Goal: Task Accomplishment & Management: Manage account settings

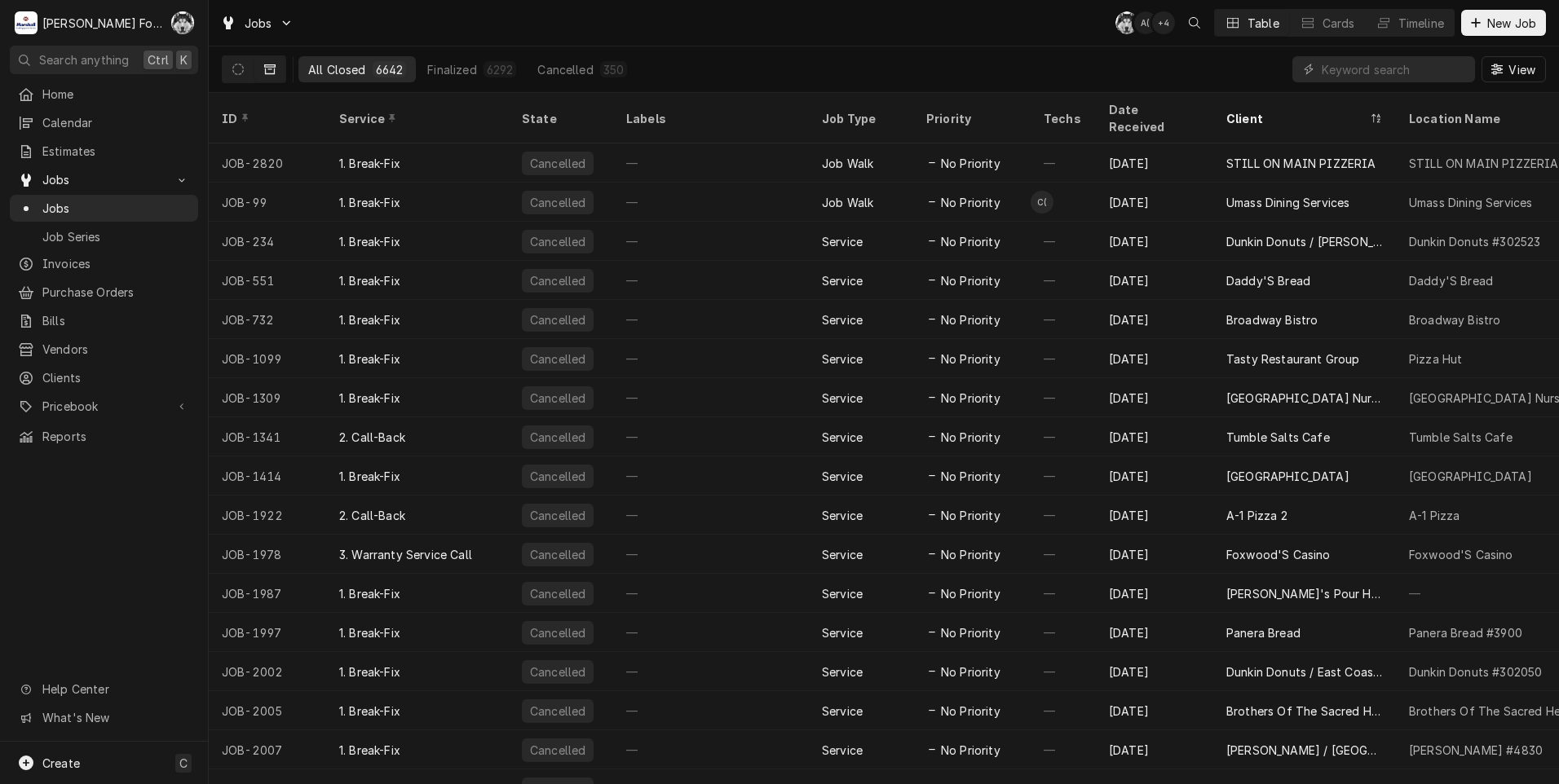
click at [1401, 77] on input "Dynamic Content Wrapper" at bounding box center [1394, 69] width 145 height 26
type input "6898"
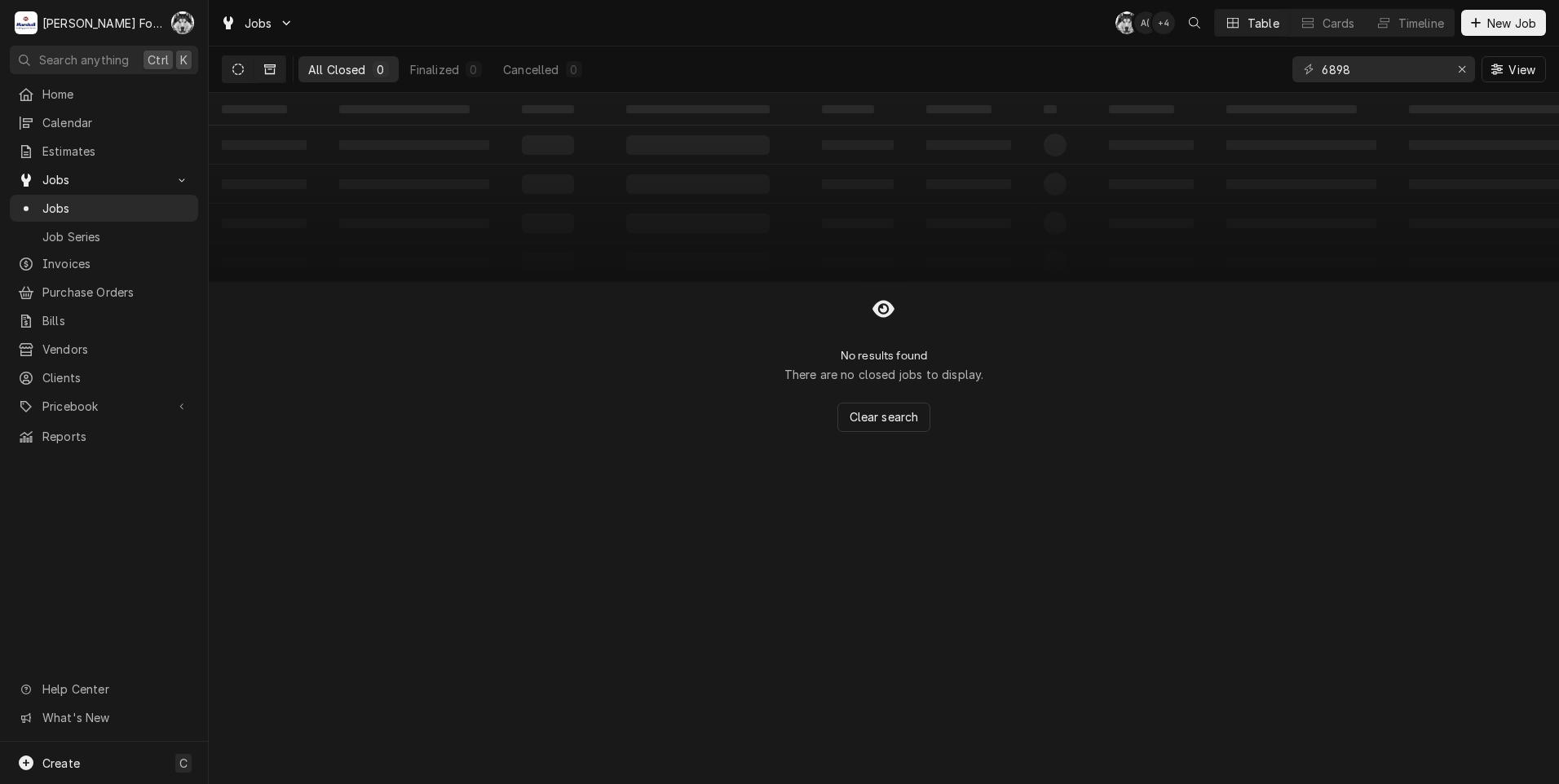
click at [242, 70] on icon "Dynamic Content Wrapper" at bounding box center [238, 69] width 12 height 12
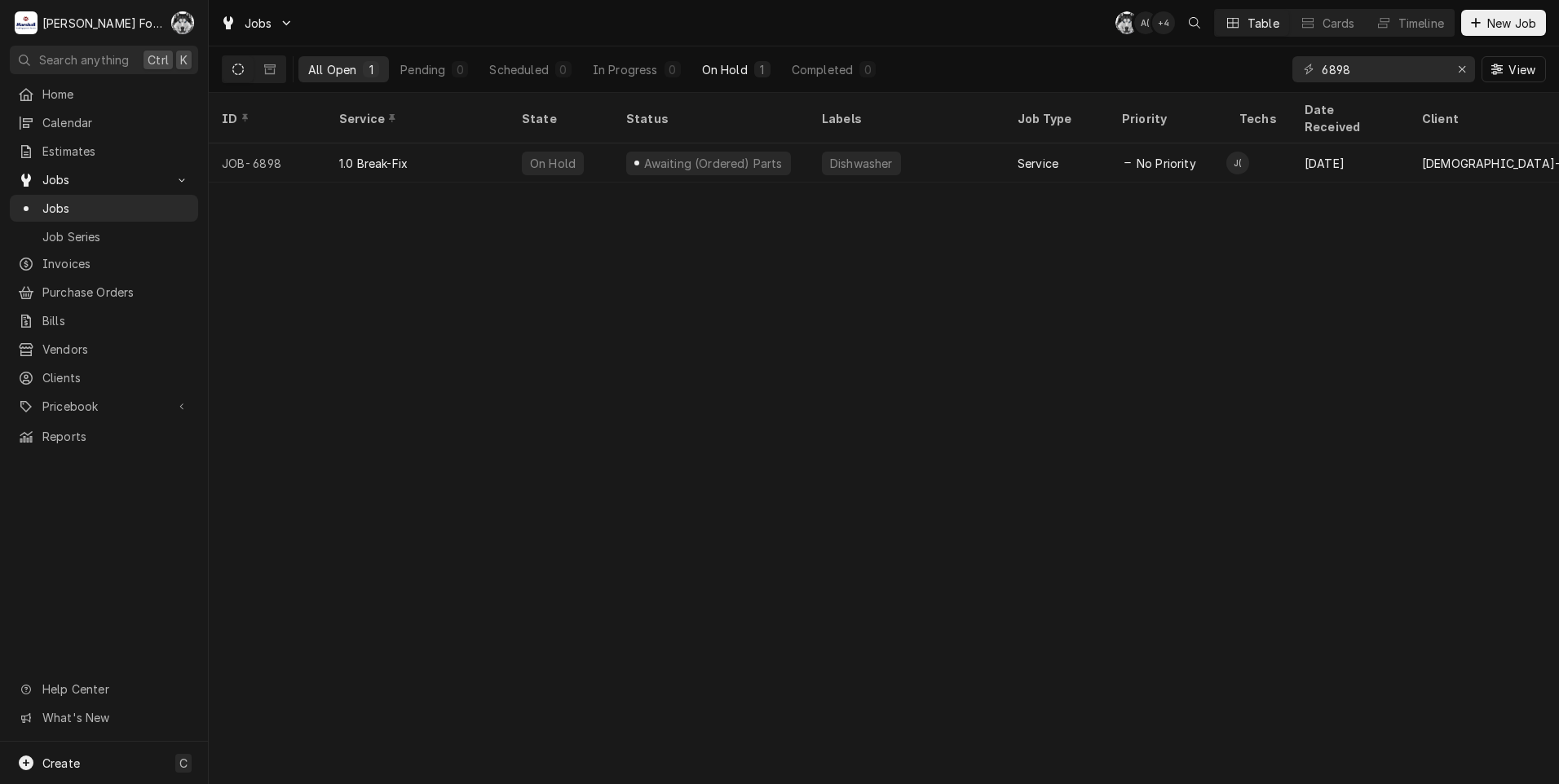
click at [744, 66] on div "On Hold" at bounding box center [724, 70] width 46 height 17
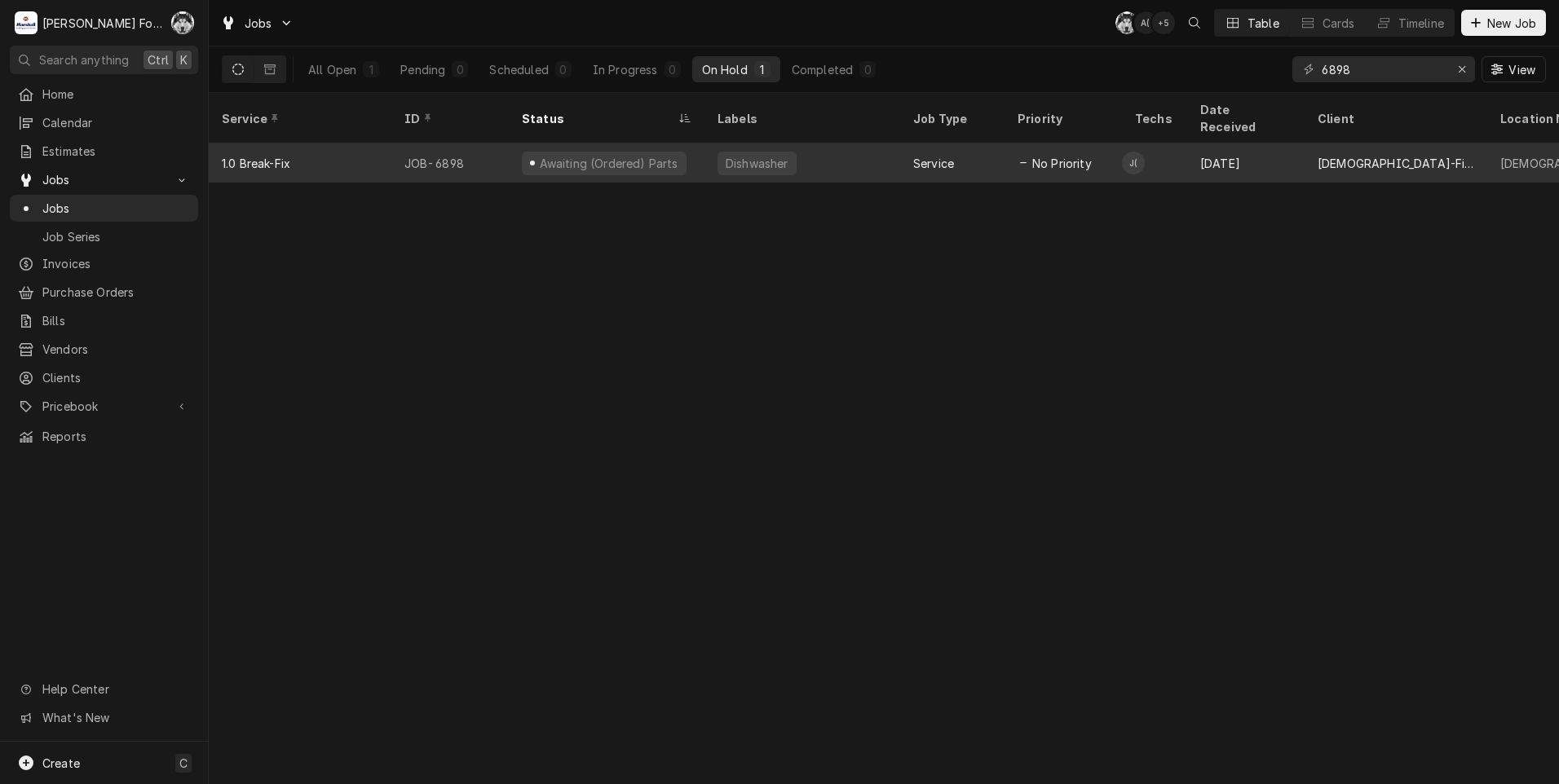
click at [1219, 152] on div "Aug 13" at bounding box center [1245, 163] width 118 height 39
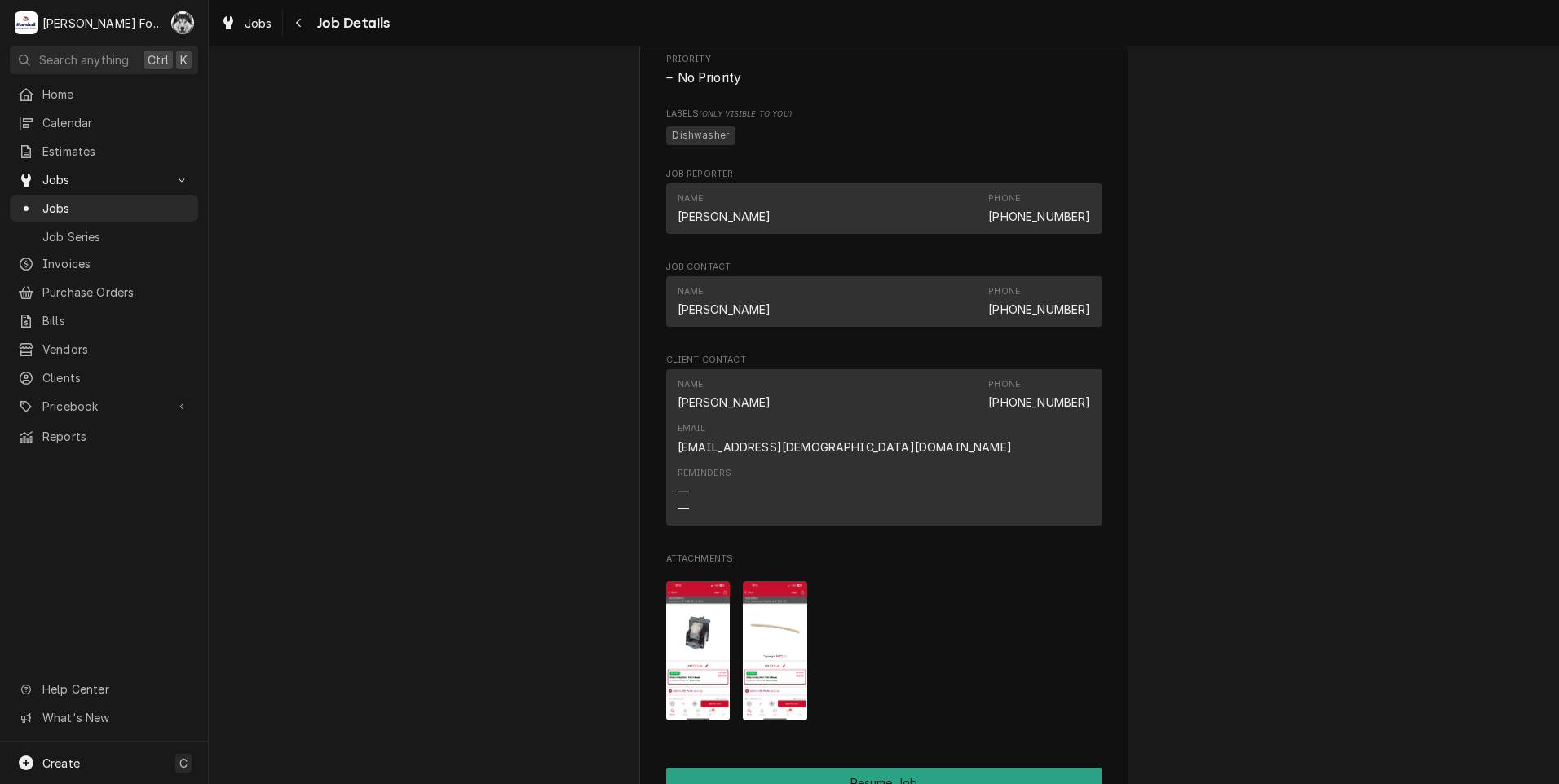
scroll to position [1467, 0]
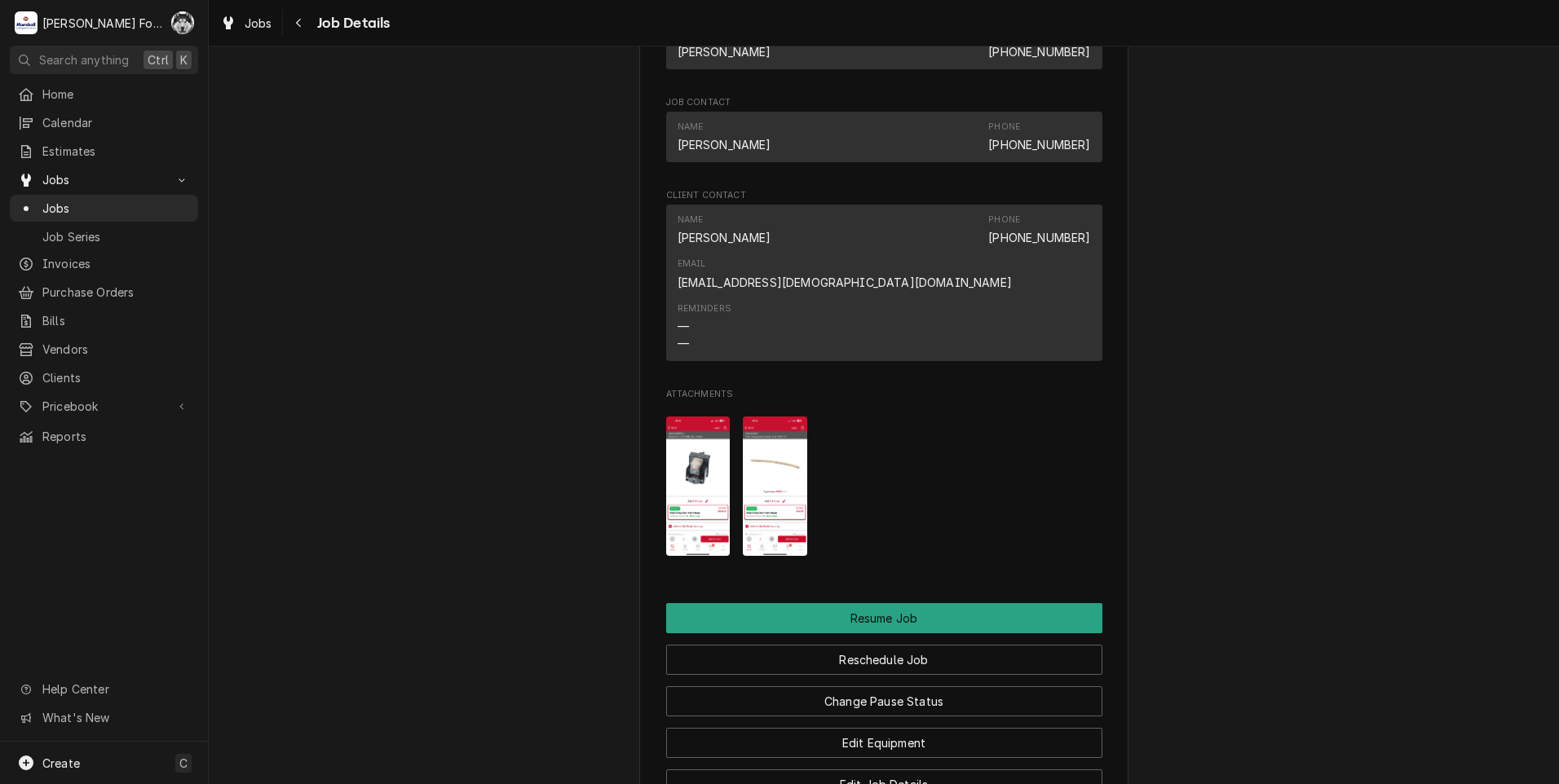
click at [695, 451] on img "Attachments" at bounding box center [698, 486] width 64 height 139
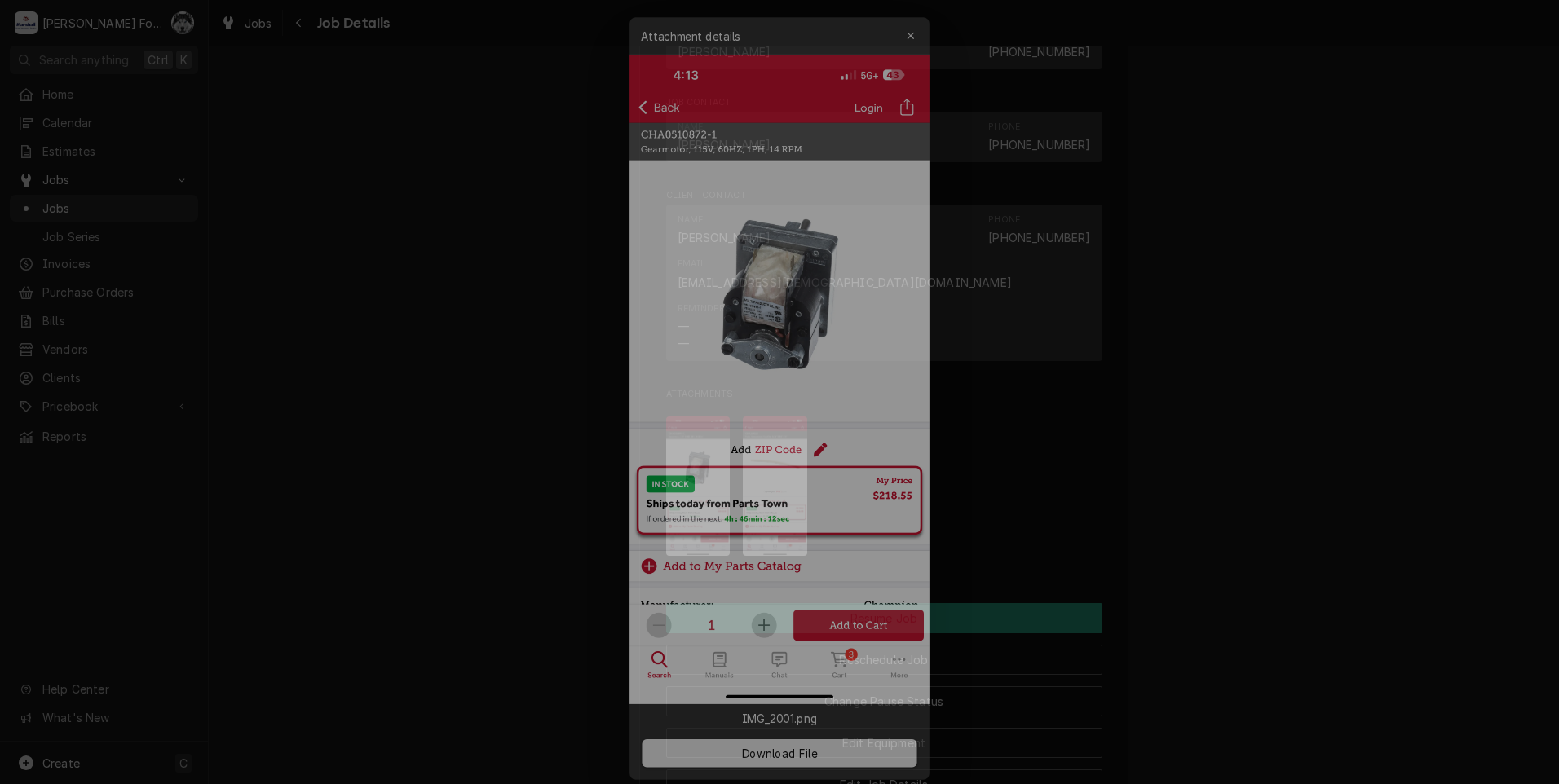
click at [1189, 458] on div at bounding box center [780, 392] width 1559 height 784
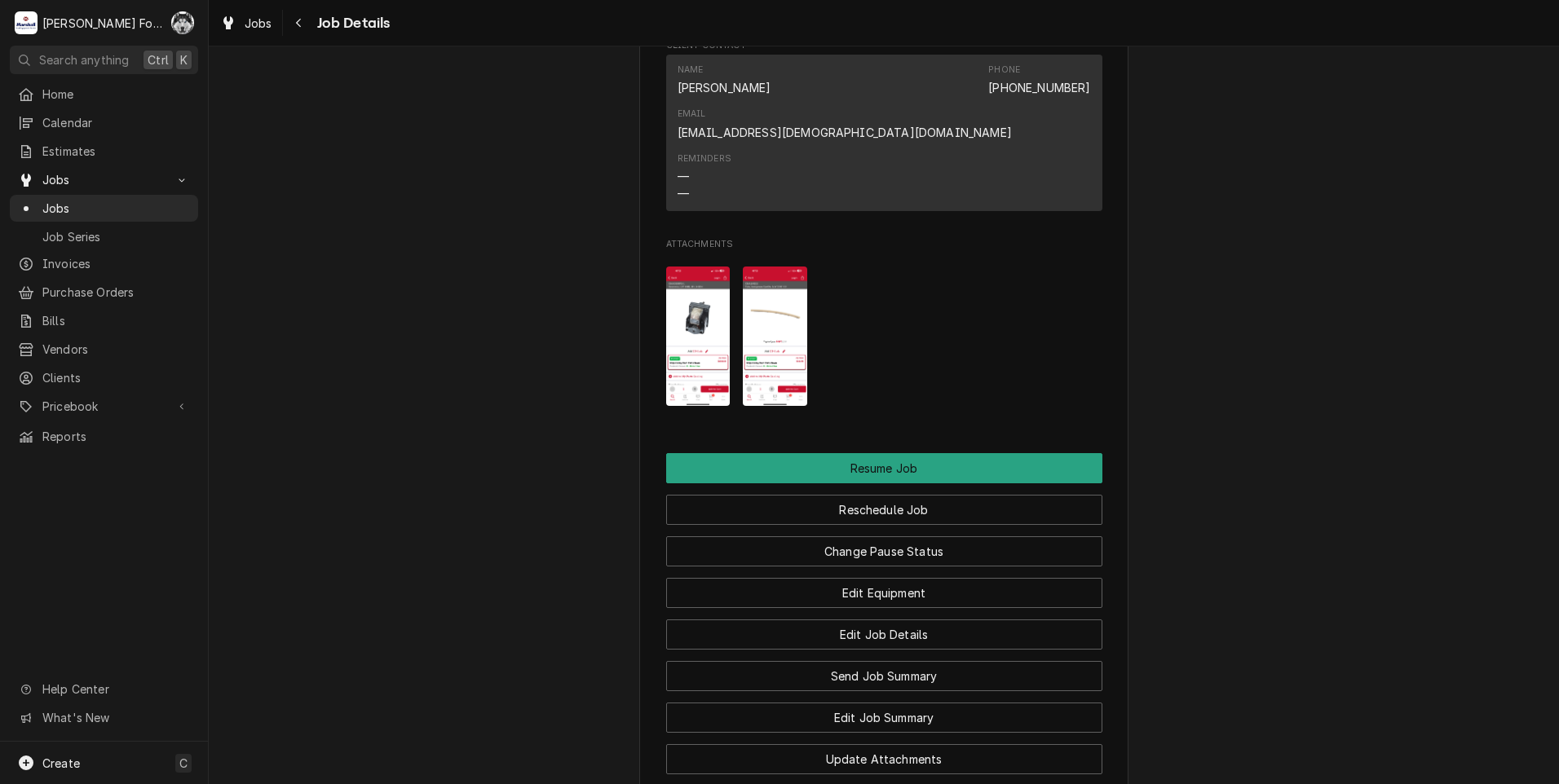
scroll to position [1965, 0]
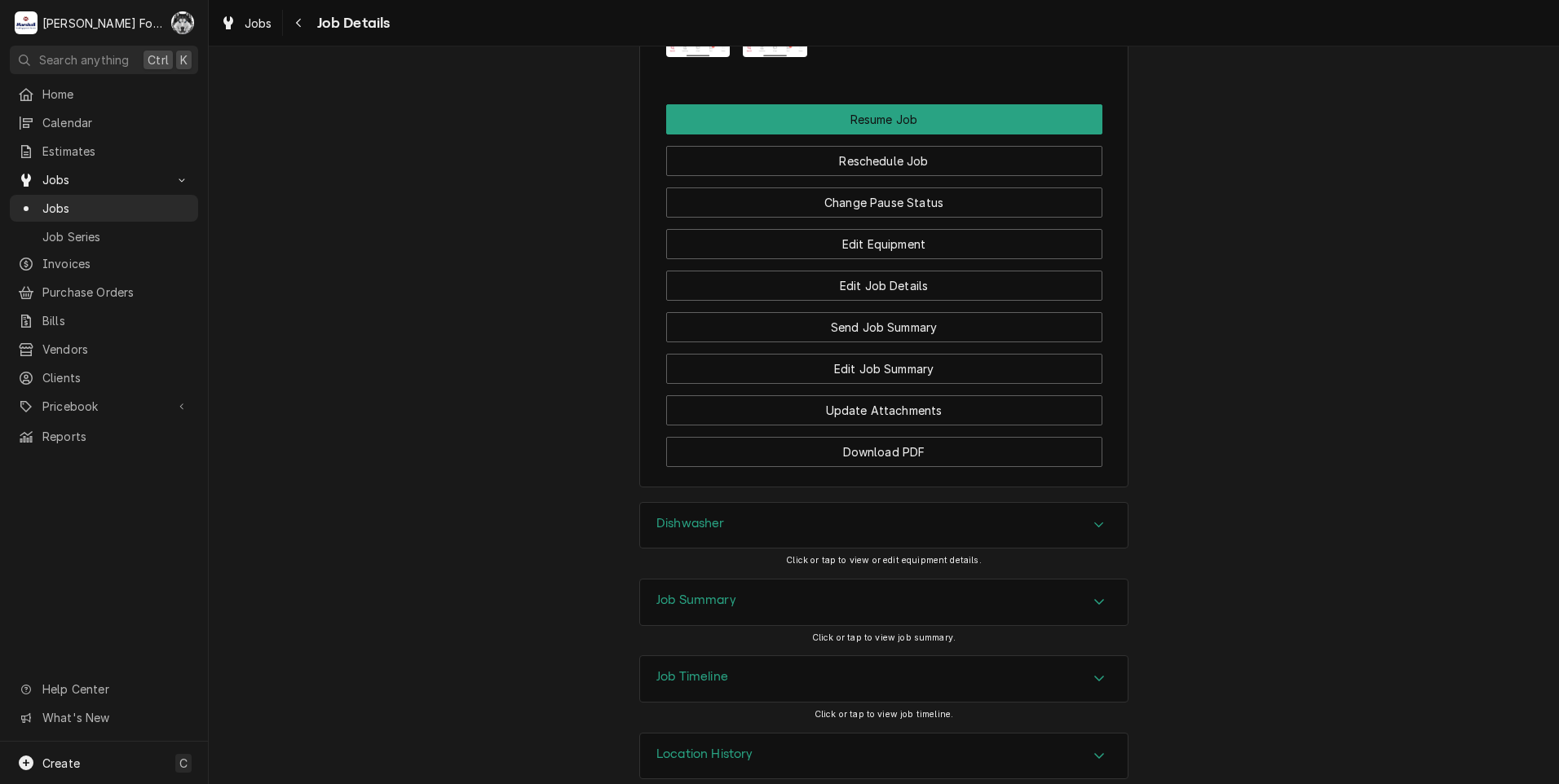
click at [793, 503] on div "Dishwasher" at bounding box center [884, 526] width 488 height 46
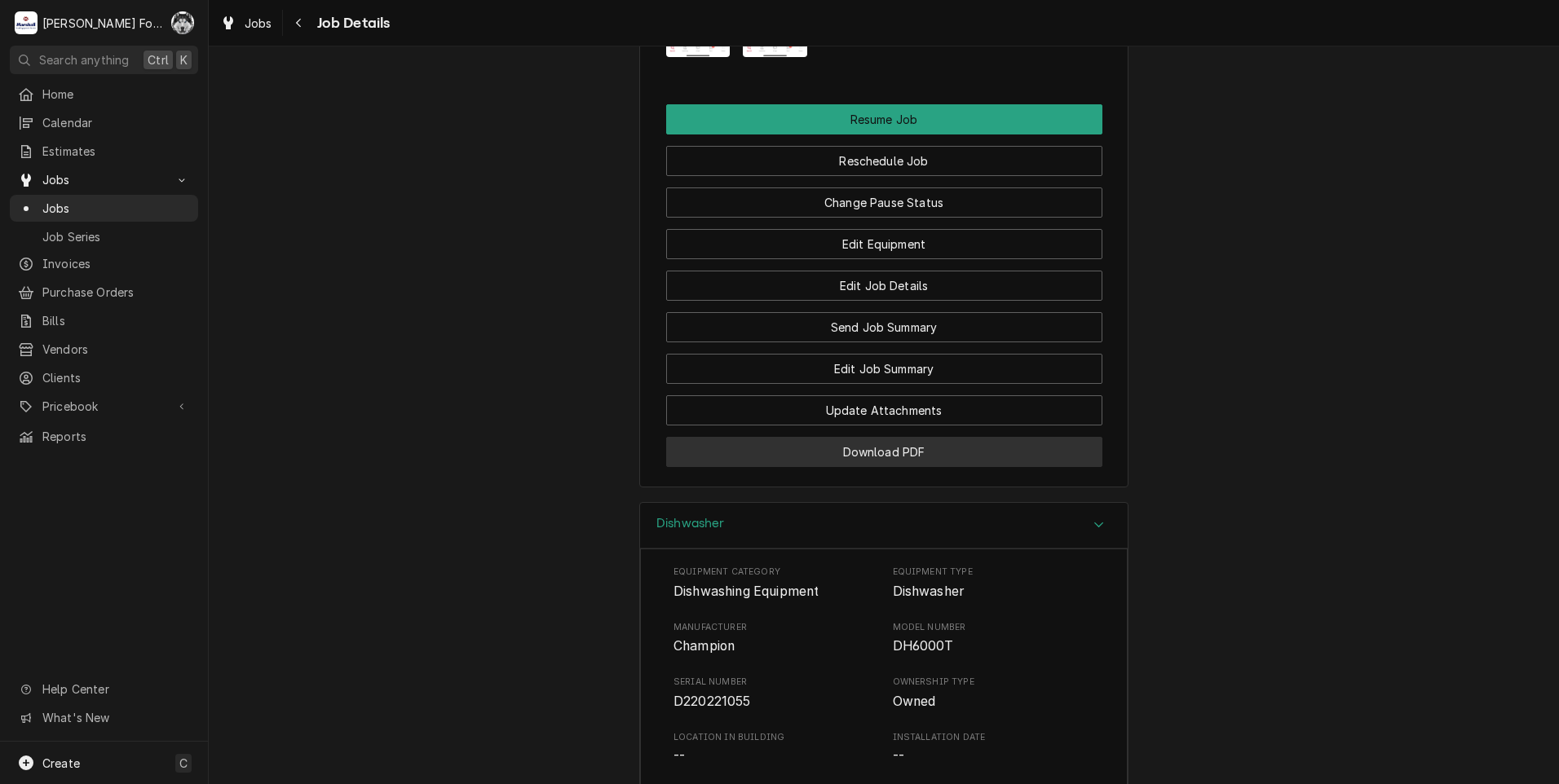
click at [841, 437] on button "Download PDF" at bounding box center [883, 452] width 436 height 30
click at [52, 209] on span "Jobs" at bounding box center [117, 209] width 148 height 17
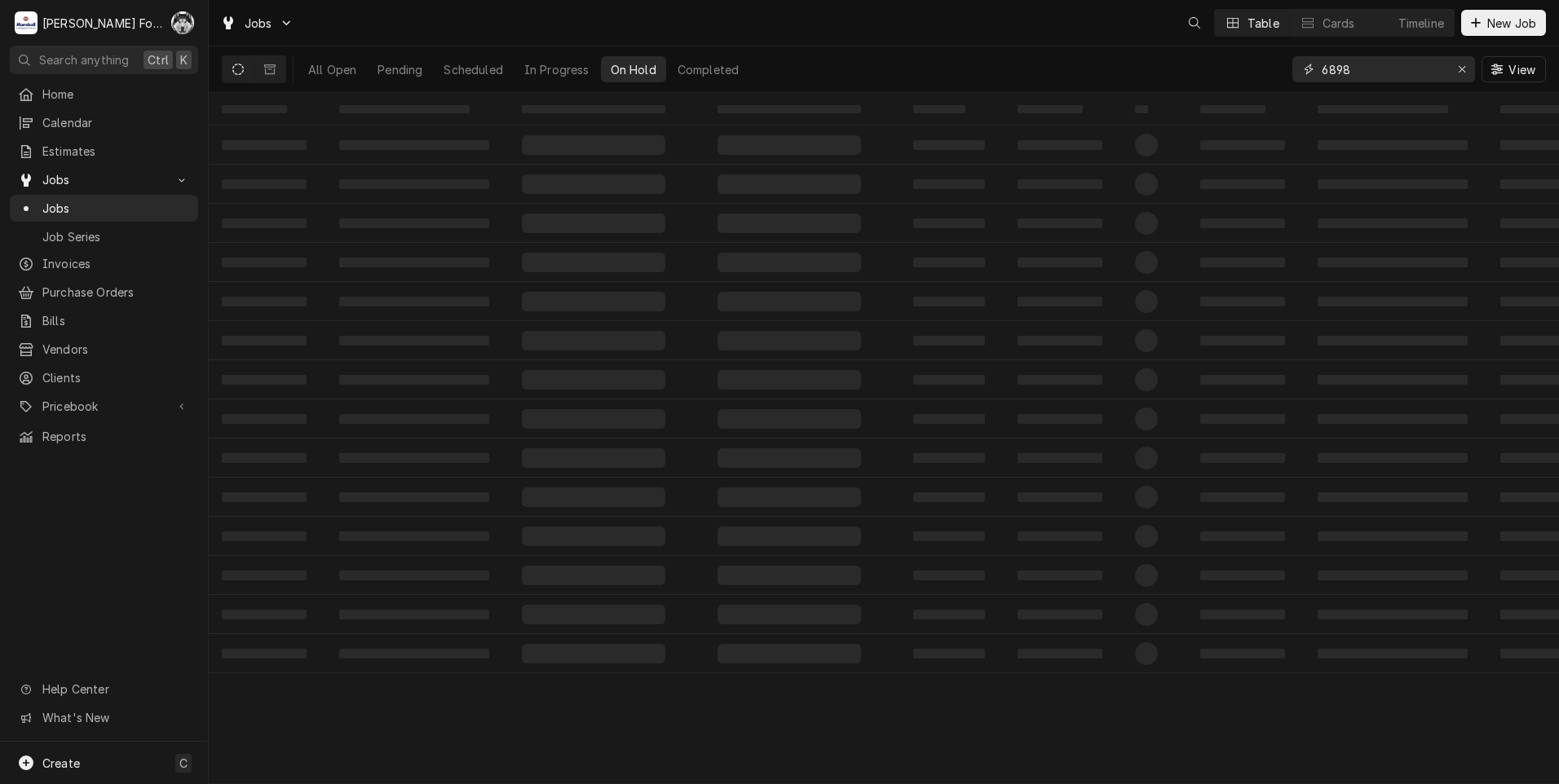
drag, startPoint x: 1384, startPoint y: 74, endPoint x: 1248, endPoint y: 109, distance: 140.4
click at [1249, 109] on div "Jobs Table Cards Timeline New Job All Open Pending Scheduled In Progress On Hol…" at bounding box center [883, 392] width 1350 height 784
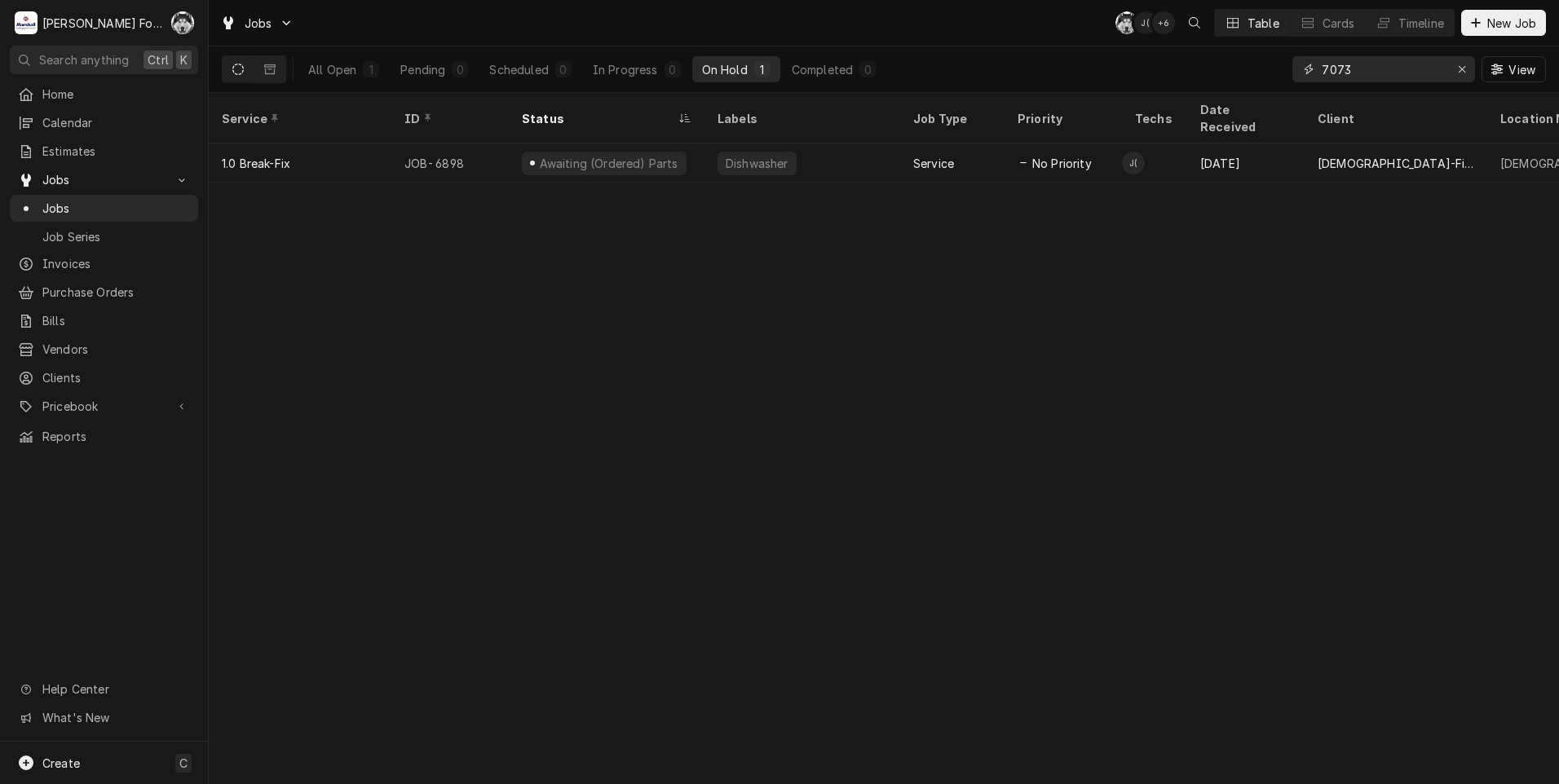
type input "7073"
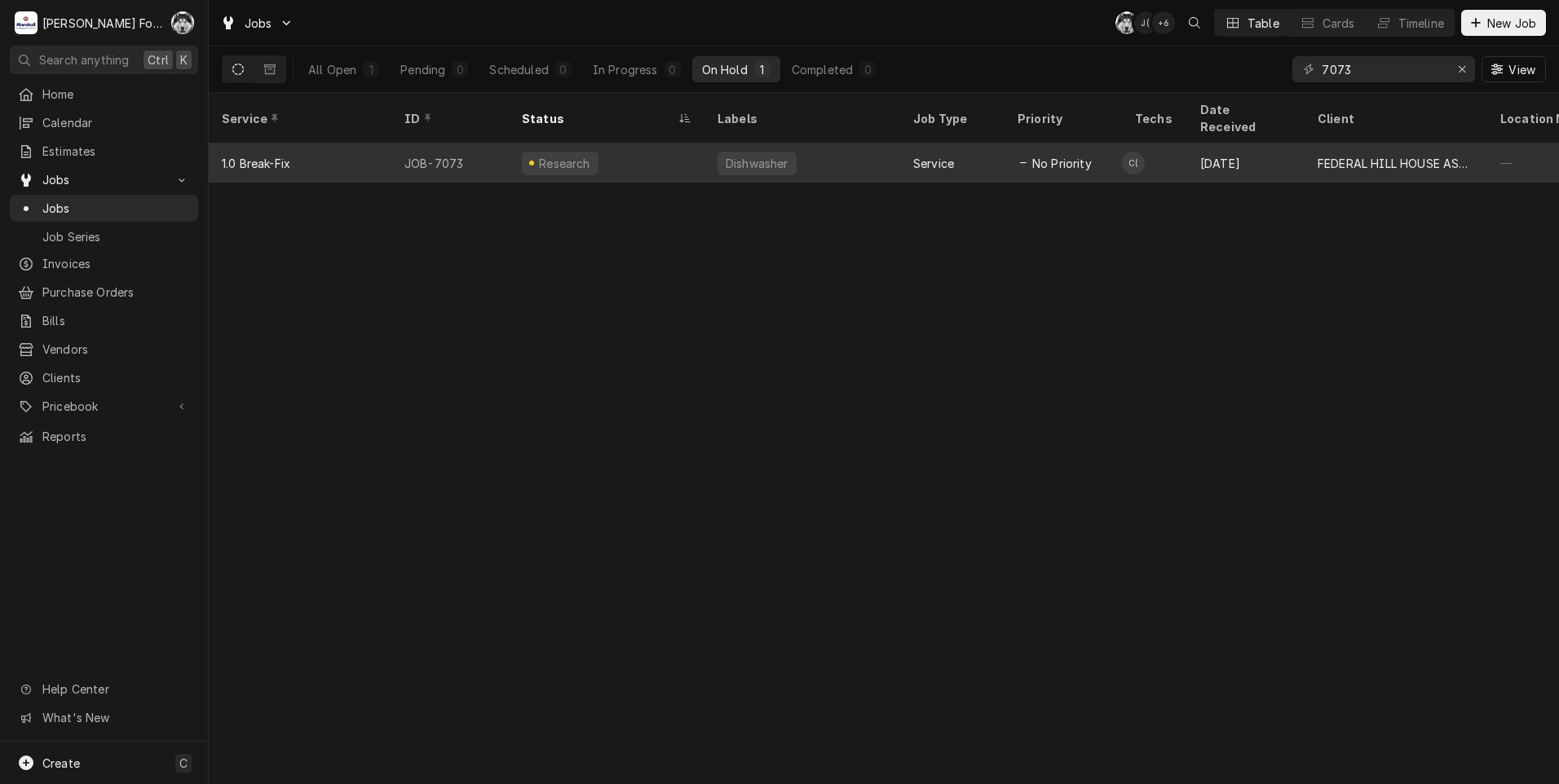
click at [657, 144] on div "Research" at bounding box center [606, 163] width 195 height 39
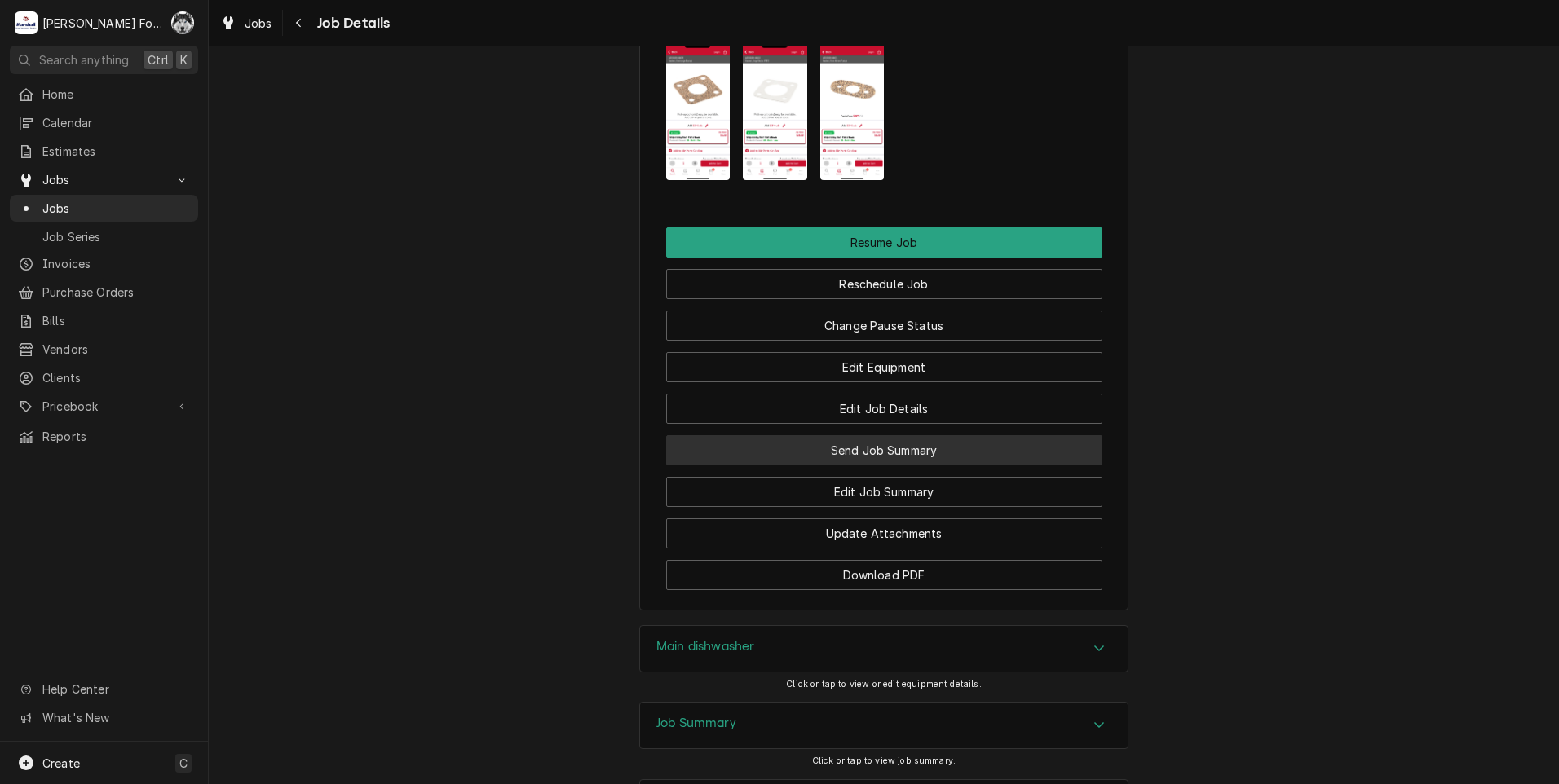
scroll to position [1991, 0]
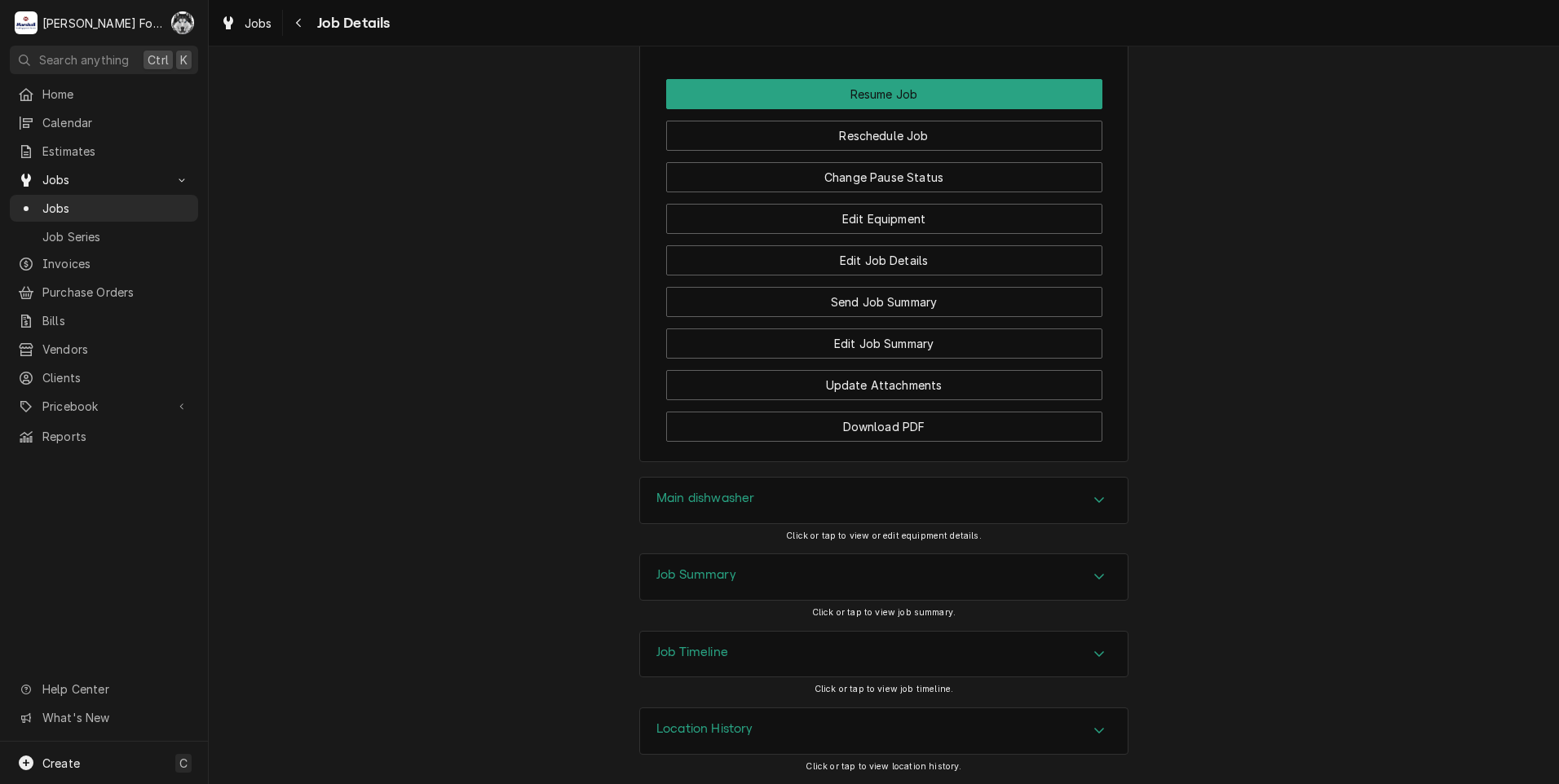
click at [757, 500] on div "Main dishwasher" at bounding box center [884, 500] width 488 height 46
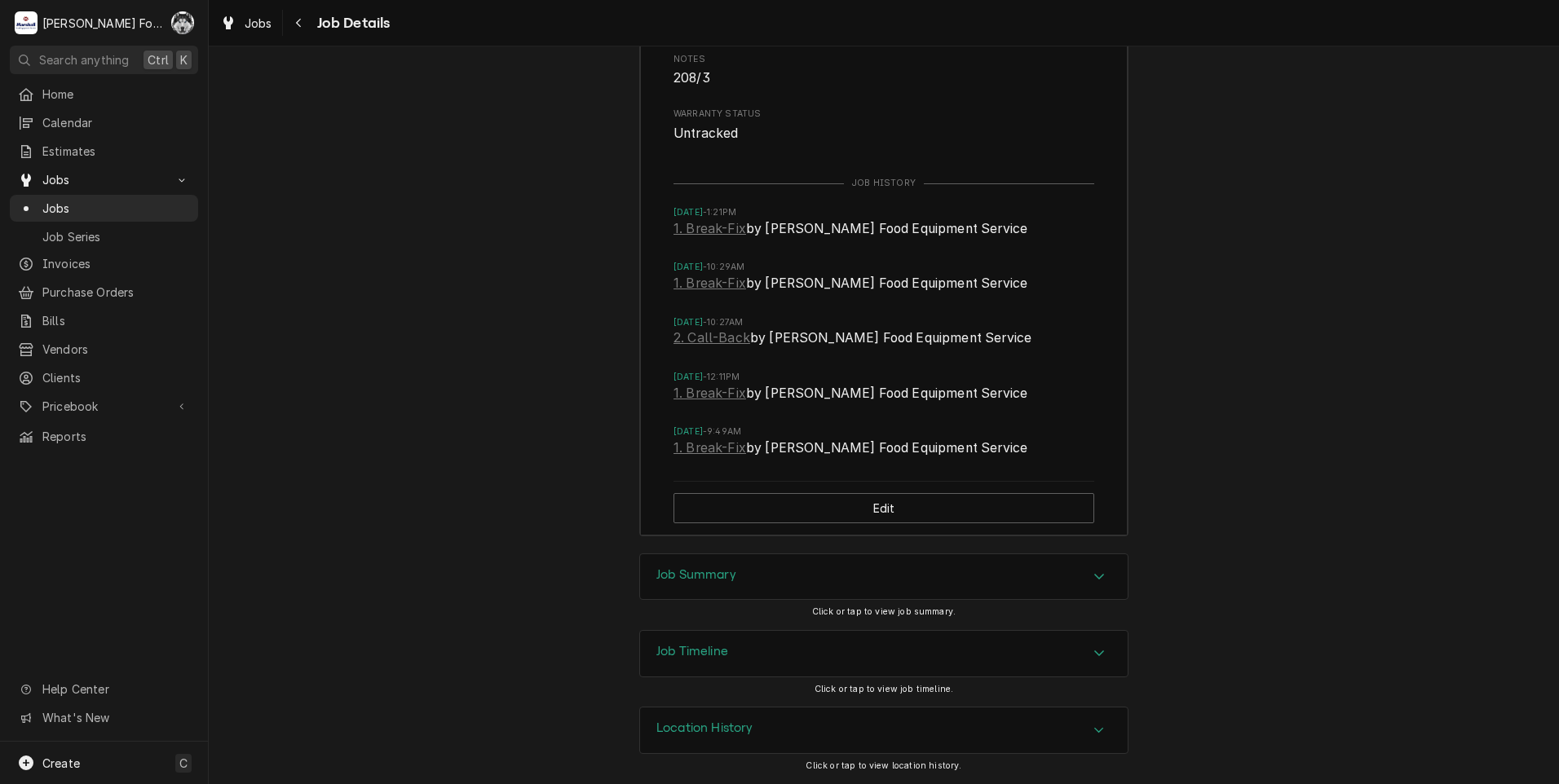
scroll to position [2699, 0]
click at [739, 574] on div "Job Summary" at bounding box center [884, 576] width 488 height 46
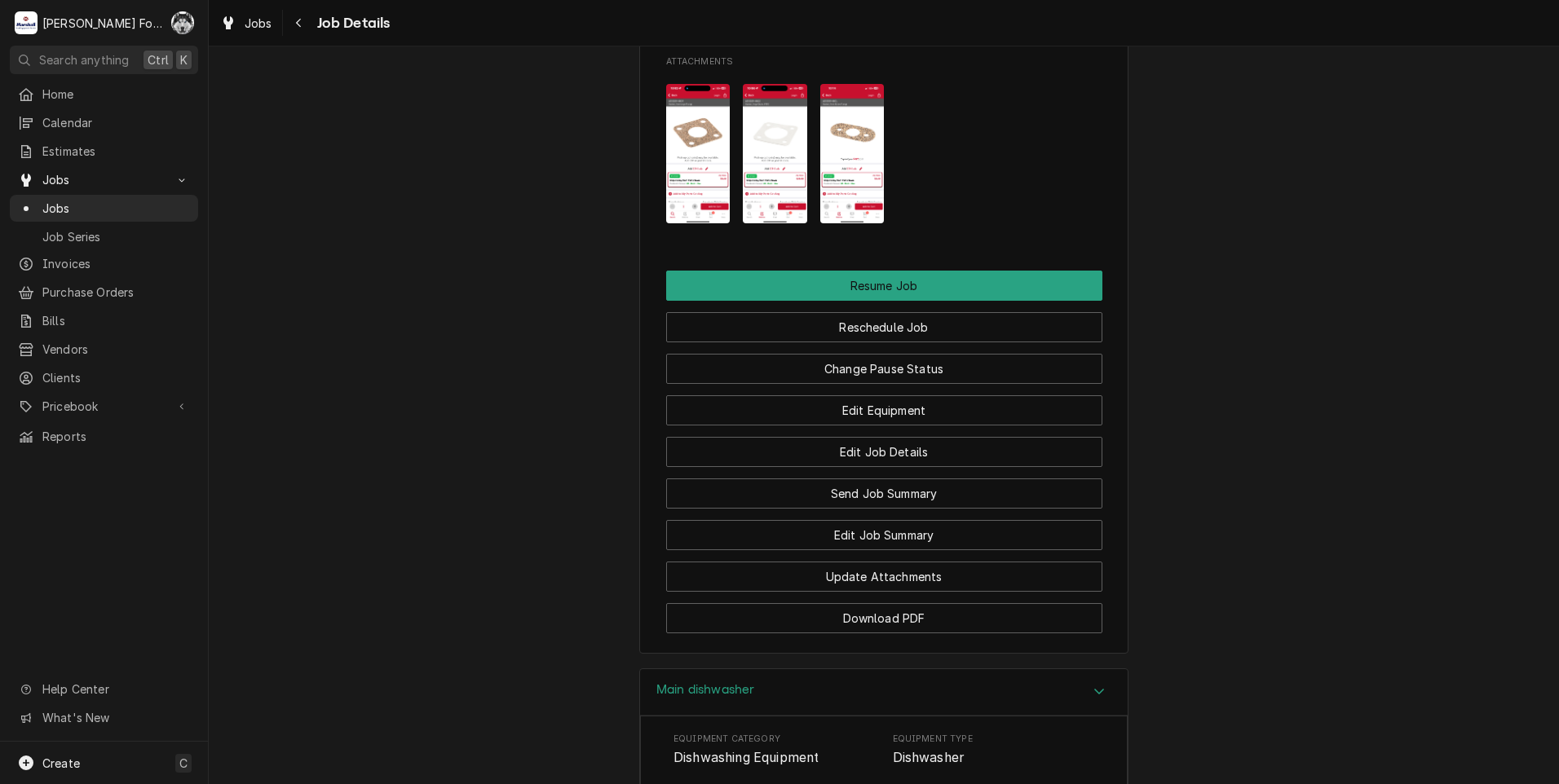
scroll to position [1721, 0]
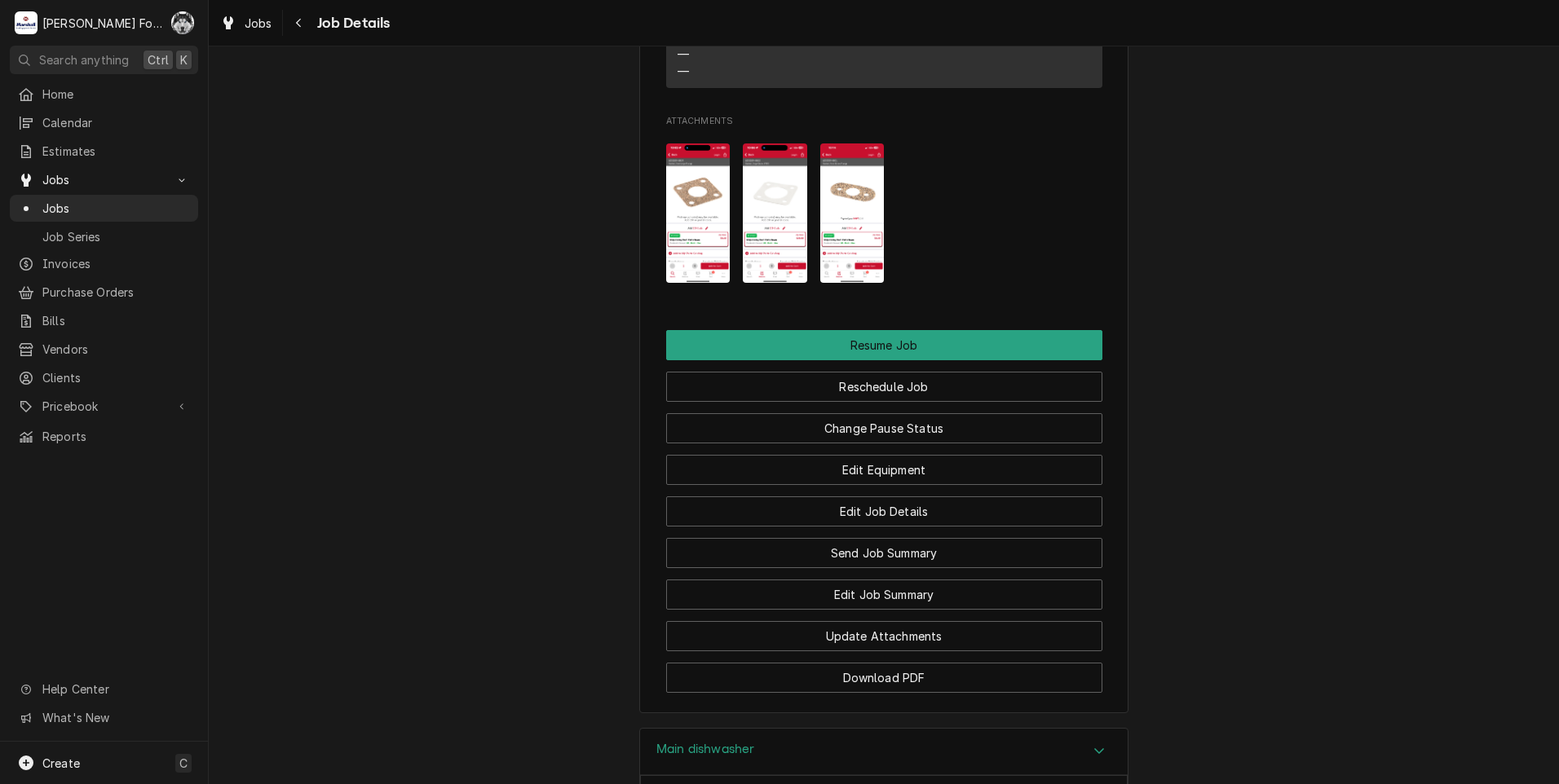
click at [707, 203] on img "Attachments" at bounding box center [698, 213] width 64 height 139
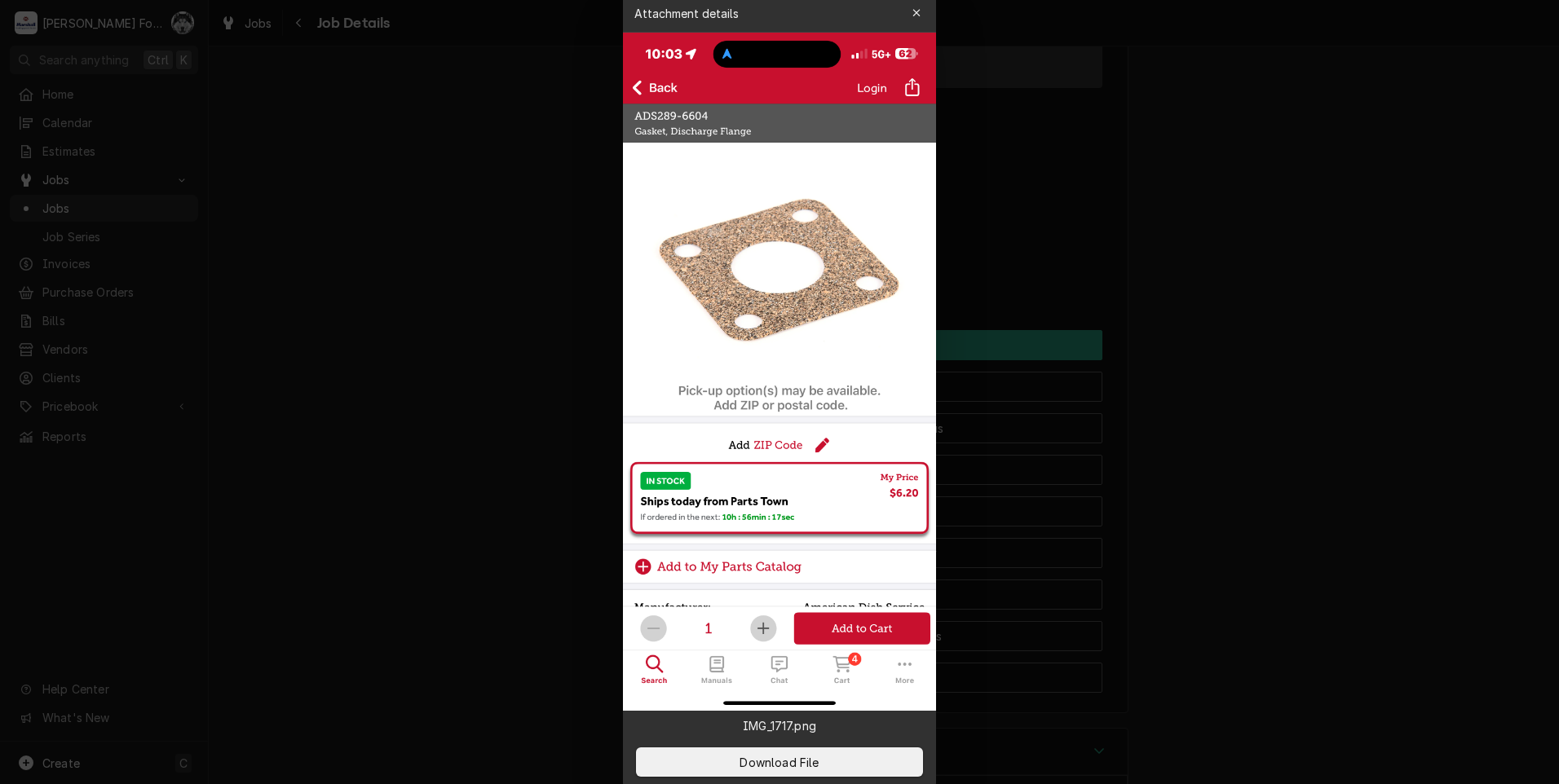
drag, startPoint x: 1327, startPoint y: 597, endPoint x: 1245, endPoint y: 474, distance: 147.8
click at [1326, 594] on div at bounding box center [780, 392] width 1559 height 784
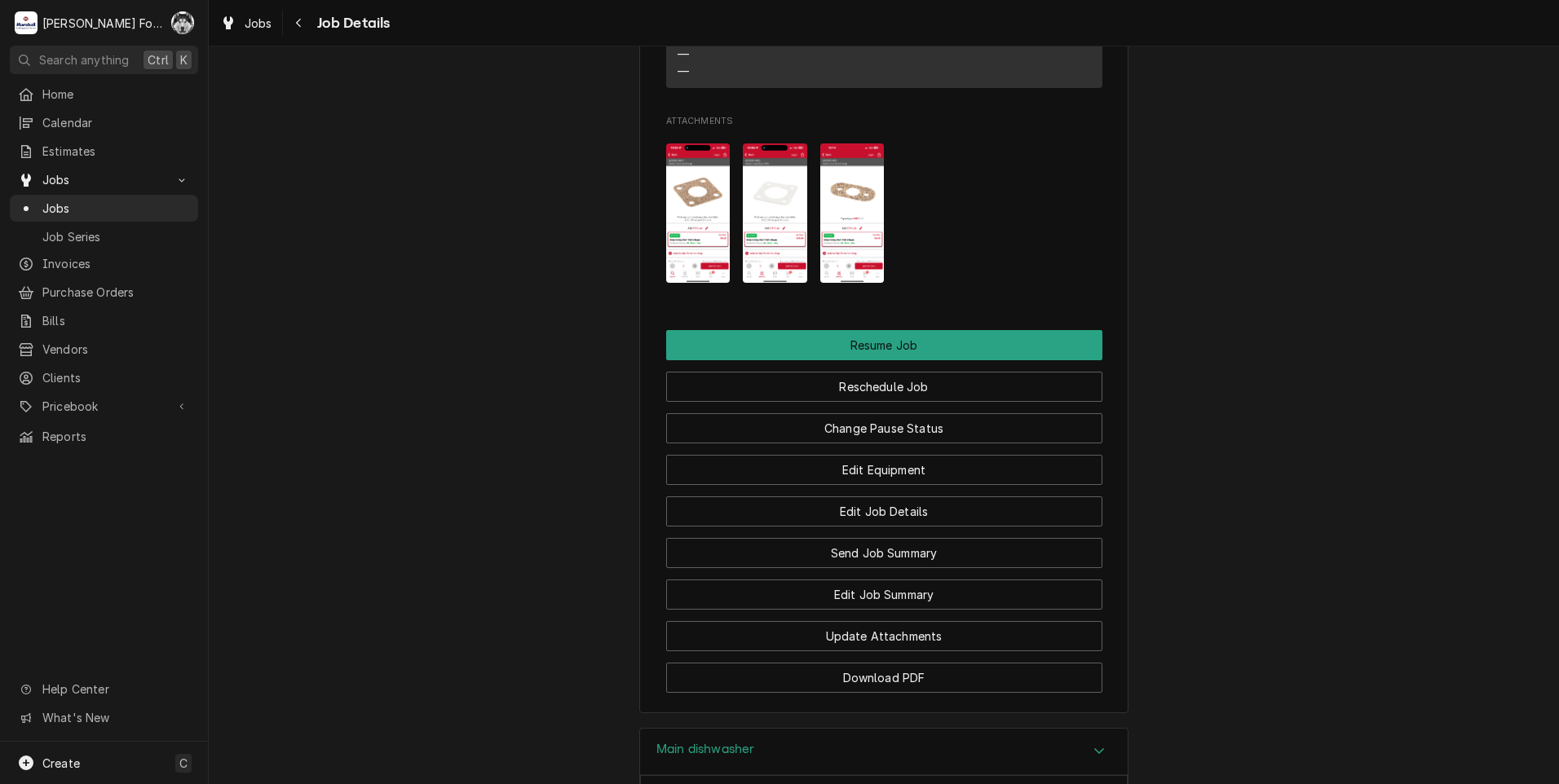
click at [777, 221] on img "Attachments" at bounding box center [775, 213] width 64 height 139
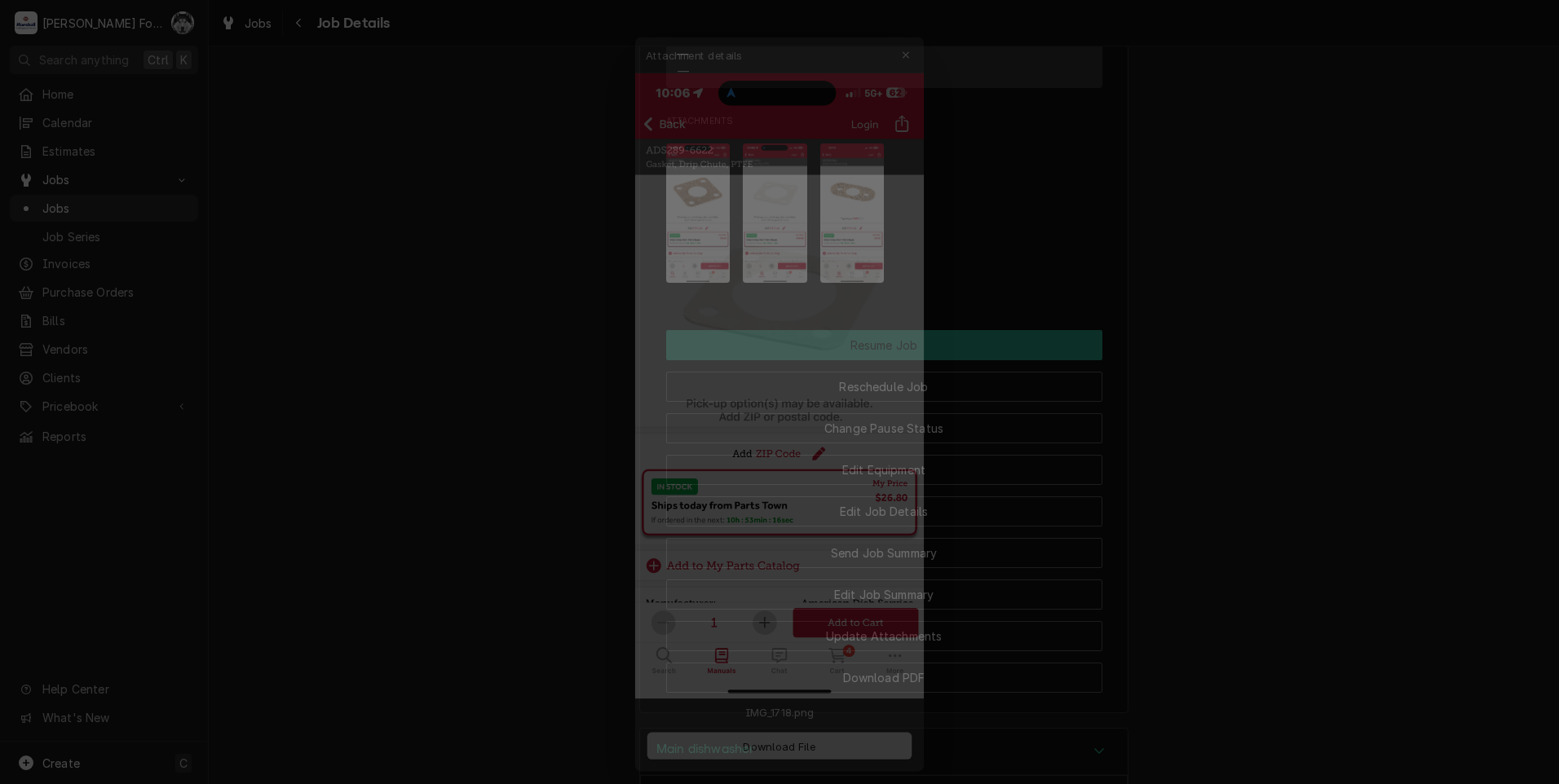
click at [1310, 528] on div at bounding box center [780, 392] width 1559 height 784
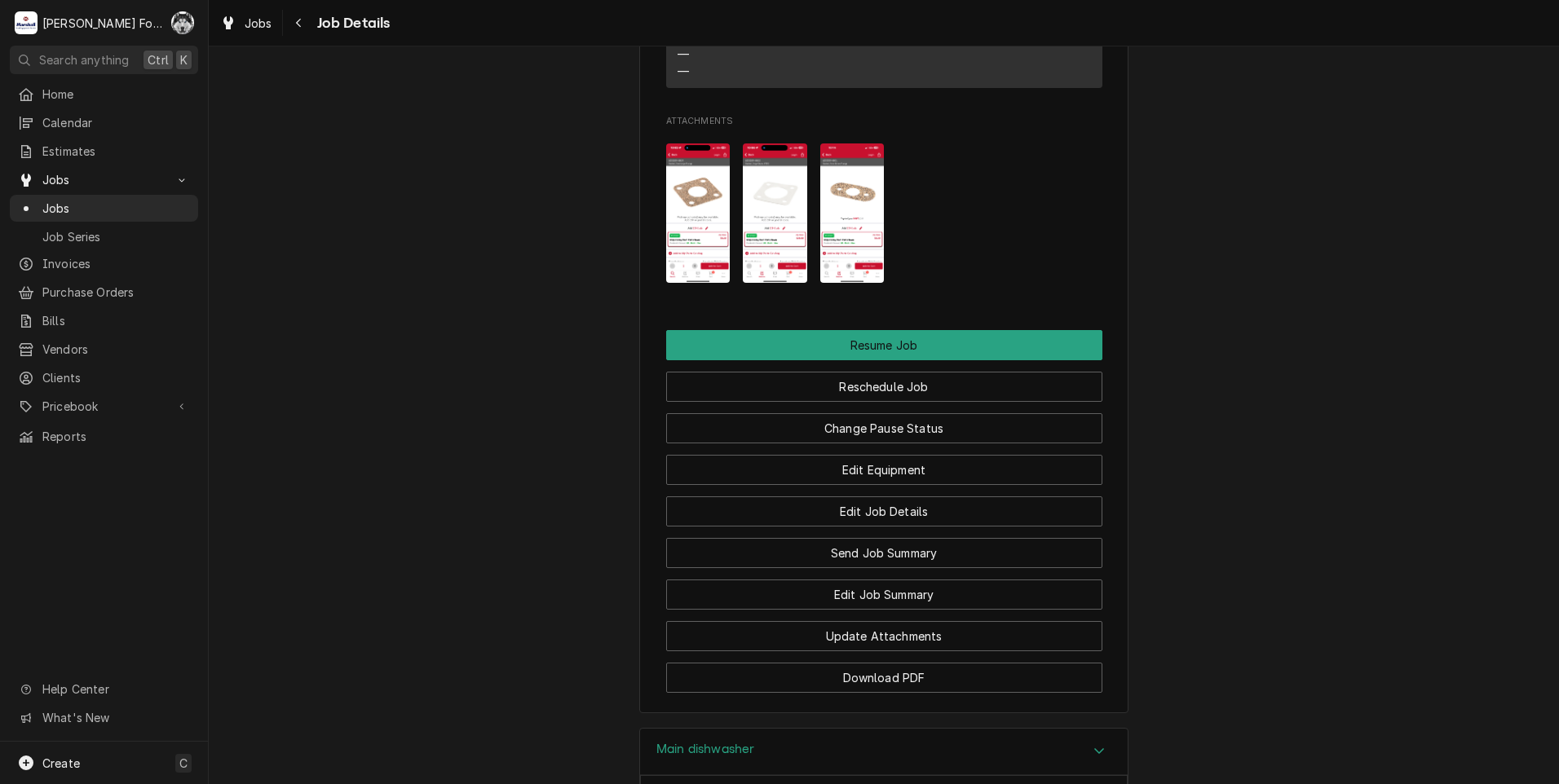
click at [860, 210] on img "Attachments" at bounding box center [852, 213] width 64 height 139
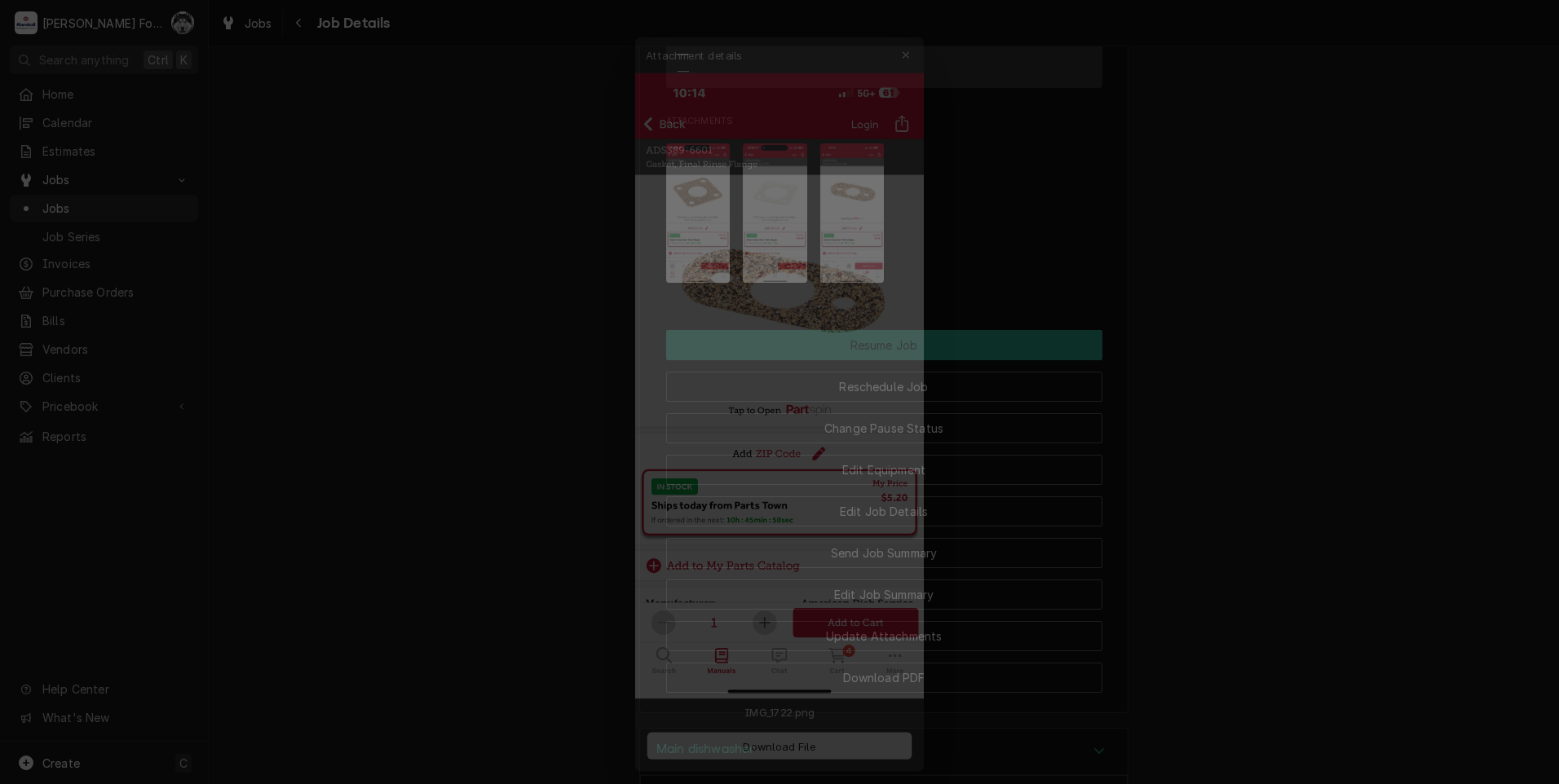
click at [1389, 423] on div at bounding box center [780, 392] width 1559 height 784
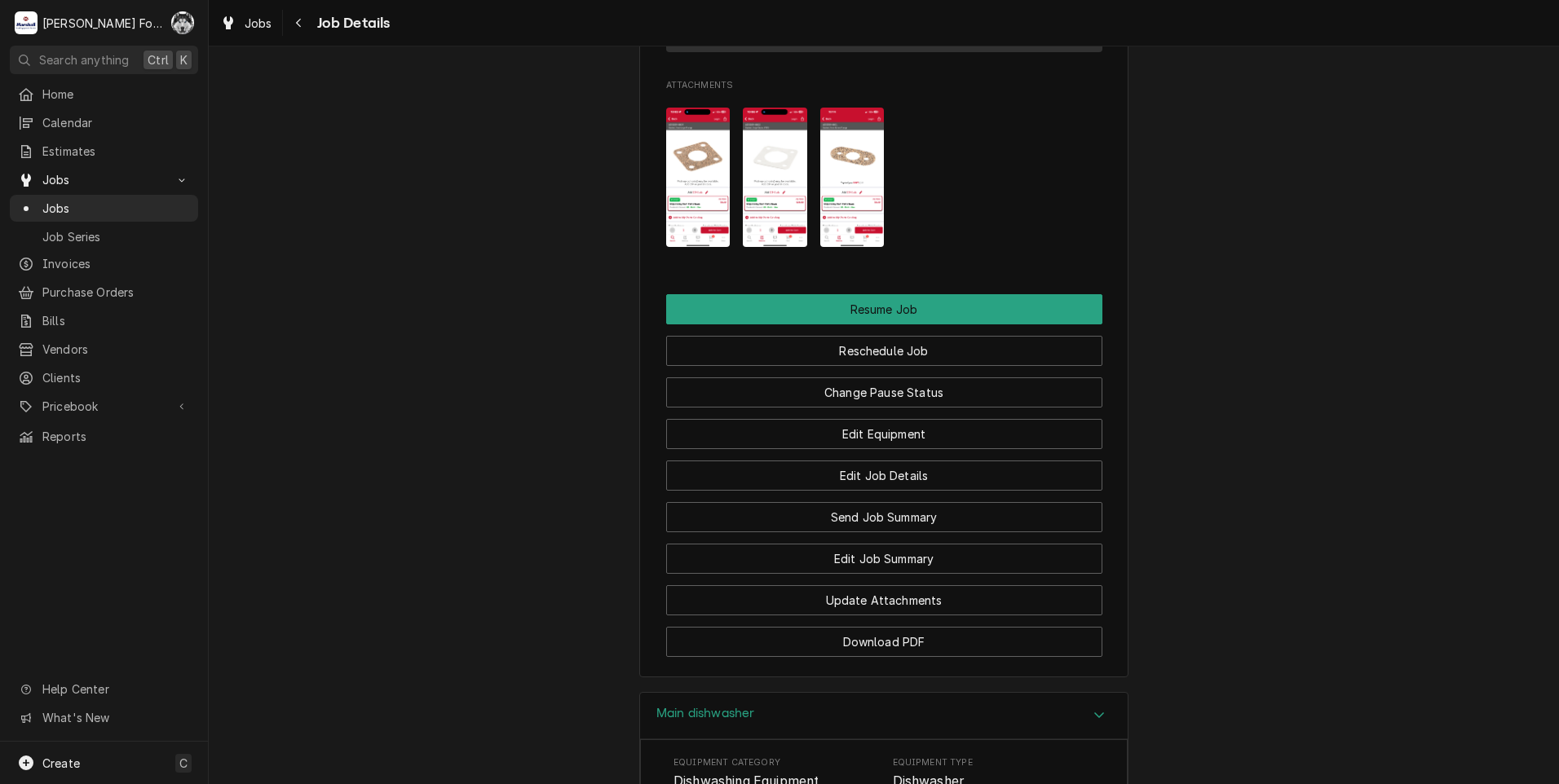
scroll to position [1727, 0]
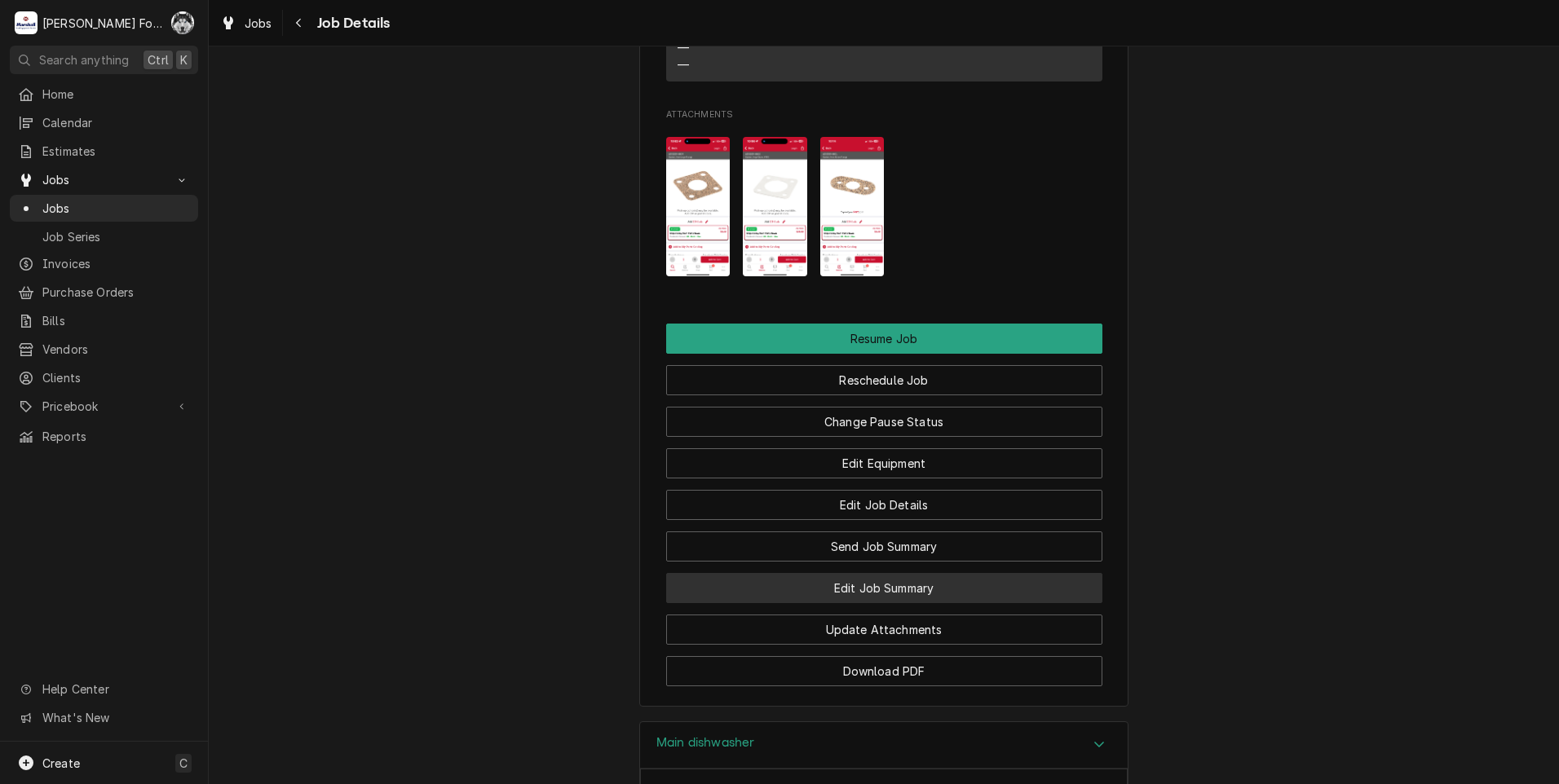
click at [868, 603] on button "Edit Job Summary" at bounding box center [883, 588] width 436 height 30
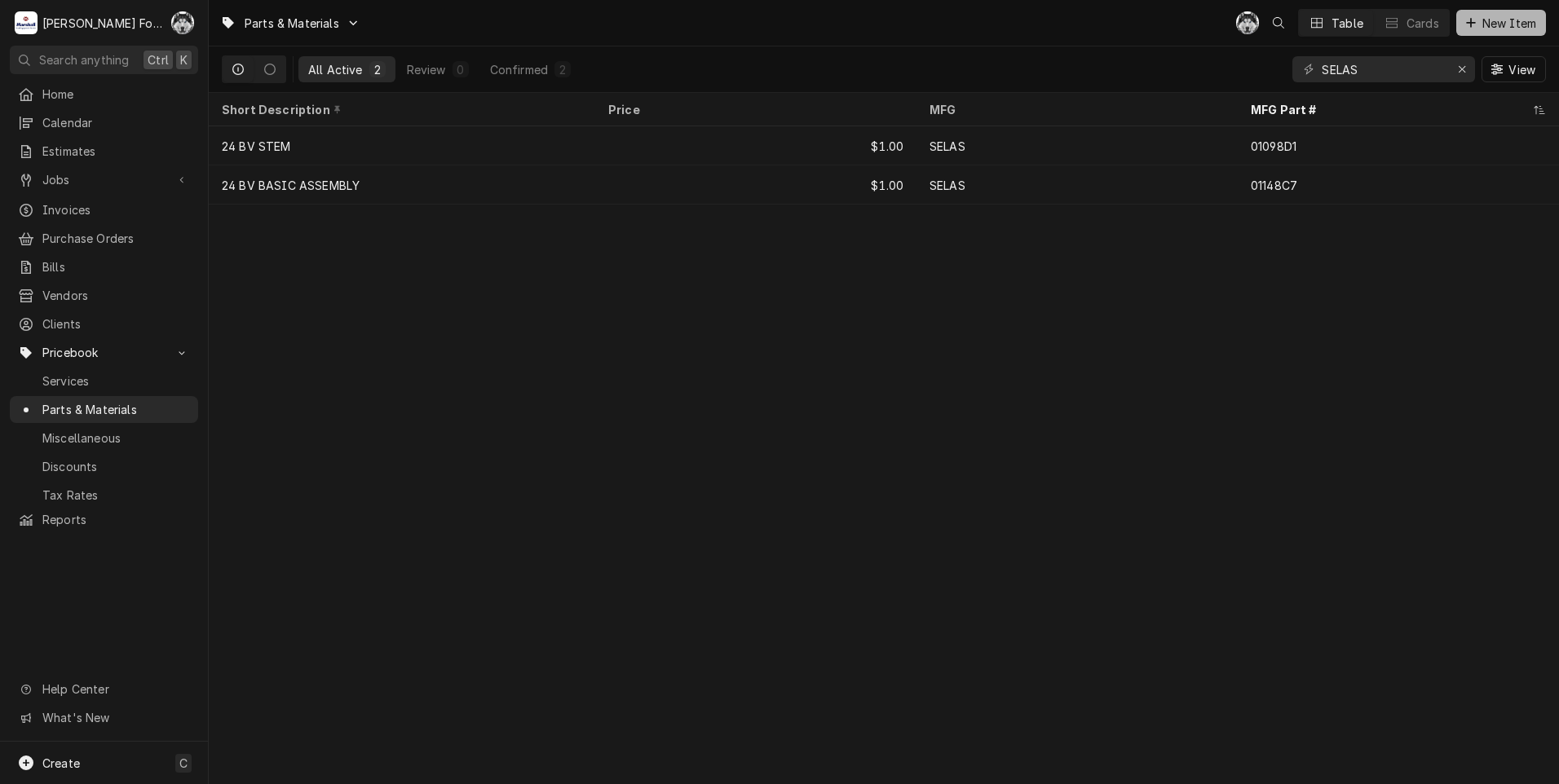
click at [1501, 26] on span "New Item" at bounding box center [1509, 23] width 60 height 17
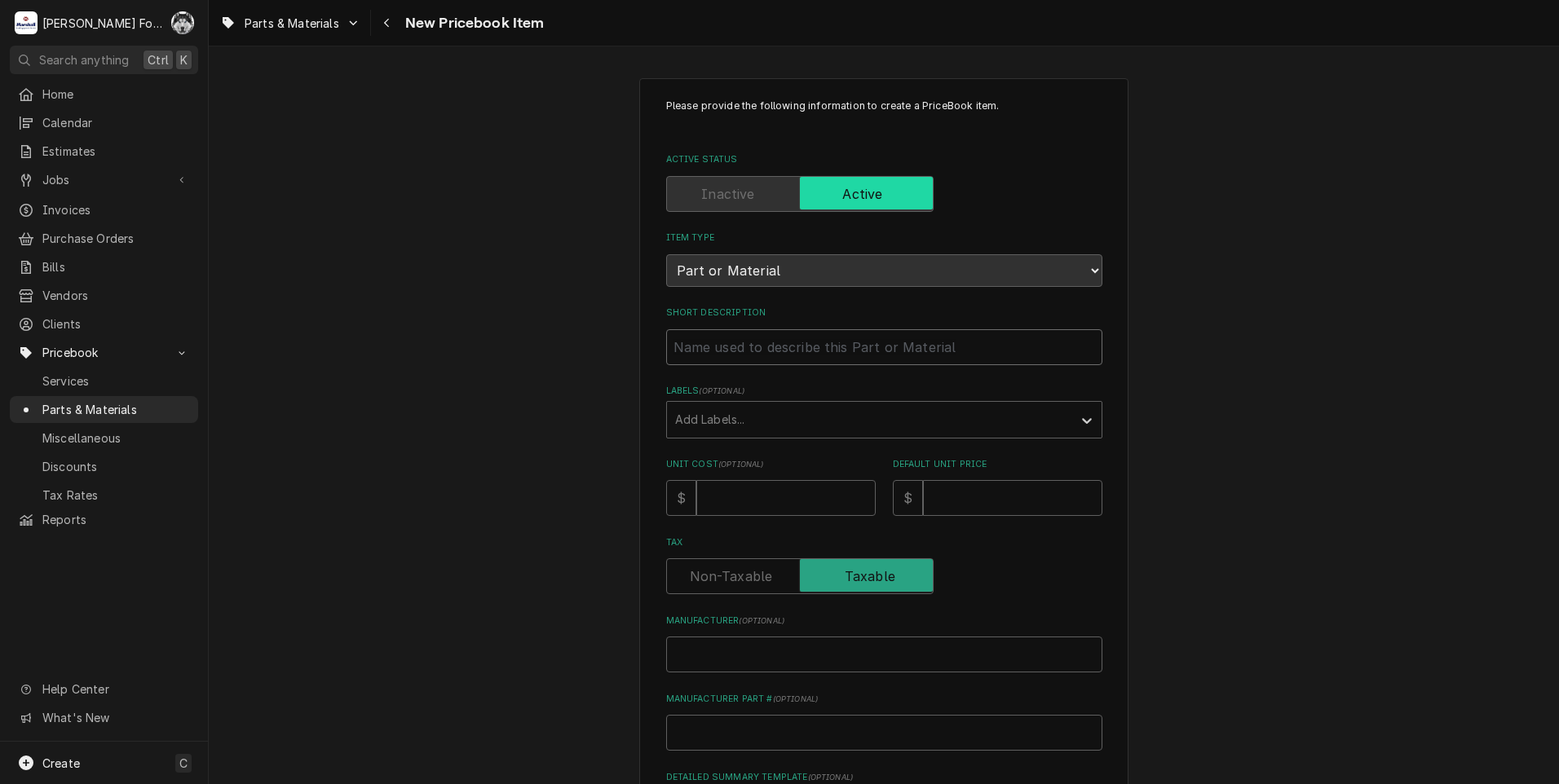
click at [812, 358] on input "Short Description" at bounding box center [883, 347] width 436 height 36
type textarea "x"
type input "g"
type textarea "x"
type input "ga"
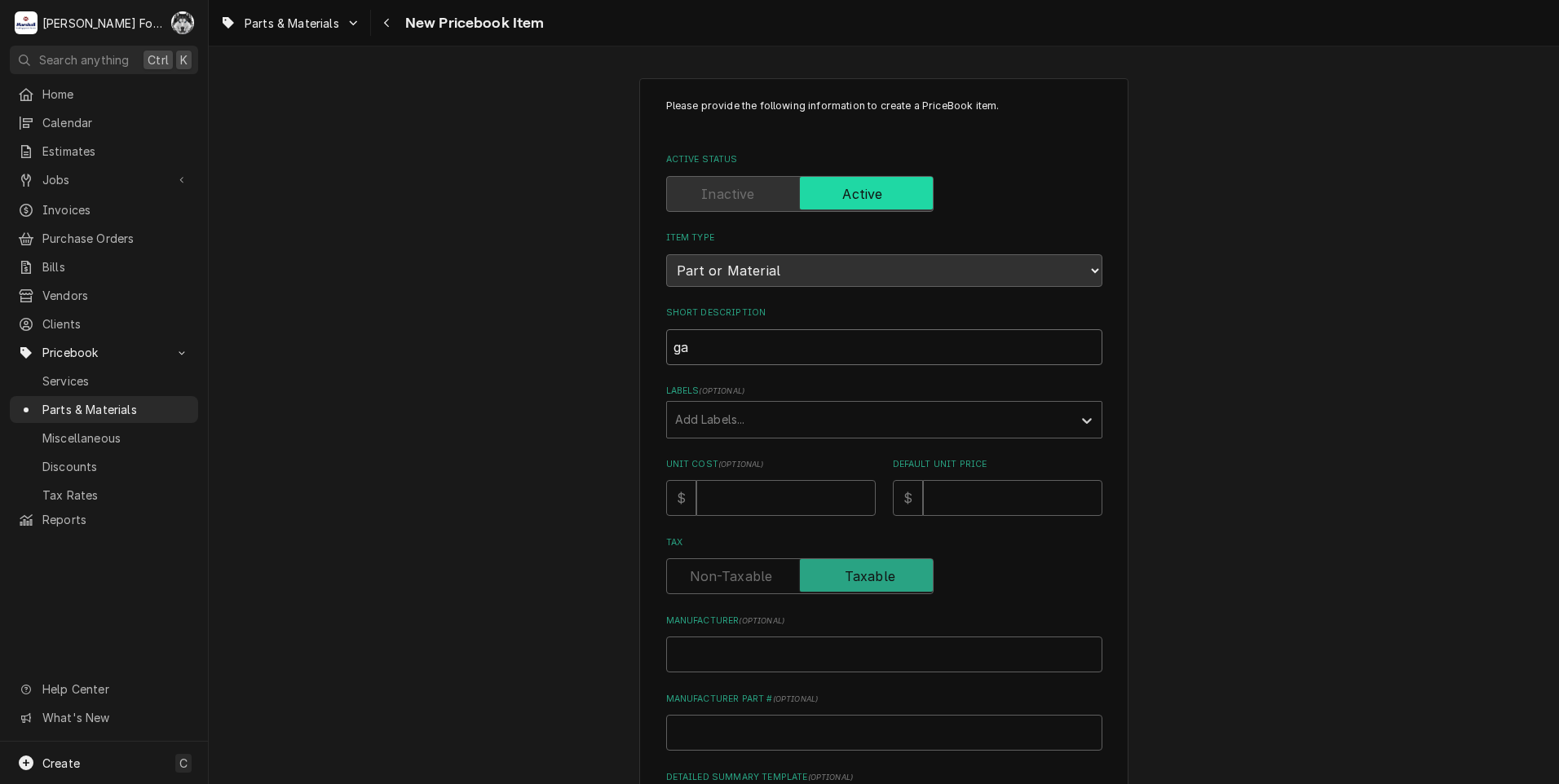
type textarea "x"
type input "gas"
type textarea "x"
type input "gask"
type textarea "x"
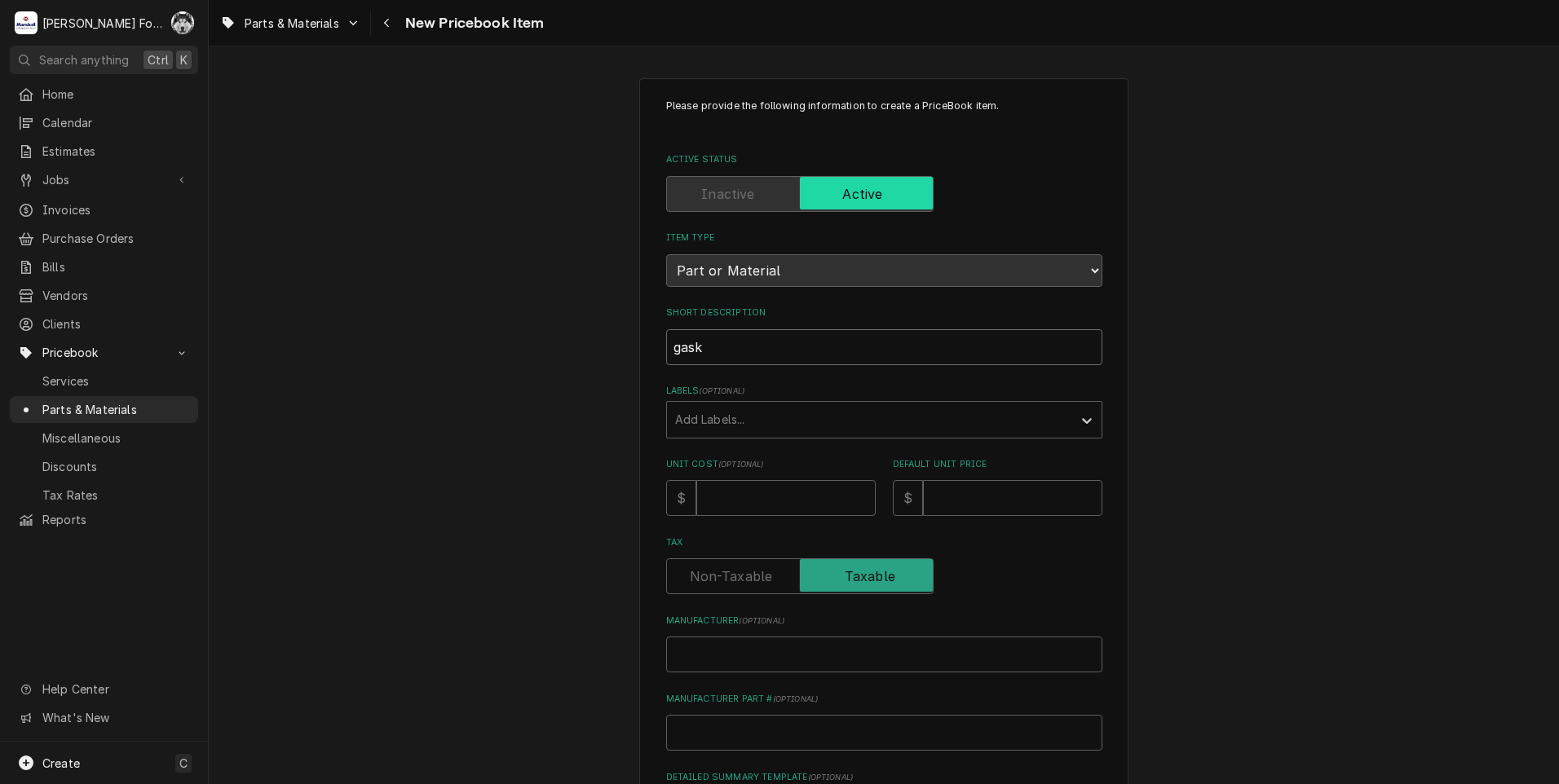
type input "gaske"
type textarea "x"
type input "gasket"
type textarea "x"
type input "gasket,"
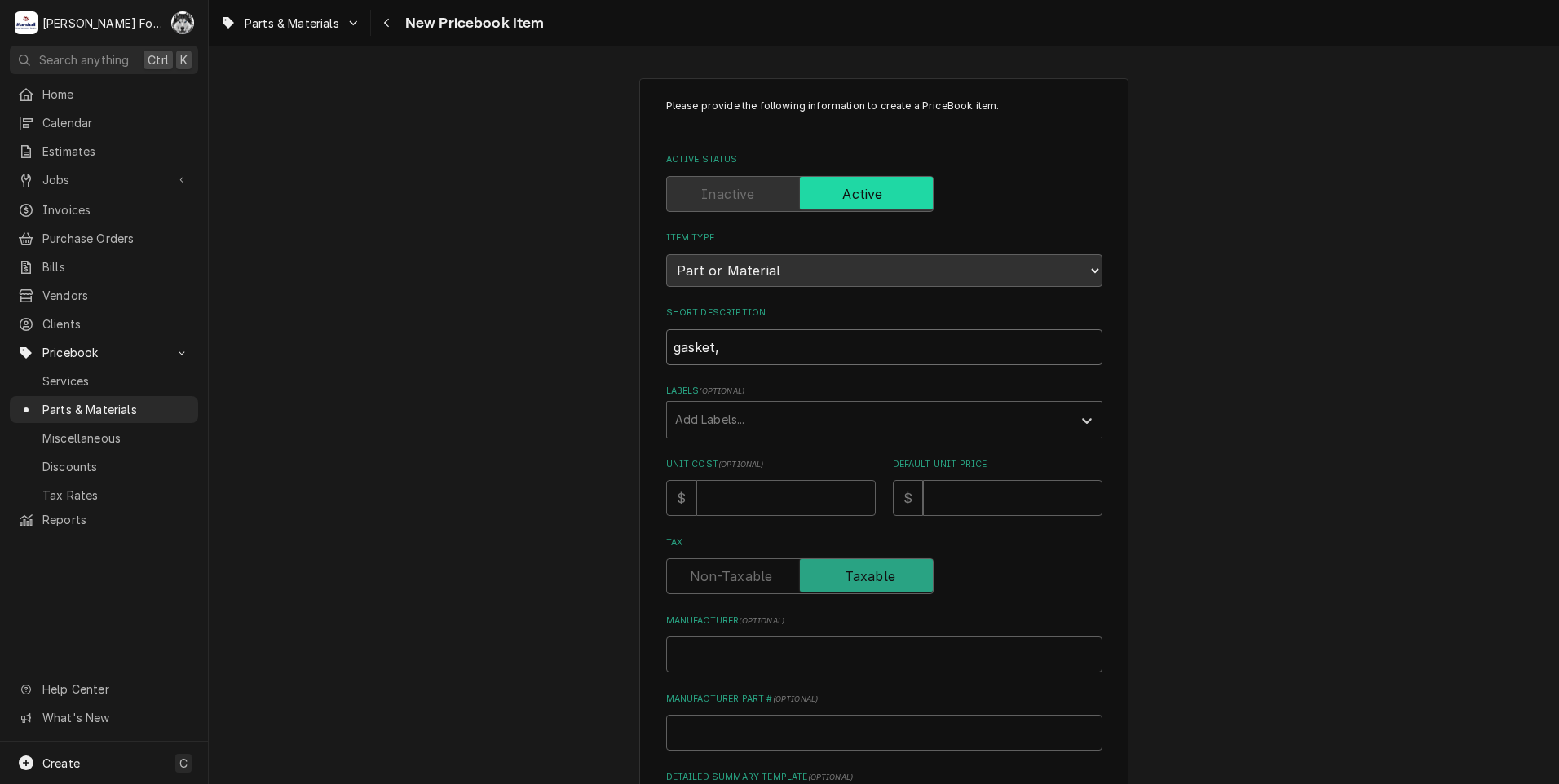
type textarea "x"
type input "gasket,"
type textarea "x"
type input "gasket,"
type textarea "x"
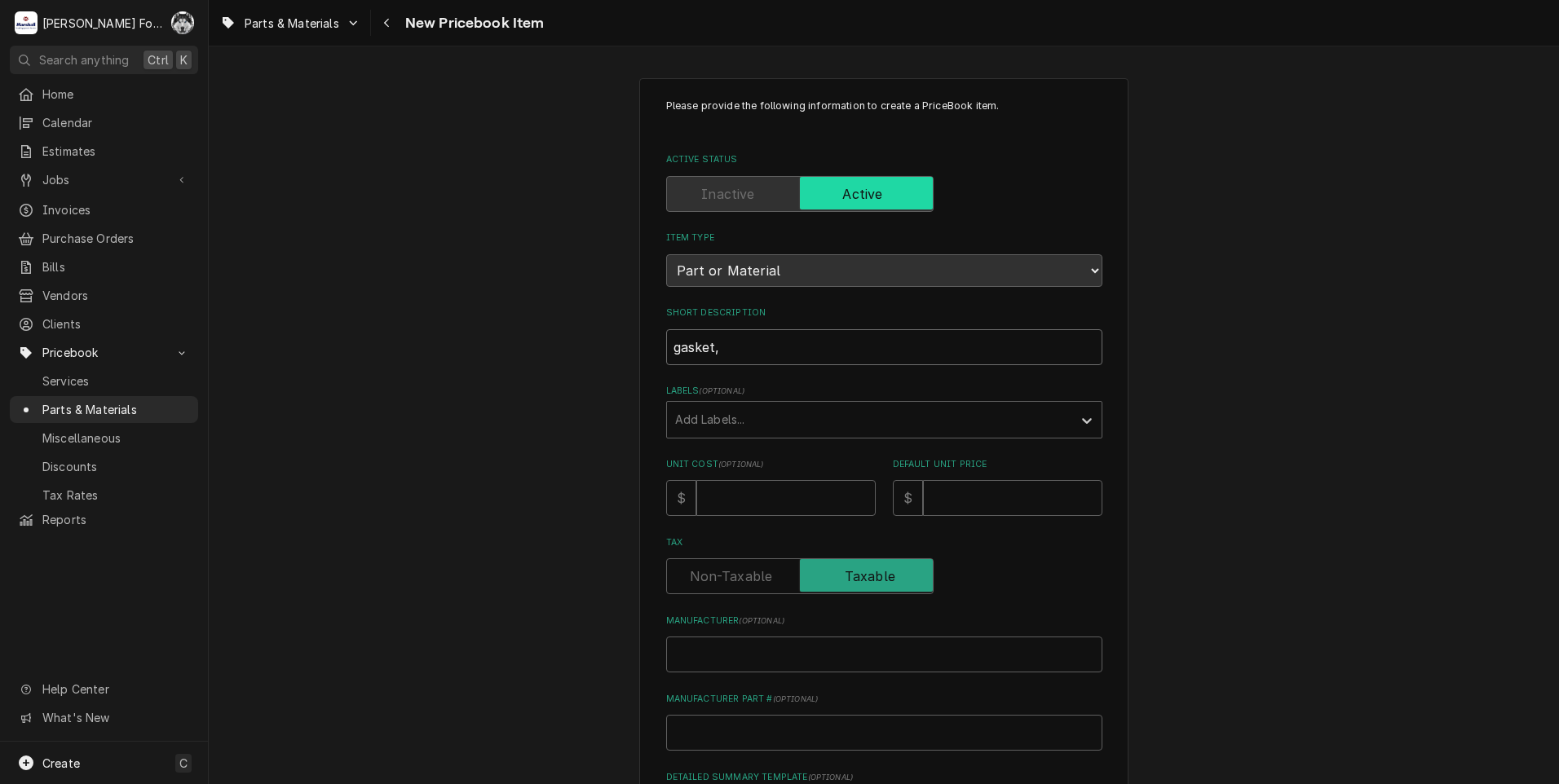
type input "gasket"
type textarea "x"
type input "gaske"
type textarea "x"
type input "gask"
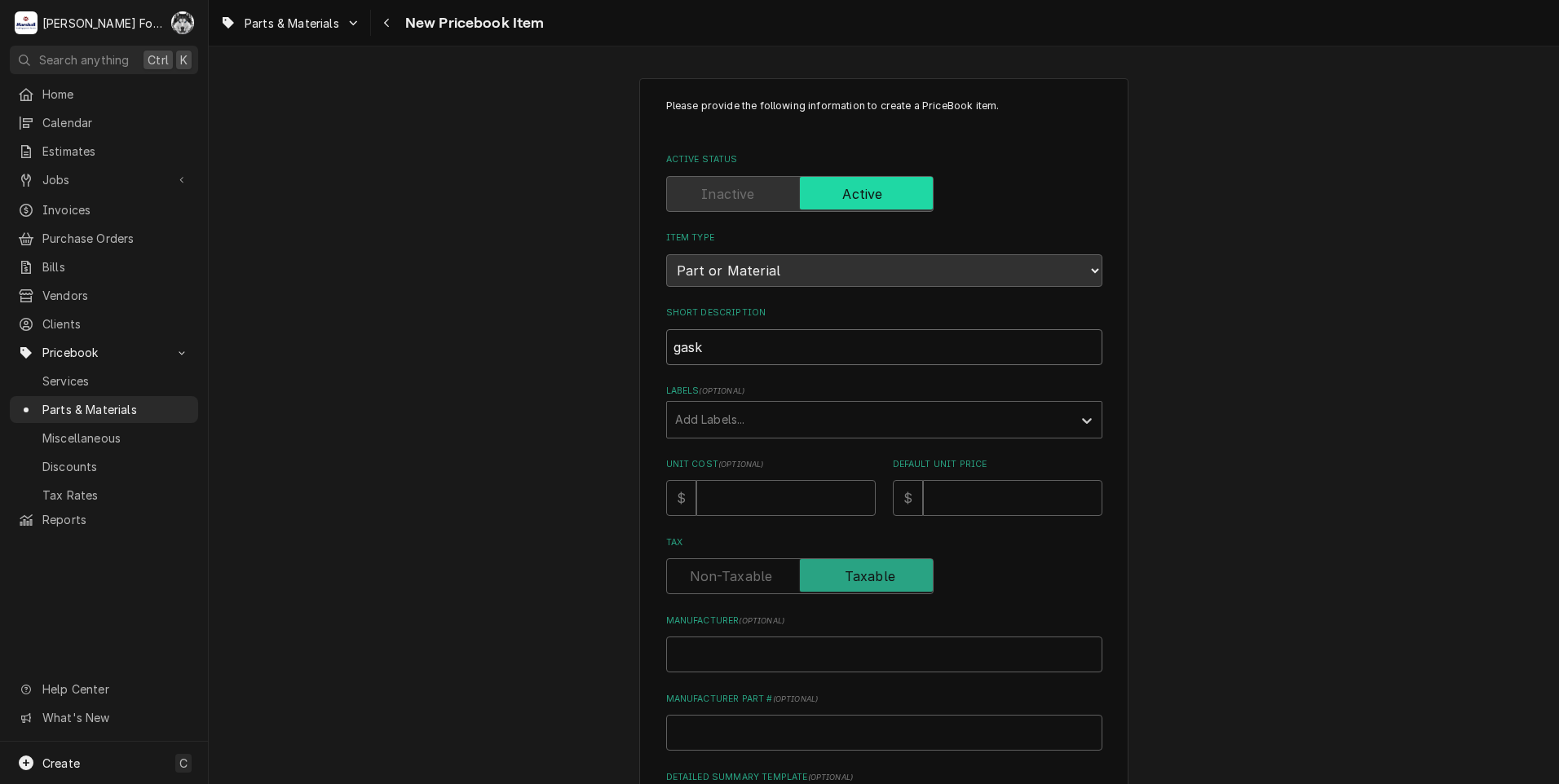
type textarea "x"
type input "gas"
type textarea "x"
type input "ga"
type textarea "x"
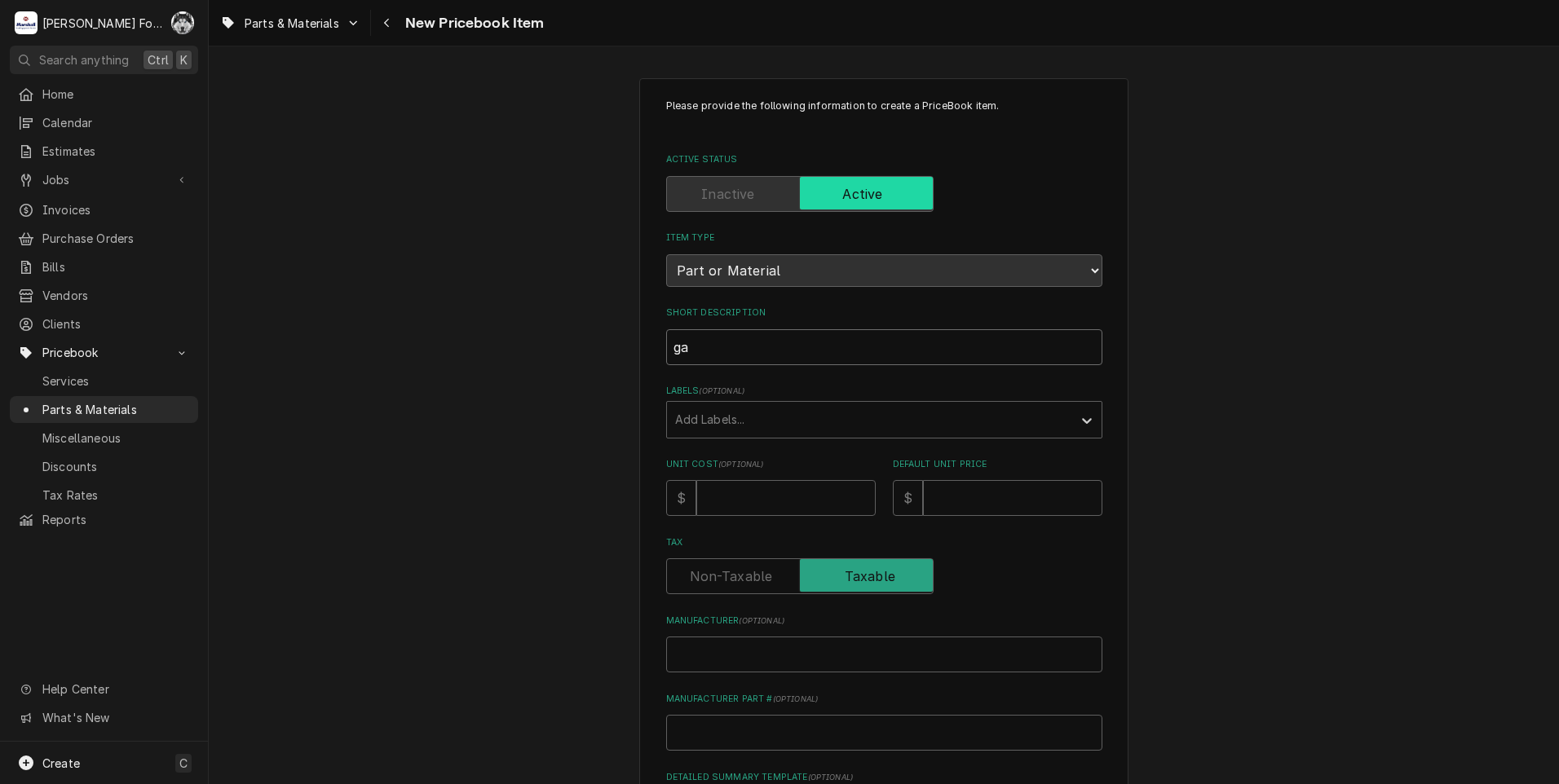
type input "g"
type textarea "x"
type input "G"
type textarea "x"
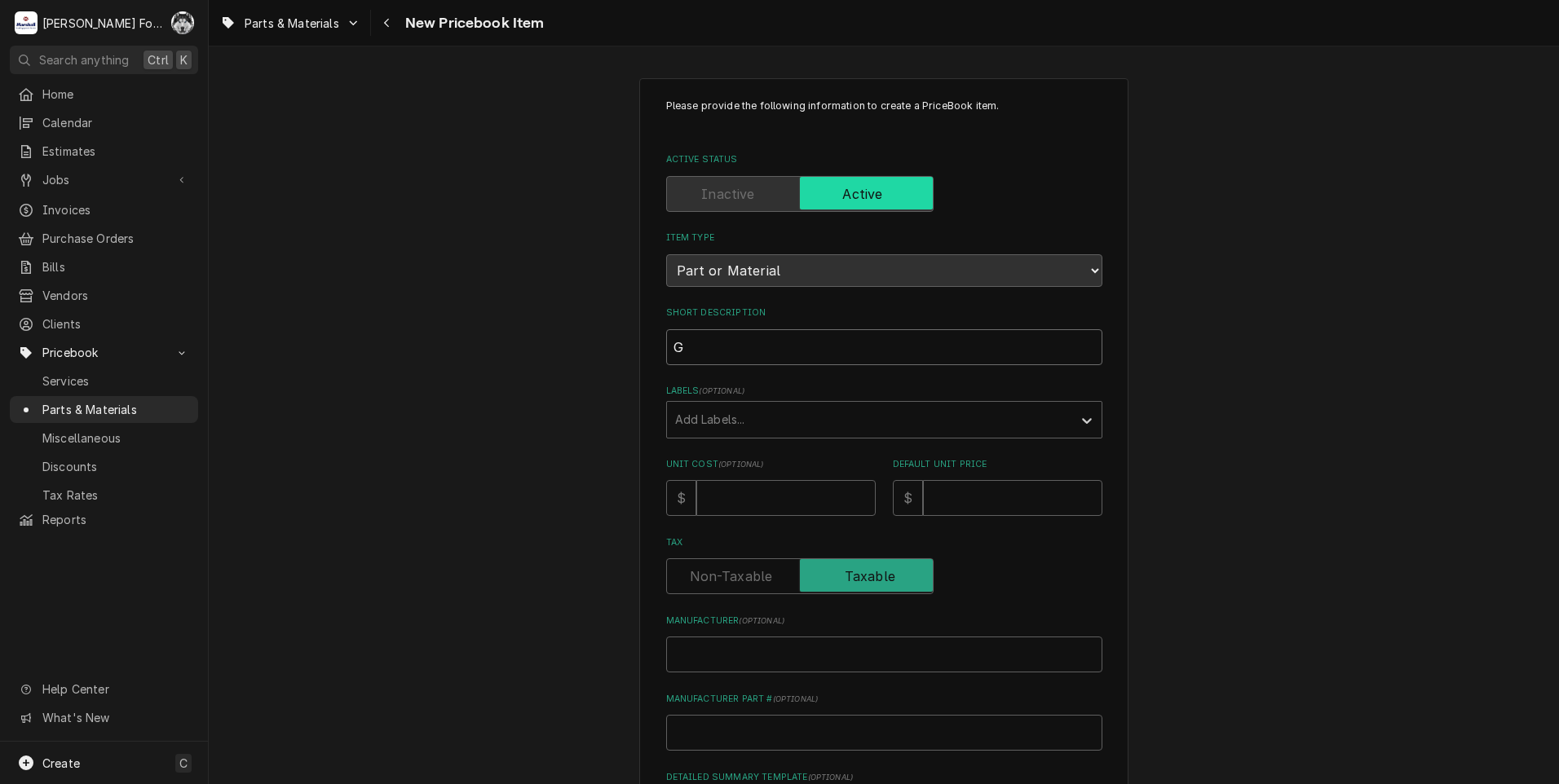
type input "GA"
type textarea "x"
type input "GAS"
type textarea "x"
type input "GASK"
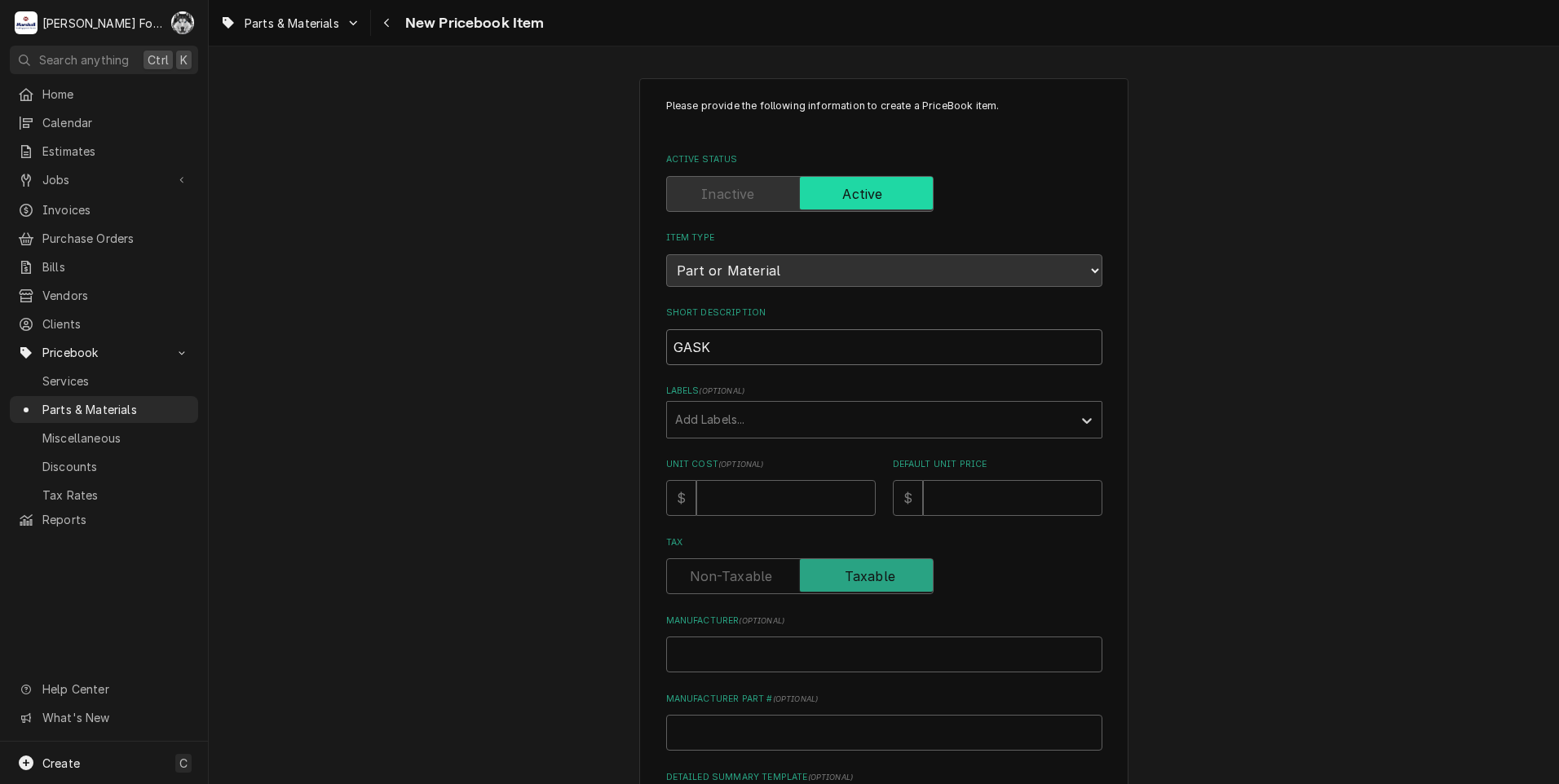
type textarea "x"
type input "GASKE"
type textarea "x"
type input "GASKET"
type textarea "x"
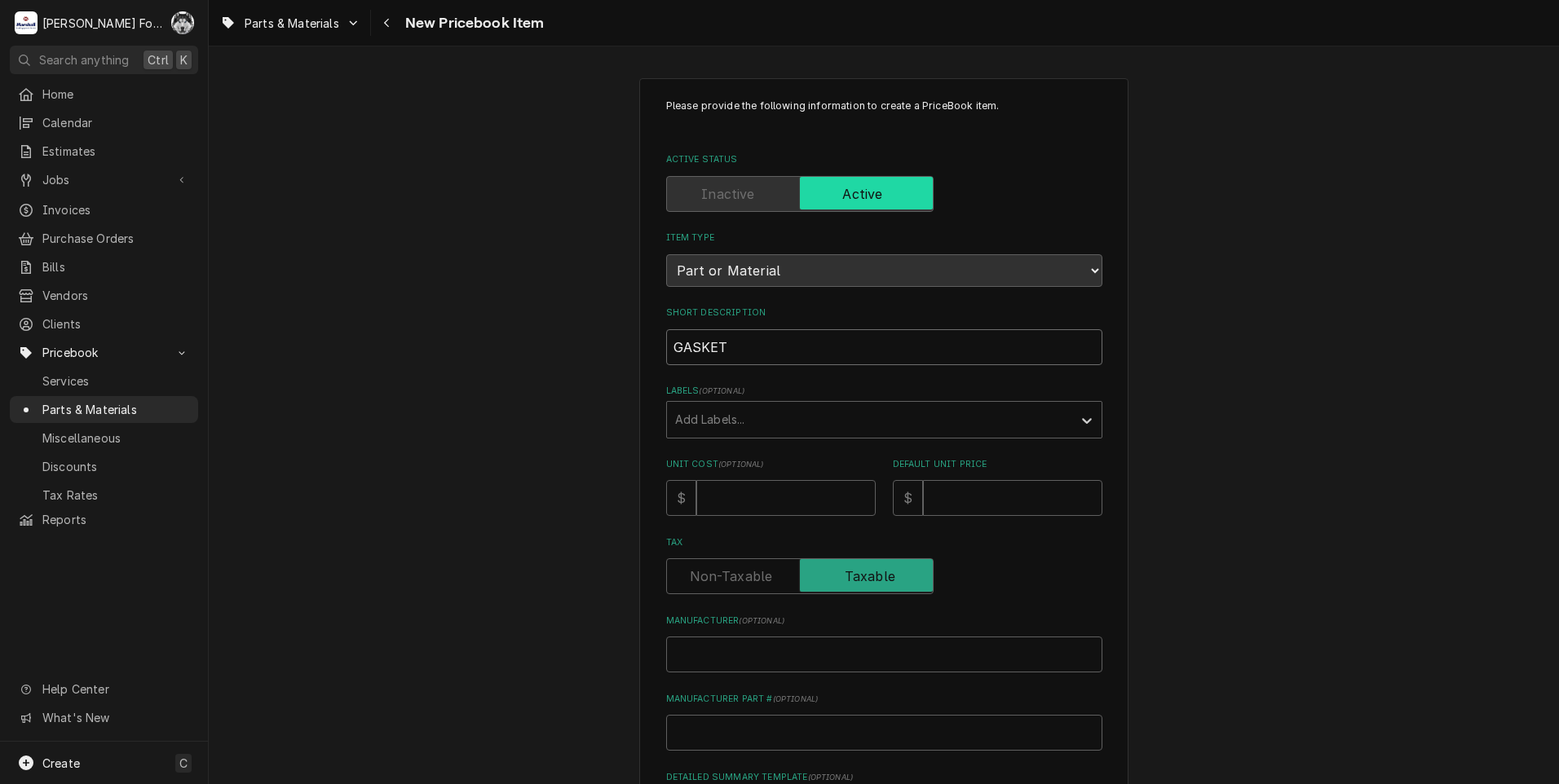
type input "GASKET"
type textarea "x"
type input "GASKET ("
type textarea "x"
type input "GASKET (A"
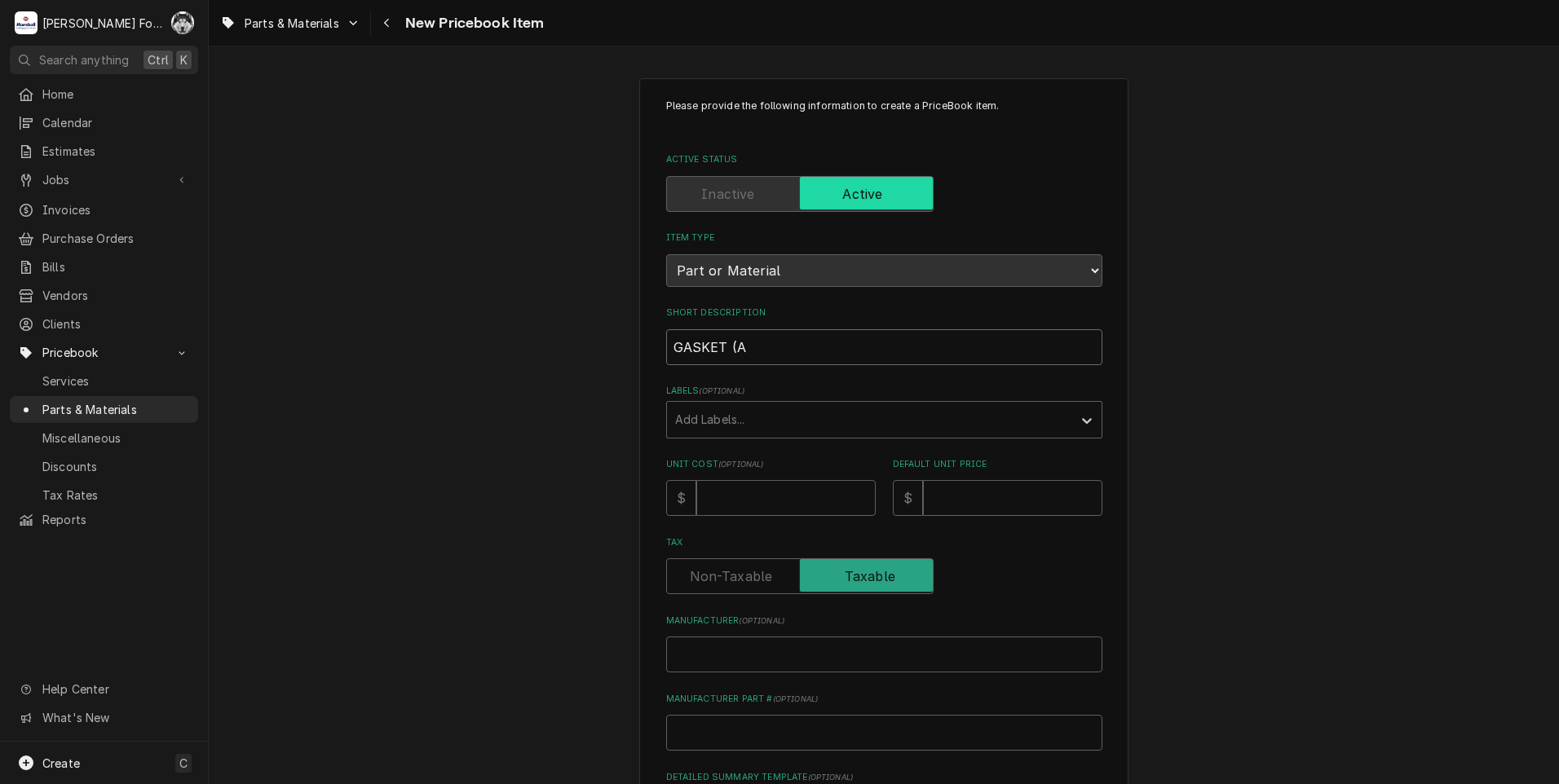
type textarea "x"
type input "GASKET (AM"
type textarea "x"
type input "GASKET (AME"
type textarea "x"
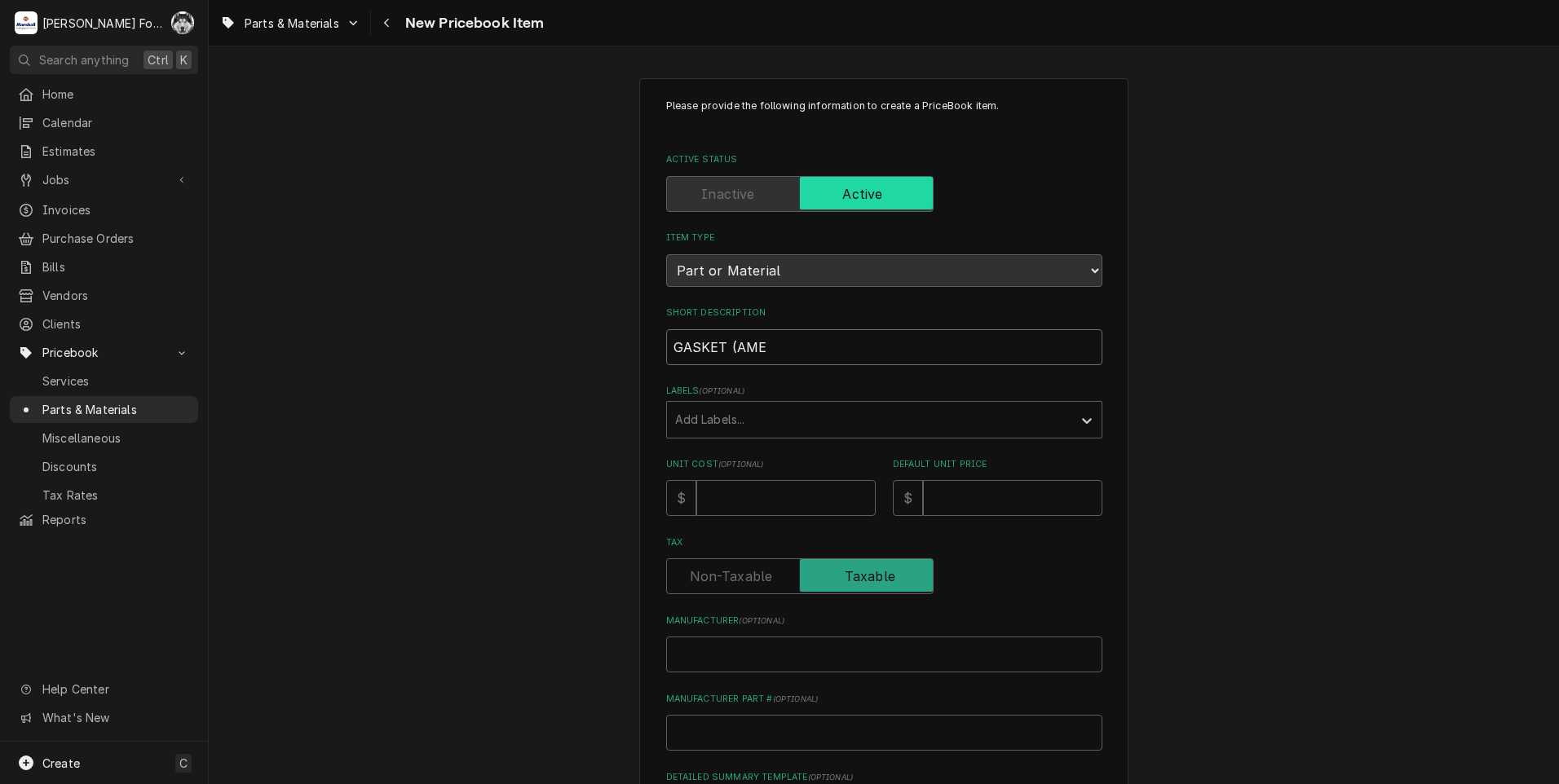
type input "GASKET (AMER"
type textarea "x"
type input "GASKET (AMERI"
type textarea "x"
type input "GASKET (AMERIC"
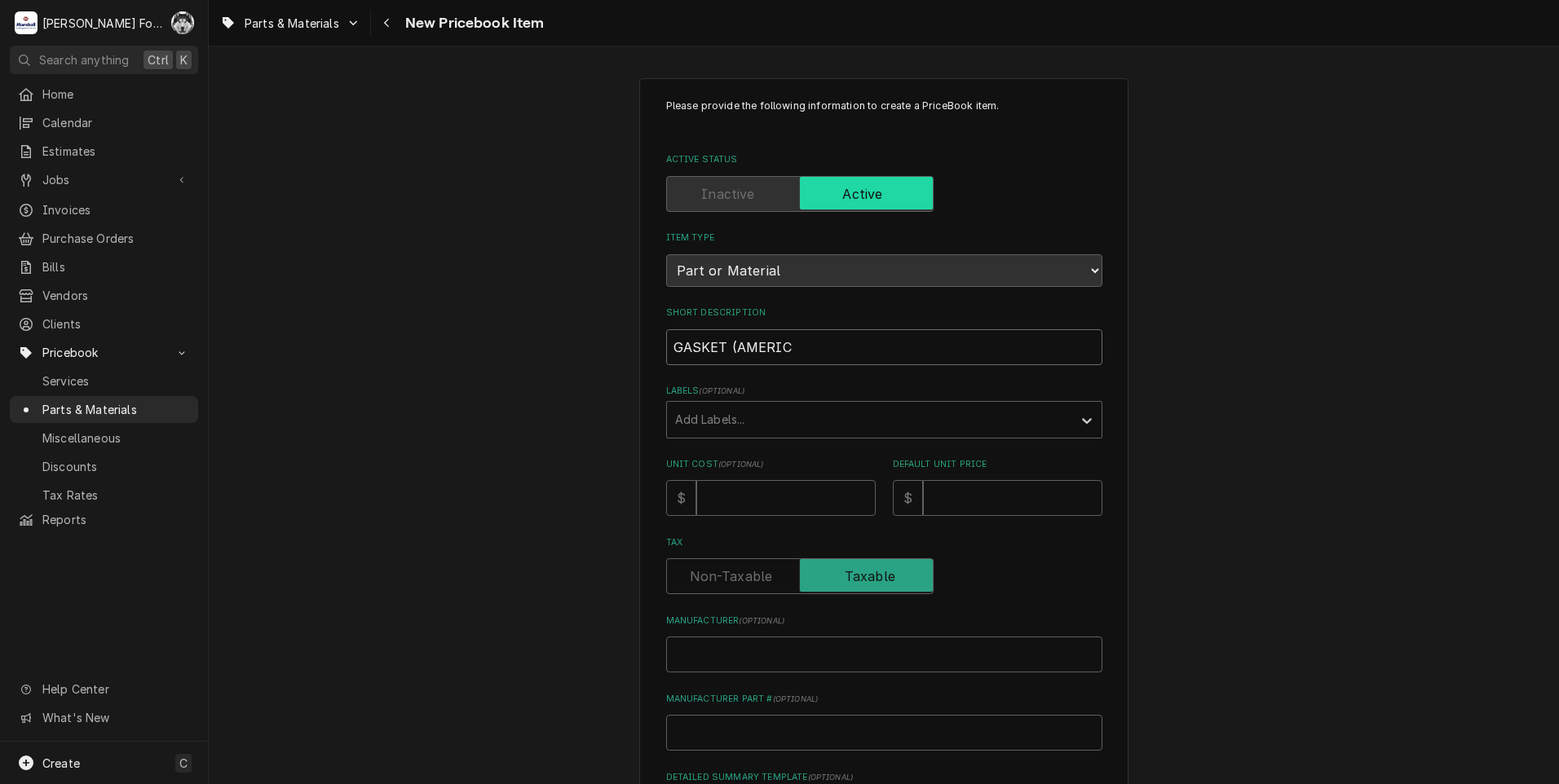
type textarea "x"
type input "GASKET (AMERICA"
type textarea "x"
type input "GASKET (AMERICAN"
type textarea "x"
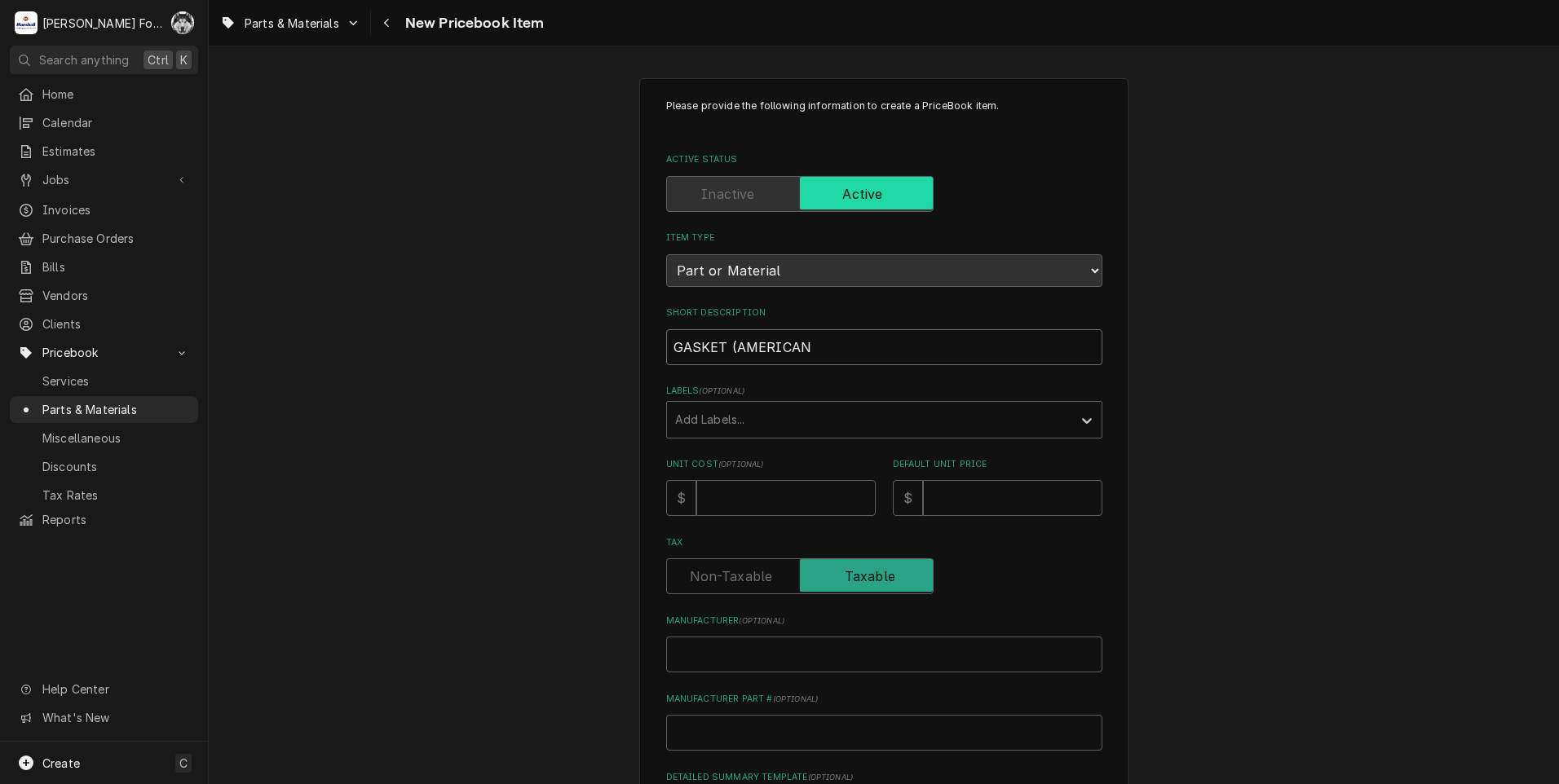
type input "GASKET (AMERICAN"
type textarea "x"
type input "GASKET (AMERICAN D"
type textarea "x"
type input "GASKET (AMERICAN DI"
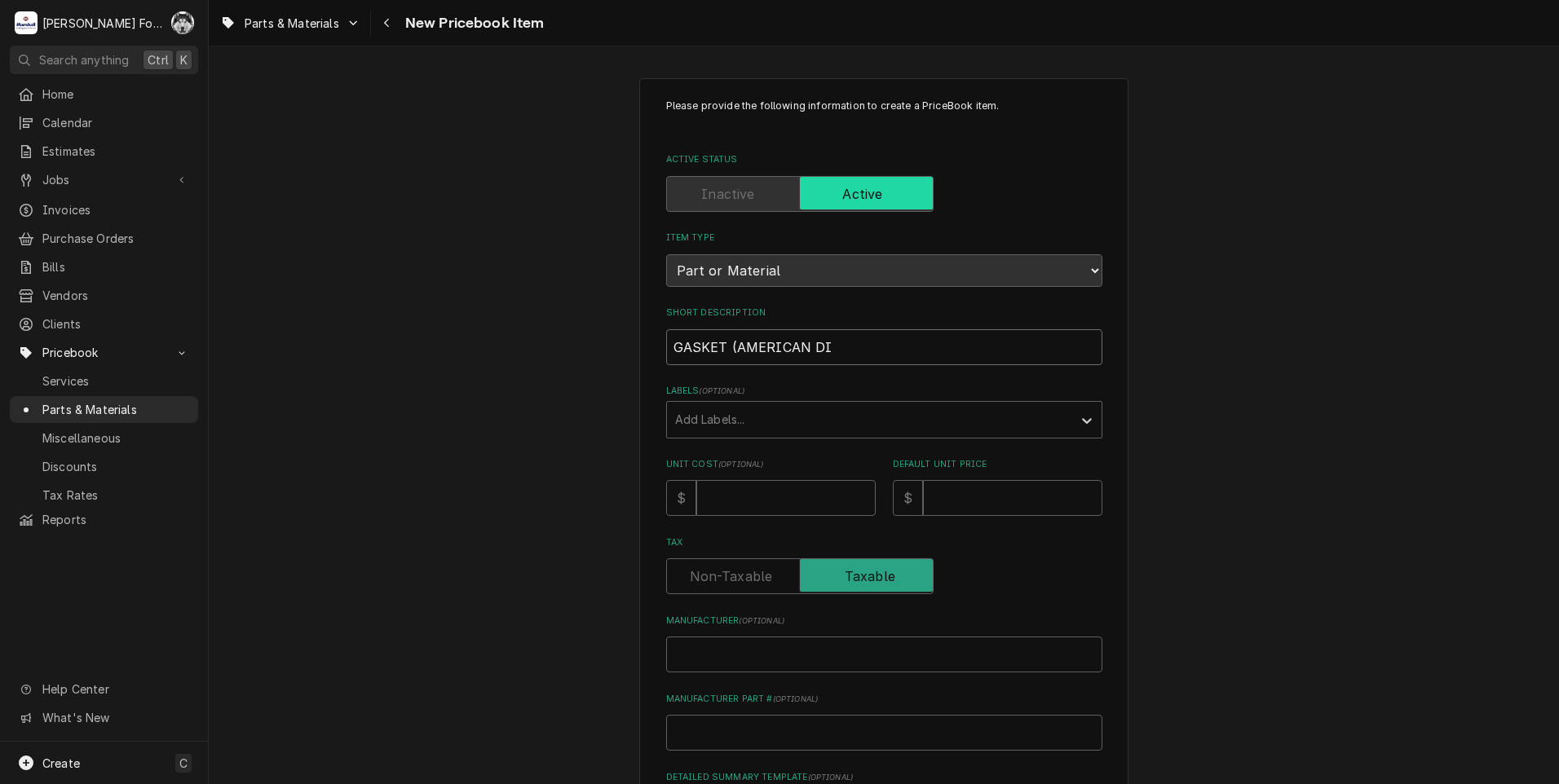
type textarea "x"
type input "GASKET (AMERICAN DIS"
type textarea "x"
type input "GASKET (AMERICAN DISH"
type textarea "x"
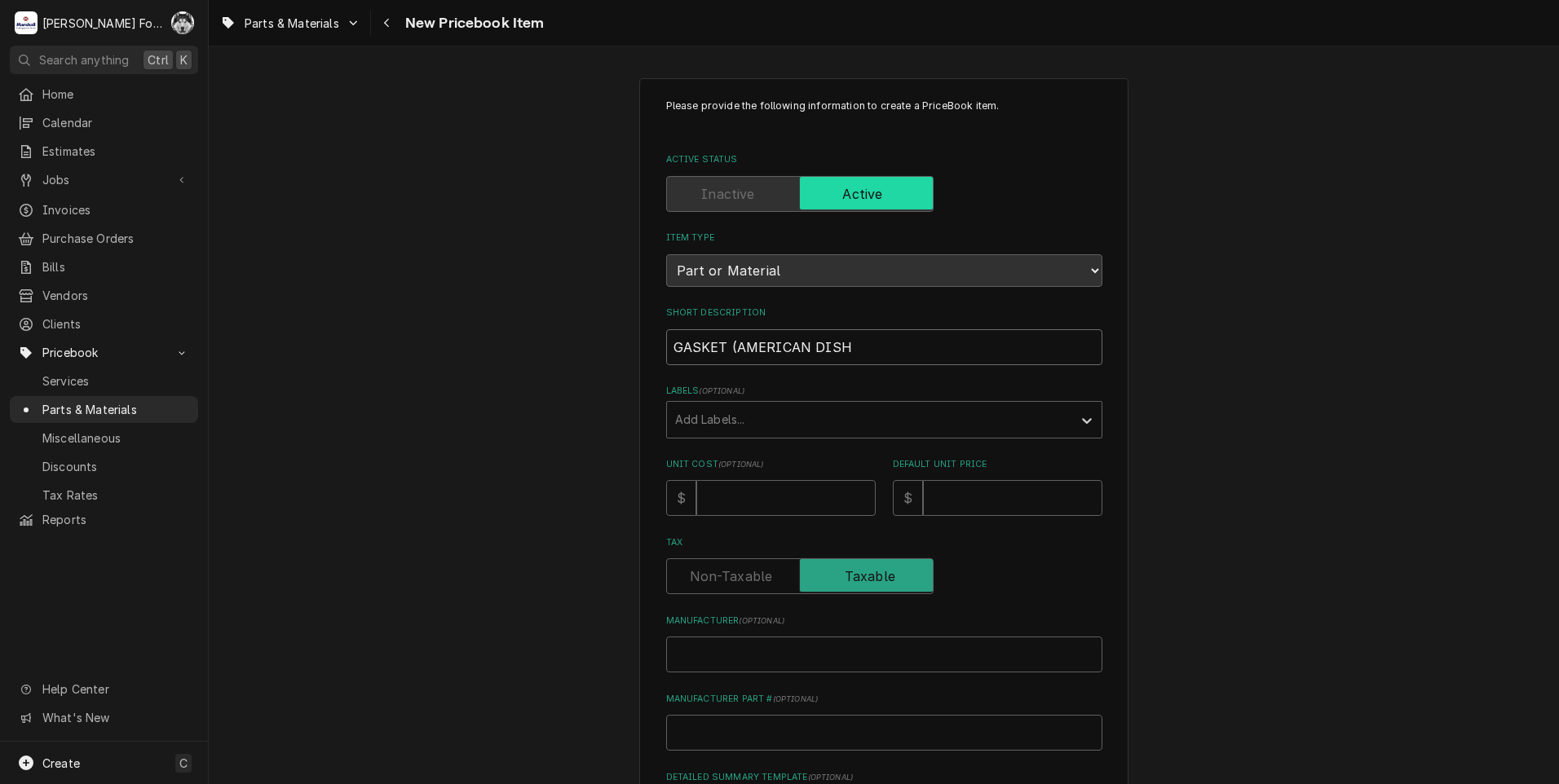
type input "GASKET (AMERICAN DISH"
type textarea "x"
type input "GASKET (AMERICAN DISH 1"
type textarea "x"
type input "GASKET (AMERICAN DISH 1)"
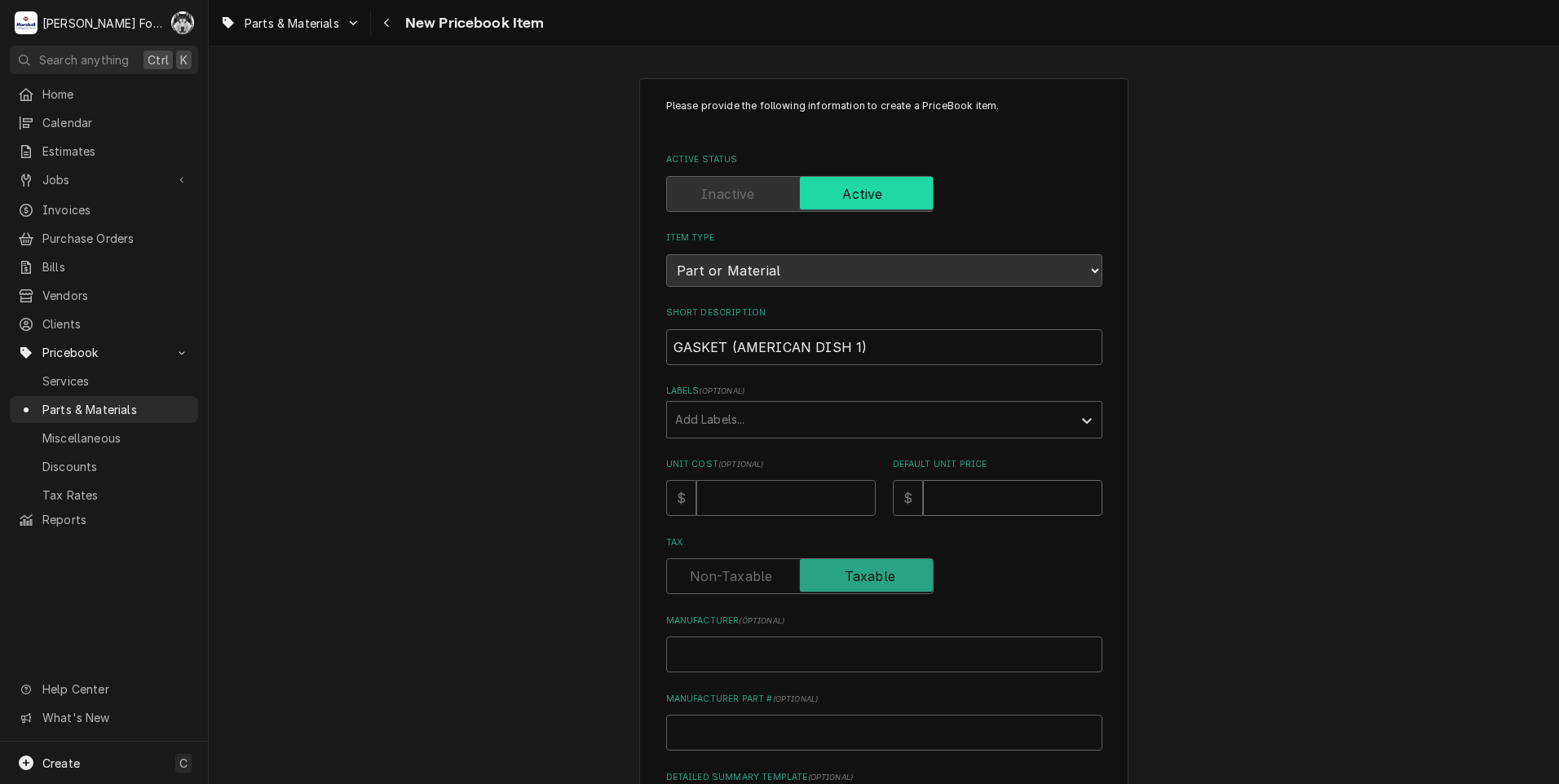
type textarea "x"
type input "8"
type textarea "x"
type input "2"
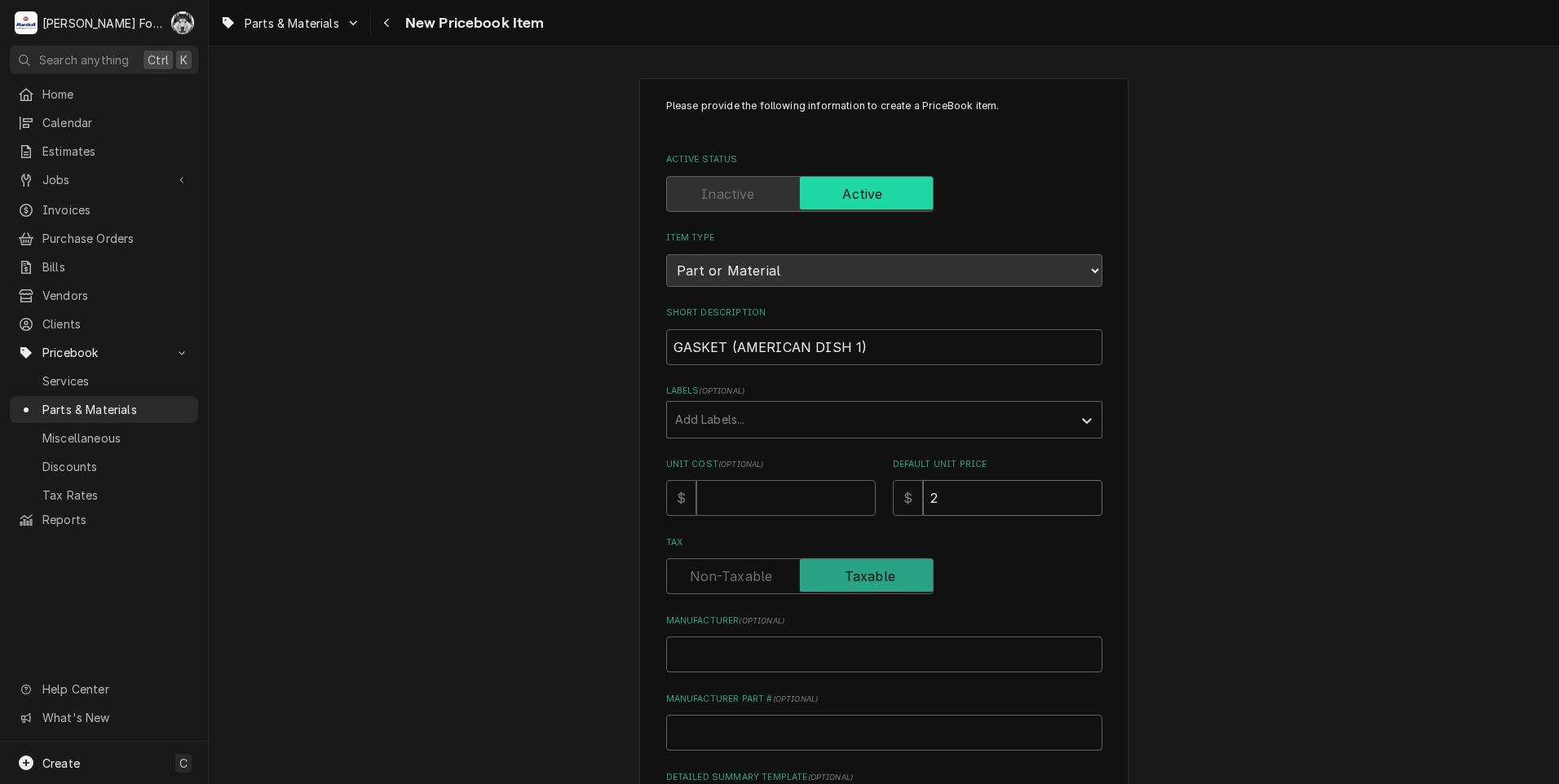
type textarea "x"
type input "27"
type textarea "x"
type input "A"
type textarea "x"
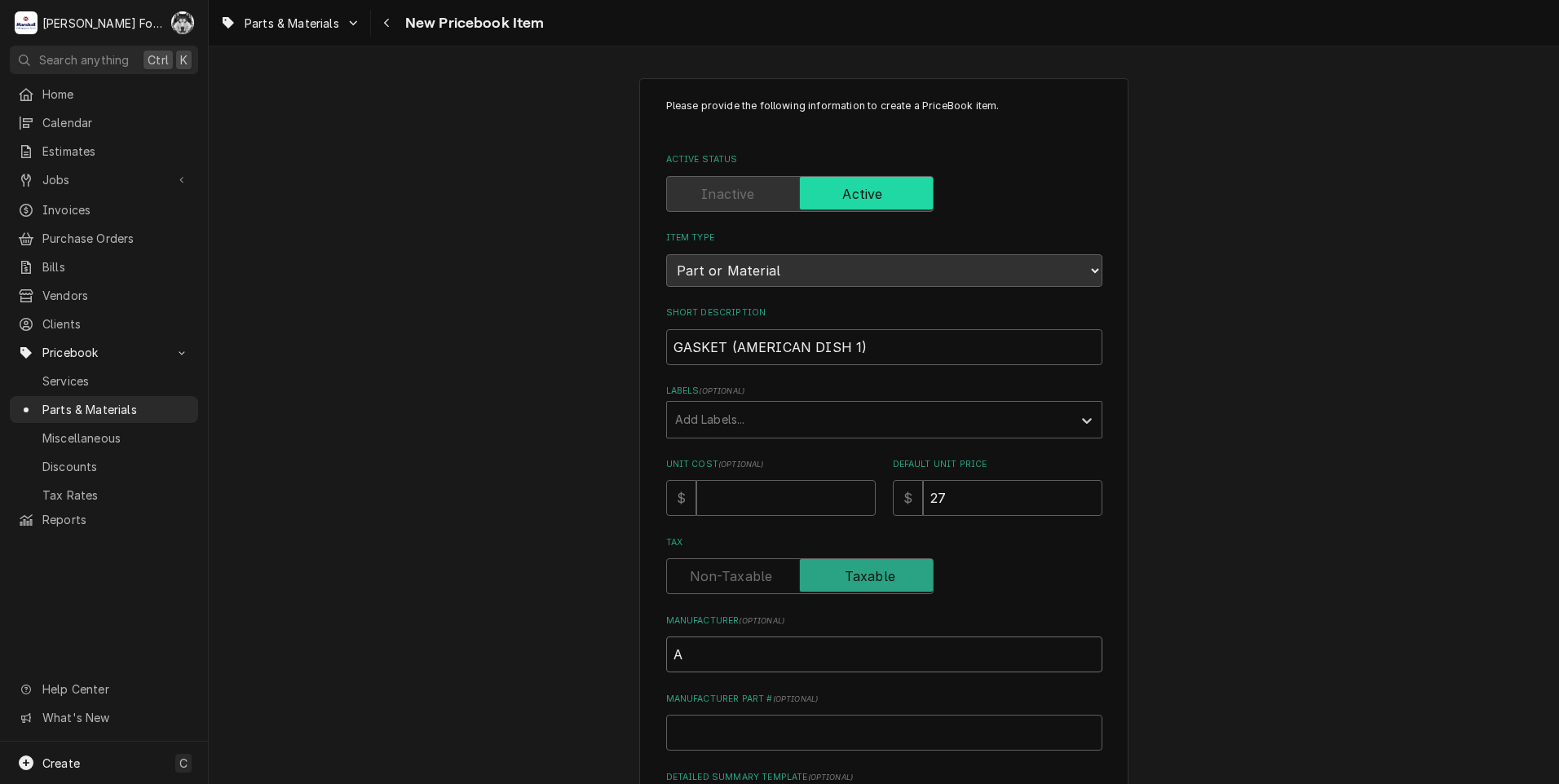
type input "AM"
type textarea "x"
type input "AME"
type textarea "x"
type input "AMER"
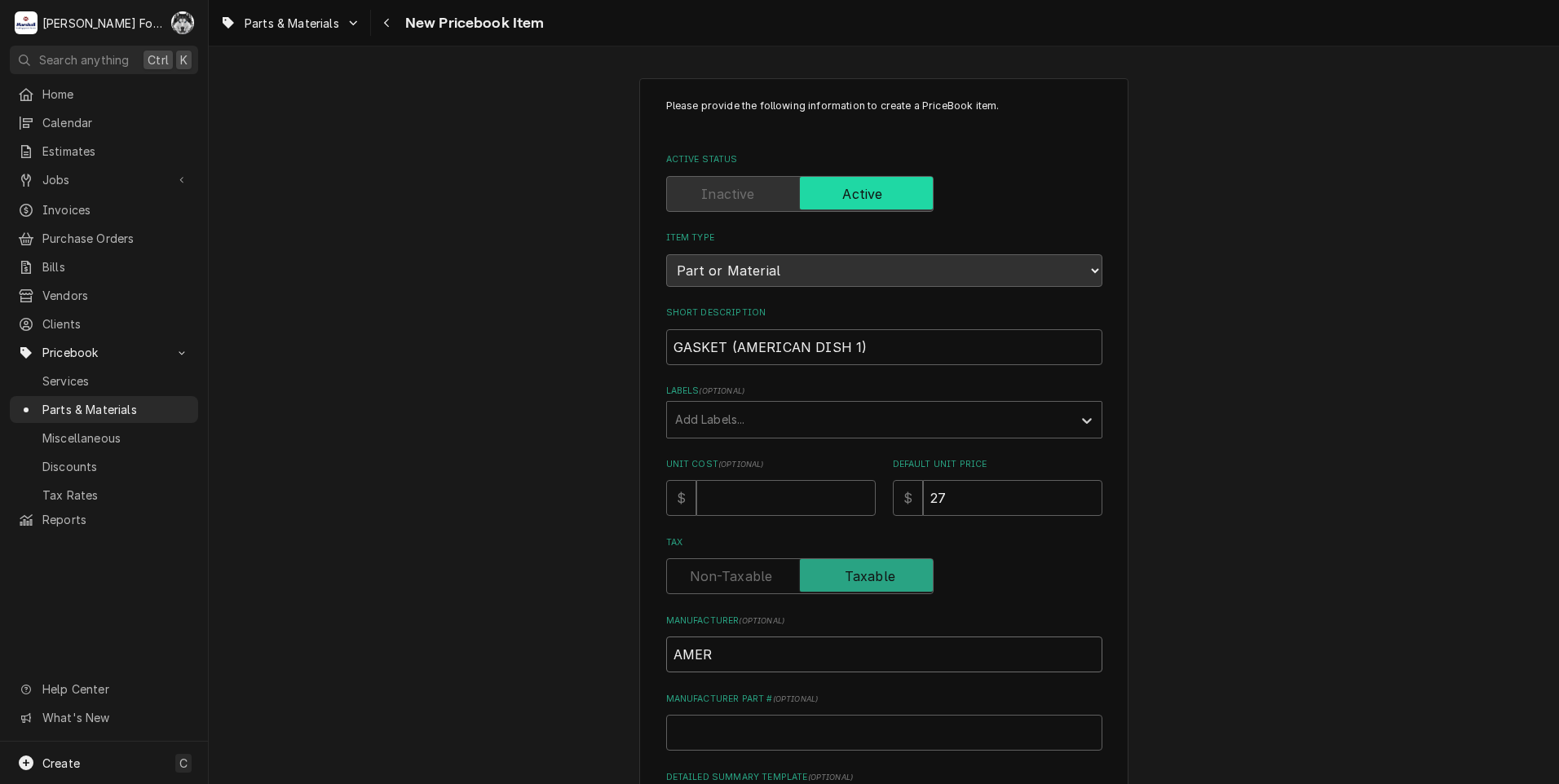
type textarea "x"
type input "AMERI"
type textarea "x"
type input "AMERIC"
type textarea "x"
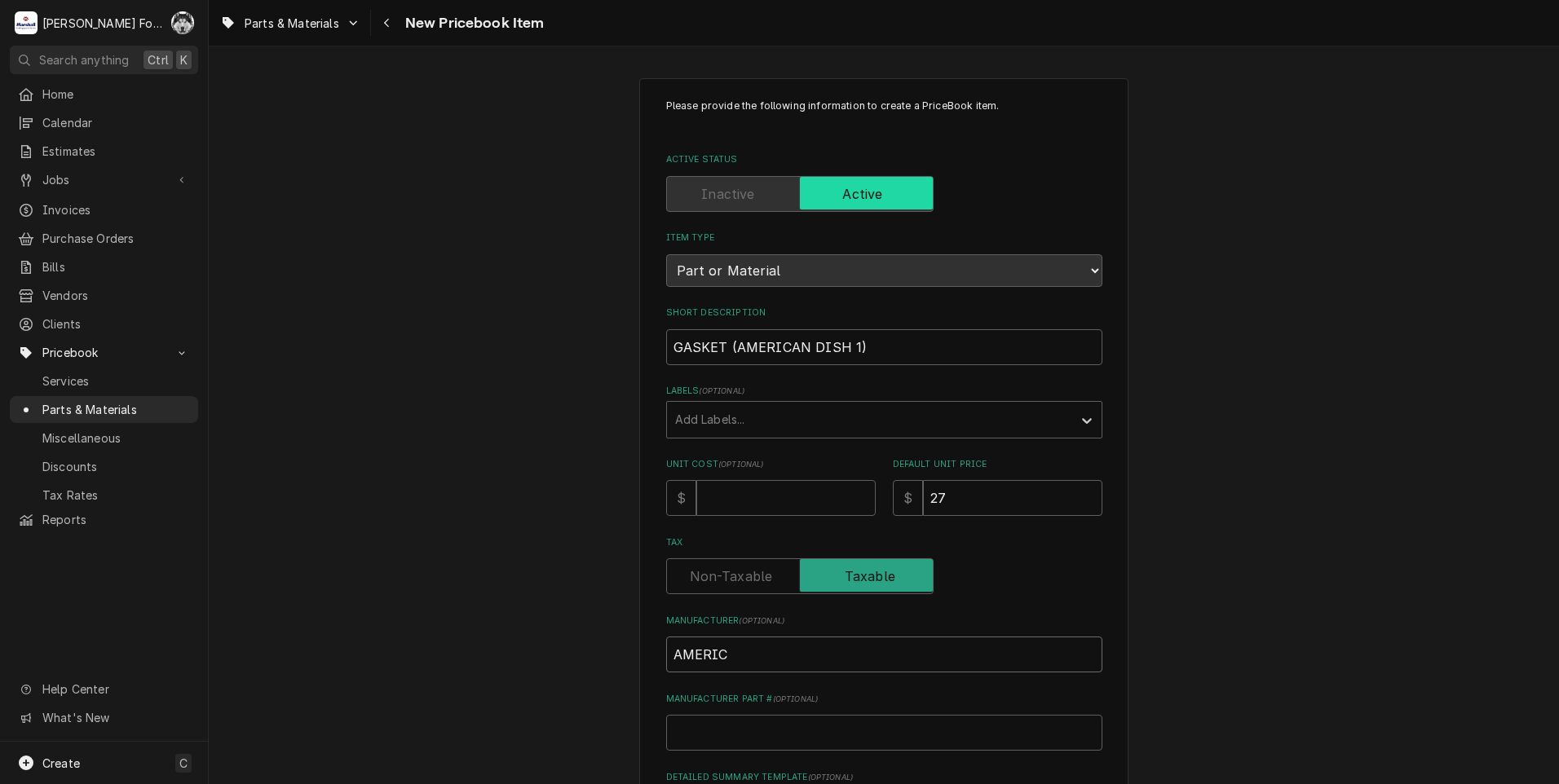
type input "AMERICA"
type textarea "x"
type input "AMERICAN"
type textarea "x"
type input "AMERICAN"
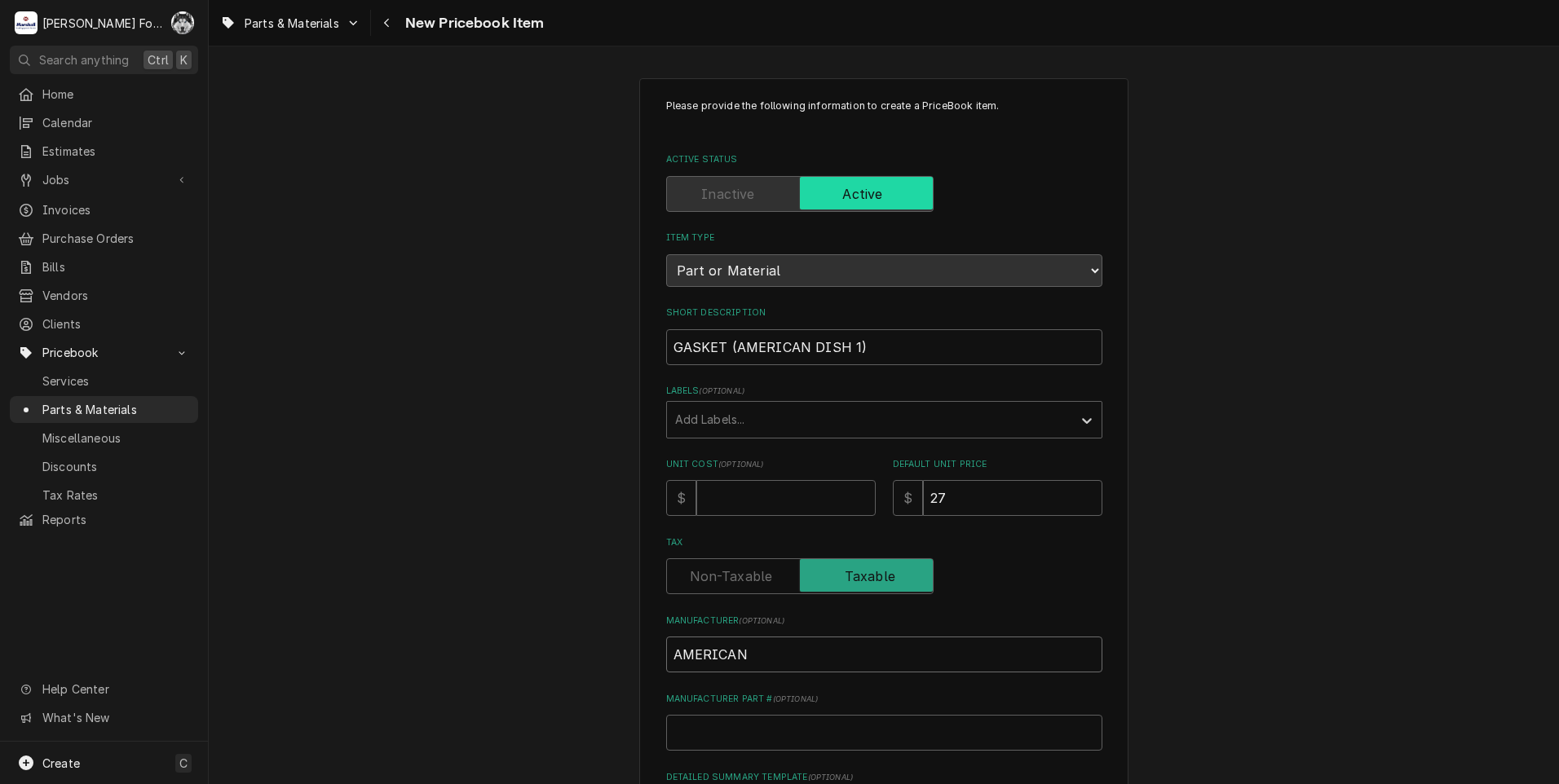
type textarea "x"
type input "AMERICAN D"
type textarea "x"
type input "AMERICAN DI"
type textarea "x"
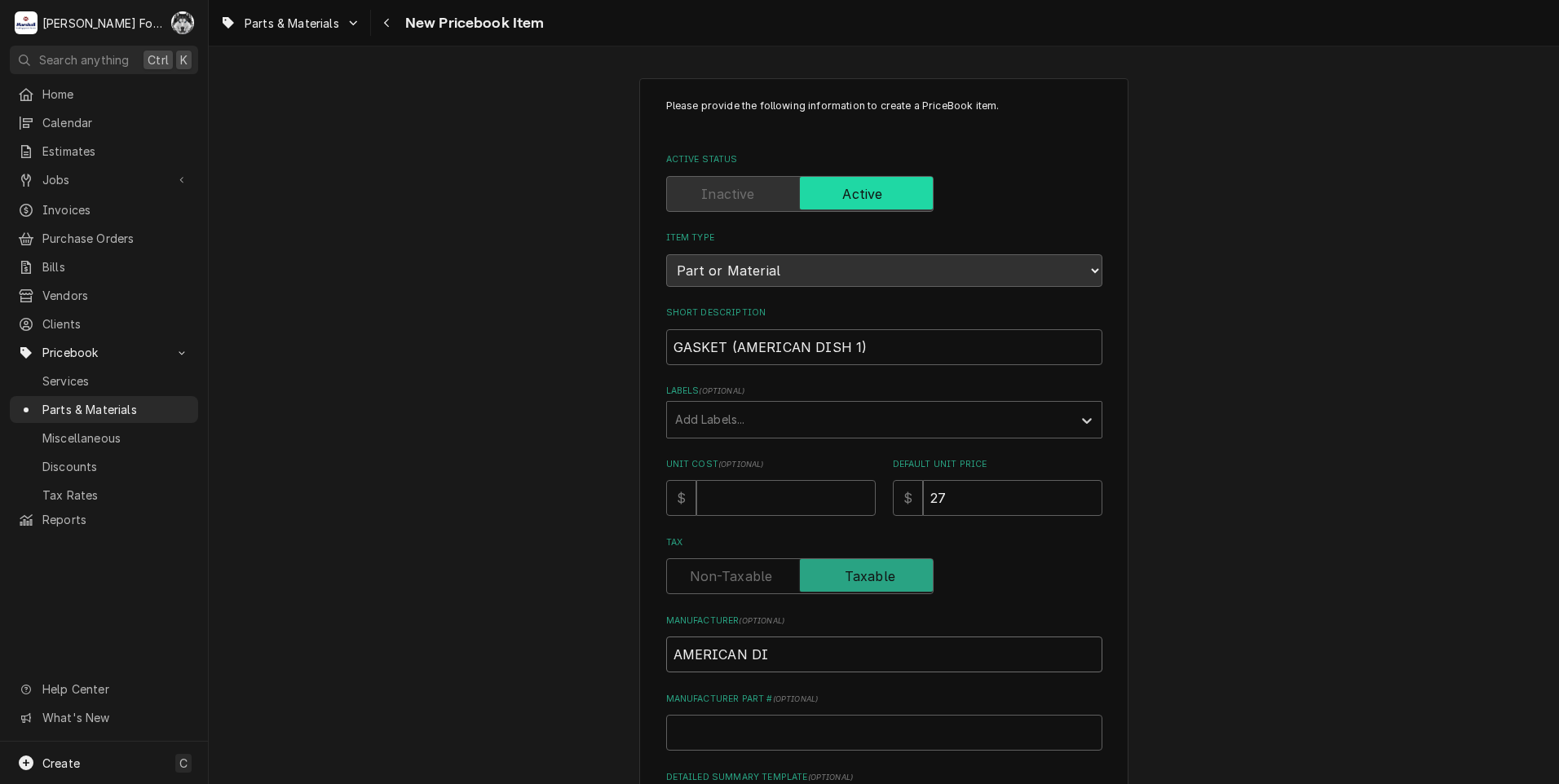
type input "AMERICAN DIS"
type textarea "x"
type input "AMERICAN DISH"
type textarea "x"
type input "AMERICAN DISH"
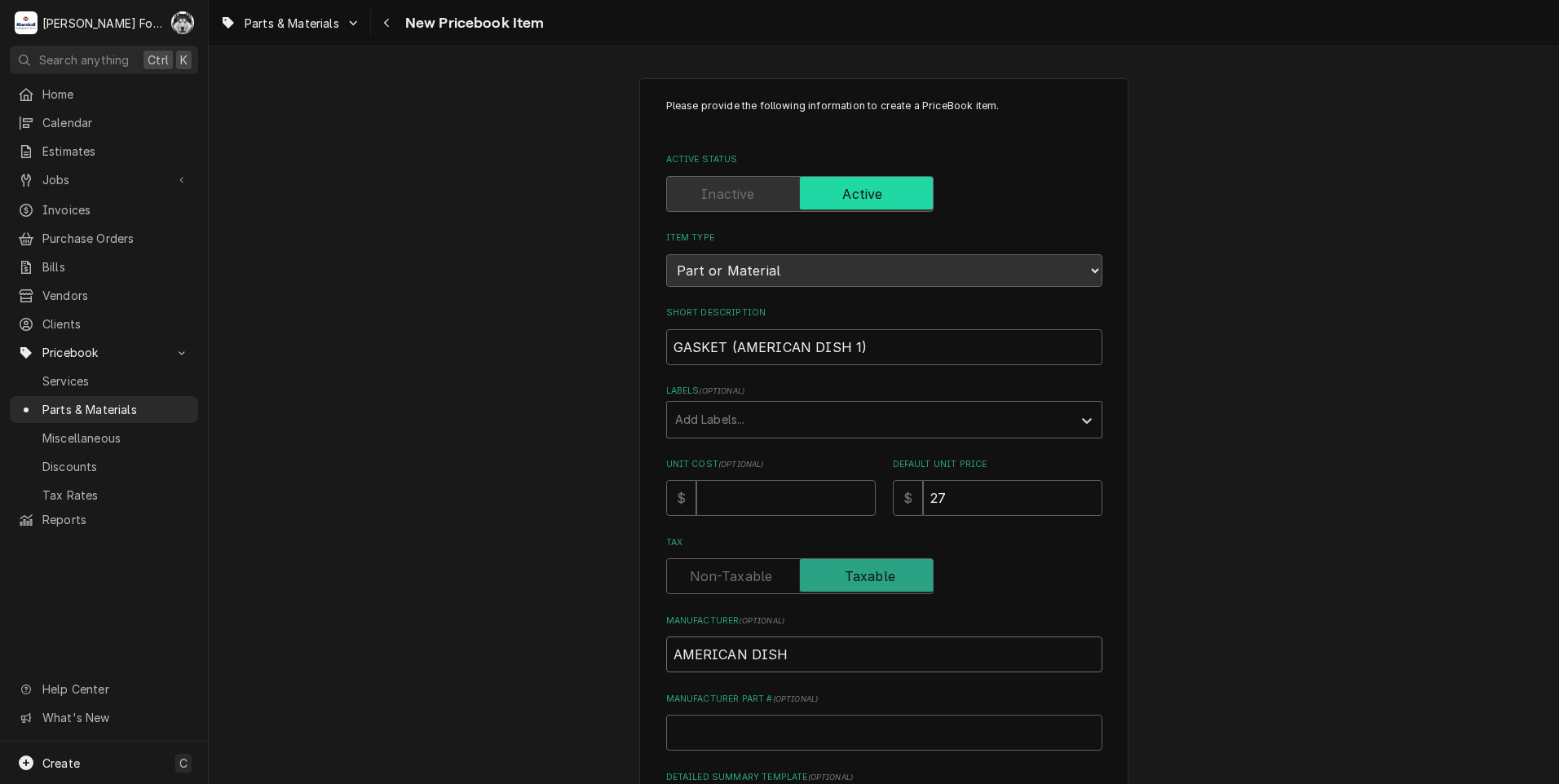
type textarea "x"
type input "AMERICAN DISH S"
type textarea "x"
type input "AMERICAN DISH SE"
type textarea "x"
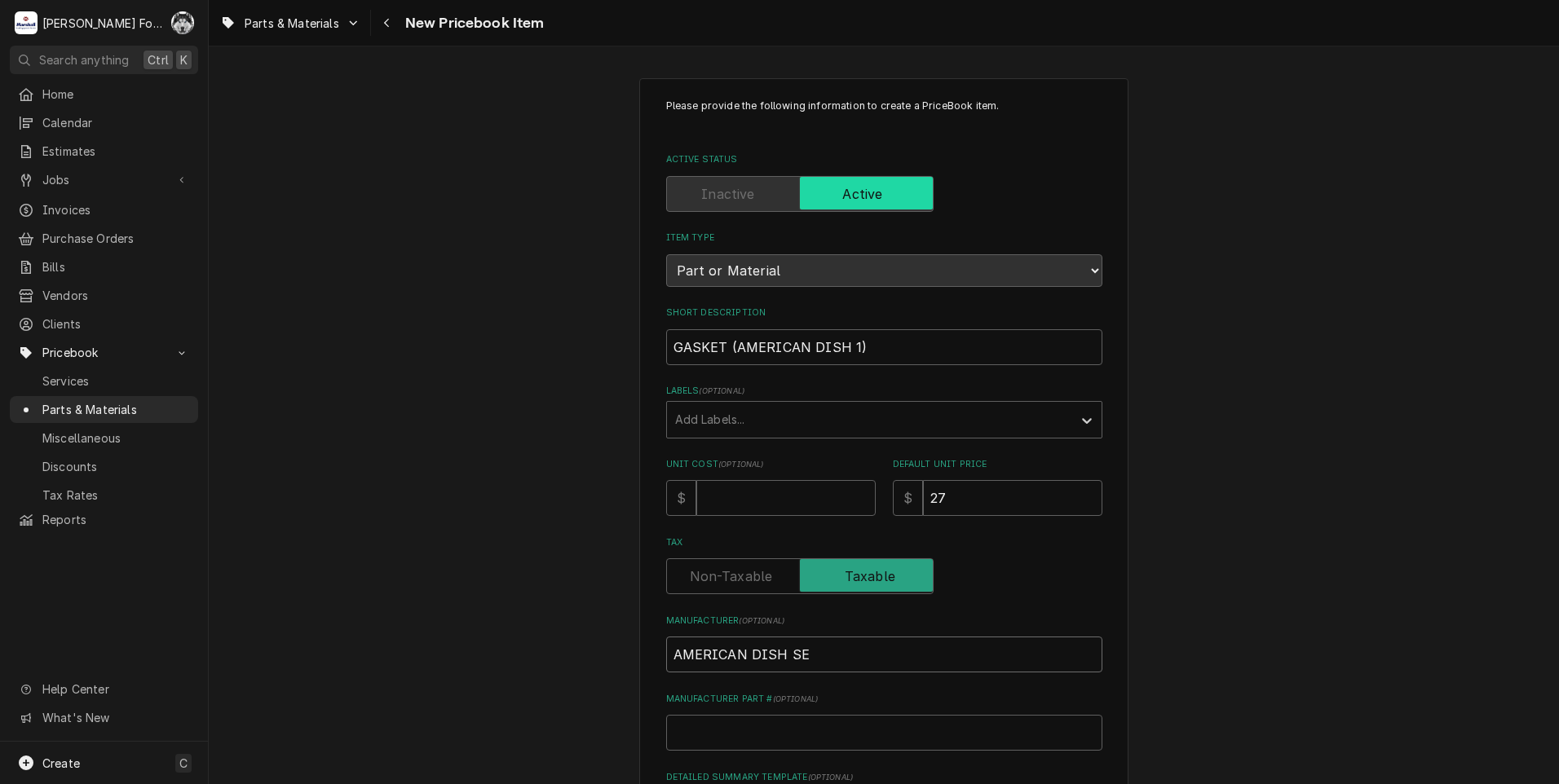
type input "AMERICAN DISH SER"
type textarea "x"
type input "AMERICAN DISH SERV"
type textarea "x"
type input "AMERICAN DISH SERVI"
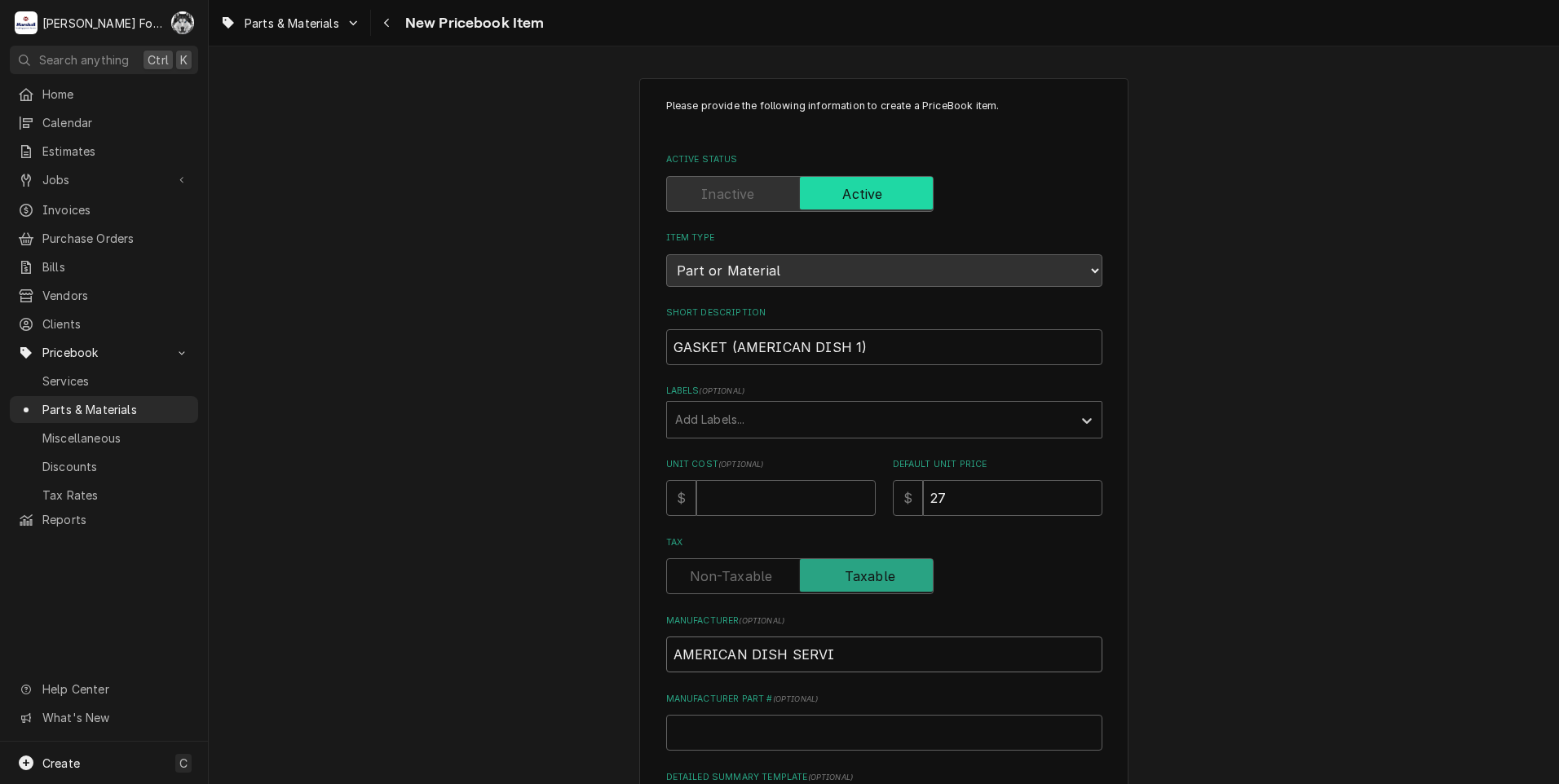
type textarea "x"
type input "AMERICAN DISH SERVIC"
type textarea "x"
type input "AMERICAN DISH SERVICE"
type textarea "x"
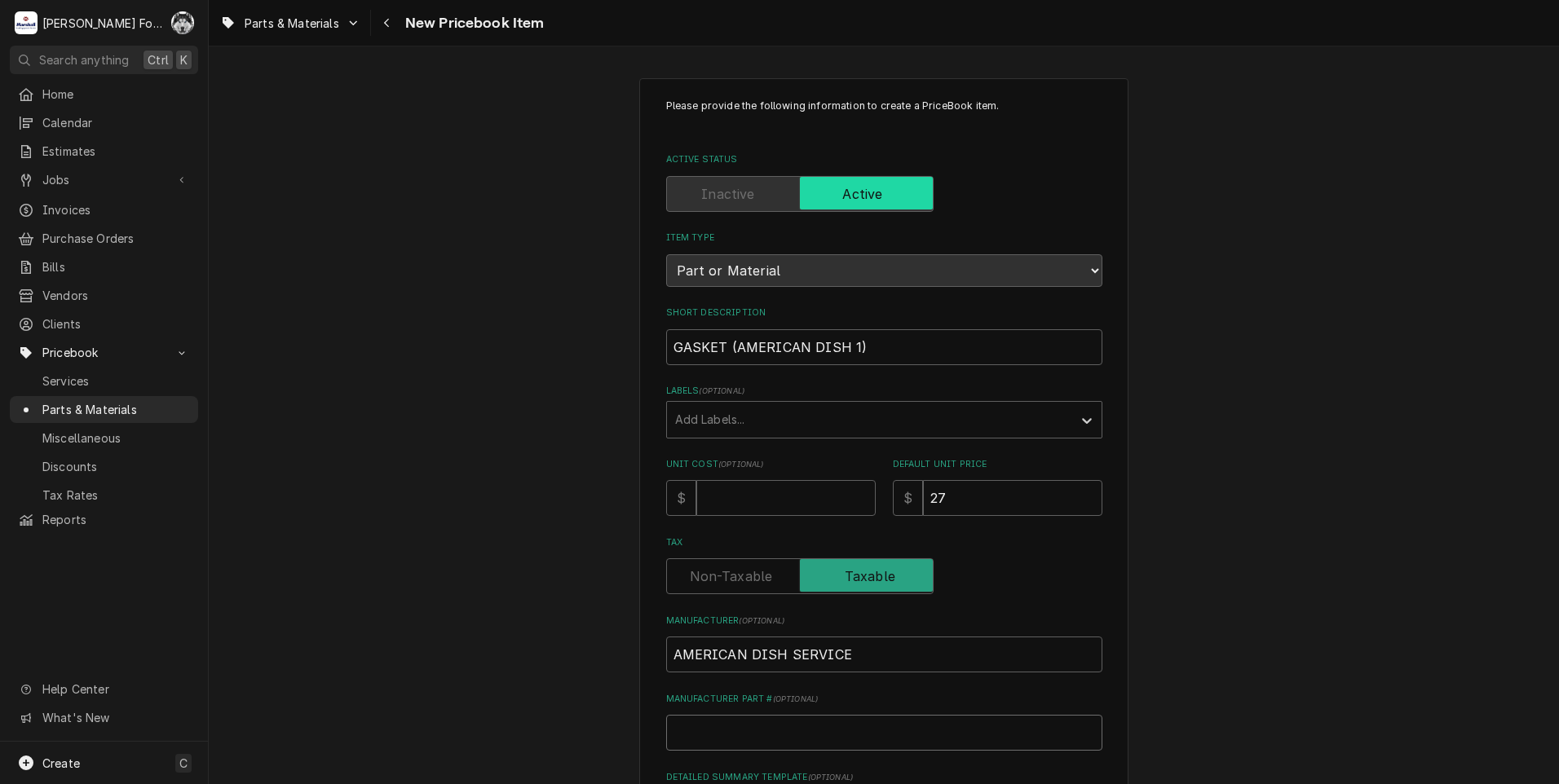
type input "2"
type textarea "x"
type input "28"
type textarea "x"
type input "289"
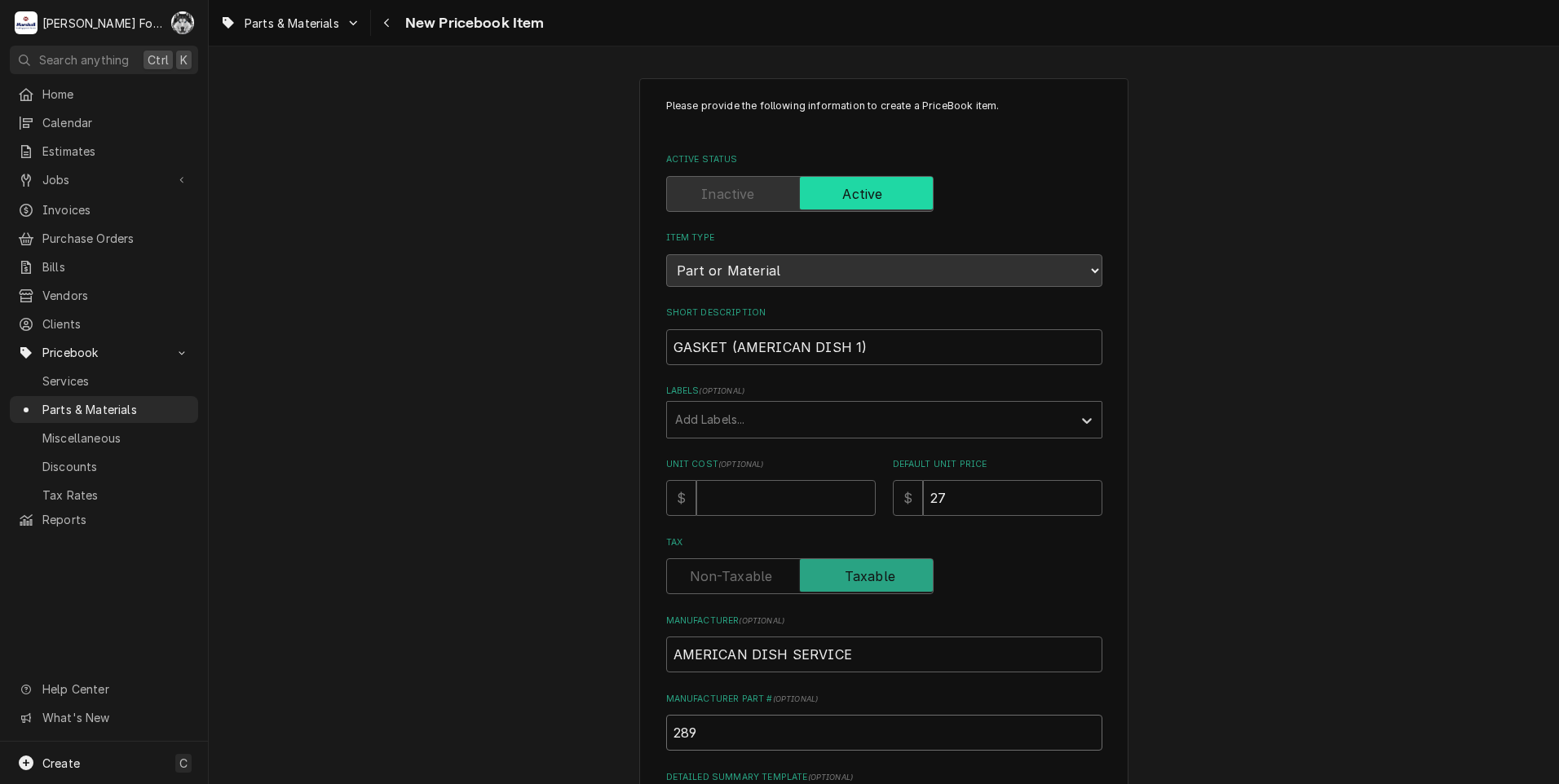
type textarea "x"
type input "289-"
type textarea "x"
type input "289-6"
type textarea "x"
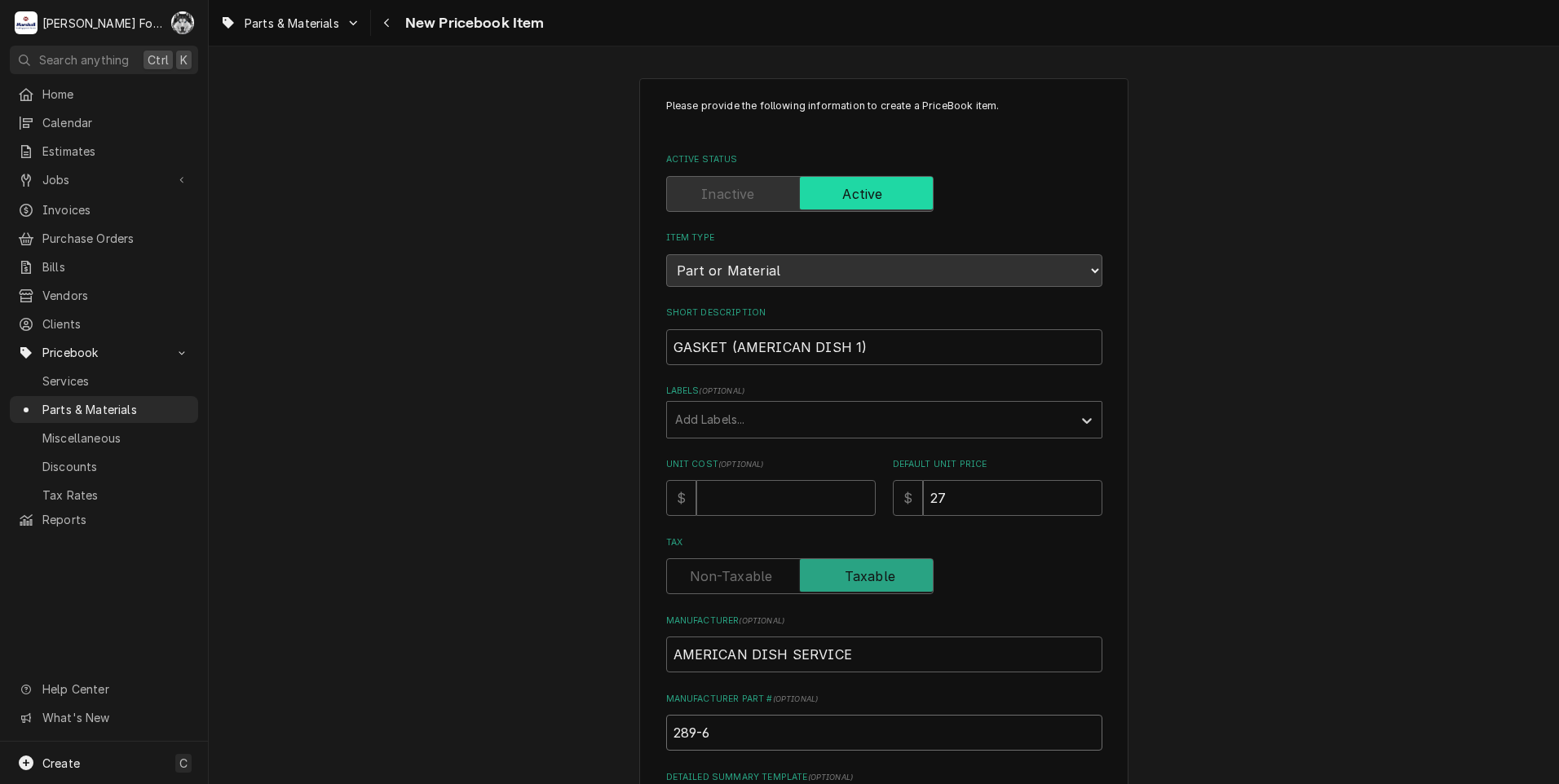
type input "289-66"
type textarea "x"
type input "289-662"
type textarea "x"
type input "289-6622"
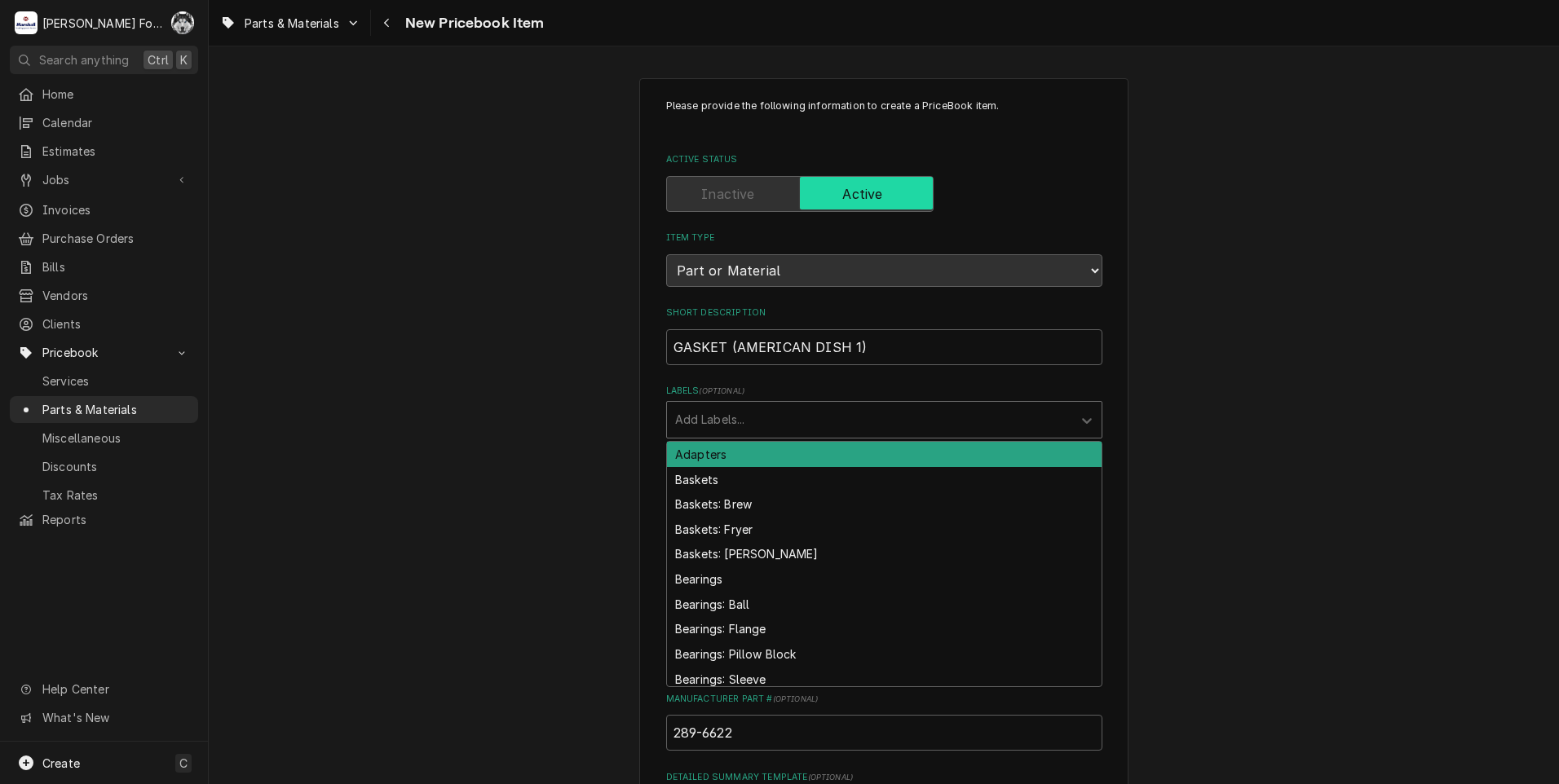
click at [794, 417] on div "Labels" at bounding box center [870, 420] width 389 height 29
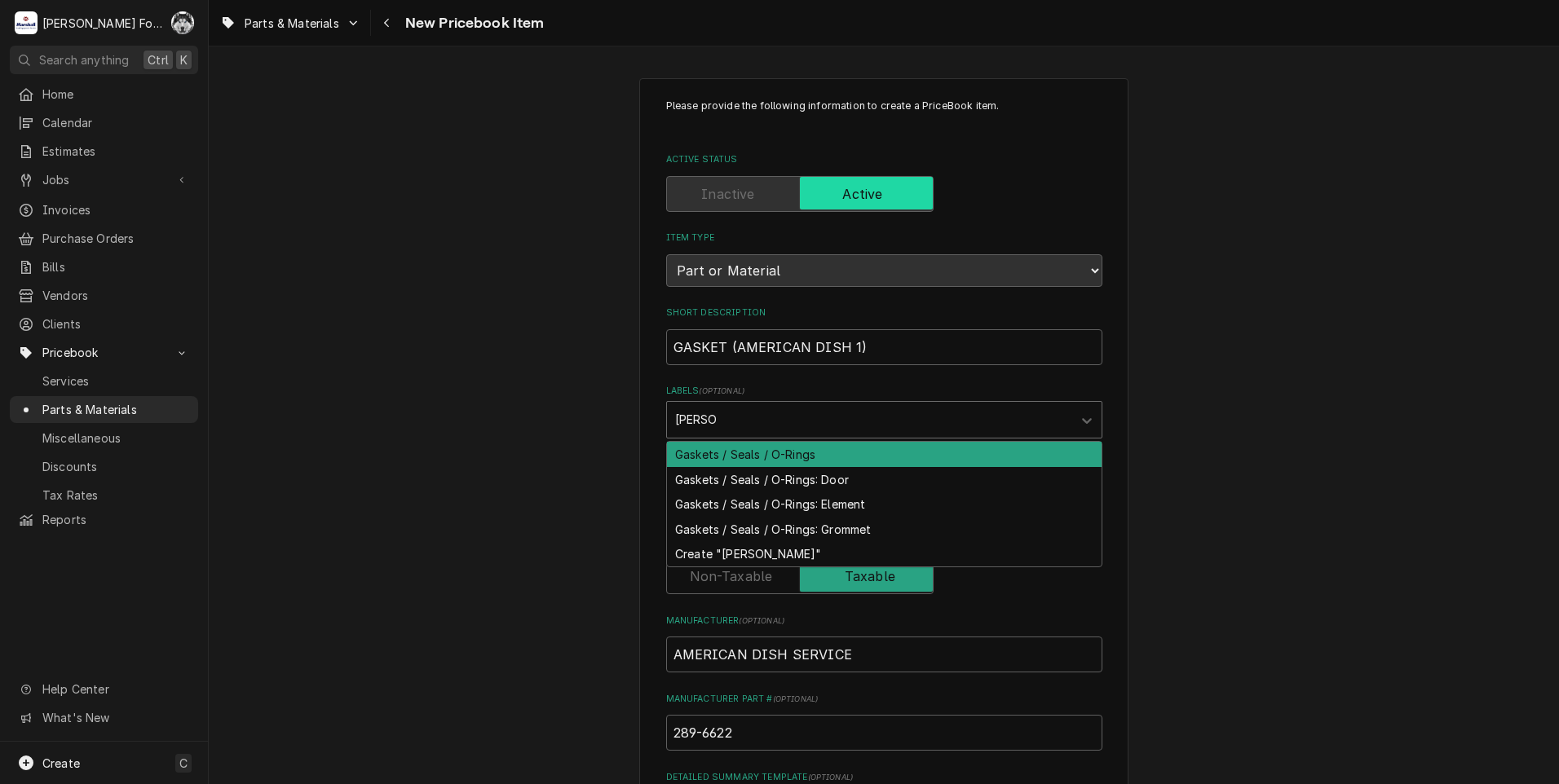
type input "GASKET"
type textarea "x"
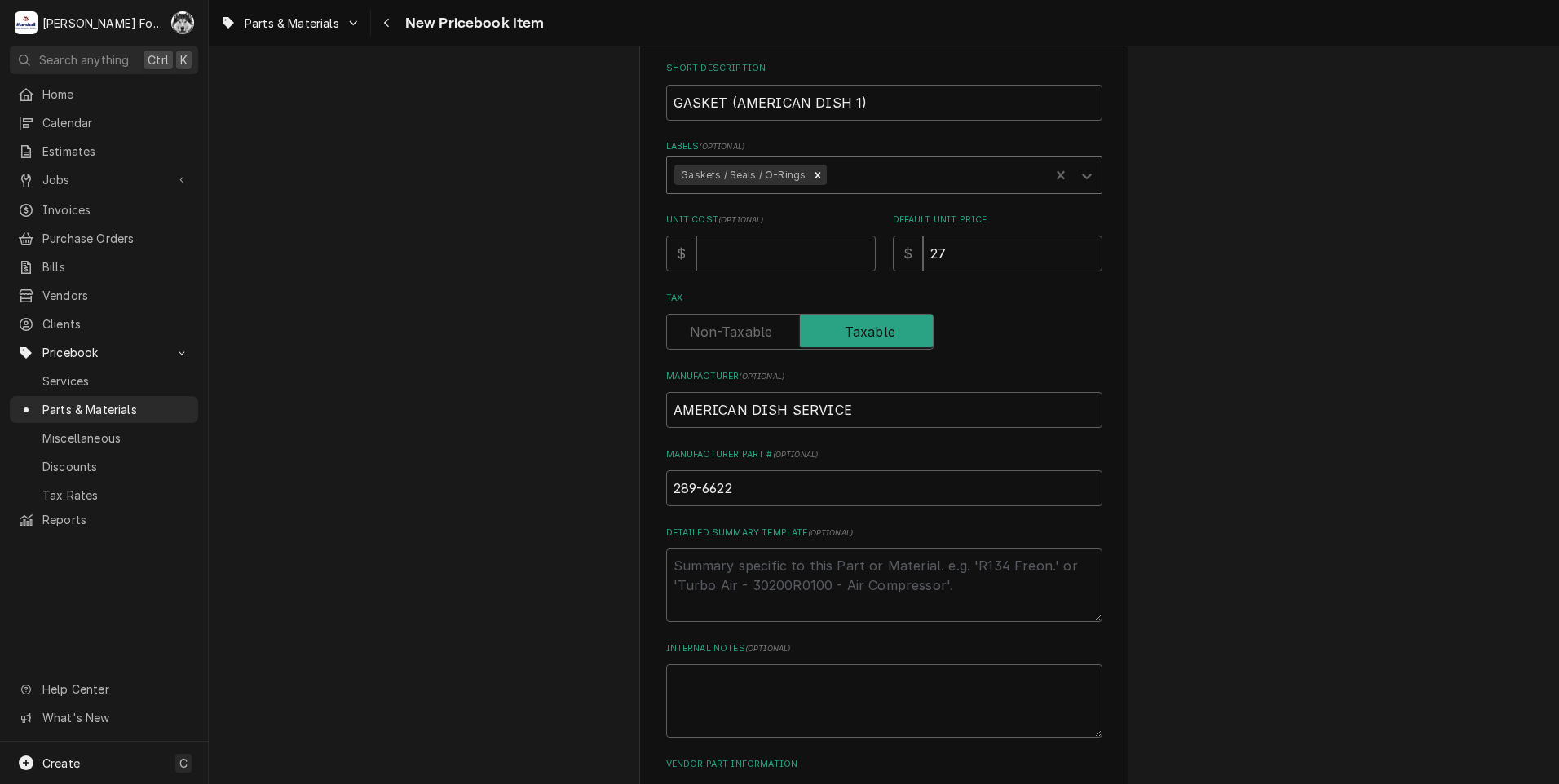
scroll to position [372, 0]
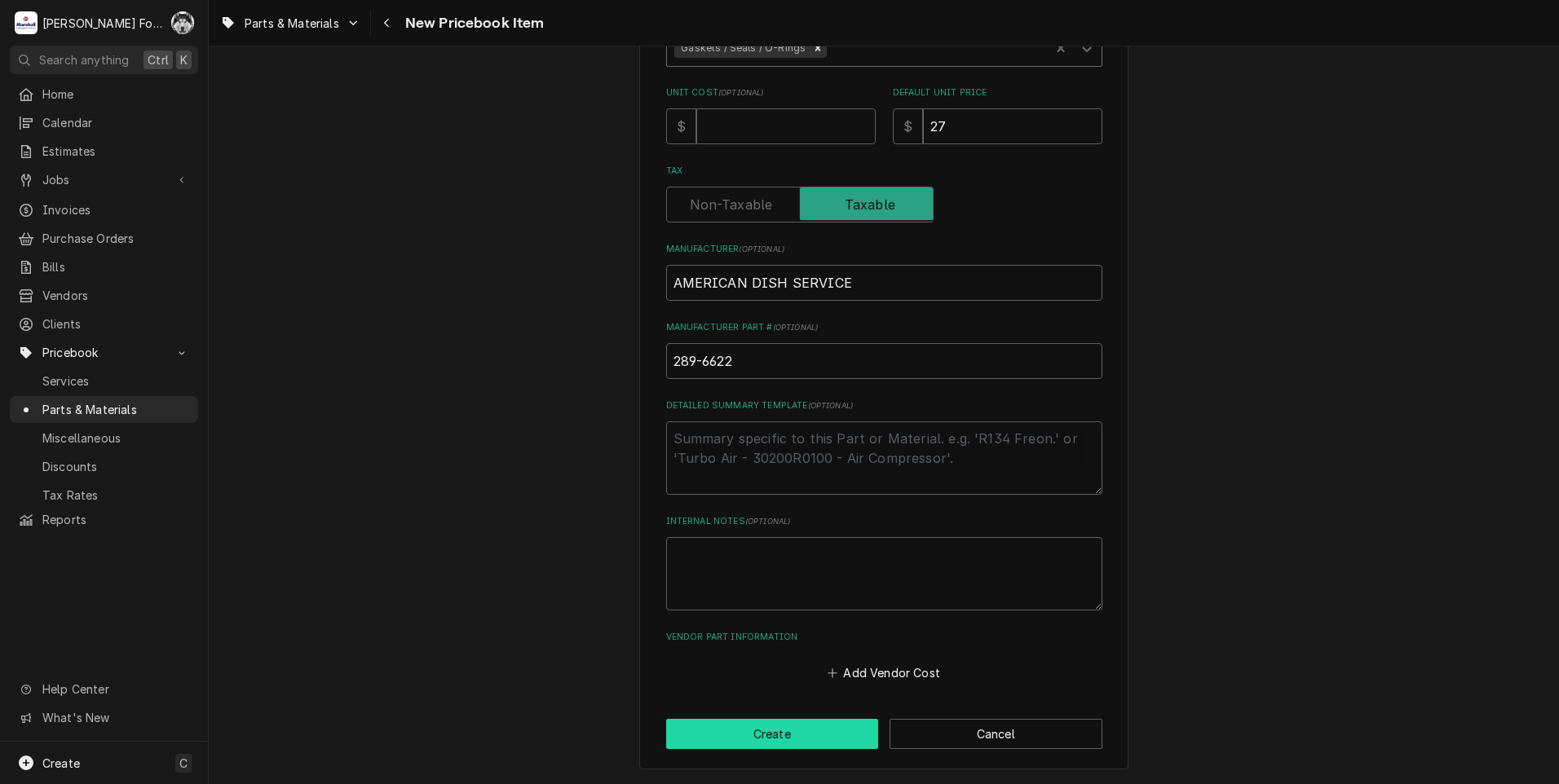
click at [779, 731] on button "Create" at bounding box center [772, 733] width 213 height 30
type textarea "x"
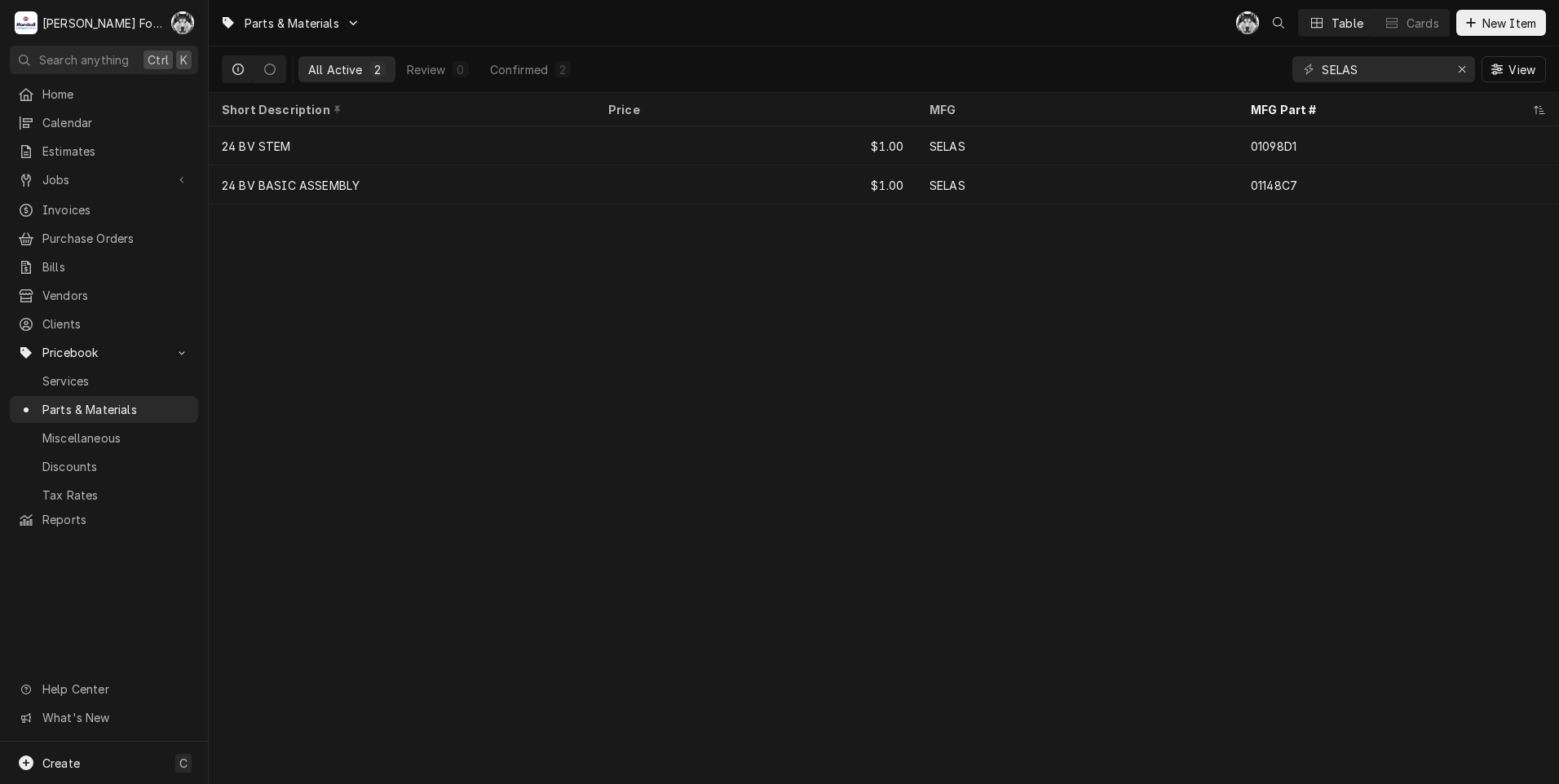
click at [1511, 9] on div "C( Table Cards New Item" at bounding box center [1391, 22] width 310 height 28
click at [1511, 15] on span "New Item" at bounding box center [1509, 23] width 60 height 17
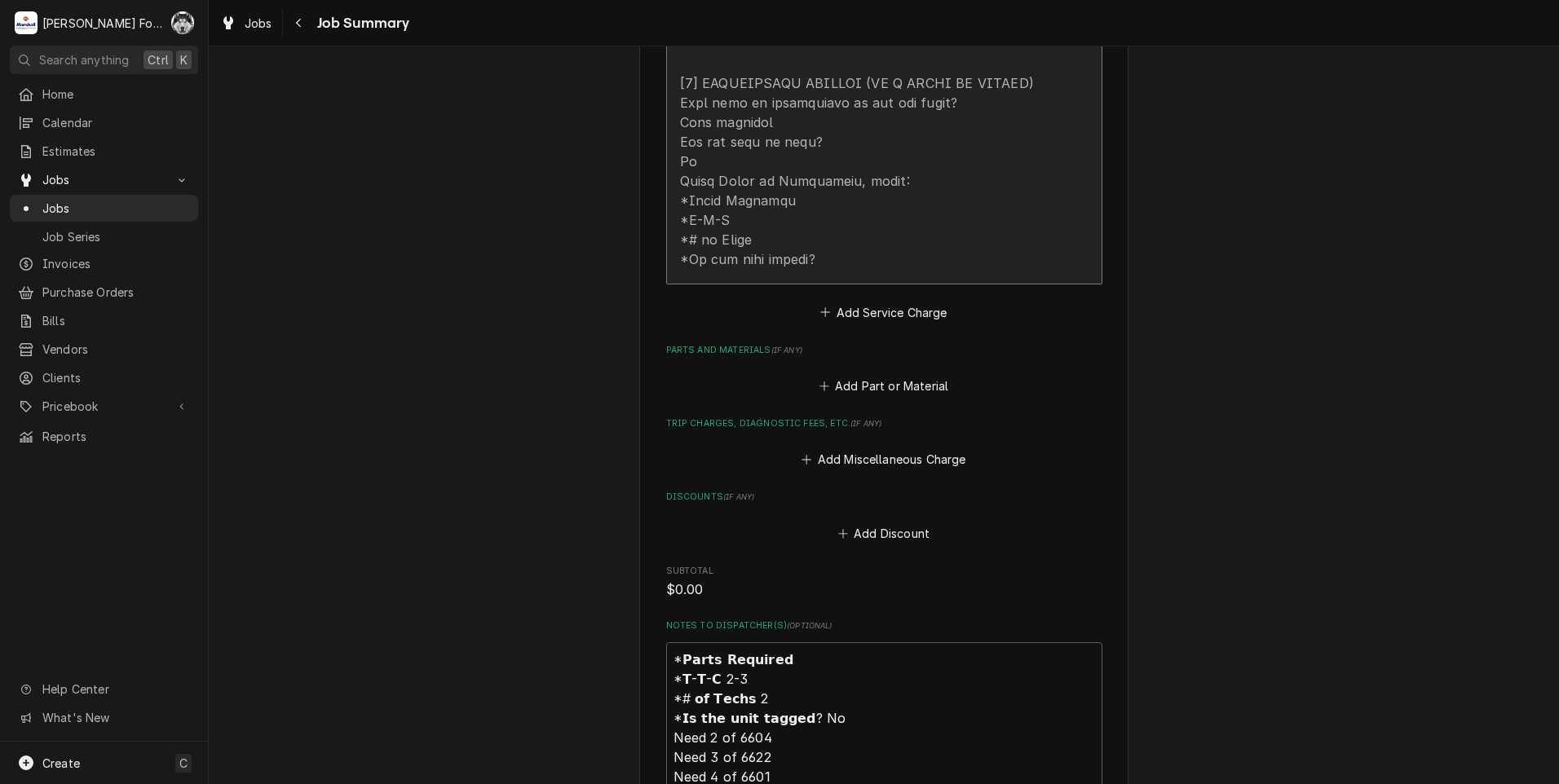
scroll to position [897, 0]
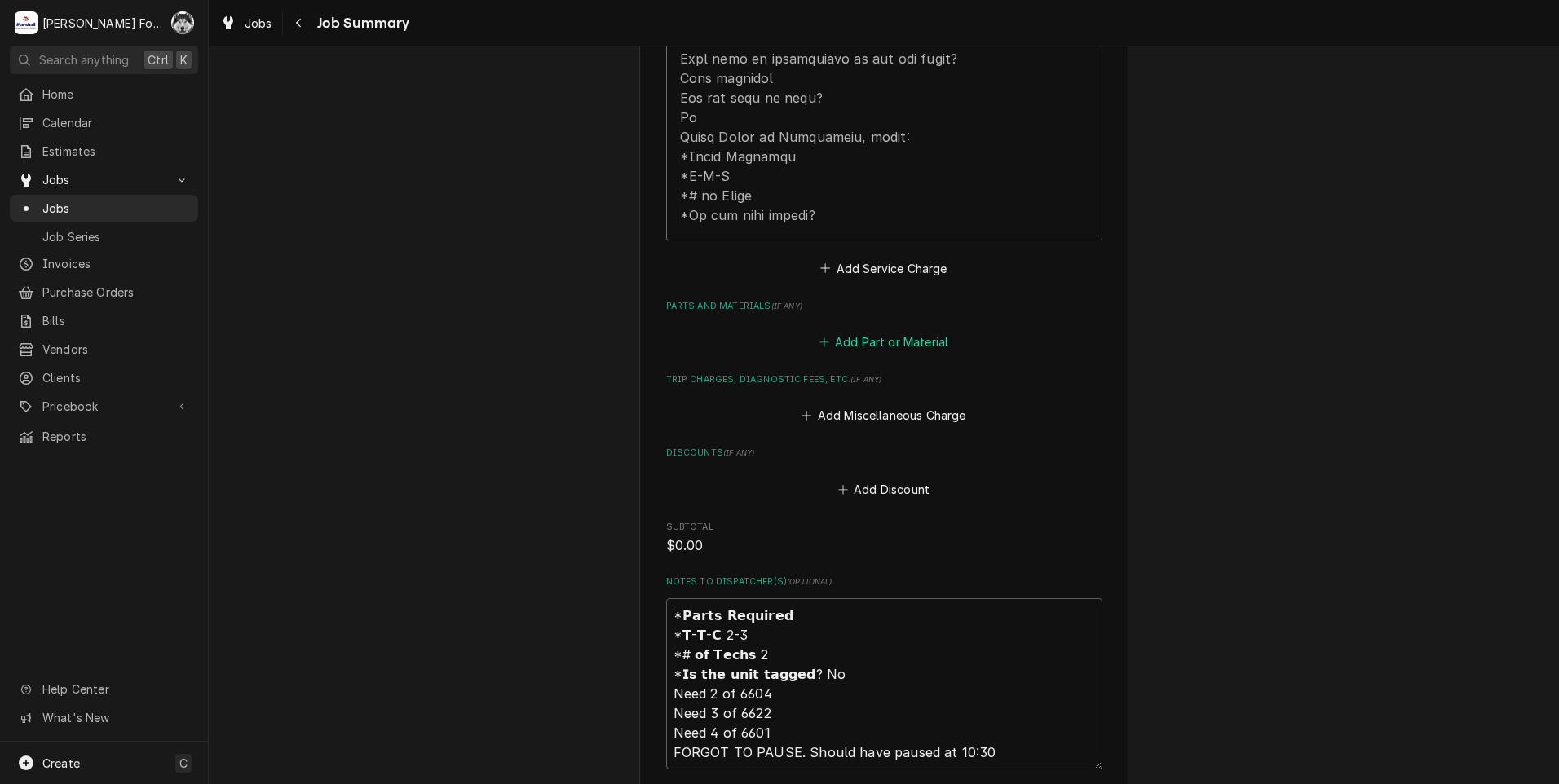
click at [888, 331] on button "Add Part or Material" at bounding box center [883, 342] width 134 height 22
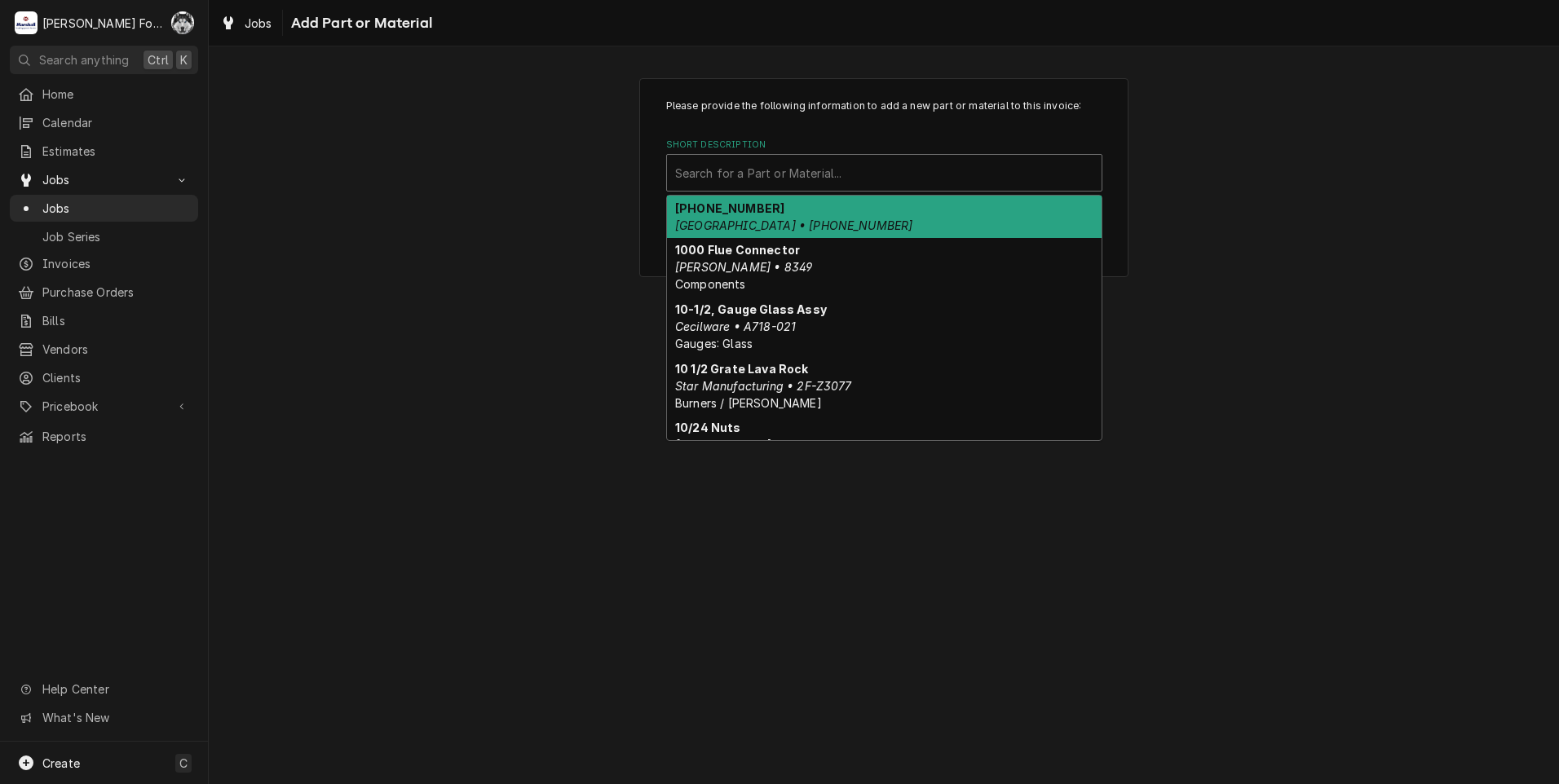
click at [817, 170] on div "Short Description" at bounding box center [884, 173] width 418 height 29
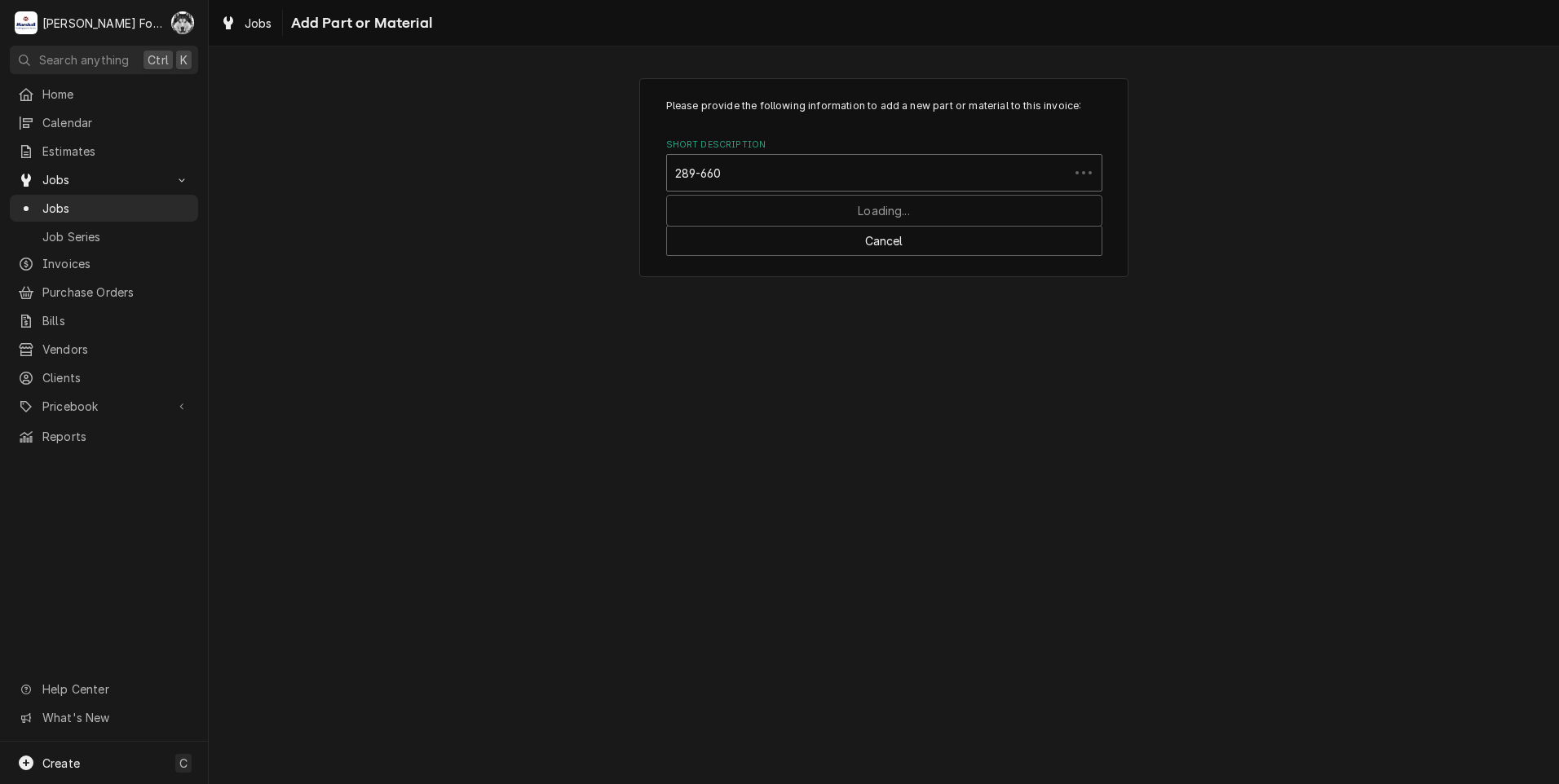
type input "289-6604"
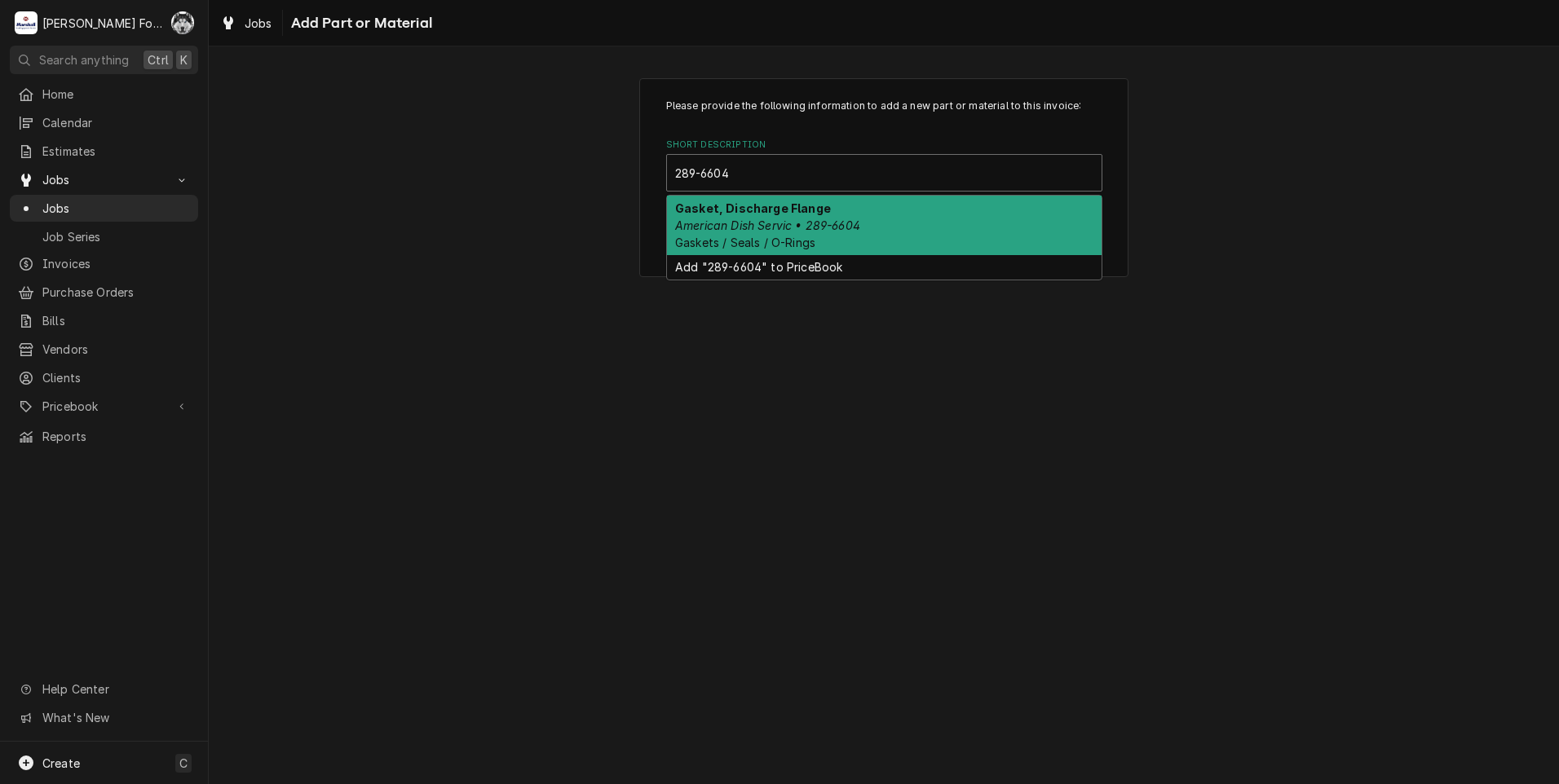
click at [742, 236] on span "Gaskets / Seals / O-Rings" at bounding box center [745, 242] width 140 height 14
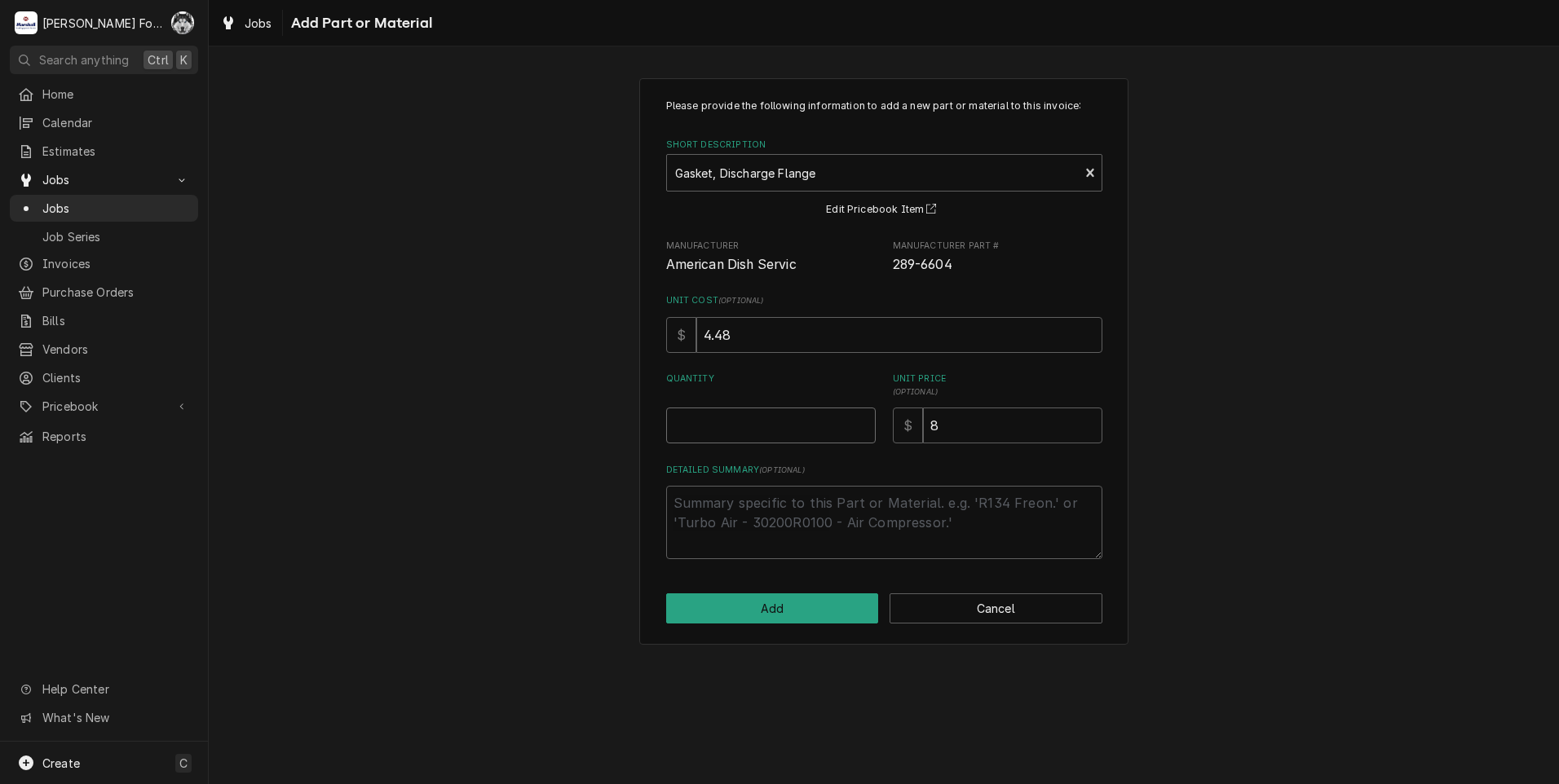
type textarea "x"
type input "0.5"
click at [859, 421] on input "0.5" at bounding box center [771, 425] width 210 height 36
type textarea "x"
type input "1"
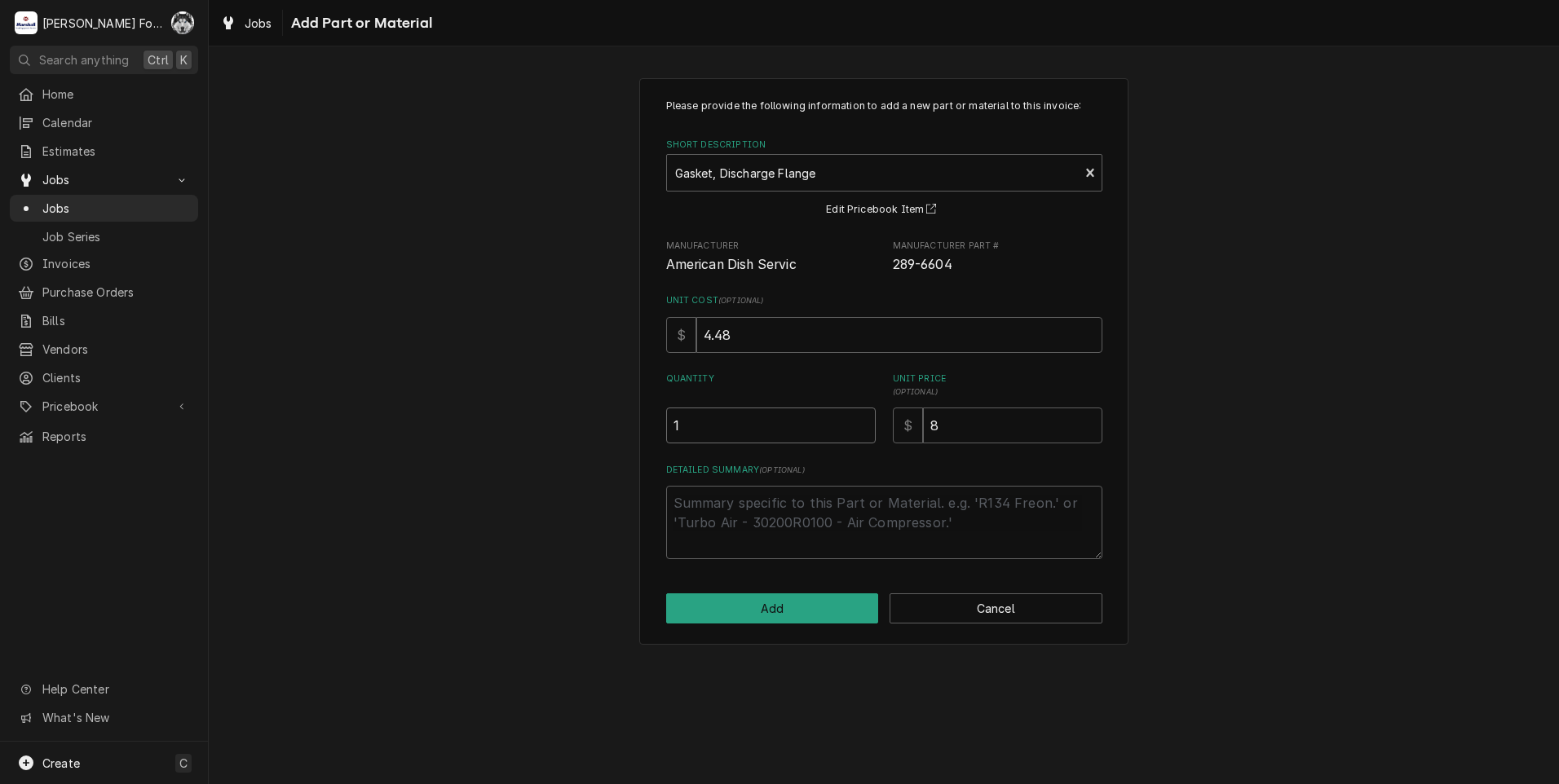
click at [859, 421] on input "1" at bounding box center [771, 425] width 210 height 36
drag, startPoint x: 965, startPoint y: 430, endPoint x: 856, endPoint y: 456, distance: 112.1
click at [858, 458] on div "Please provide the following information to add a new part or material to this …" at bounding box center [883, 329] width 436 height 460
type textarea "x"
type input "1.5"
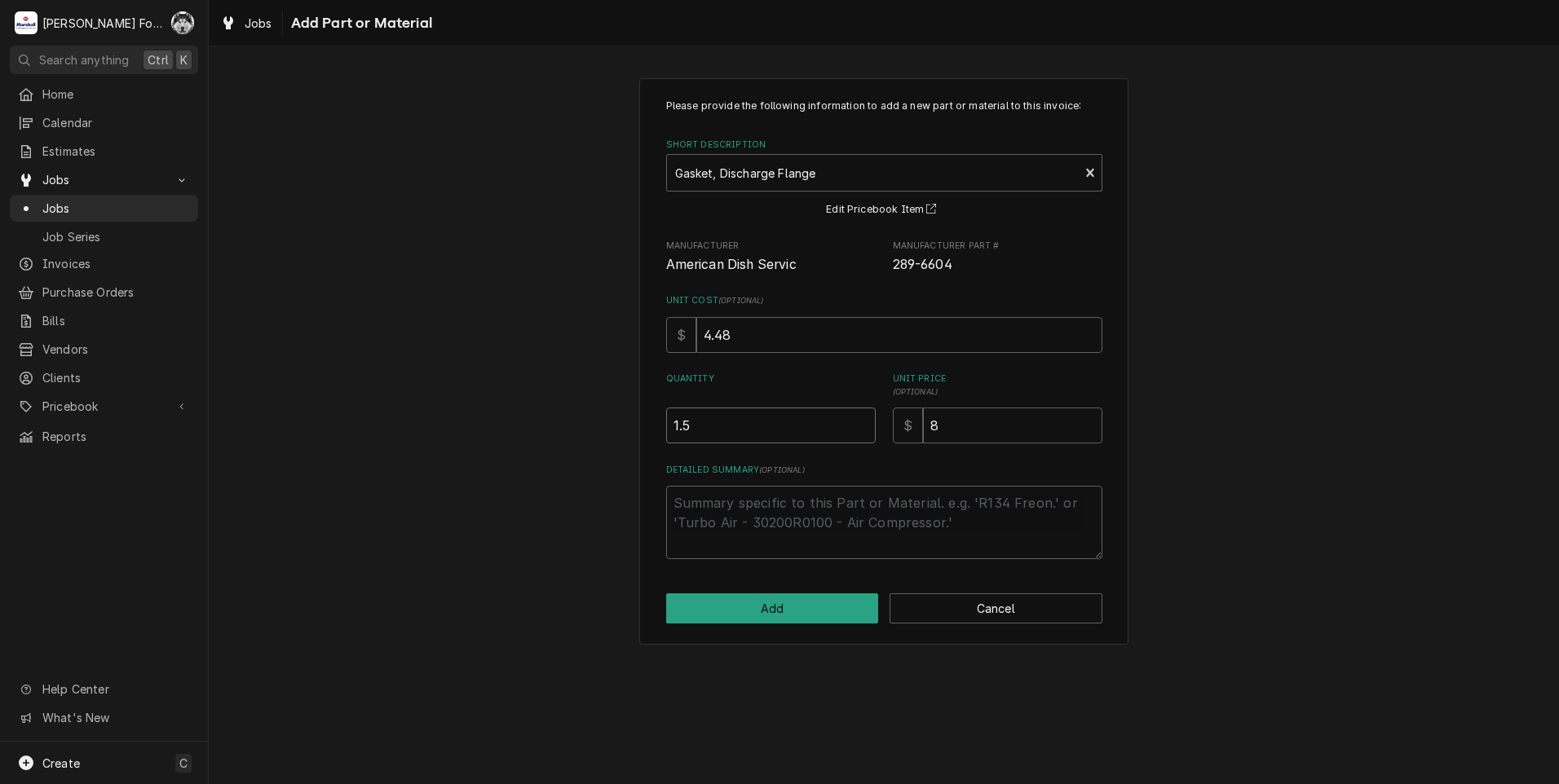
click at [863, 419] on input "1.5" at bounding box center [771, 425] width 210 height 36
type textarea "x"
type input "2"
click at [863, 419] on input "2" at bounding box center [771, 425] width 210 height 36
click at [789, 618] on button "Add" at bounding box center [772, 608] width 213 height 30
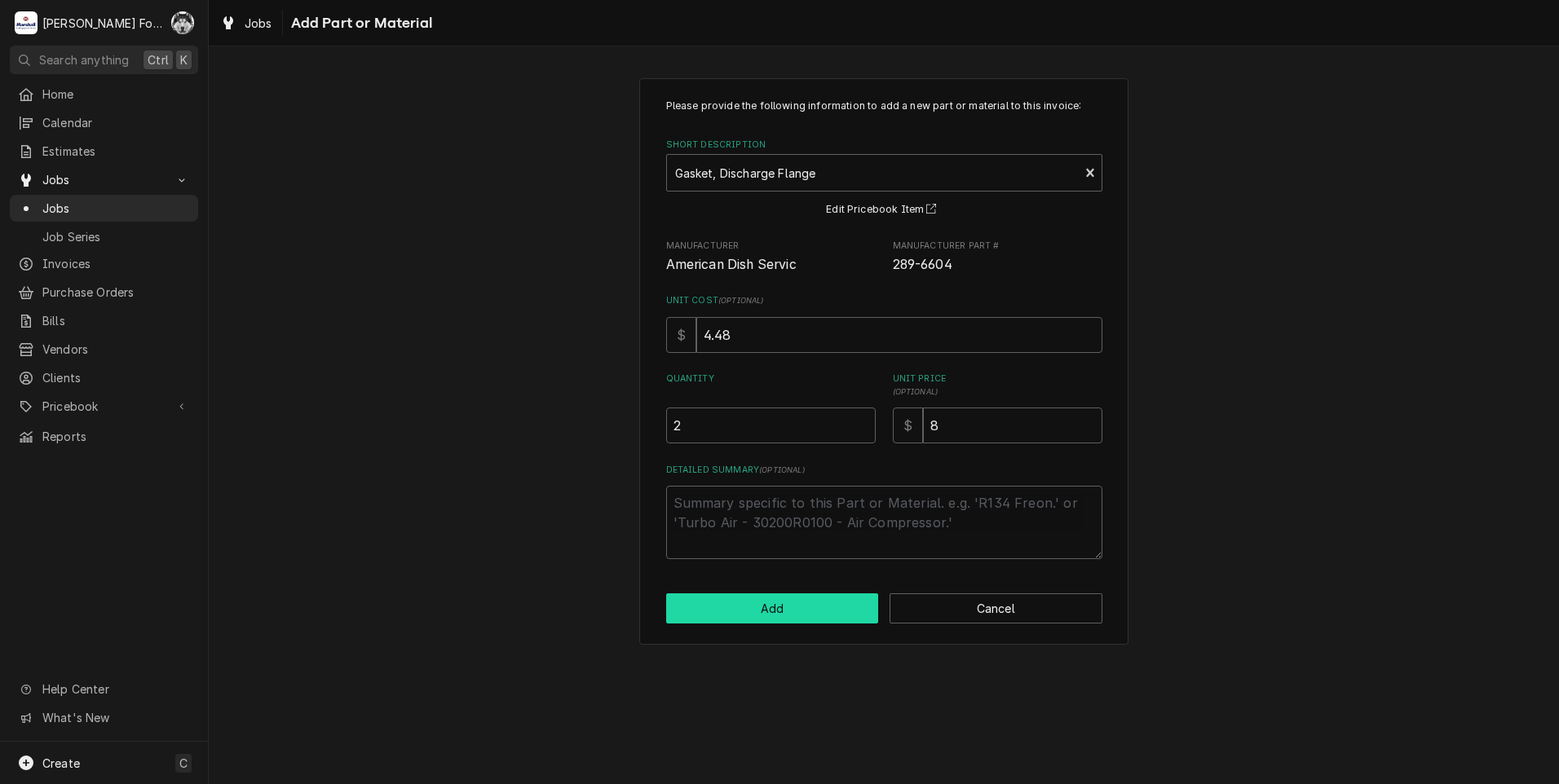
type textarea "x"
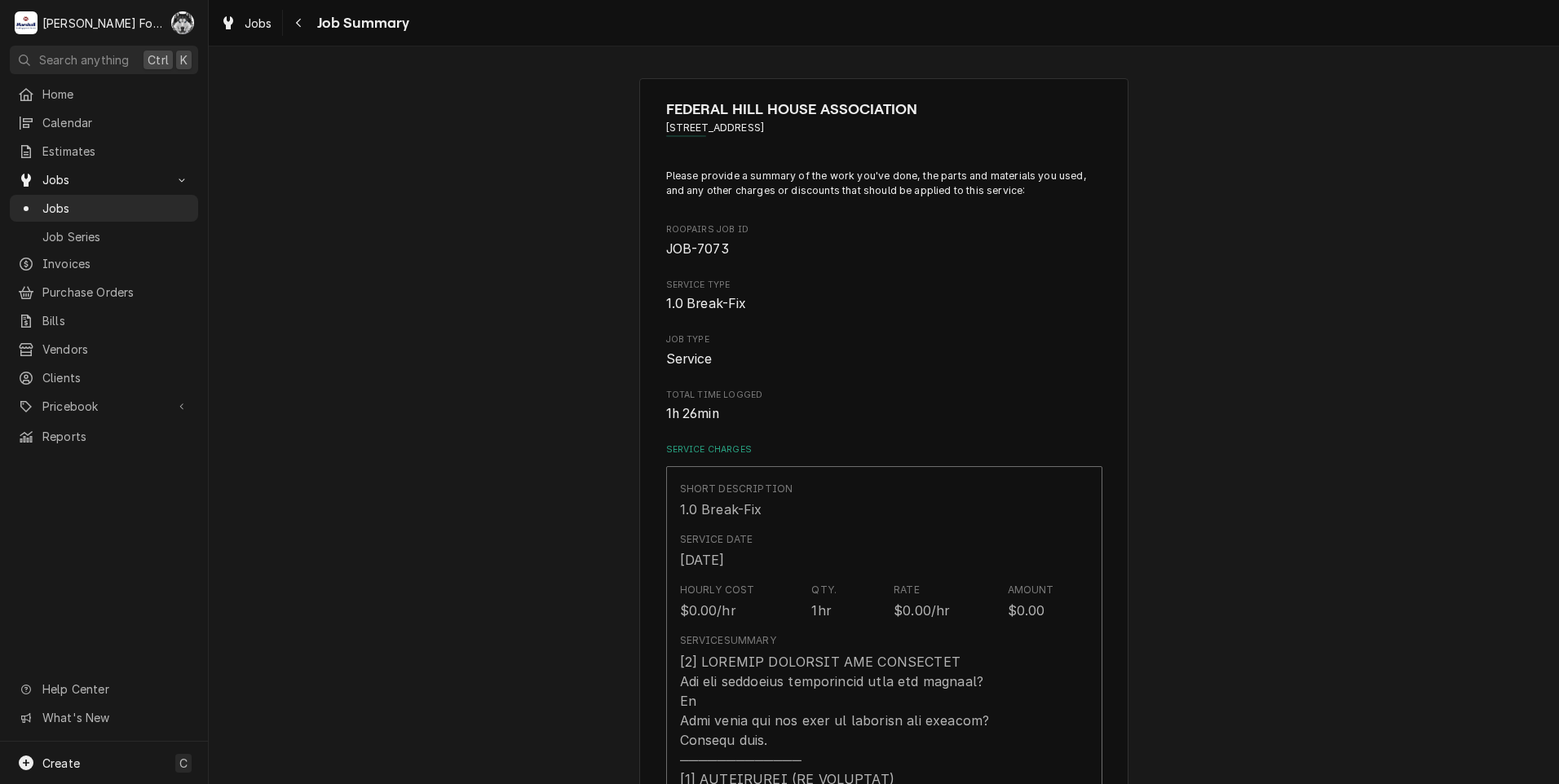
scroll to position [897, 0]
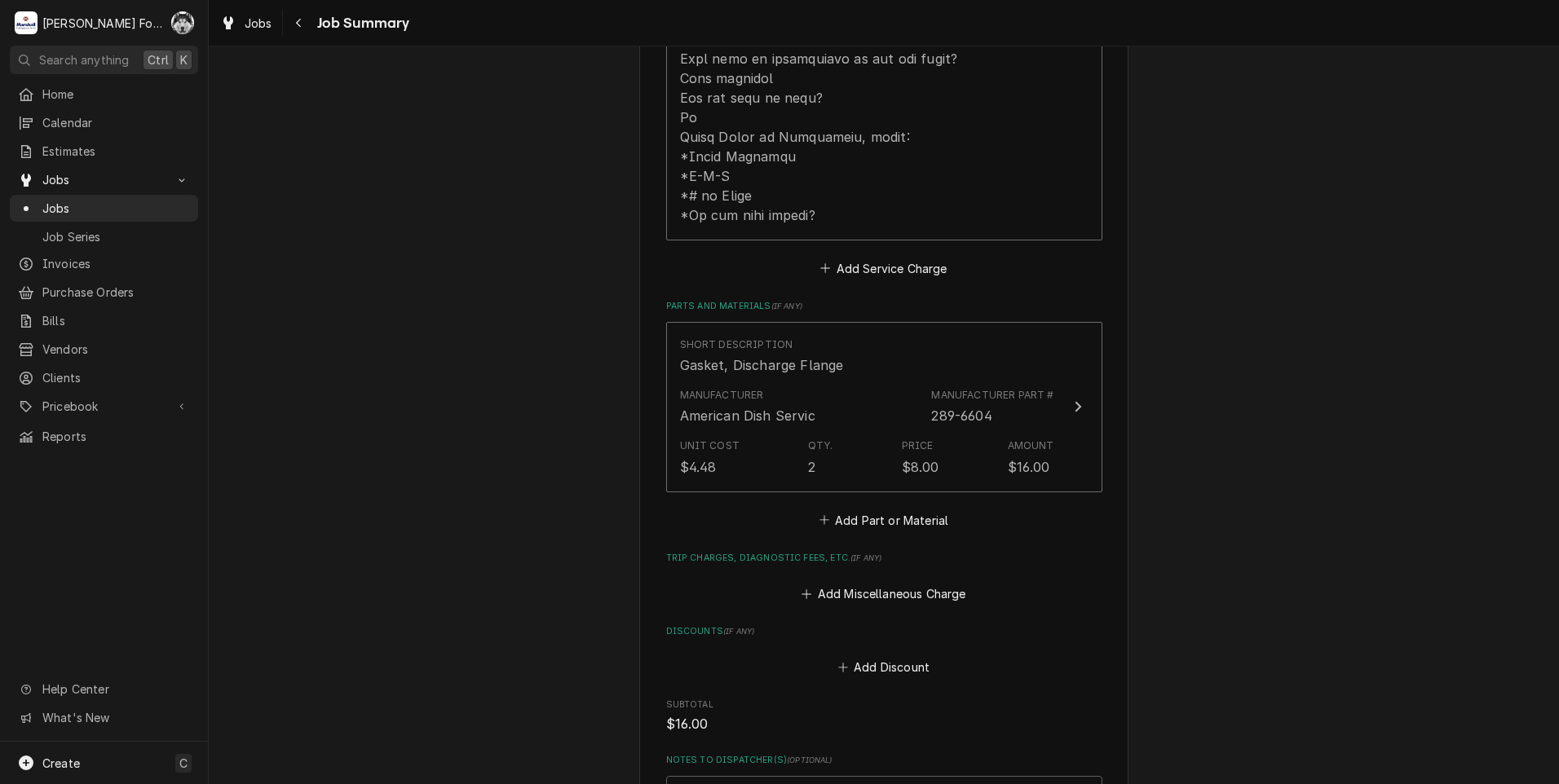
click at [889, 489] on div "Short Description Gasket, Discharge Flange Manufacturer American Dish Servic Ma…" at bounding box center [883, 426] width 436 height 210
click at [893, 508] on button "Add Part or Material" at bounding box center [883, 519] width 134 height 22
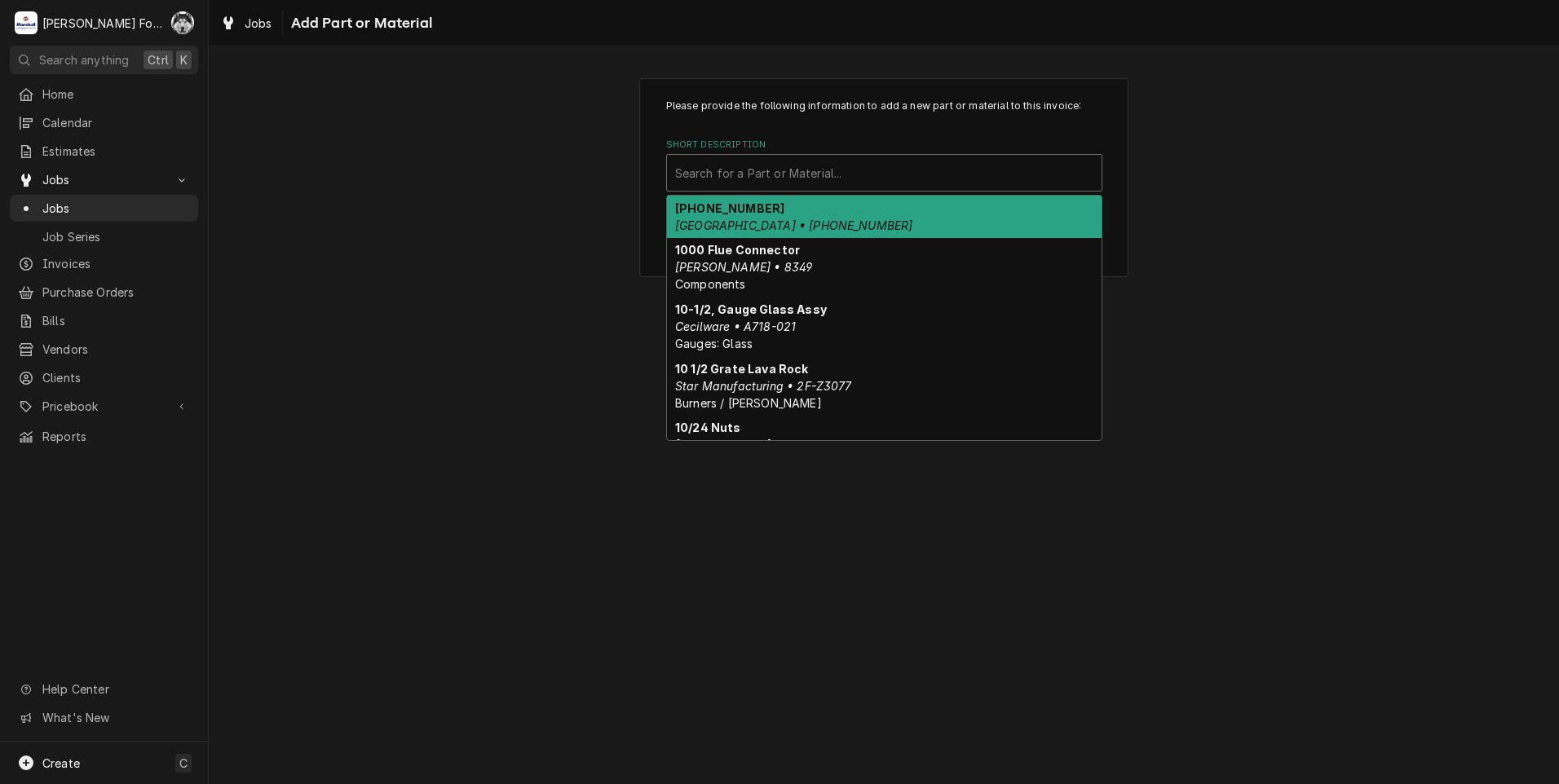
click at [874, 188] on div "Search for a Part or Material..." at bounding box center [883, 172] width 434 height 36
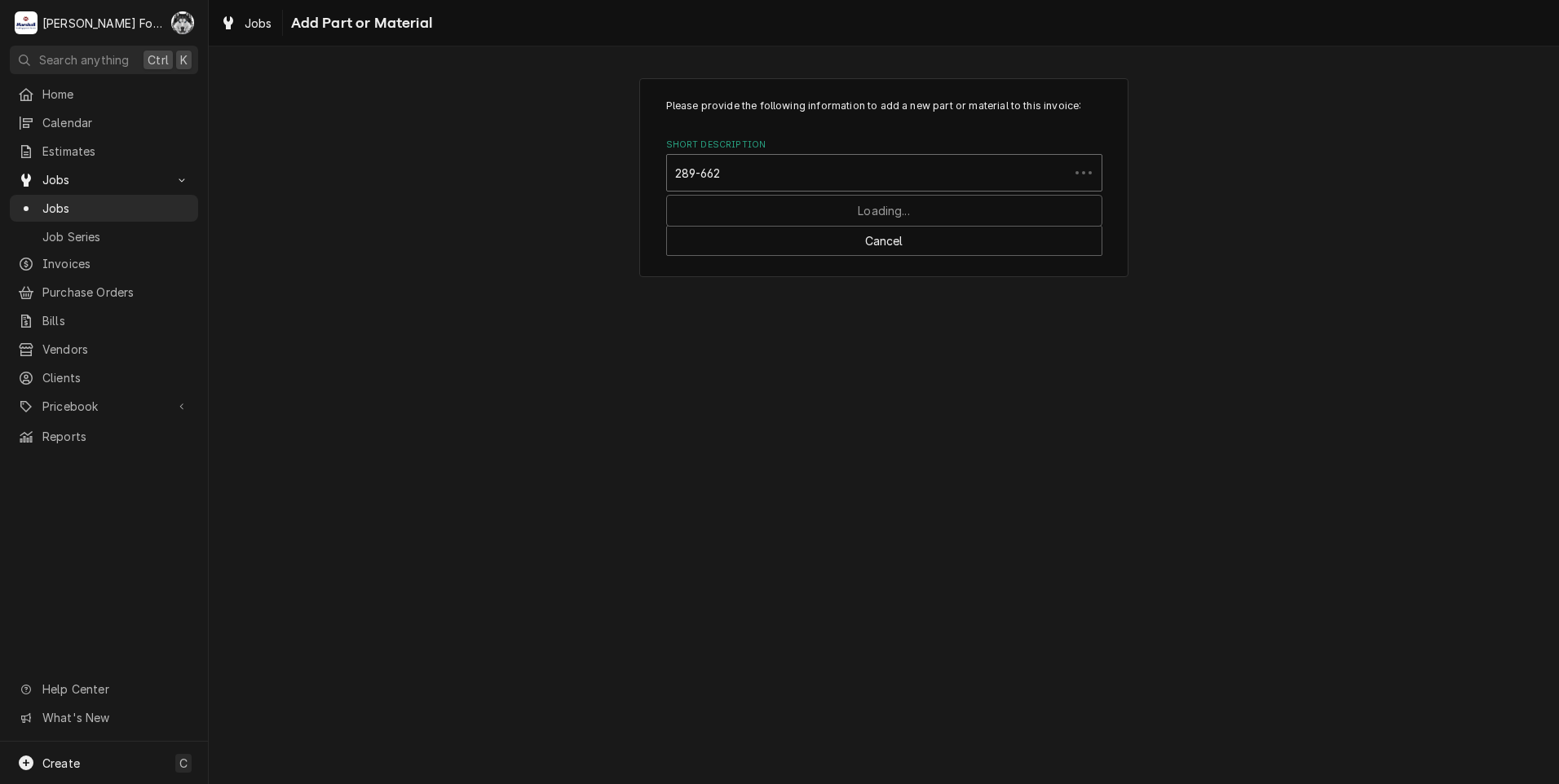
type input "289-6622"
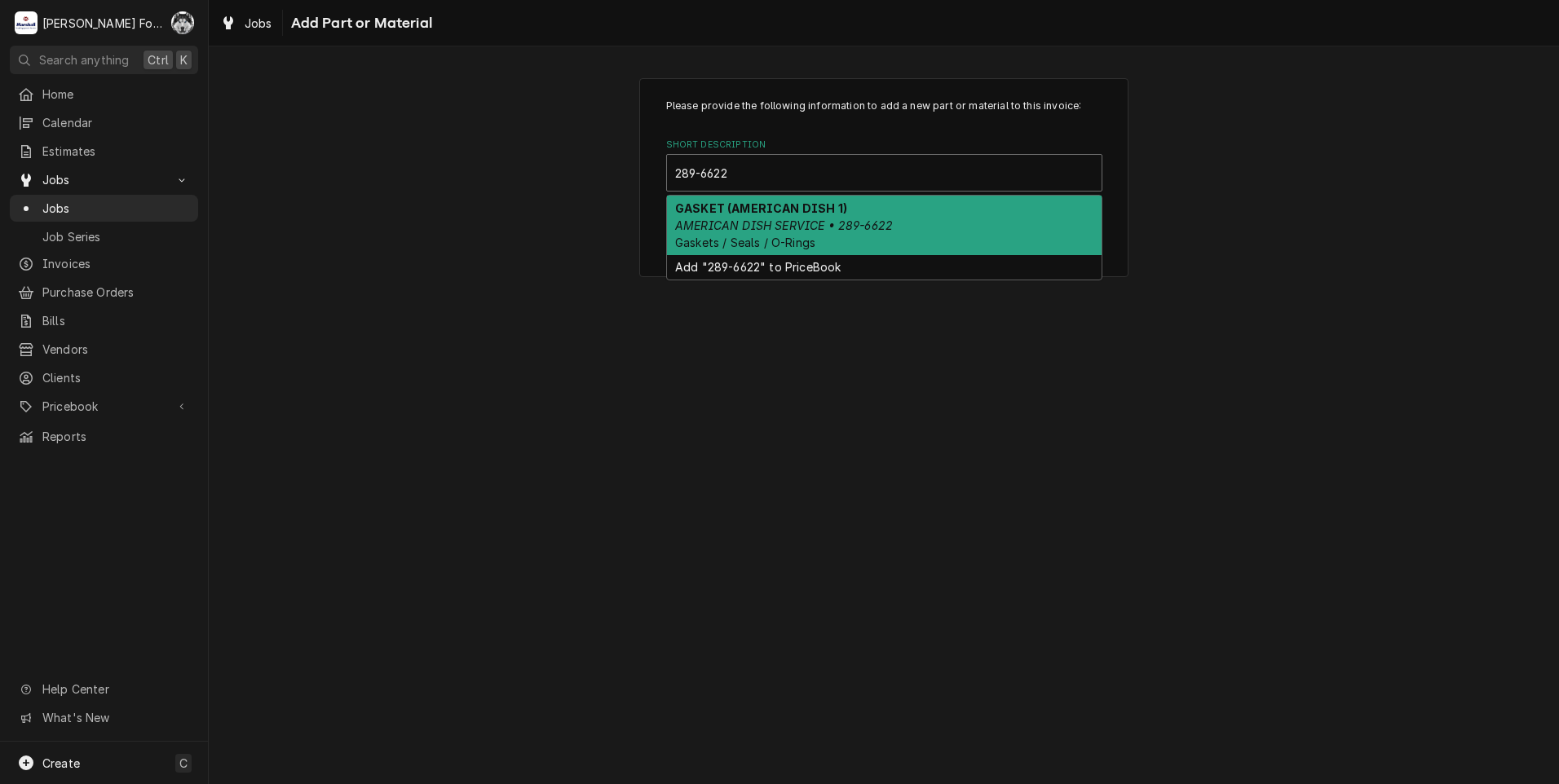
click at [802, 215] on strong "GASKET (AMERICAN DISH 1)" at bounding box center [761, 208] width 172 height 14
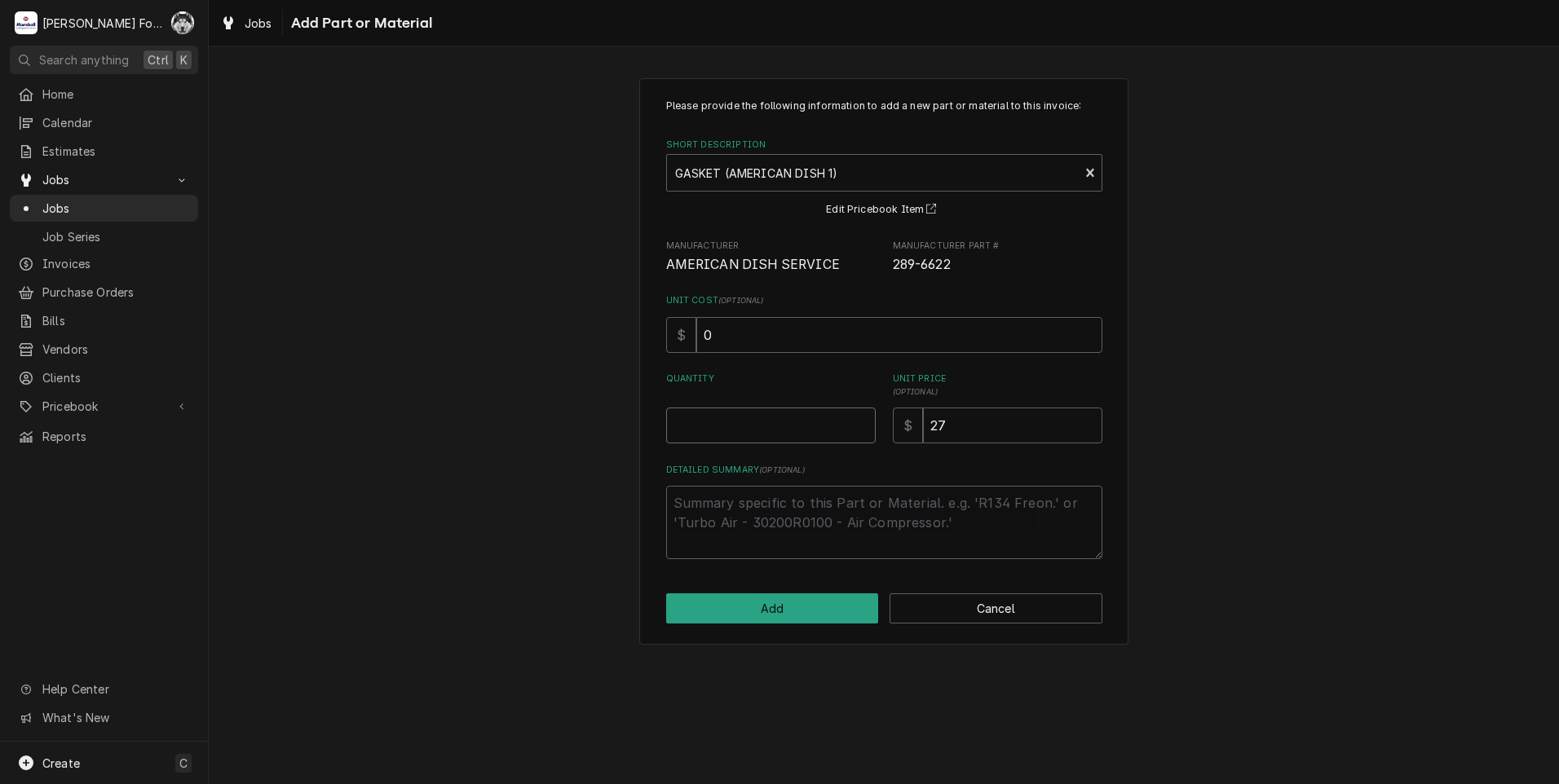
type textarea "x"
type input "0.5"
click at [861, 422] on input "0.5" at bounding box center [771, 425] width 210 height 36
type textarea "x"
type input "1"
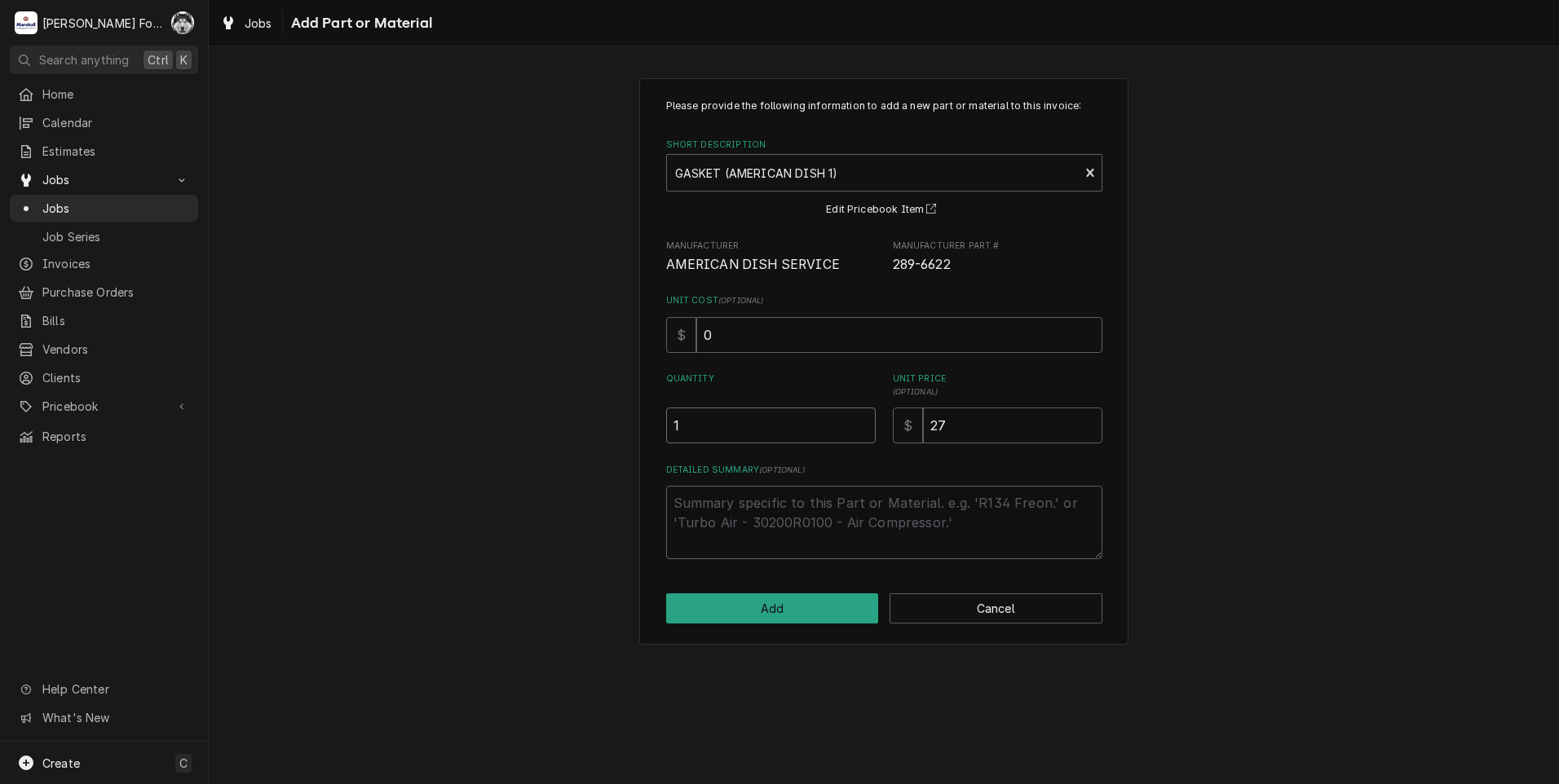
click at [861, 422] on input "1" at bounding box center [771, 425] width 210 height 36
type textarea "x"
type input "1.5"
click at [861, 422] on input "1.5" at bounding box center [771, 425] width 210 height 36
type textarea "x"
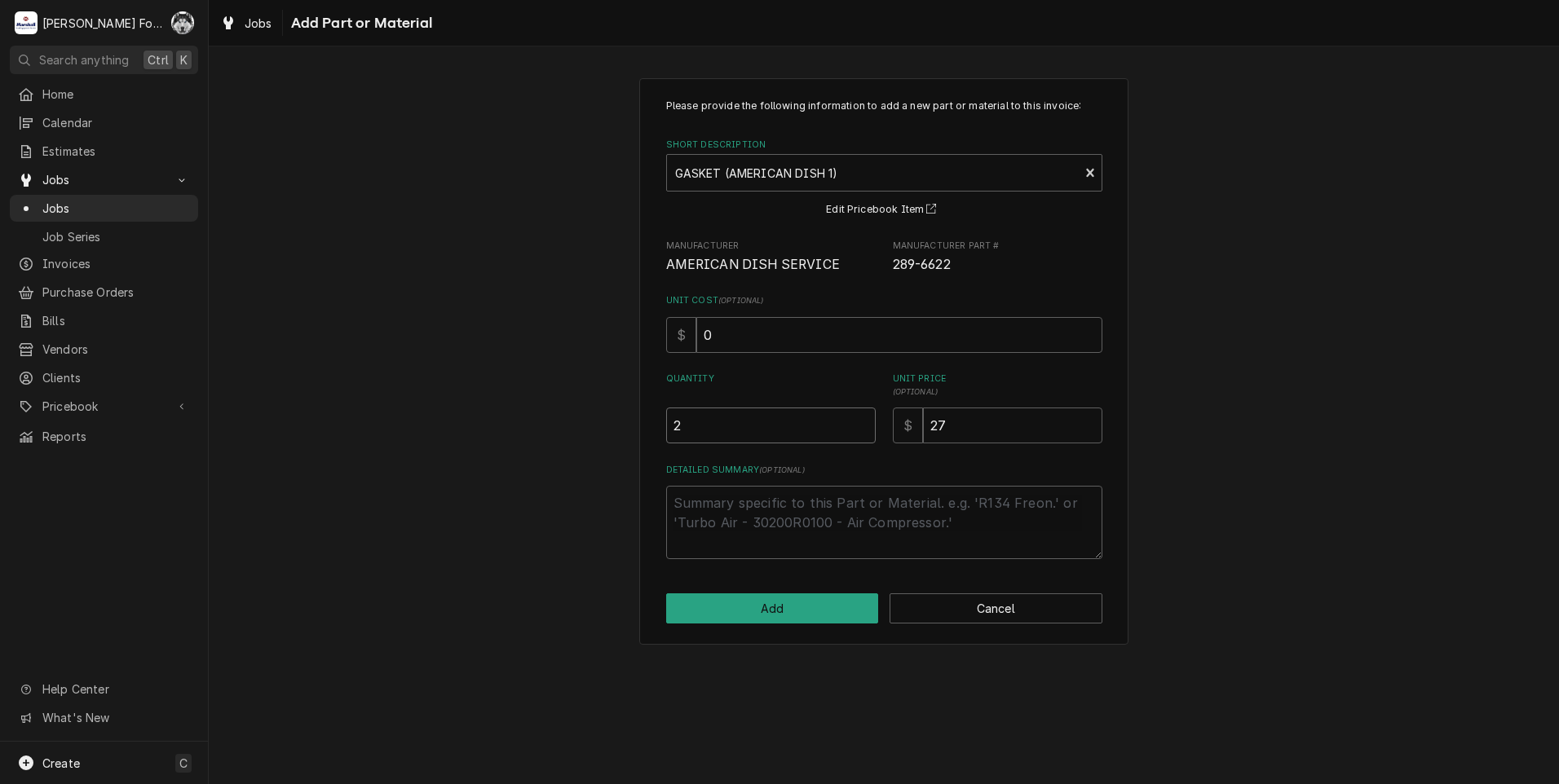
type input "2"
click at [861, 422] on input "2" at bounding box center [771, 425] width 210 height 36
type textarea "x"
type input "2.5"
click at [861, 422] on input "2.5" at bounding box center [771, 425] width 210 height 36
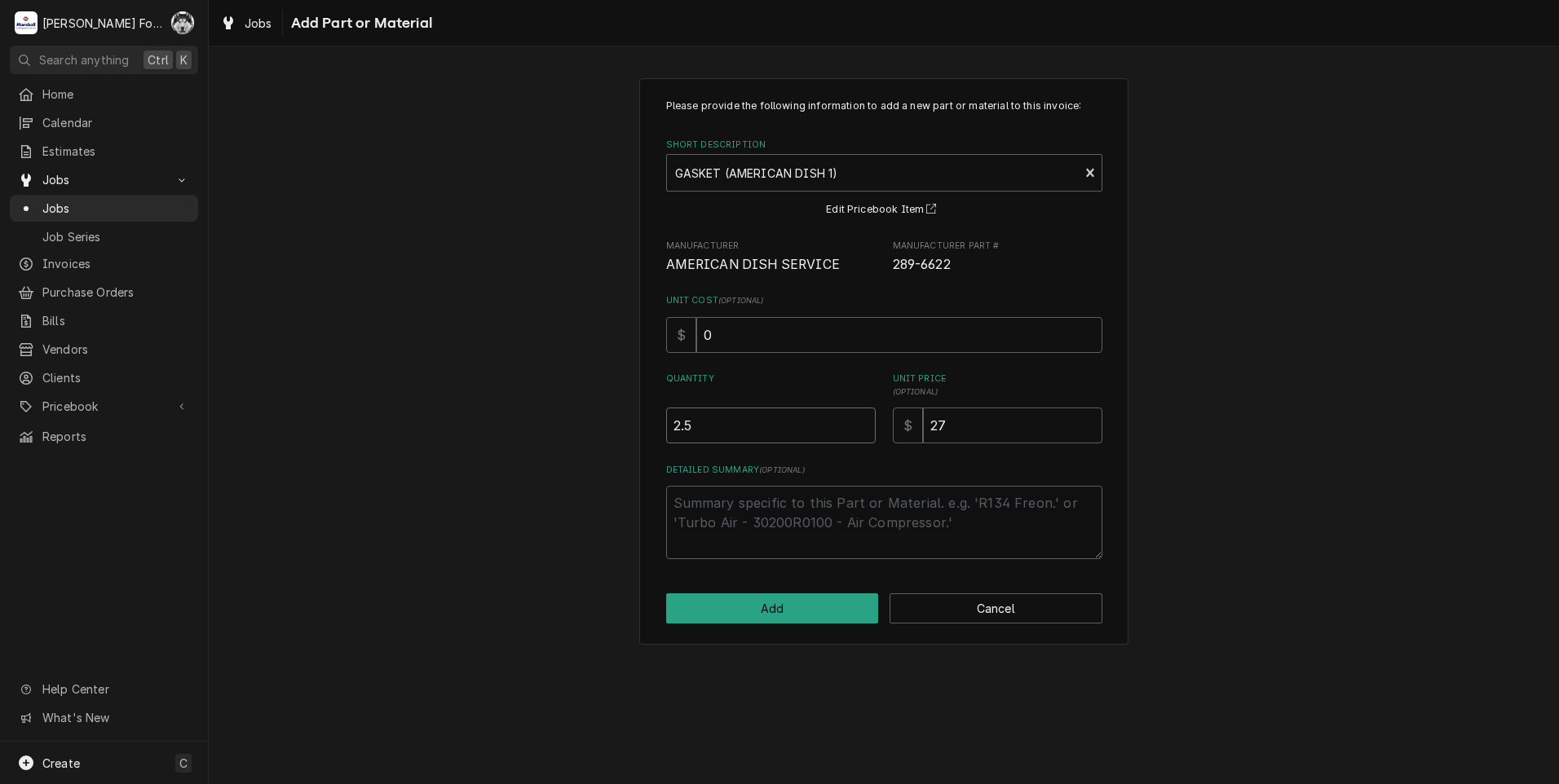
type textarea "x"
type input "3"
click at [861, 422] on input "3" at bounding box center [771, 425] width 210 height 36
click at [776, 608] on button "Add" at bounding box center [772, 608] width 213 height 30
type textarea "x"
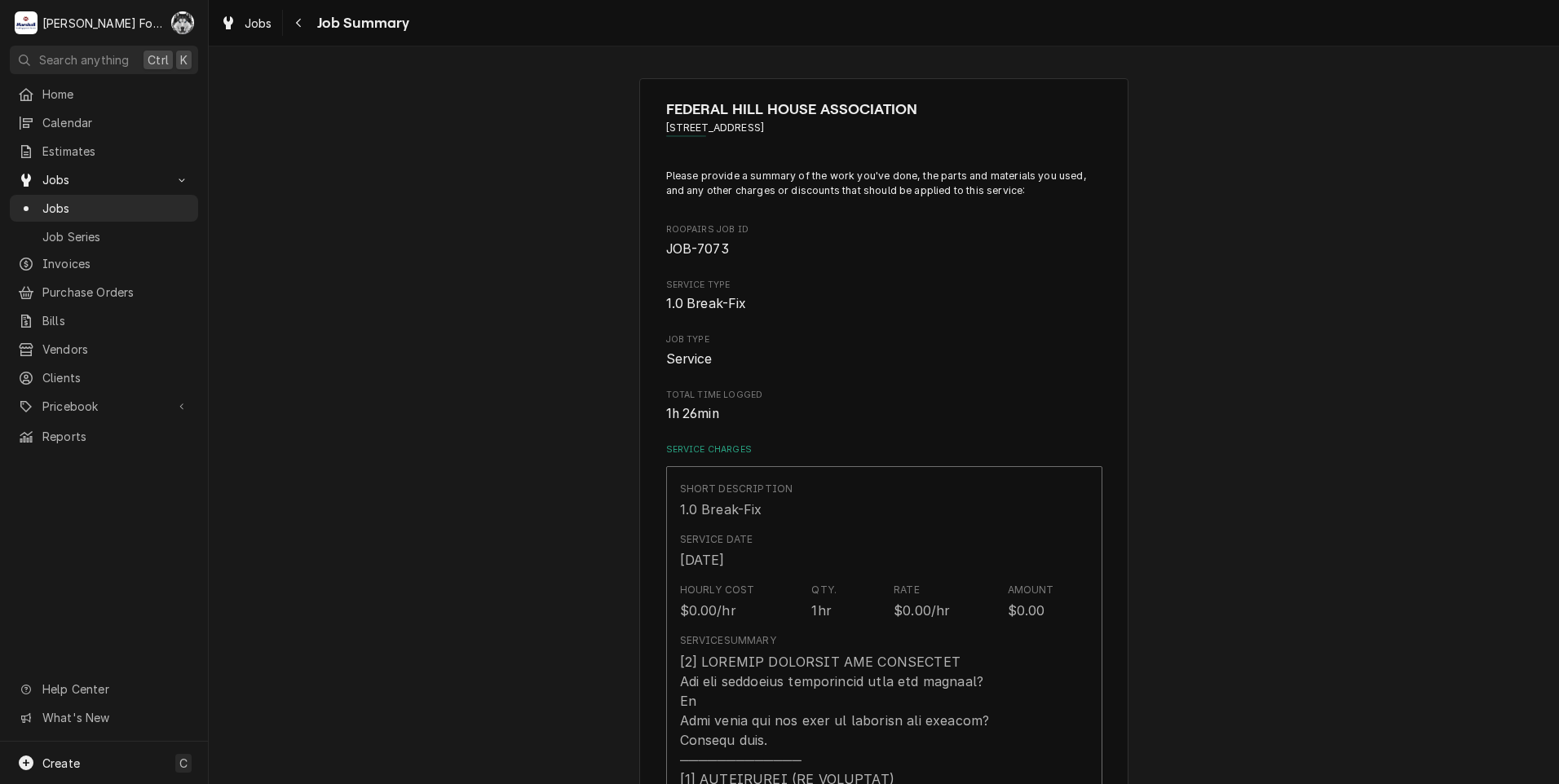
scroll to position [897, 0]
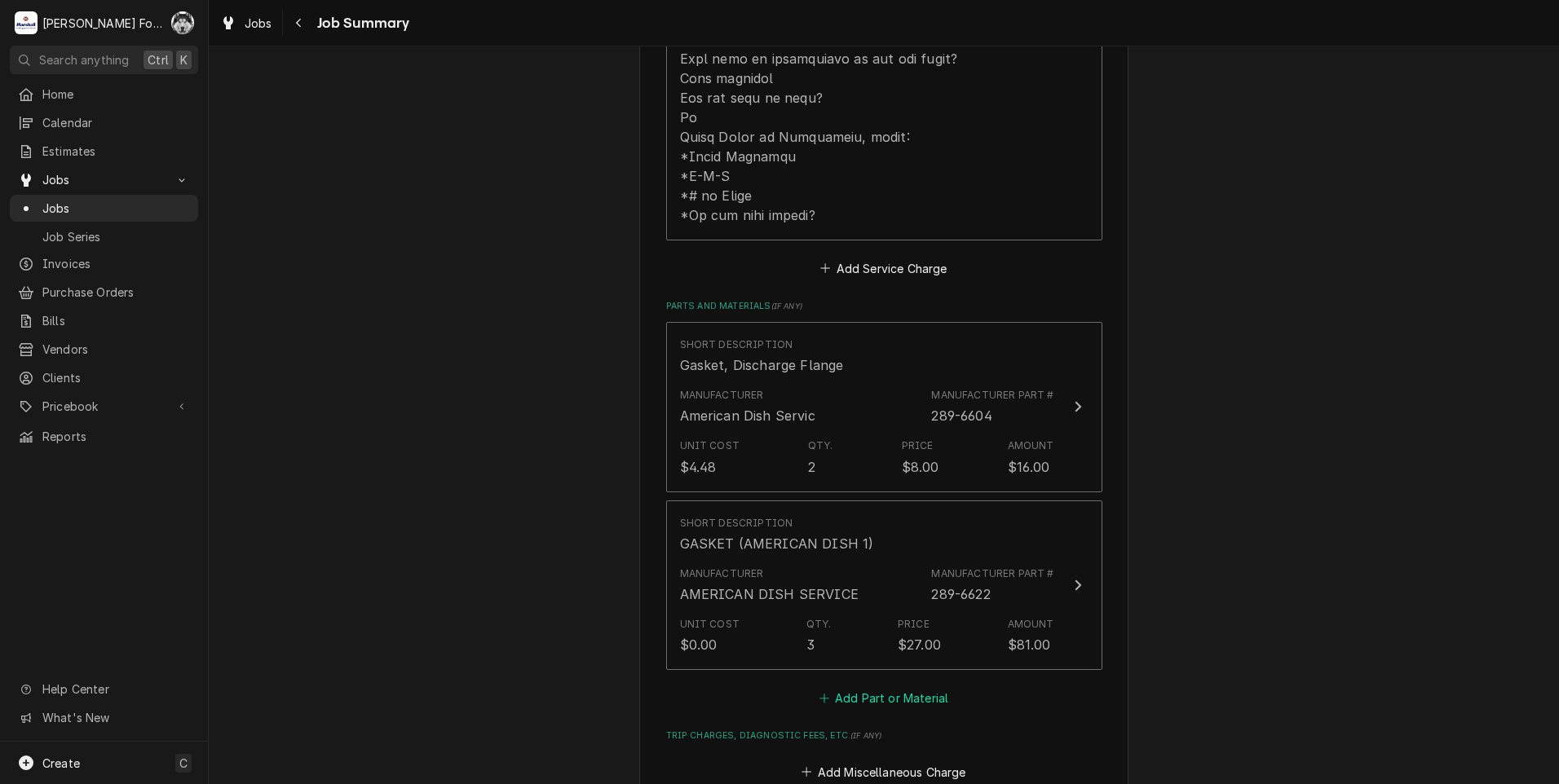
click at [891, 687] on button "Add Part or Material" at bounding box center [883, 698] width 134 height 22
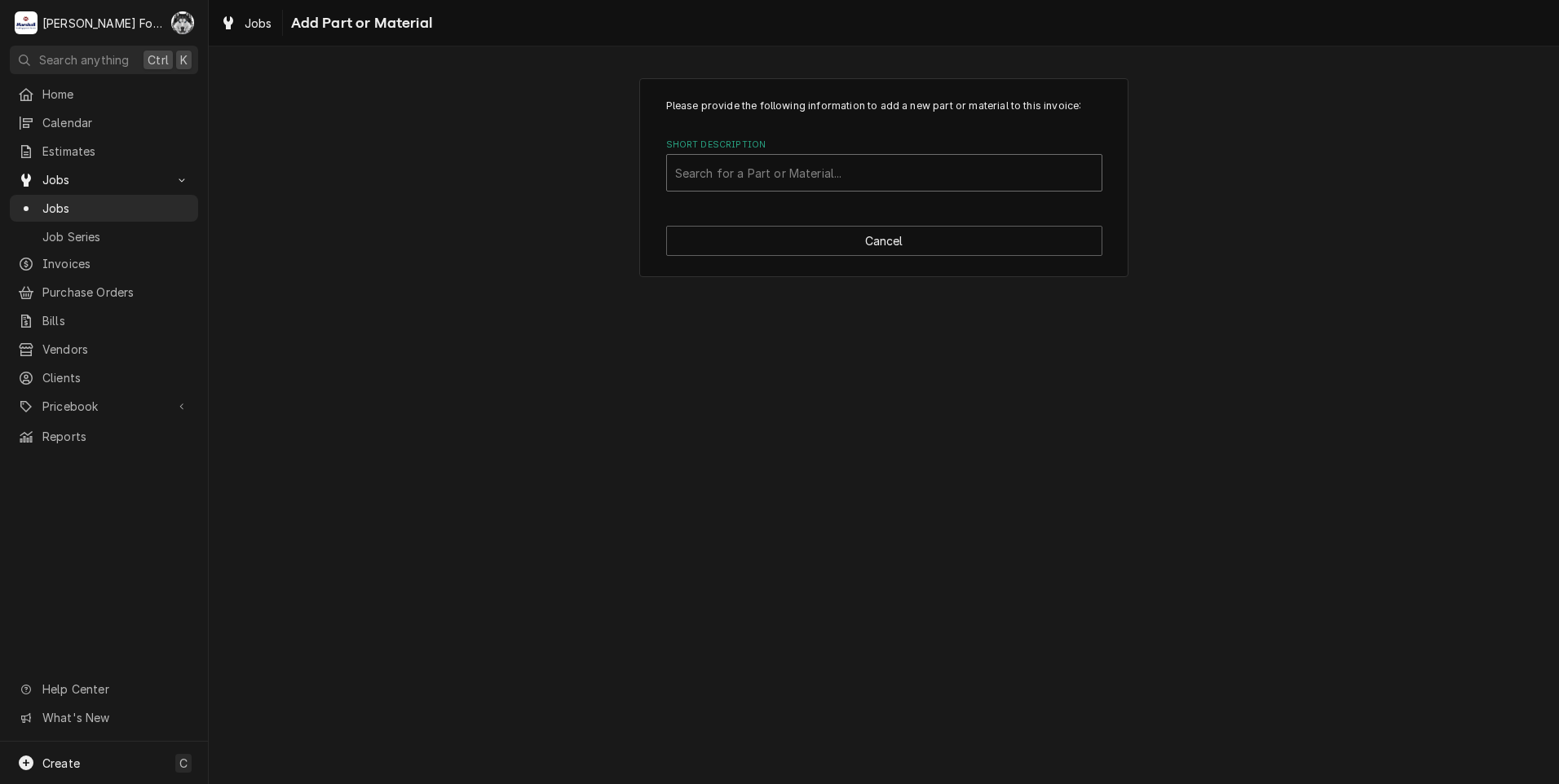
click at [838, 173] on div "Short Description" at bounding box center [884, 173] width 418 height 29
type input "389-6601"
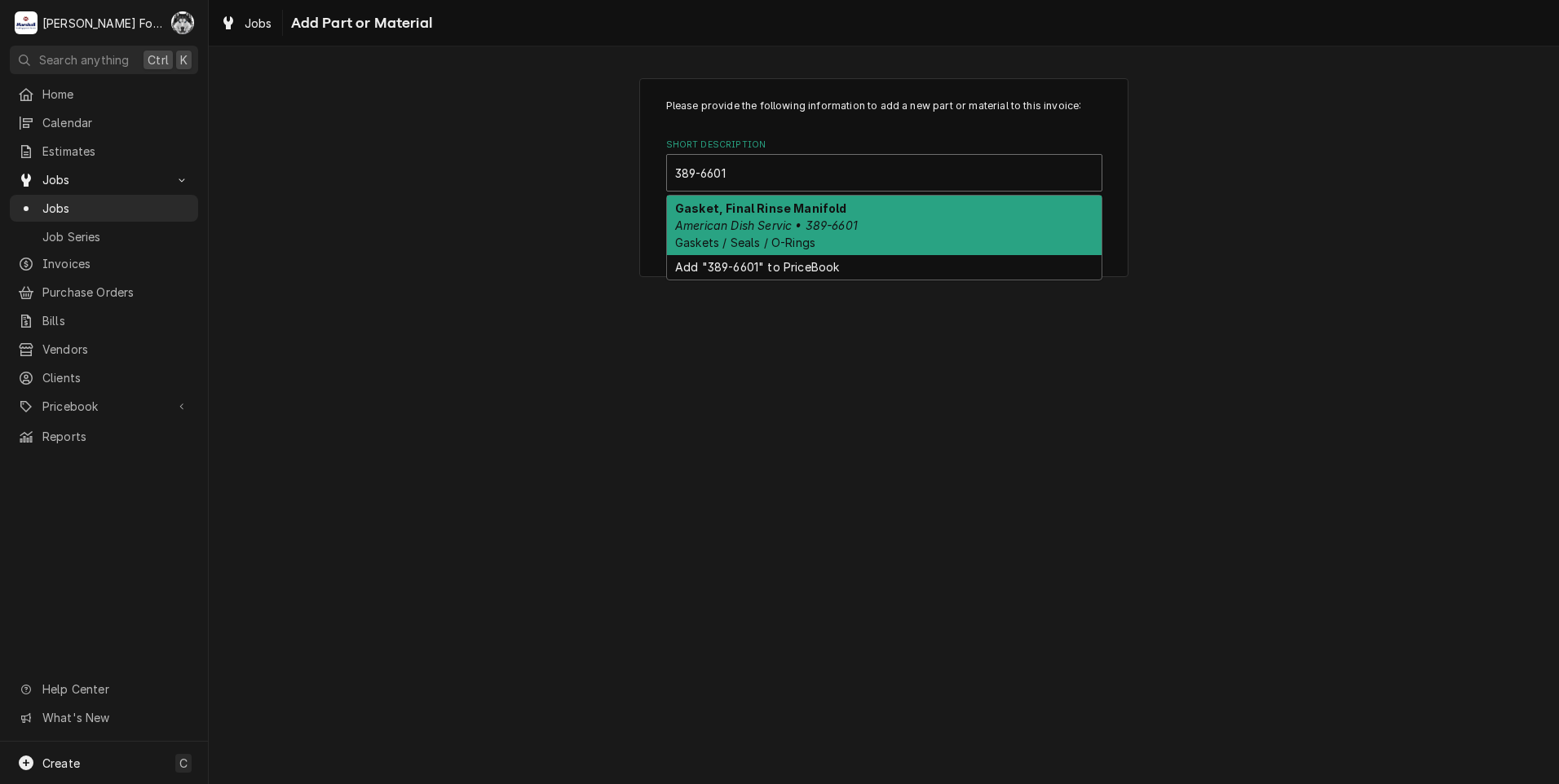
click at [792, 227] on em "American Dish Servic • 389-6601" at bounding box center [767, 225] width 183 height 14
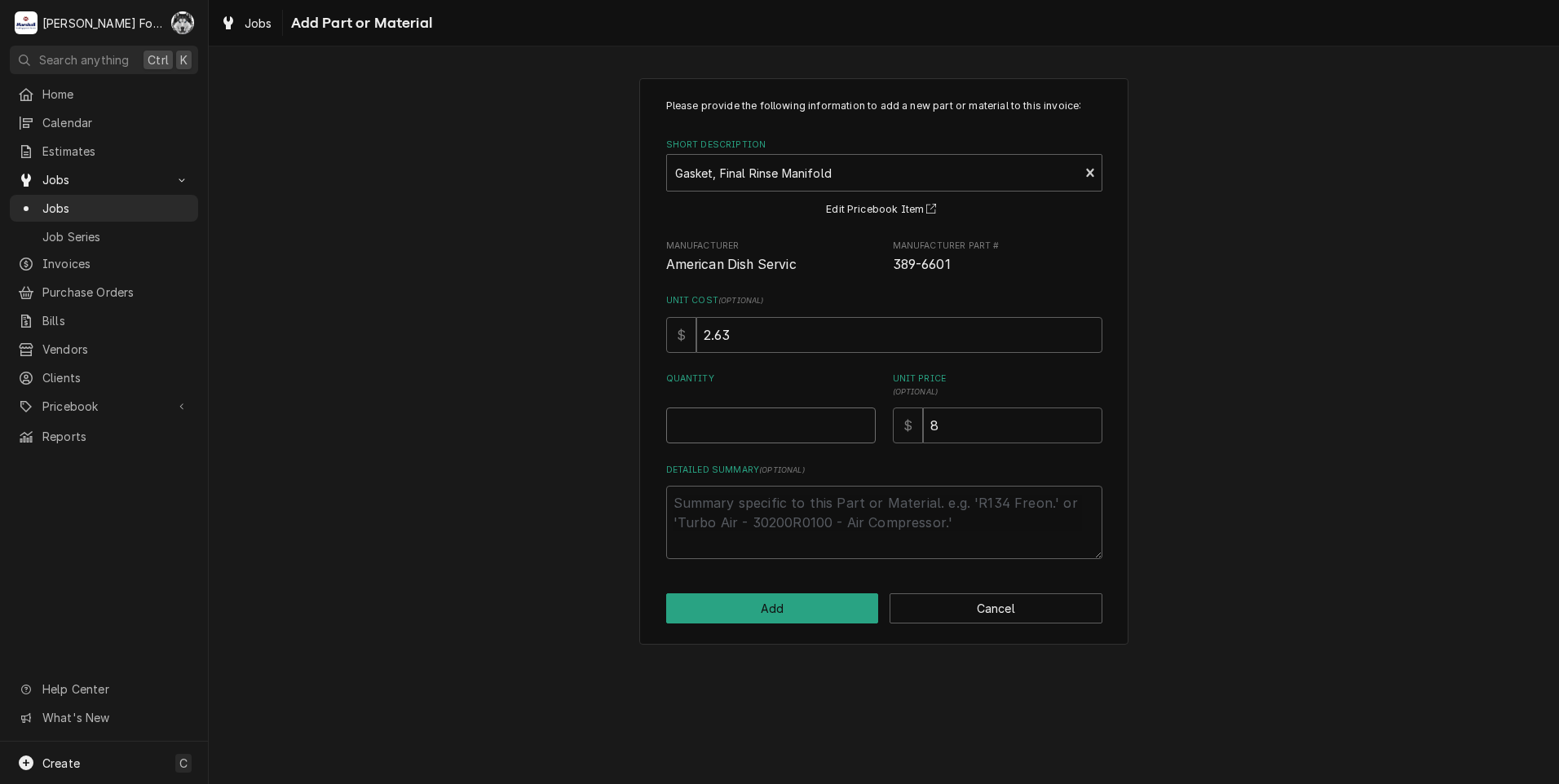
type textarea "x"
type input "0.5"
click at [858, 421] on input "0.5" at bounding box center [771, 425] width 210 height 36
type textarea "x"
type input "1"
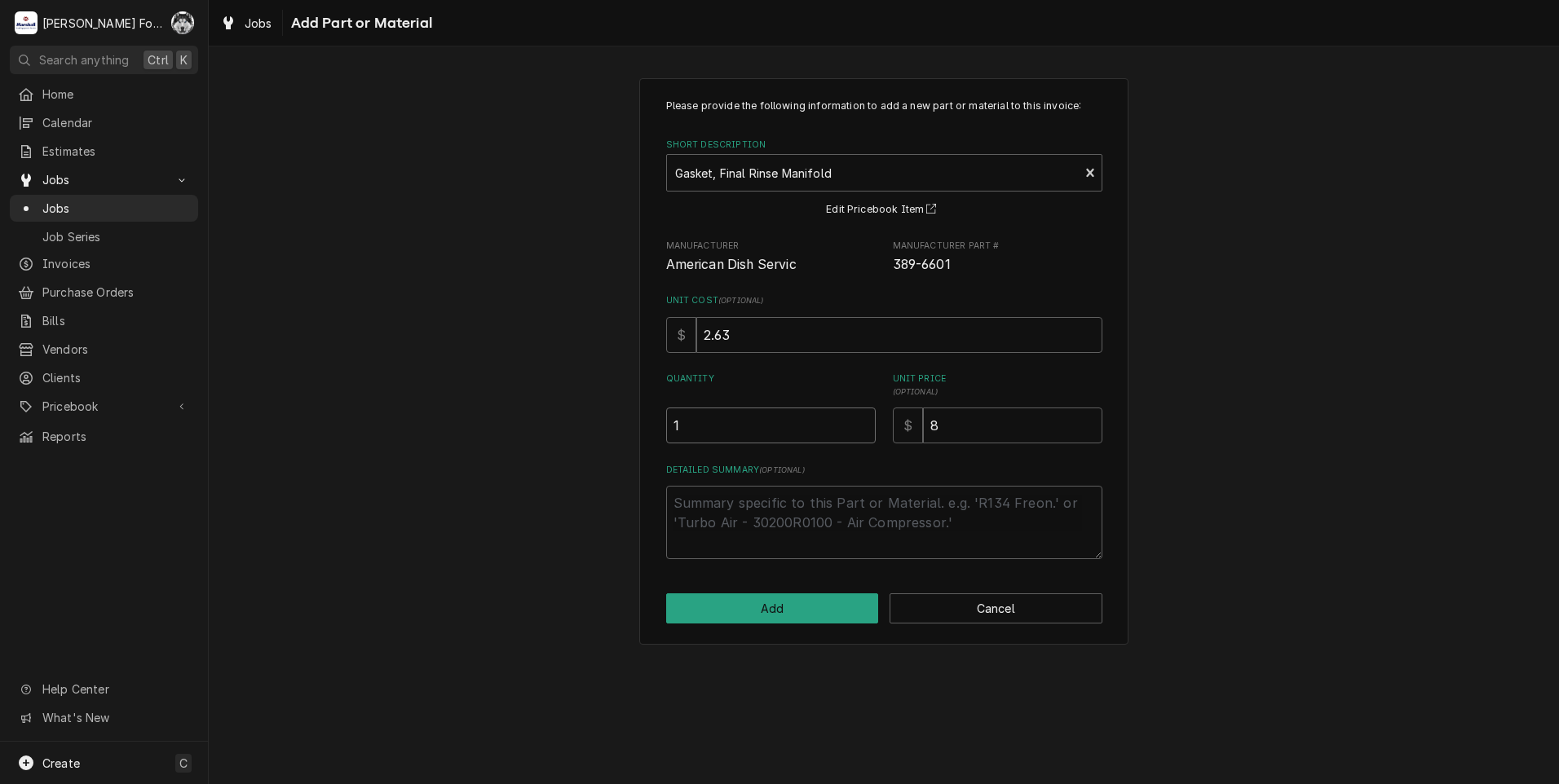
click at [858, 421] on input "1" at bounding box center [771, 425] width 210 height 36
type textarea "x"
type input "1.5"
type textarea "x"
type input "2"
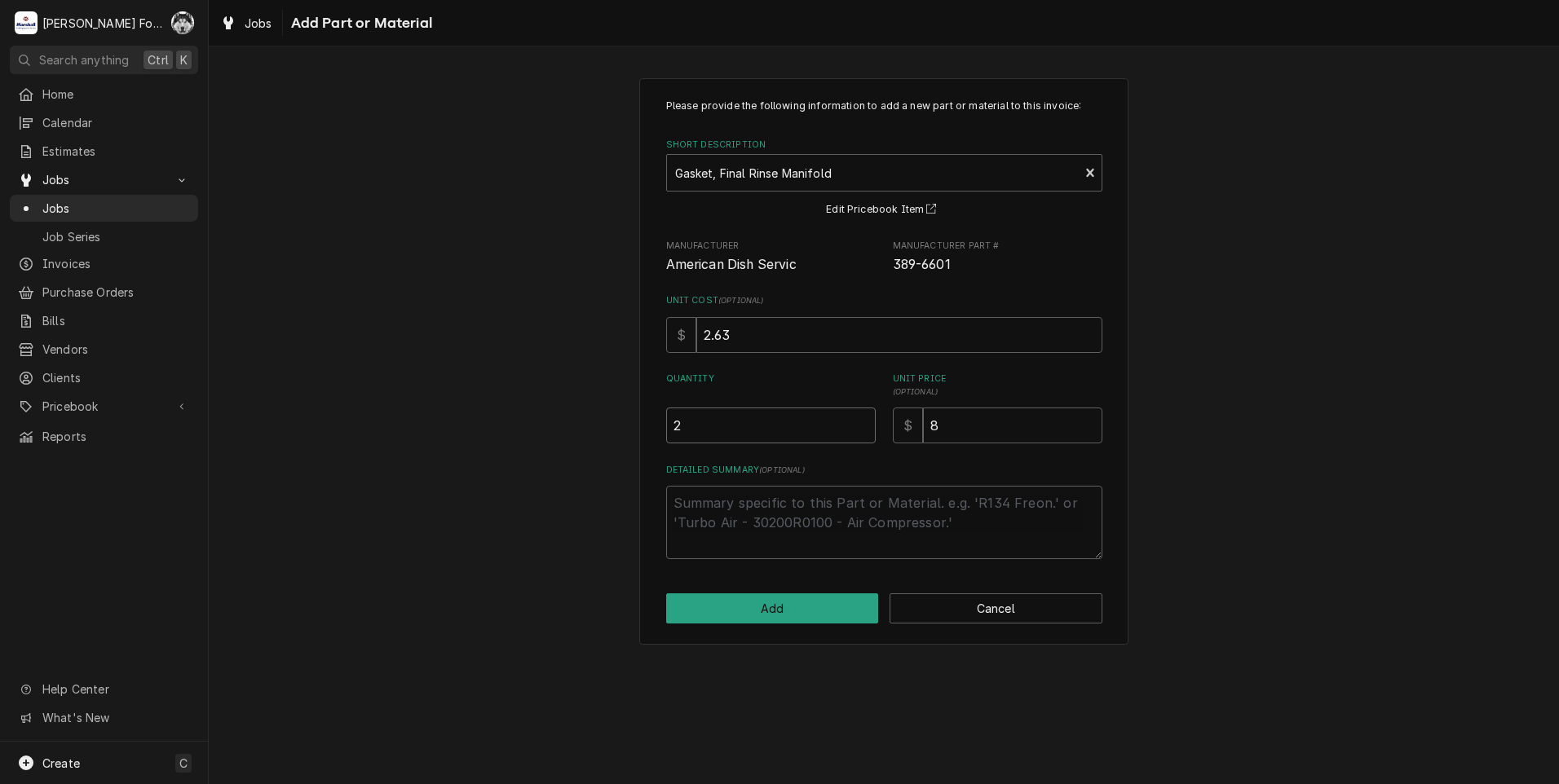
click at [858, 421] on input "2" at bounding box center [771, 425] width 210 height 36
type textarea "x"
type input "2.5"
click at [858, 421] on input "2.5" at bounding box center [771, 425] width 210 height 36
type textarea "x"
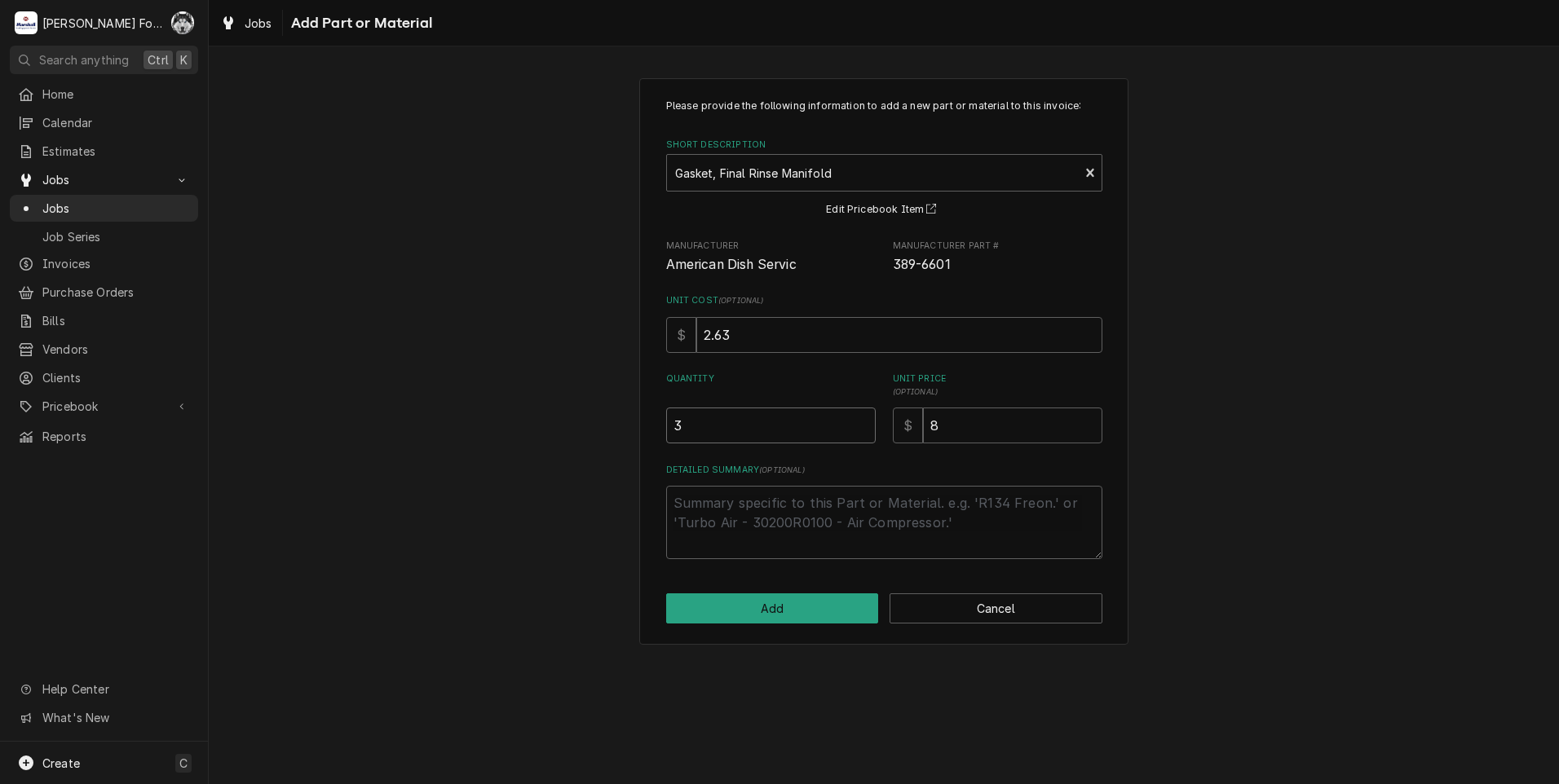
type input "3"
click at [858, 421] on input "3" at bounding box center [771, 425] width 210 height 36
type textarea "x"
type input "3.5"
click at [858, 421] on input "3.5" at bounding box center [771, 425] width 210 height 36
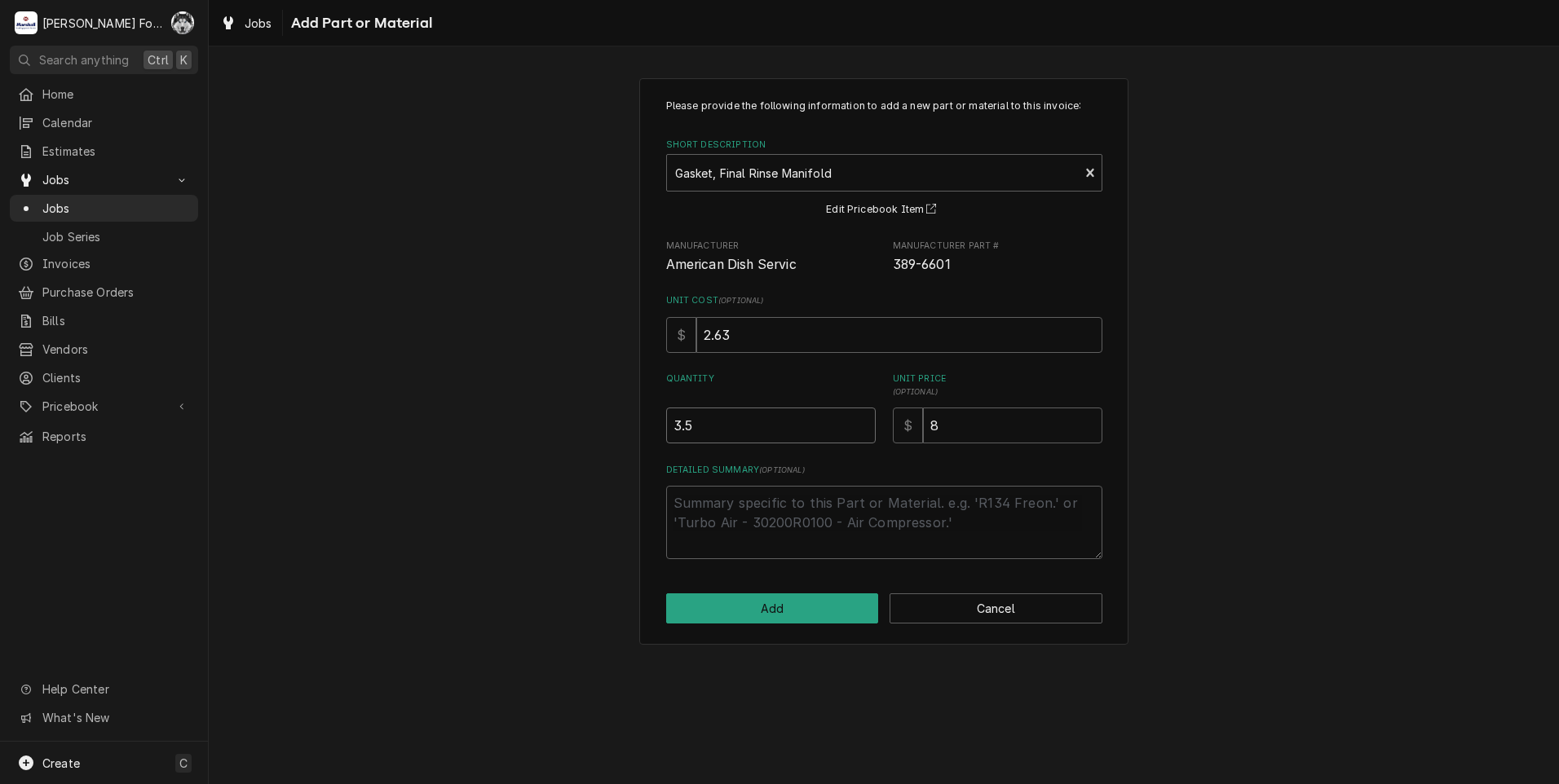
type textarea "x"
type input "4"
click at [858, 421] on input "4" at bounding box center [771, 425] width 210 height 36
drag, startPoint x: 843, startPoint y: 455, endPoint x: 812, endPoint y: 458, distance: 31.1
click at [812, 458] on div "Please provide the following information to add a new part or material to this …" at bounding box center [883, 329] width 436 height 460
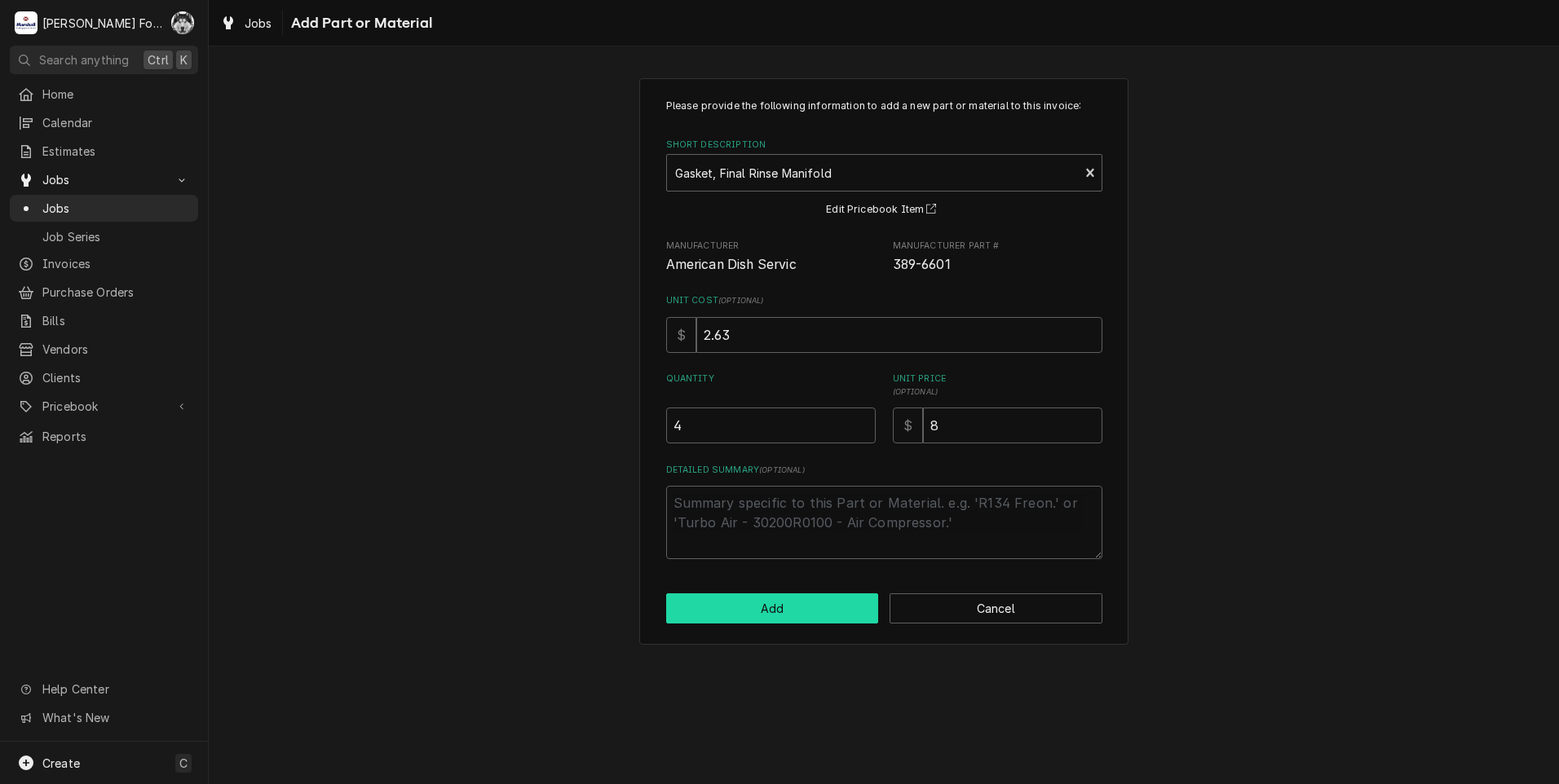
click at [773, 621] on button "Add" at bounding box center [772, 608] width 213 height 30
type textarea "x"
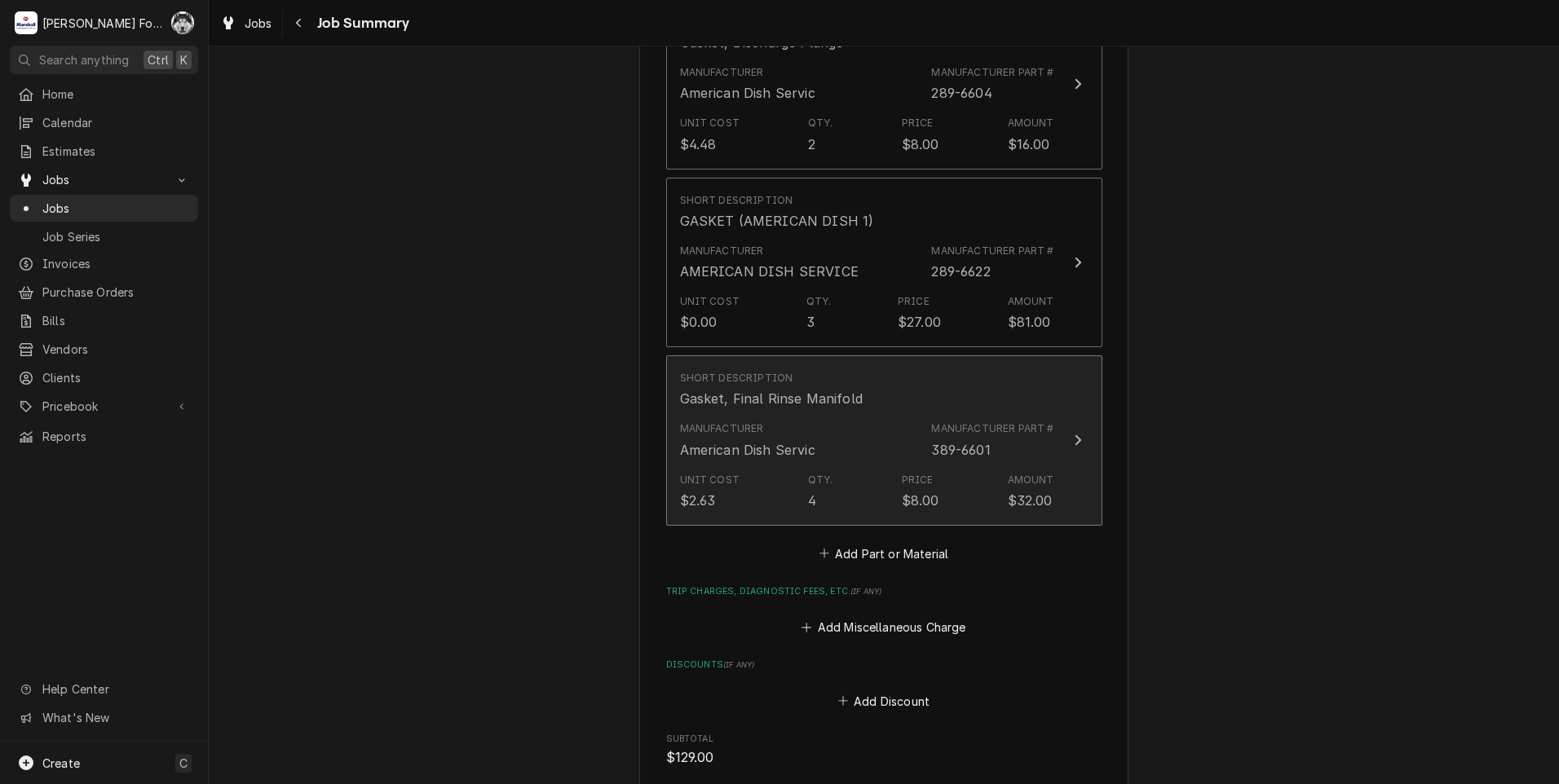
scroll to position [1222, 0]
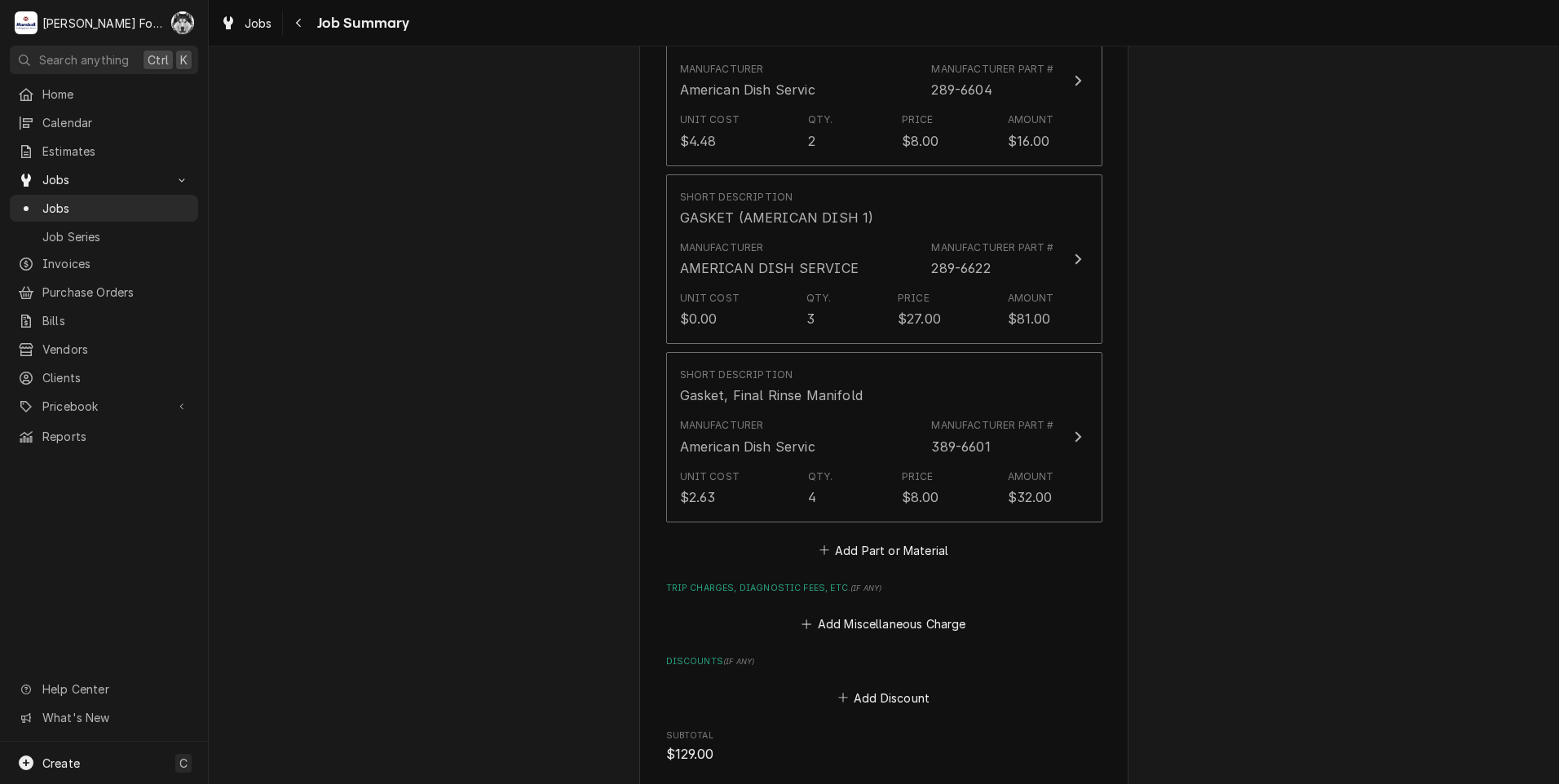
click at [847, 545] on div "Please provide a summary of the work you've done, the parts and materials you u…" at bounding box center [883, 72] width 436 height 2252
drag, startPoint x: 847, startPoint y: 545, endPoint x: 848, endPoint y: 536, distance: 9.1
click at [848, 539] on button "Add Part or Material" at bounding box center [883, 550] width 134 height 22
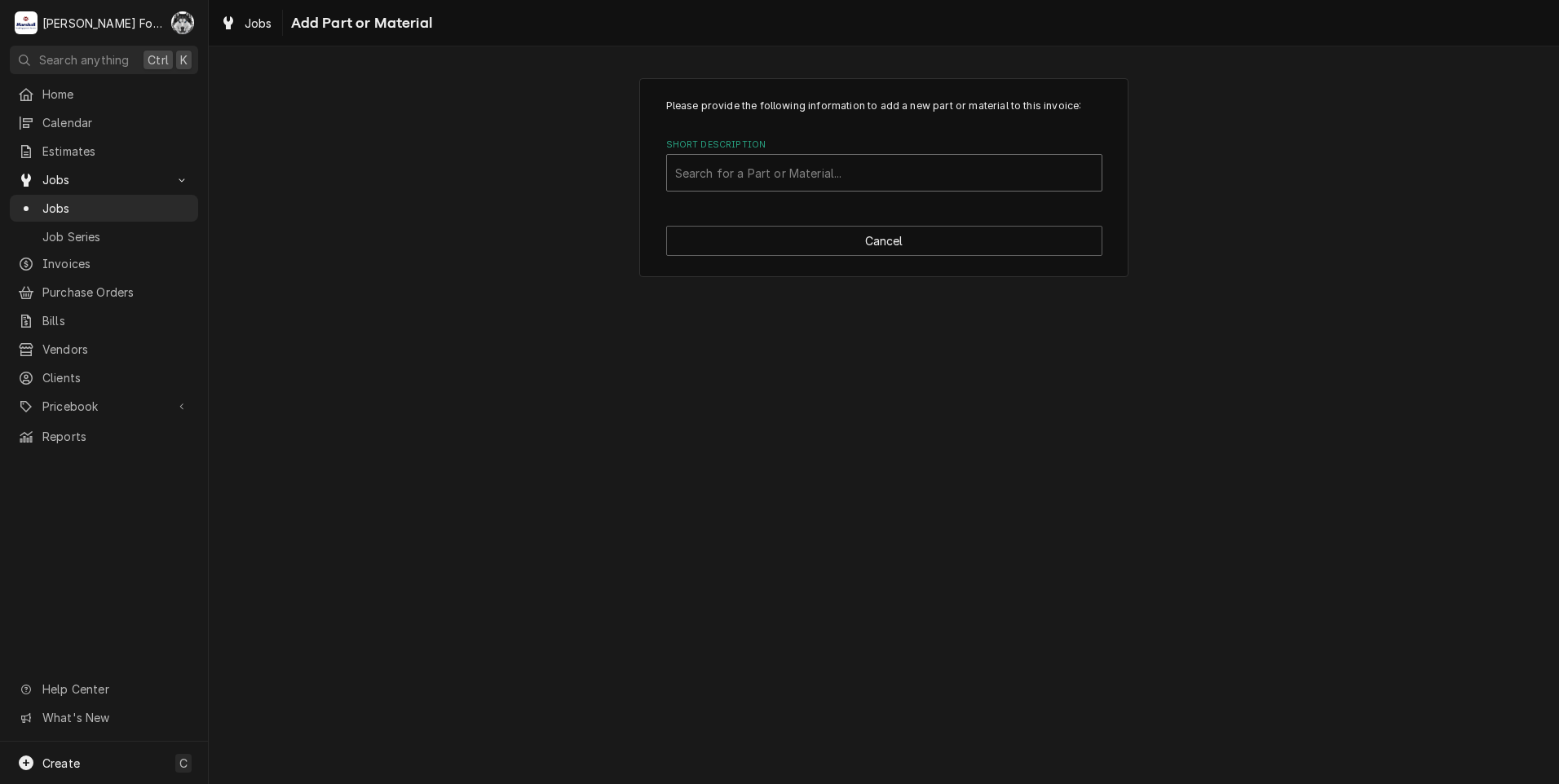
click at [826, 175] on div "Short Description" at bounding box center [884, 173] width 418 height 29
type input "SSDT"
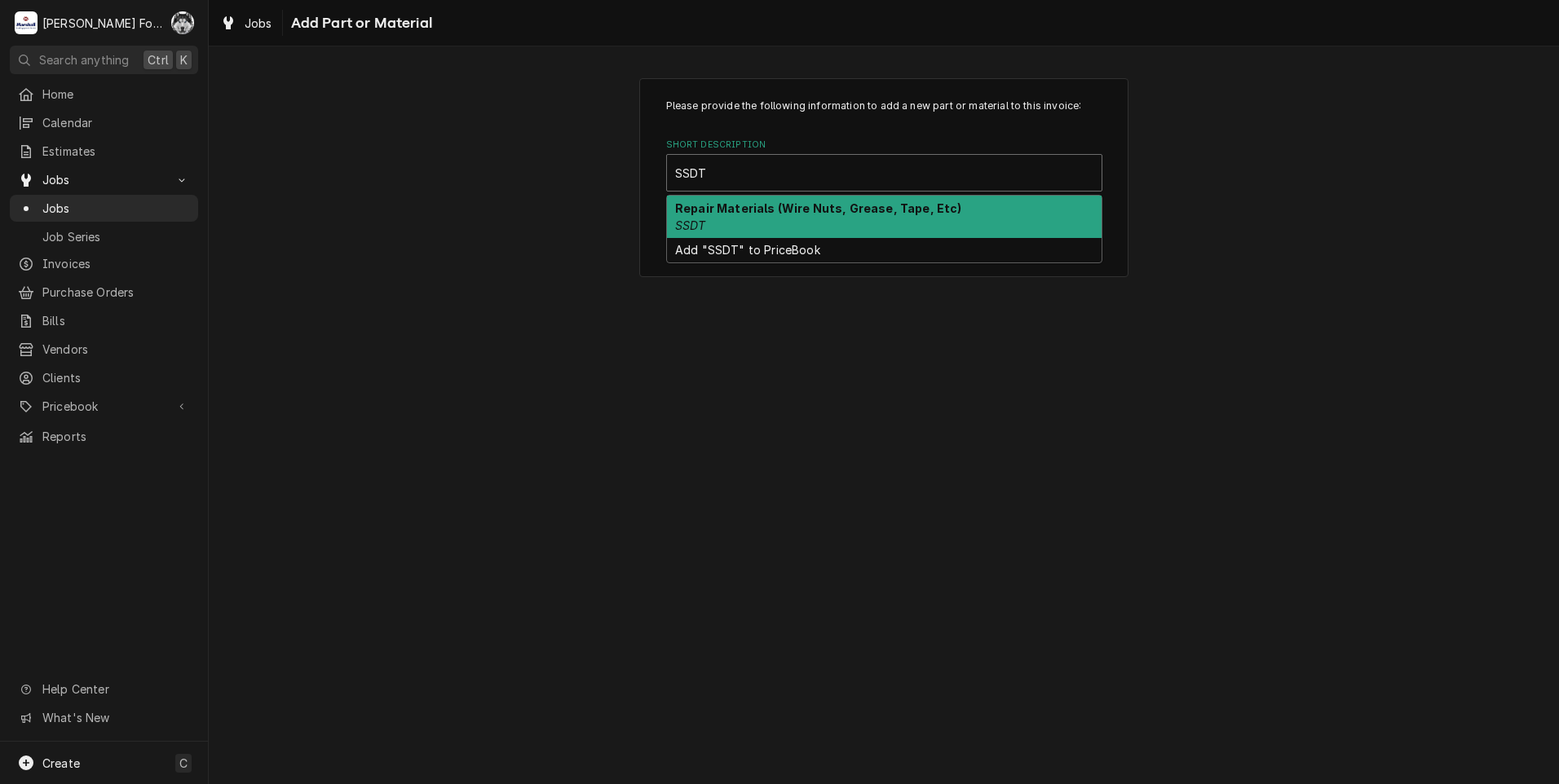
click at [762, 219] on div "Repair Materials (Wire Nuts, Grease, Tape, Etc) SSDT" at bounding box center [883, 217] width 434 height 43
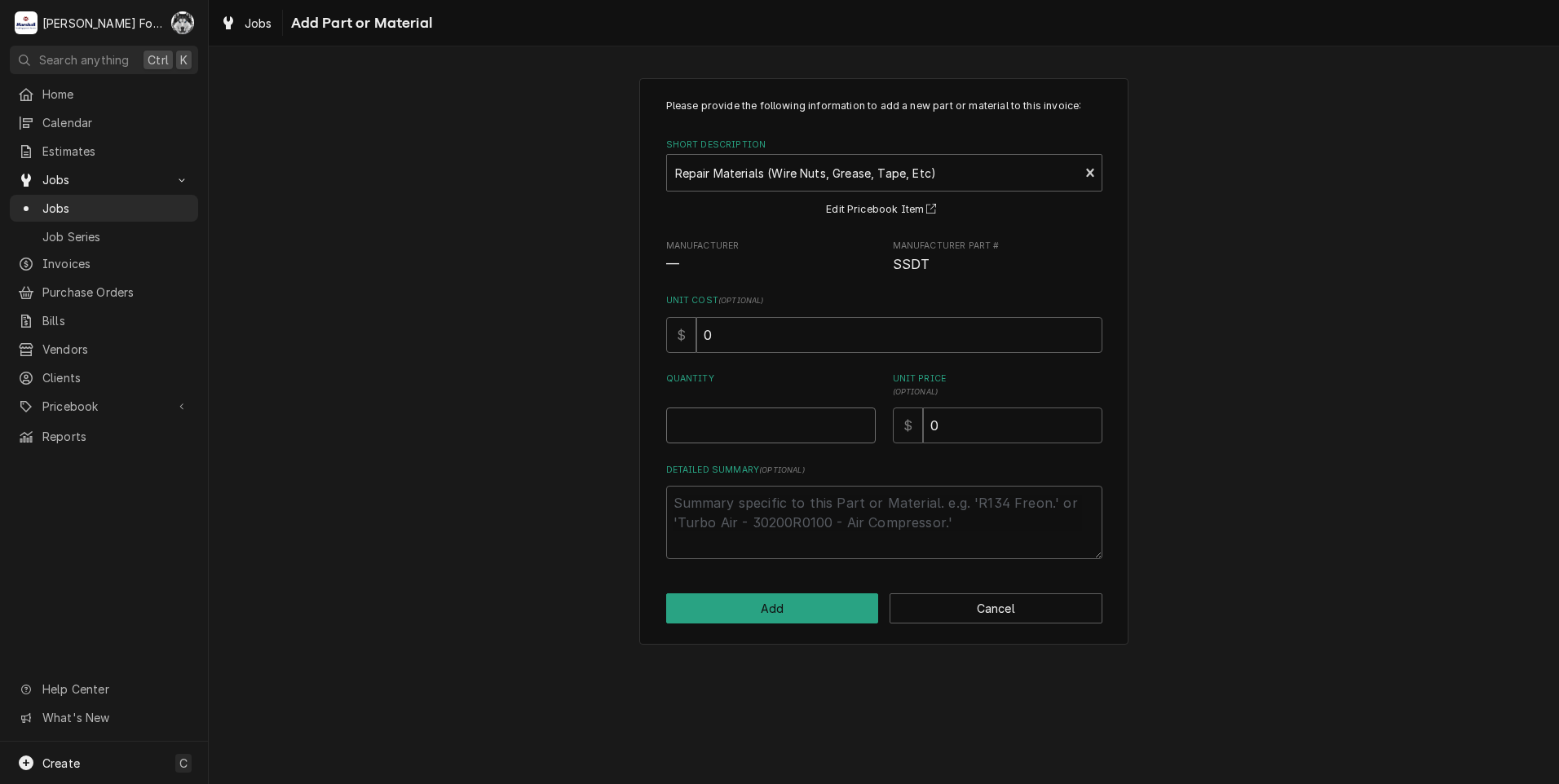
type textarea "x"
type input "0.5"
click at [859, 423] on input "0.5" at bounding box center [771, 425] width 210 height 36
type textarea "x"
type input "1"
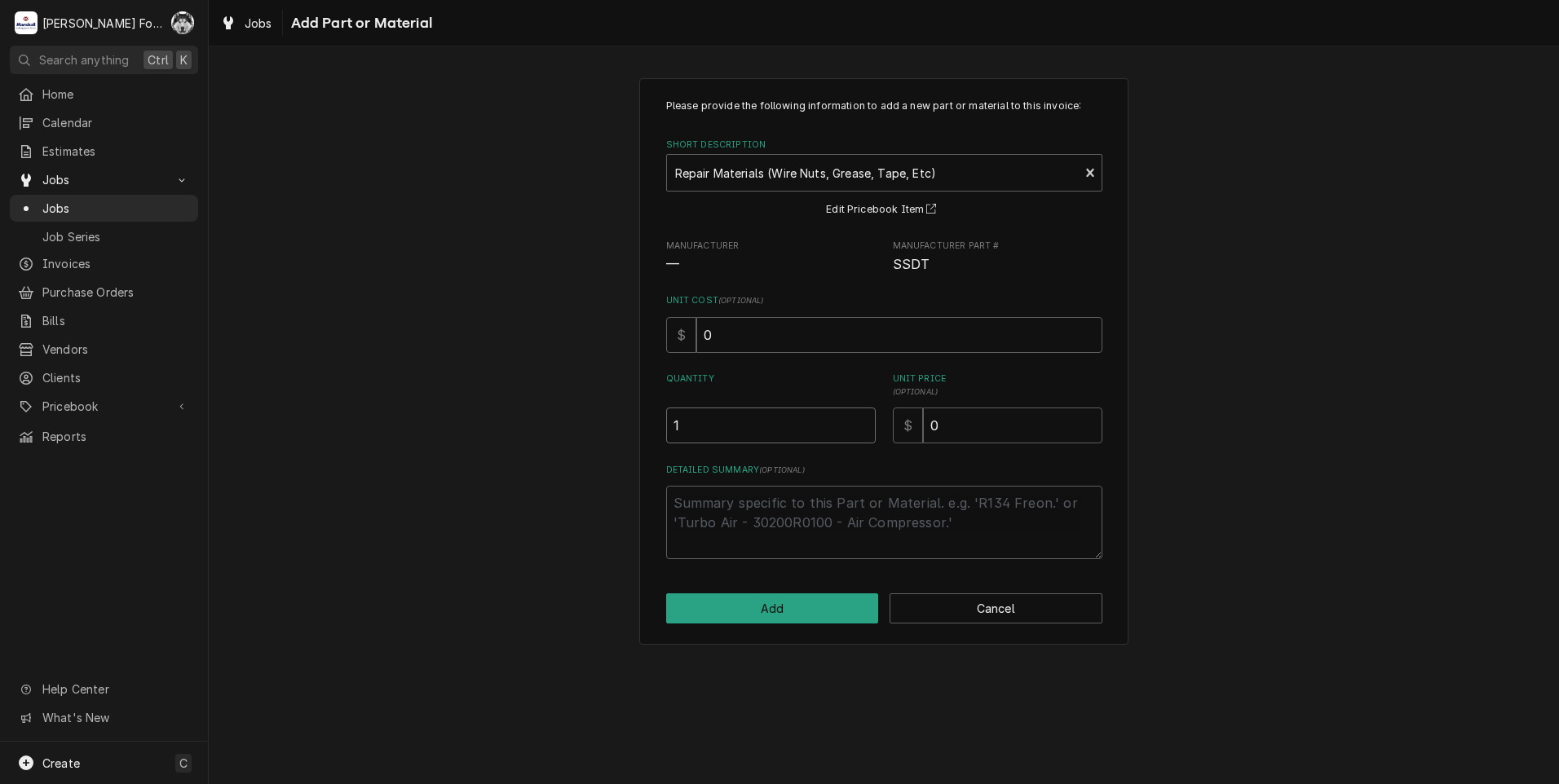
click at [859, 423] on input "1" at bounding box center [771, 425] width 210 height 36
drag, startPoint x: 960, startPoint y: 432, endPoint x: 840, endPoint y: 449, distance: 121.2
click at [848, 443] on div "Quantity 1 Unit Price ( optional ) $ 0" at bounding box center [883, 407] width 436 height 71
type textarea "x"
type input "8"
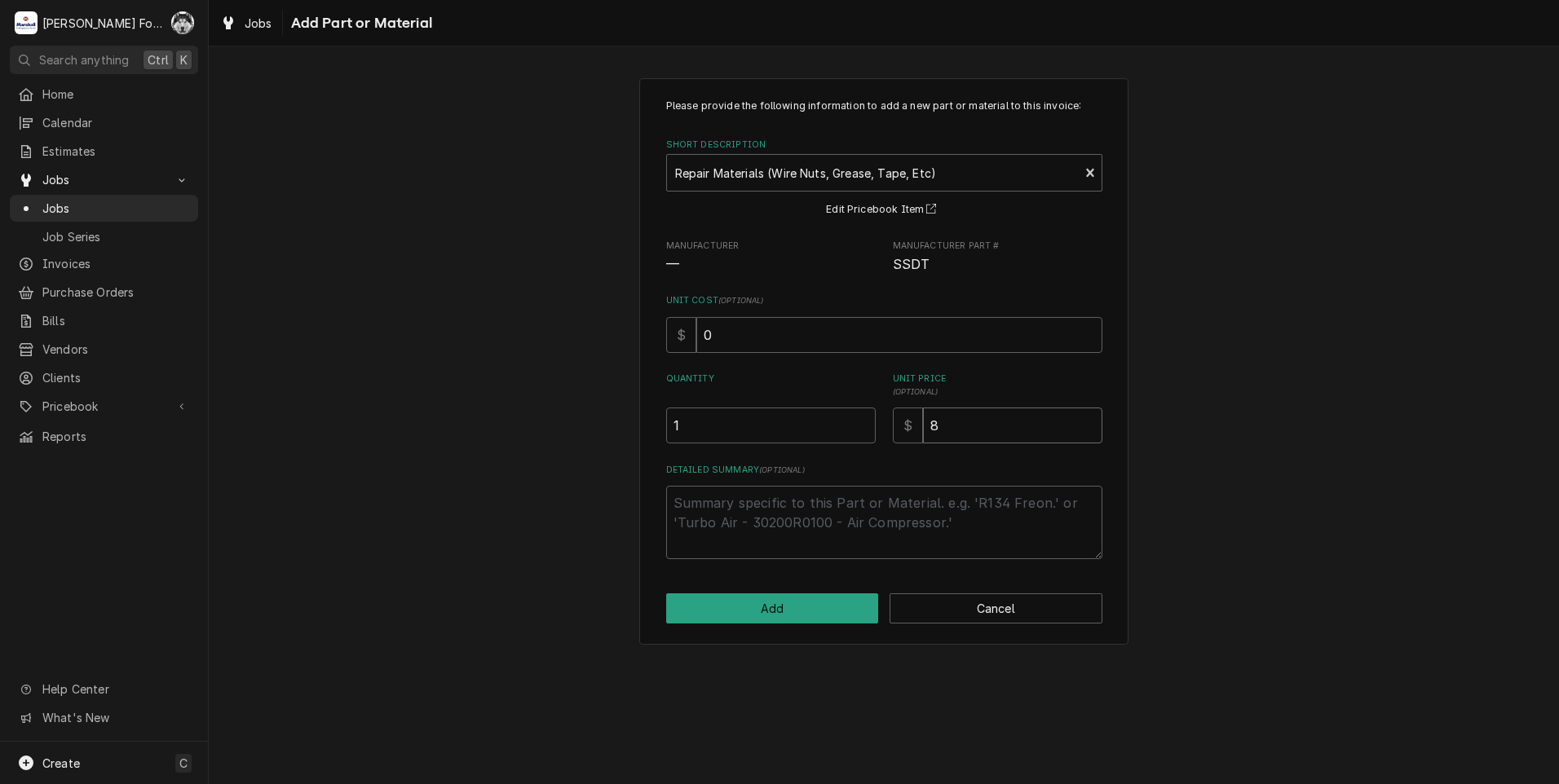
drag, startPoint x: 929, startPoint y: 438, endPoint x: 837, endPoint y: 456, distance: 93.7
click at [842, 455] on div "Please provide the following information to add a new part or material to this …" at bounding box center [883, 329] width 436 height 460
type textarea "x"
type input "4"
click at [769, 616] on button "Add" at bounding box center [772, 608] width 213 height 30
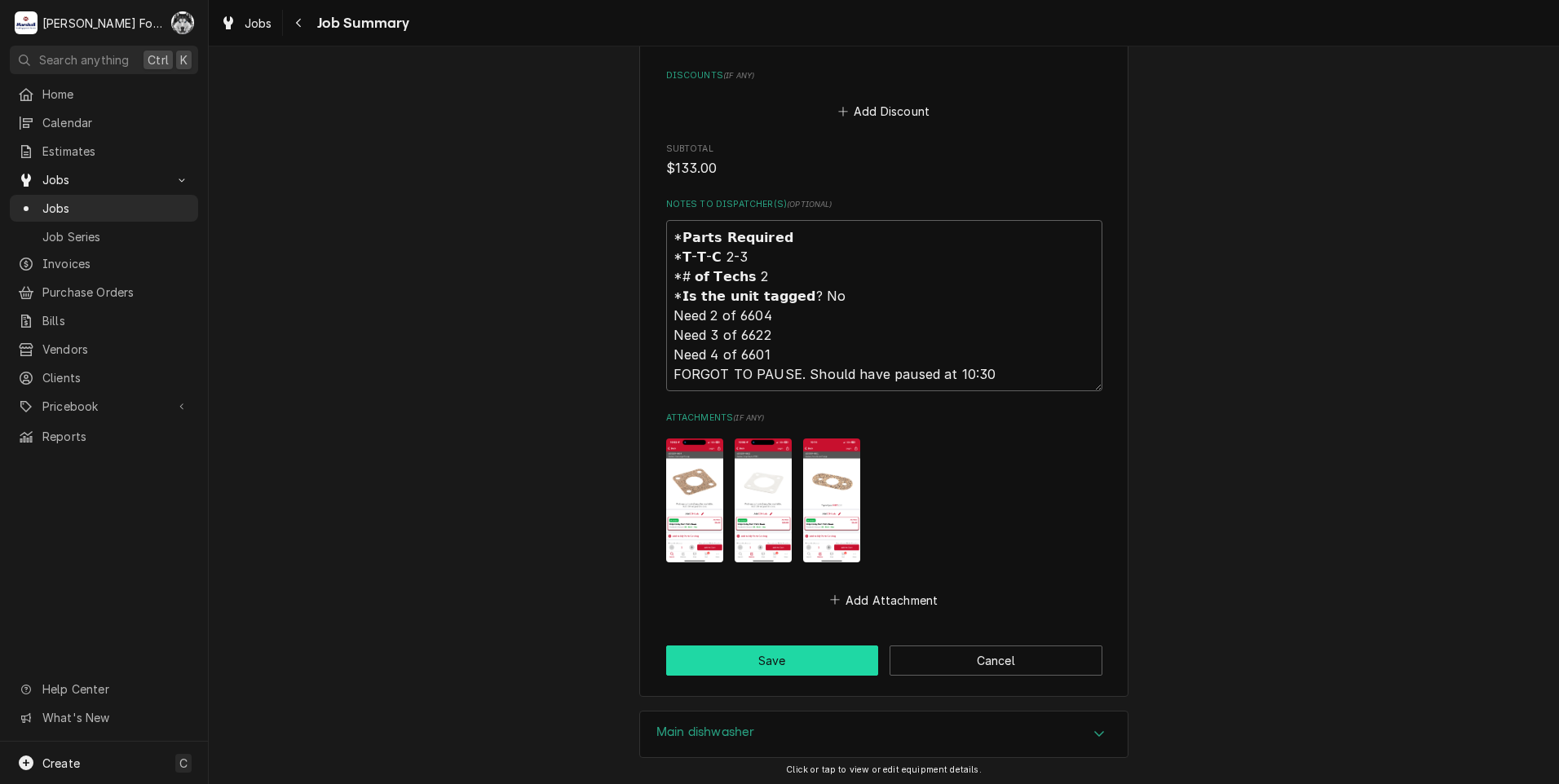
scroll to position [2037, 0]
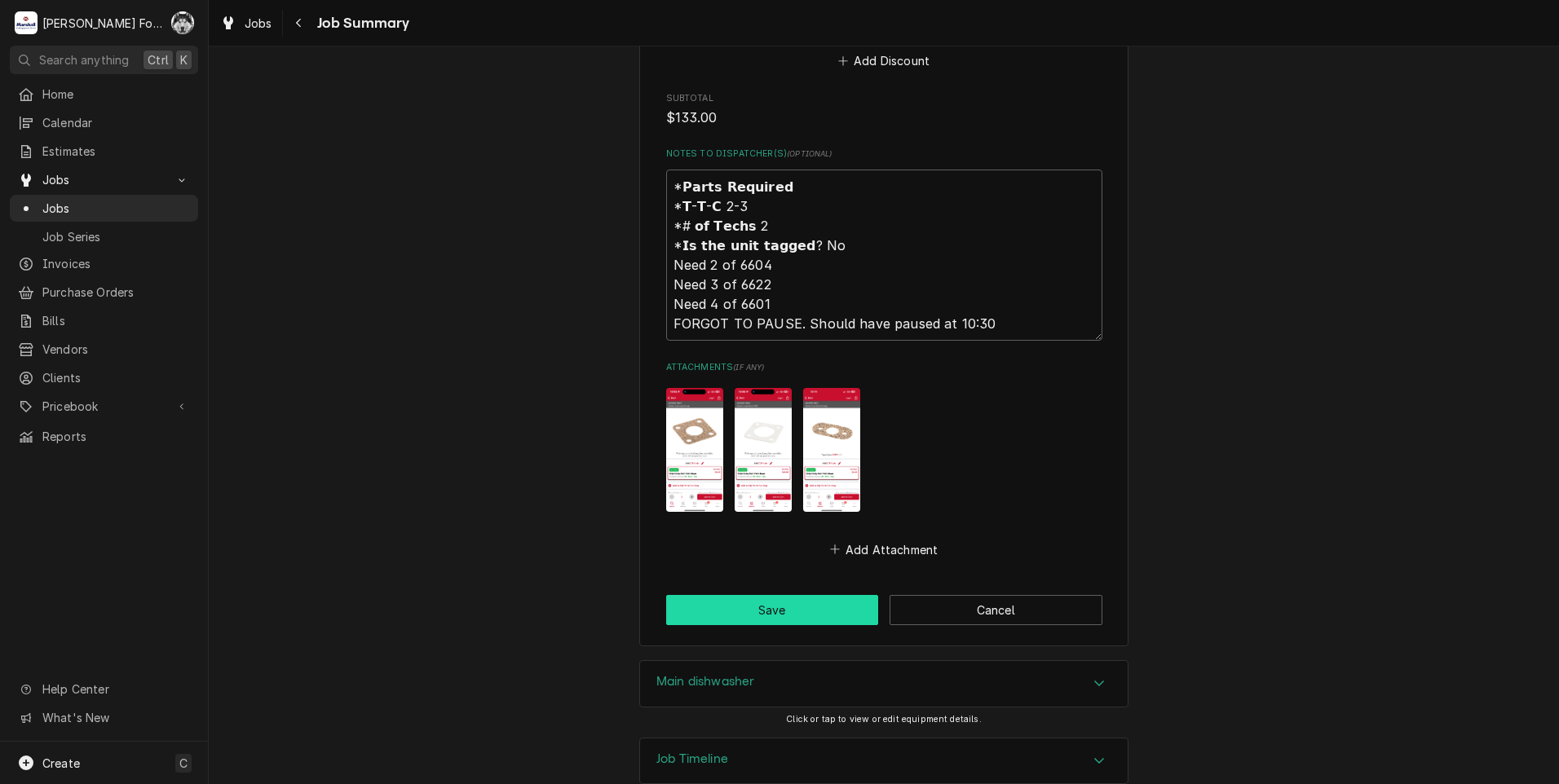
click at [758, 595] on button "Save" at bounding box center [772, 609] width 213 height 30
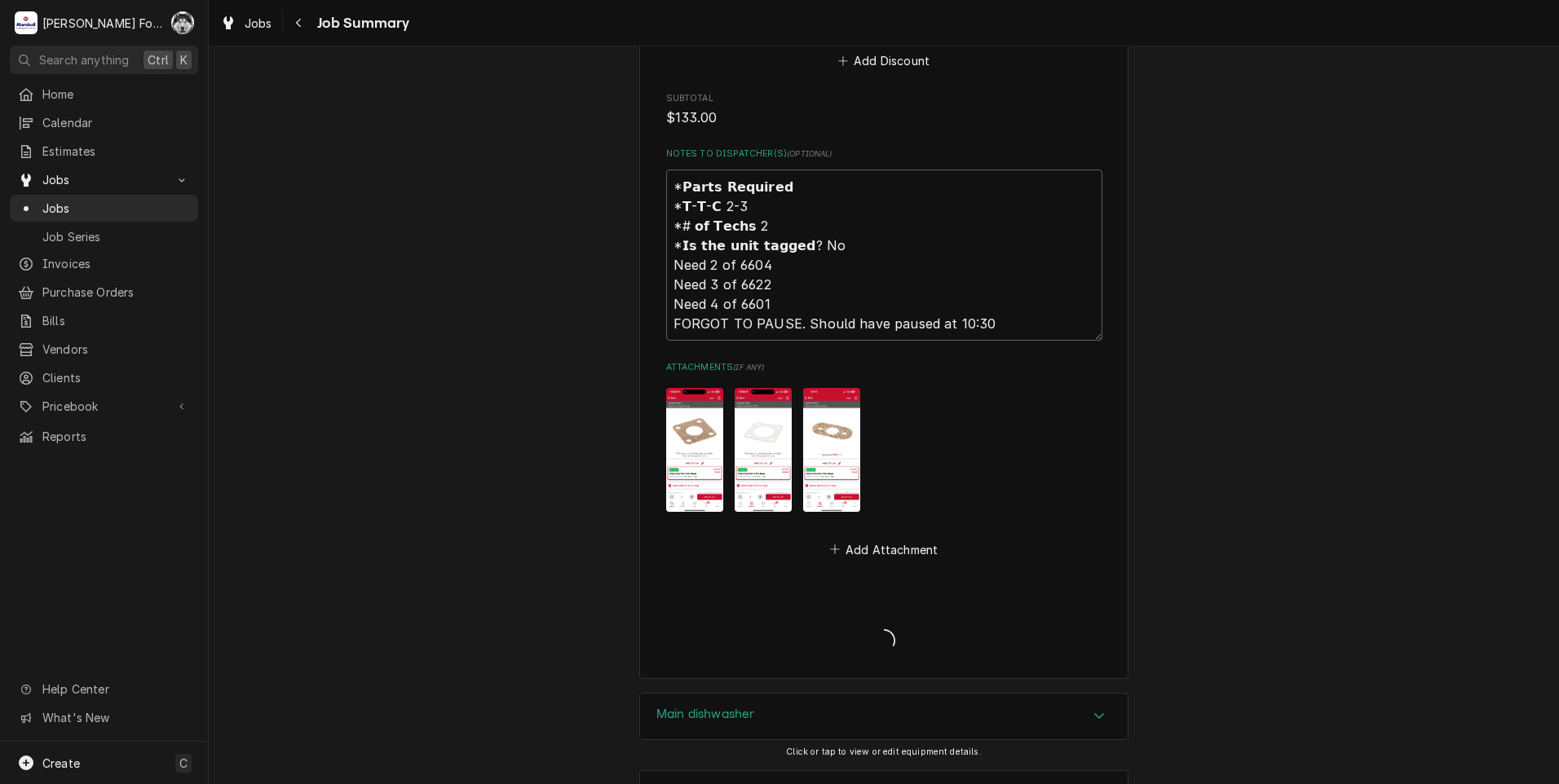
type textarea "x"
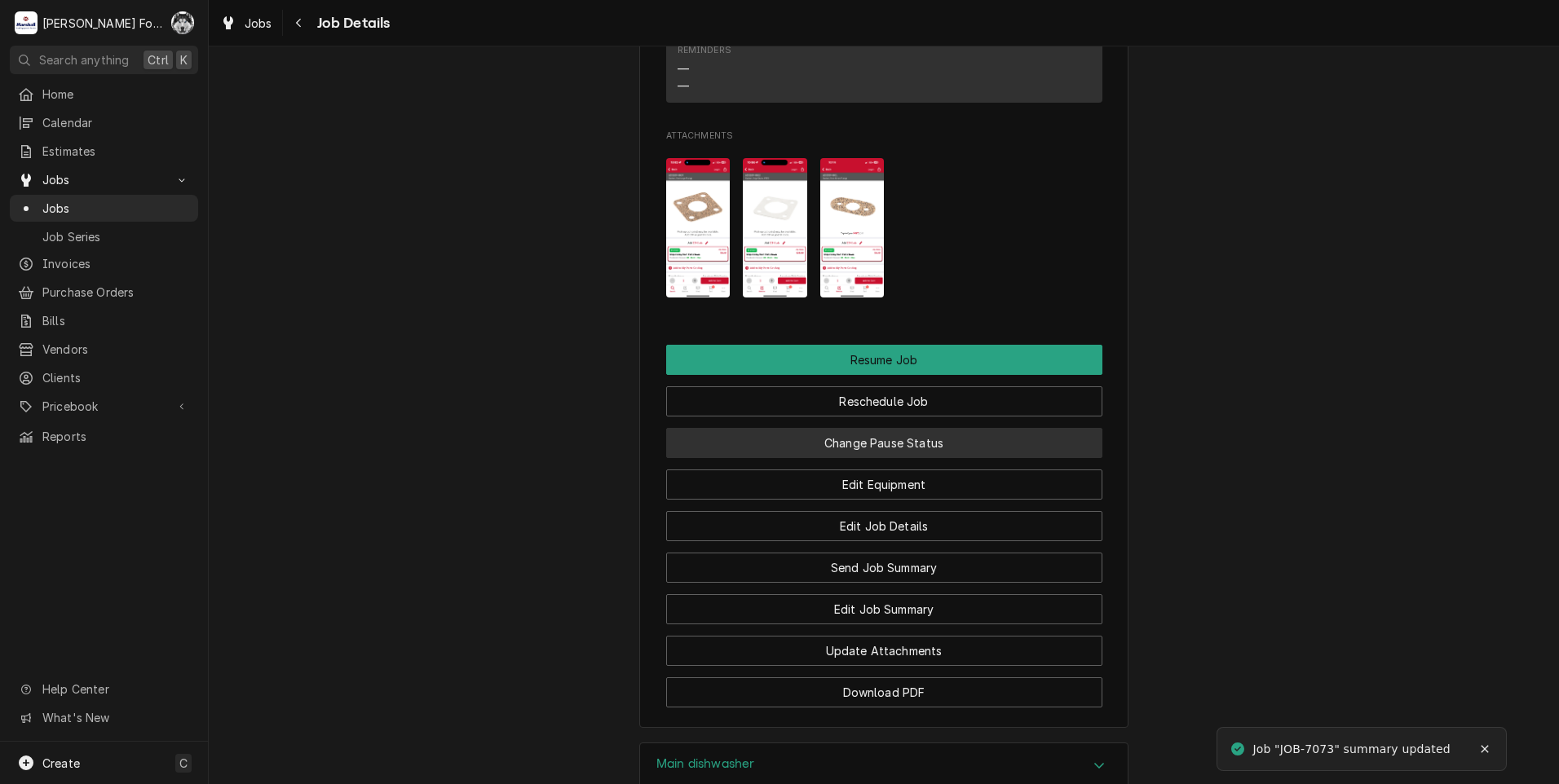
scroll to position [1712, 0]
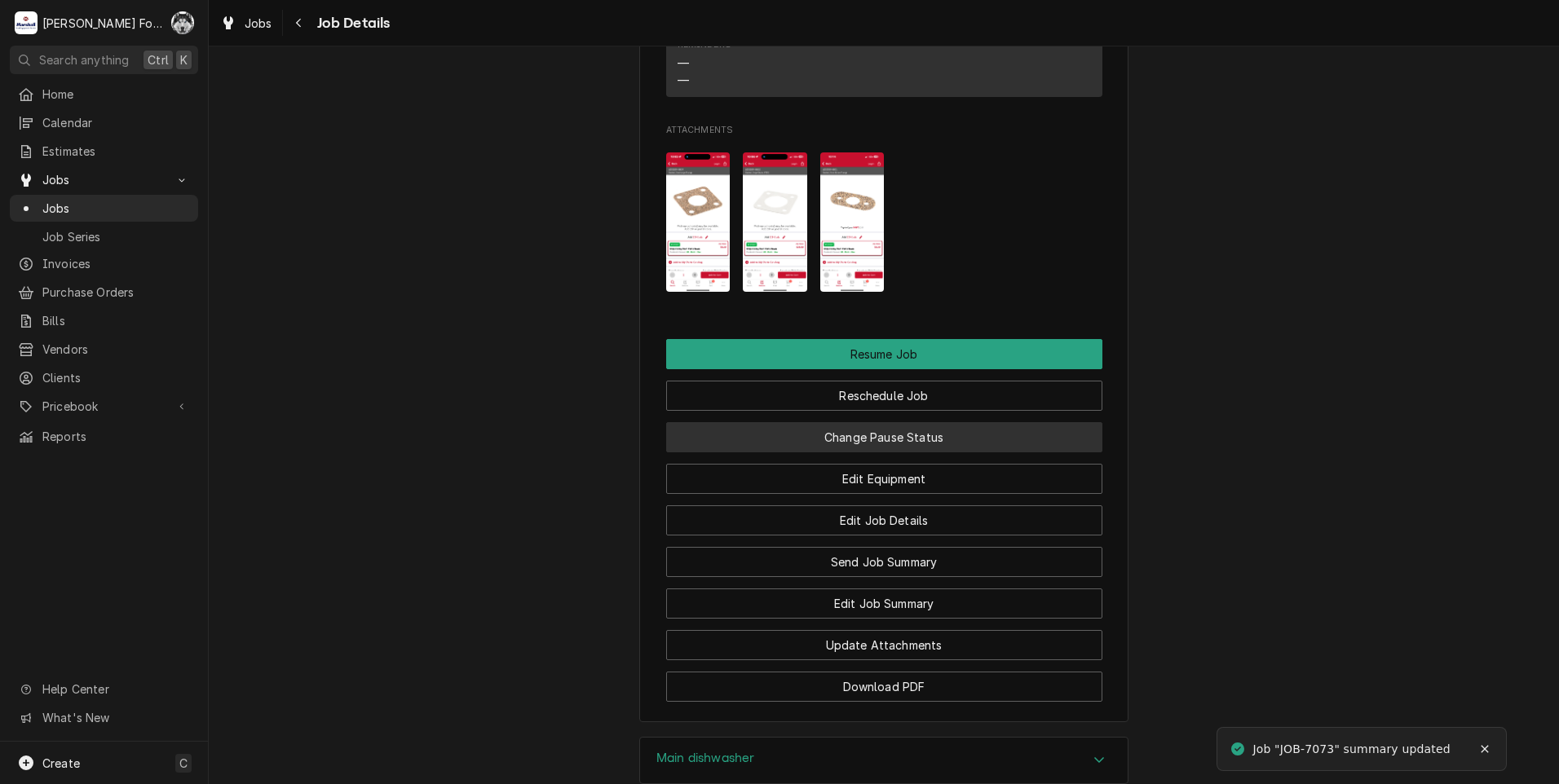
click at [813, 446] on button "Change Pause Status" at bounding box center [883, 437] width 436 height 30
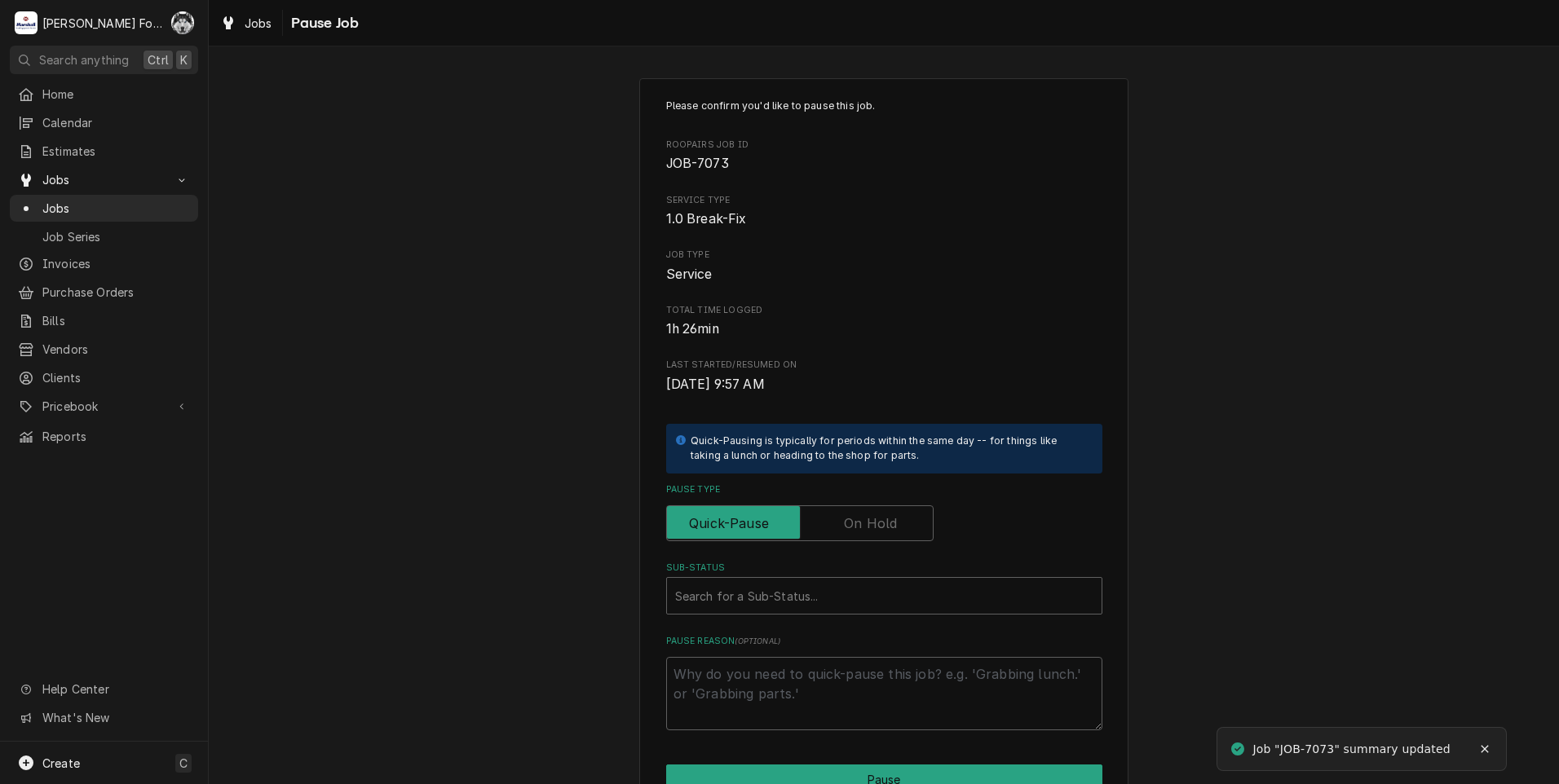
drag, startPoint x: 861, startPoint y: 517, endPoint x: 841, endPoint y: 531, distance: 24.4
click at [857, 519] on label "Pause Type" at bounding box center [799, 523] width 267 height 36
click at [857, 519] on input "Pause Type" at bounding box center [800, 523] width 253 height 36
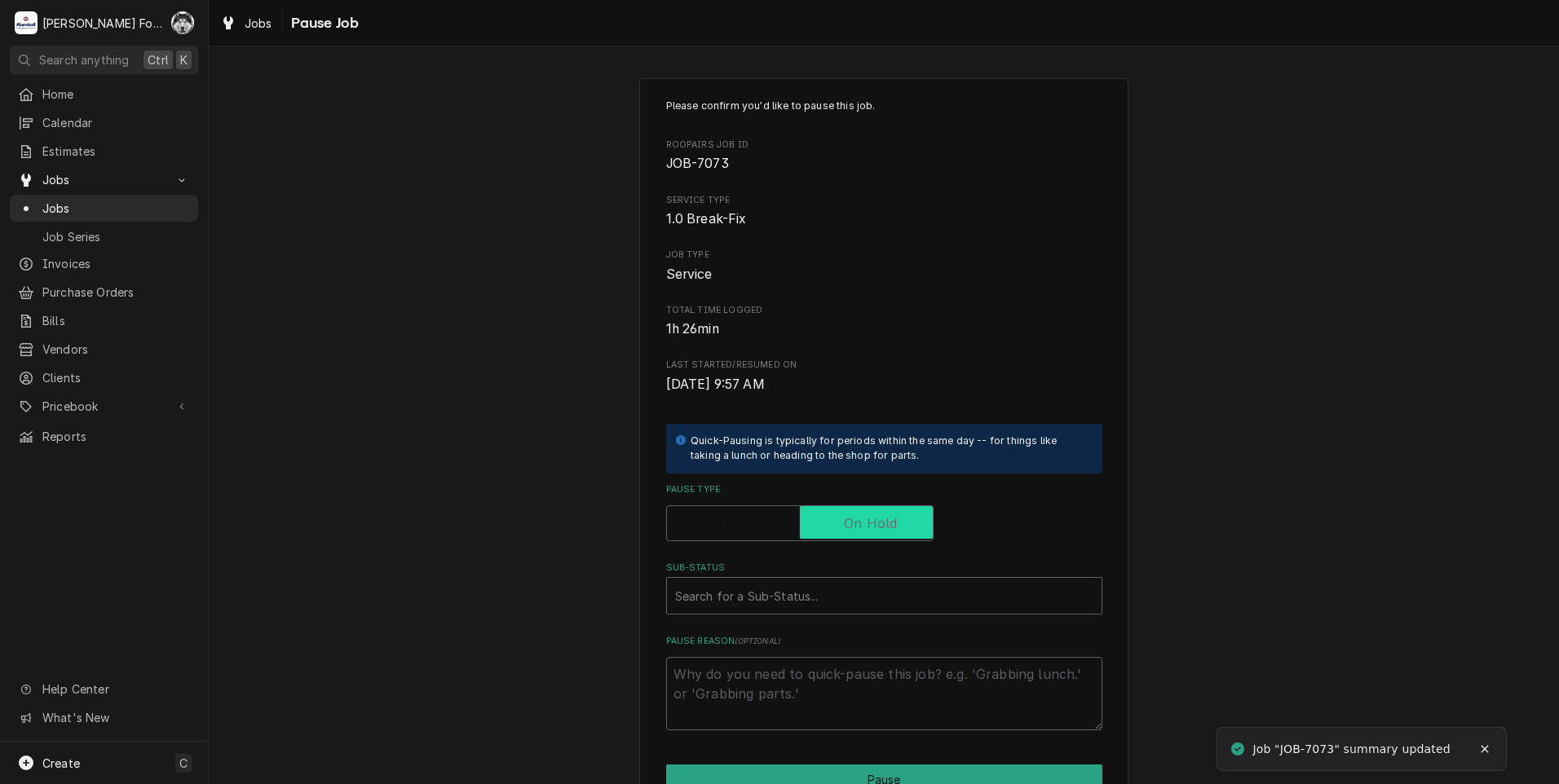
checkbox input "true"
click at [808, 610] on div "Please confirm you'd like to pause this job. Roopairs Job ID JOB-7073 Service T…" at bounding box center [883, 415] width 436 height 631
click at [812, 606] on div "Sub-Status" at bounding box center [884, 596] width 418 height 29
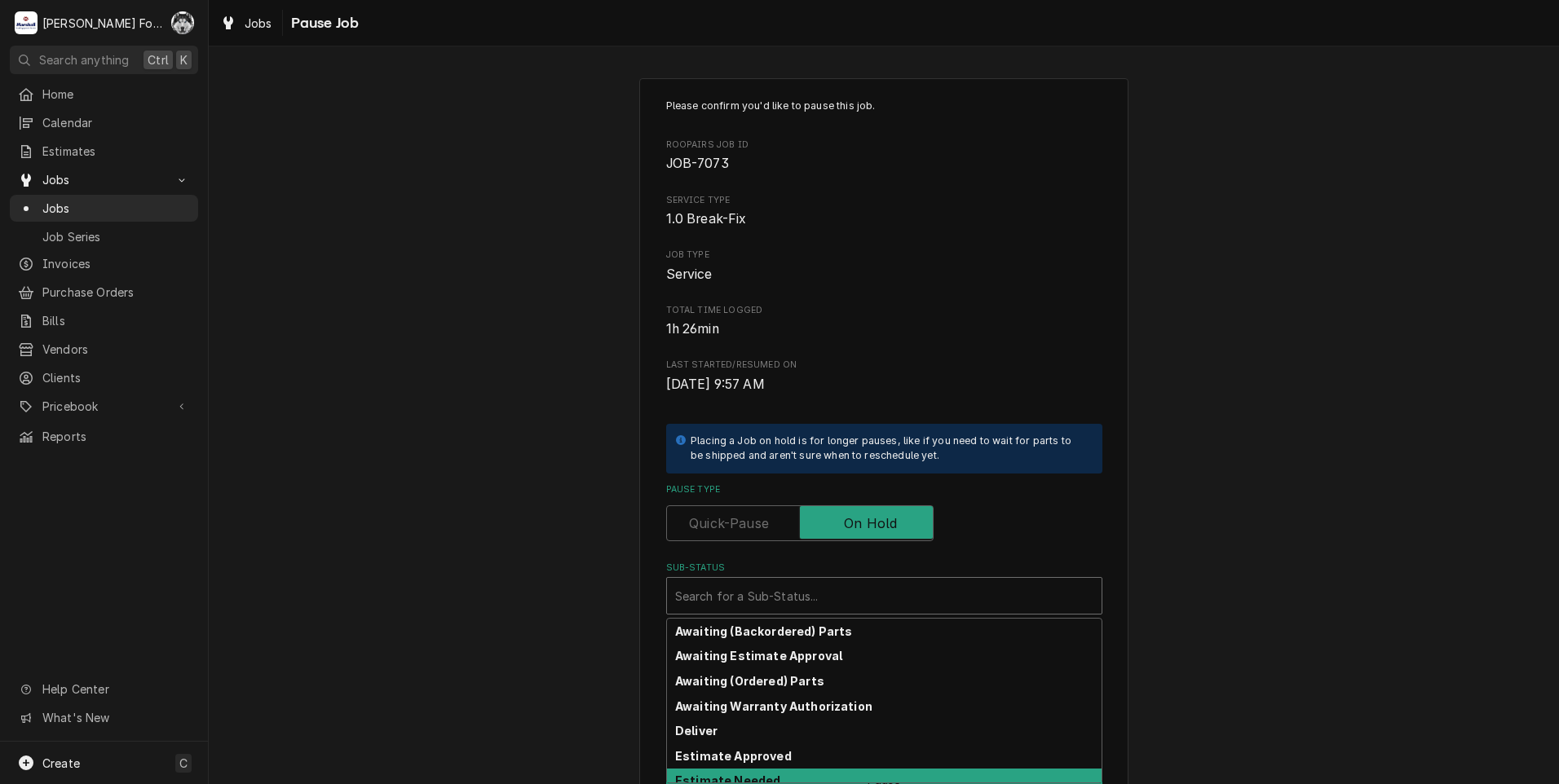
click at [769, 777] on div "Estimate Needed" at bounding box center [883, 781] width 434 height 25
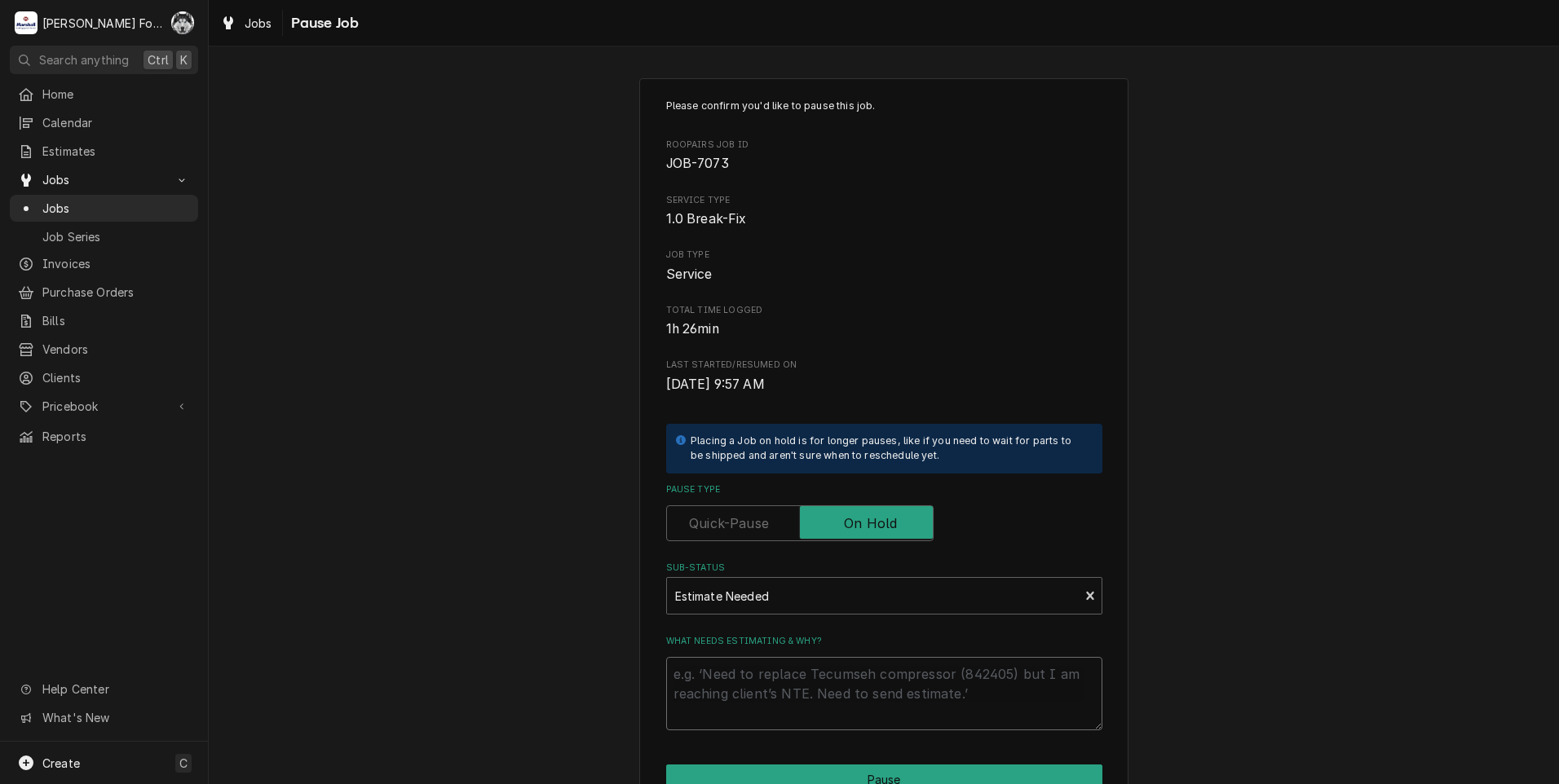
click at [760, 702] on textarea "What needs estimating & why?" at bounding box center [883, 694] width 436 height 74
type textarea "x"
type textarea "P"
type textarea "x"
type textarea "PA"
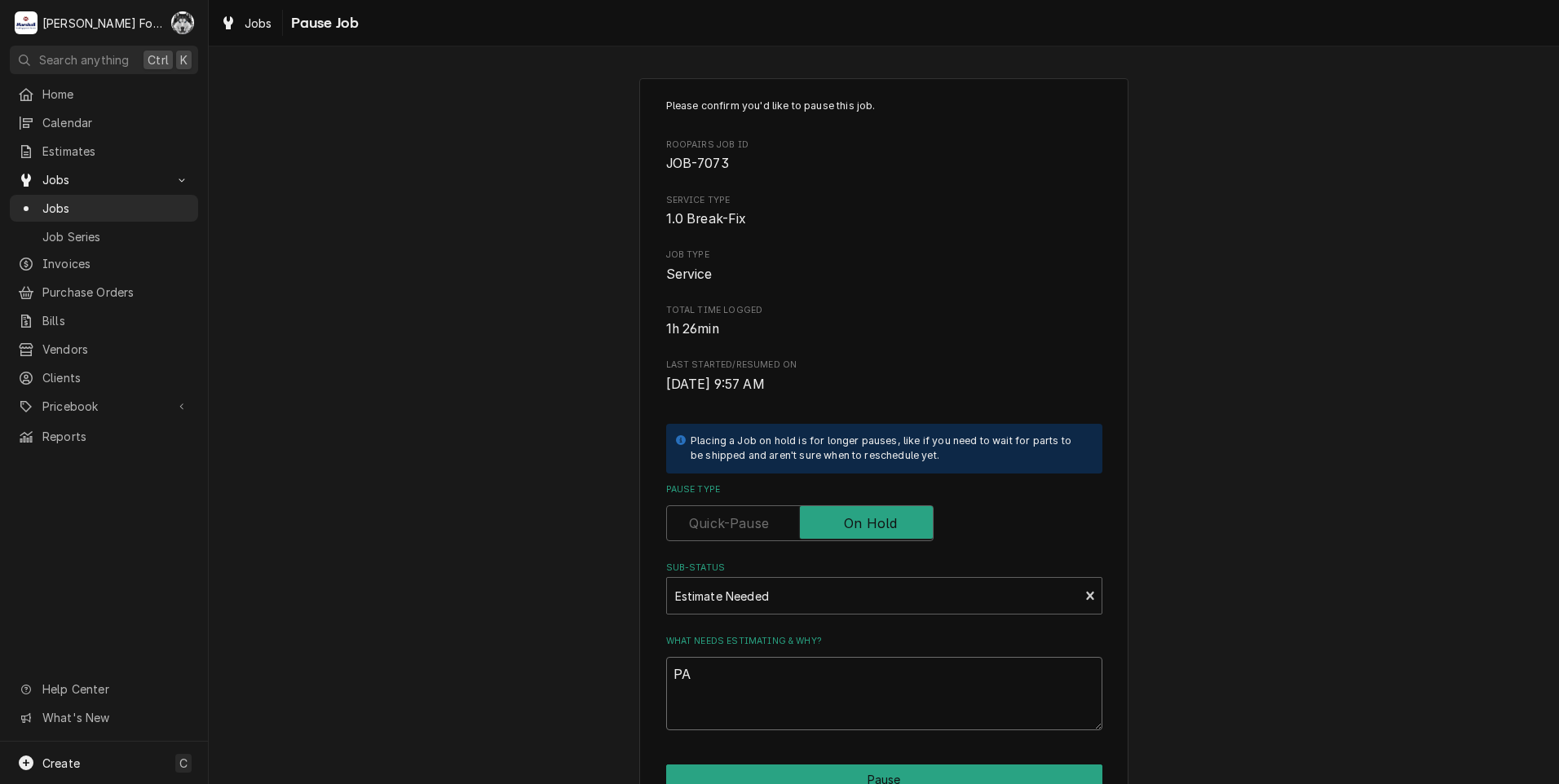
type textarea "x"
type textarea "PAR"
type textarea "x"
type textarea "PART"
type textarea "x"
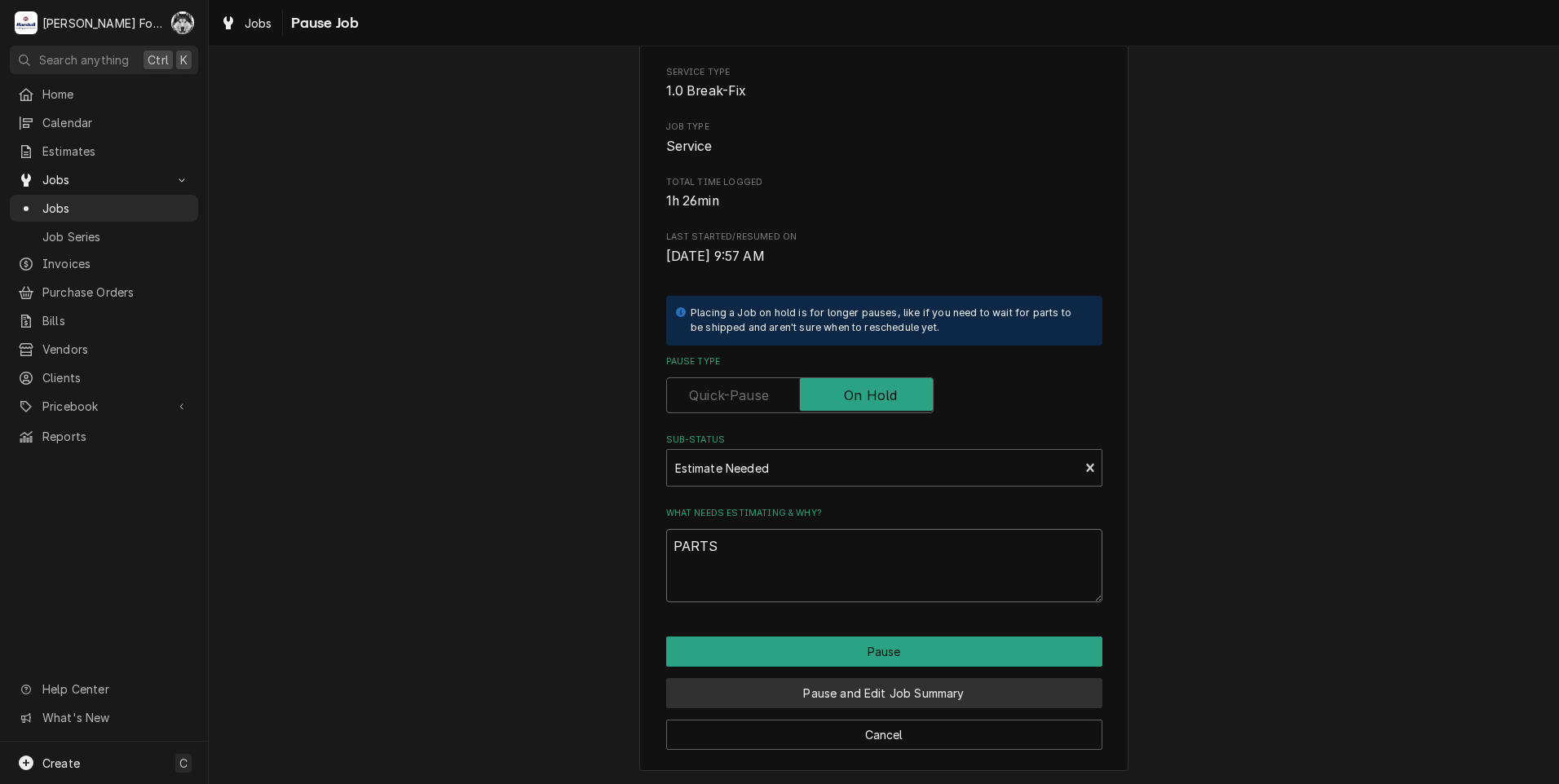
scroll to position [129, 0]
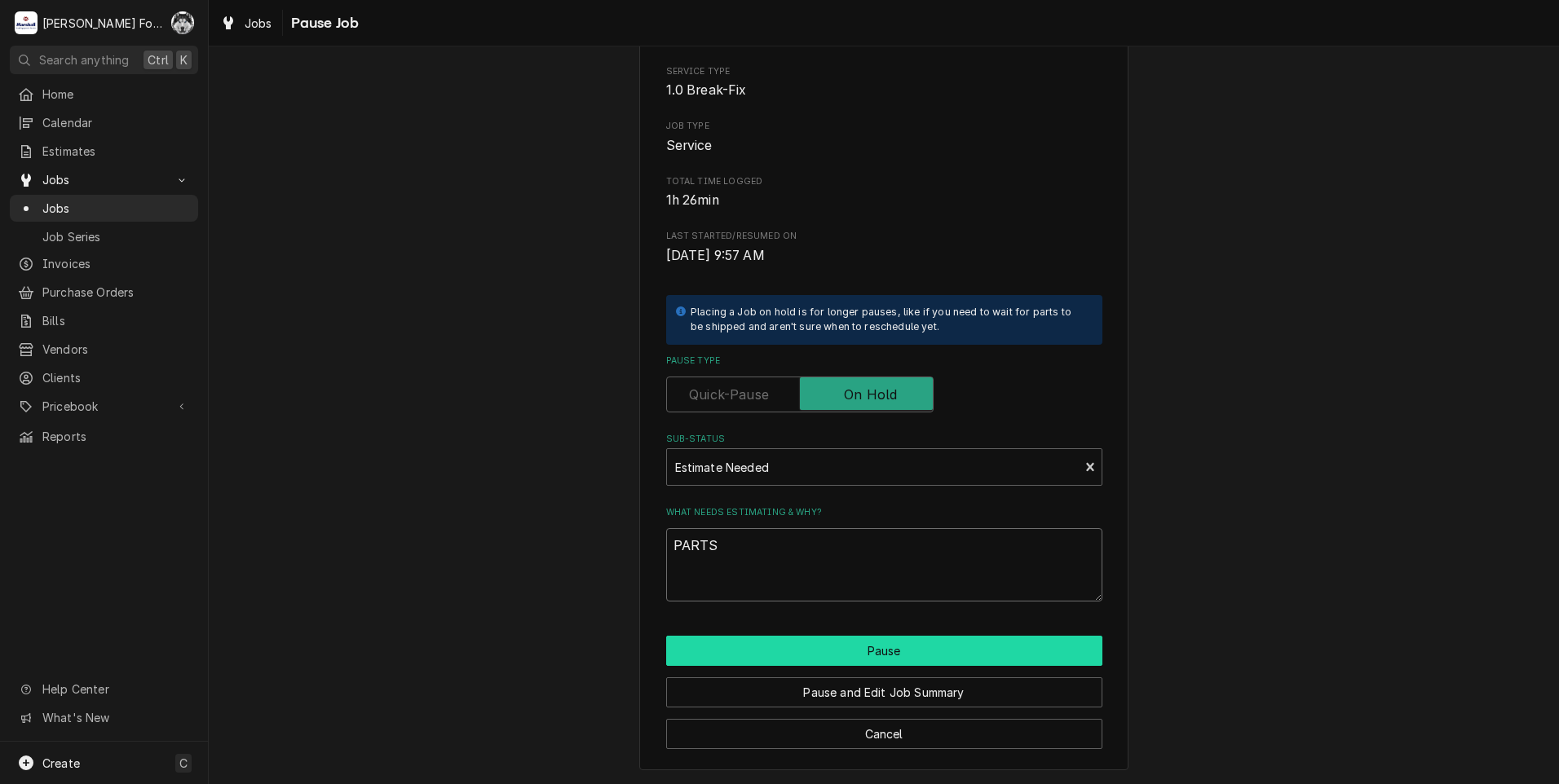
type textarea "PARTS"
click at [751, 655] on button "Pause" at bounding box center [883, 650] width 436 height 30
type textarea "x"
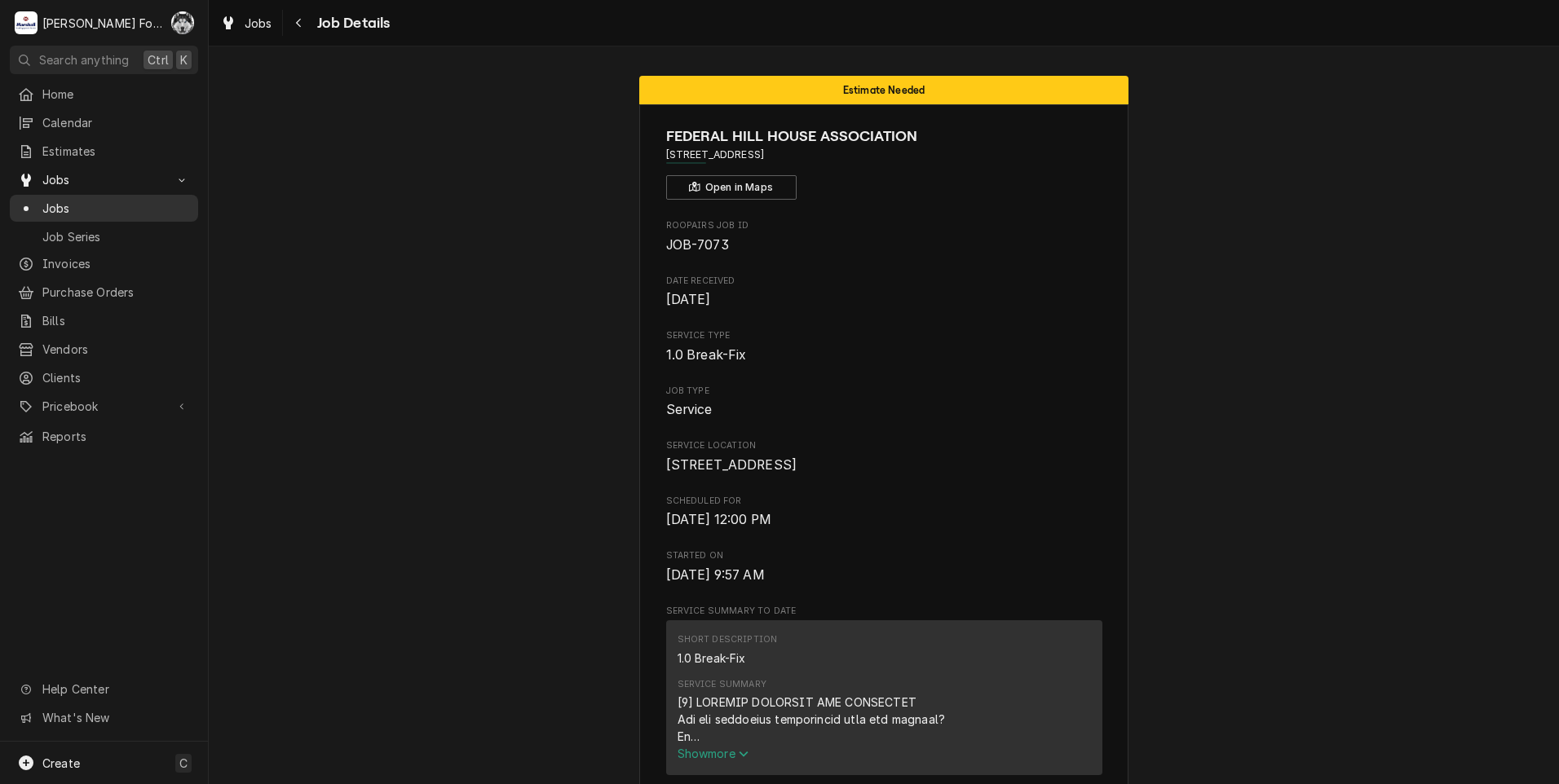
click at [53, 200] on span "Jobs" at bounding box center [117, 209] width 148 height 17
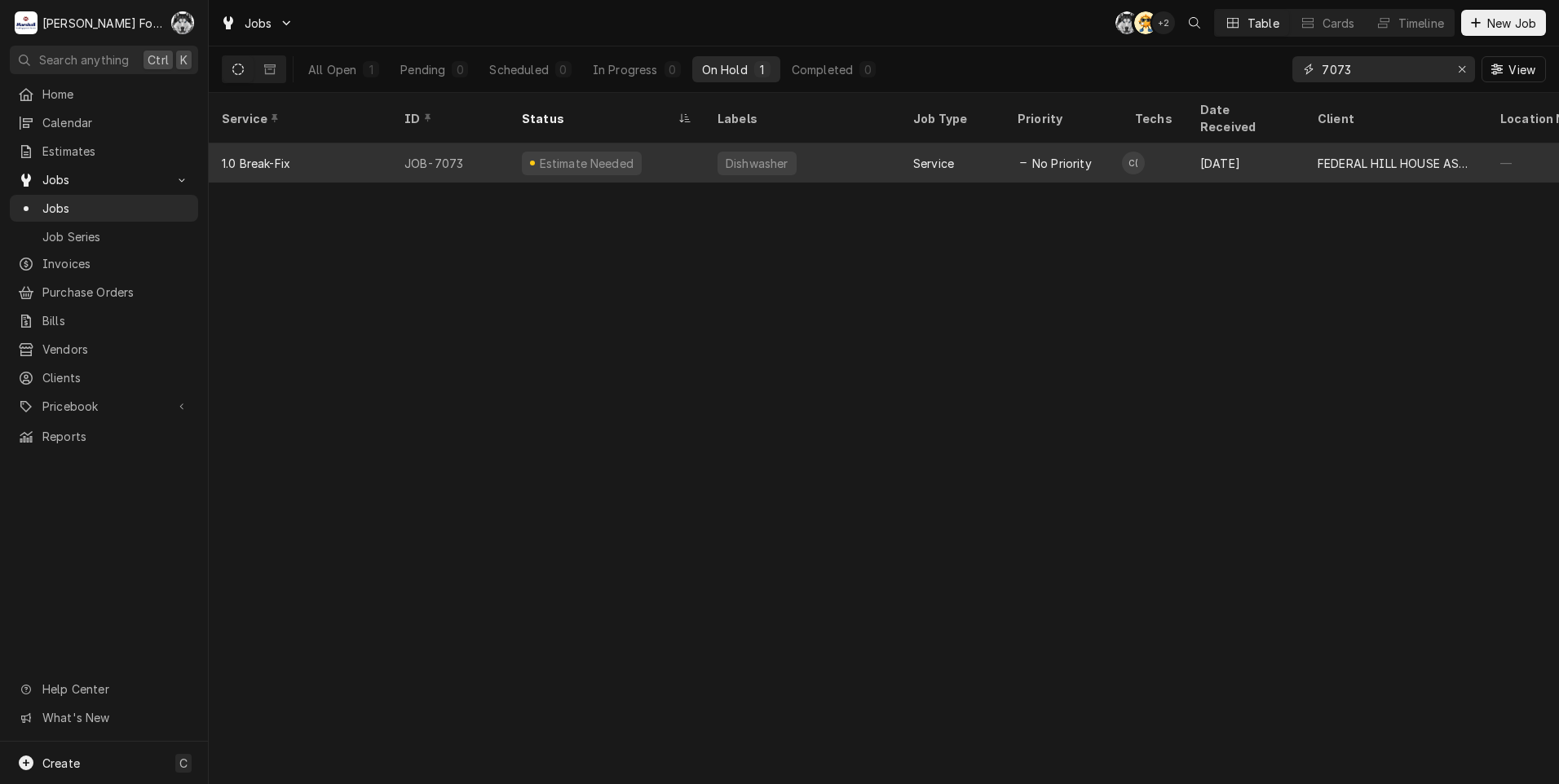
drag, startPoint x: 1362, startPoint y: 75, endPoint x: 980, endPoint y: 136, distance: 386.8
click at [980, 136] on div "Jobs C( AT + 2 Table Cards Timeline New Job All Open 1 Pending 0 Scheduled 0 In…" at bounding box center [883, 392] width 1350 height 784
type input "7"
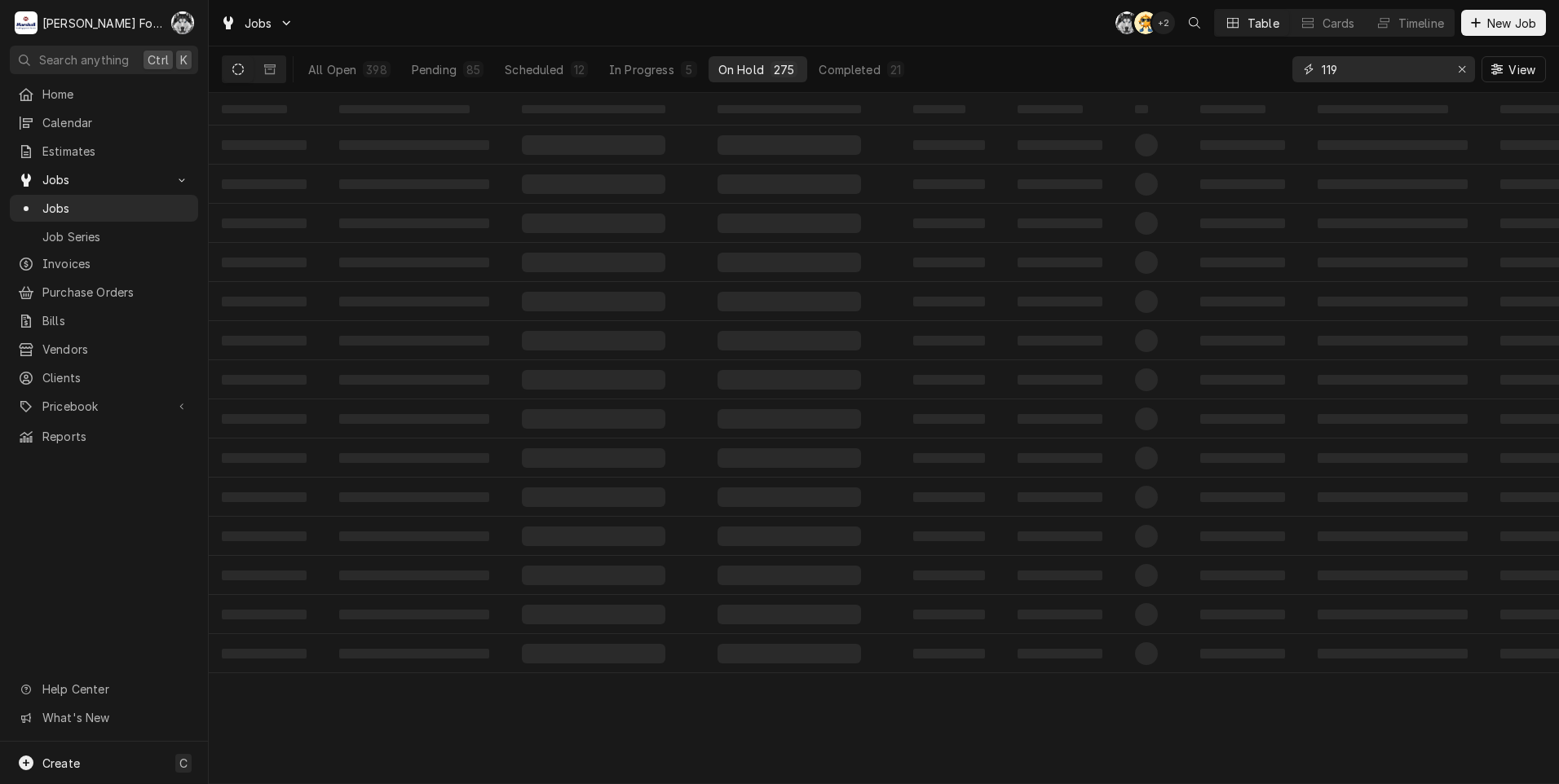
type input "119"
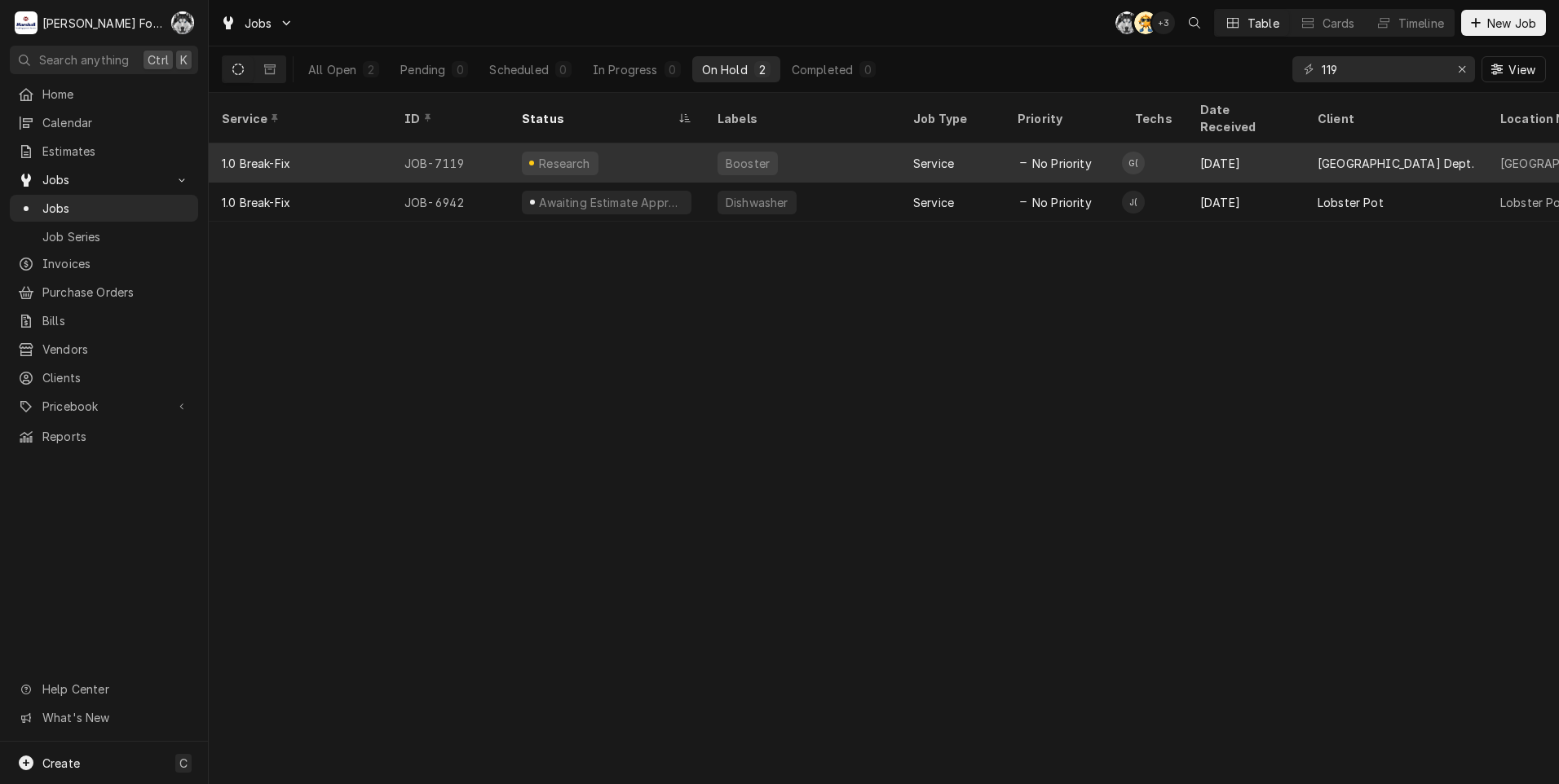
click at [693, 144] on div "Research" at bounding box center [606, 163] width 195 height 39
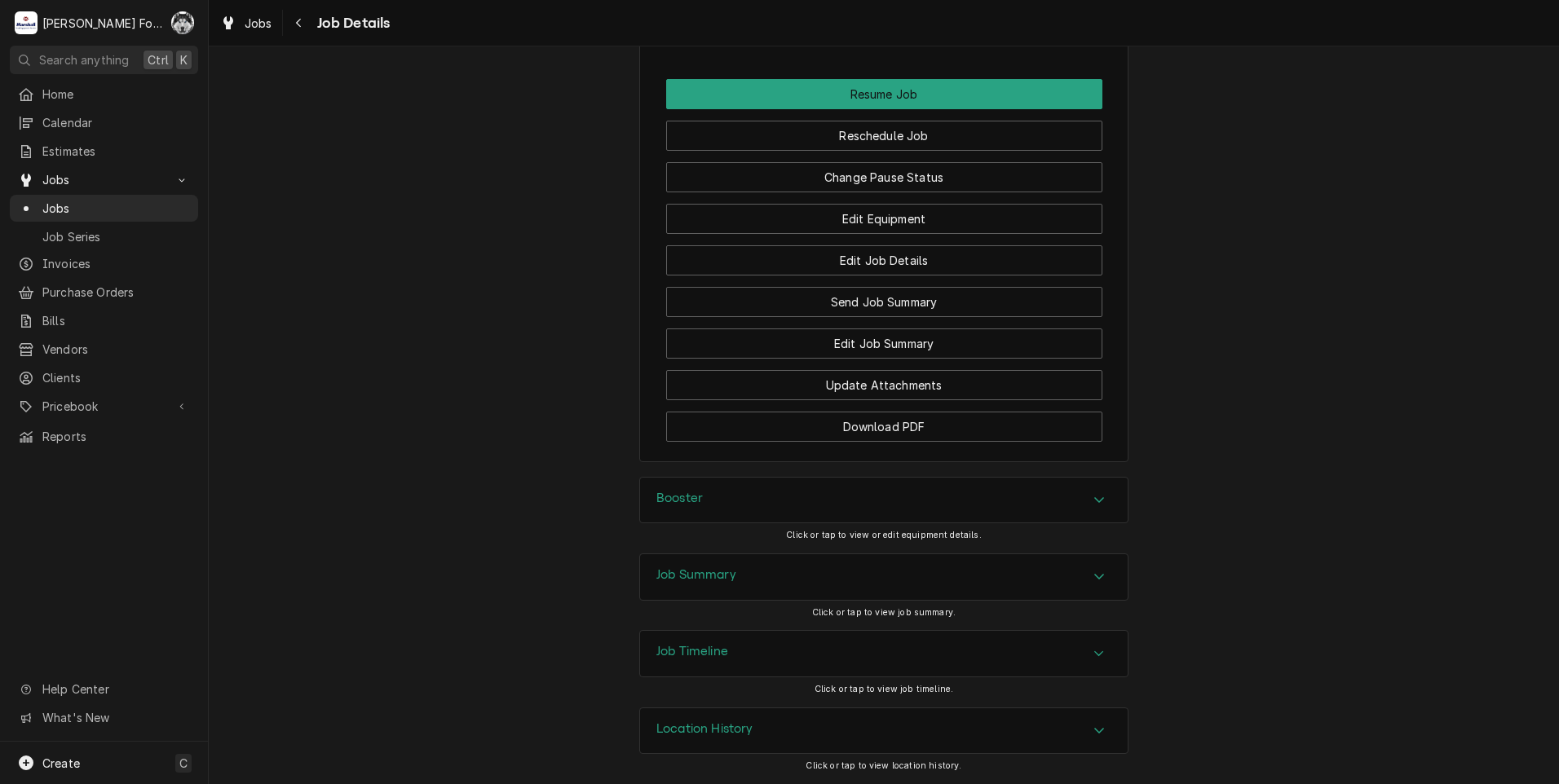
click at [786, 501] on div "Booster" at bounding box center [884, 500] width 488 height 46
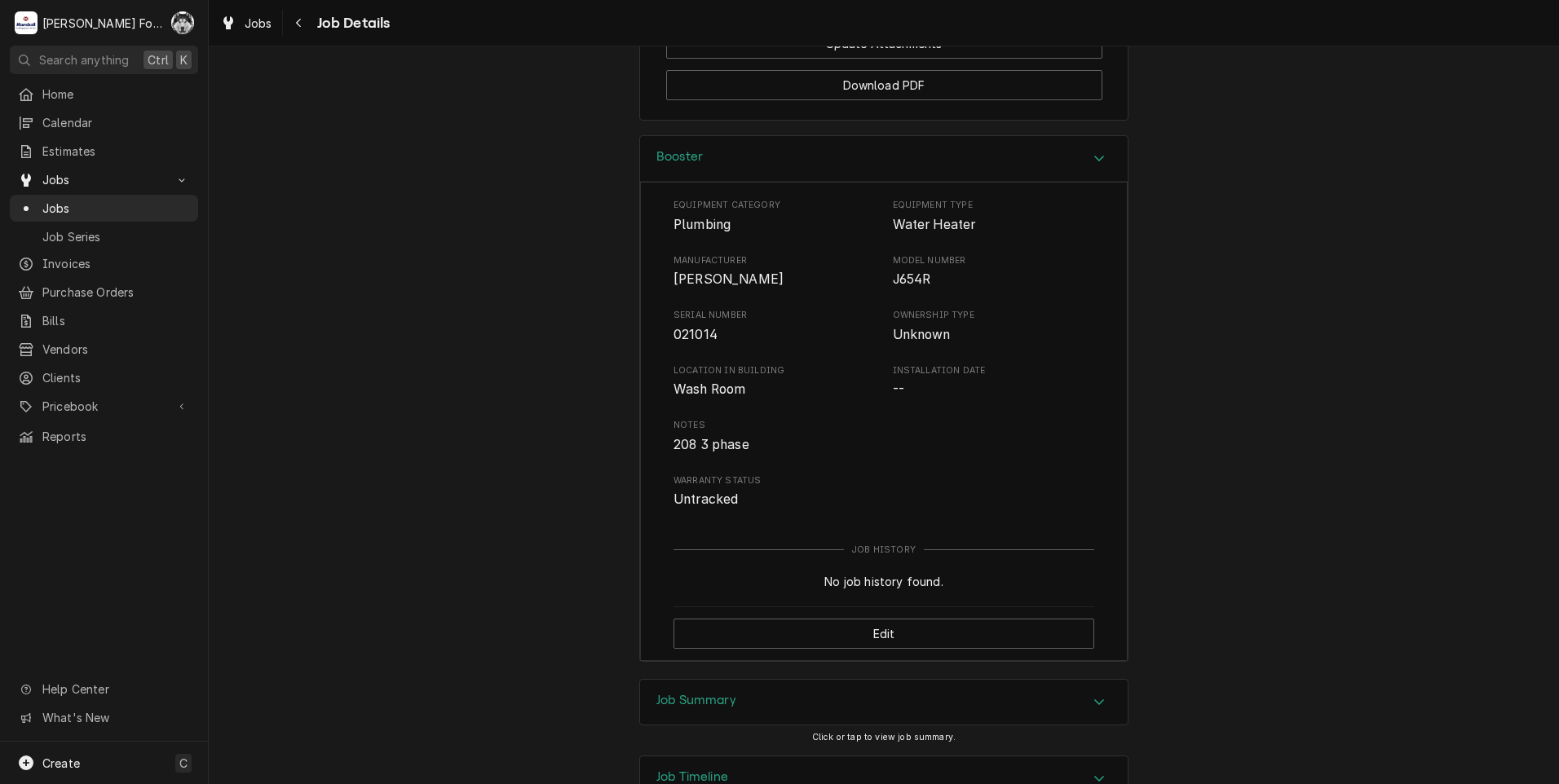
scroll to position [2269, 0]
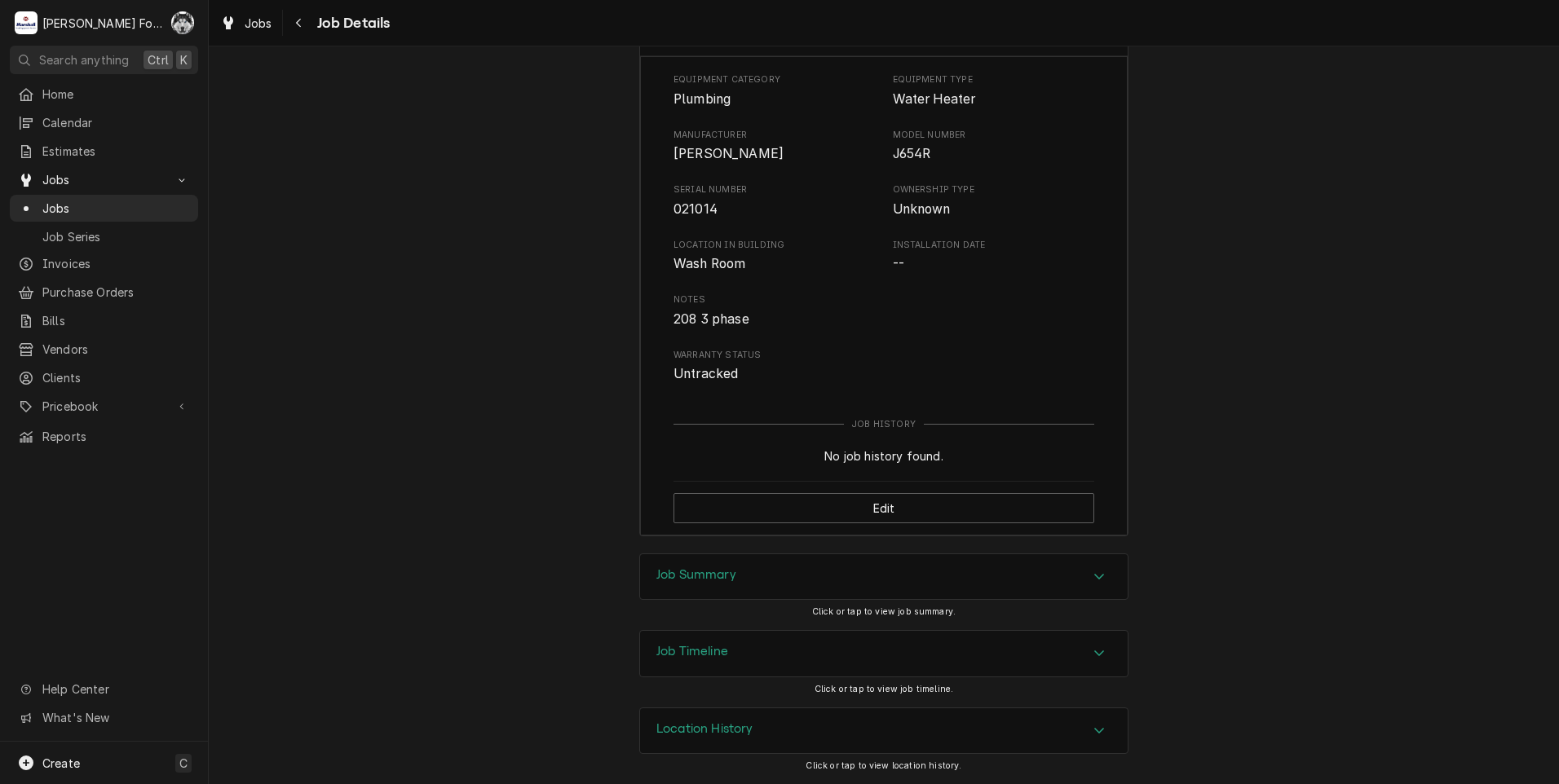
click at [764, 598] on div "Job Summary" at bounding box center [884, 576] width 488 height 46
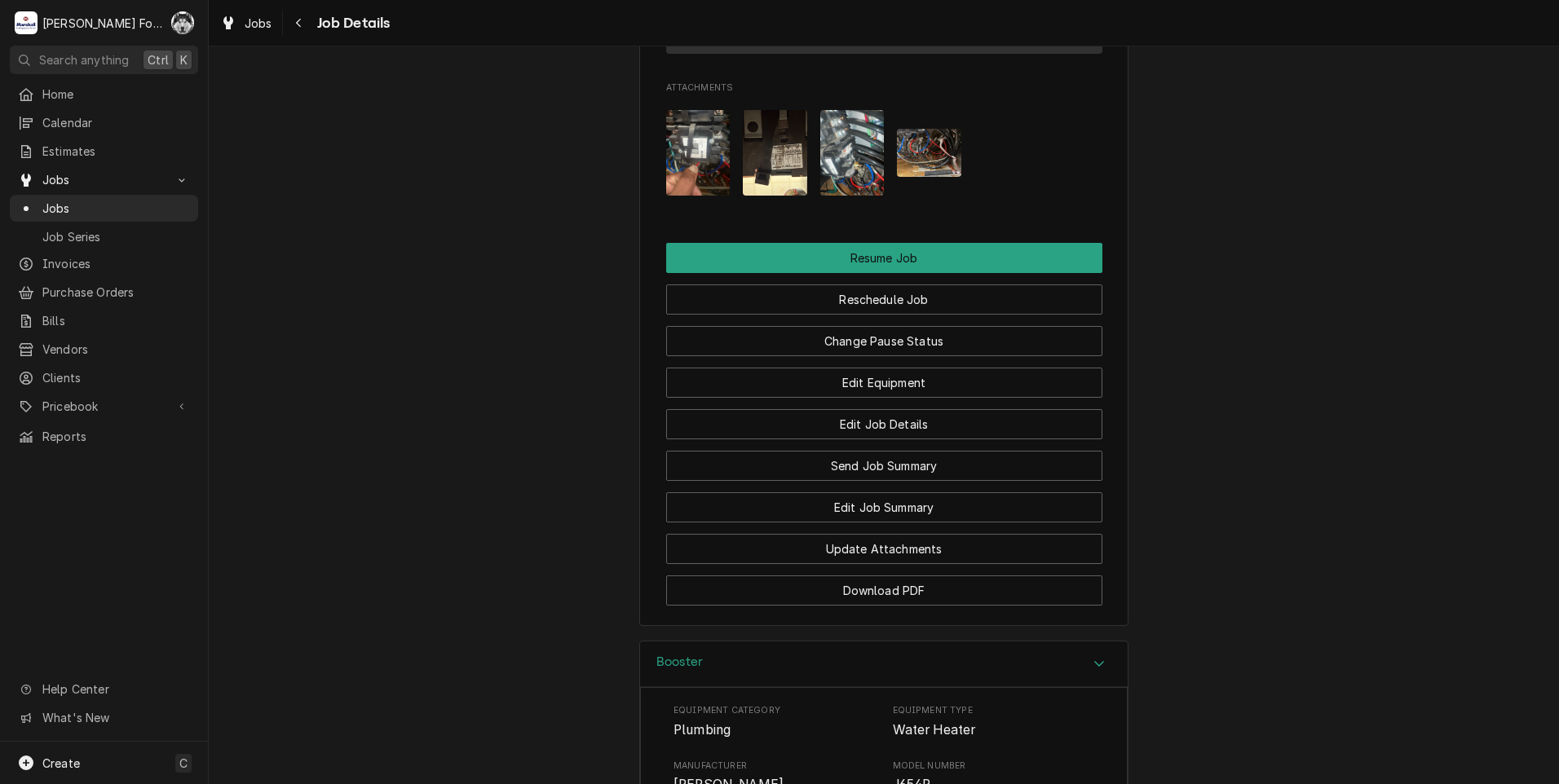
scroll to position [1454, 0]
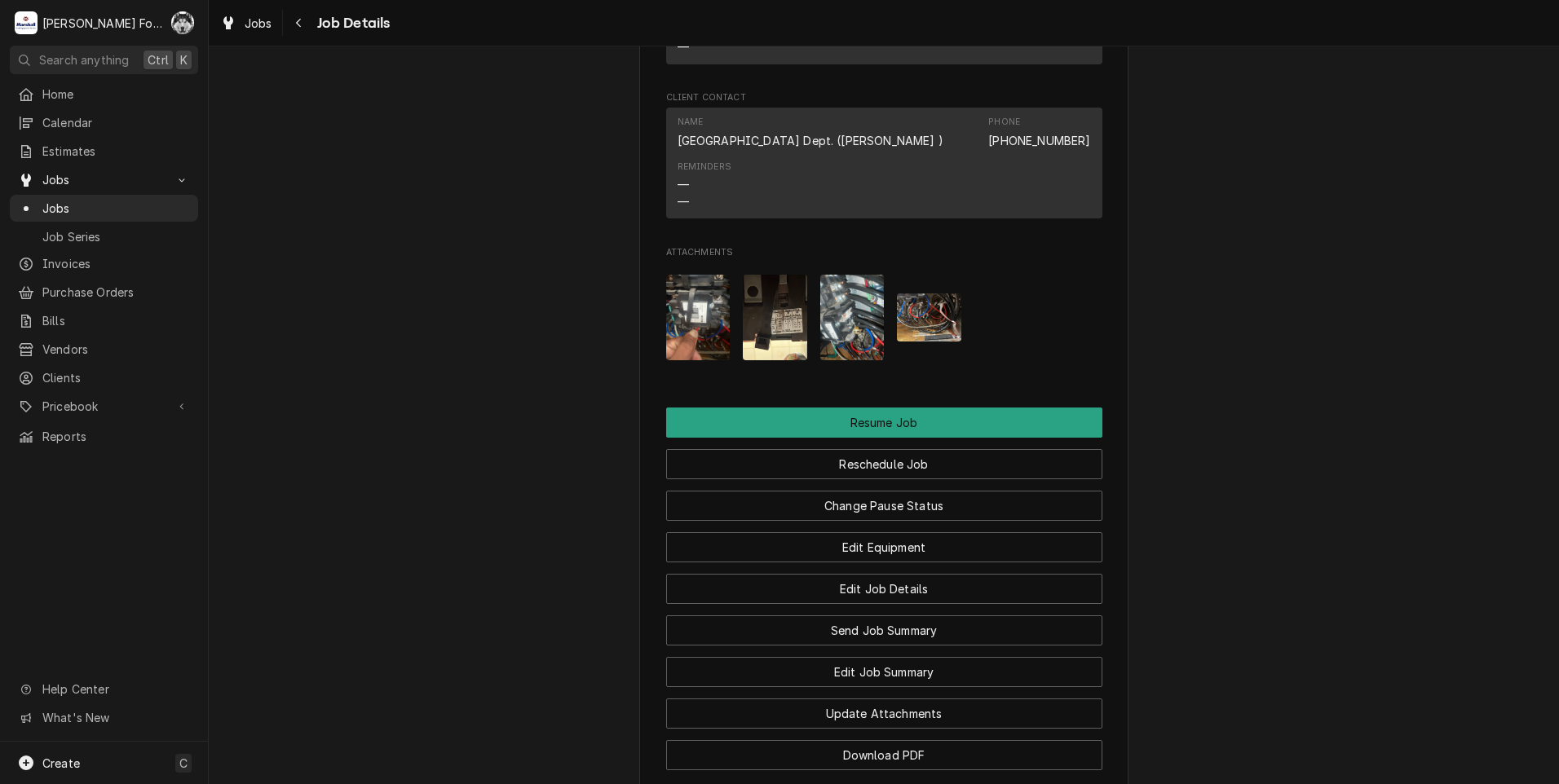
click at [691, 340] on img "Attachments" at bounding box center [698, 318] width 64 height 85
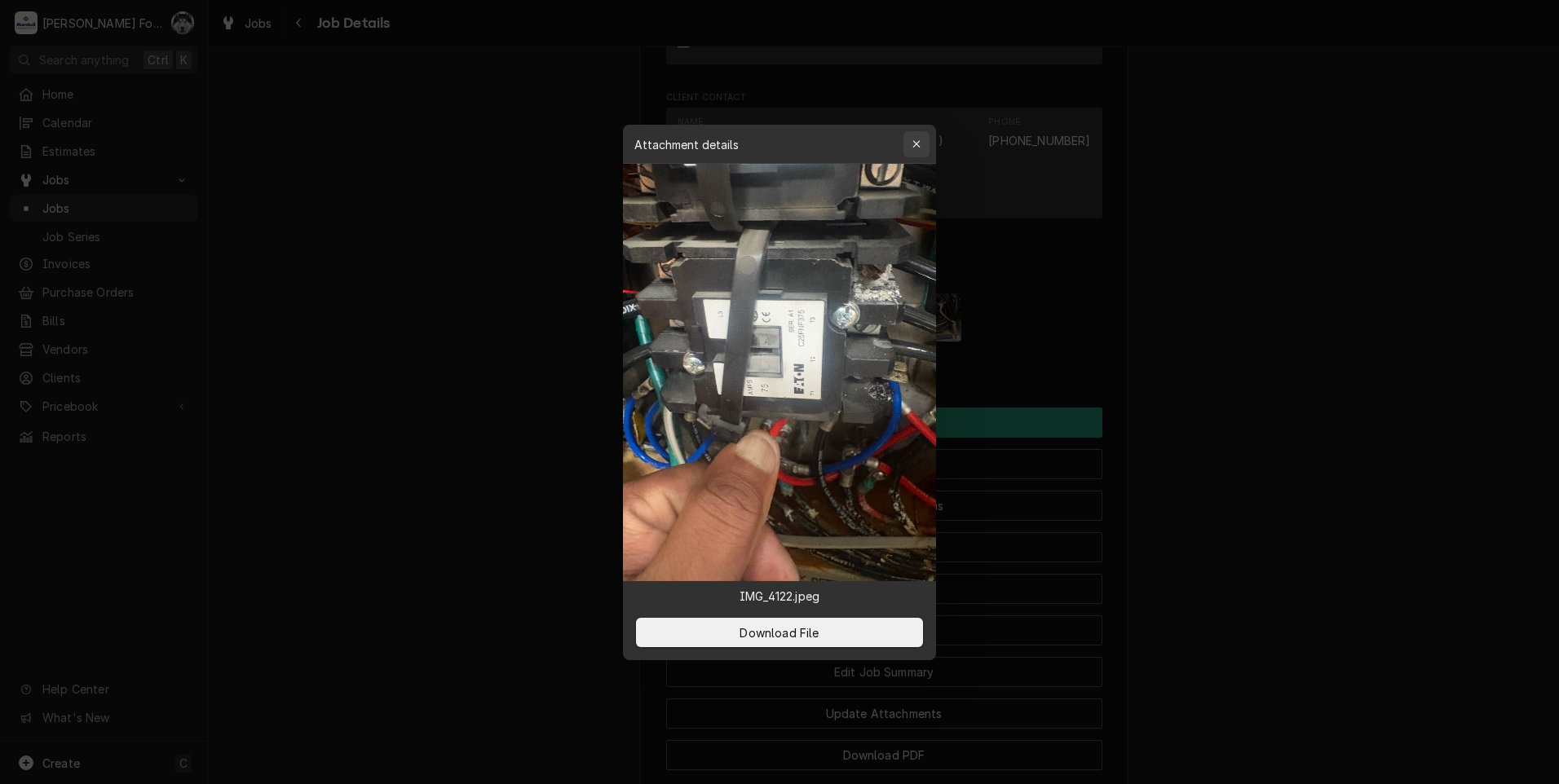
click at [920, 144] on icon "button" at bounding box center [917, 145] width 9 height 12
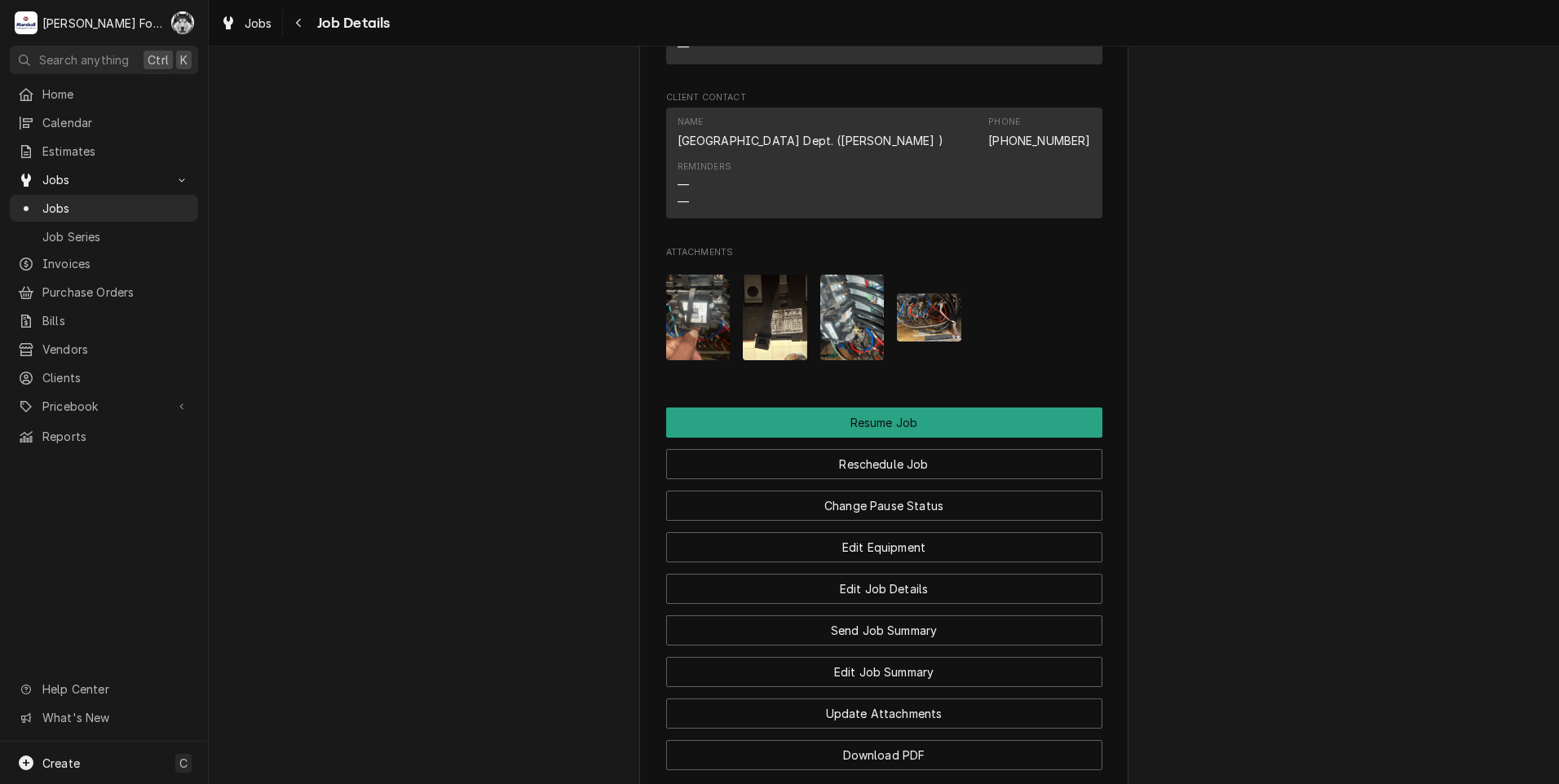
click at [786, 331] on img "Attachments" at bounding box center [775, 318] width 64 height 85
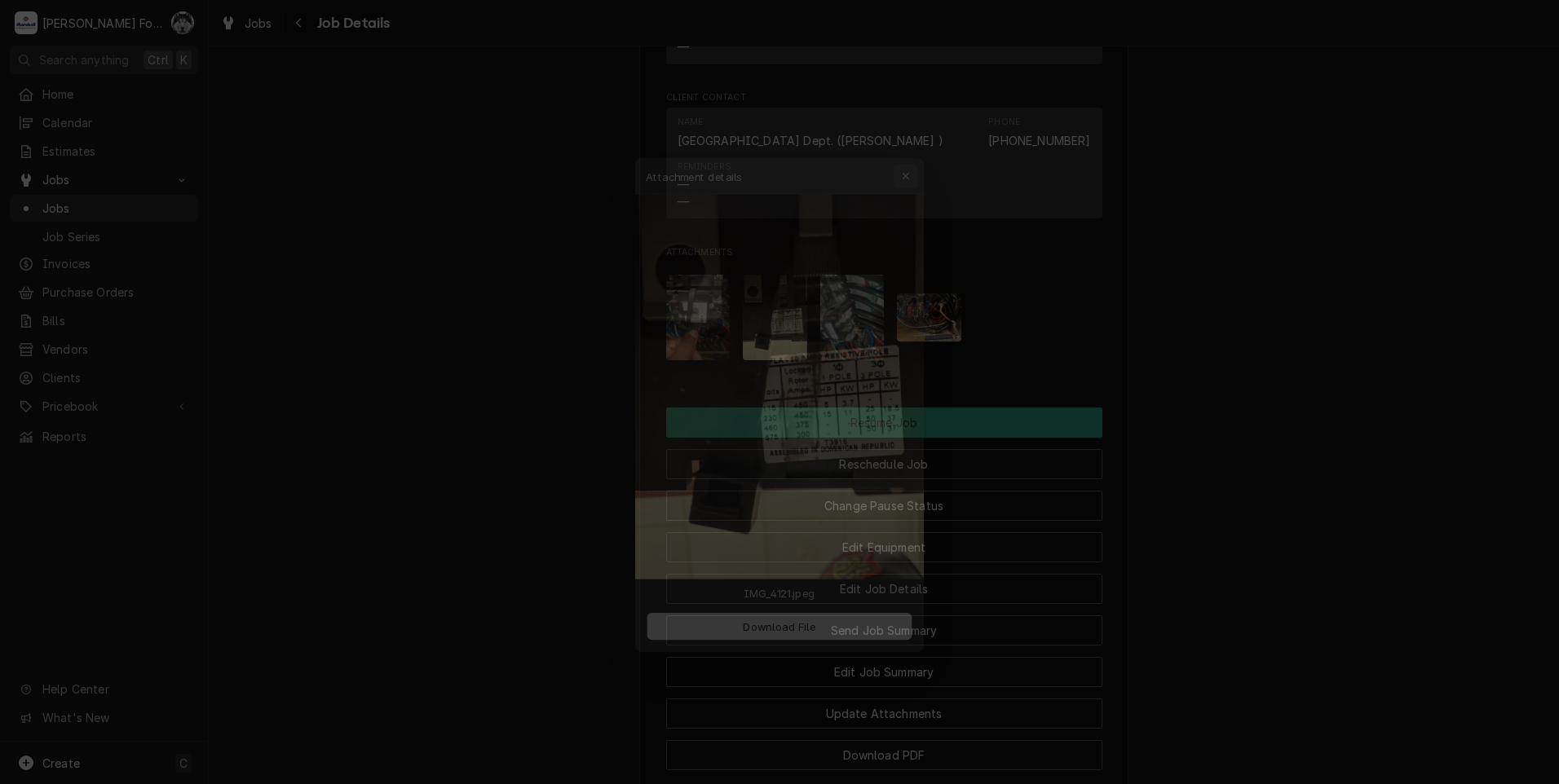
click at [924, 143] on button "button" at bounding box center [917, 144] width 26 height 26
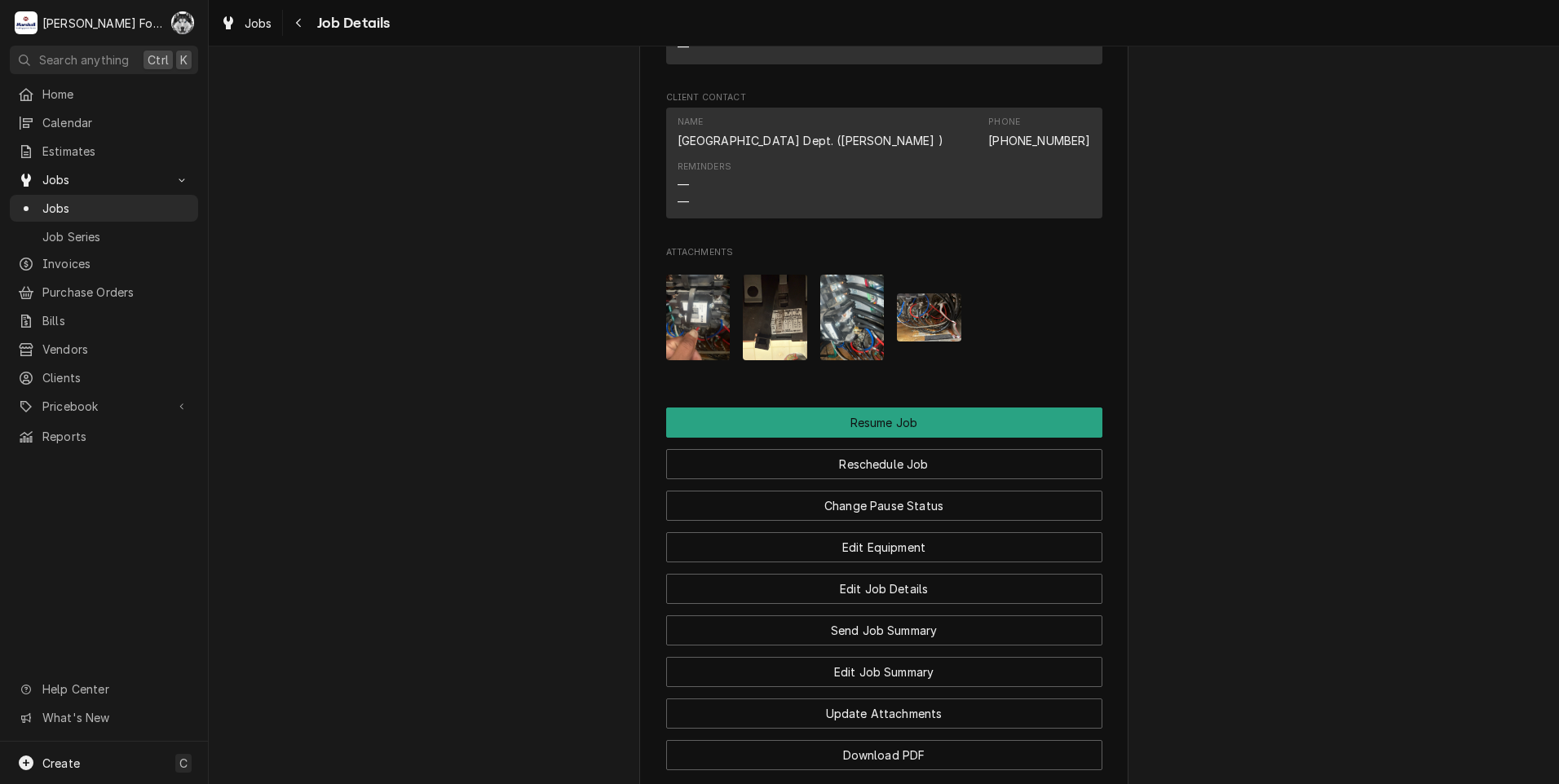
click at [849, 327] on img "Attachments" at bounding box center [852, 318] width 64 height 85
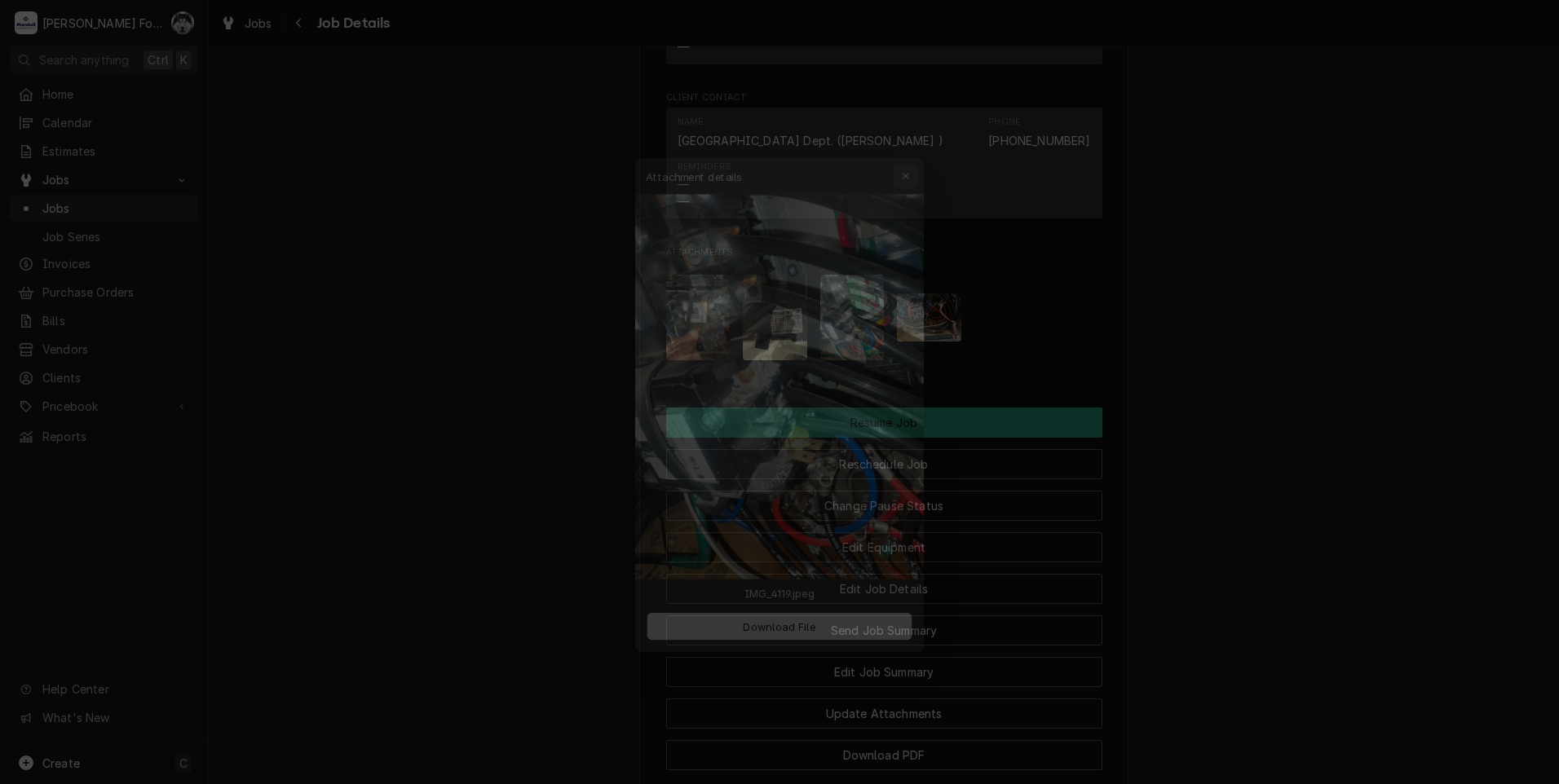
click at [919, 141] on icon "button" at bounding box center [917, 144] width 8 height 8
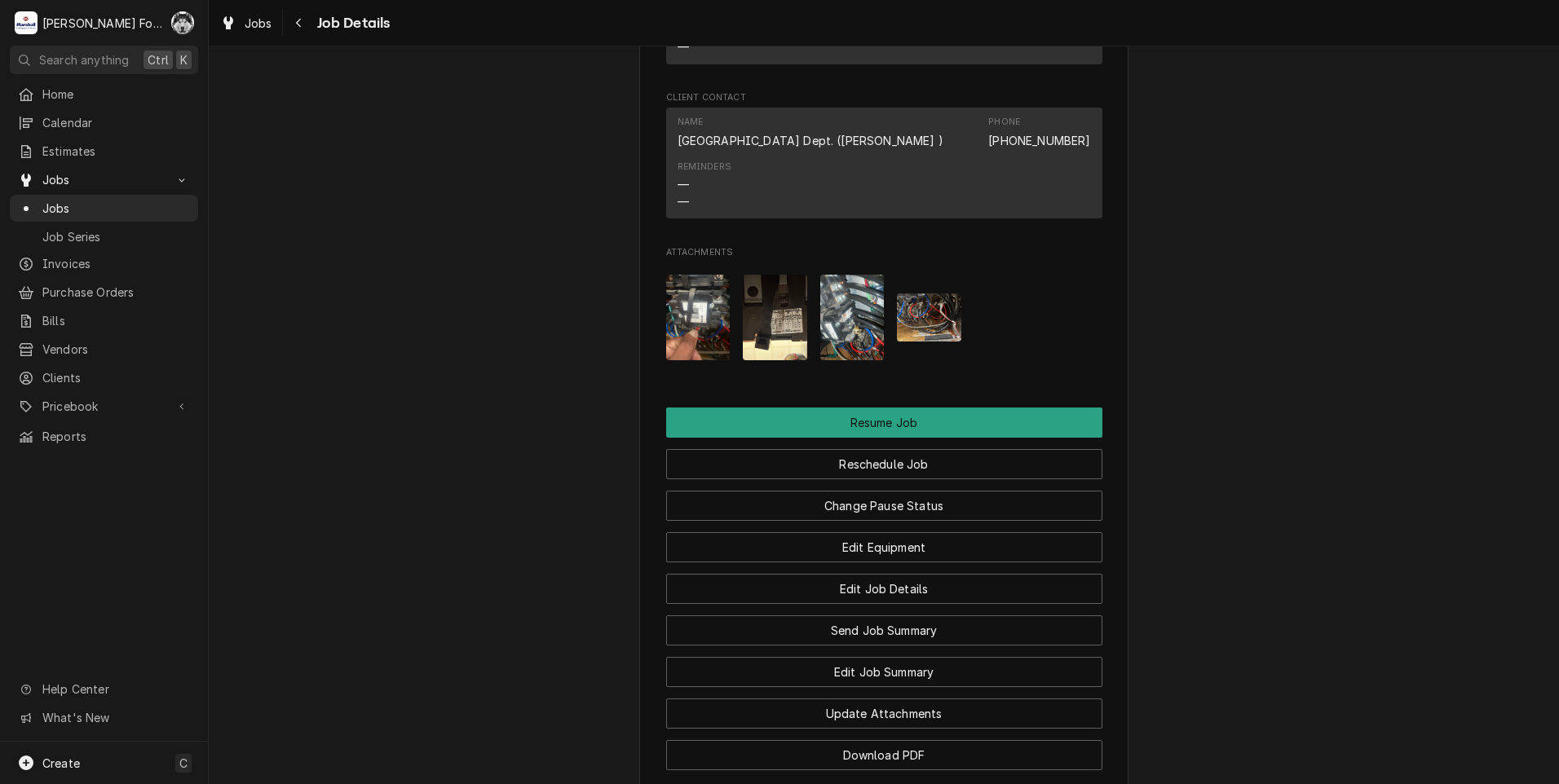
click at [919, 336] on img "Attachments" at bounding box center [929, 317] width 64 height 48
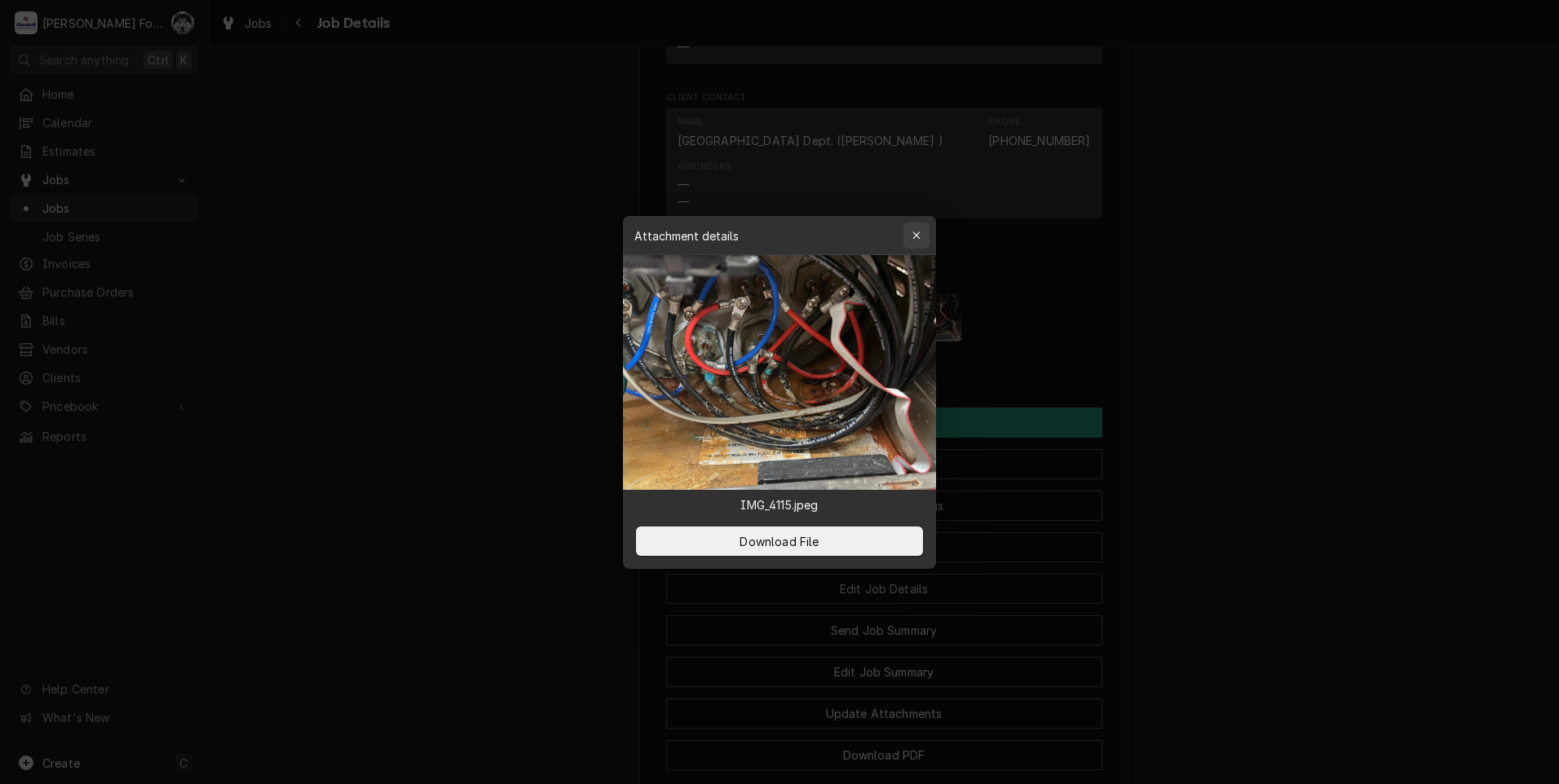
click at [920, 235] on icon "button" at bounding box center [917, 236] width 9 height 12
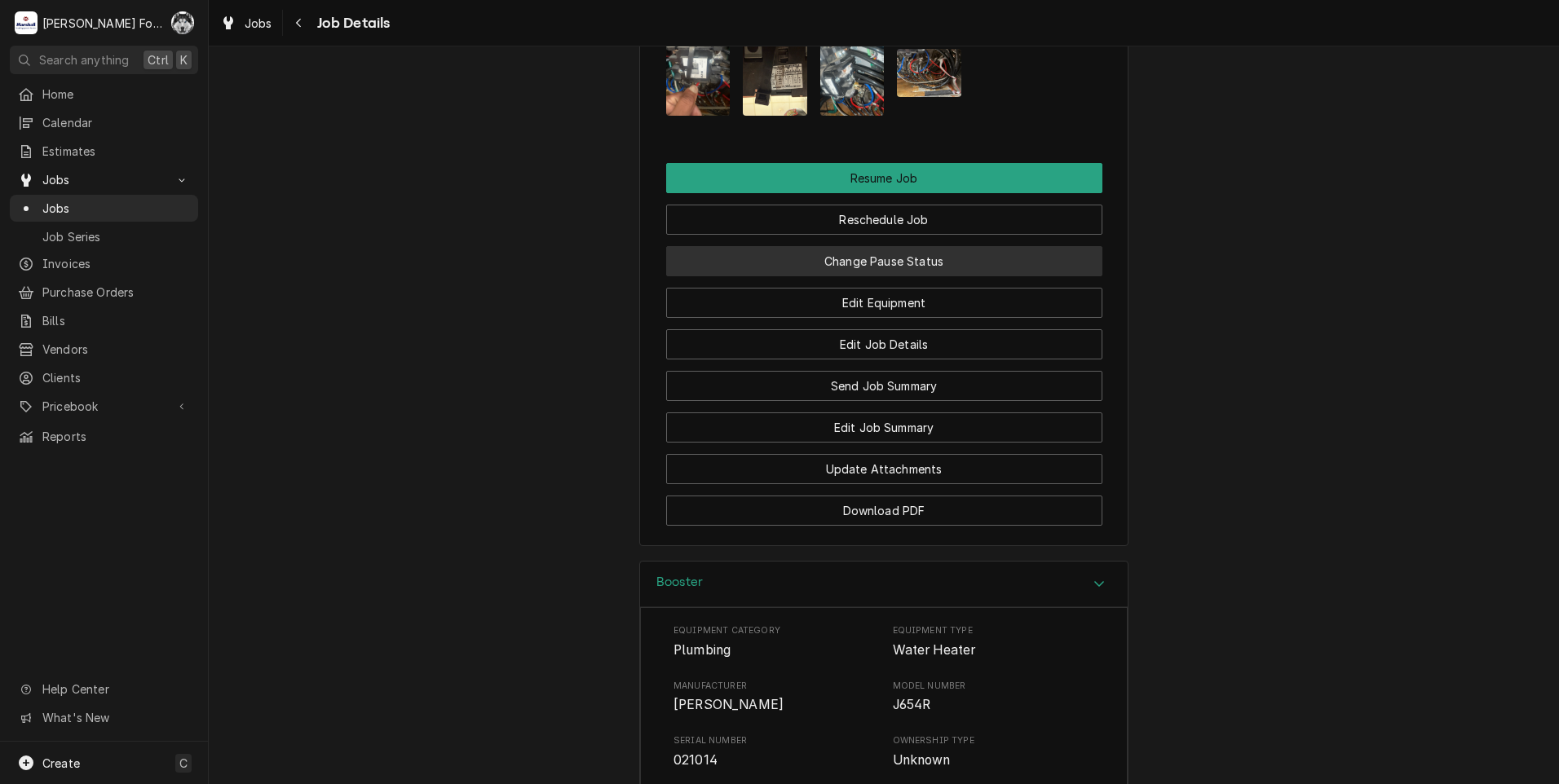
scroll to position [1373, 0]
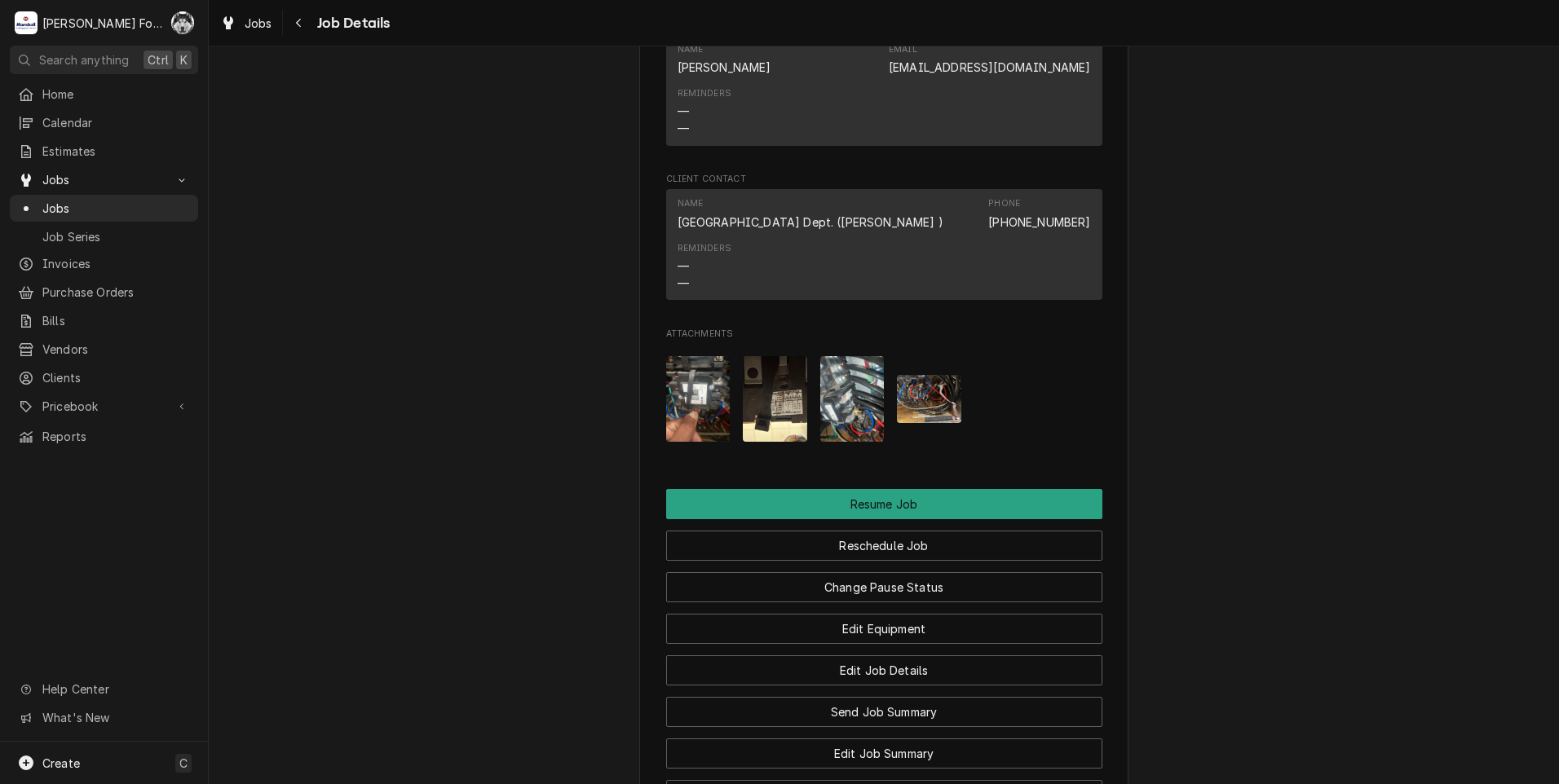
click at [693, 419] on img "Attachments" at bounding box center [698, 399] width 64 height 85
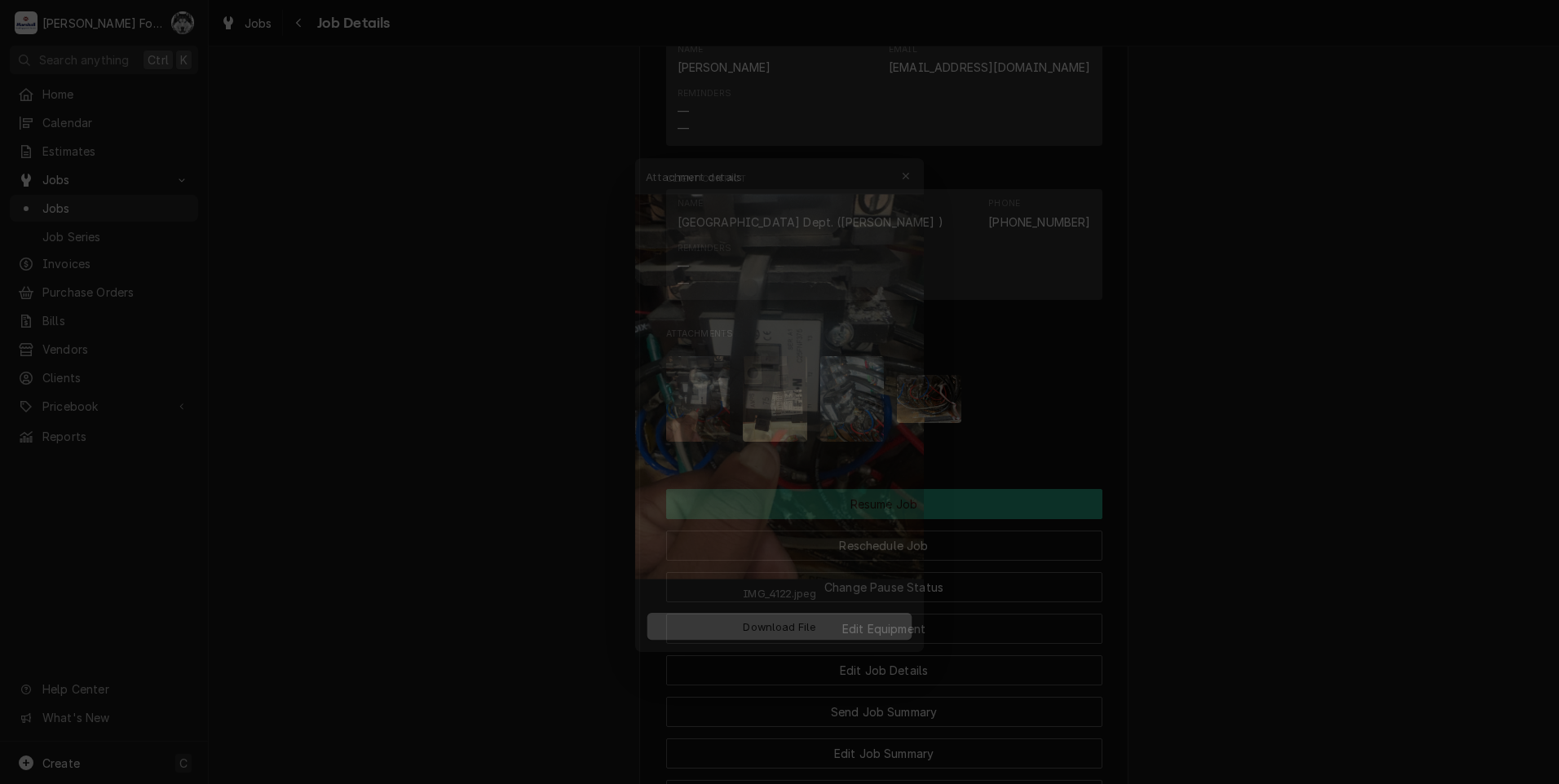
click at [442, 465] on div at bounding box center [780, 392] width 1559 height 784
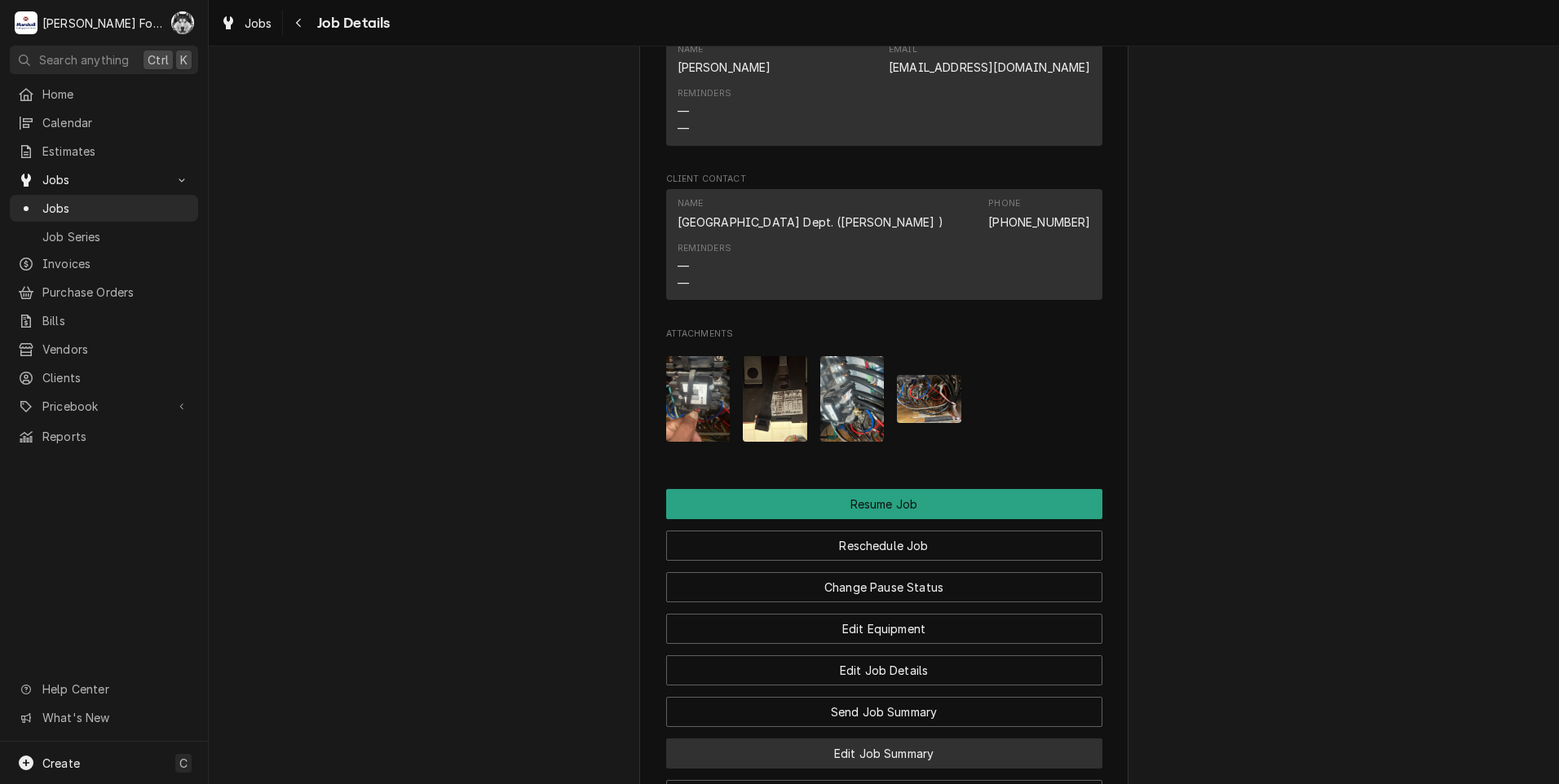
click at [872, 768] on button "Edit Job Summary" at bounding box center [883, 753] width 436 height 30
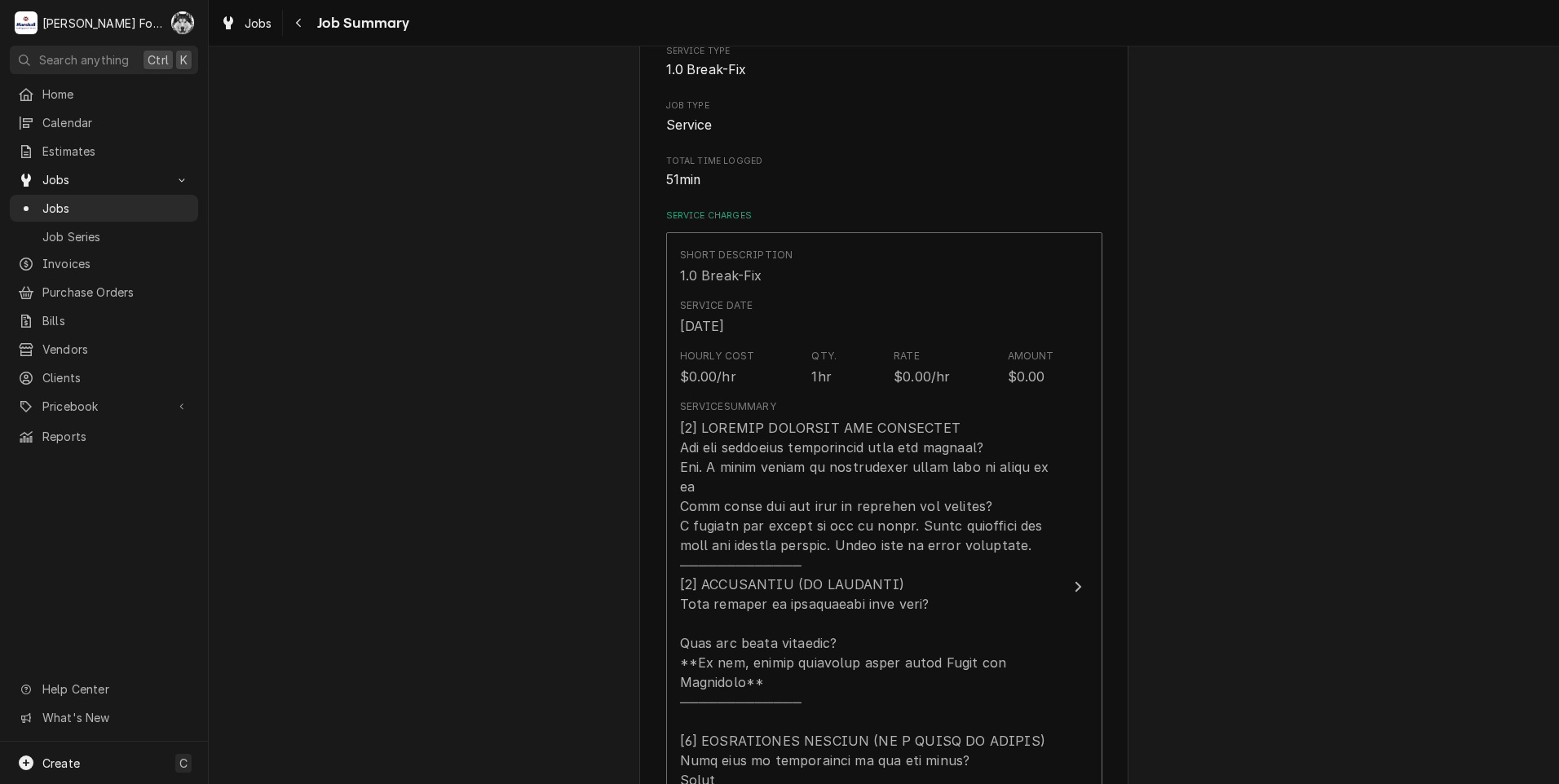
scroll to position [733, 0]
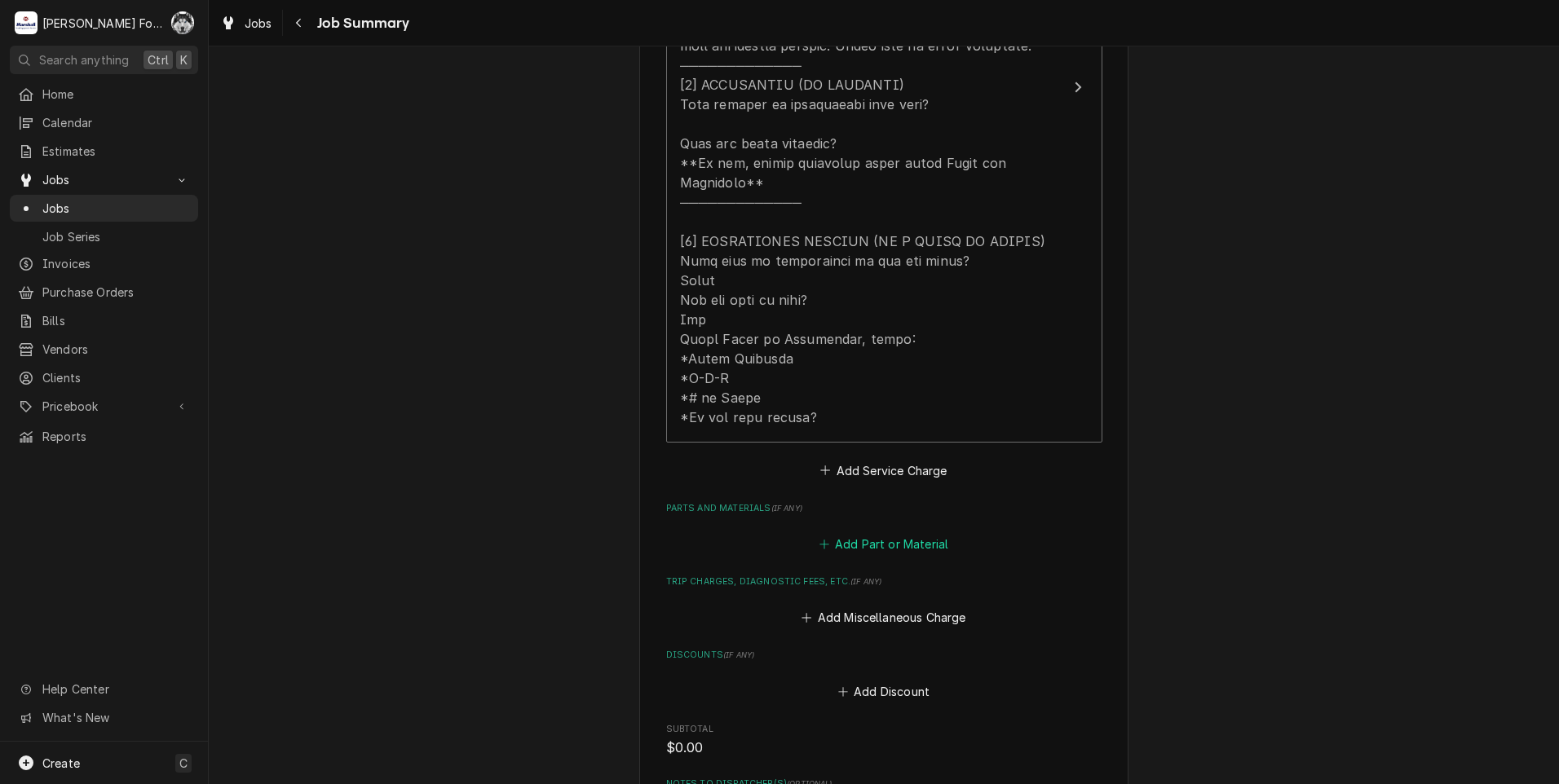
click at [878, 533] on button "Add Part or Material" at bounding box center [883, 544] width 134 height 22
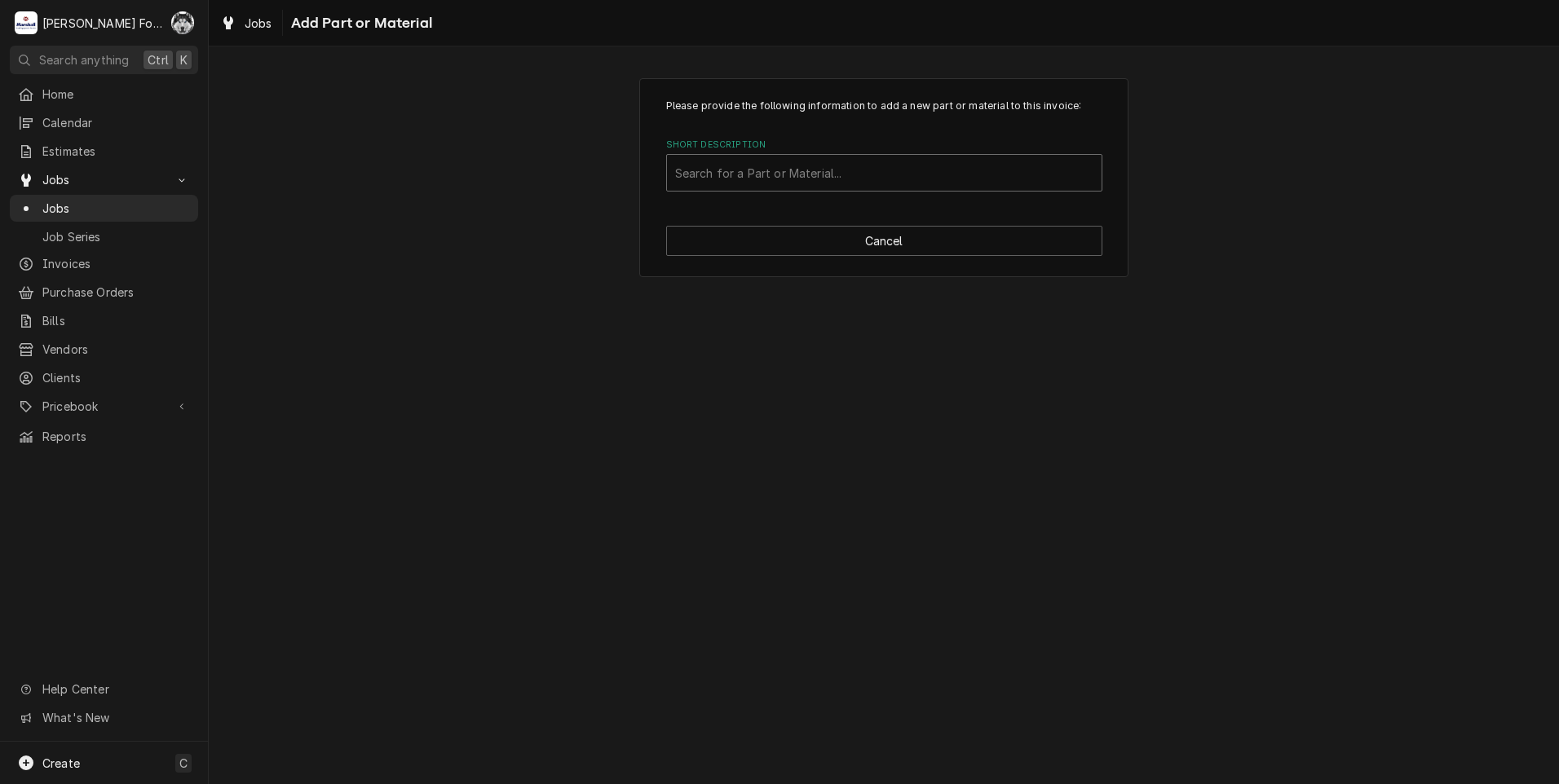
click at [823, 175] on div "Short Description" at bounding box center [884, 173] width 418 height 29
type input "C25FNF375"
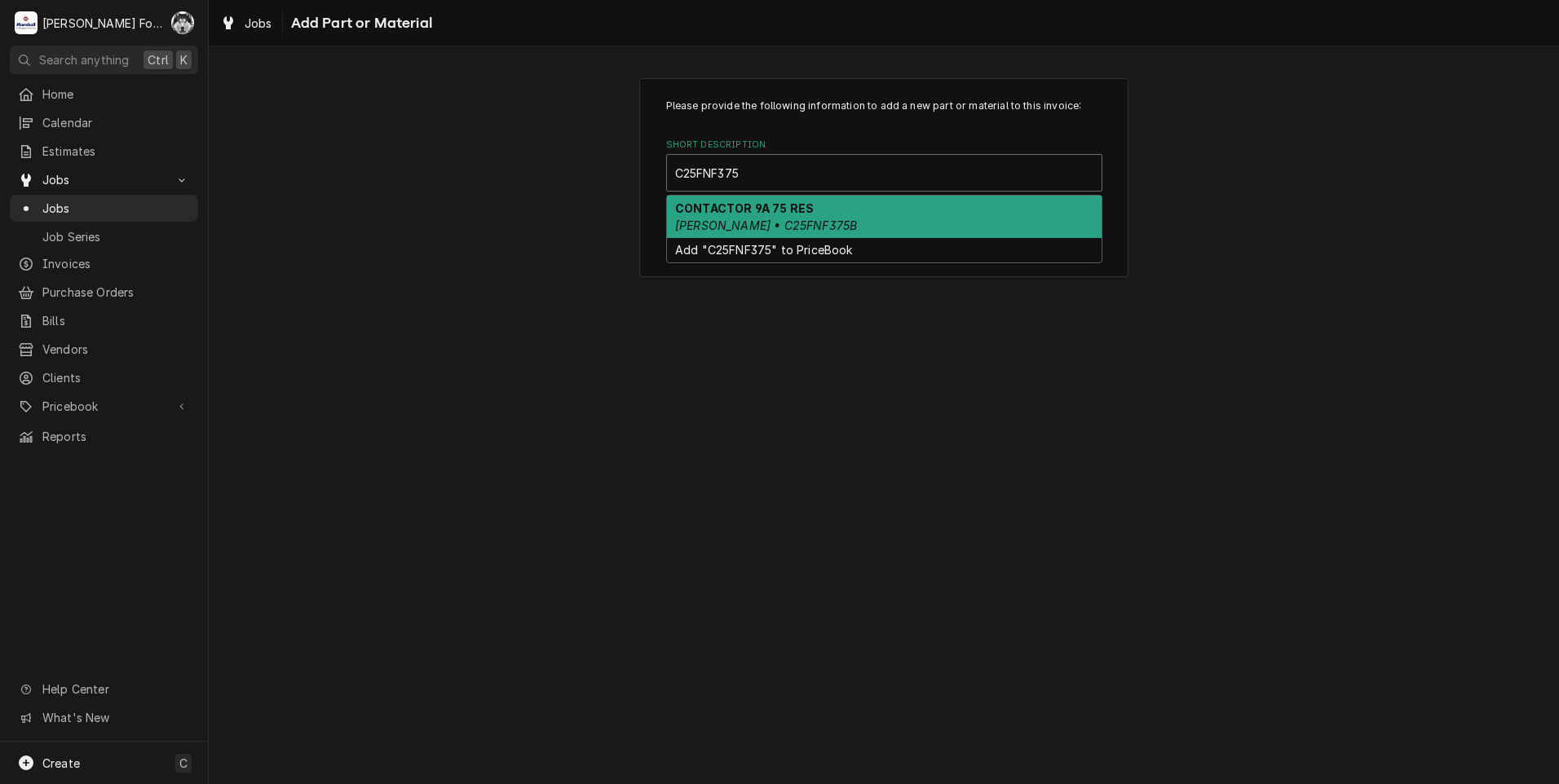
click at [795, 221] on em "[PERSON_NAME] • C25FNF375B" at bounding box center [766, 225] width 182 height 14
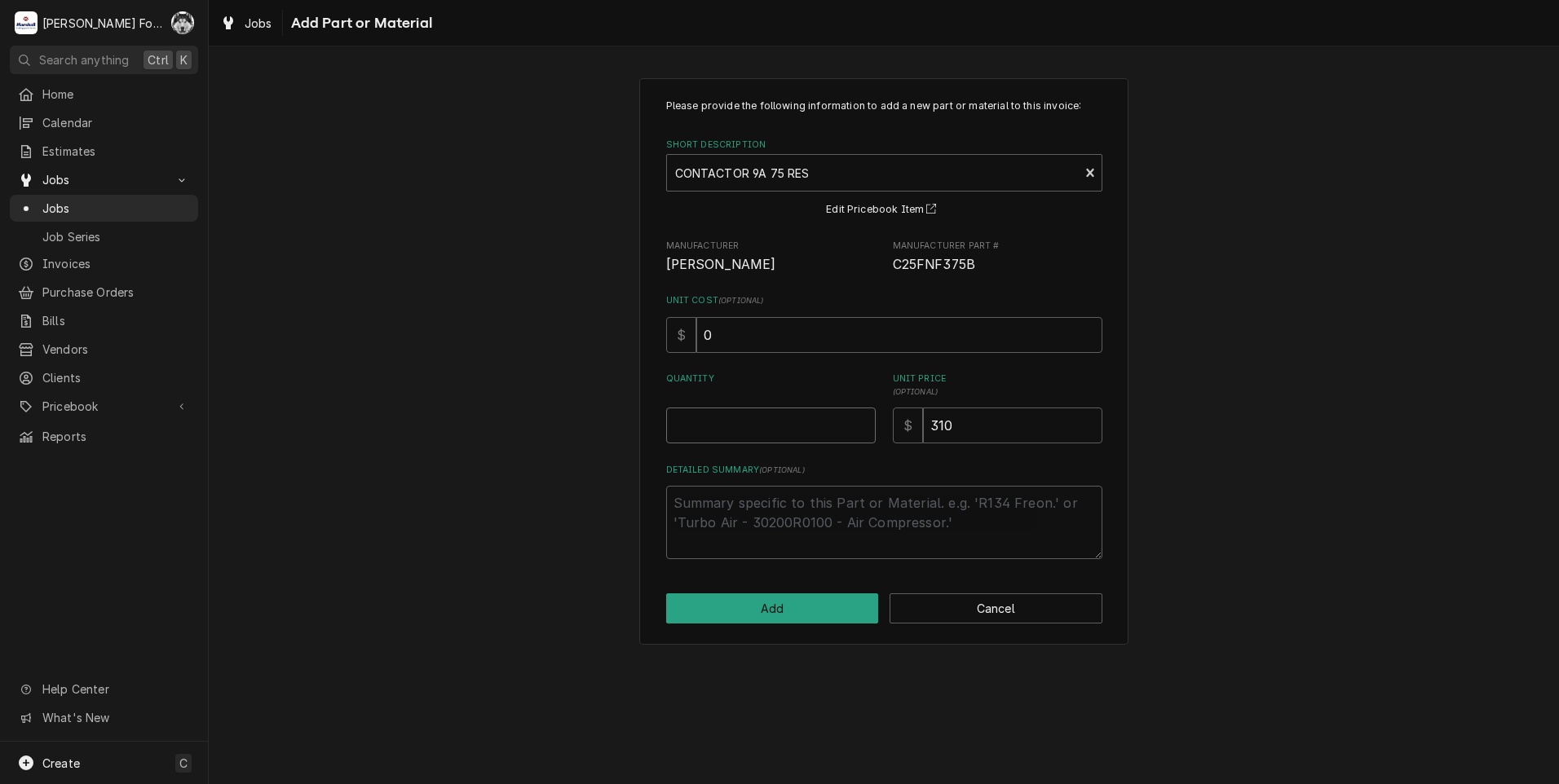
type textarea "x"
type input "0.5"
click at [864, 418] on input "0.5" at bounding box center [771, 425] width 210 height 36
type textarea "x"
type input "1"
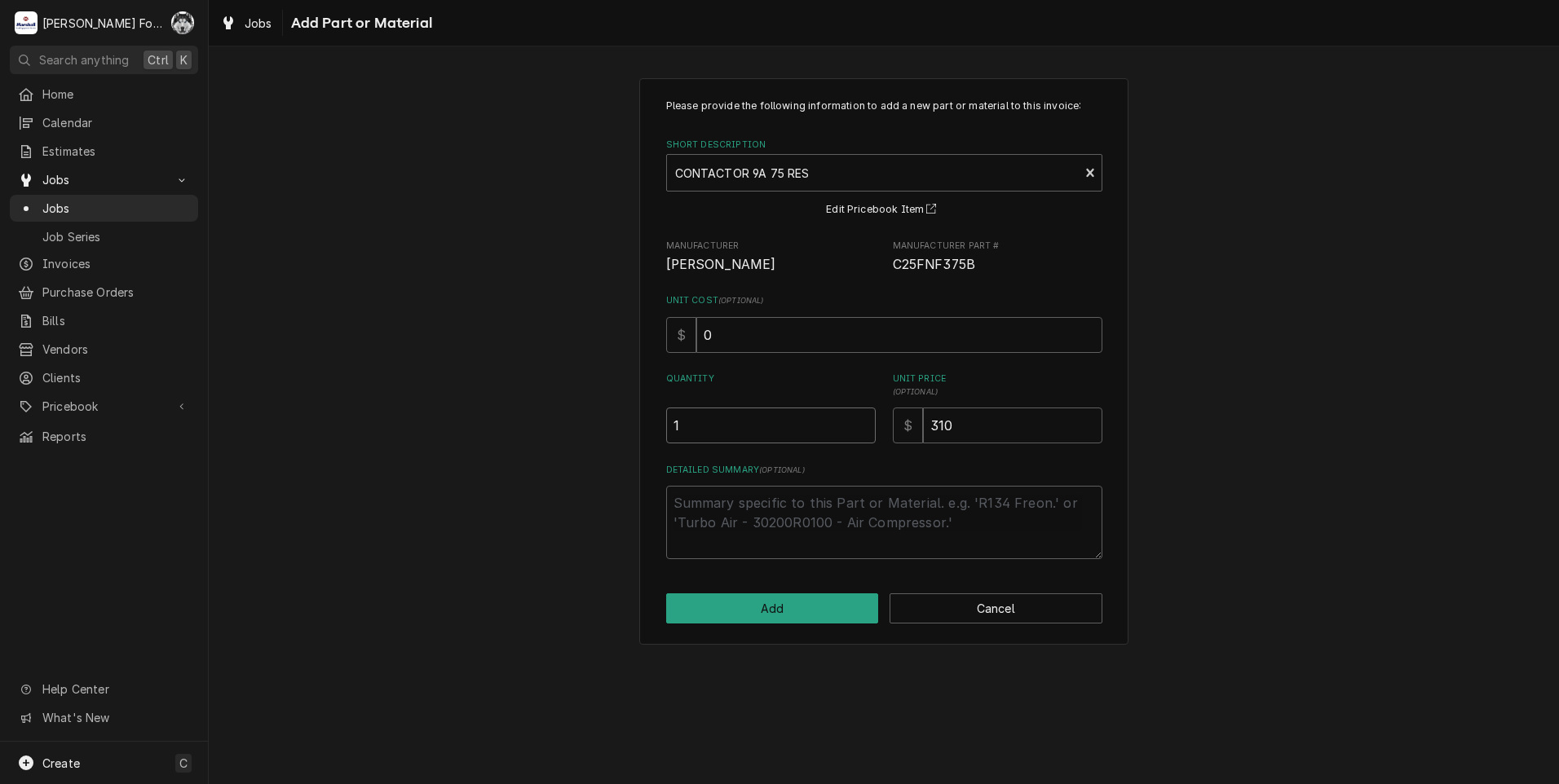
click at [864, 418] on input "1" at bounding box center [771, 425] width 210 height 36
click at [777, 610] on button "Add" at bounding box center [772, 608] width 213 height 30
type textarea "x"
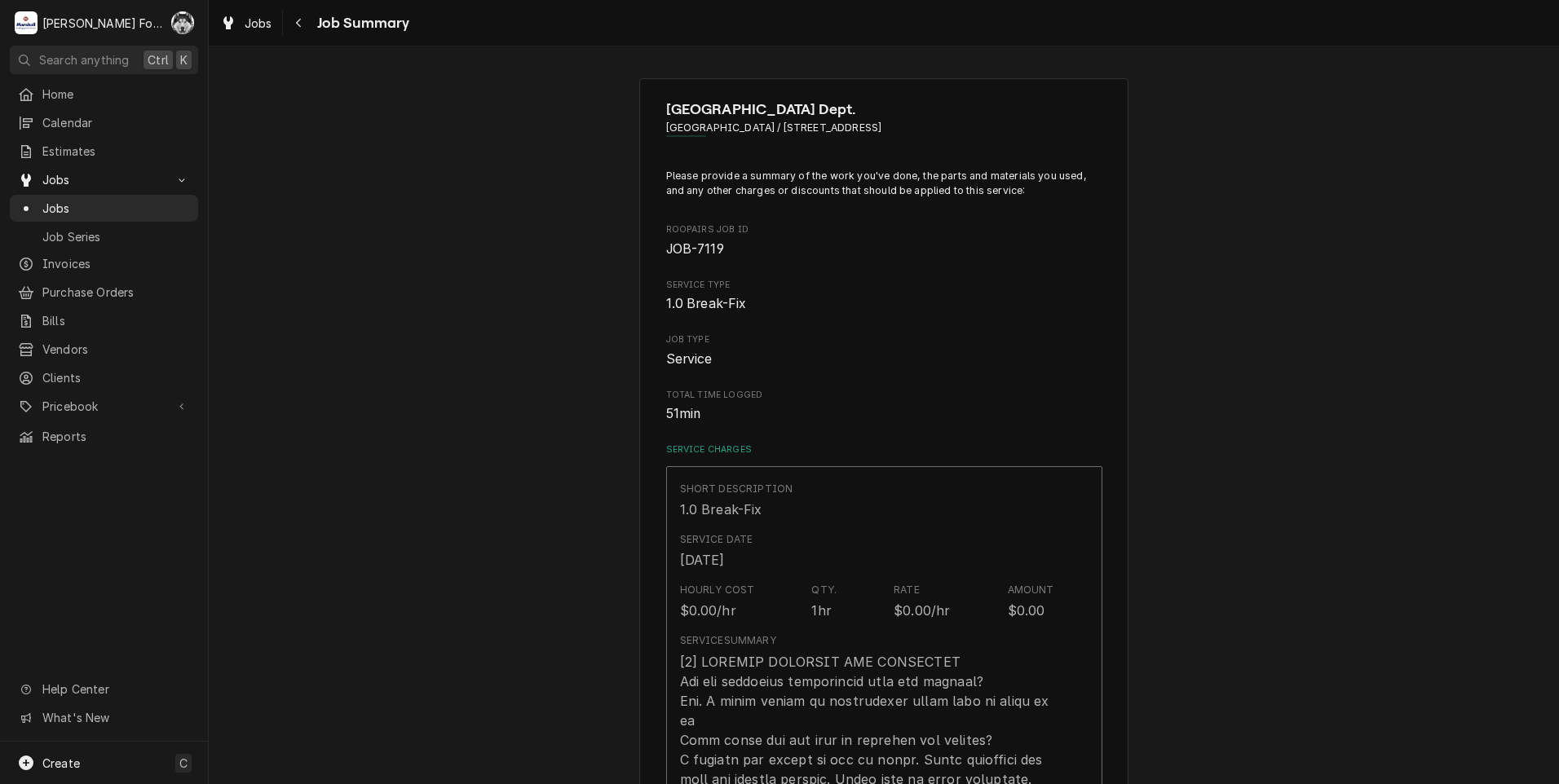
scroll to position [733, 0]
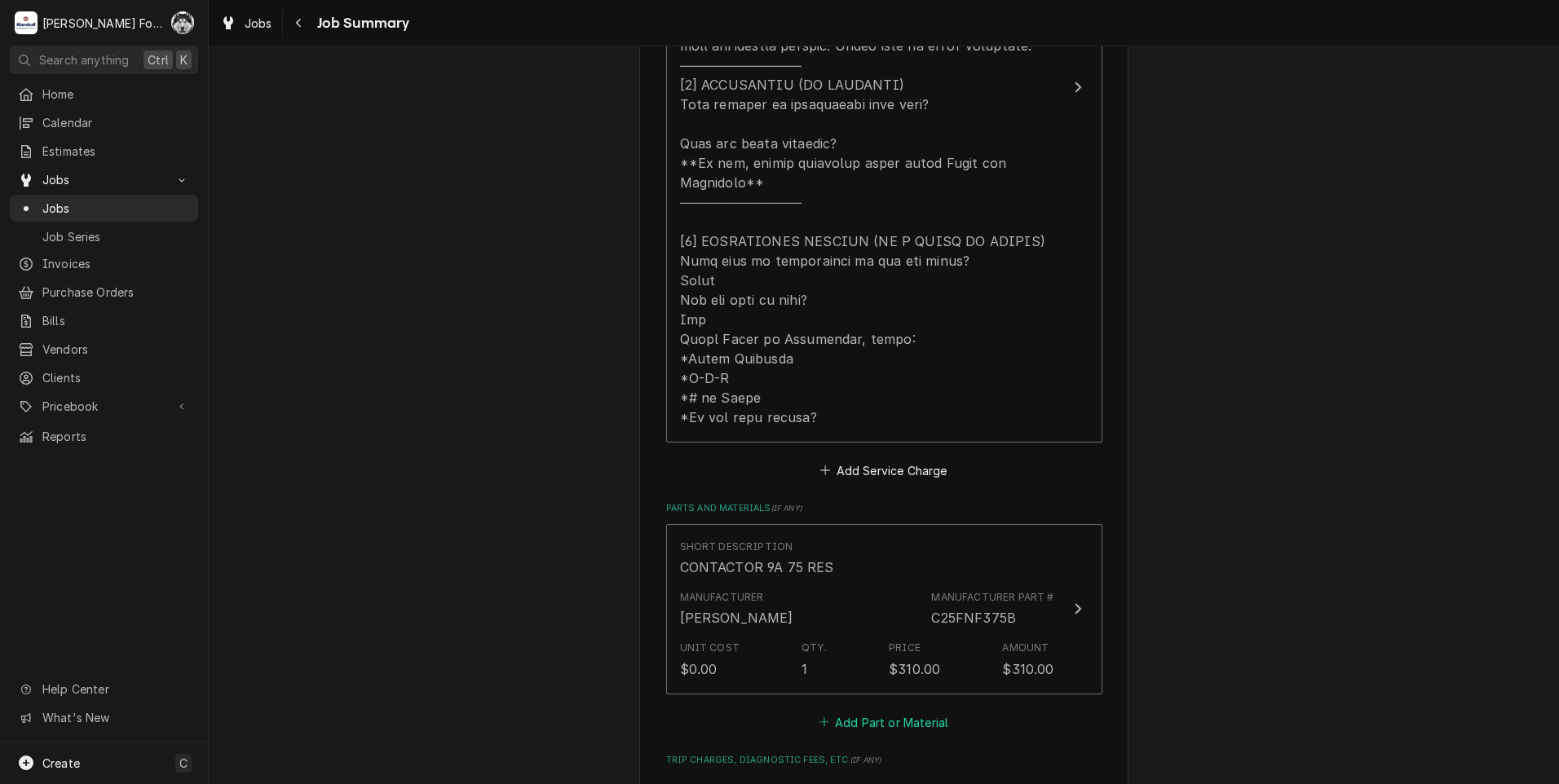
click at [885, 711] on button "Add Part or Material" at bounding box center [883, 722] width 134 height 22
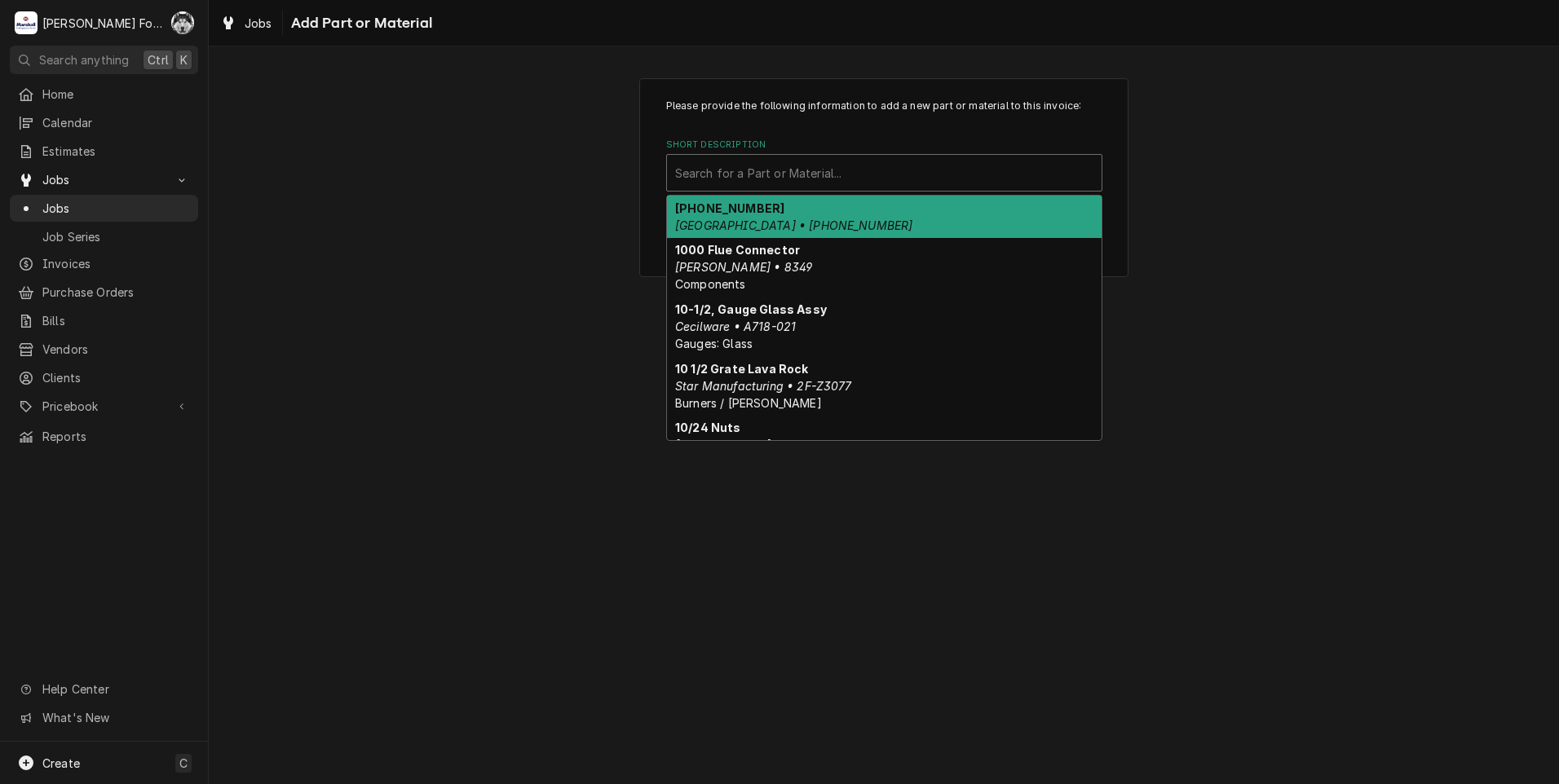
click at [801, 163] on div "Short Description" at bounding box center [884, 173] width 418 height 29
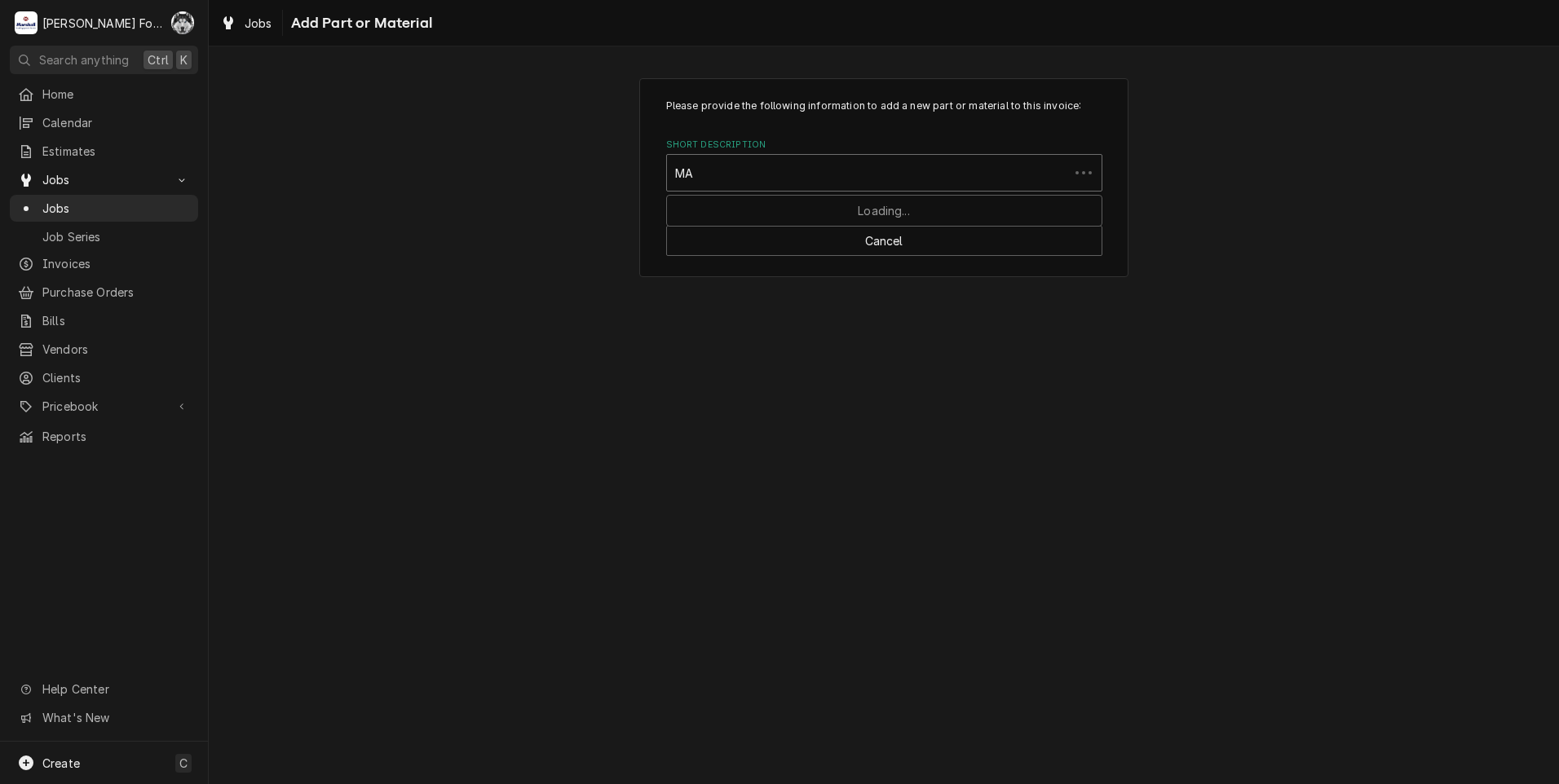
type input "MAT"
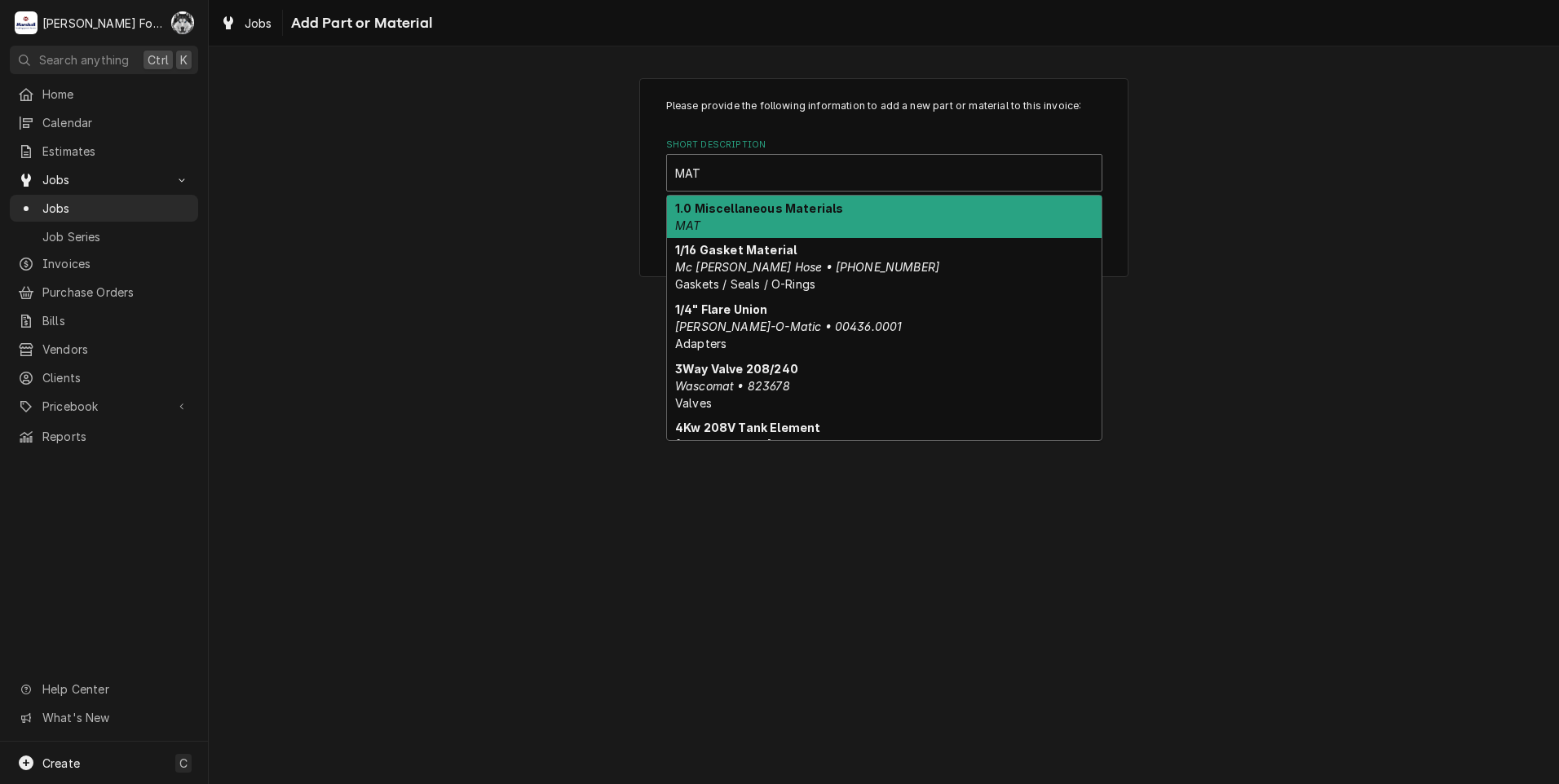
click at [799, 215] on strong "1.0 Miscellaneous Materials" at bounding box center [759, 208] width 168 height 14
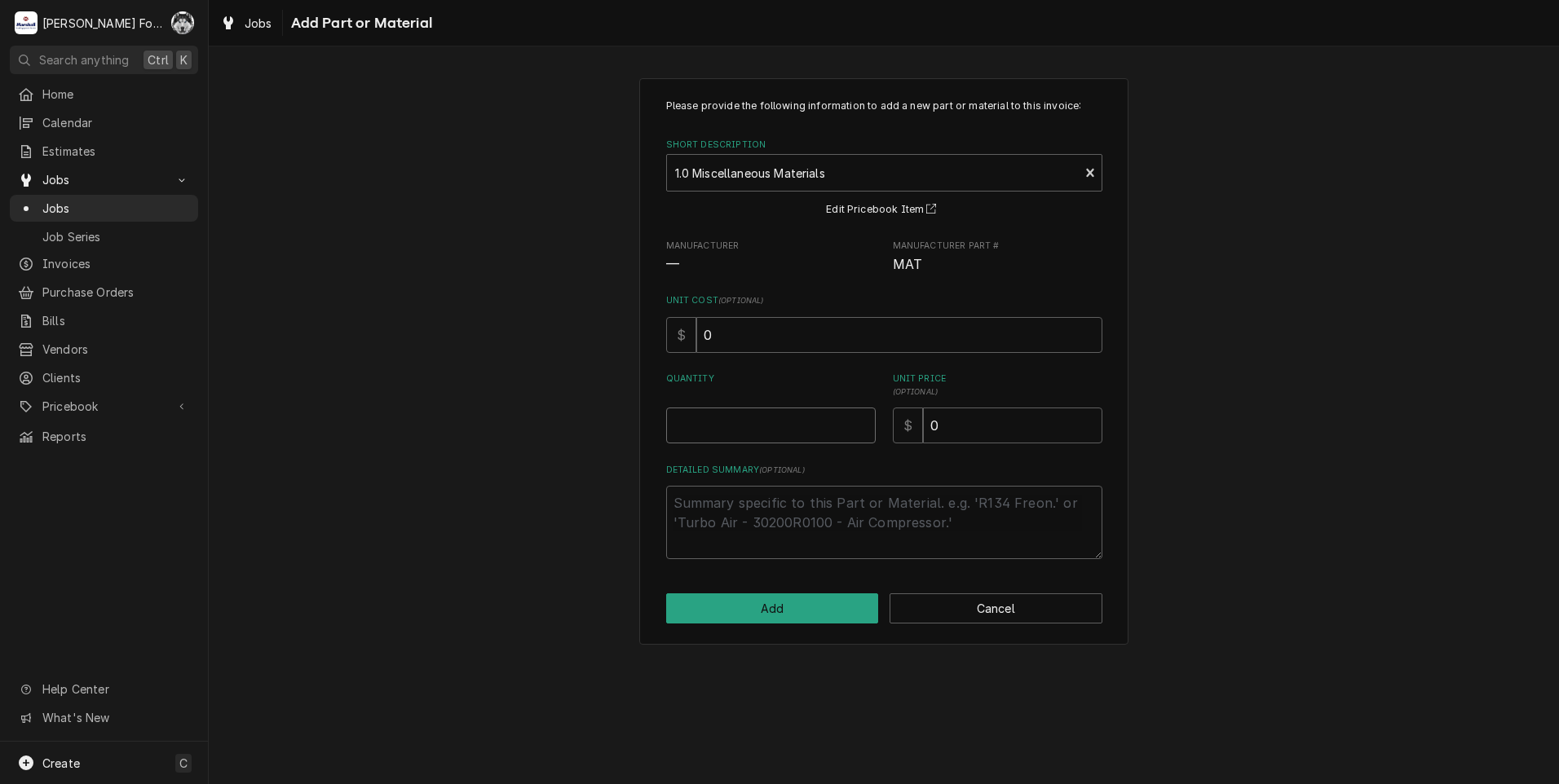
type textarea "x"
type input "0.5"
click at [859, 423] on input "0.5" at bounding box center [771, 425] width 210 height 36
type textarea "x"
type input "1"
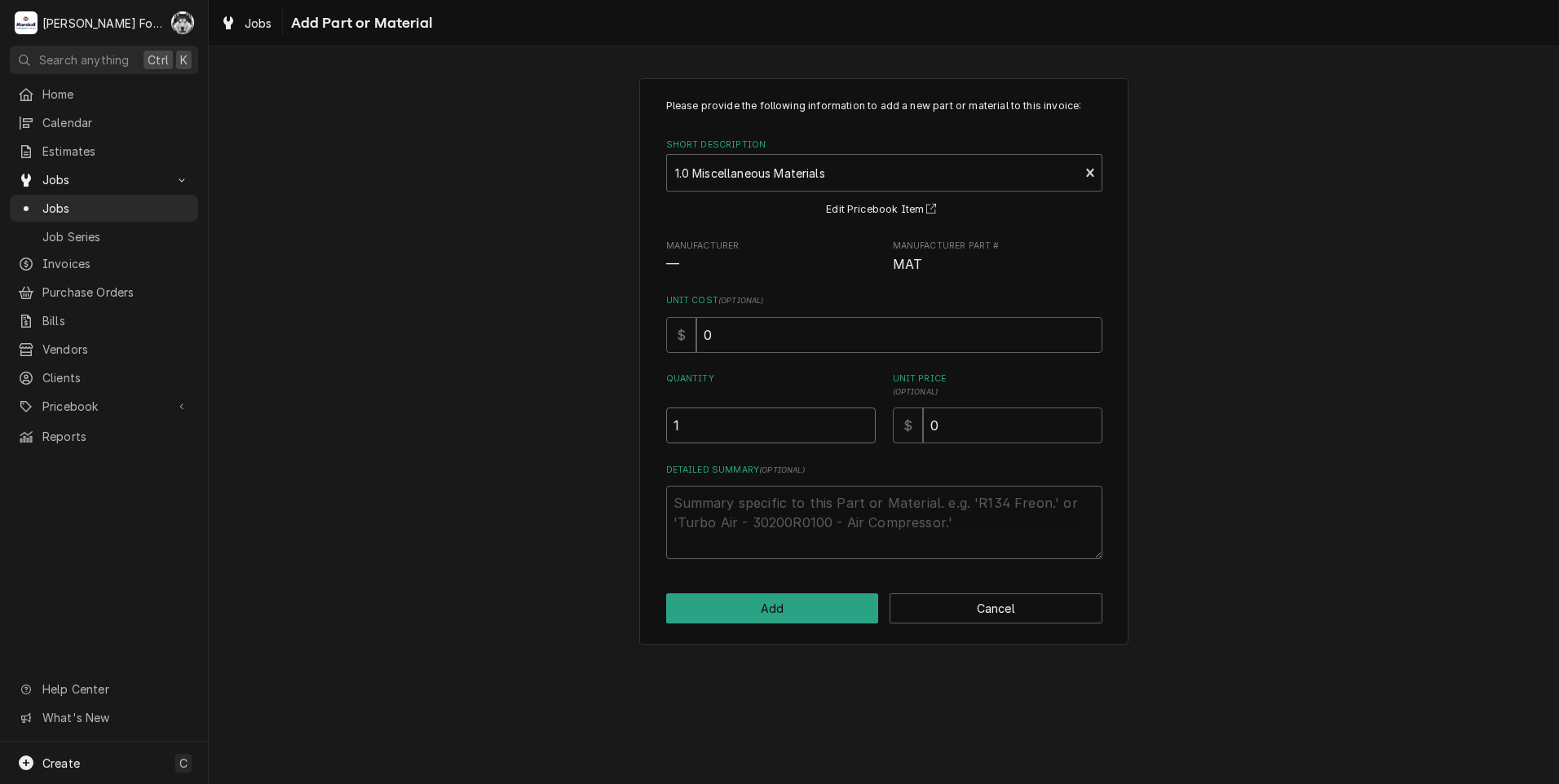
click at [859, 423] on input "1" at bounding box center [771, 425] width 210 height 36
drag, startPoint x: 955, startPoint y: 434, endPoint x: 850, endPoint y: 448, distance: 105.9
click at [858, 453] on div "Please provide the following information to add a new part or material to this …" at bounding box center [883, 329] width 436 height 460
type textarea "x"
type input "1"
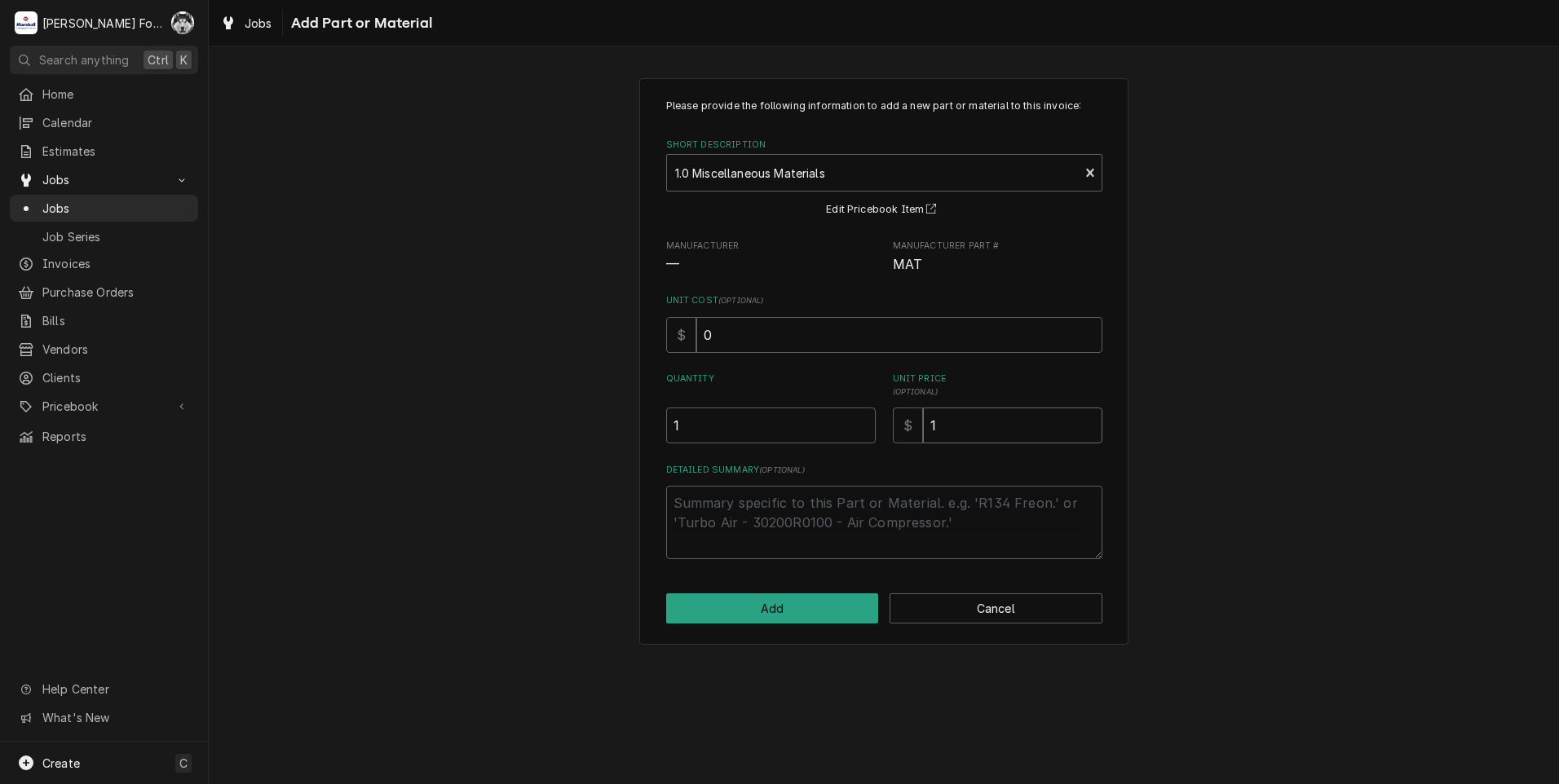
type textarea "x"
type input "16"
click at [770, 515] on textarea "Detailed Summary ( optional )" at bounding box center [883, 523] width 436 height 74
type textarea "x"
type textarea "3"
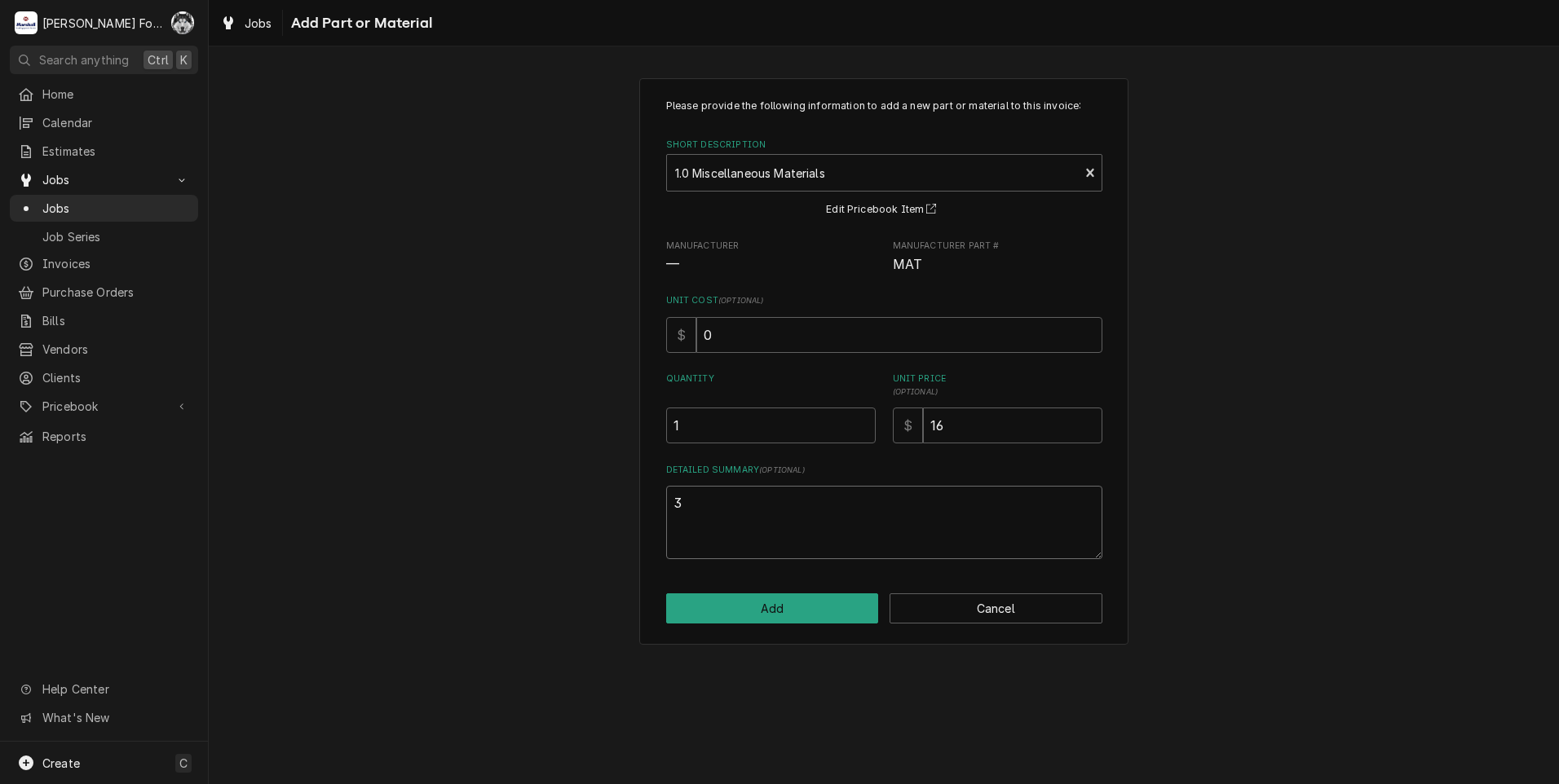
type textarea "x"
type textarea "3-"
type textarea "x"
type textarea "3-F"
type textarea "x"
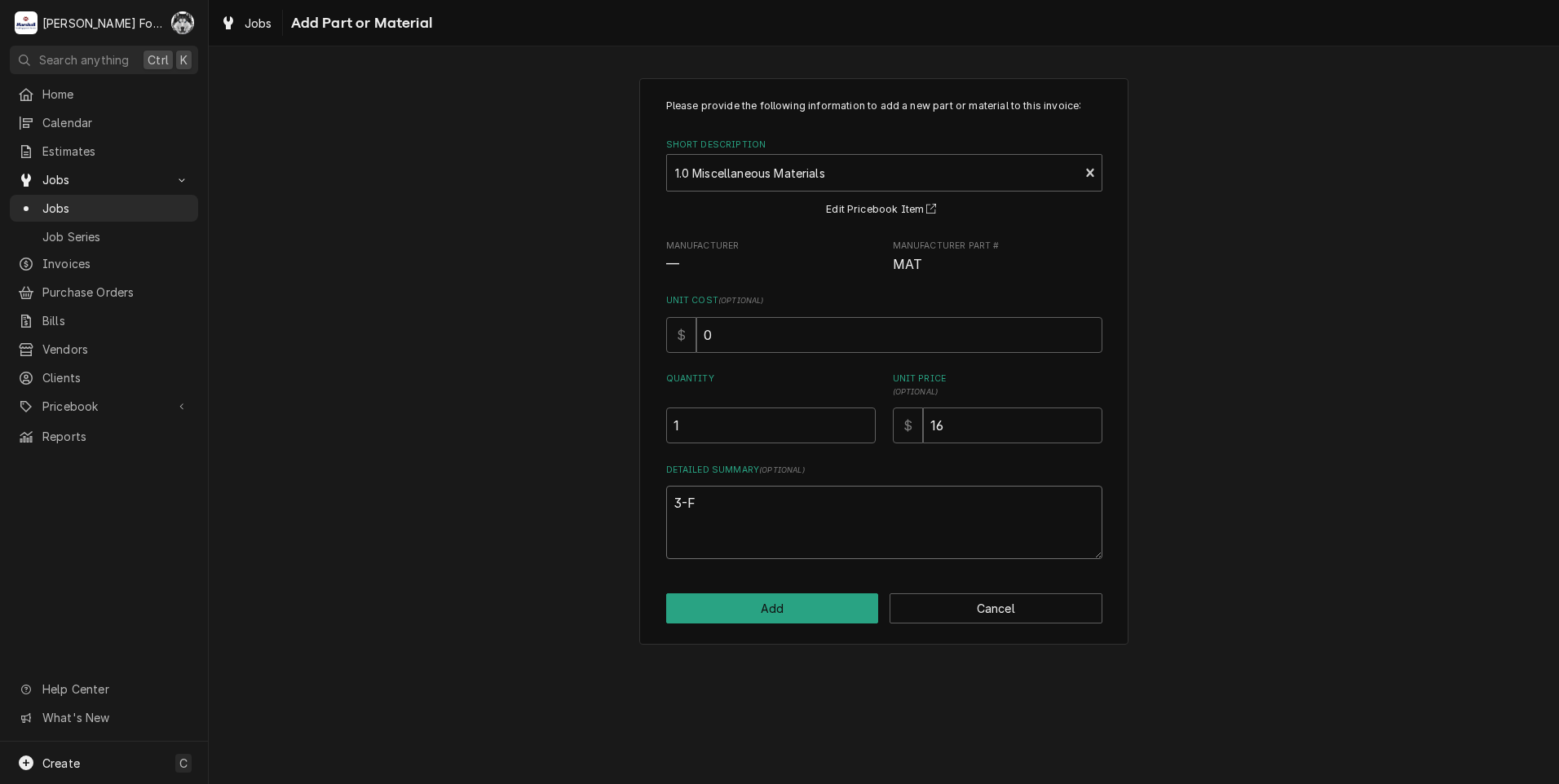
type textarea "3-FT"
type textarea "x"
type textarea "3-FT"
type textarea "x"
type textarea "3-FT #"
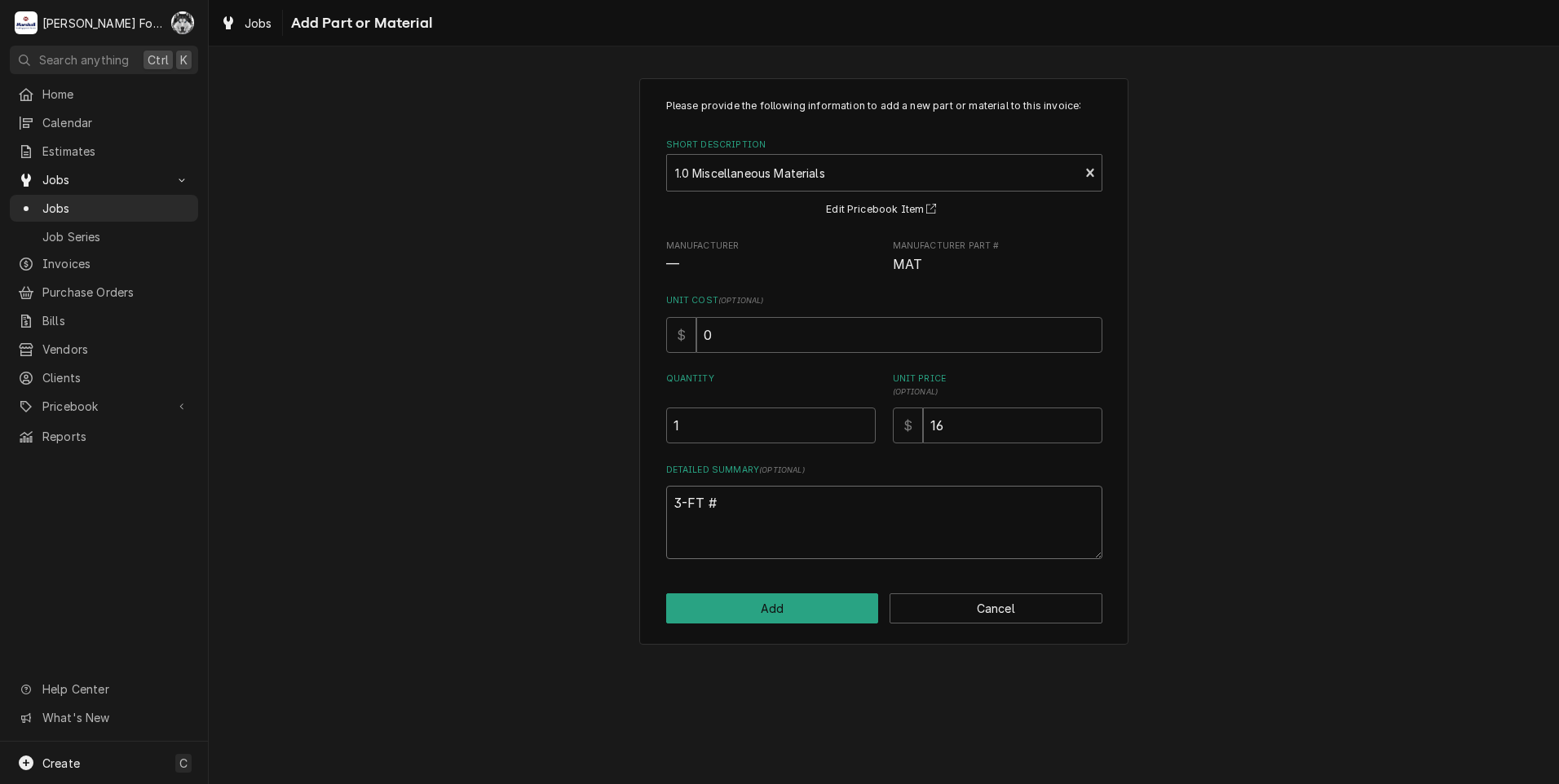
type textarea "x"
type textarea "3-FT #6"
type textarea "x"
type textarea "3-FT #6"
type textarea "x"
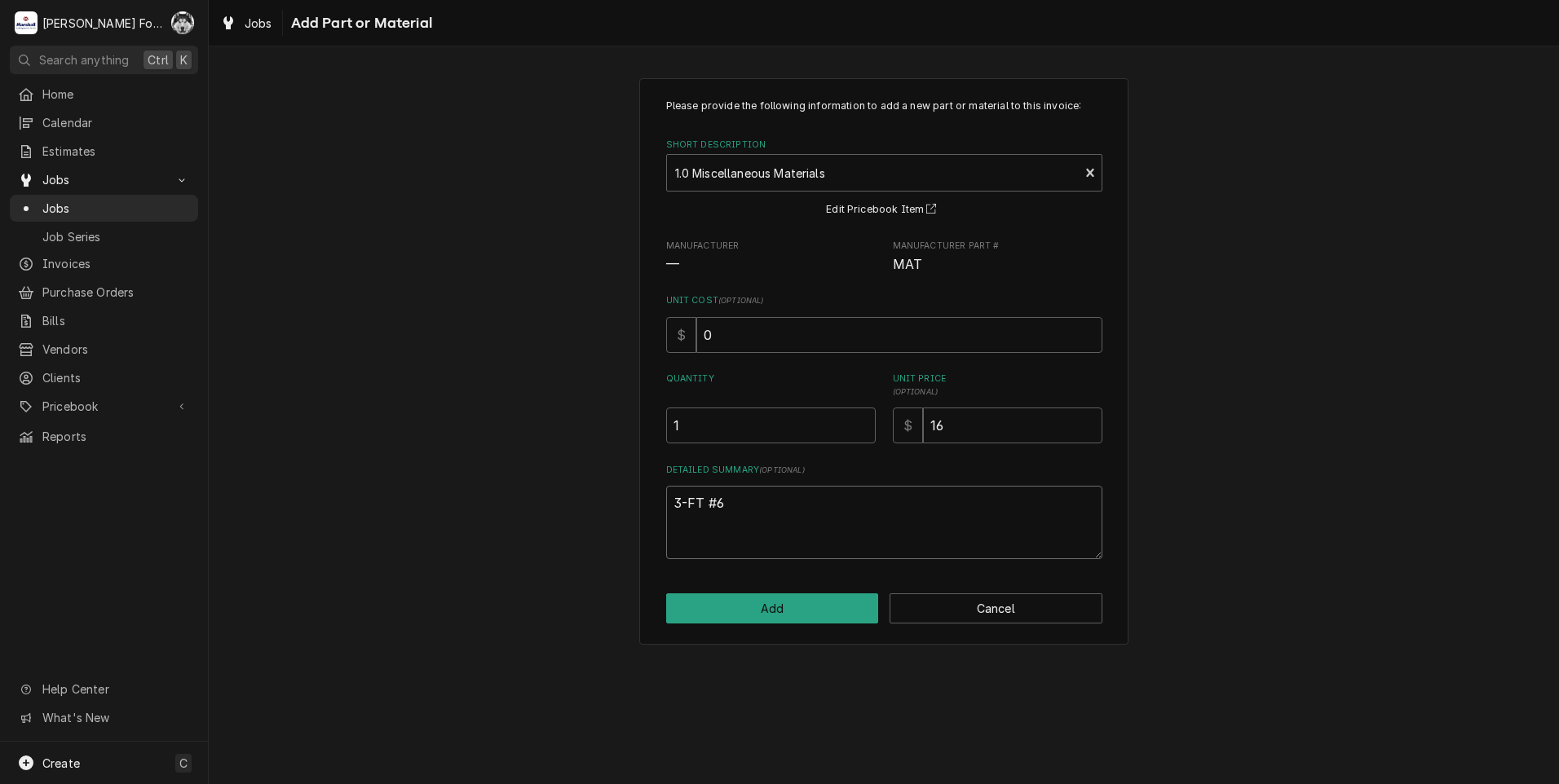
type textarea "3-FT #6"
type textarea "x"
type textarea "3-FT #"
type textarea "x"
type textarea "3-FT #8"
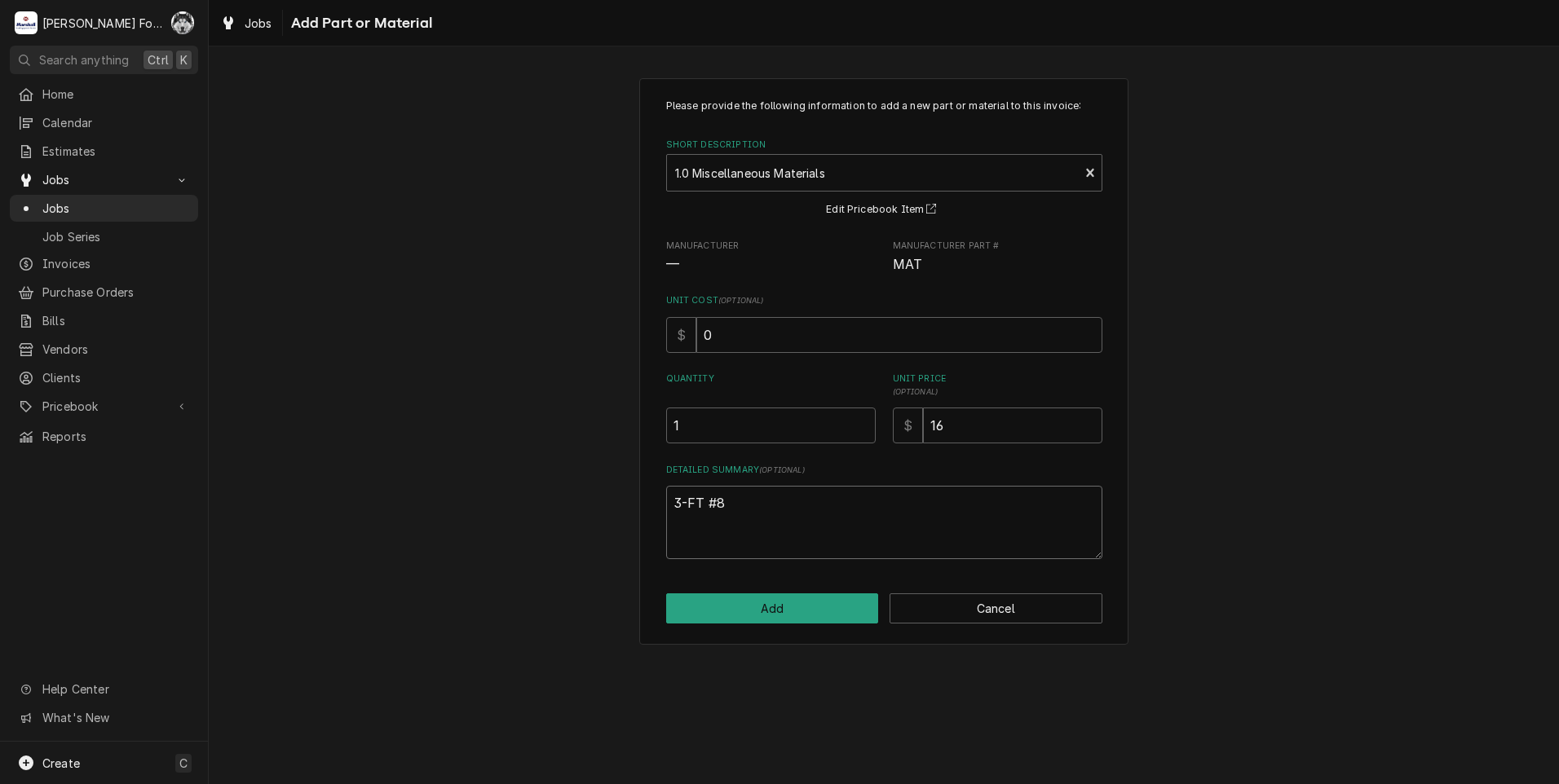
type textarea "x"
type textarea "3-FT #8"
type textarea "x"
type textarea "3-FT #8 W"
type textarea "x"
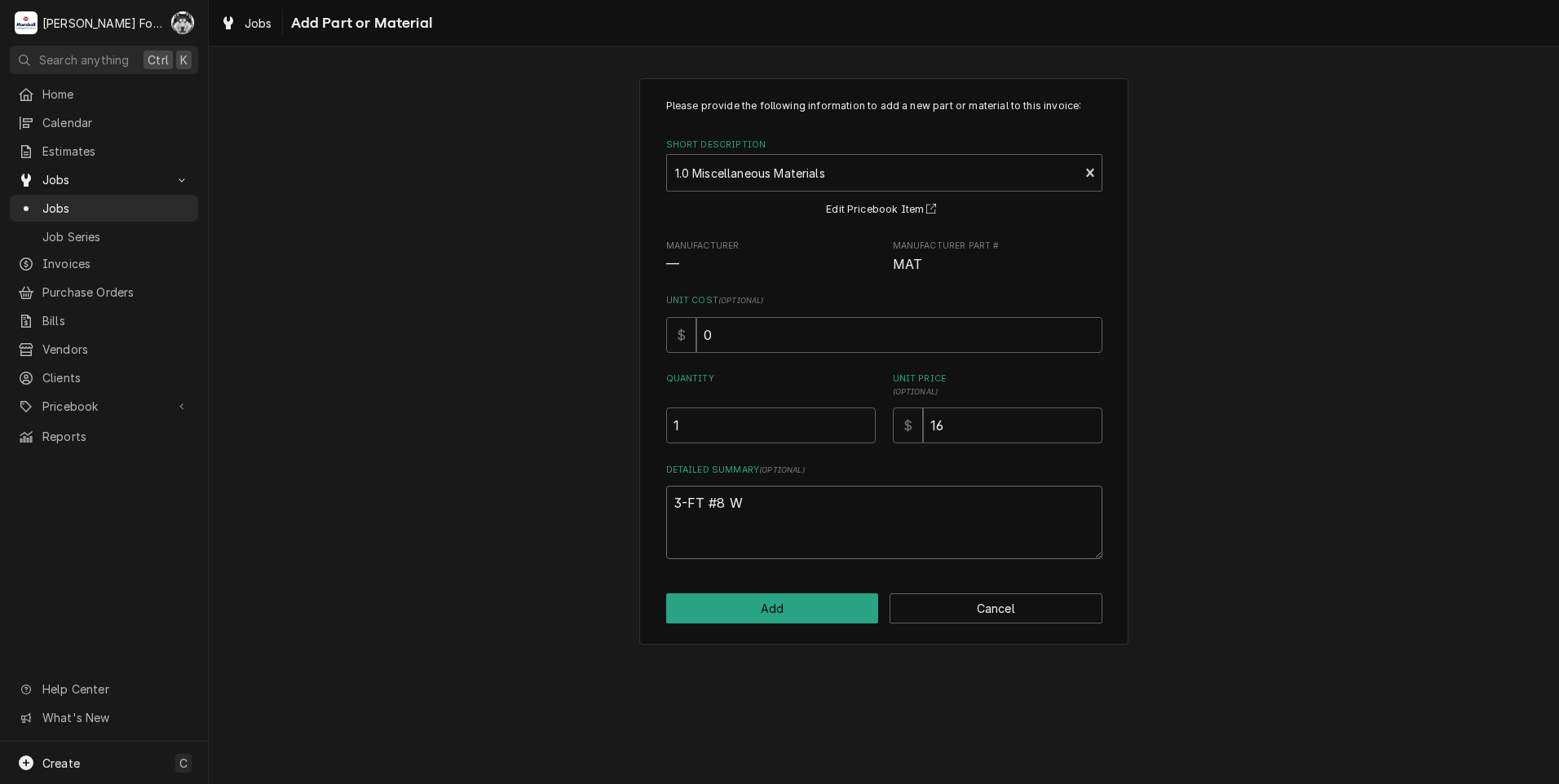
type textarea "3-FT #8 WI"
type textarea "x"
type textarea "3-FT #8 WIR"
type textarea "x"
type textarea "3-FT #8 WIRE"
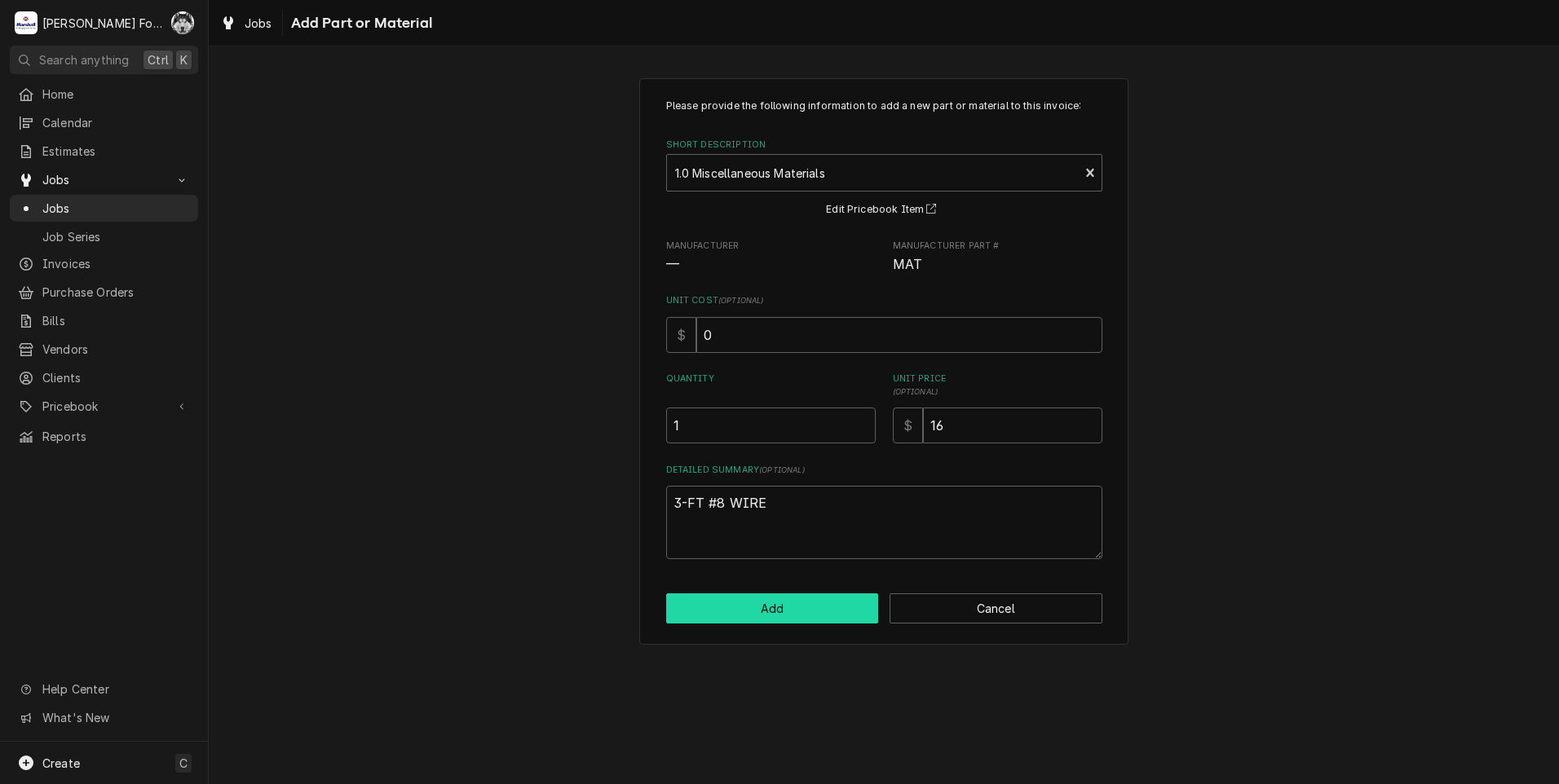
click at [772, 621] on button "Add" at bounding box center [772, 608] width 213 height 30
type textarea "x"
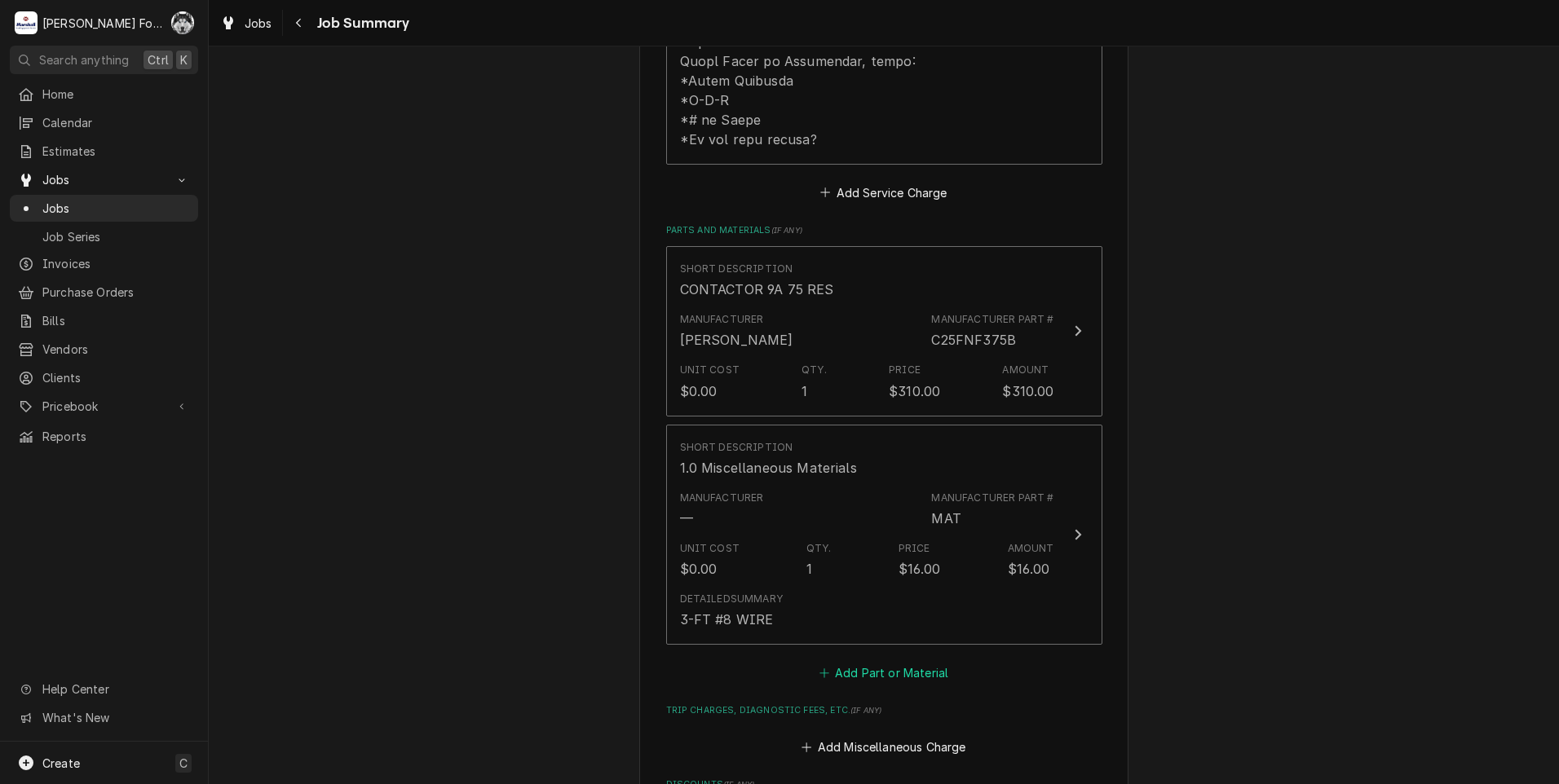
scroll to position [1060, 0]
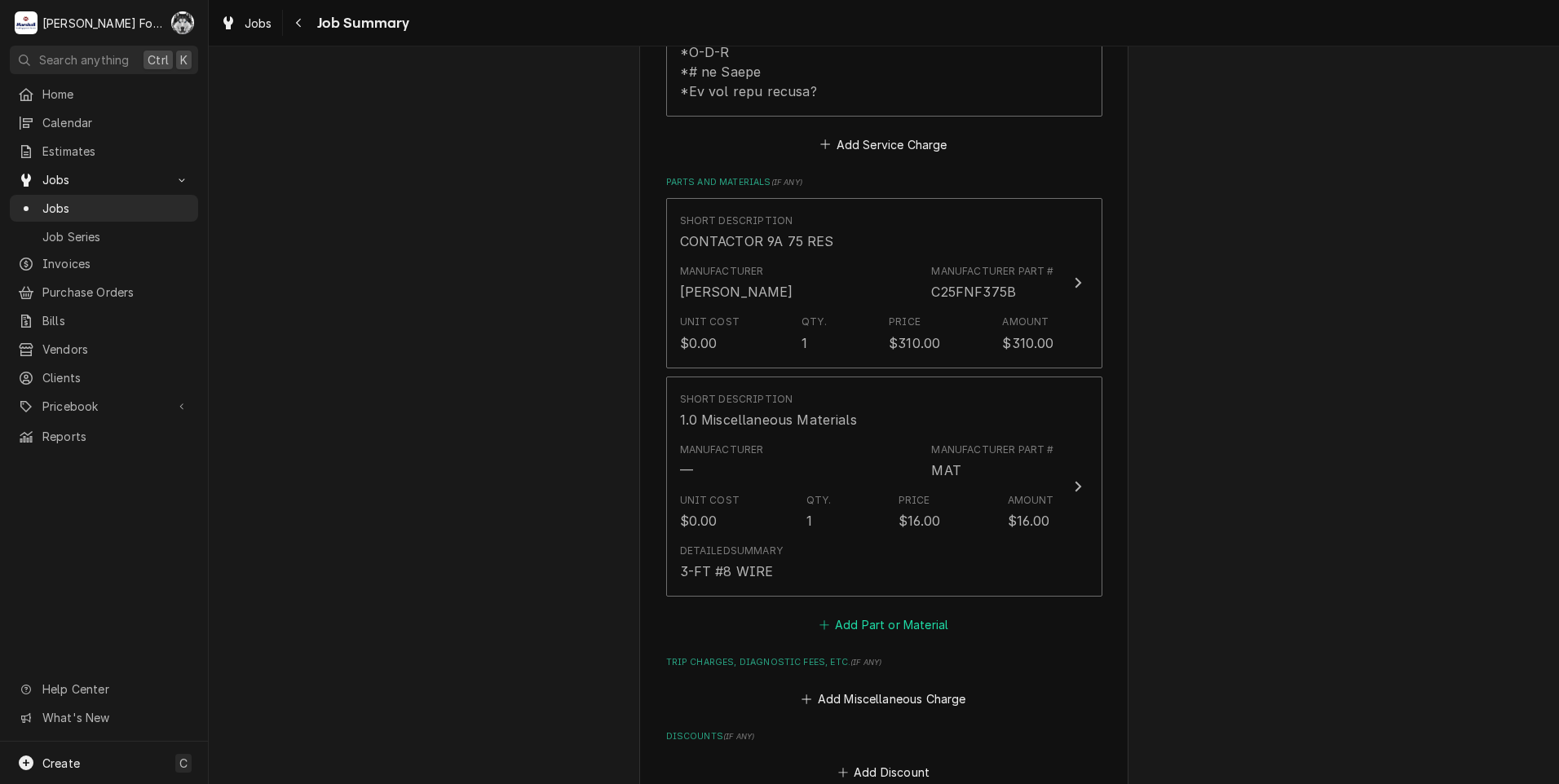
click at [865, 614] on button "Add Part or Material" at bounding box center [883, 625] width 134 height 22
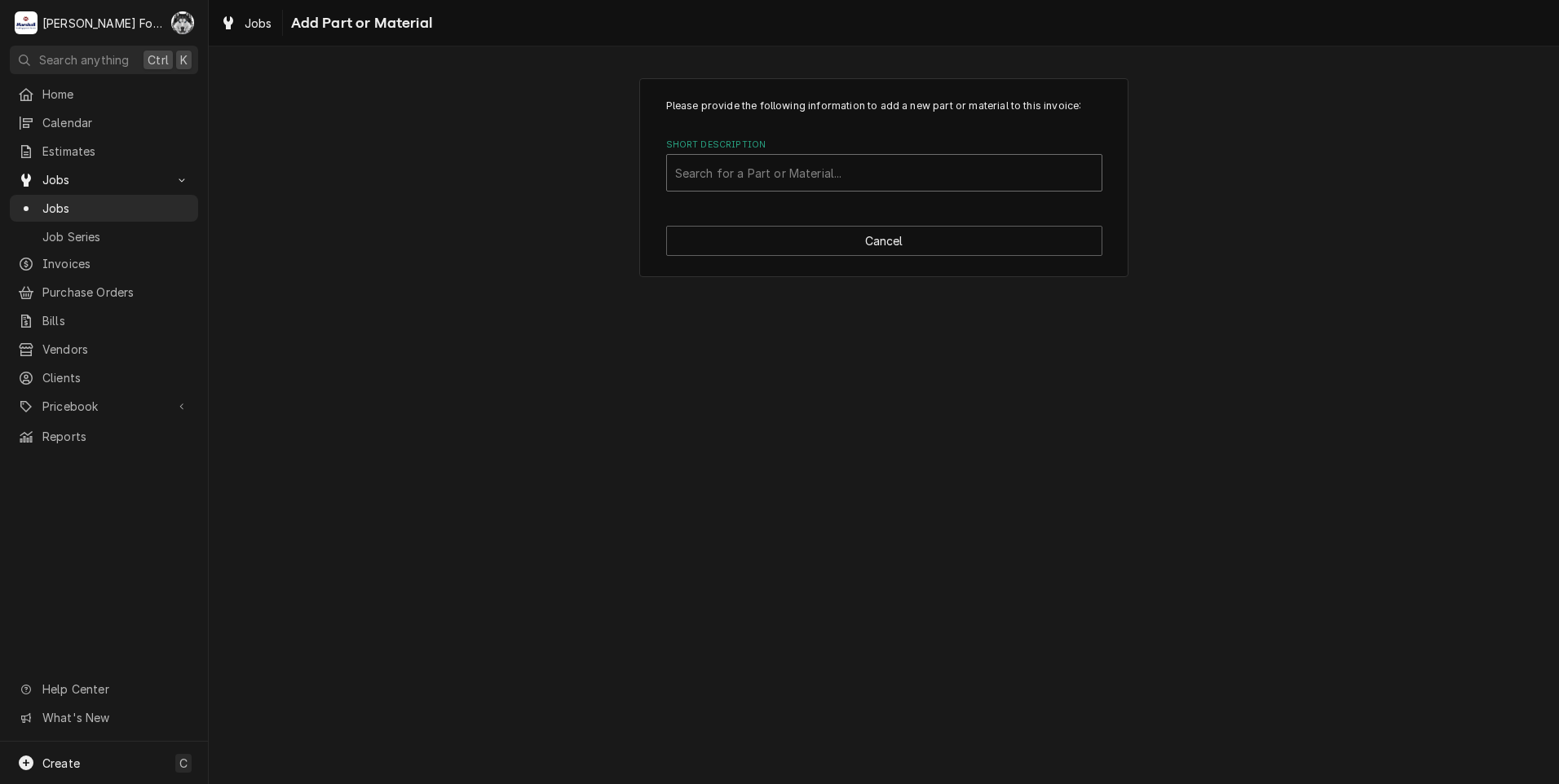
click at [853, 175] on div "Short Description" at bounding box center [884, 173] width 418 height 29
type input "SSDT"
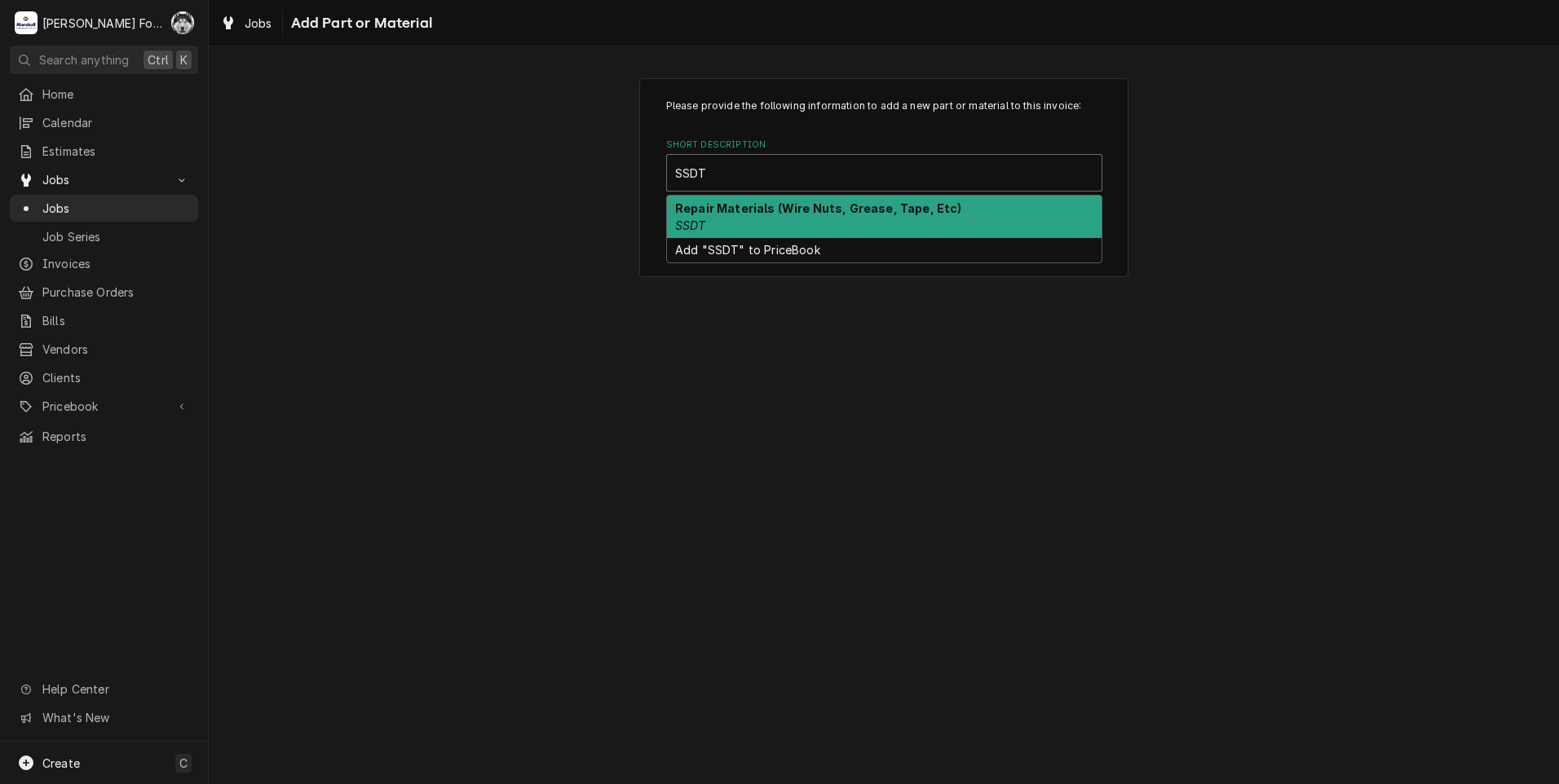
click at [776, 214] on strong "Repair Materials (Wire Nuts, Grease, Tape, Etc)" at bounding box center [818, 208] width 287 height 14
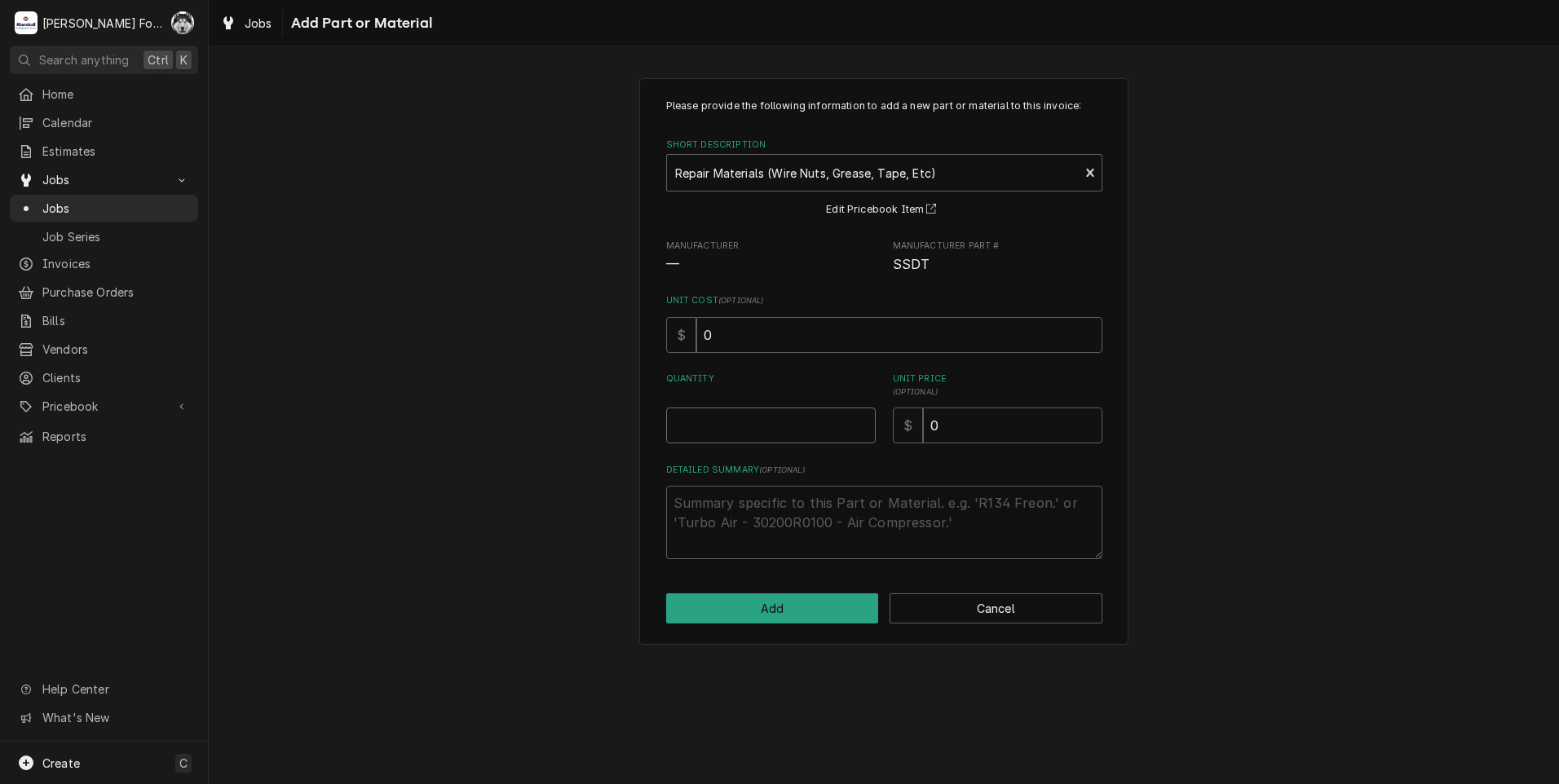
type textarea "x"
type input "0.5"
click at [863, 419] on input "0.5" at bounding box center [771, 425] width 210 height 36
type textarea "x"
type input "1"
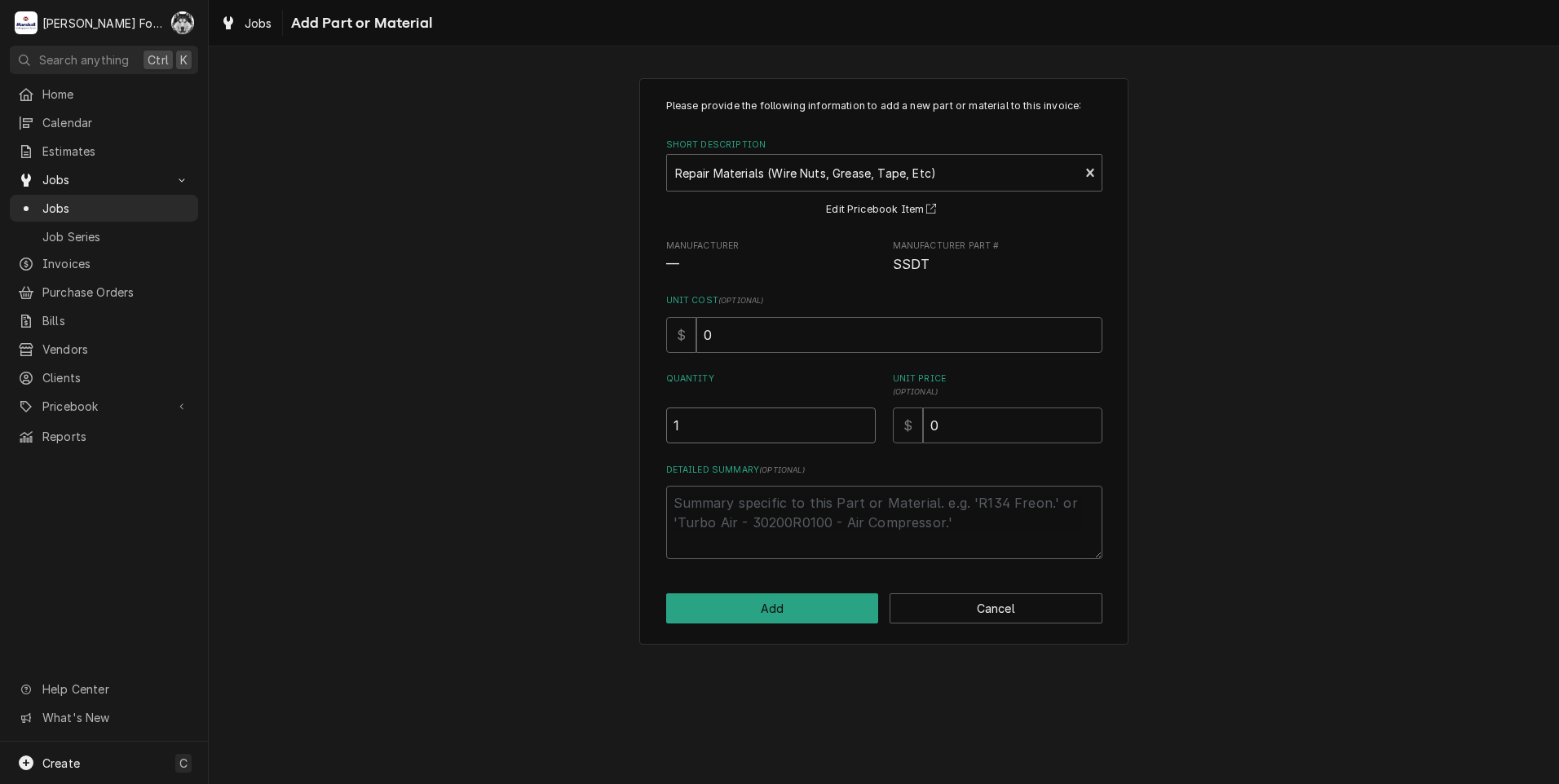
click at [863, 419] on input "1" at bounding box center [771, 425] width 210 height 36
drag, startPoint x: 939, startPoint y: 432, endPoint x: 847, endPoint y: 462, distance: 96.8
click at [850, 461] on div "Please provide the following information to add a new part or material to this …" at bounding box center [883, 329] width 436 height 460
type textarea "x"
type input "8"
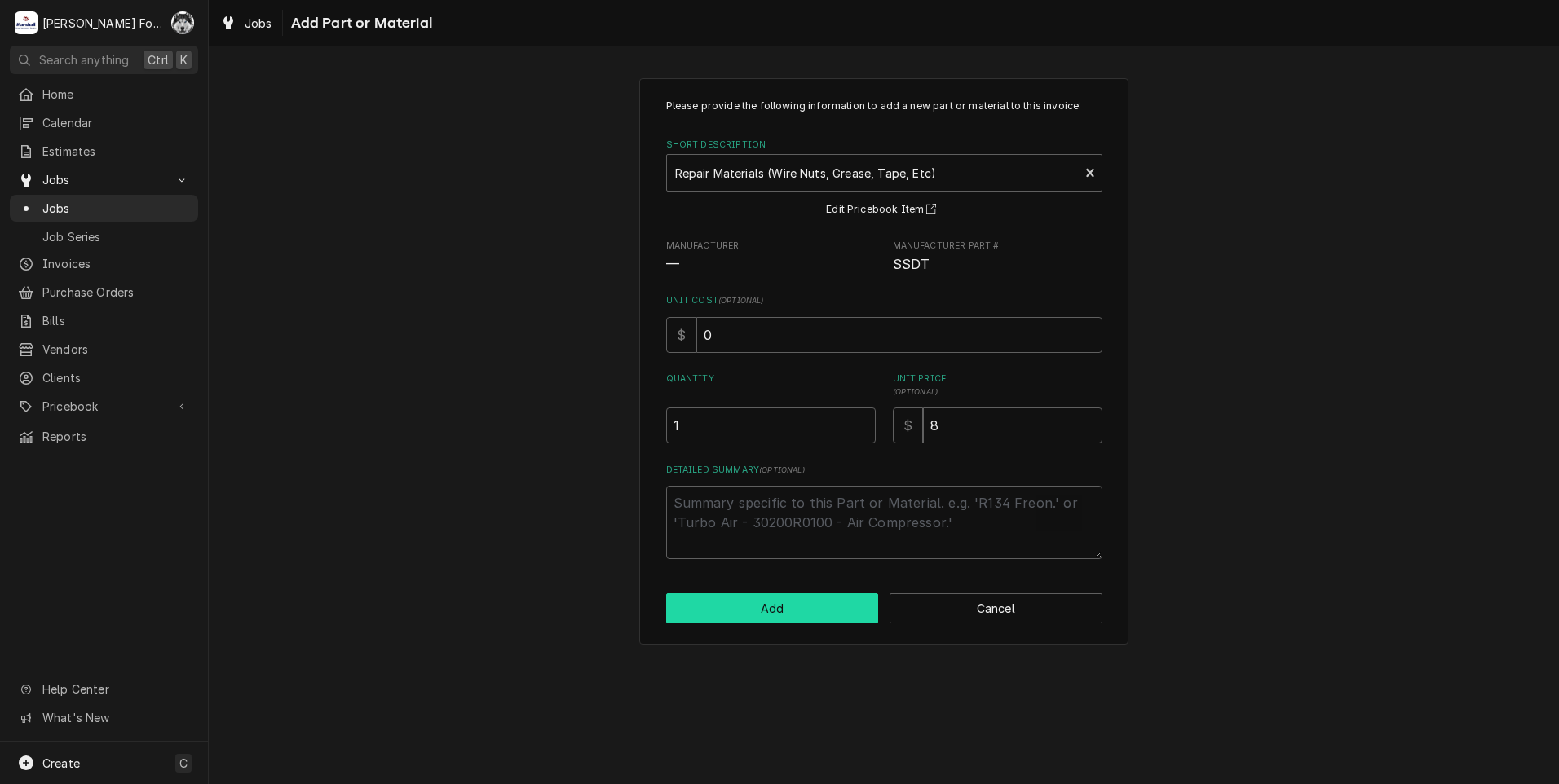
drag, startPoint x: 792, startPoint y: 630, endPoint x: 792, endPoint y: 615, distance: 15.0
click at [791, 628] on div "Please provide the following information to add a new part or material to this …" at bounding box center [883, 361] width 489 height 566
click at [792, 613] on button "Add" at bounding box center [772, 608] width 213 height 30
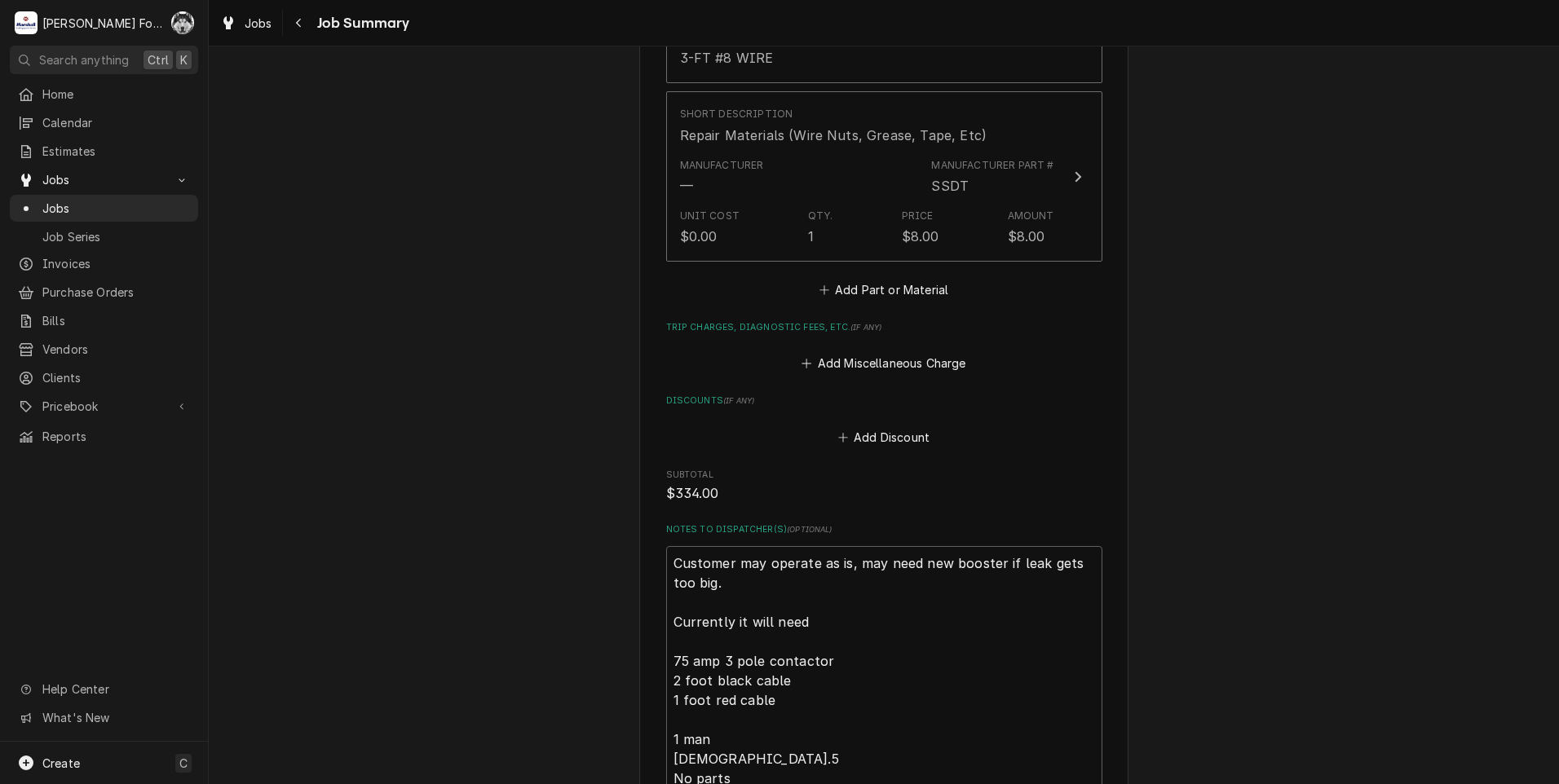
scroll to position [2010, 0]
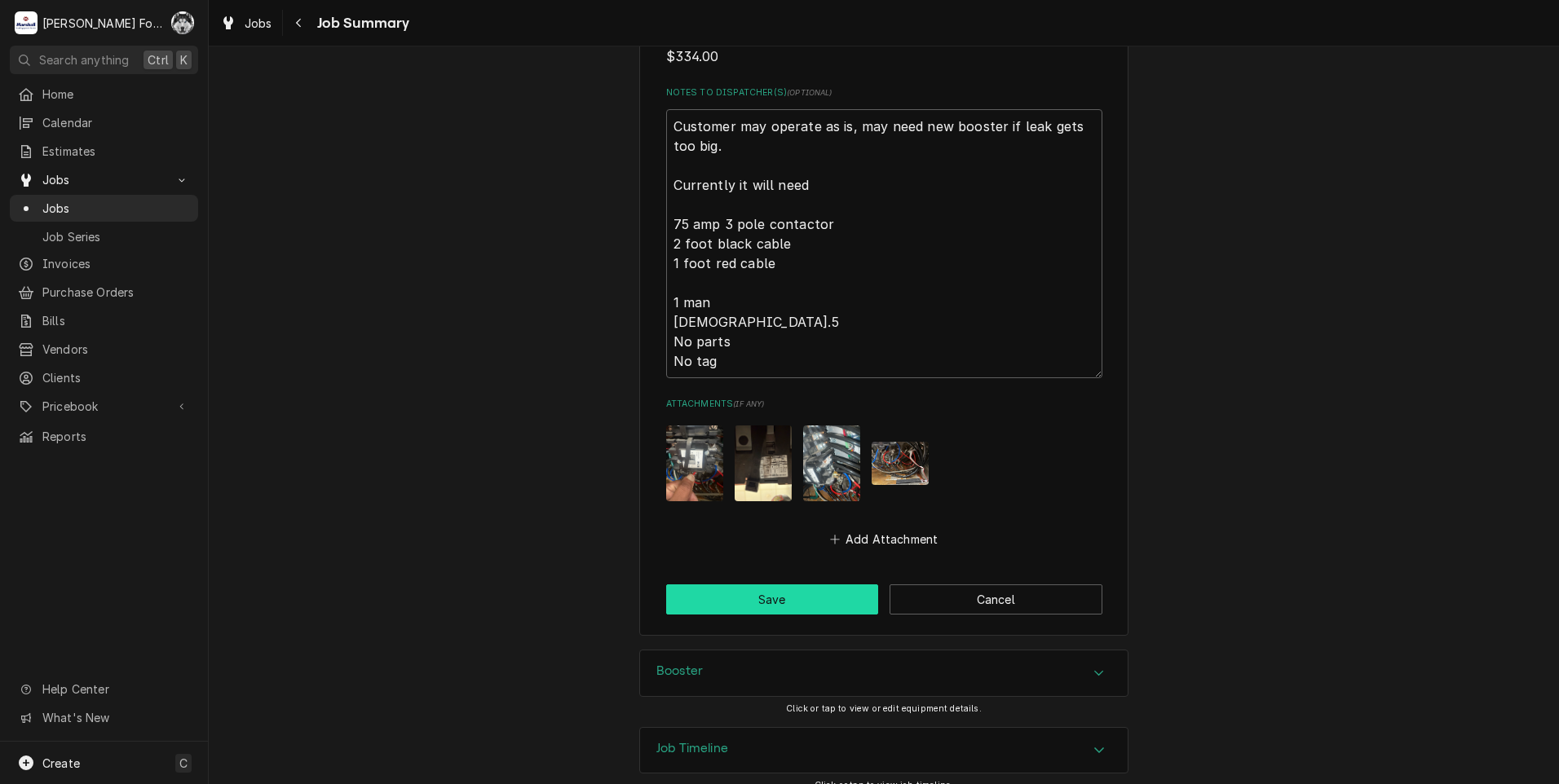
click at [763, 585] on button "Save" at bounding box center [772, 599] width 213 height 30
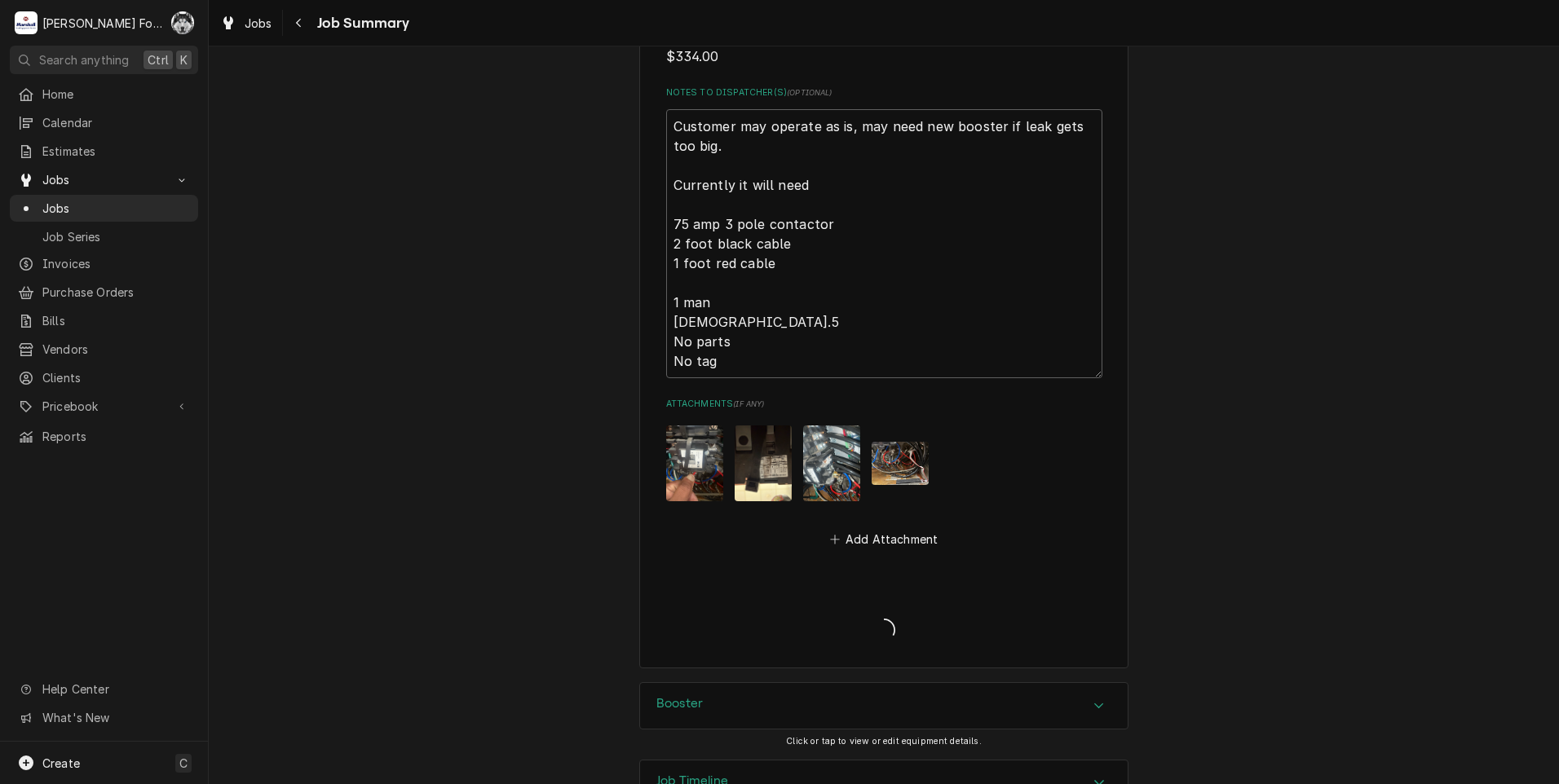
type textarea "x"
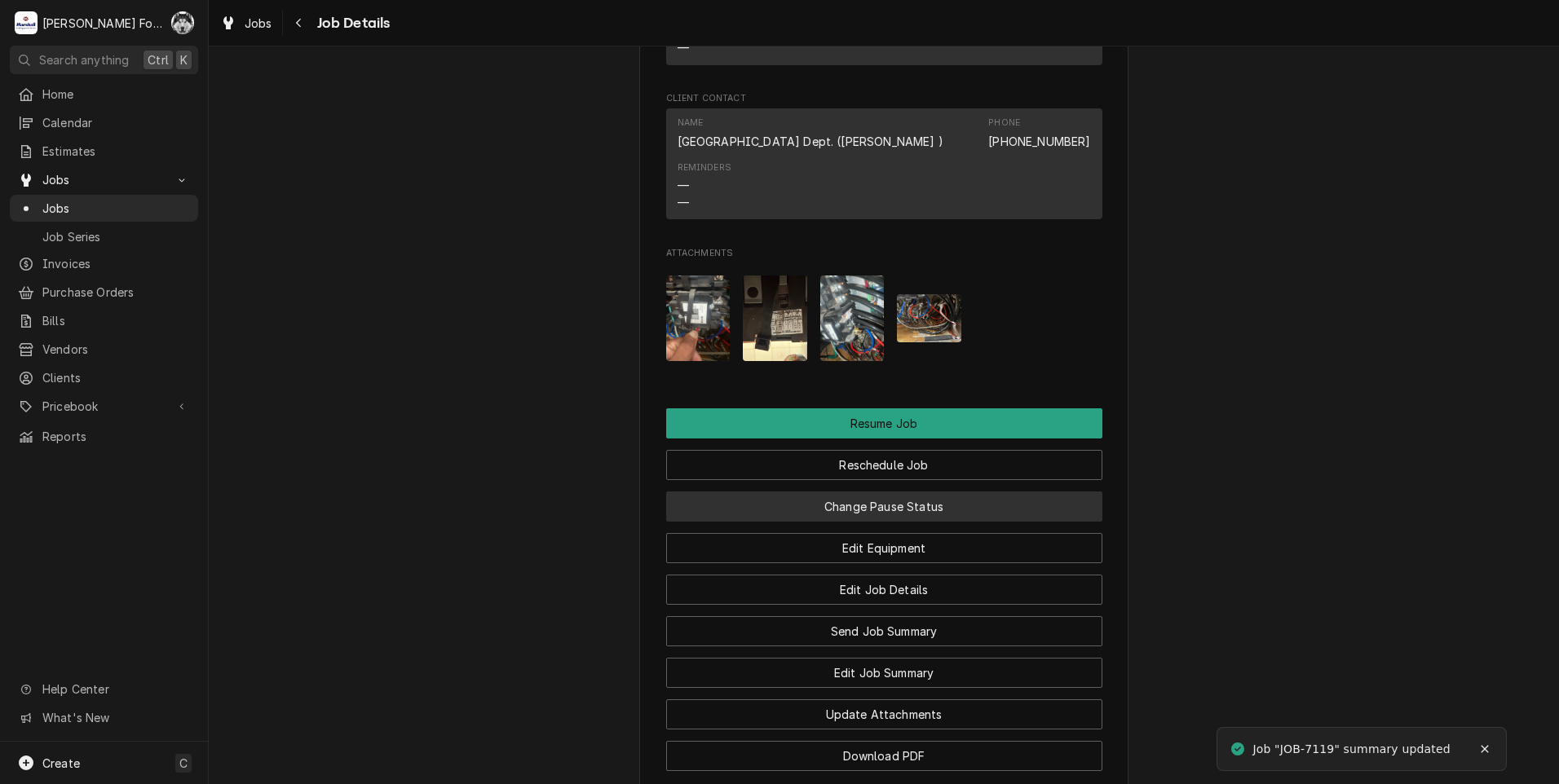
scroll to position [1467, 0]
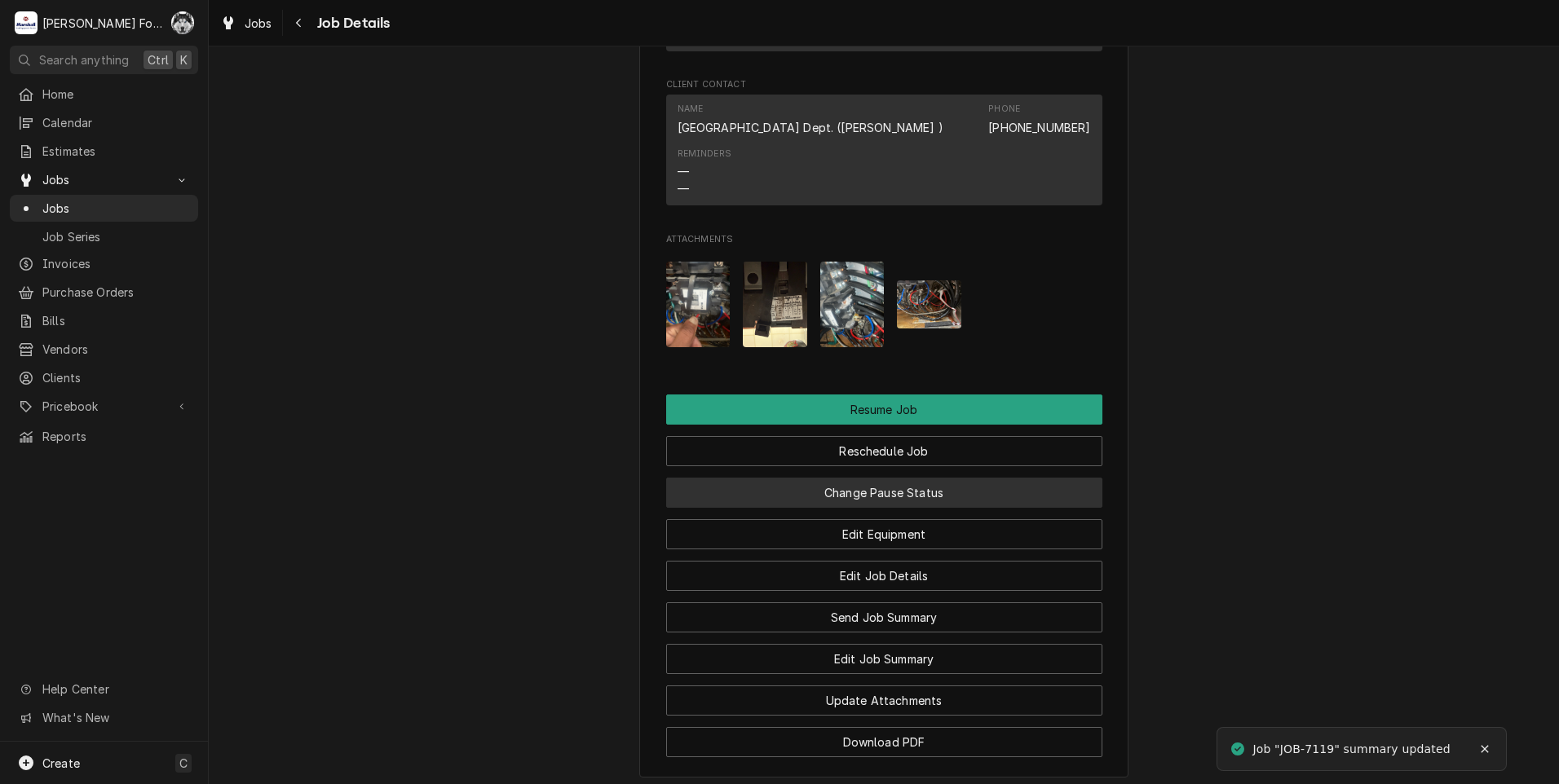
click at [801, 503] on button "Change Pause Status" at bounding box center [883, 493] width 436 height 30
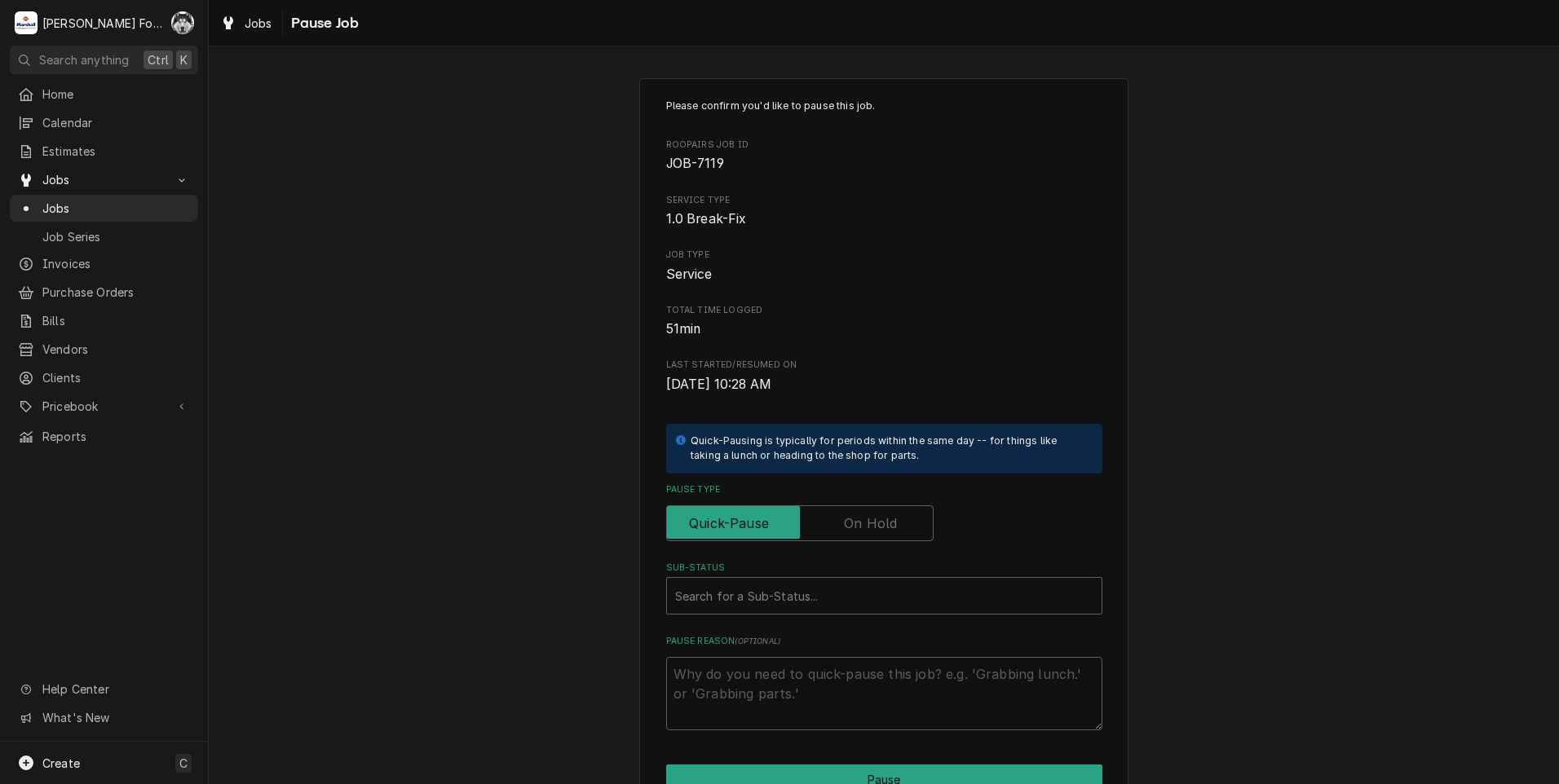
drag, startPoint x: 860, startPoint y: 526, endPoint x: 811, endPoint y: 563, distance: 61.4
click at [856, 528] on label "Pause Type" at bounding box center [799, 523] width 267 height 36
click at [856, 528] on input "Pause Type" at bounding box center [800, 523] width 253 height 36
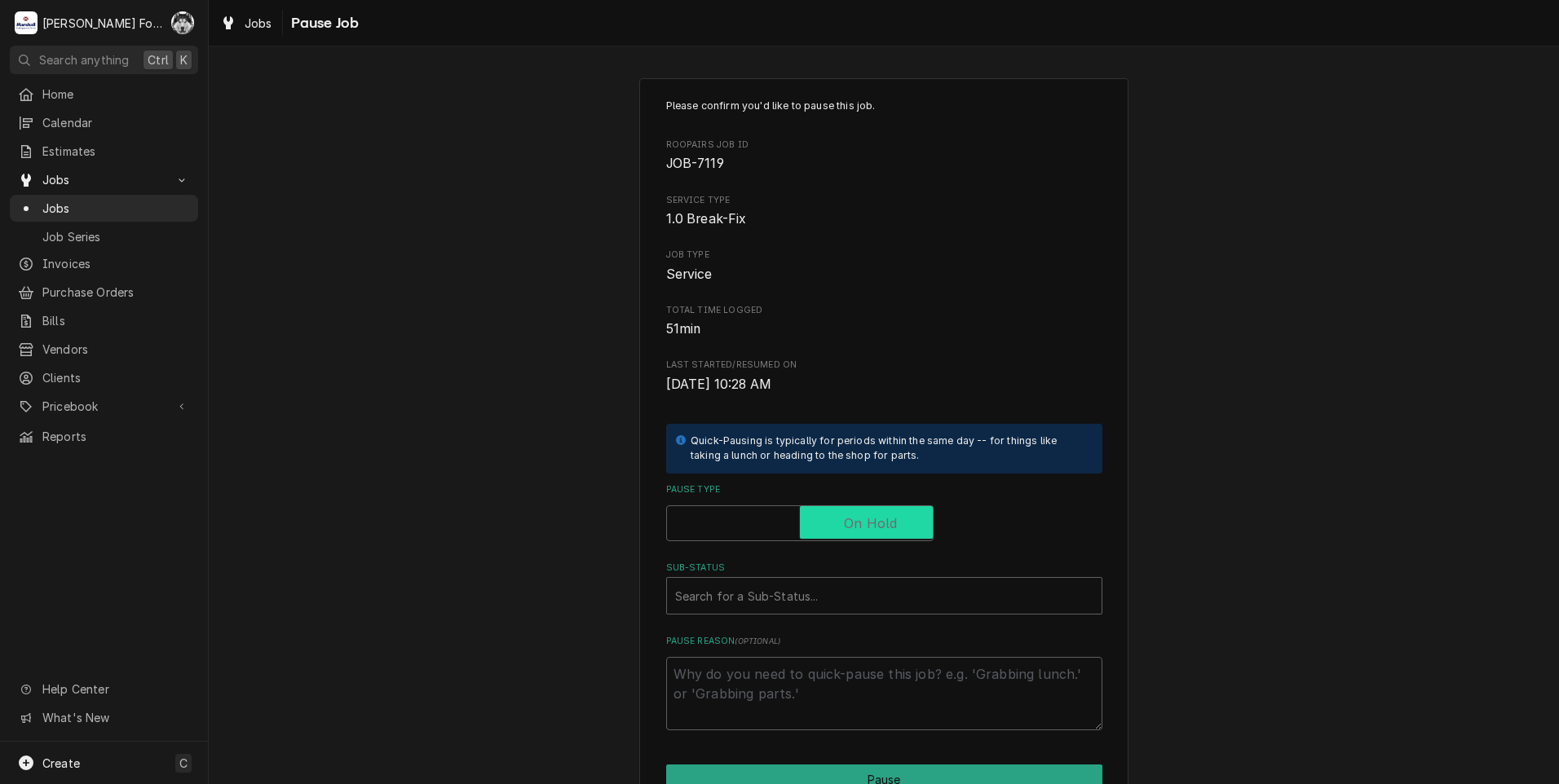
checkbox input "true"
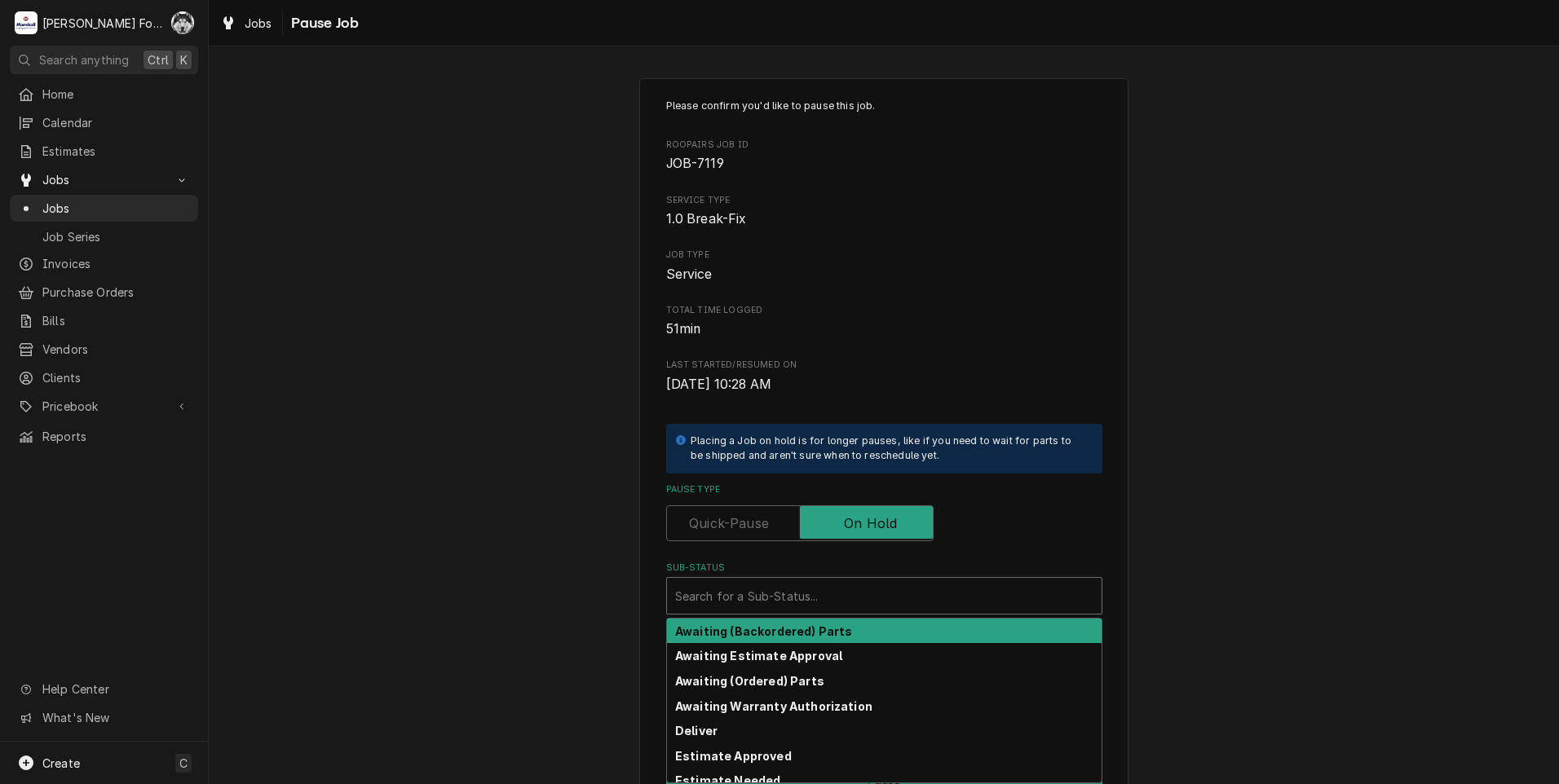
click at [773, 613] on div "Search for a Sub-Status..." at bounding box center [883, 596] width 434 height 36
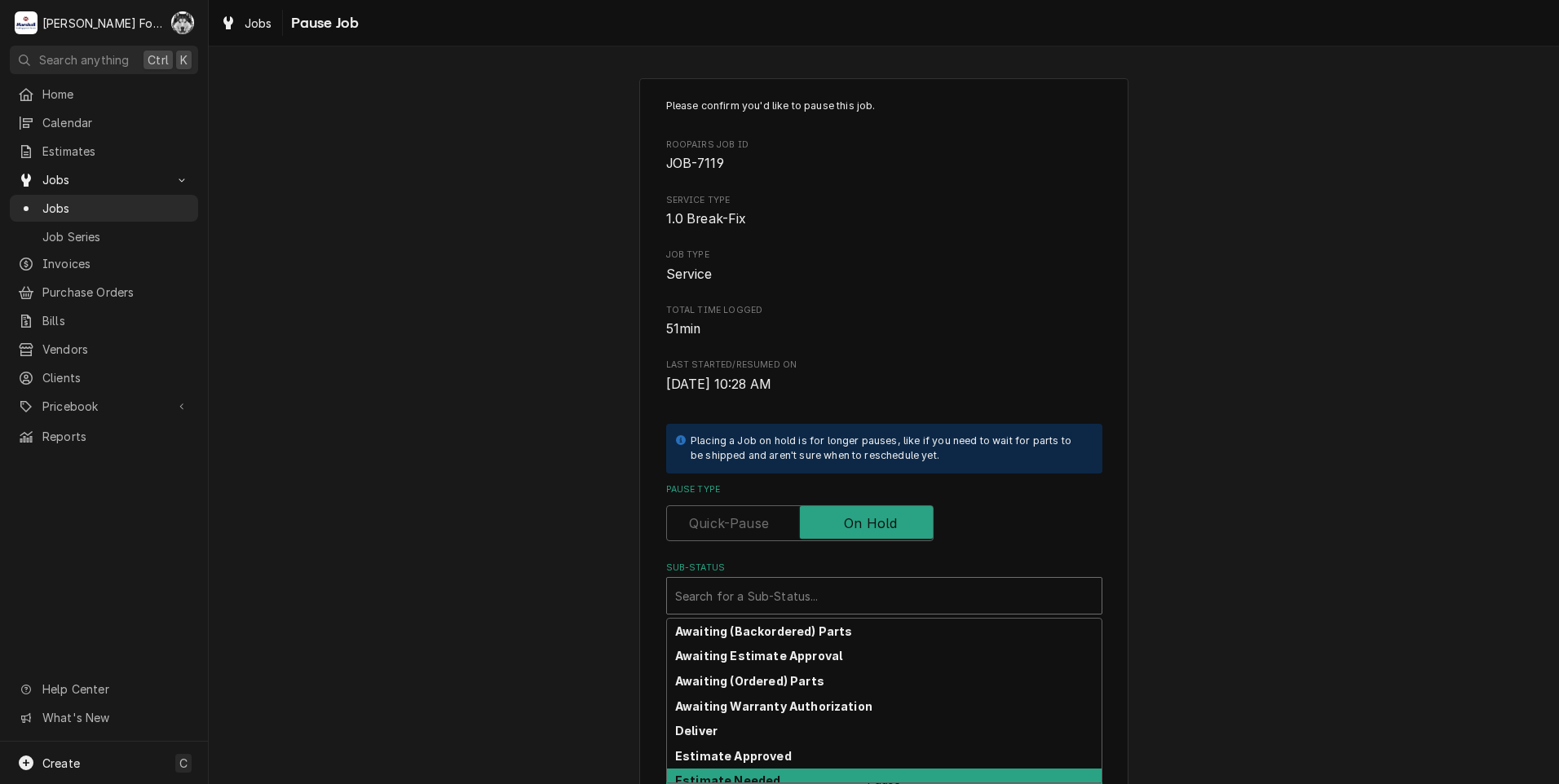
click at [760, 774] on strong "Estimate Needed" at bounding box center [728, 780] width 105 height 14
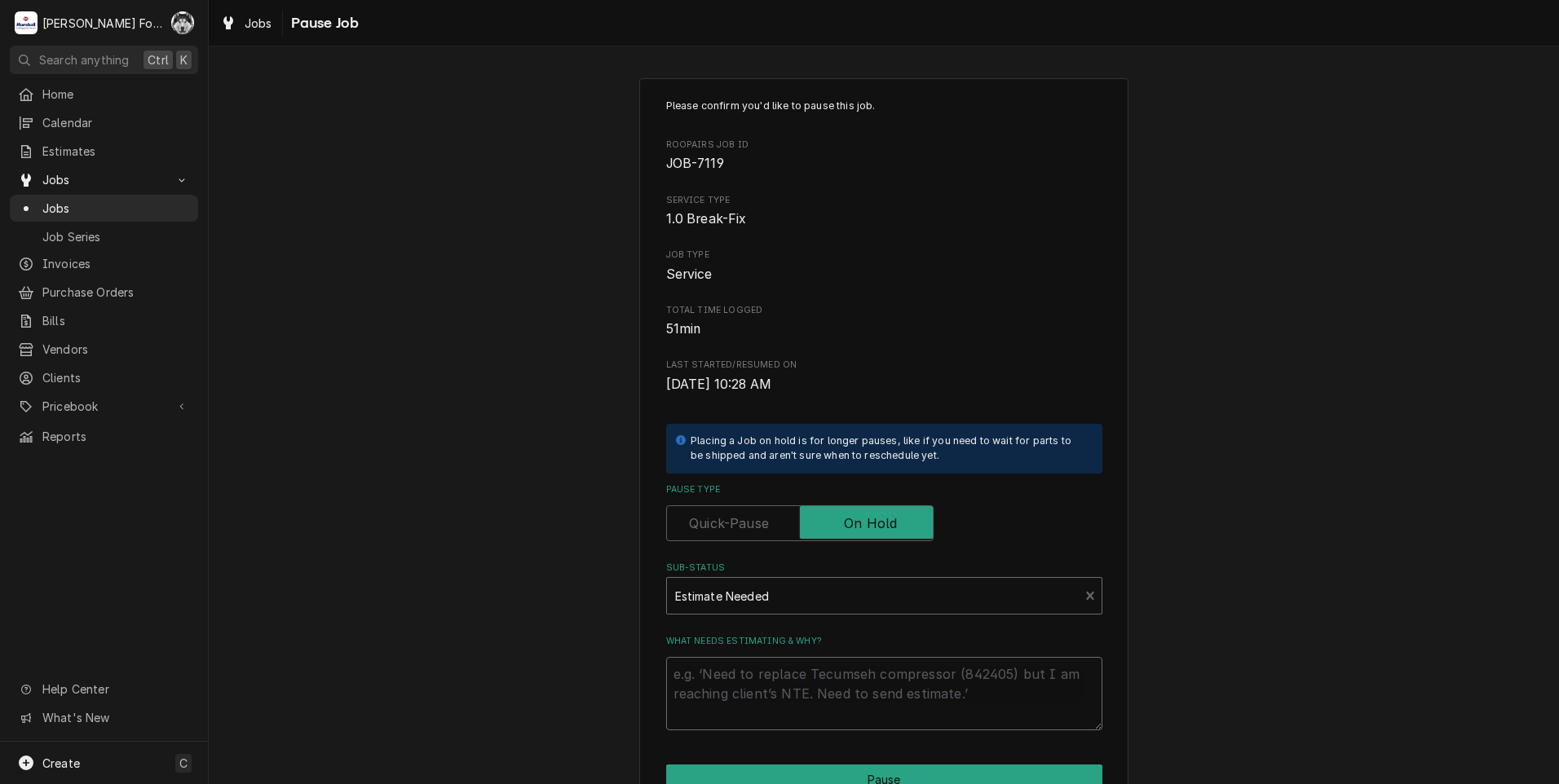
click at [752, 699] on textarea "What needs estimating & why?" at bounding box center [883, 694] width 436 height 74
type textarea "x"
type textarea "P"
type textarea "x"
type textarea "PA"
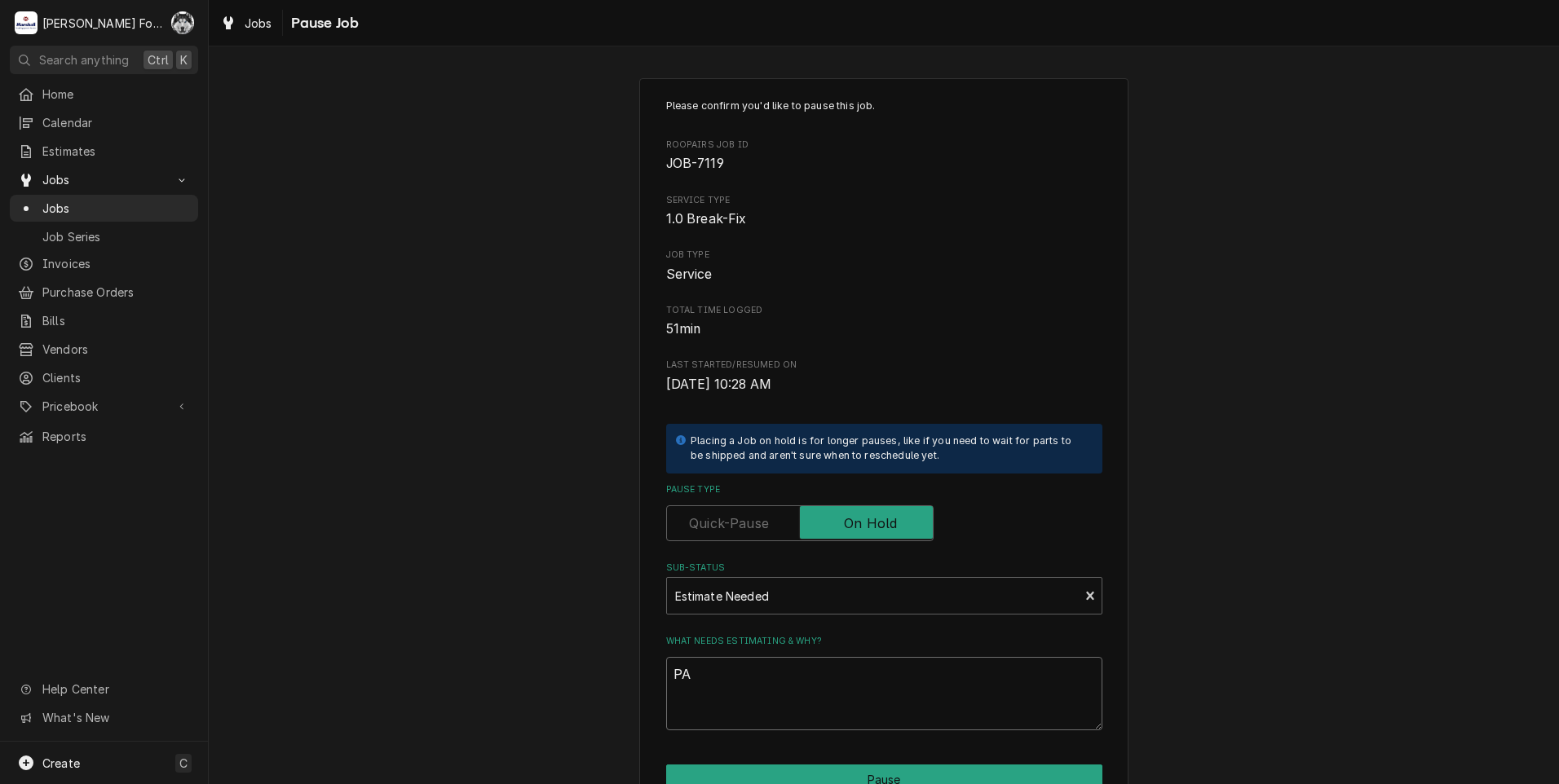
type textarea "x"
type textarea "PAR"
type textarea "x"
type textarea "PART"
type textarea "x"
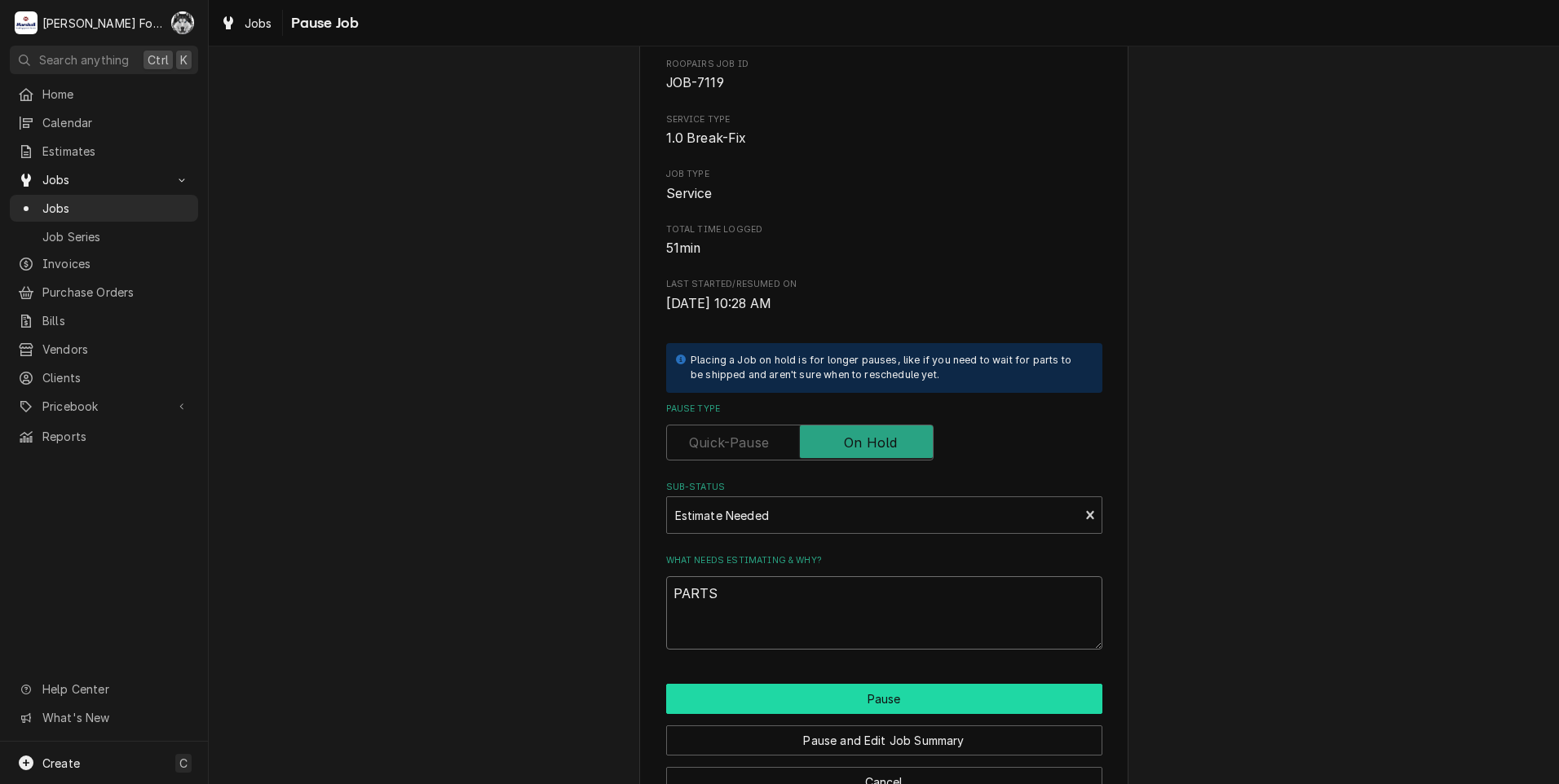
scroll to position [82, 0]
type textarea "PARTS"
click at [745, 700] on button "Pause" at bounding box center [883, 698] width 436 height 30
type textarea "x"
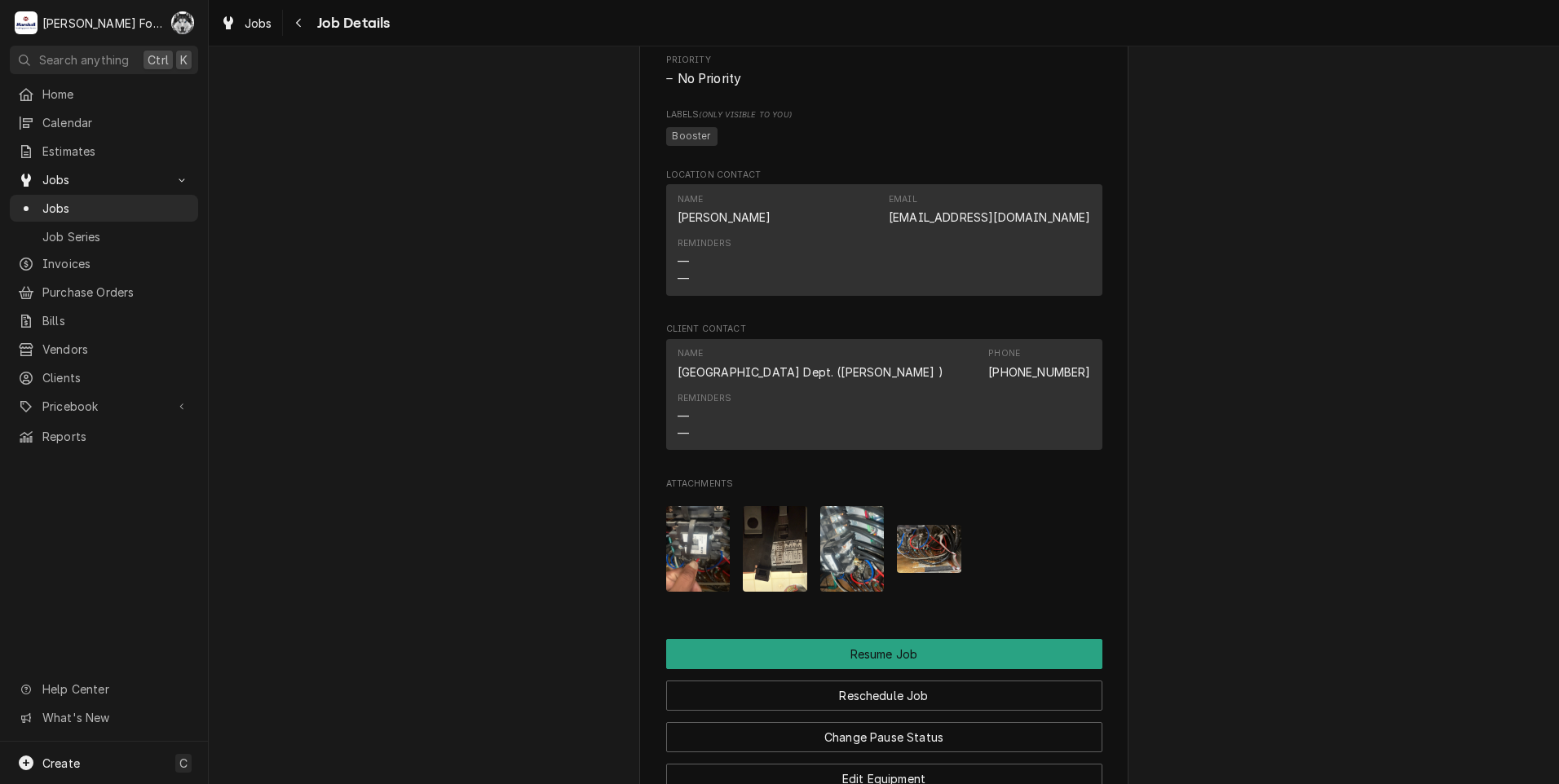
scroll to position [1802, 0]
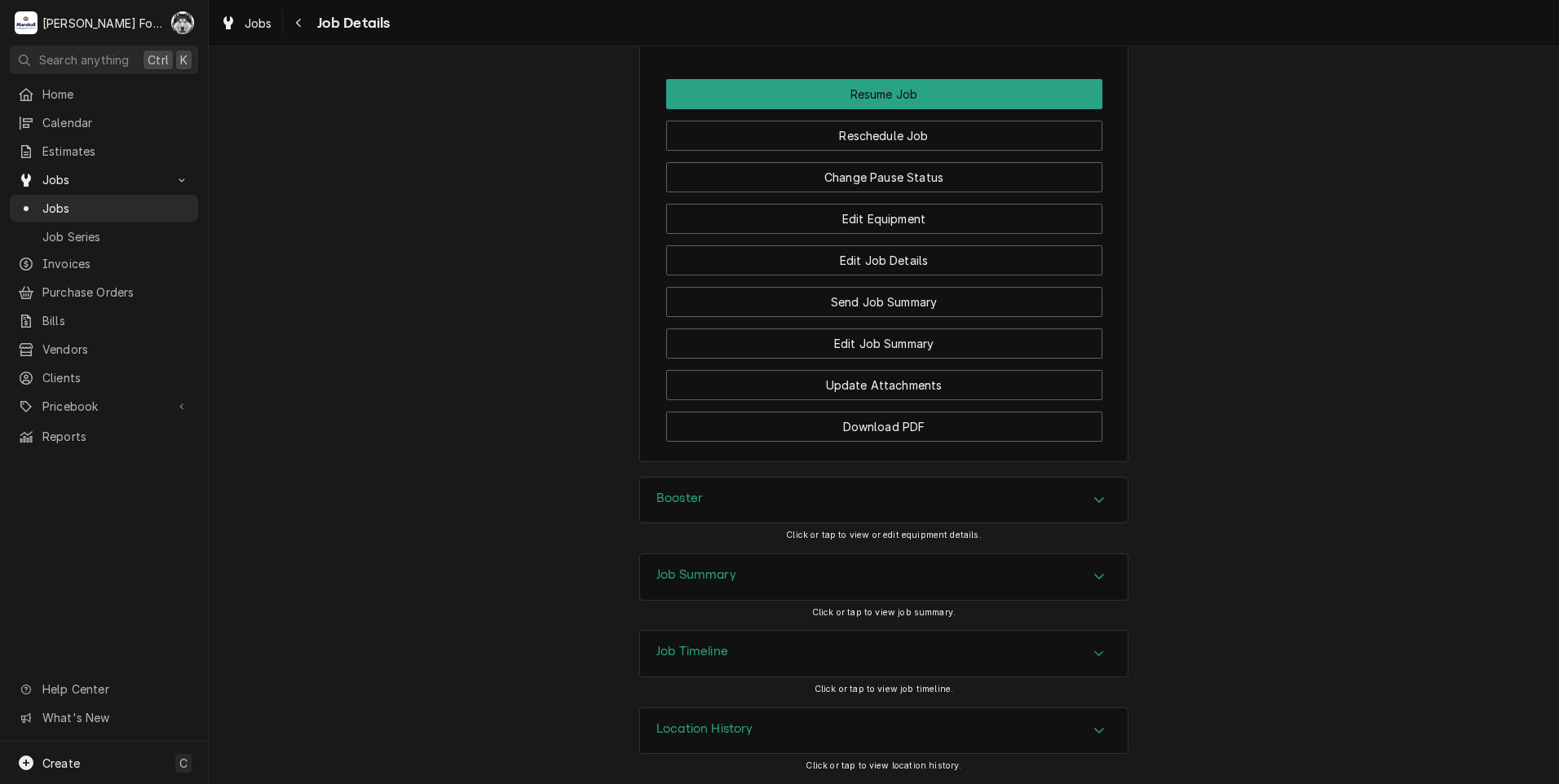
click at [723, 503] on div "Booster" at bounding box center [884, 500] width 488 height 46
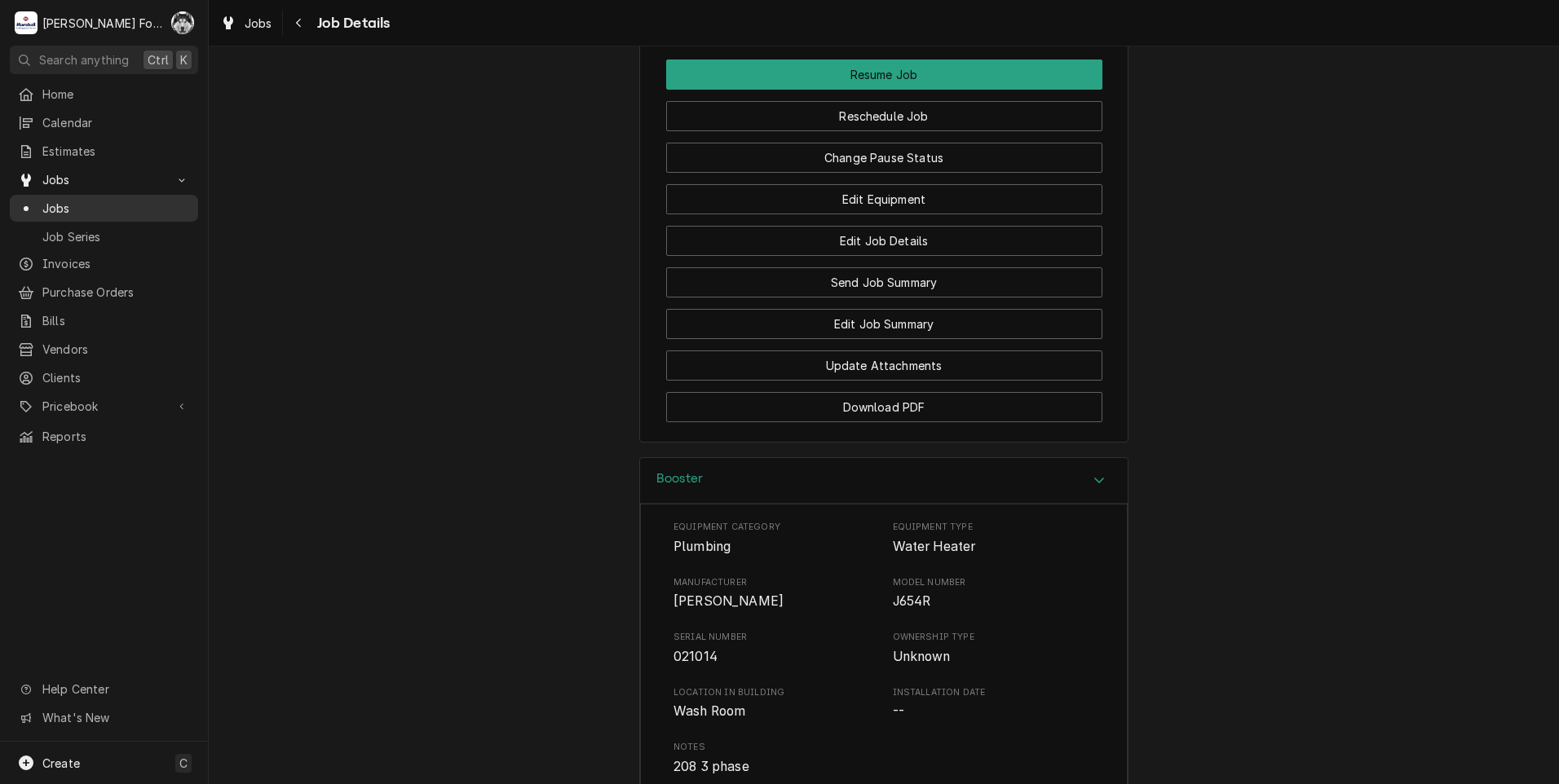
click at [58, 200] on span "Jobs" at bounding box center [117, 209] width 148 height 17
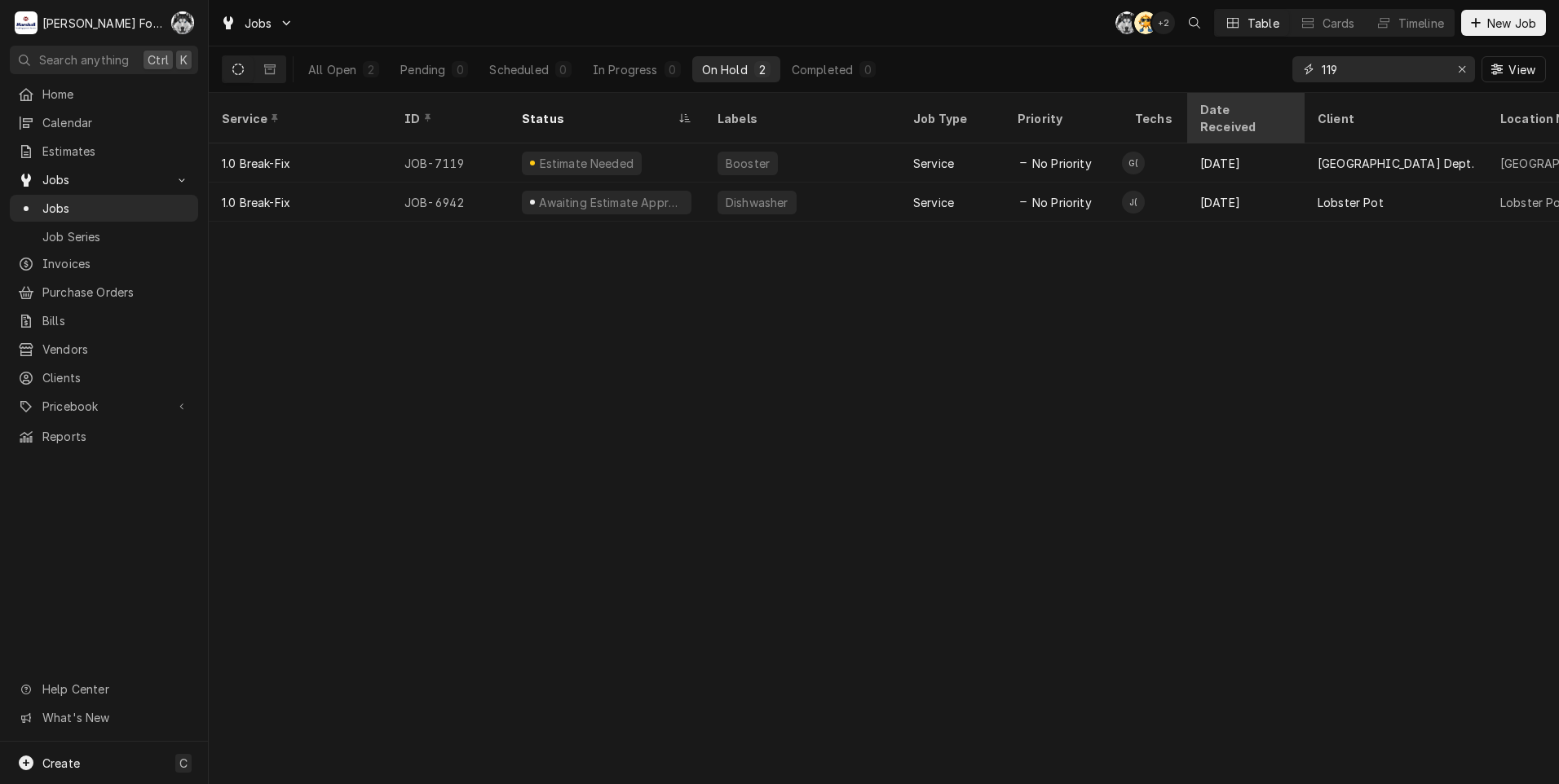
drag, startPoint x: 1265, startPoint y: 84, endPoint x: 1205, endPoint y: 93, distance: 60.7
click at [1206, 92] on div "All Open 2 Pending 0 Scheduled 0 In Progress 0 On Hold 2 Completed 0 119 View" at bounding box center [883, 70] width 1350 height 47
type input "7080"
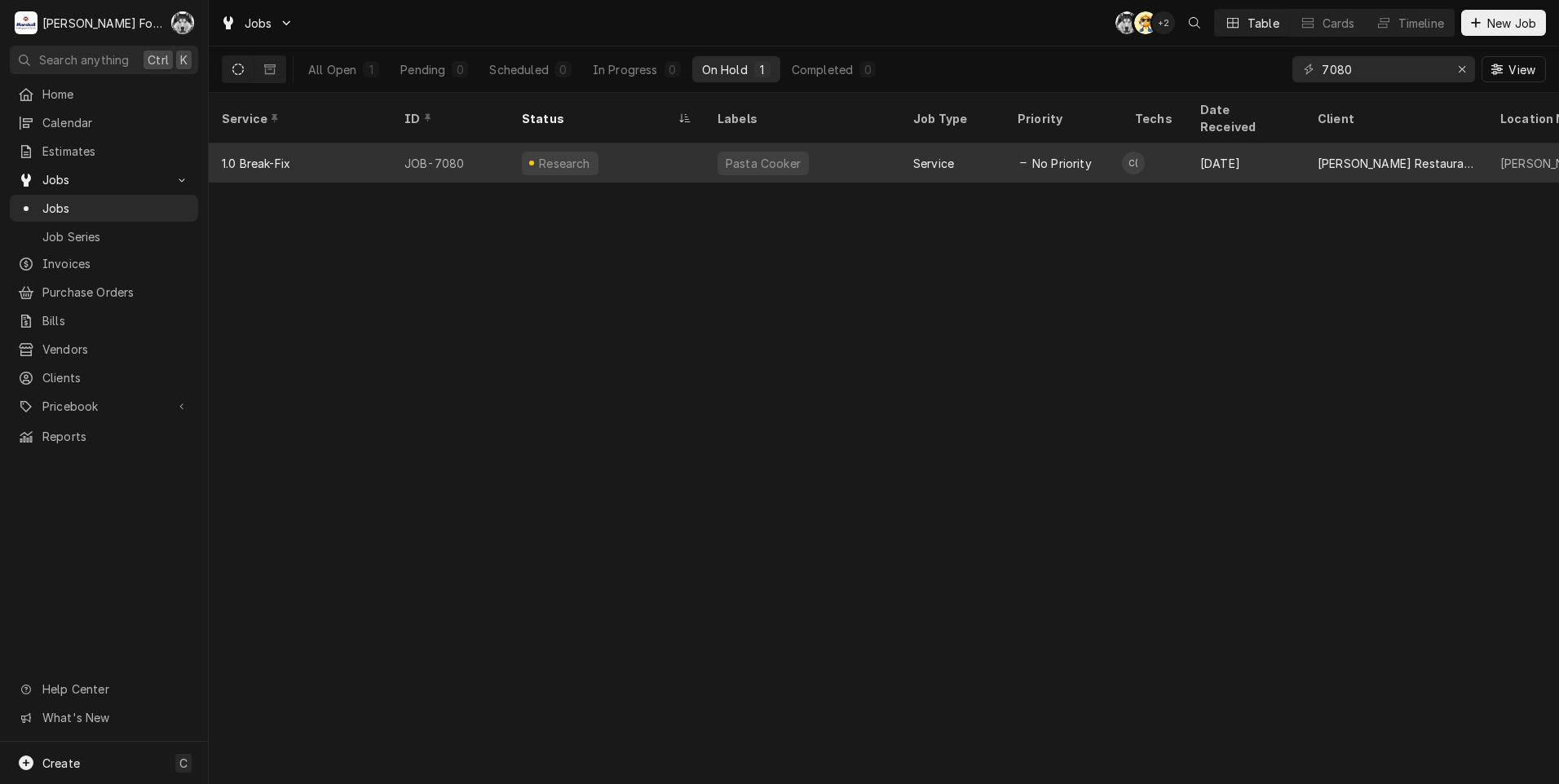
click at [739, 154] on div "Pasta Cooker" at bounding box center [763, 163] width 79 height 17
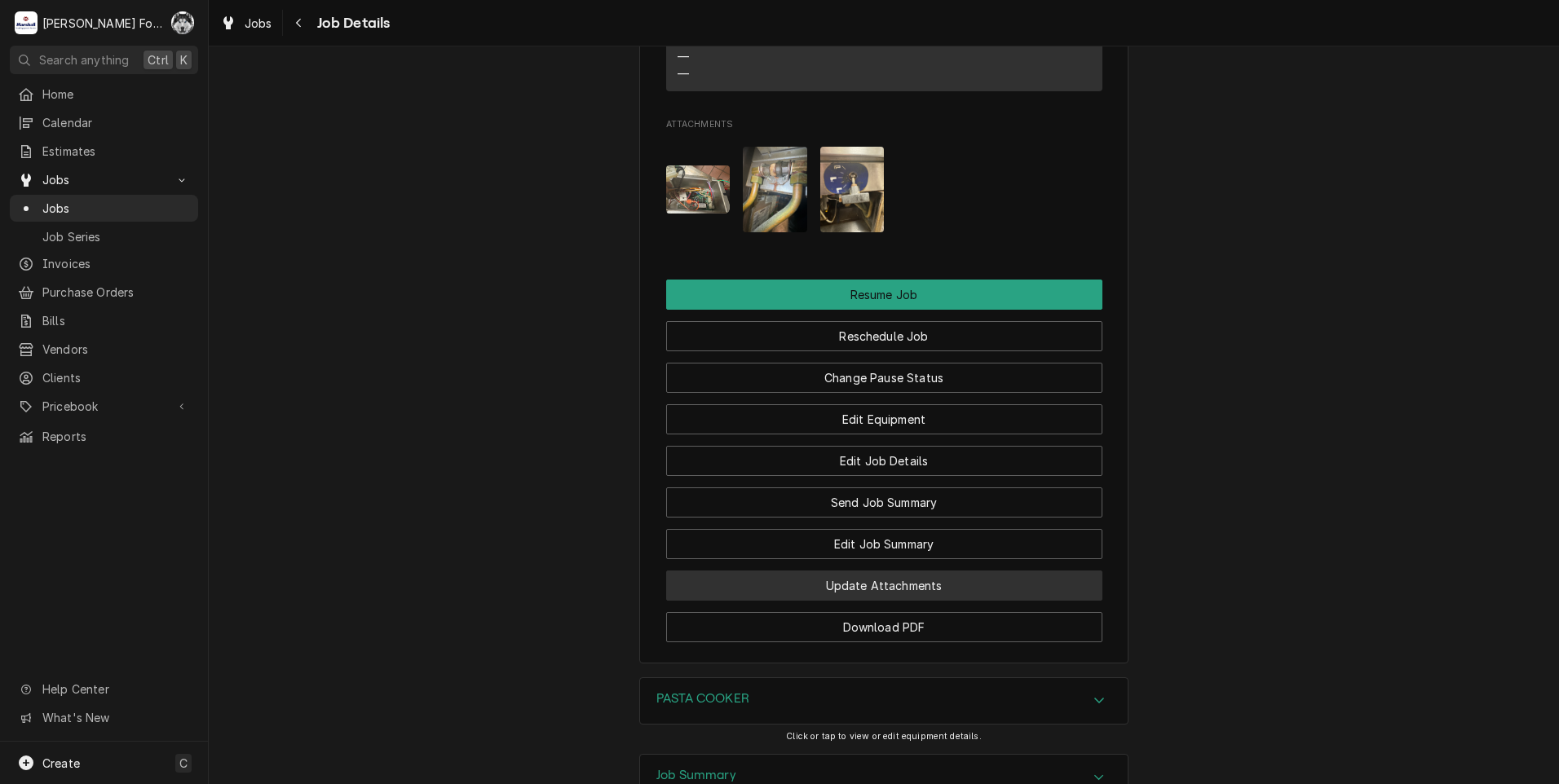
scroll to position [1875, 0]
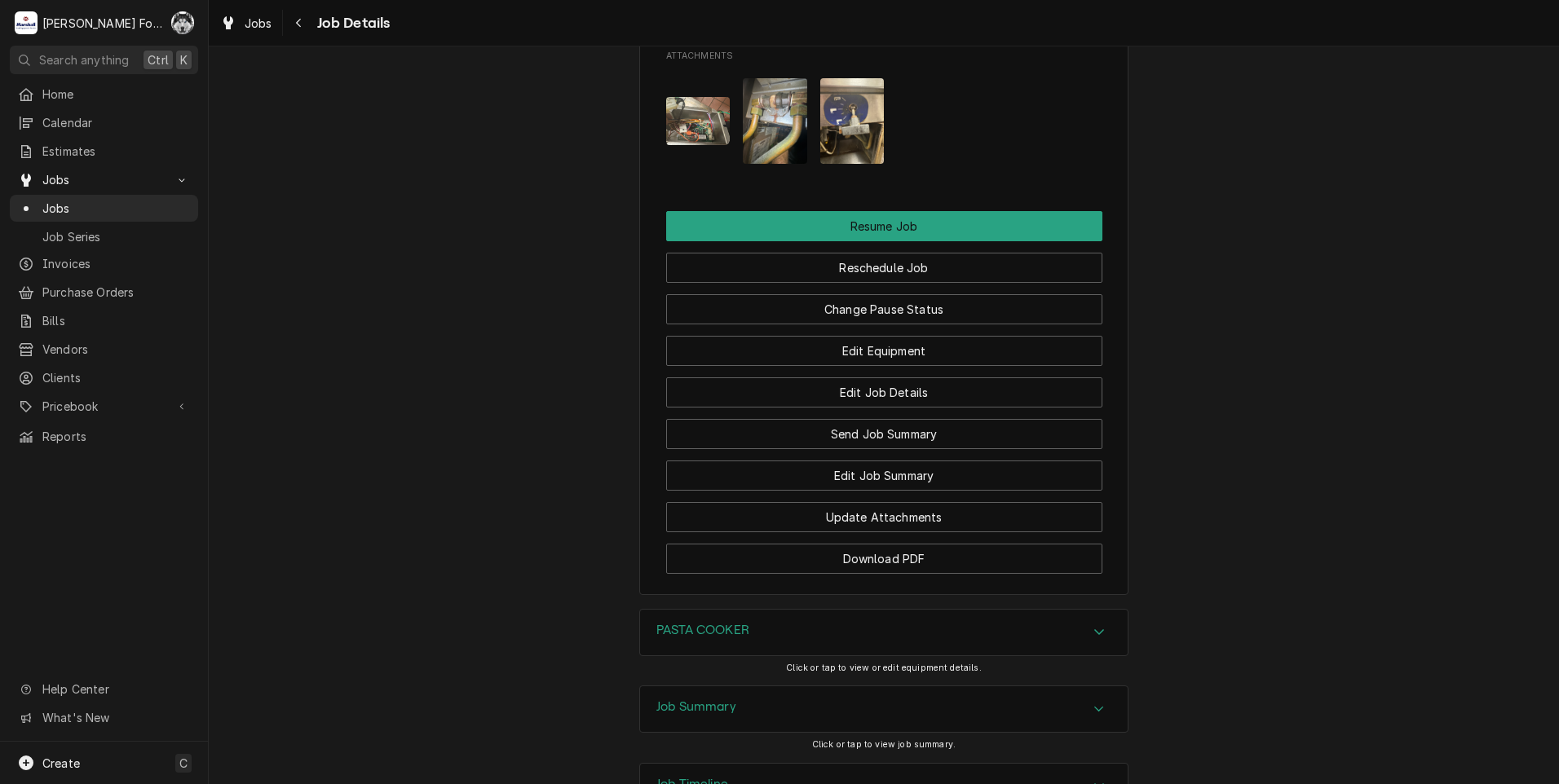
click at [765, 655] on div "PASTA COOKER" at bounding box center [884, 632] width 488 height 46
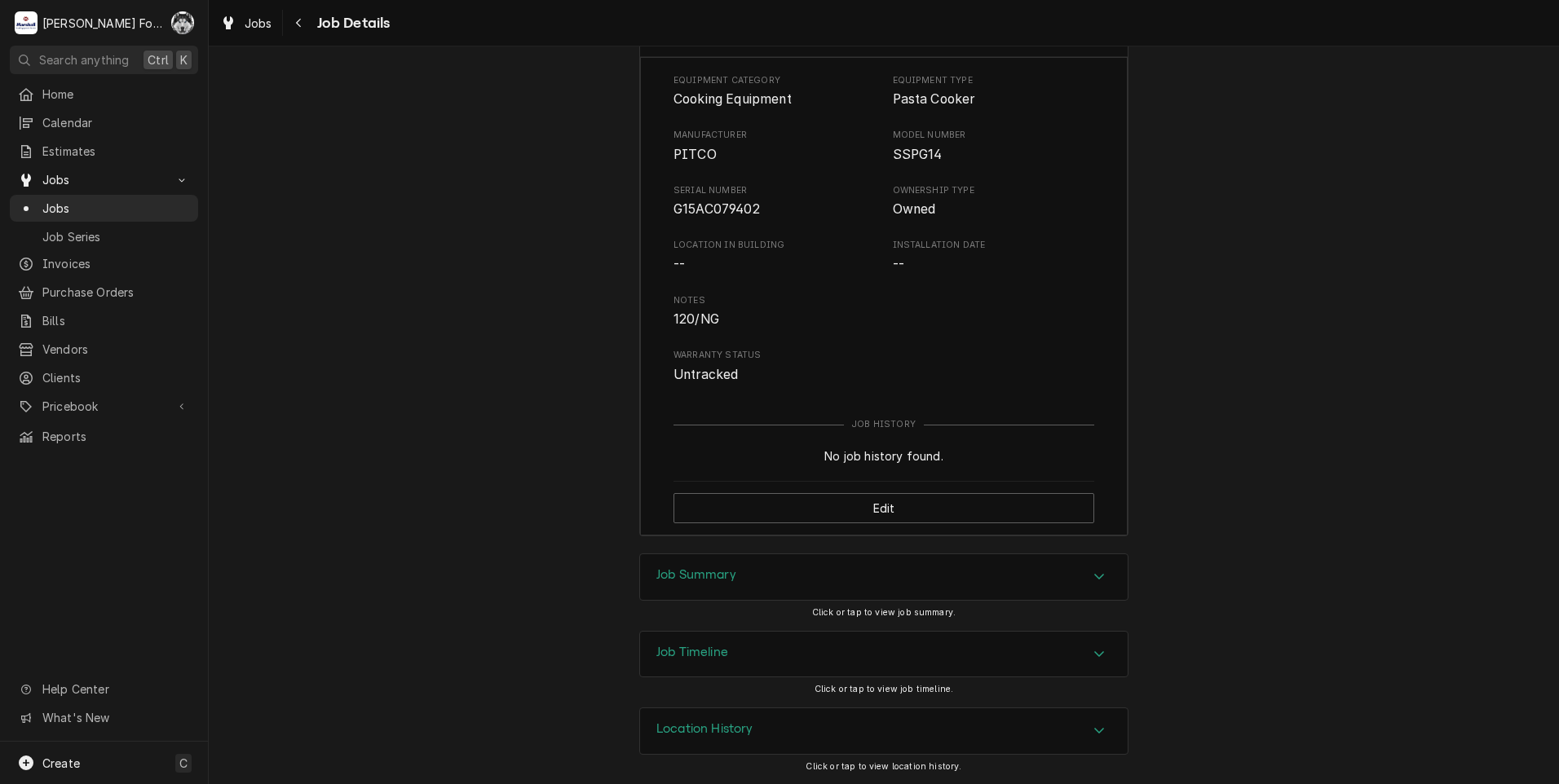
click at [784, 584] on div "Job Summary" at bounding box center [884, 576] width 488 height 46
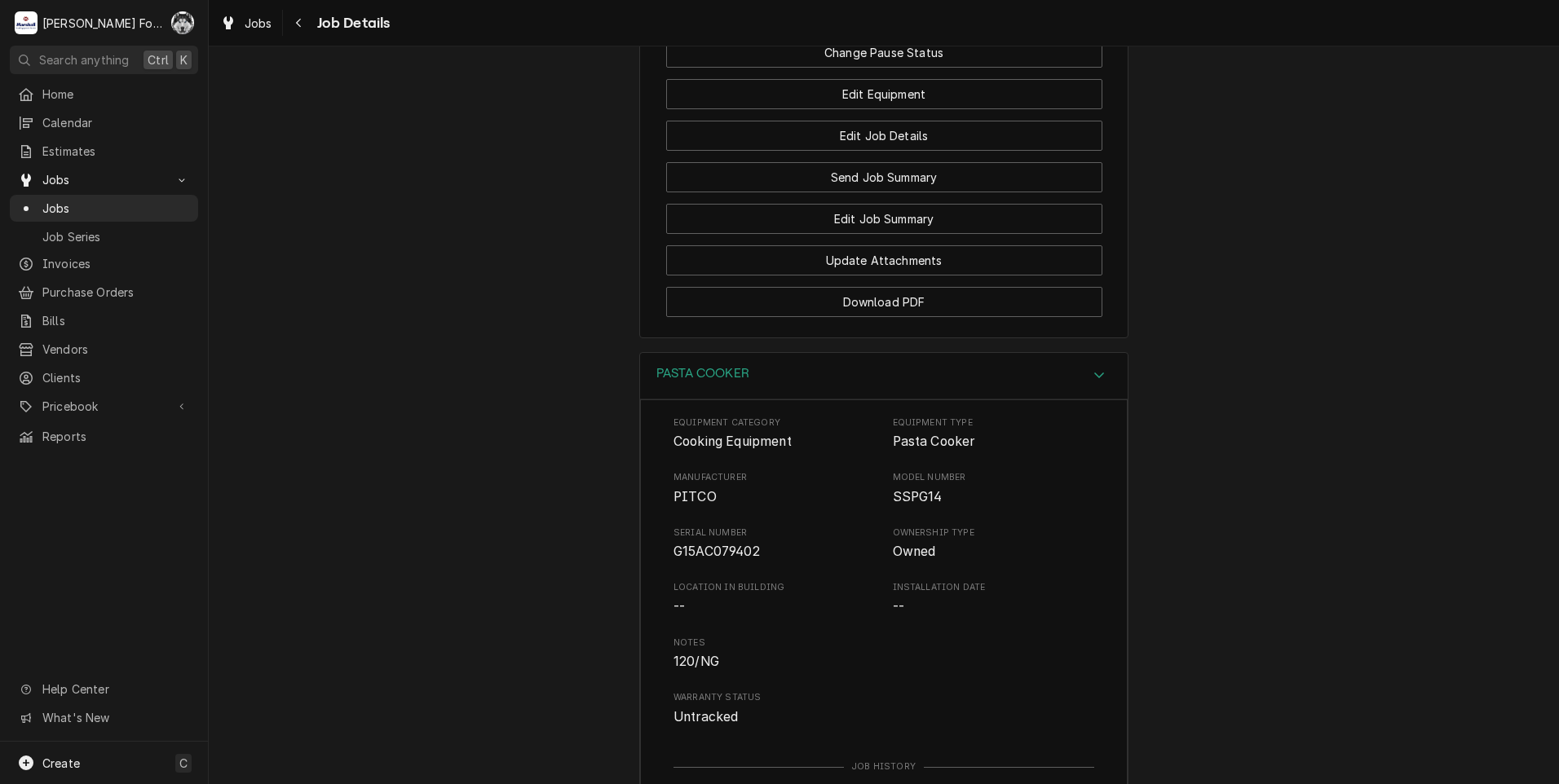
scroll to position [1564, 0]
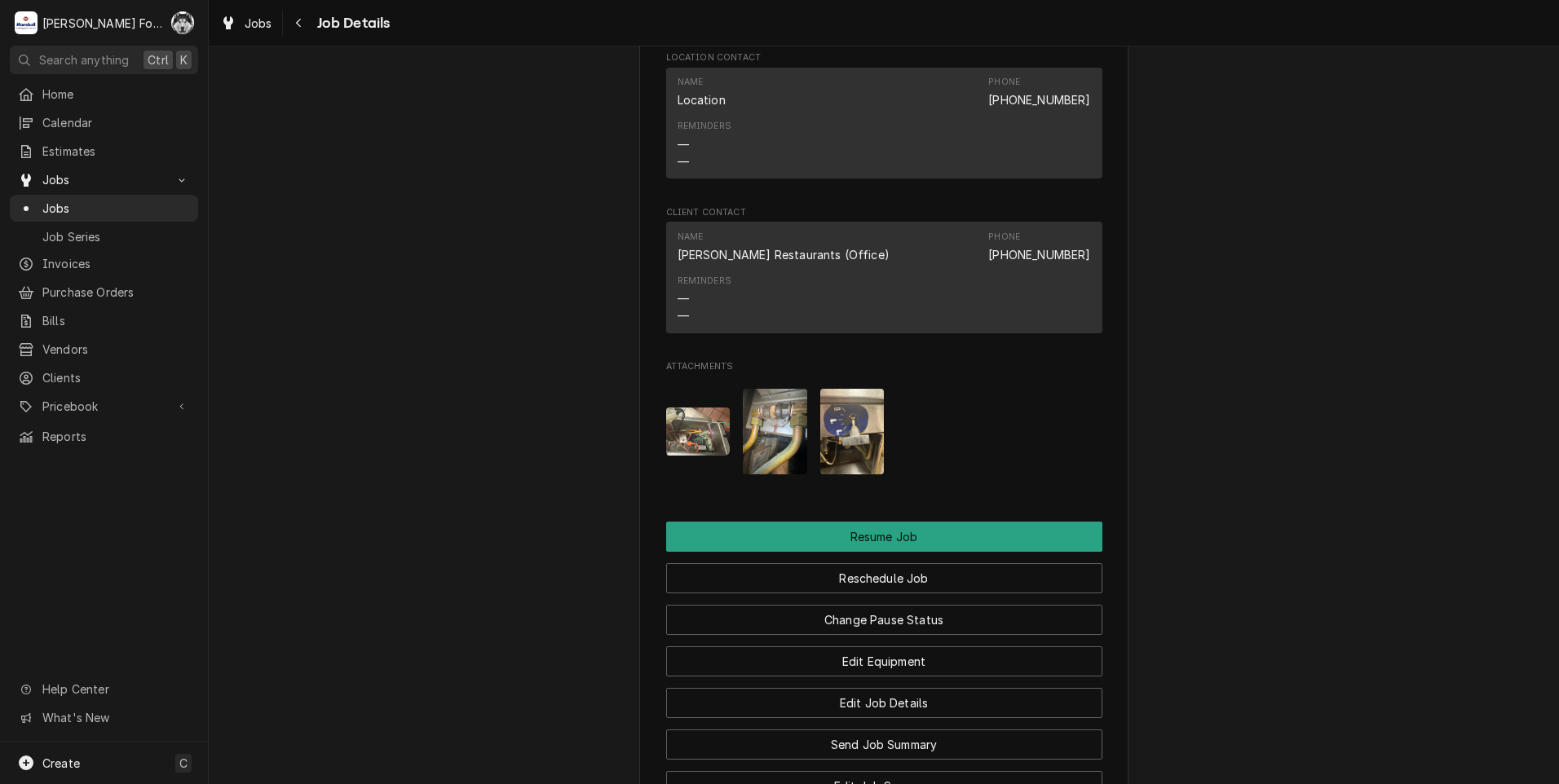
click at [677, 449] on img "Attachments" at bounding box center [698, 430] width 64 height 48
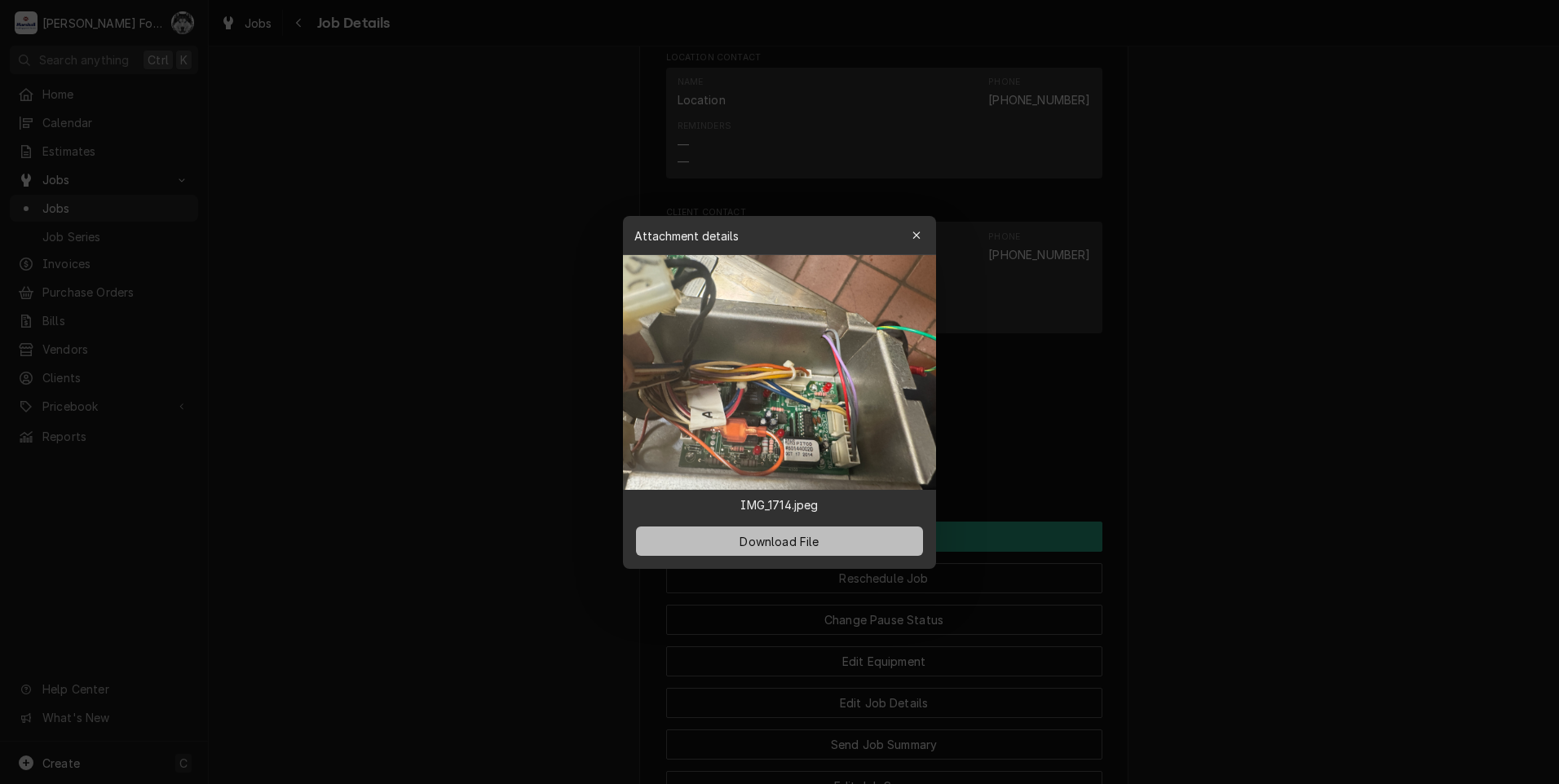
click at [769, 536] on span "Download File" at bounding box center [780, 541] width 86 height 17
click at [1304, 615] on div at bounding box center [780, 392] width 1559 height 784
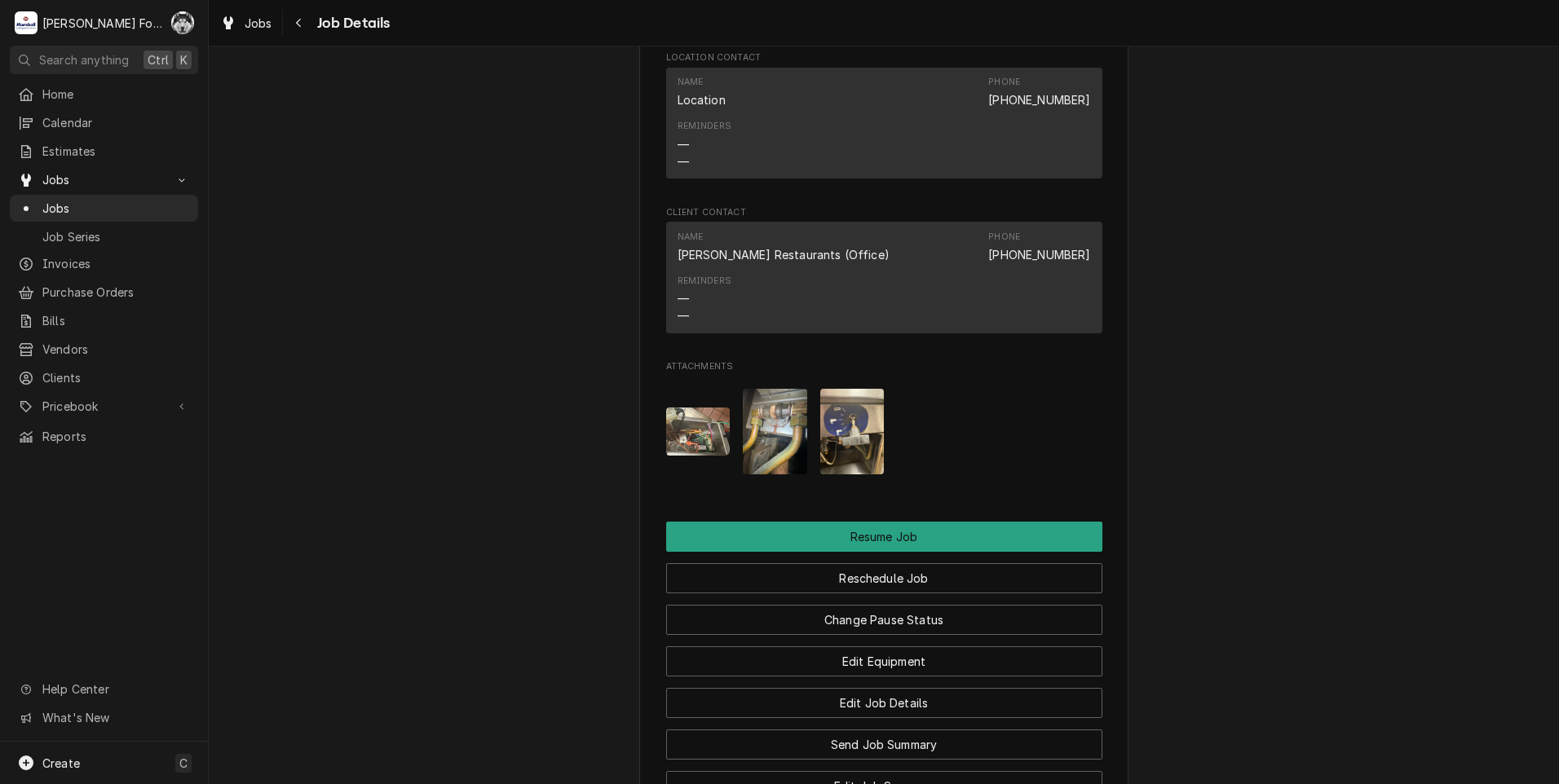
click at [743, 448] on img "Attachments" at bounding box center [775, 431] width 64 height 85
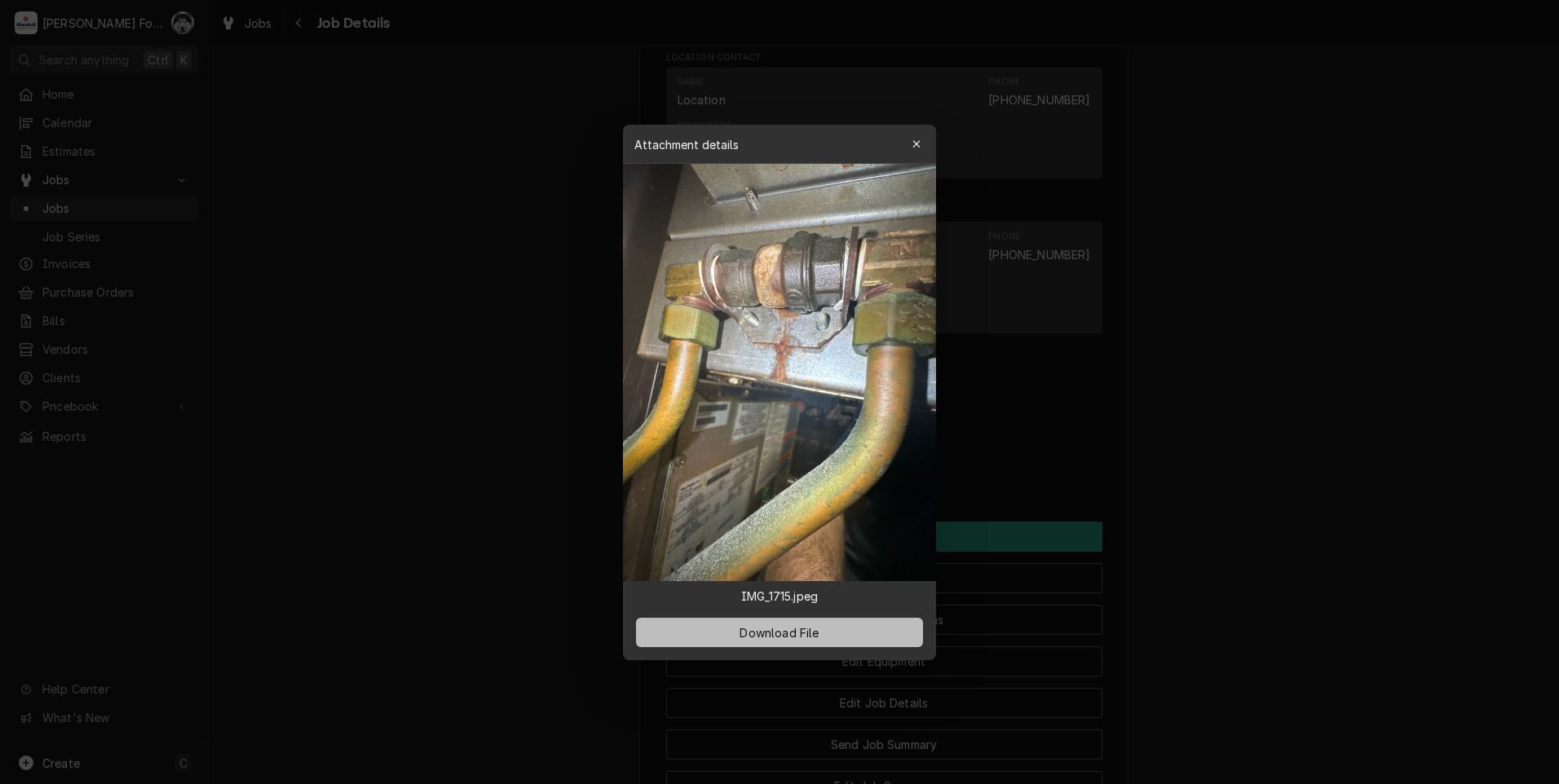
click at [797, 631] on span "Download File" at bounding box center [780, 632] width 86 height 17
drag, startPoint x: 1254, startPoint y: 680, endPoint x: 1228, endPoint y: 658, distance: 34.1
click at [1254, 680] on div at bounding box center [780, 392] width 1559 height 784
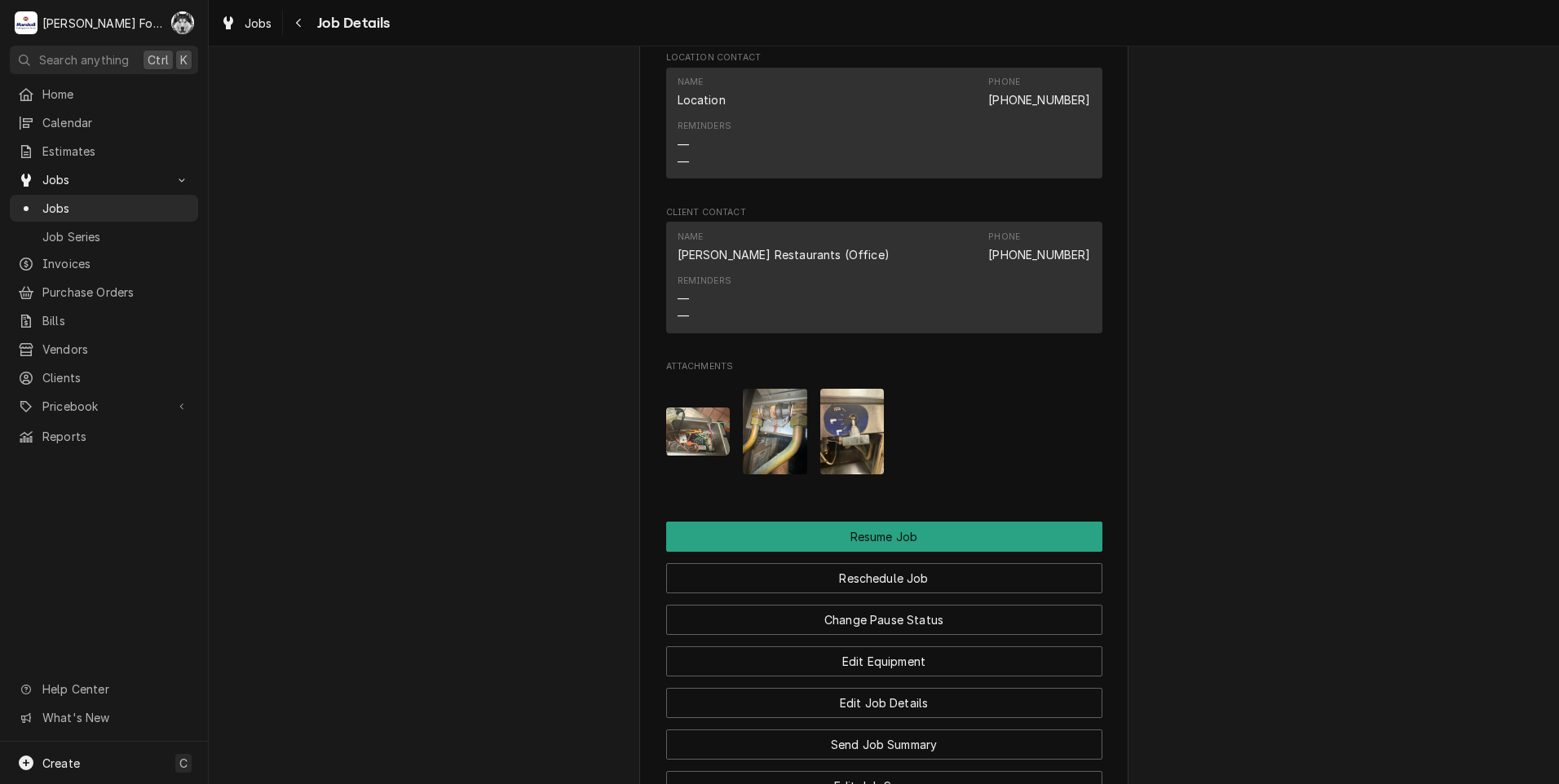
click at [850, 460] on img "Attachments" at bounding box center [852, 431] width 64 height 85
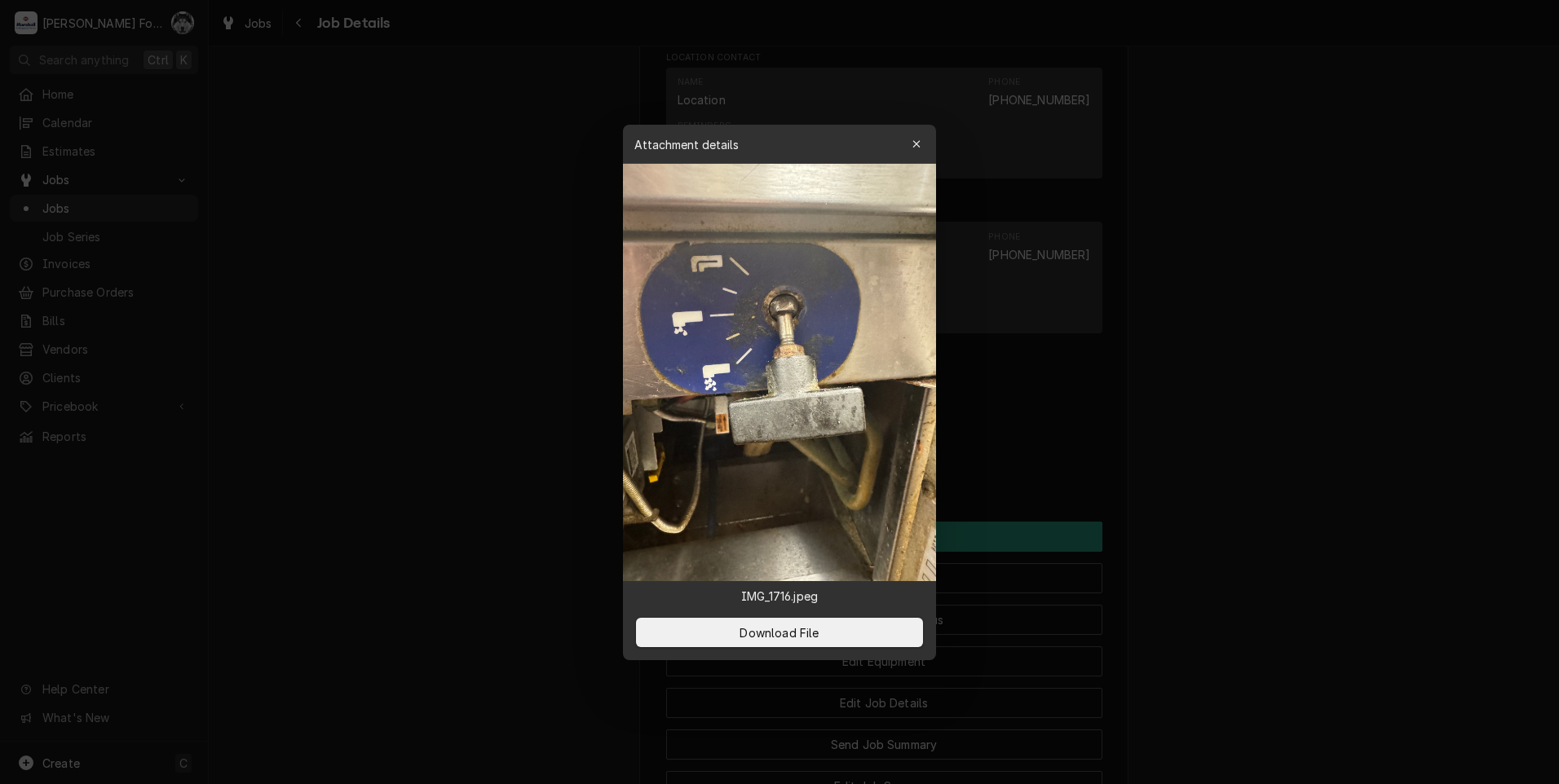
click at [1359, 633] on div at bounding box center [780, 392] width 1559 height 784
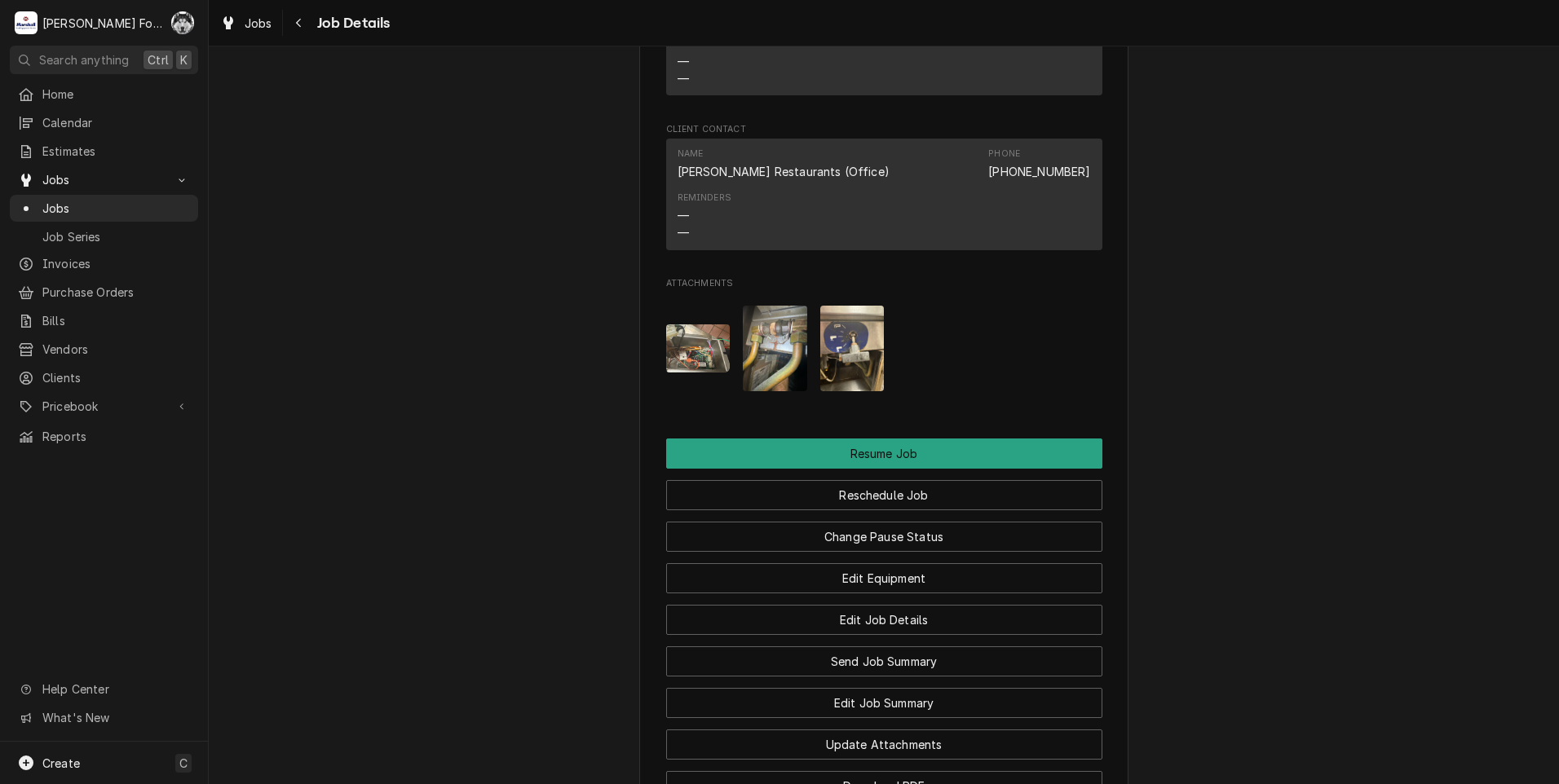
scroll to position [1646, 0]
click at [848, 379] on img "Attachments" at bounding box center [852, 350] width 64 height 85
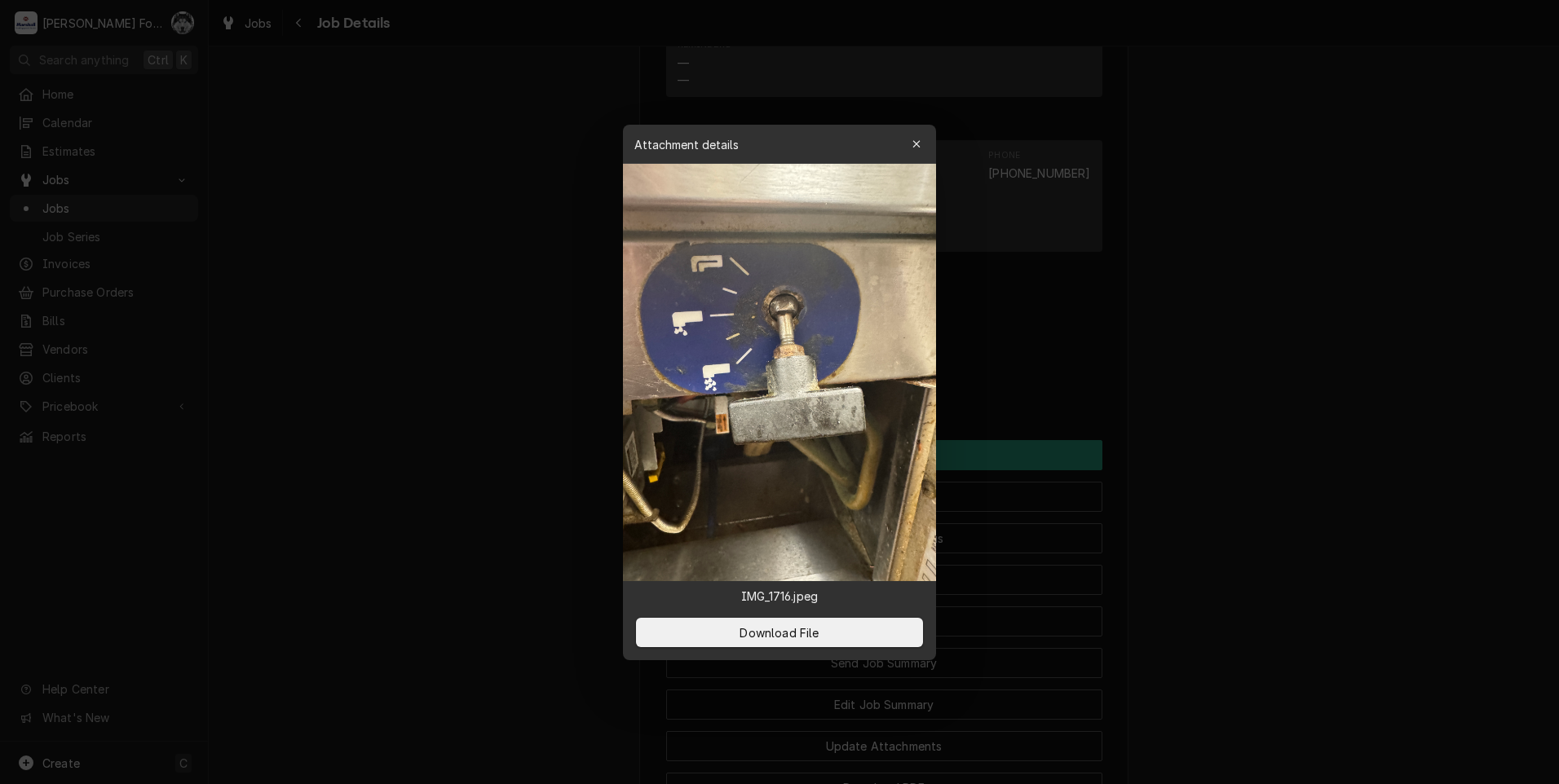
drag, startPoint x: 920, startPoint y: 146, endPoint x: 901, endPoint y: 150, distance: 19.4
click at [918, 144] on icon "button" at bounding box center [917, 145] width 9 height 12
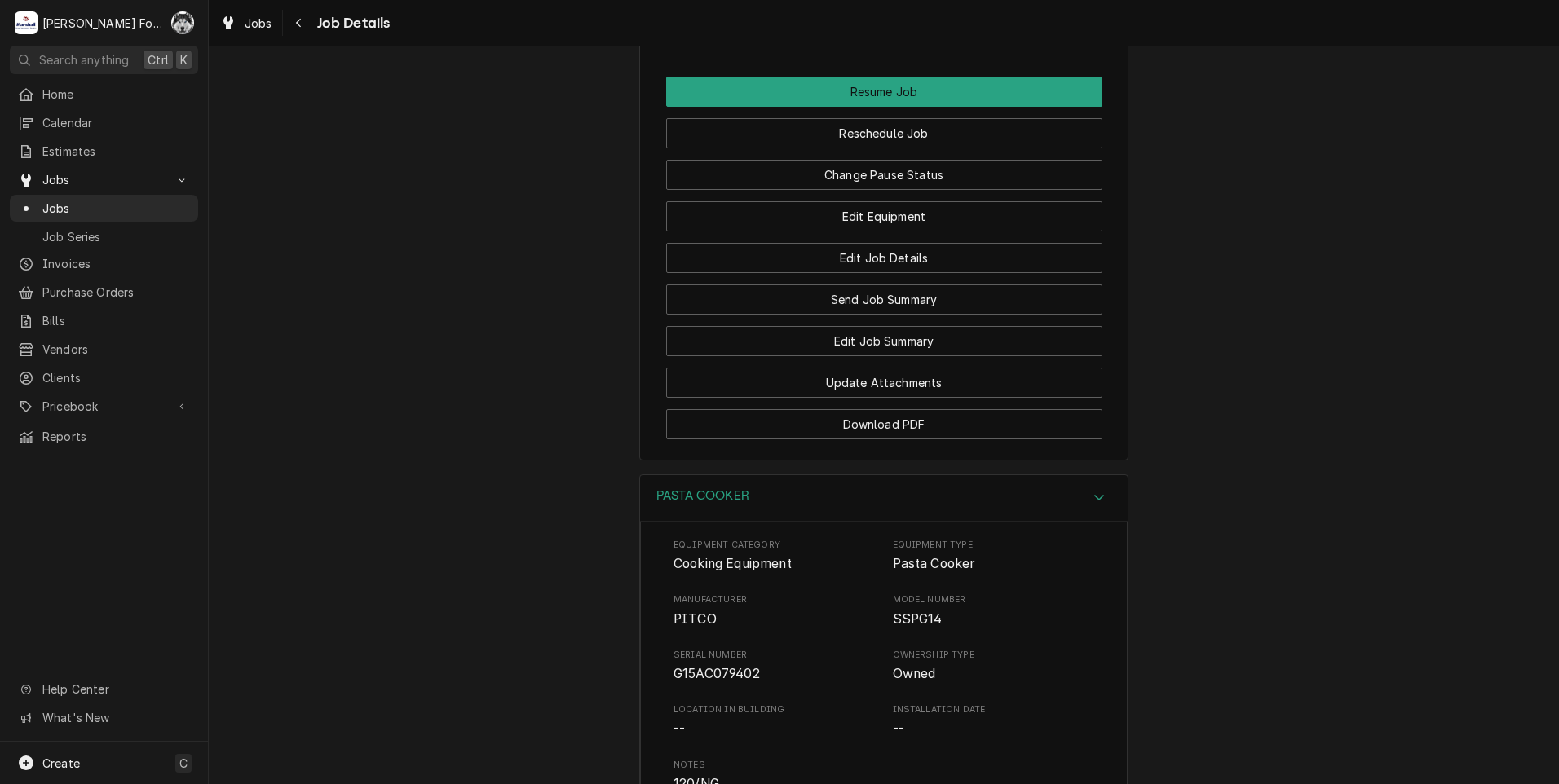
scroll to position [1971, 0]
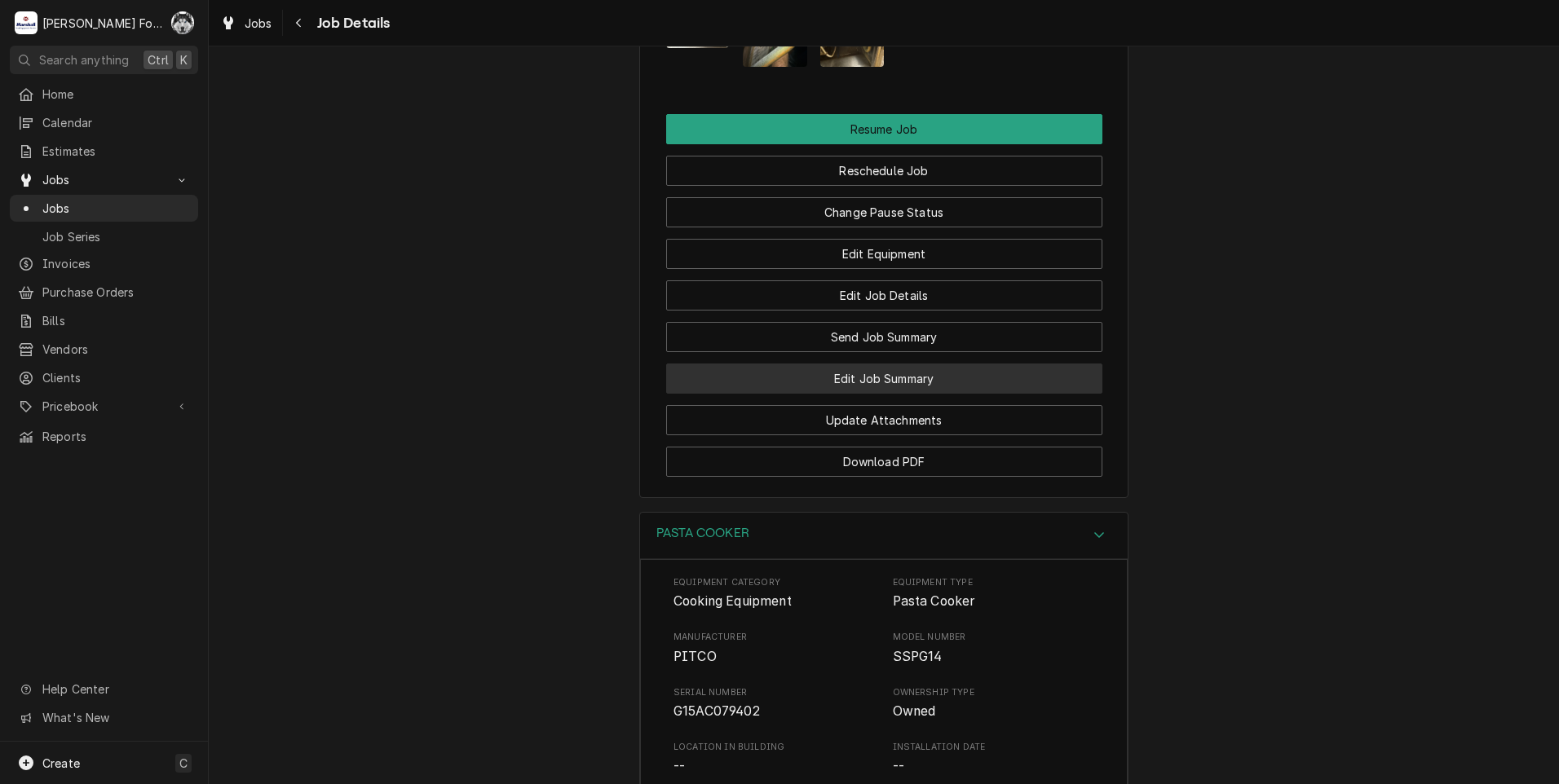
click at [876, 393] on button "Edit Job Summary" at bounding box center [883, 378] width 436 height 30
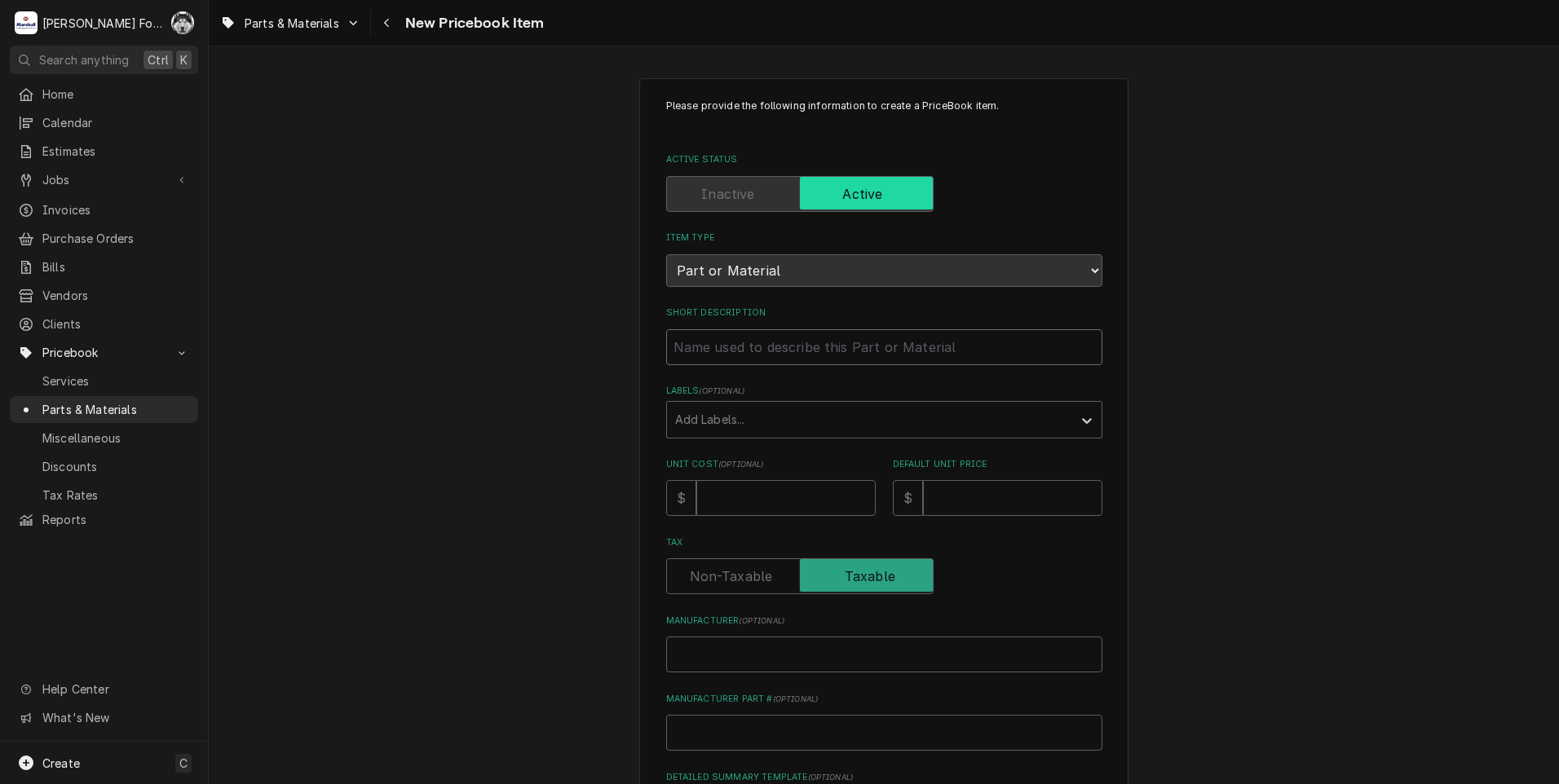
click at [752, 352] on input "Short Description" at bounding box center [883, 347] width 436 height 36
type textarea "x"
type input "H"
type textarea "x"
type input "HA"
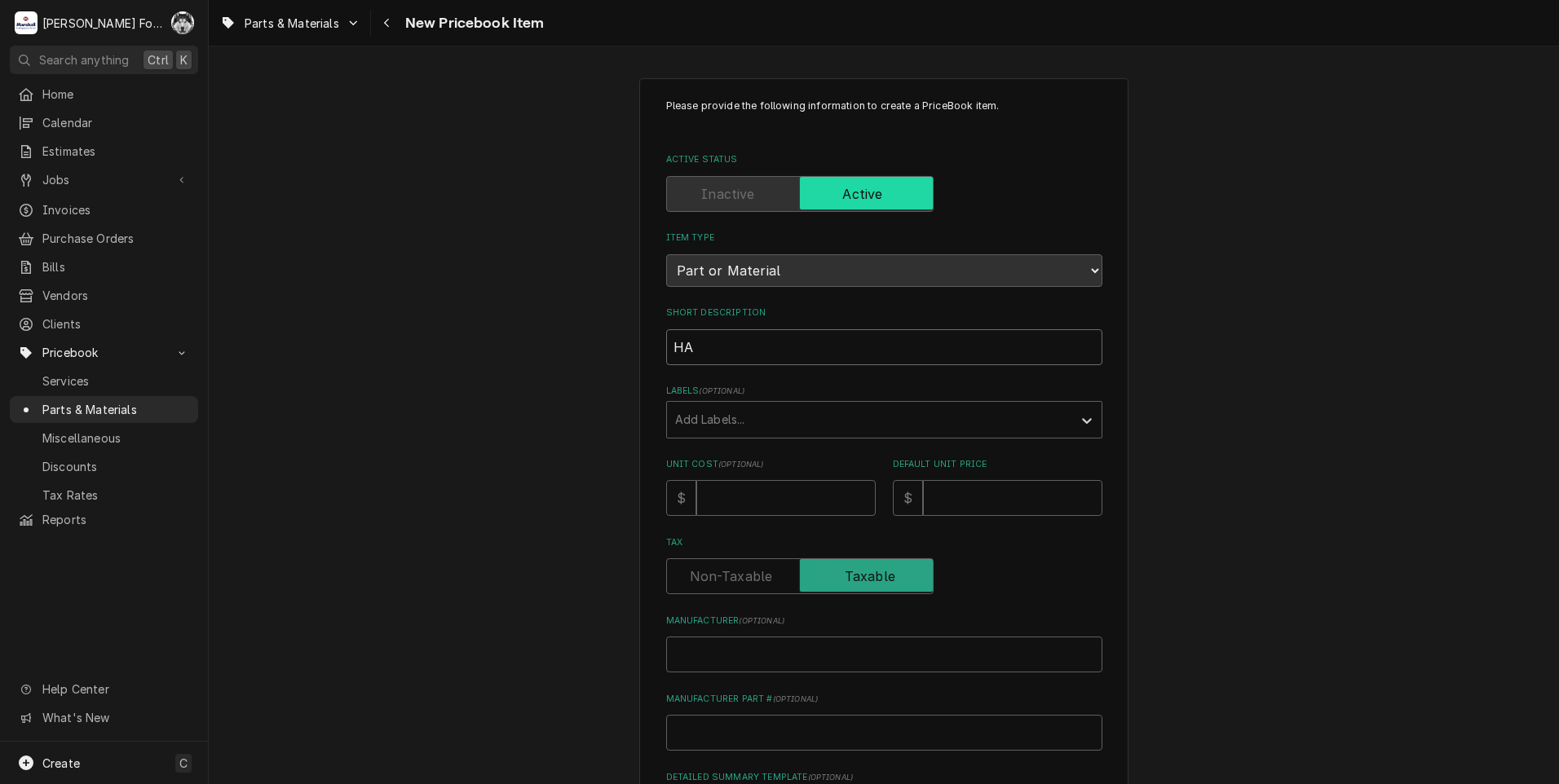
type textarea "x"
type input "HAN"
type textarea "x"
type input "HAND"
type textarea "x"
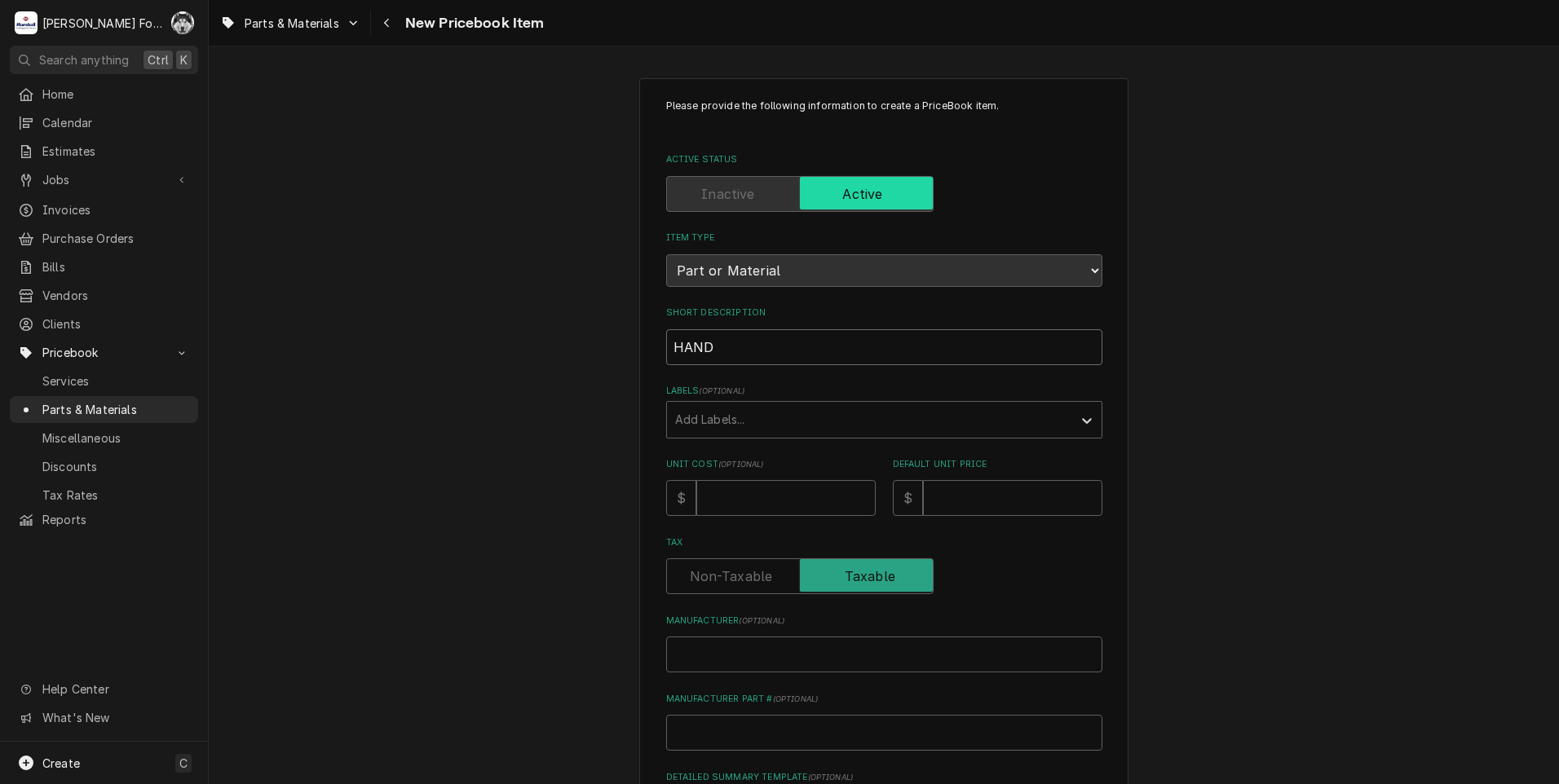
type input "HANDL"
type textarea "x"
type input "HANDLE"
type textarea "x"
type input "HANDLE"
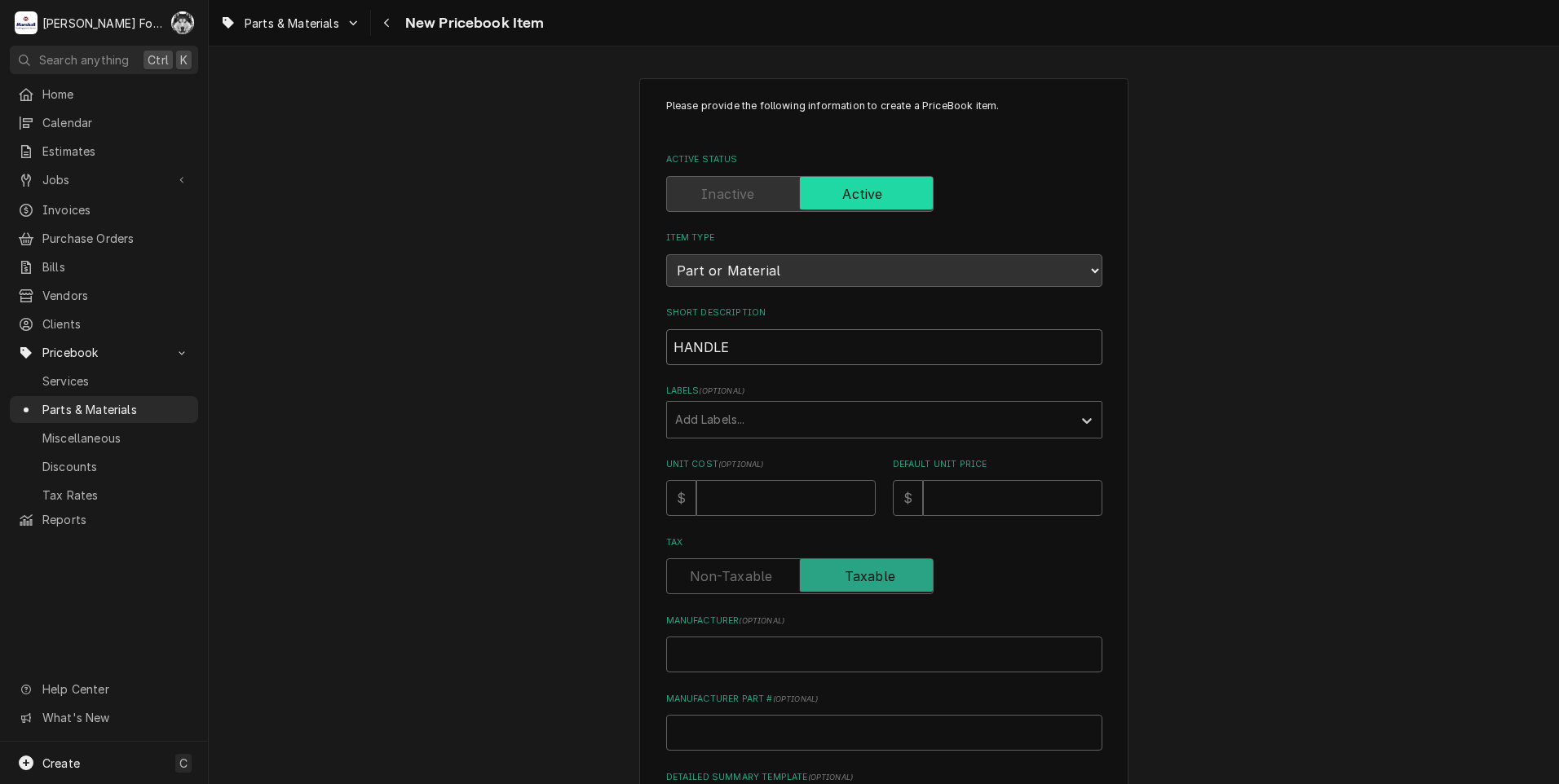
type textarea "x"
type input "HANDLE"
type textarea "x"
type input "HANDLE,"
type textarea "x"
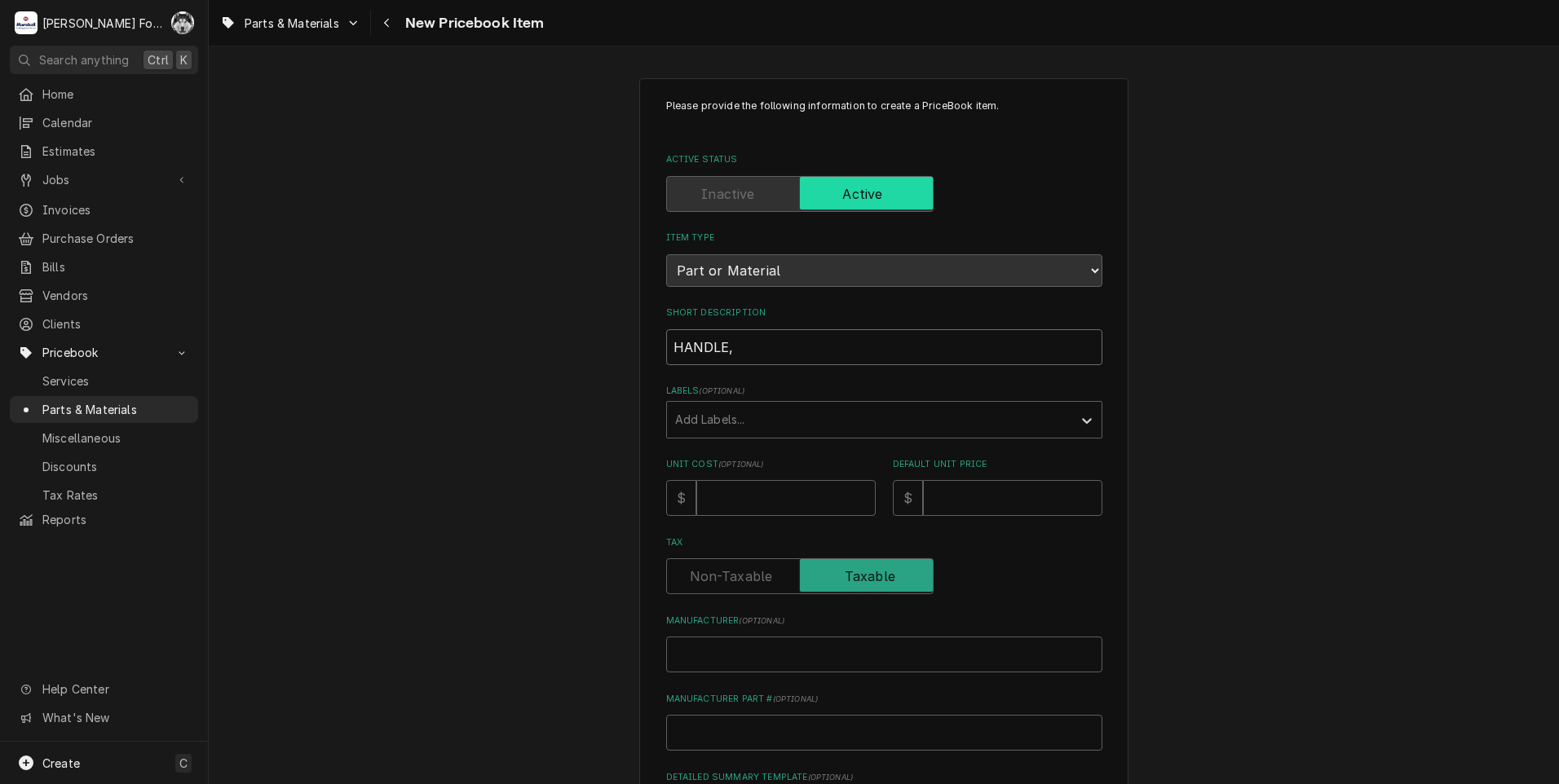
type input "HANDLE,"
type textarea "x"
type input "HANDLE, W"
type textarea "x"
type input "HANDLE, WA"
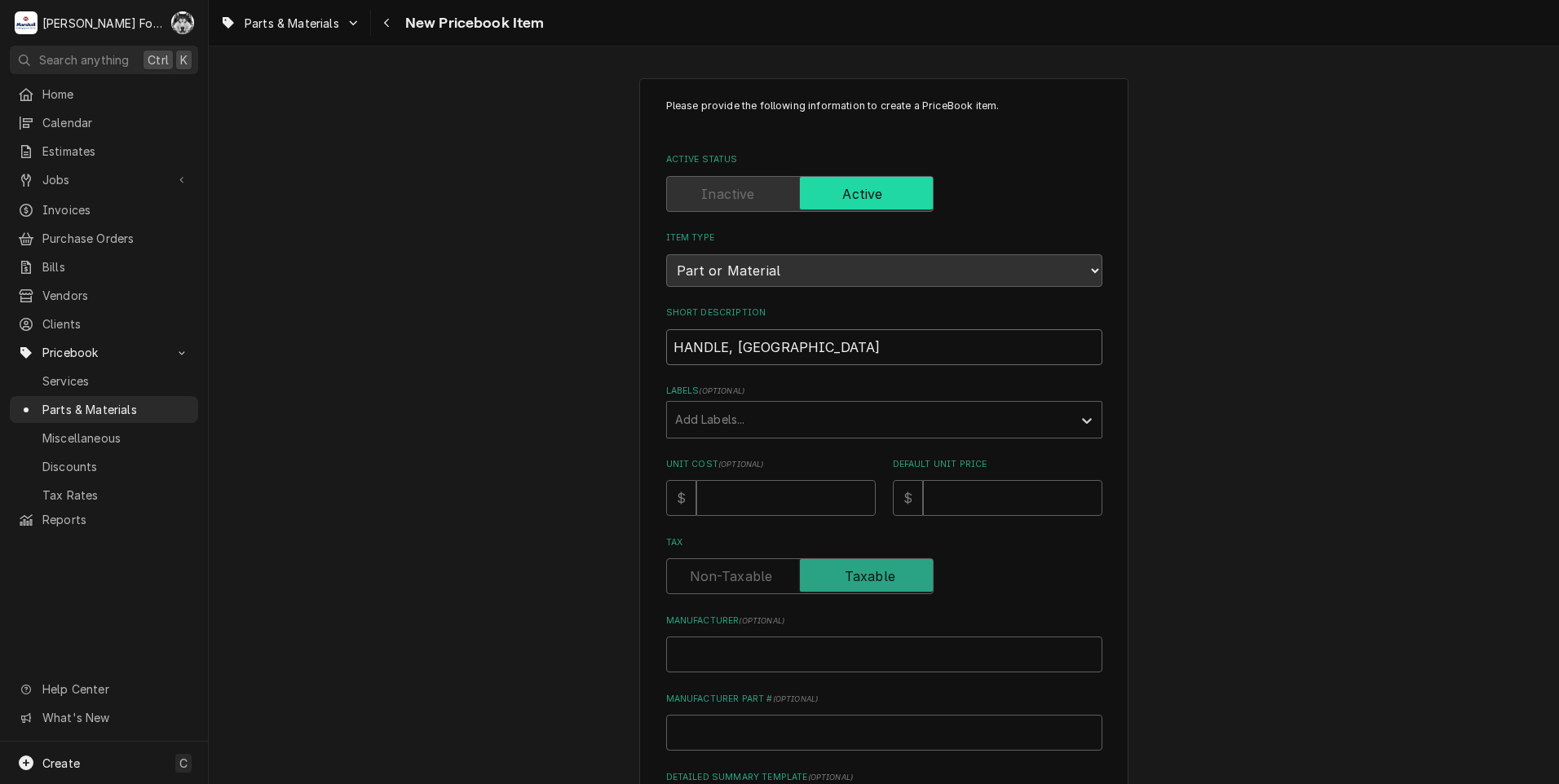
type textarea "x"
type input "HANDLE, WAT"
type textarea "x"
type input "HANDLE, WATE"
type textarea "x"
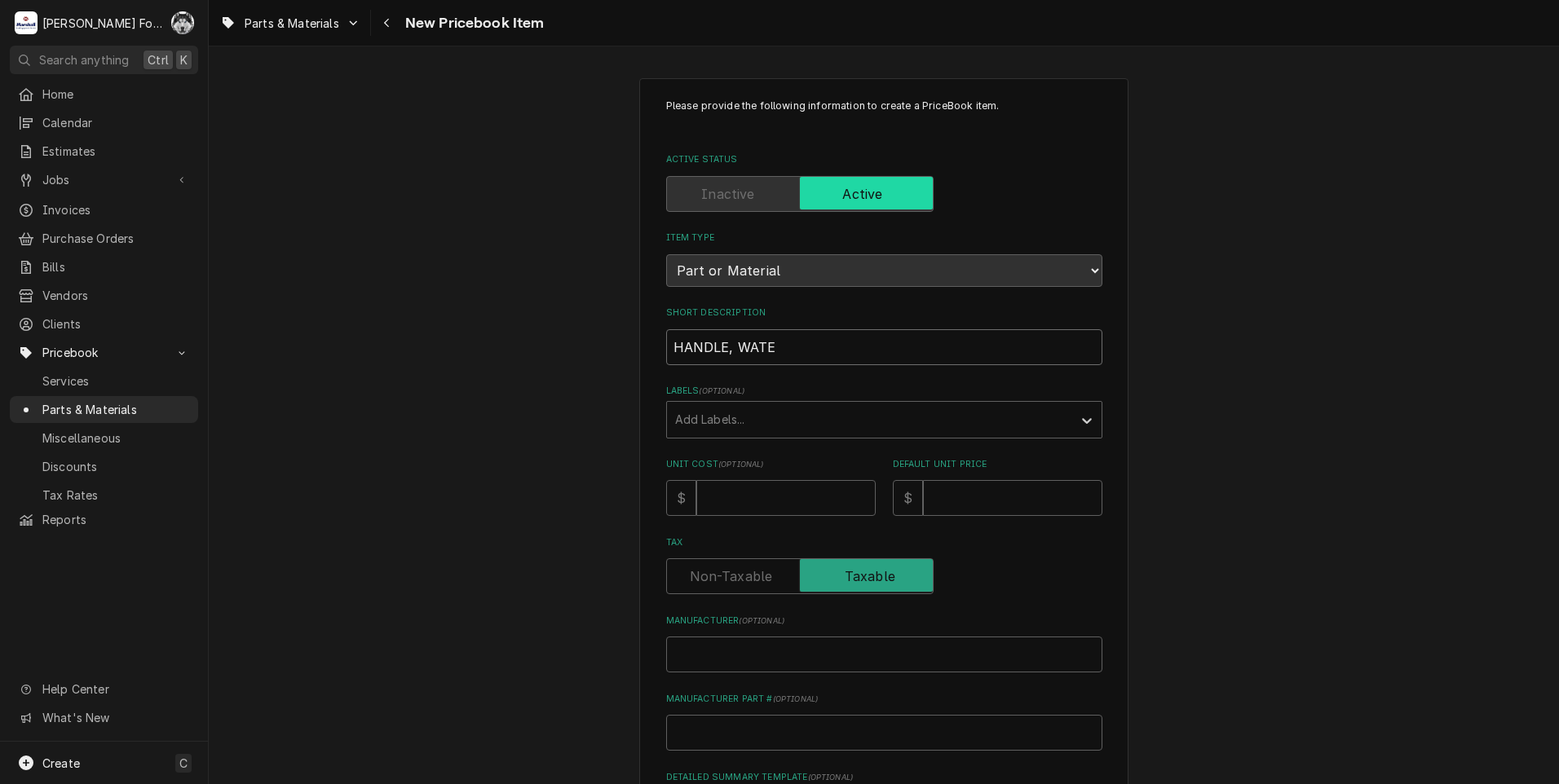
type input "HANDLE, WATER"
type textarea "x"
type input "HANDLE, WATER"
type textarea "x"
type input "HANDLE, WATER V"
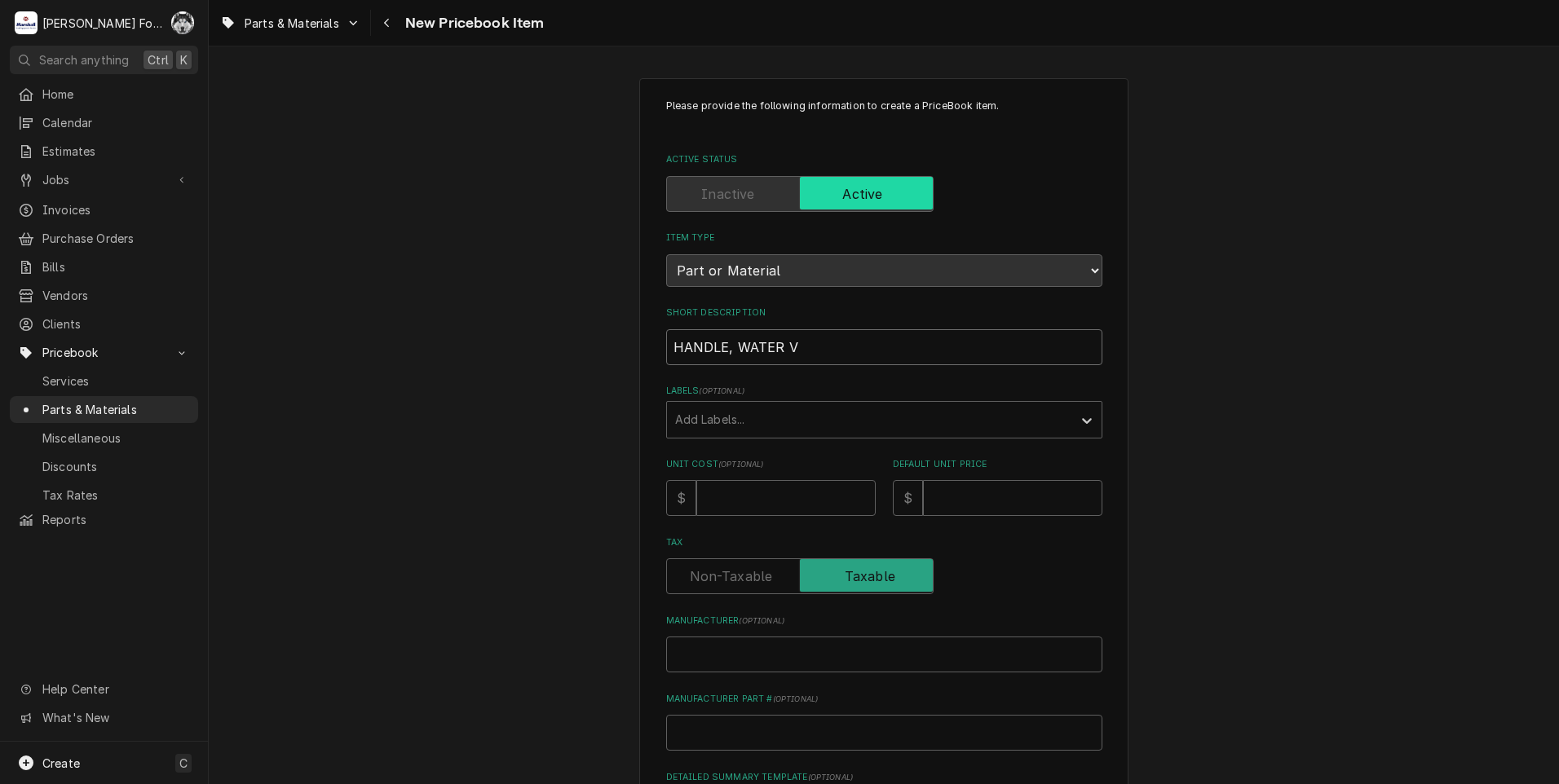
type textarea "x"
type input "HANDLE, WATER VA"
type textarea "x"
type input "HANDLE, WATER VAL"
type textarea "x"
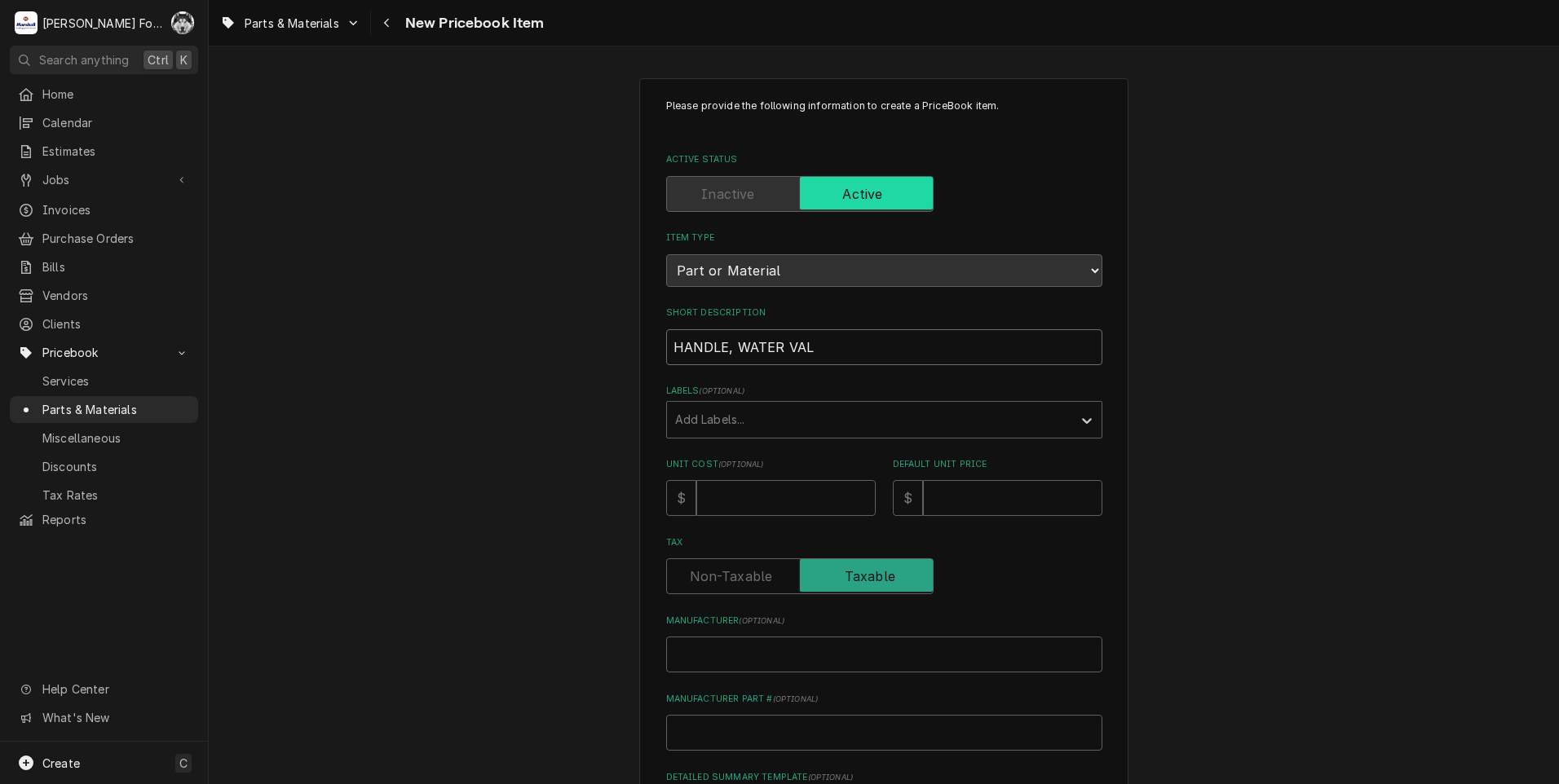
type input "HANDLE, WATER VALV"
type textarea "x"
type input "HANDLE, WATER VALVE"
type textarea "x"
type input "HANDLE, WATER VALVE"
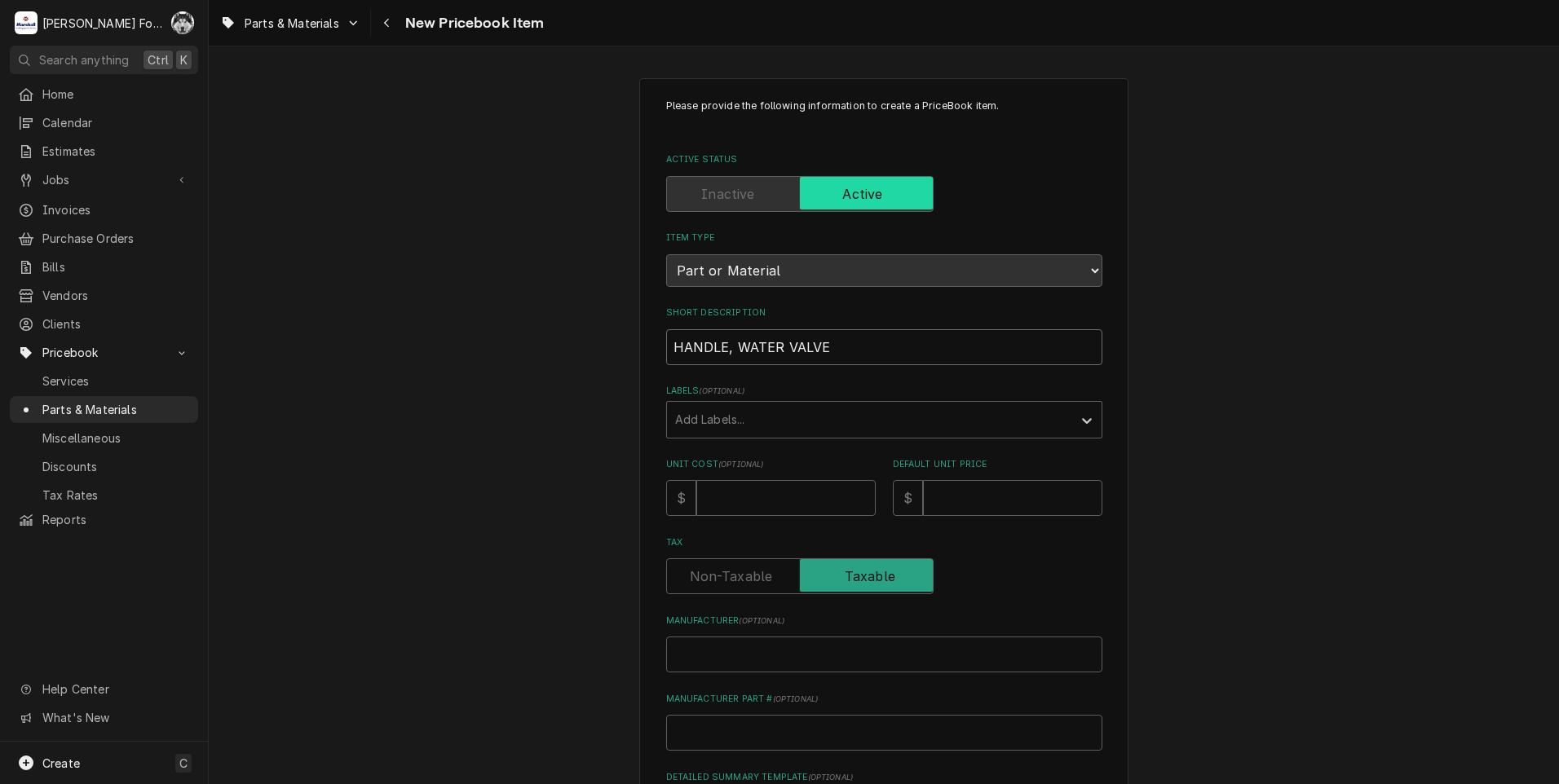
type textarea "x"
type input "HANDLE, WATER VALVE ("
type textarea "x"
type input "HANDLE, WATER VALVE (P"
type textarea "x"
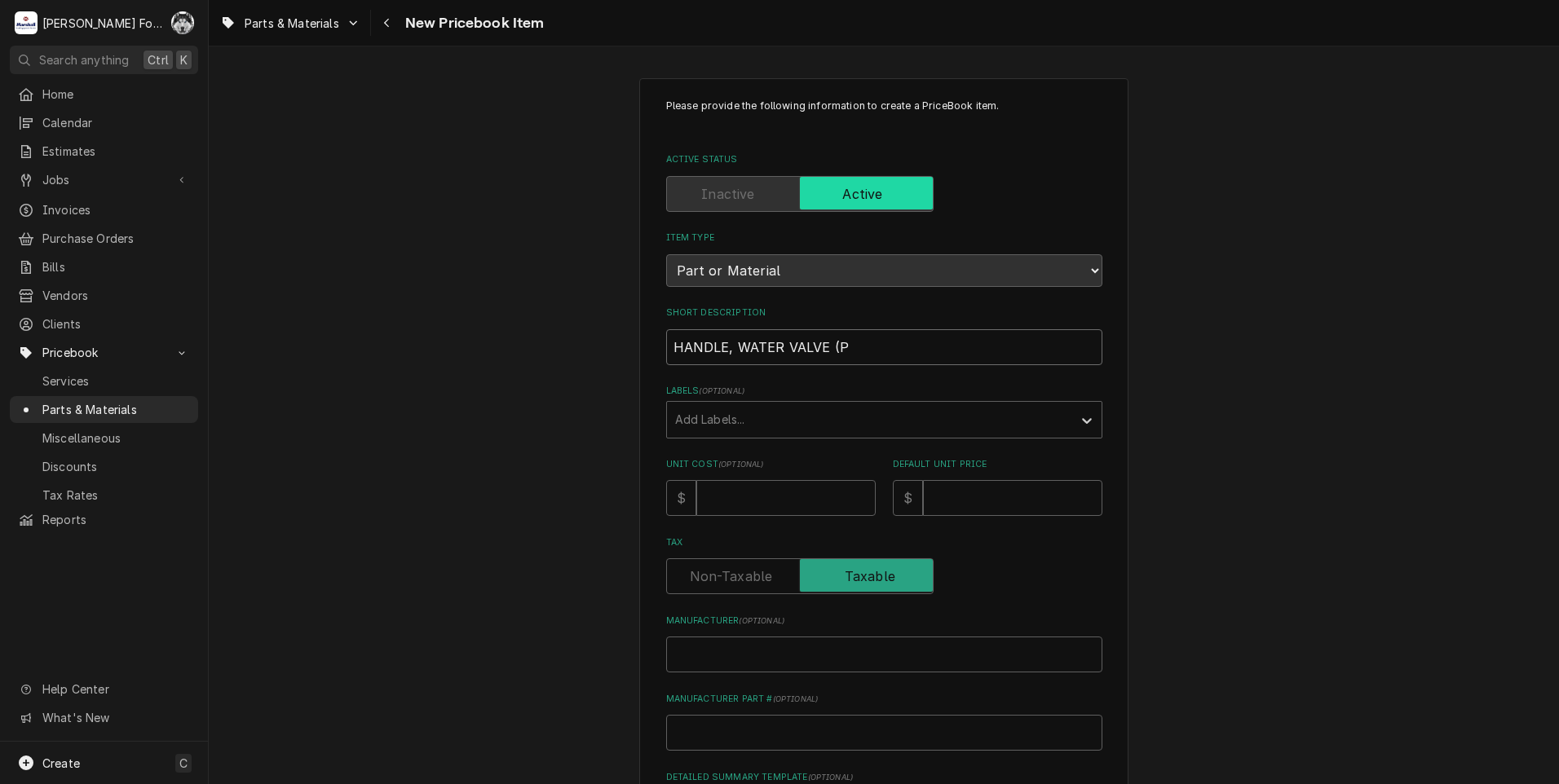
type input "HANDLE, WATER VALVE (PI"
type textarea "x"
type input "HANDLE, WATER VALVE (PIT"
type textarea "x"
type input "HANDLE, WATER VALVE (PITC"
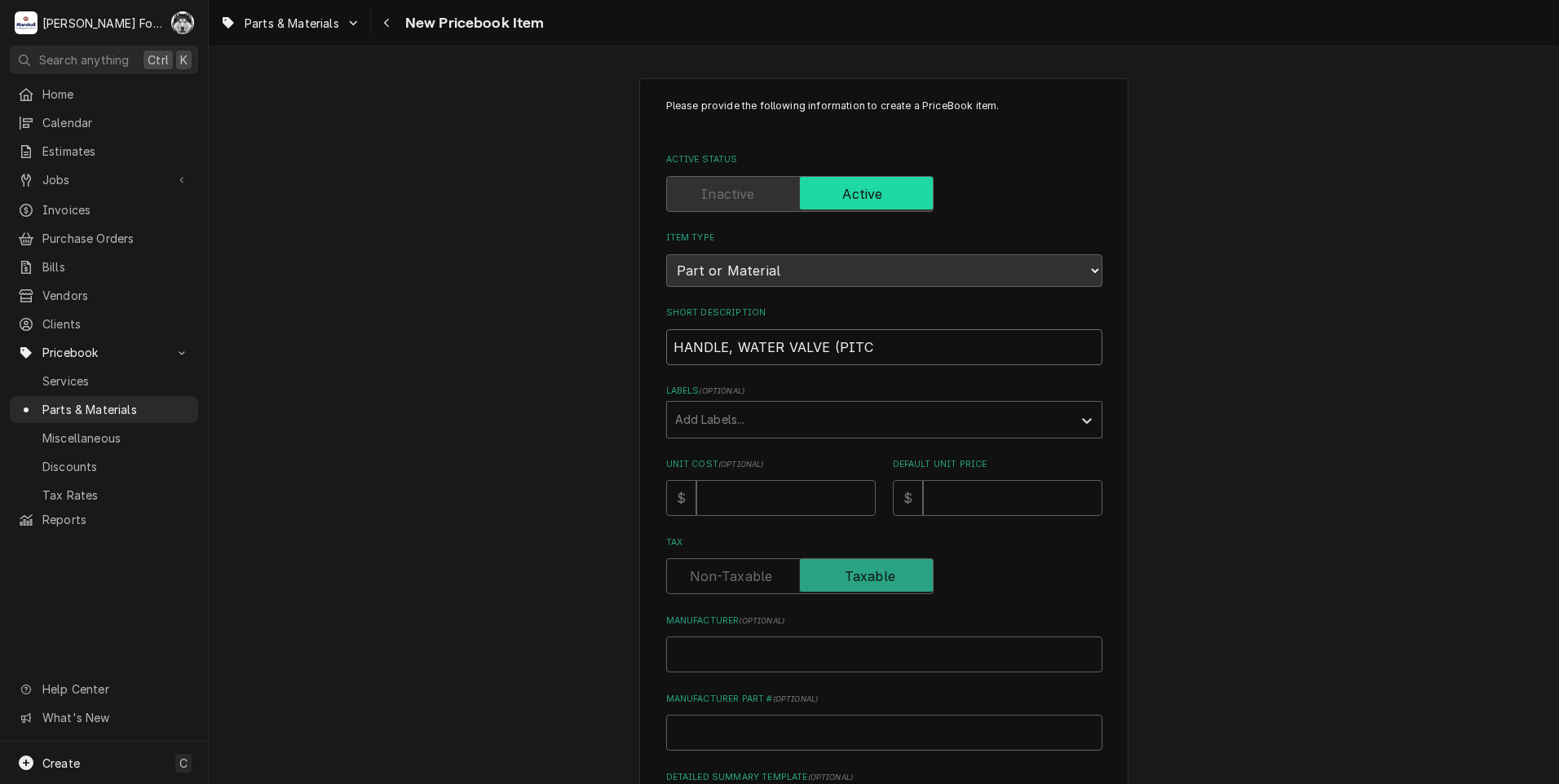
type textarea "x"
type input "HANDLE, WATER VALVE (PITCO"
type textarea "x"
type input "HANDLE, WATER VALVE (PITCO)"
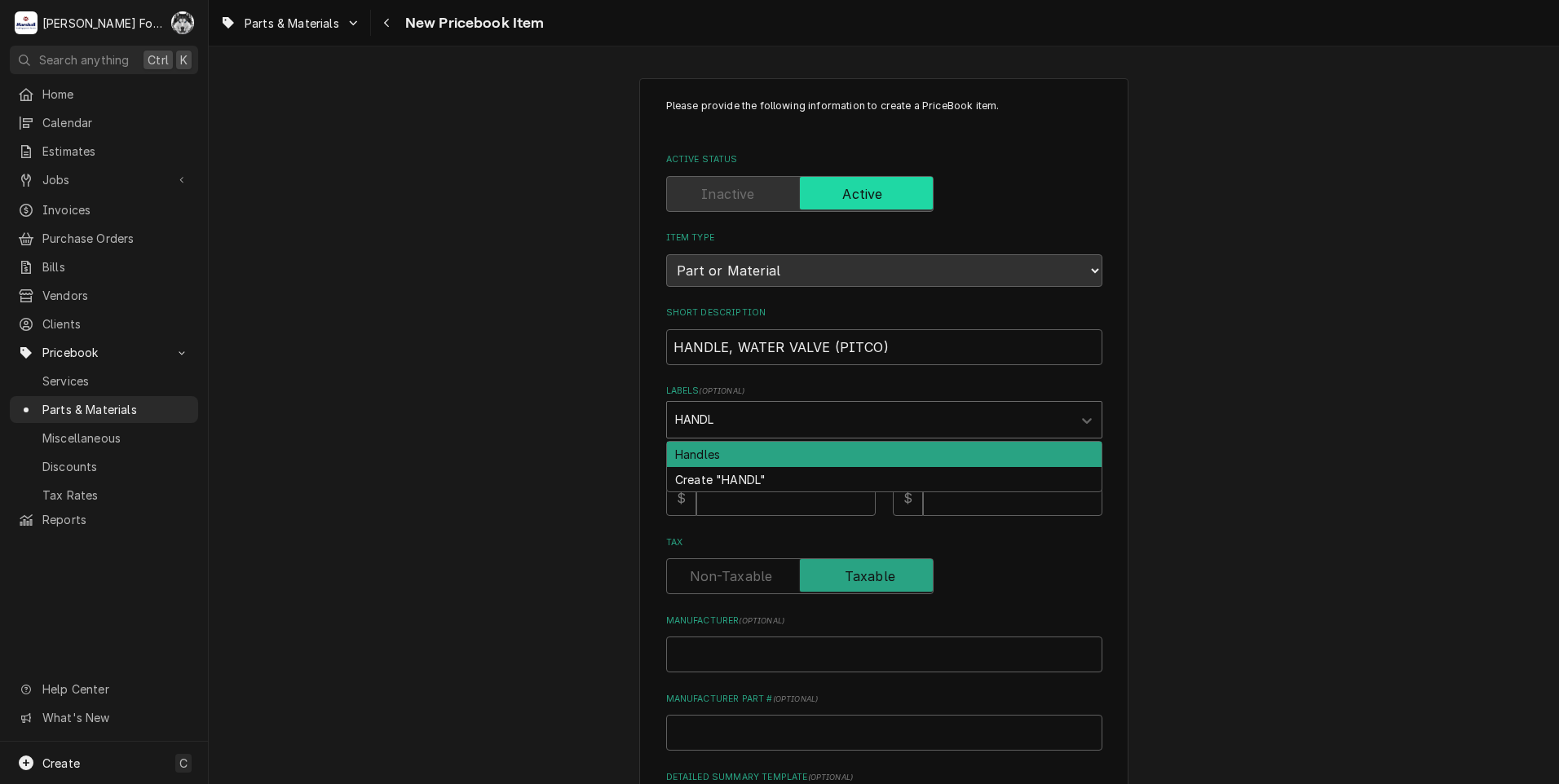
type input "HANDLE"
type textarea "x"
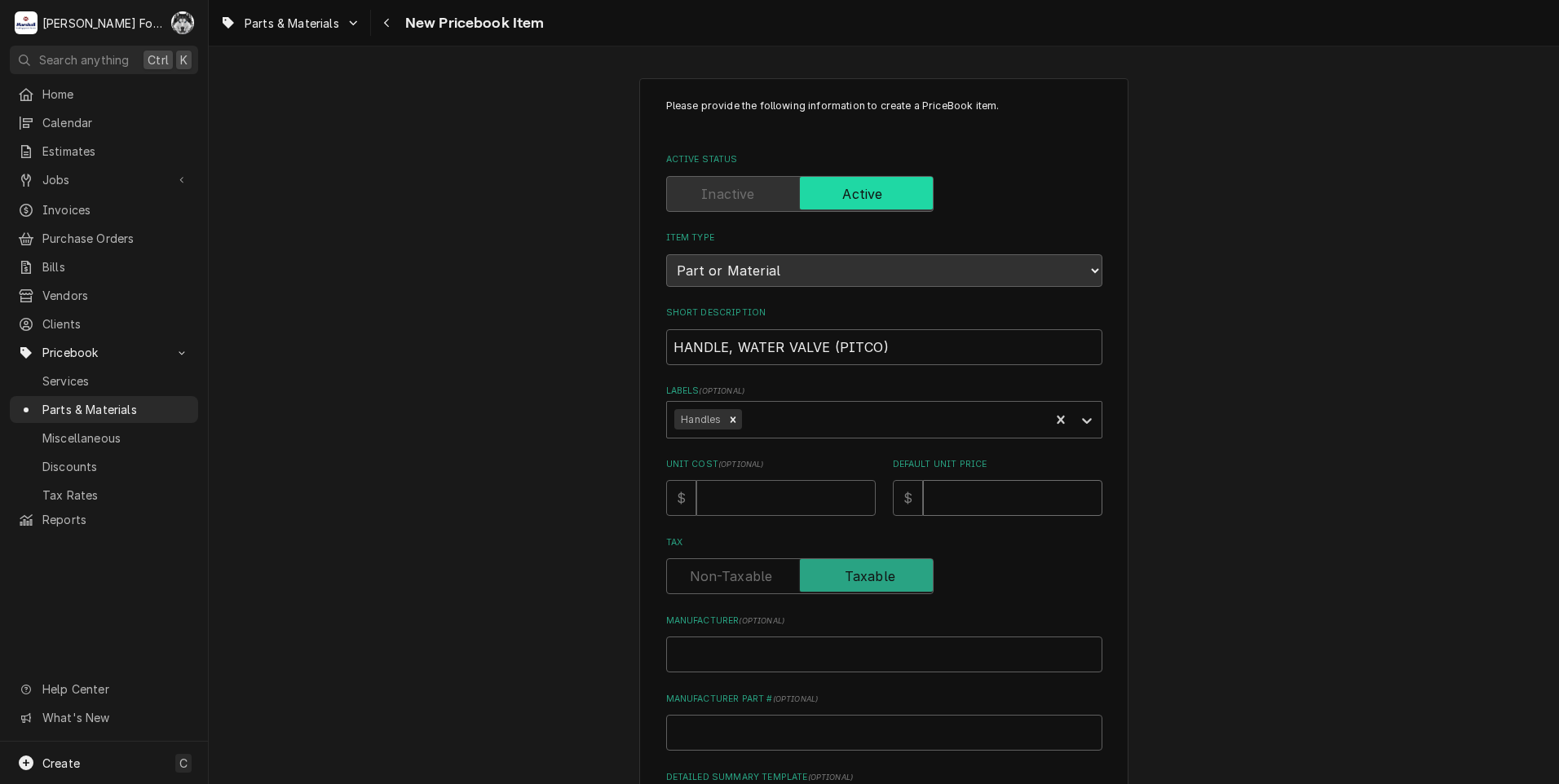
type textarea "x"
type input "2"
type textarea "x"
type input "26"
type textarea "x"
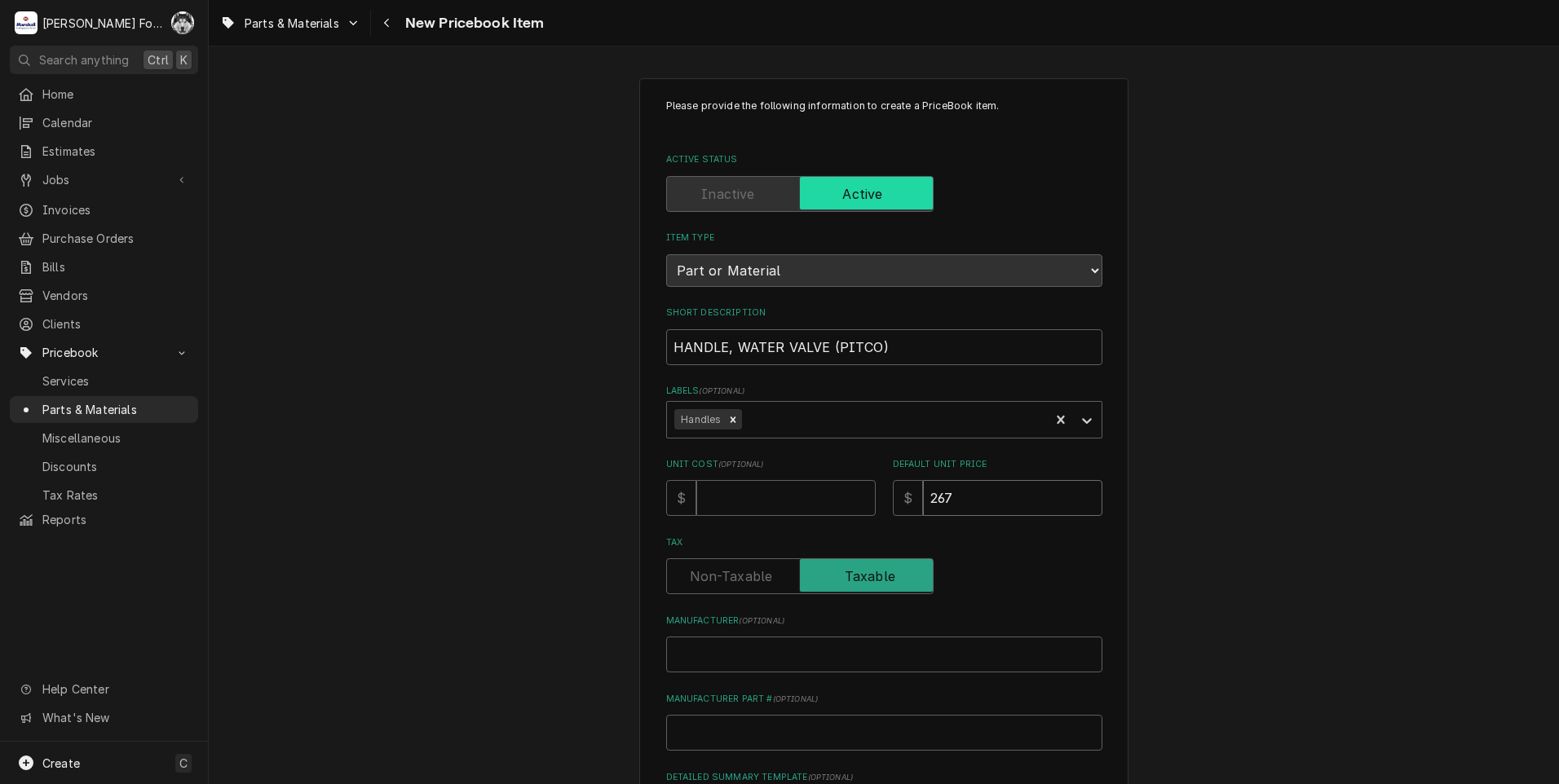
type input "267"
type textarea "x"
type input "P"
type textarea "x"
type input "PI"
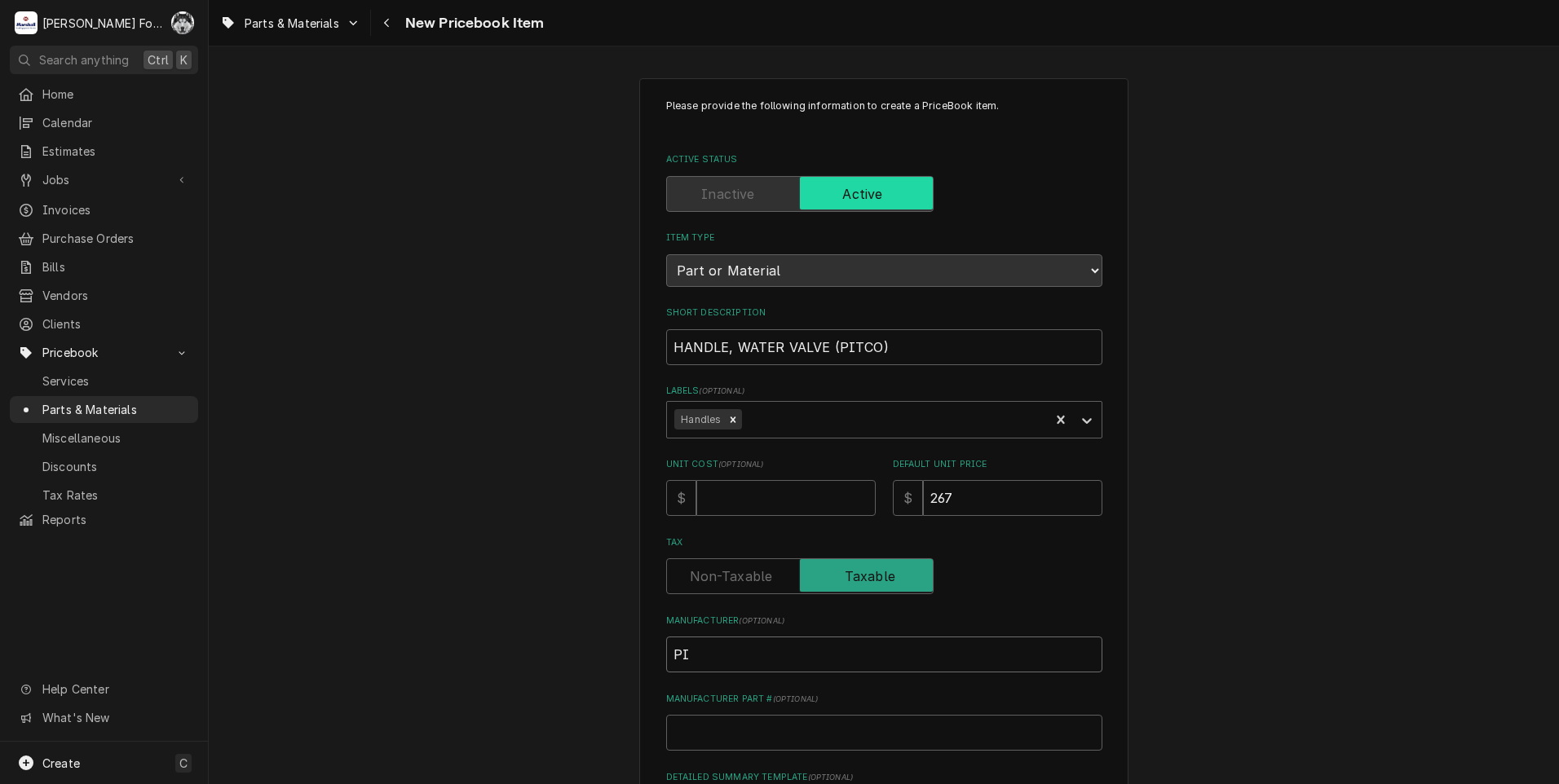
type textarea "x"
type input "PIT"
type textarea "x"
type input "PITC"
type textarea "x"
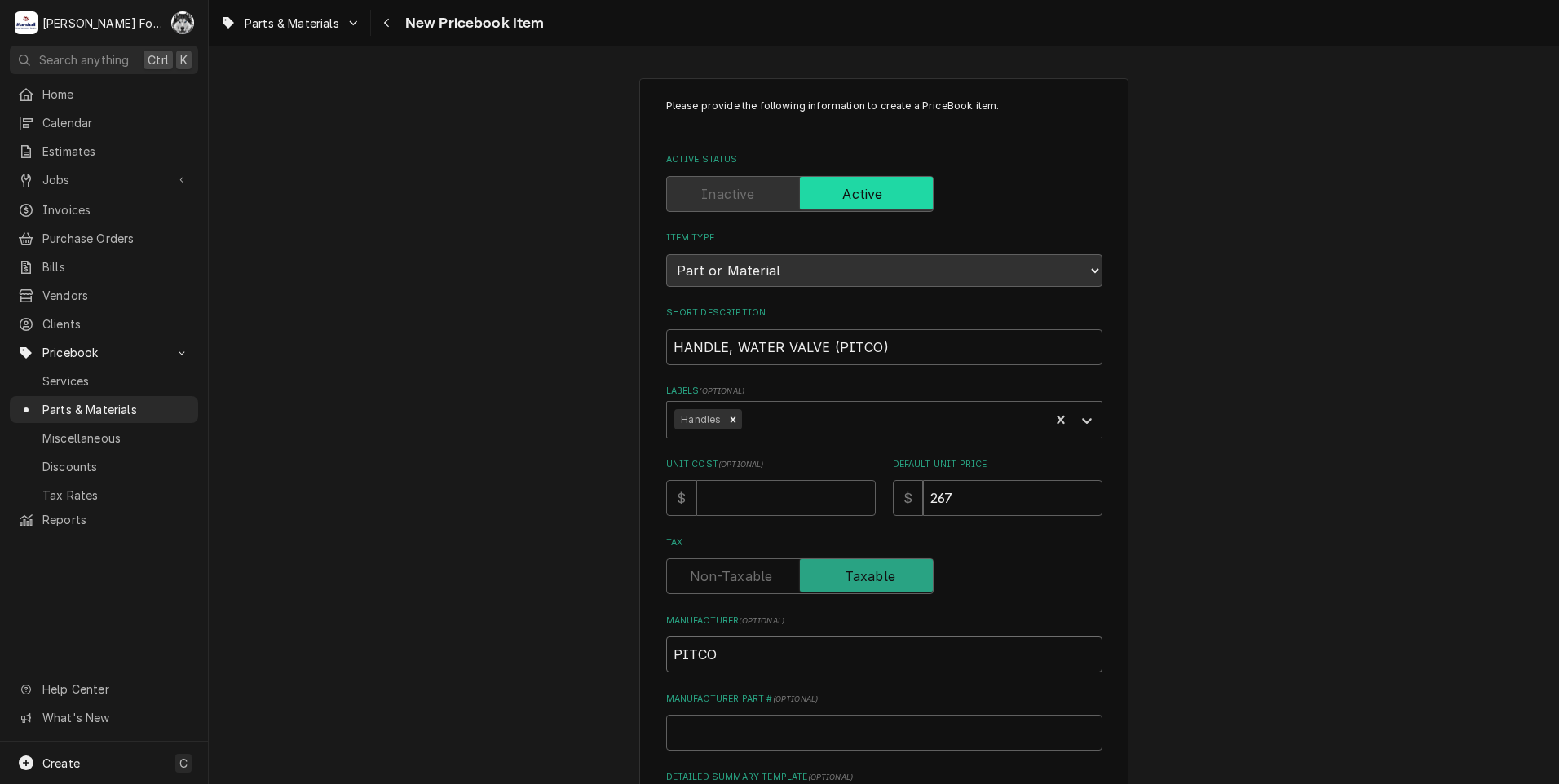
type input "PITCO"
type textarea "x"
type input "P"
type textarea "x"
type input "PP"
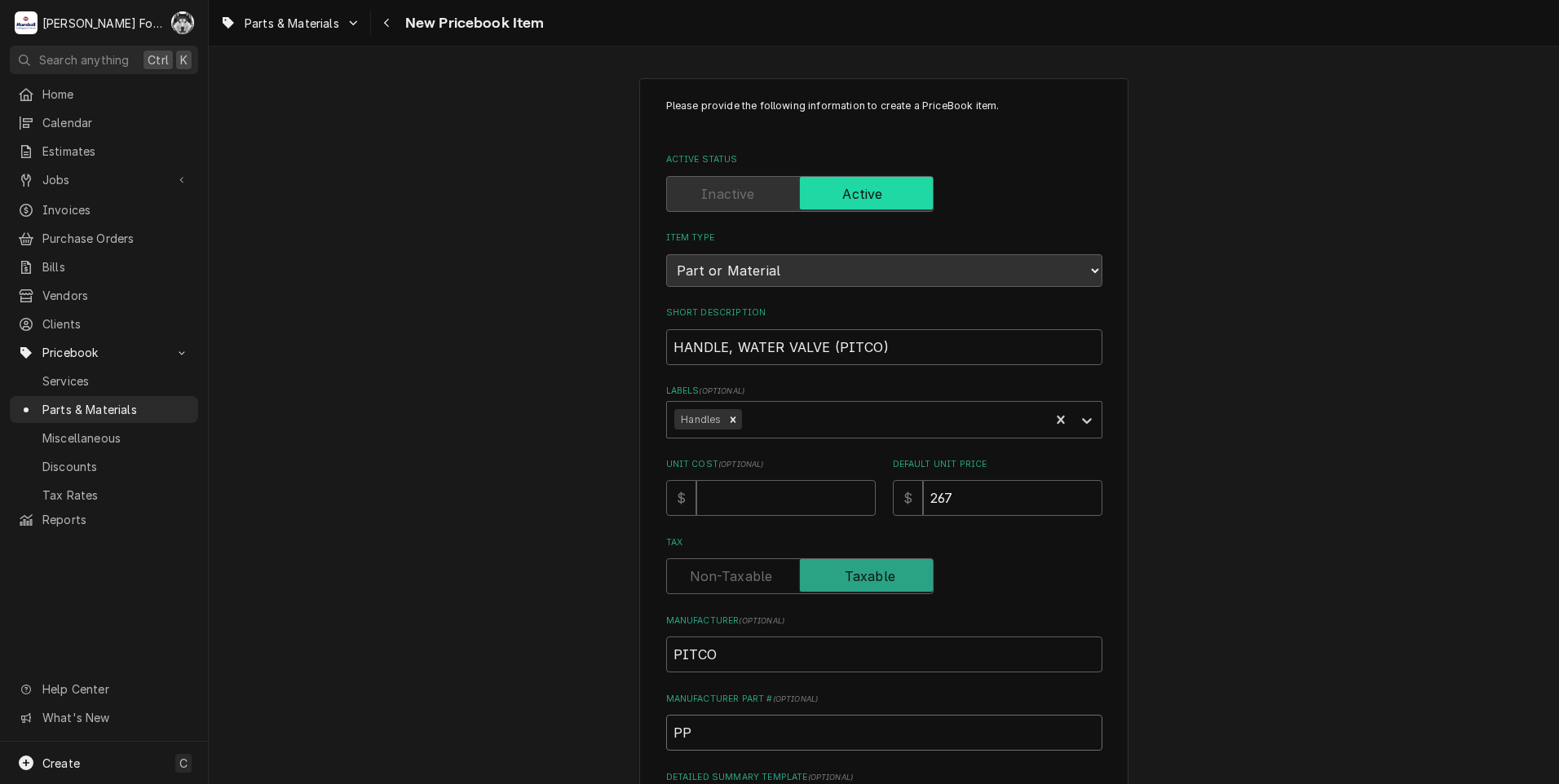
type textarea "x"
type input "P"
type textarea "x"
type input "B"
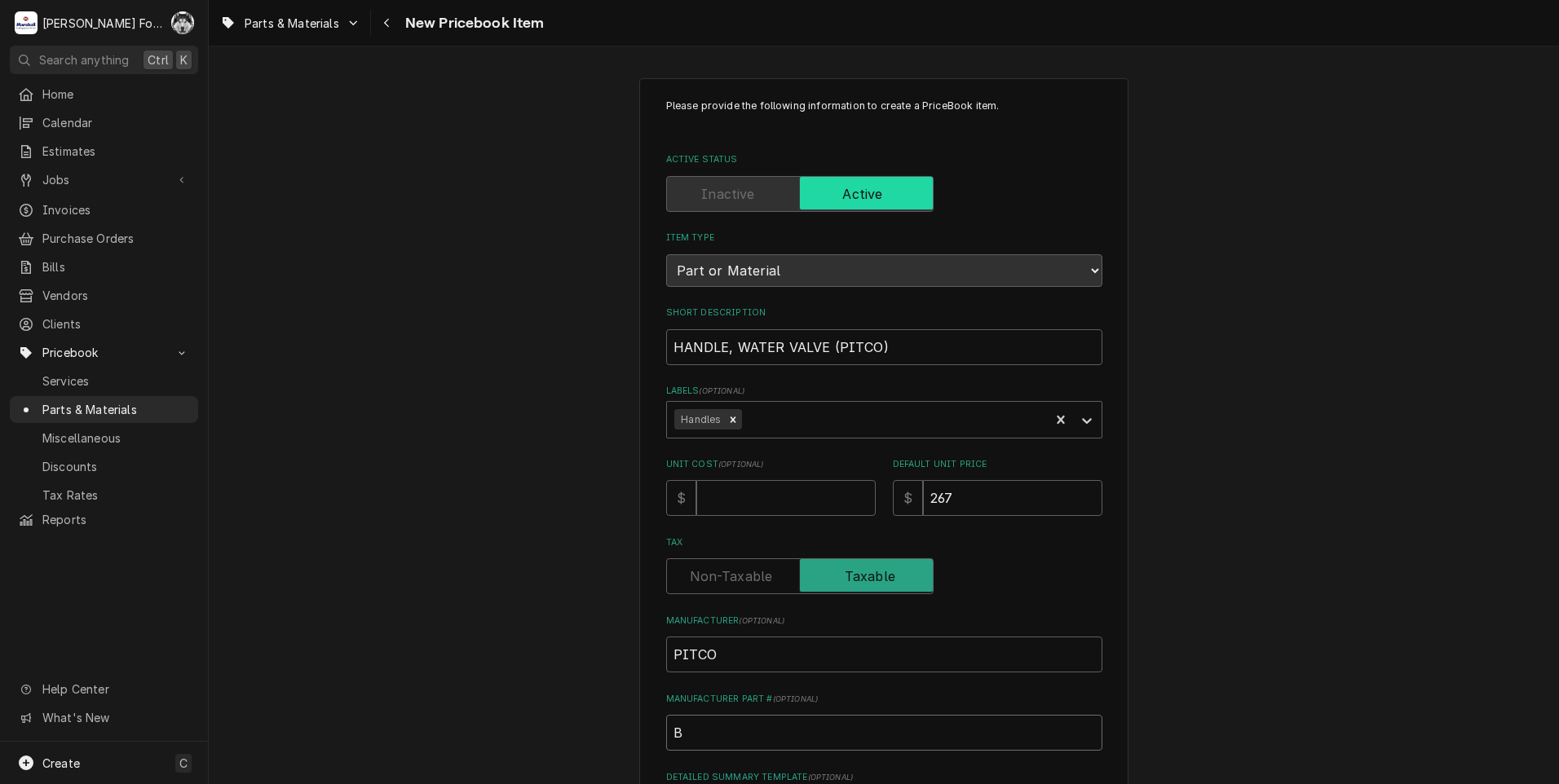
type textarea "x"
type input "B0"
type textarea "x"
type input "B"
type textarea "x"
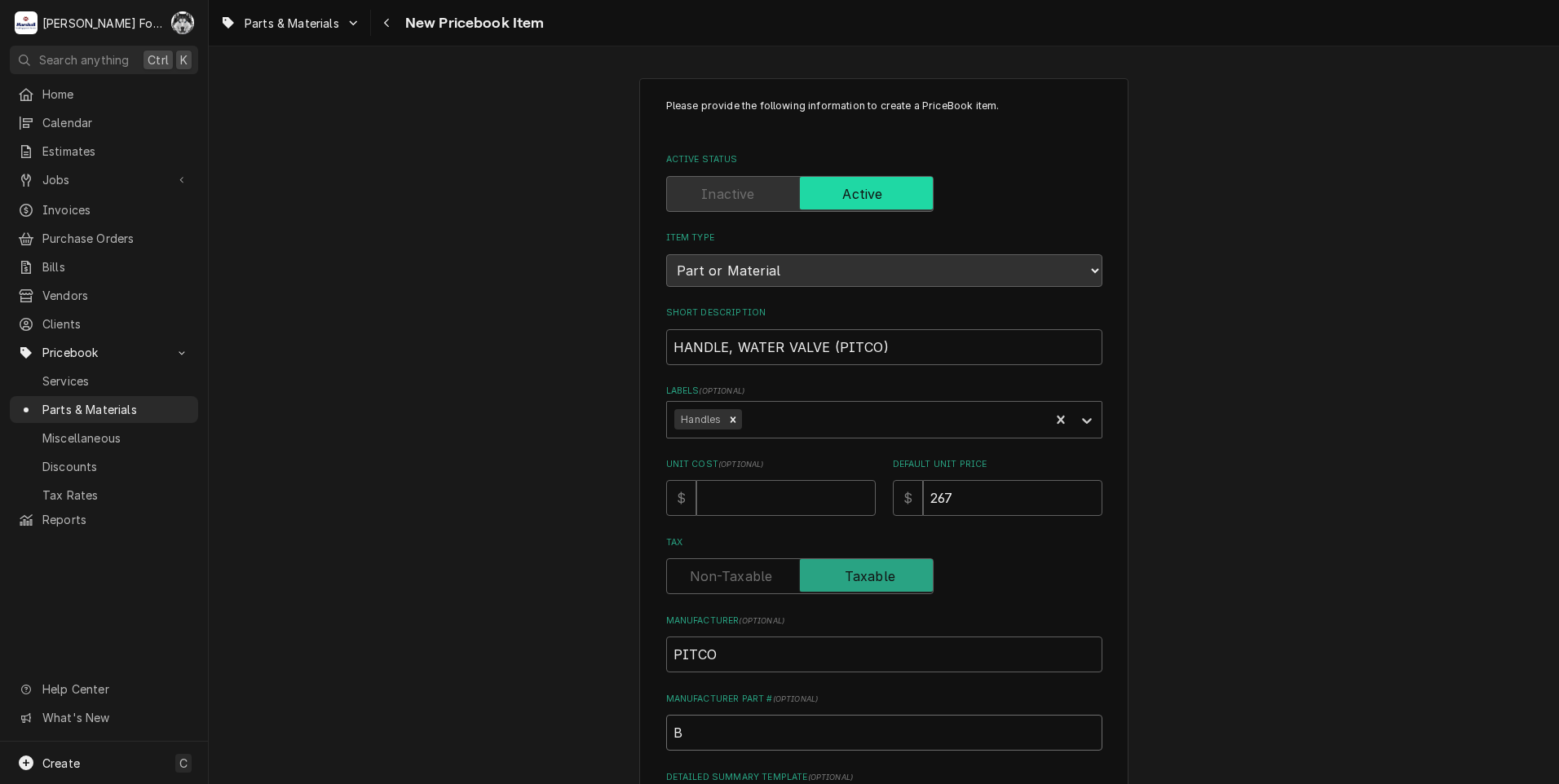
type input "B8"
type textarea "x"
type input "B80"
type textarea "x"
type input "B804"
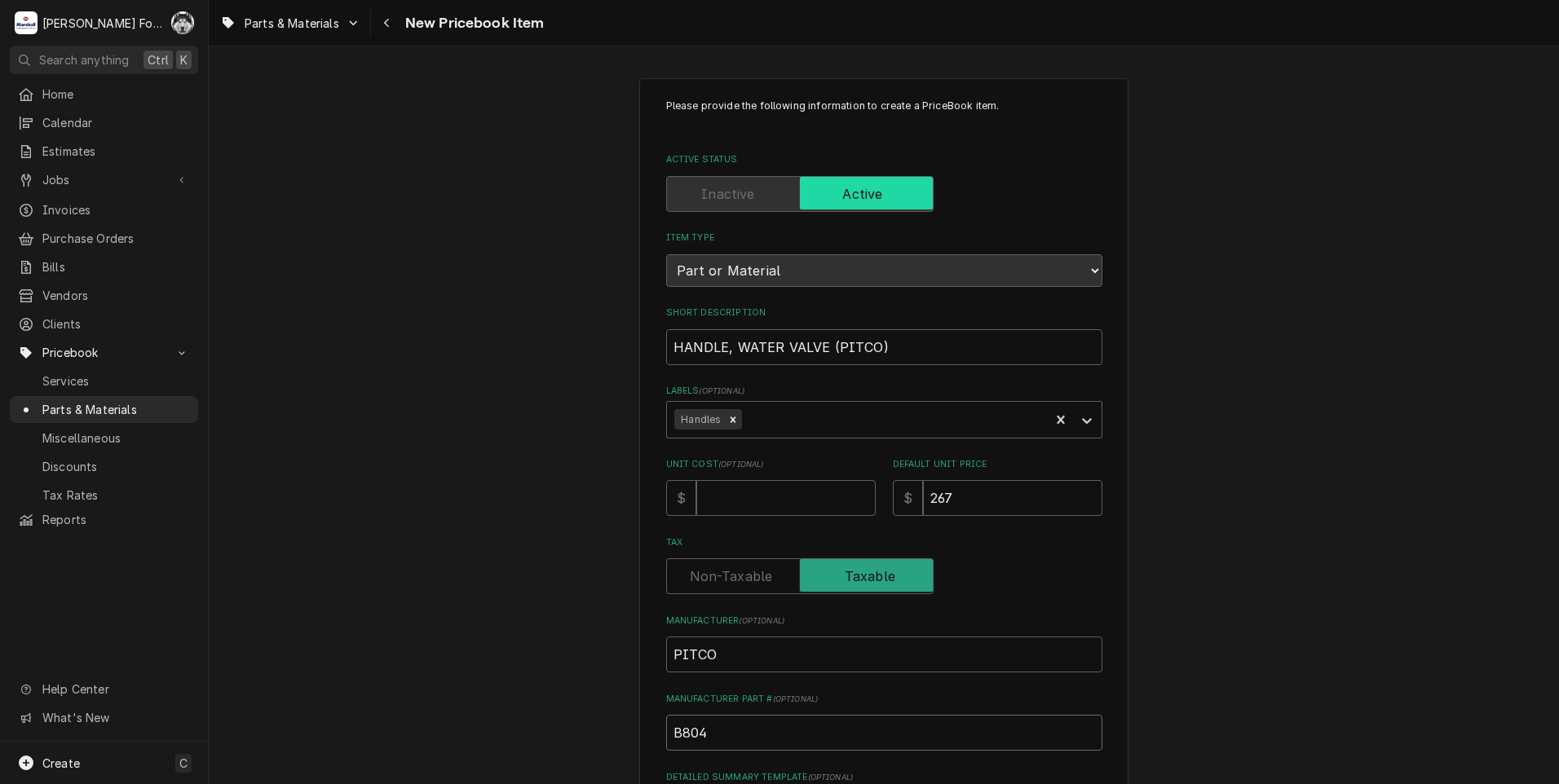
type textarea "x"
type input "B8047"
type textarea "x"
type input "B80478"
type textarea "x"
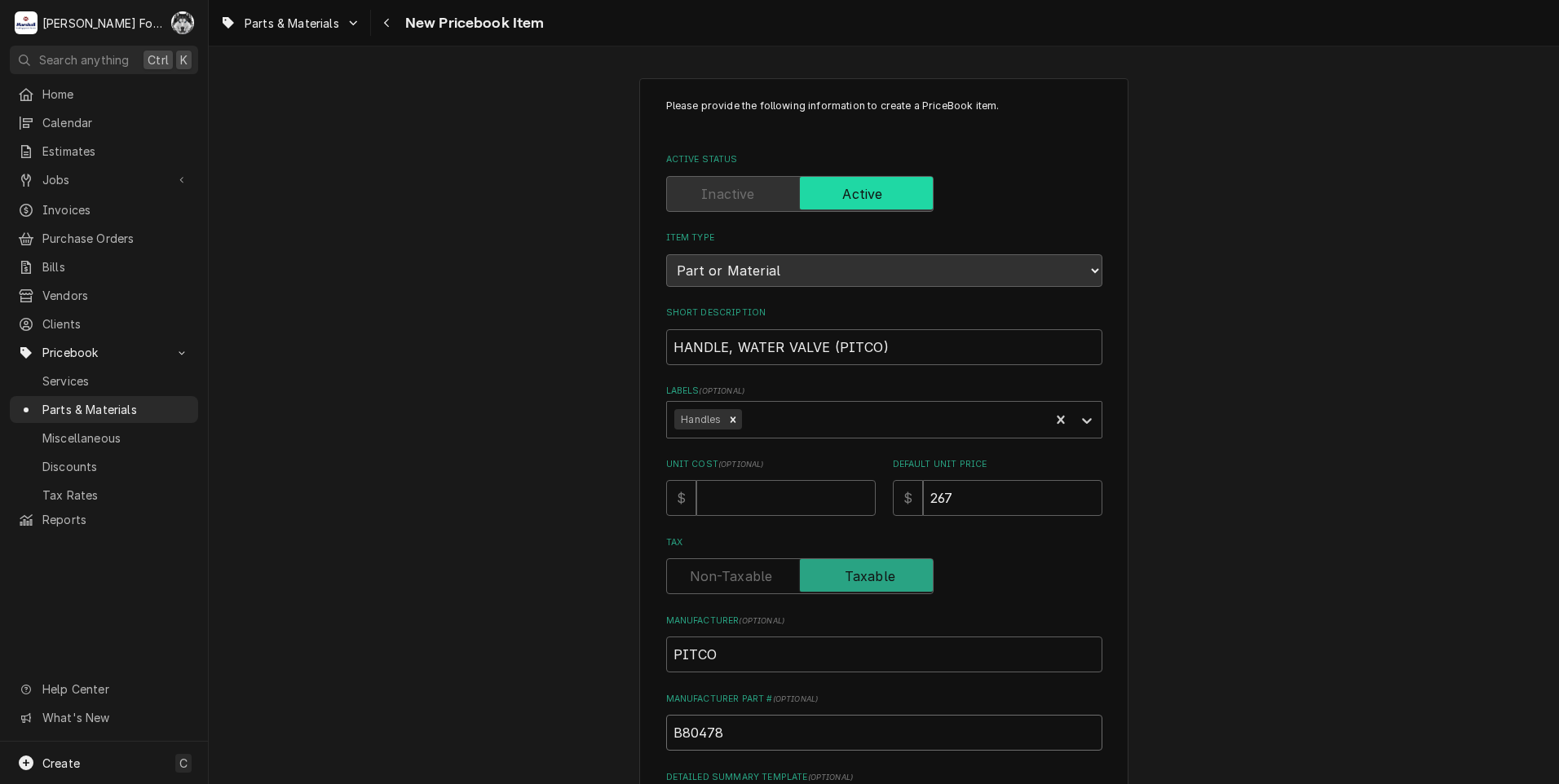
type input "B804780"
type textarea "x"
type input "B8047801"
type textarea "x"
type input "B8047801-"
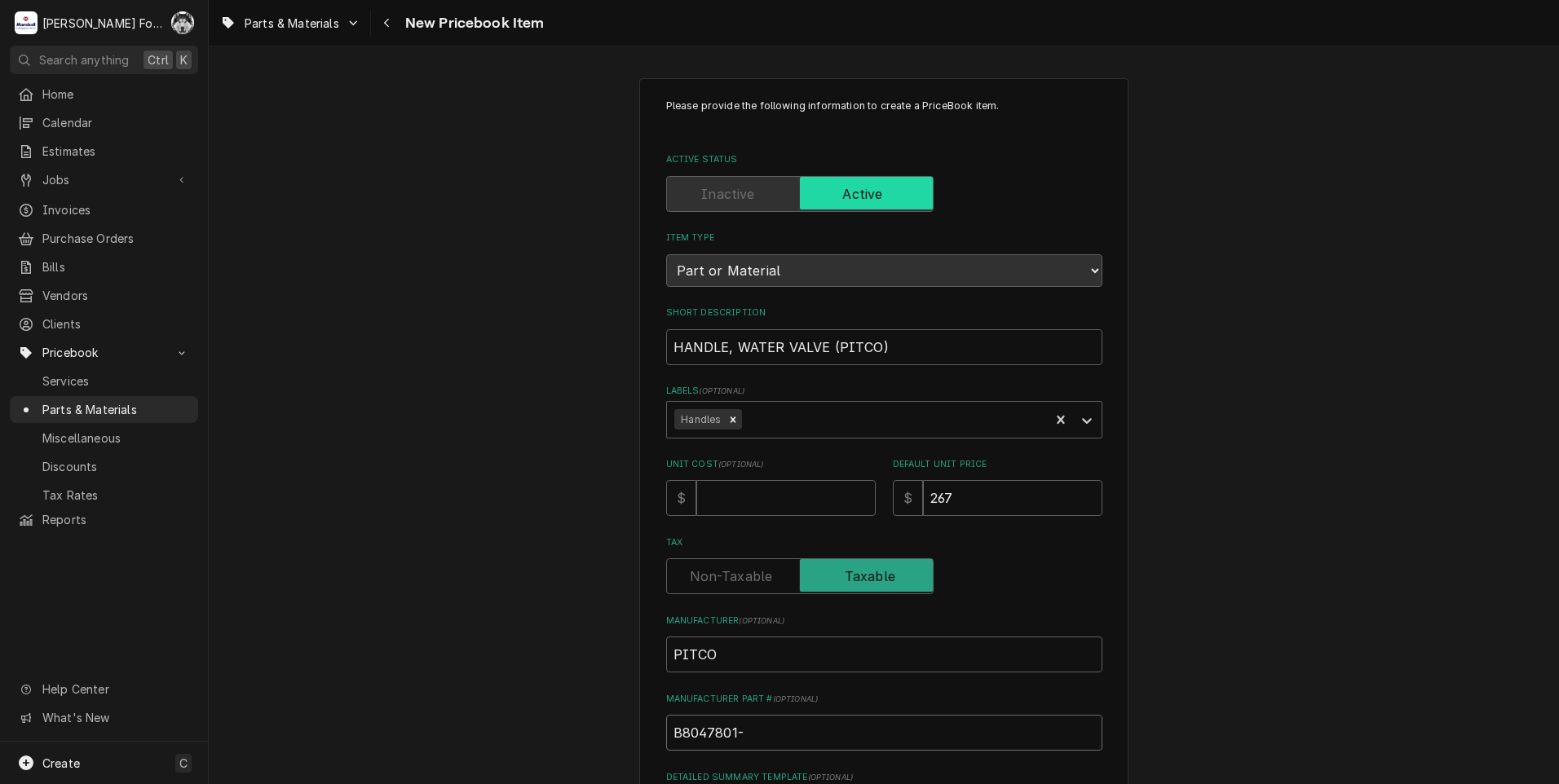
type textarea "x"
type input "B8047801-C"
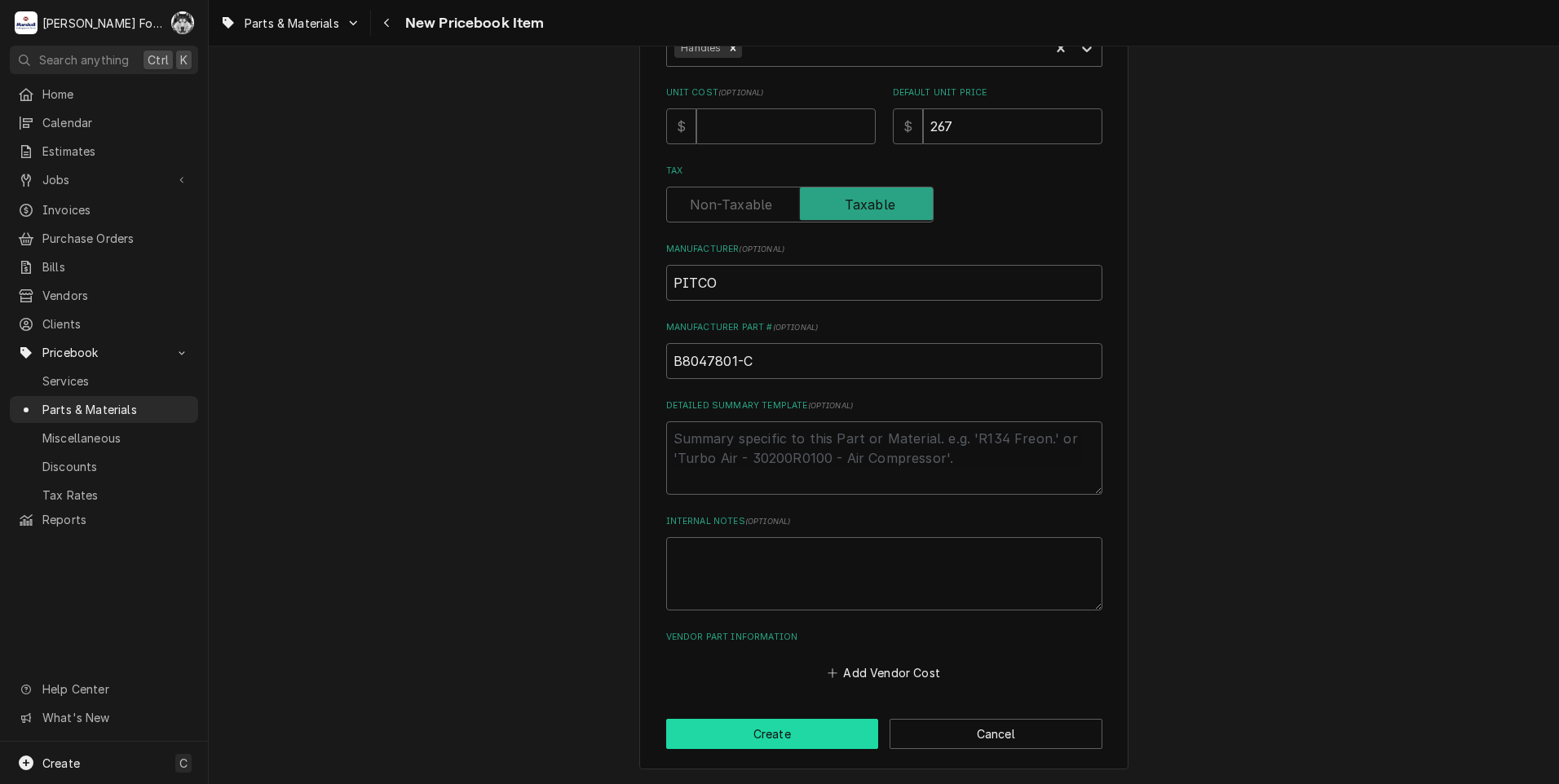
click at [753, 732] on button "Create" at bounding box center [772, 733] width 213 height 30
type textarea "x"
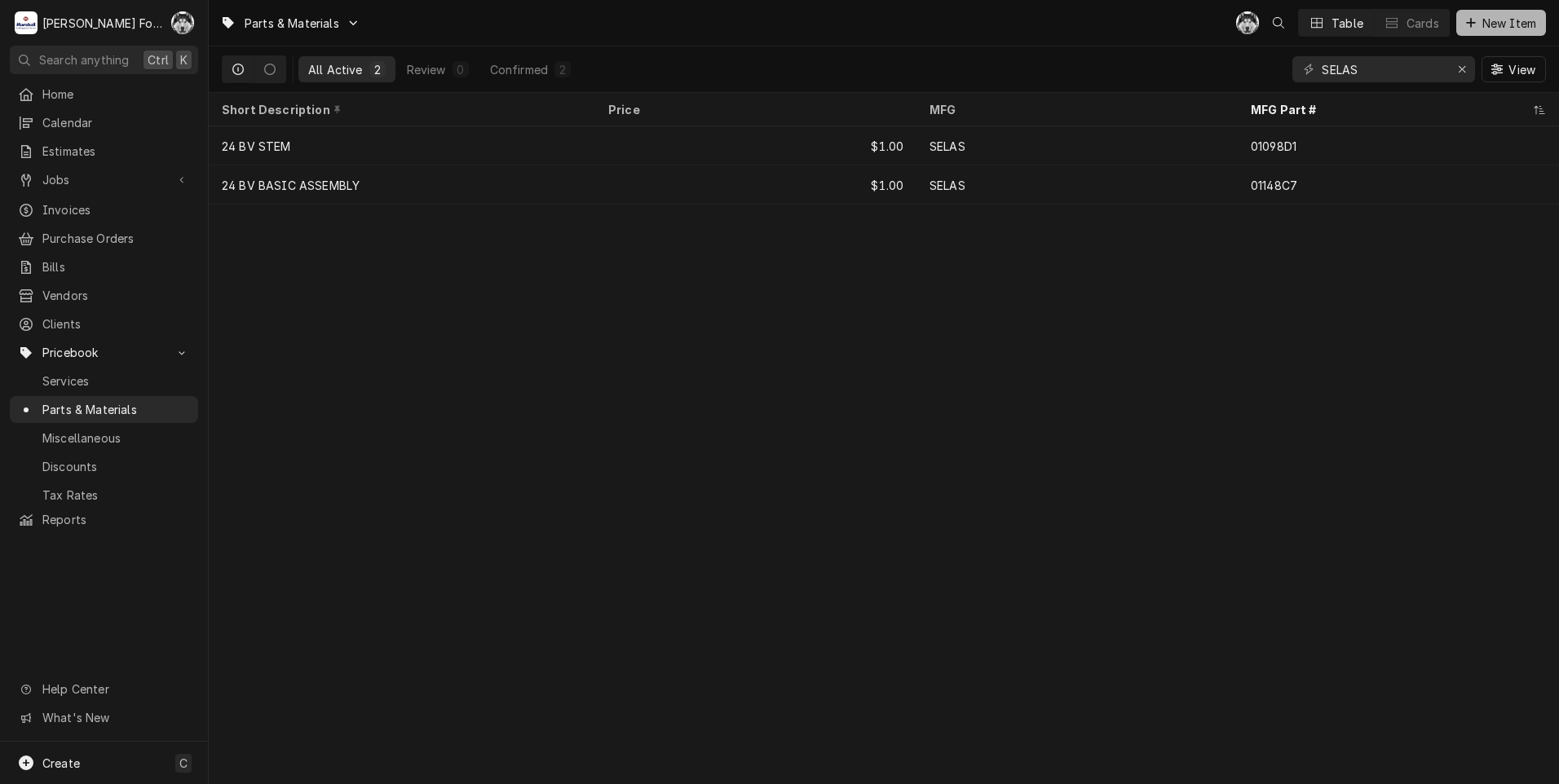
click at [1506, 17] on span "New Item" at bounding box center [1509, 23] width 60 height 17
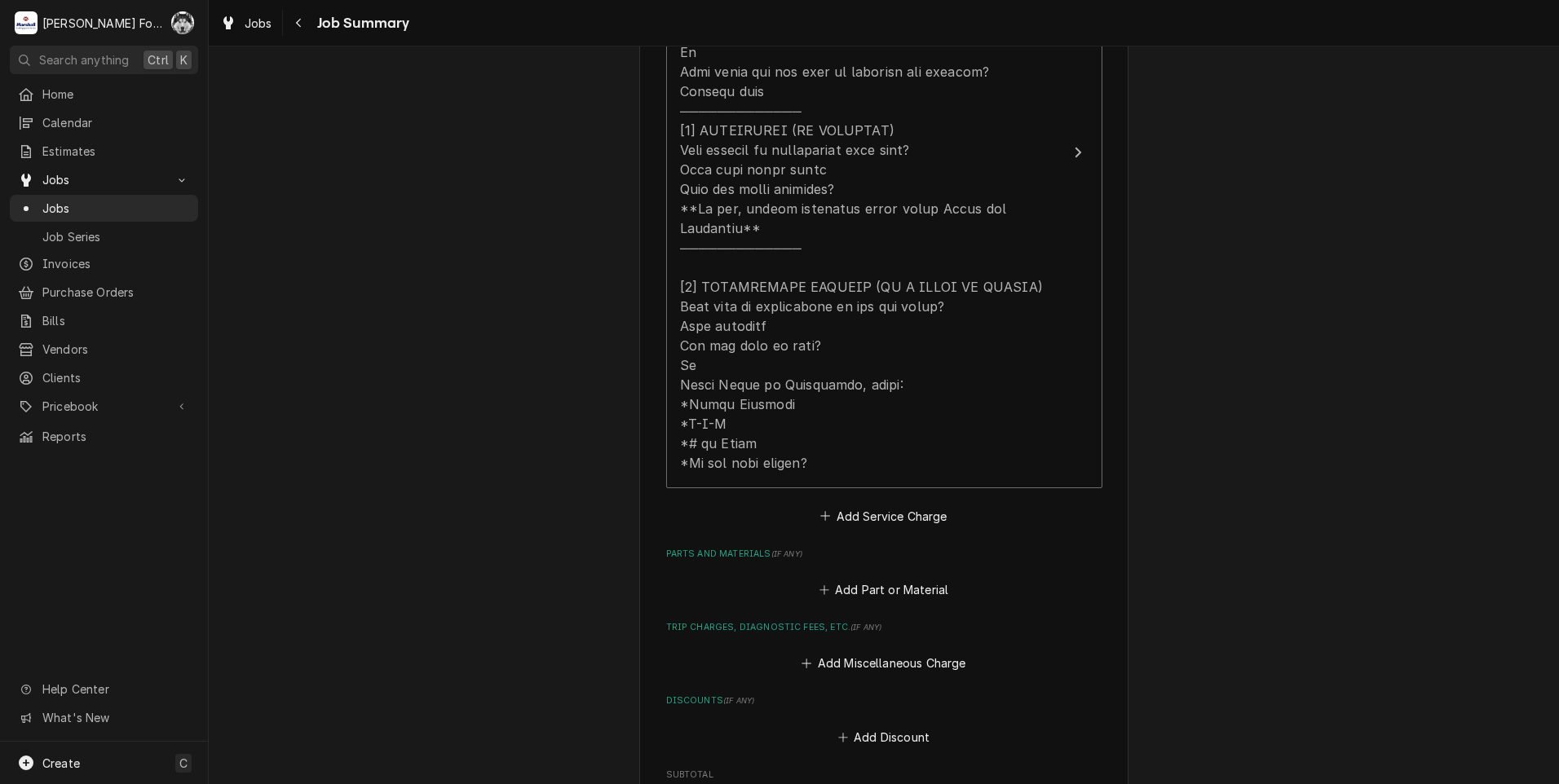
scroll to position [652, 0]
click at [883, 575] on button "Add Part or Material" at bounding box center [883, 586] width 134 height 22
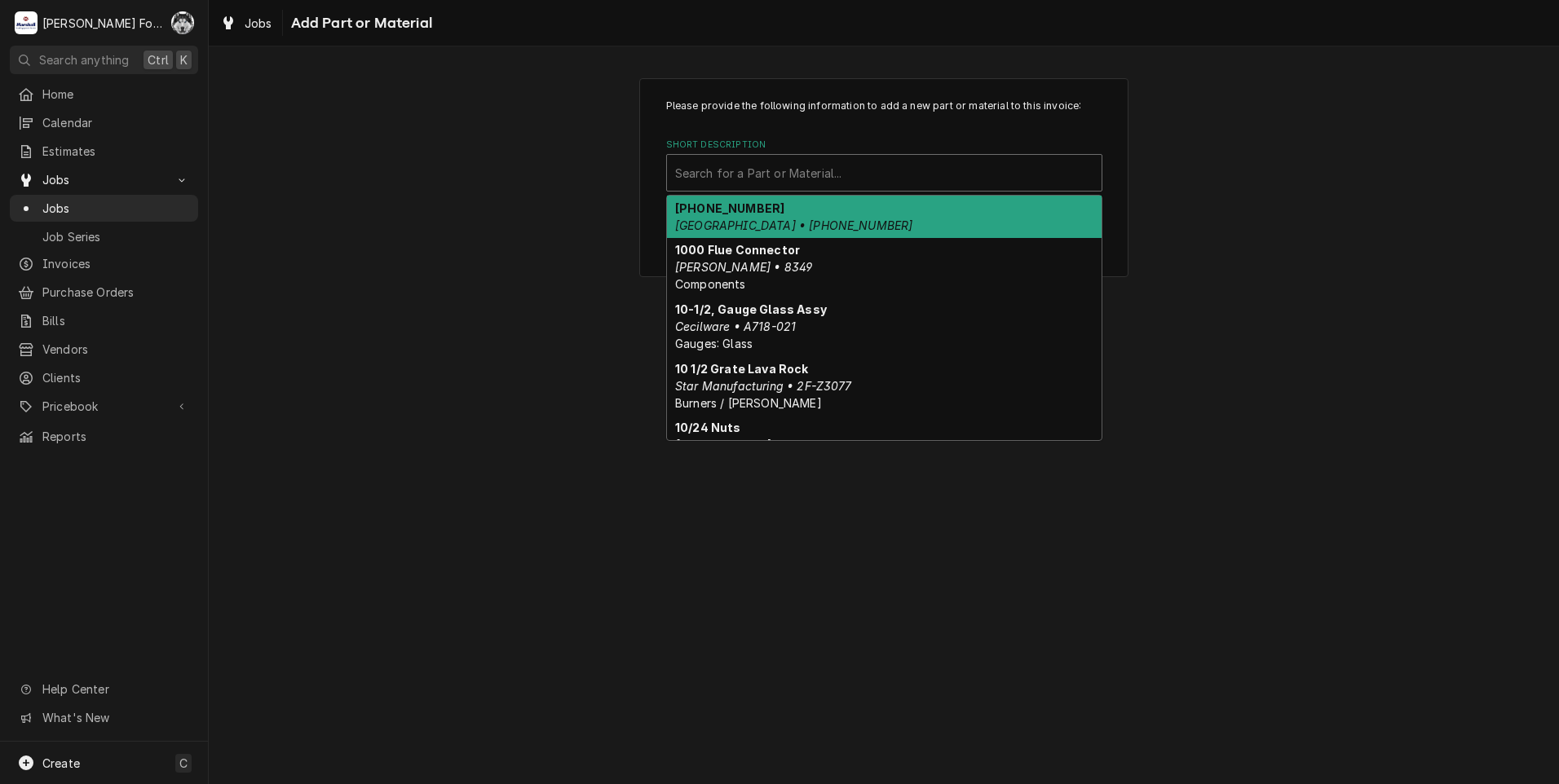
click at [914, 172] on div "Short Description" at bounding box center [884, 173] width 418 height 29
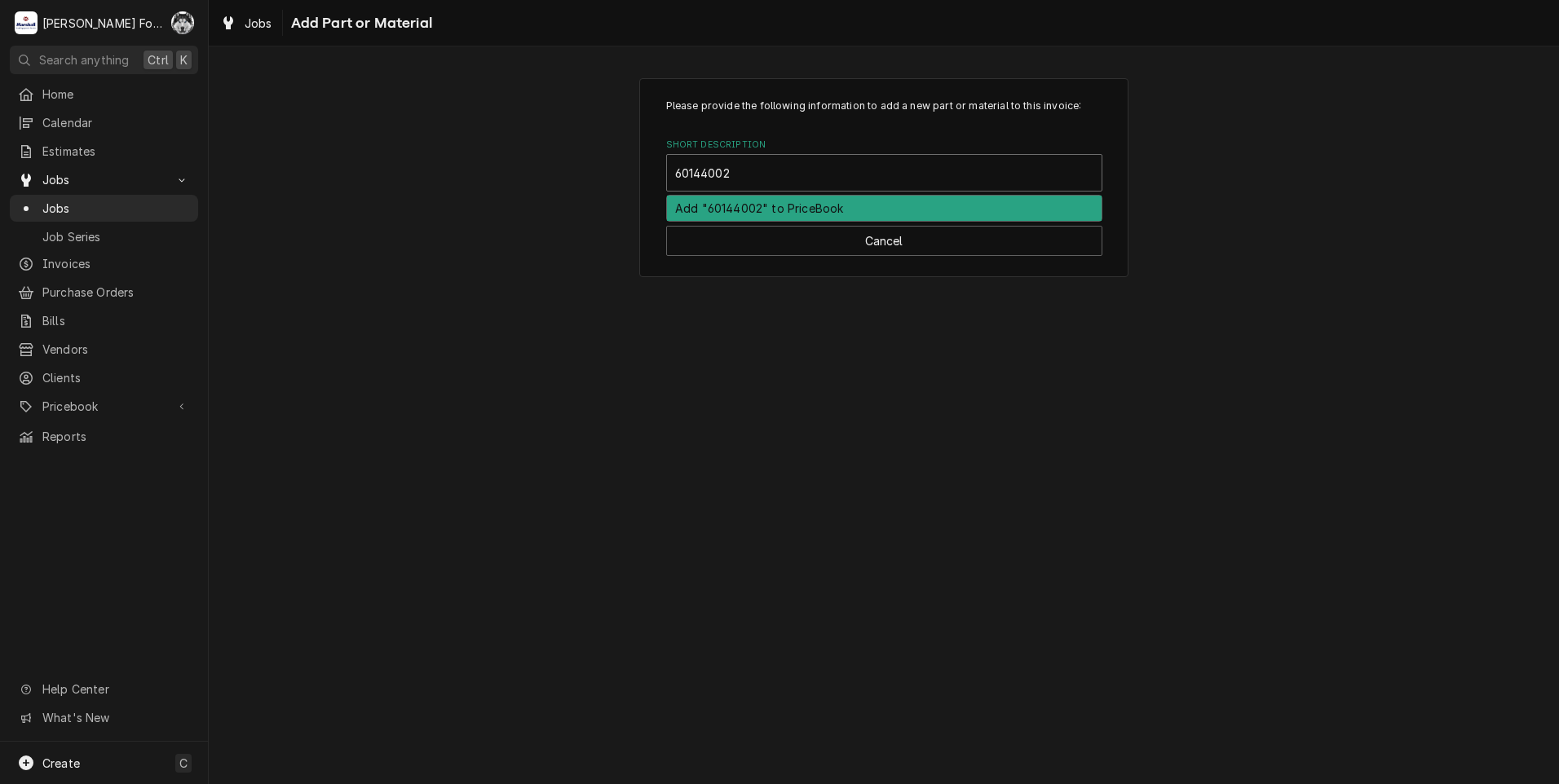
type input "60144002-"
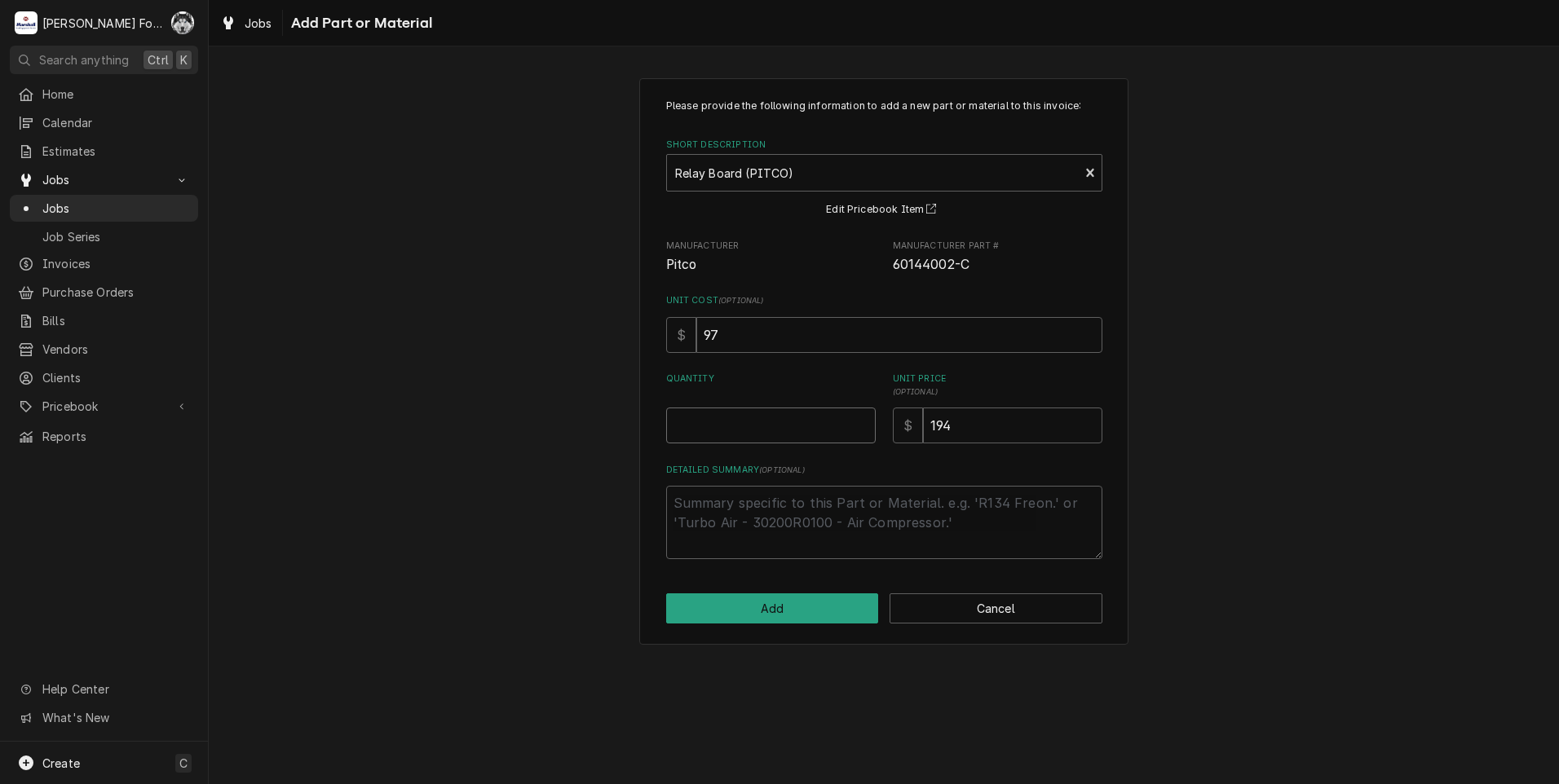
type textarea "x"
type input "0.5"
click at [860, 420] on input "0.5" at bounding box center [771, 425] width 210 height 36
type textarea "x"
type input "1"
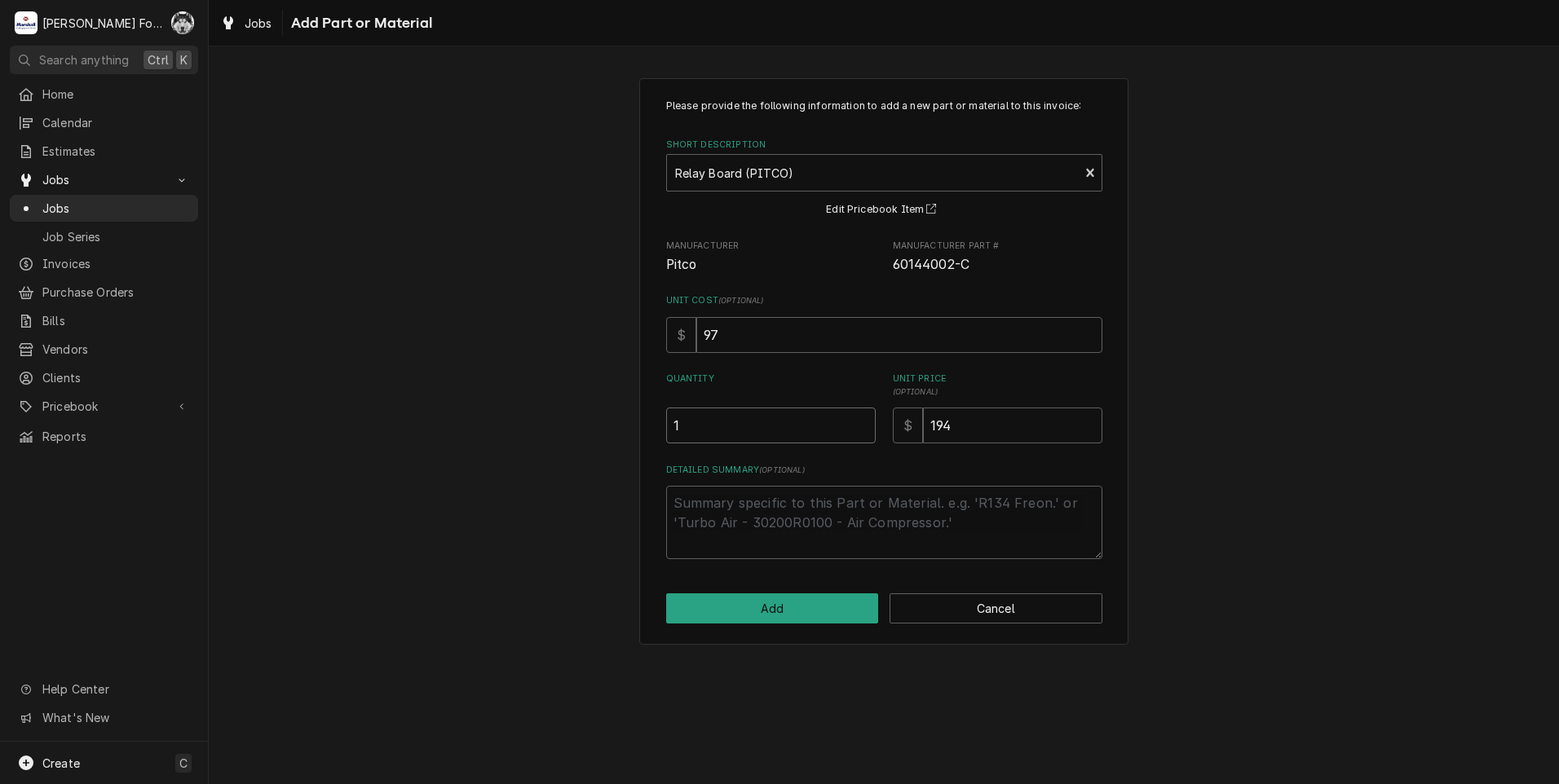
click at [860, 420] on input "1" at bounding box center [771, 425] width 210 height 36
drag, startPoint x: 959, startPoint y: 425, endPoint x: 767, endPoint y: 459, distance: 195.0
click at [767, 459] on div "Please provide the following information to add a new part or material to this …" at bounding box center [883, 329] width 436 height 460
type textarea "x"
type input "2"
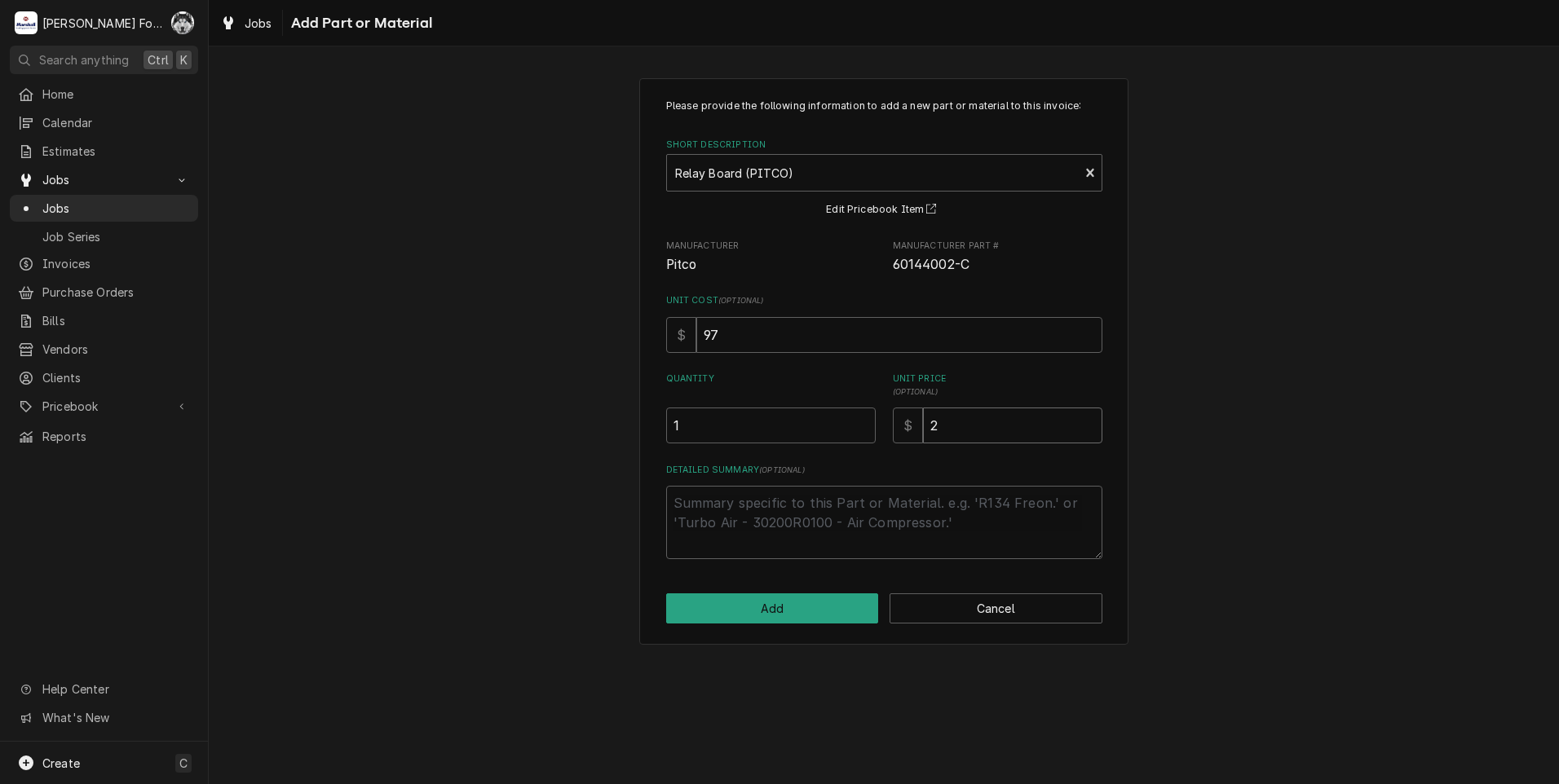
type textarea "x"
type input "20"
type textarea "x"
type input "202"
click at [778, 601] on button "Add" at bounding box center [772, 608] width 213 height 30
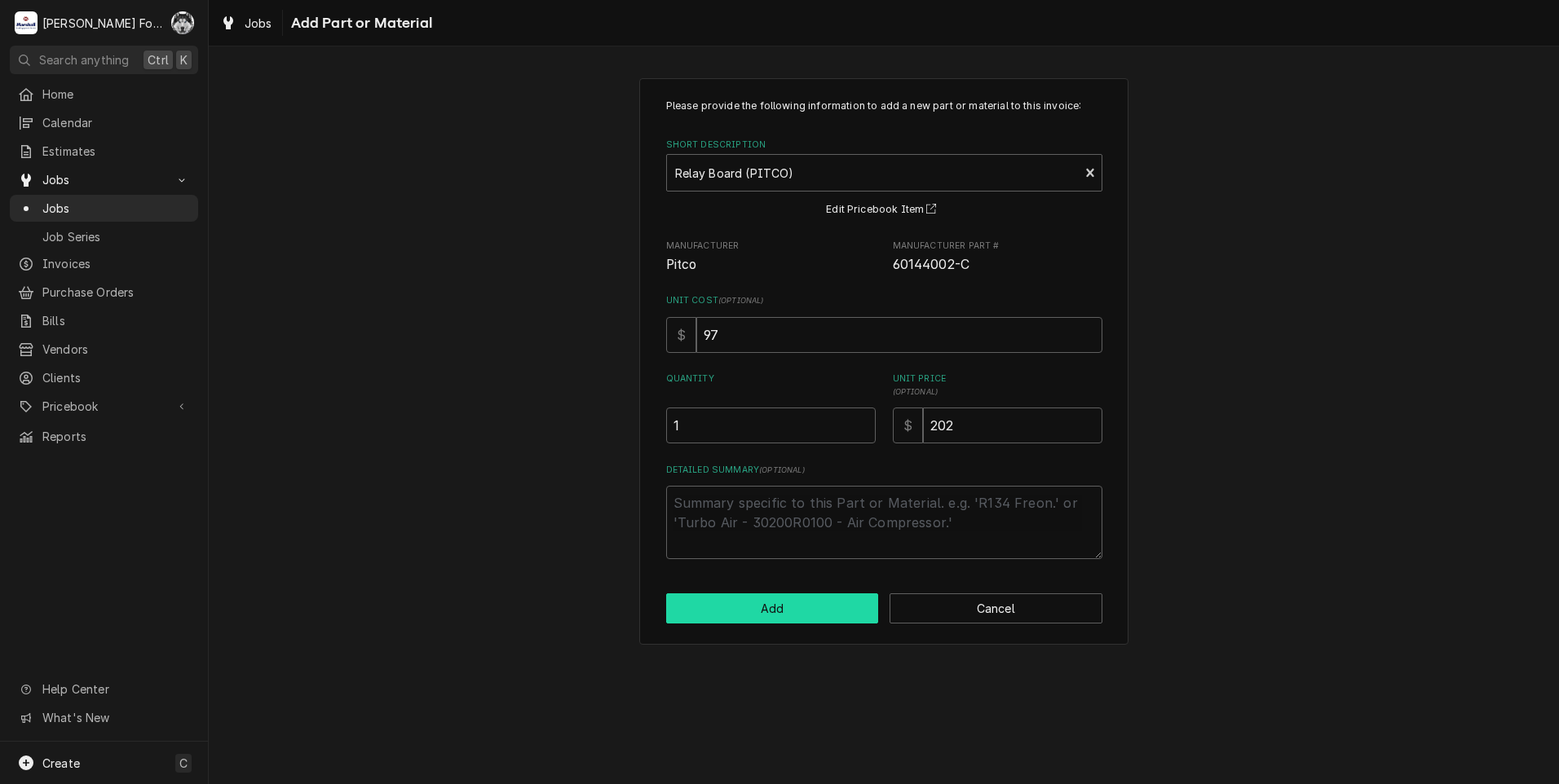
type textarea "x"
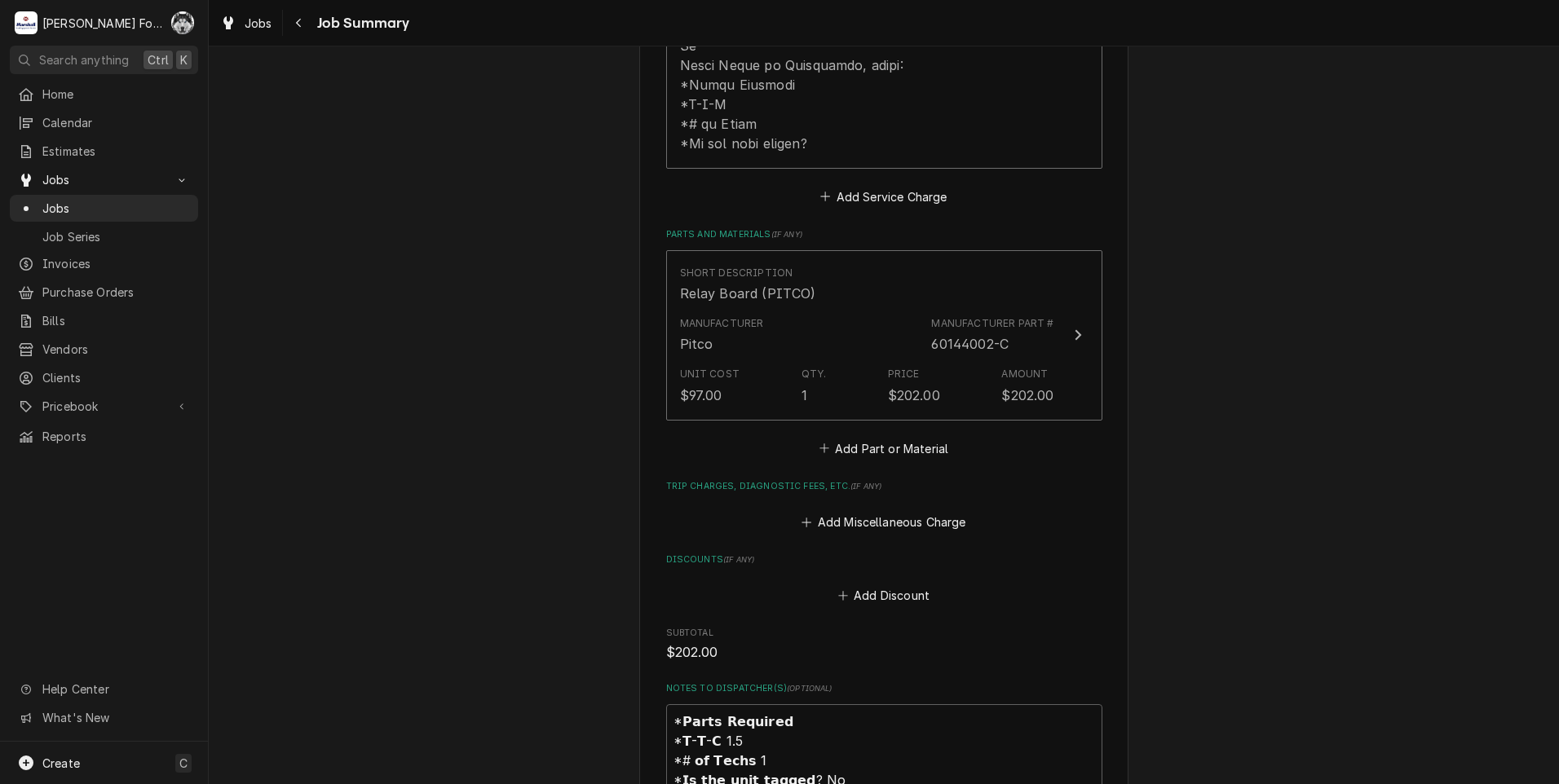
scroll to position [978, 0]
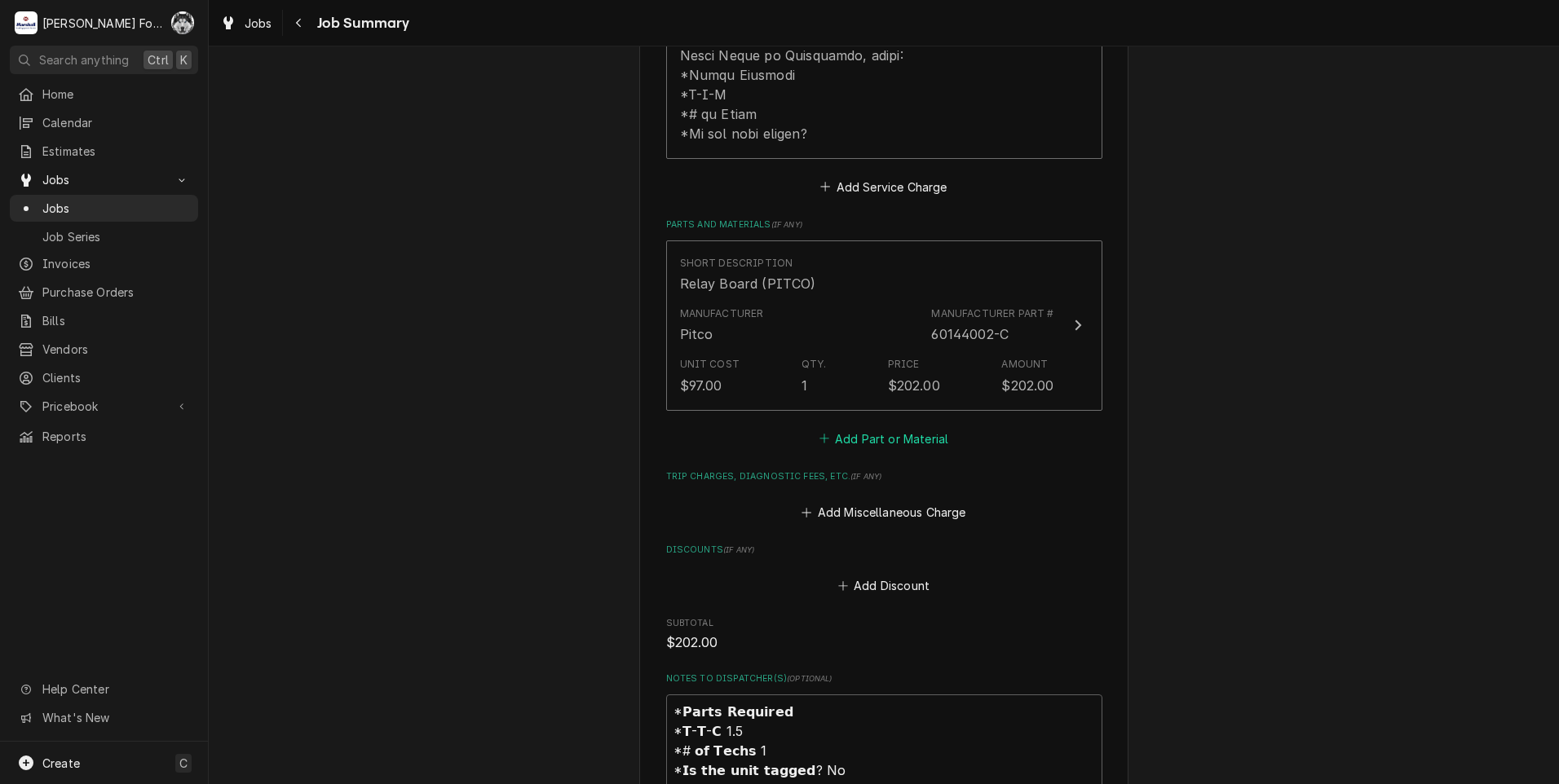
click at [870, 427] on button "Add Part or Material" at bounding box center [883, 438] width 134 height 22
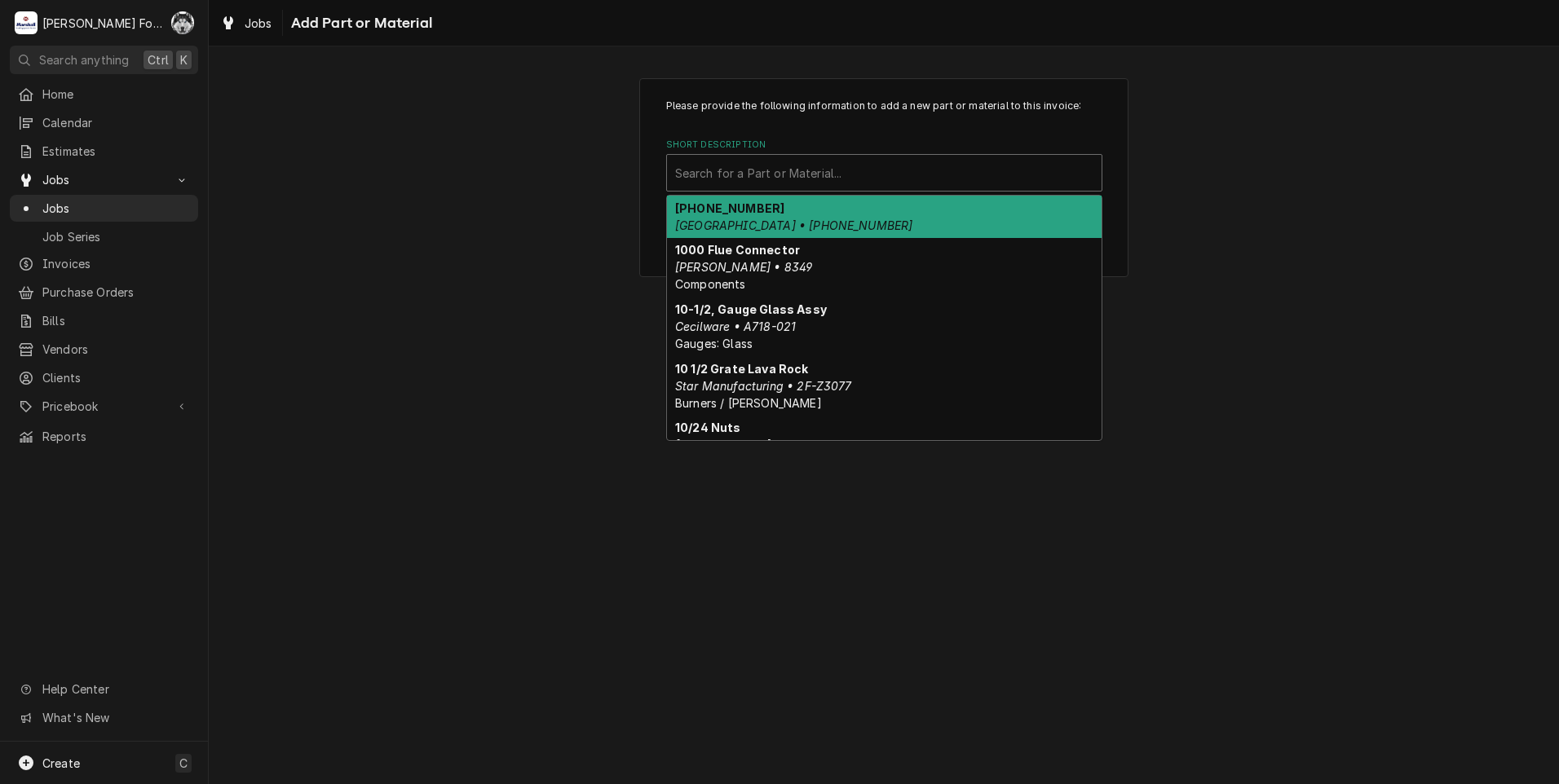
click at [868, 180] on div "Short Description" at bounding box center [884, 173] width 418 height 29
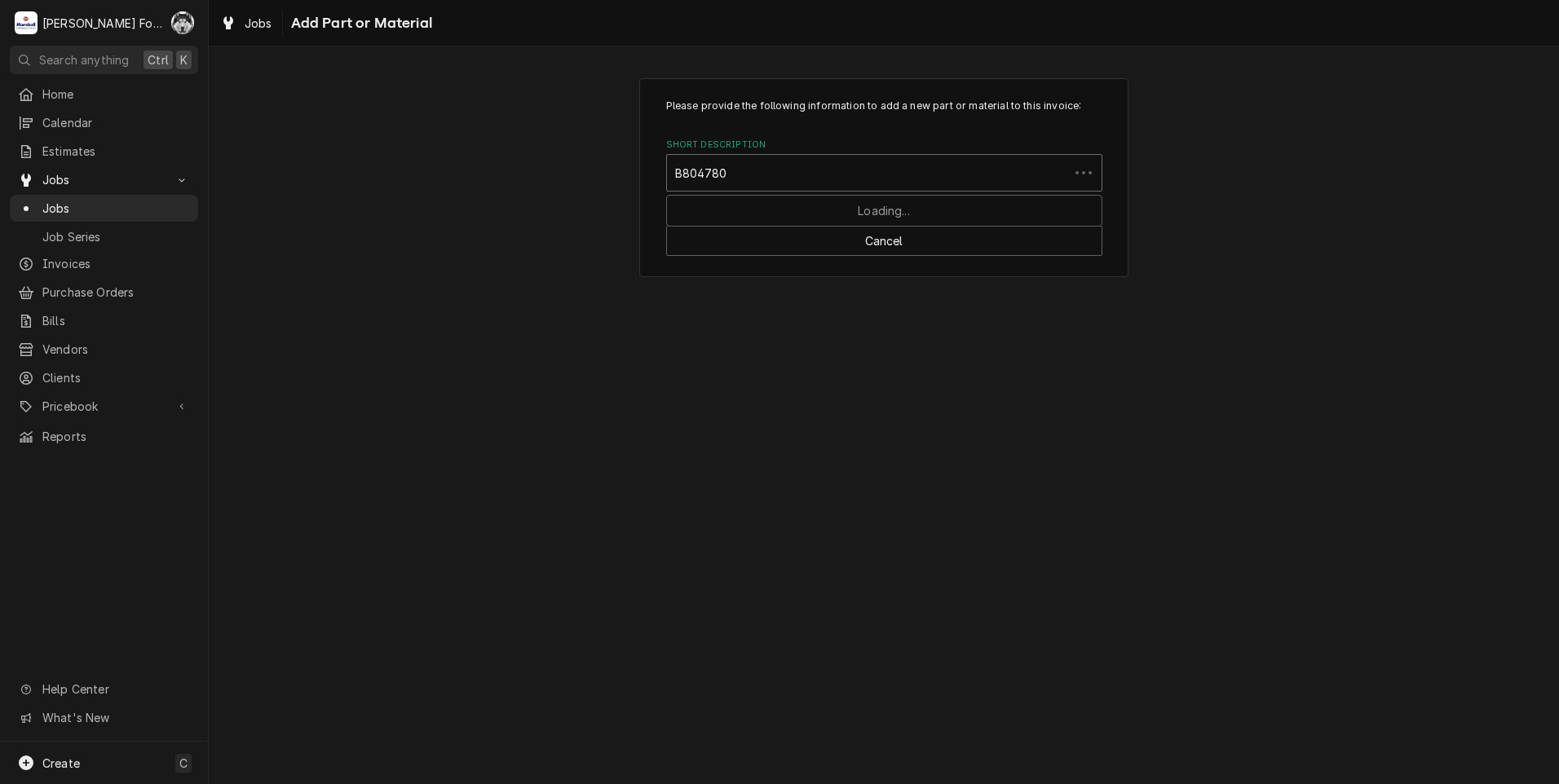
type input "B8047801"
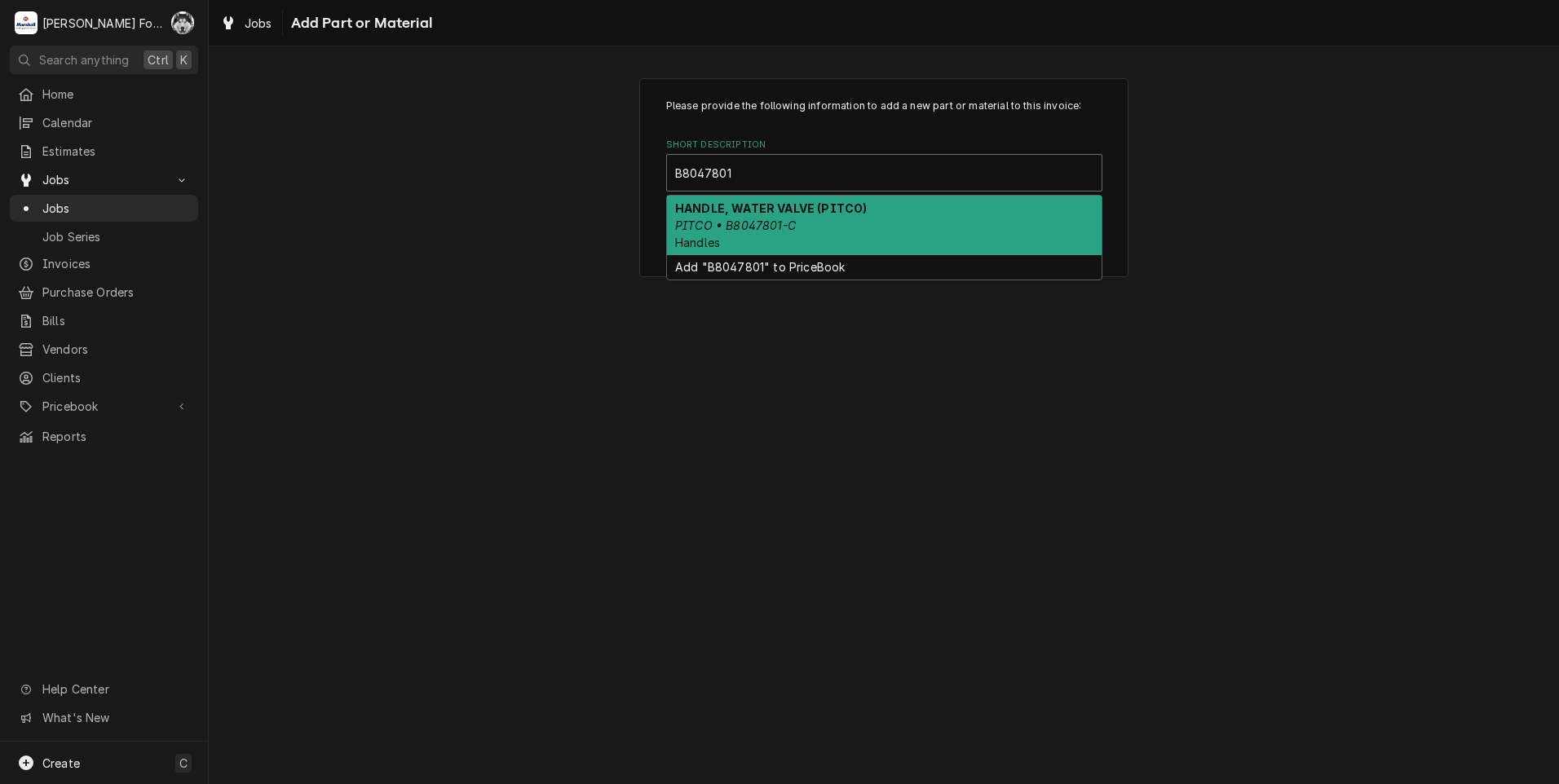
click at [822, 236] on div "HANDLE, WATER VALVE (PITCO) PITCO • B8047801-C Handles" at bounding box center [883, 224] width 434 height 59
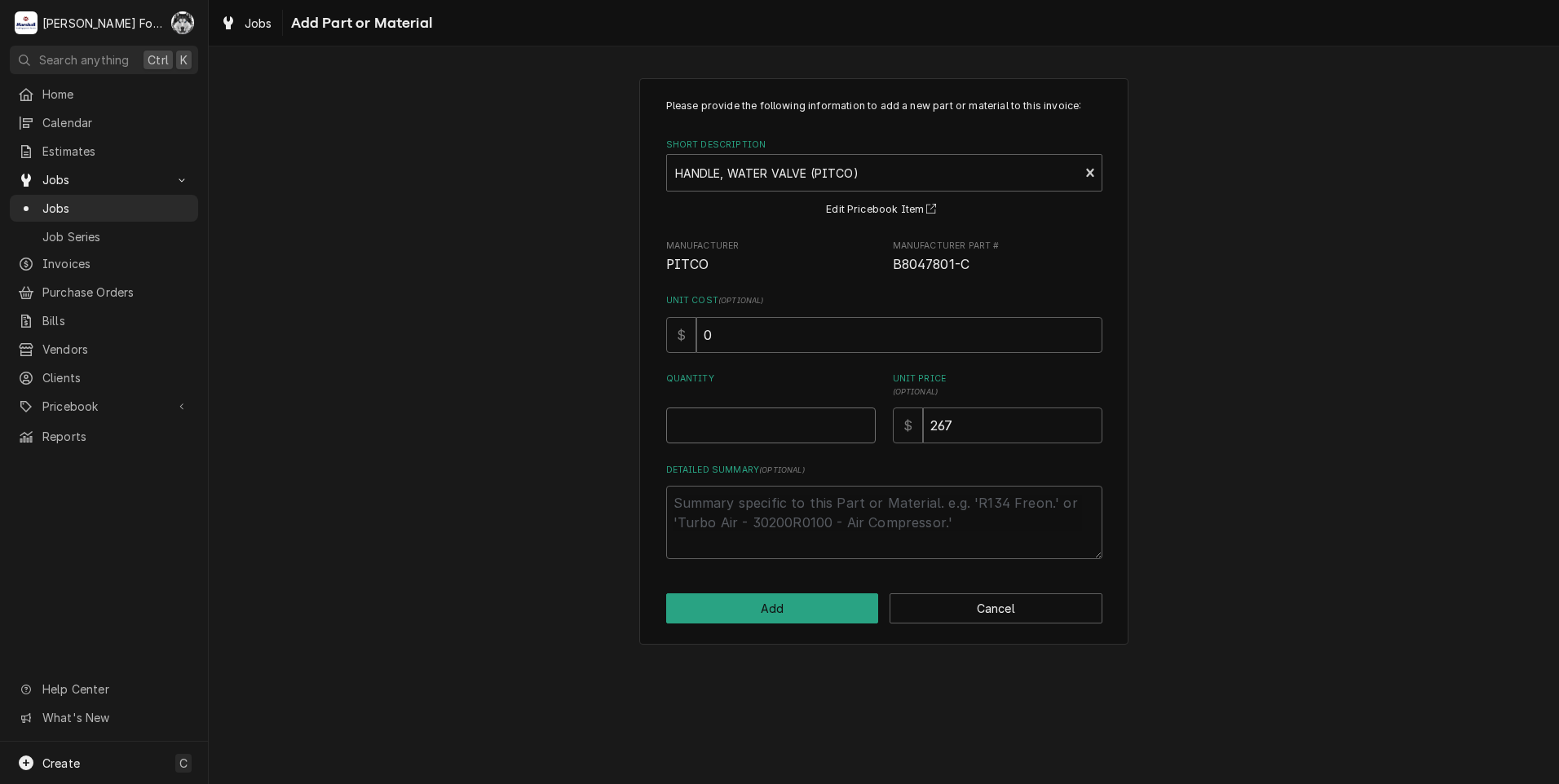
type textarea "x"
type input "0.5"
click at [858, 422] on input "0.5" at bounding box center [771, 425] width 210 height 36
type textarea "x"
type input "1"
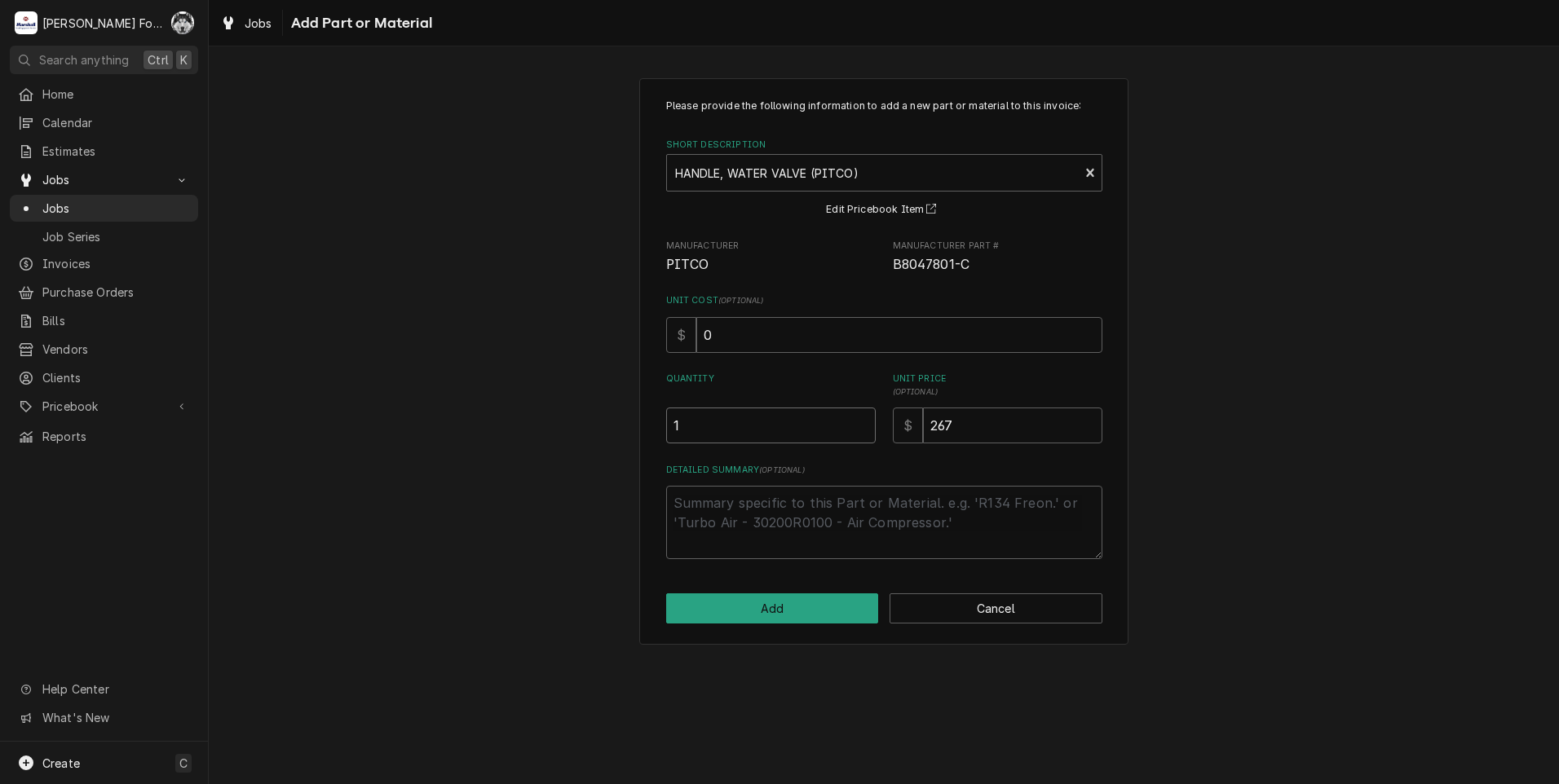
click at [858, 422] on input "1" at bounding box center [771, 425] width 210 height 36
click at [769, 597] on button "Add" at bounding box center [772, 608] width 213 height 30
type textarea "x"
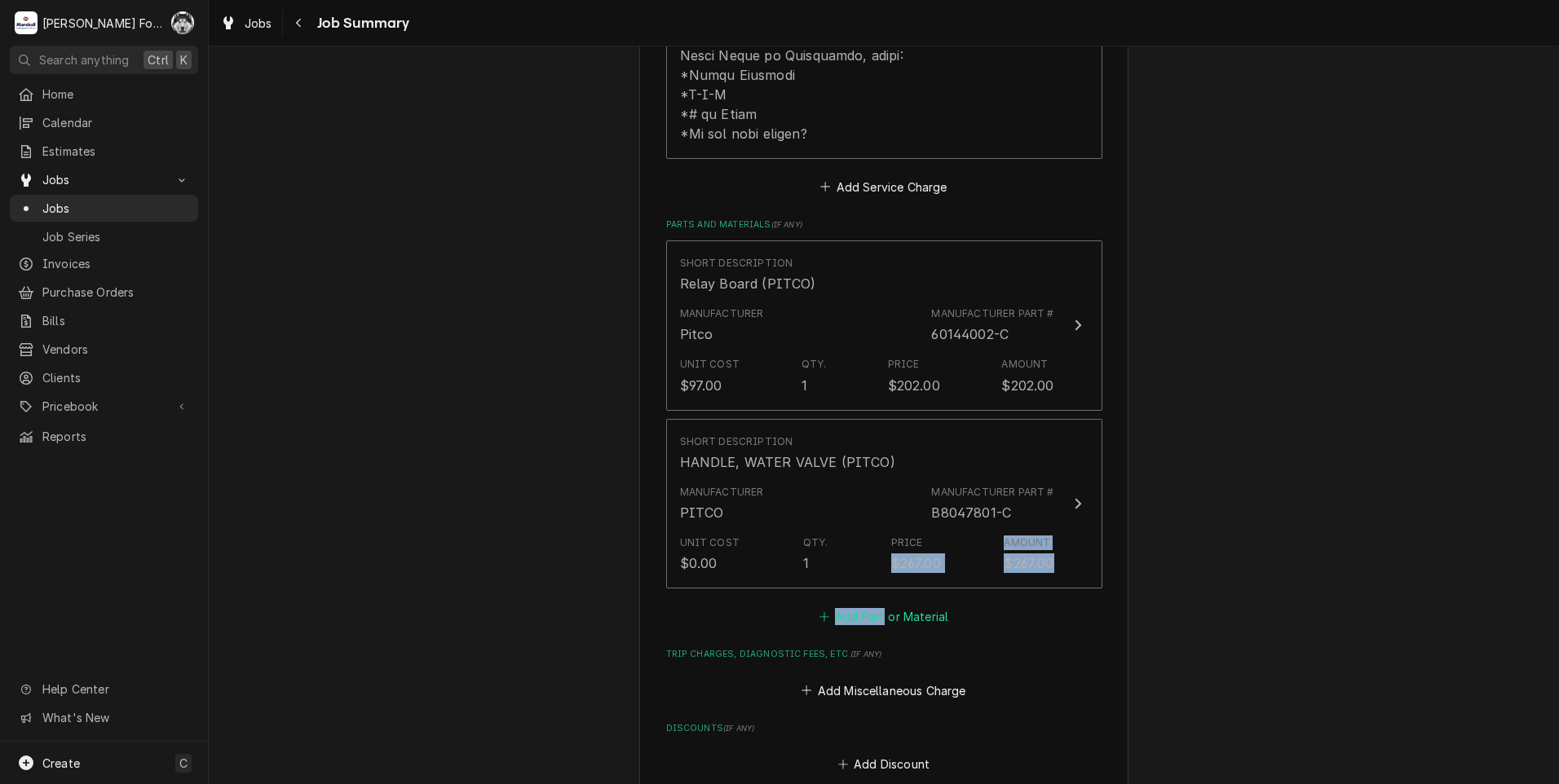
click at [880, 585] on div "Short Description Relay Board (PITCO) Manufacturer Pitco Manufacturer Part # 60…" at bounding box center [883, 433] width 436 height 388
drag, startPoint x: 880, startPoint y: 585, endPoint x: 880, endPoint y: 601, distance: 16.0
click at [880, 605] on button "Add Part or Material" at bounding box center [883, 616] width 134 height 22
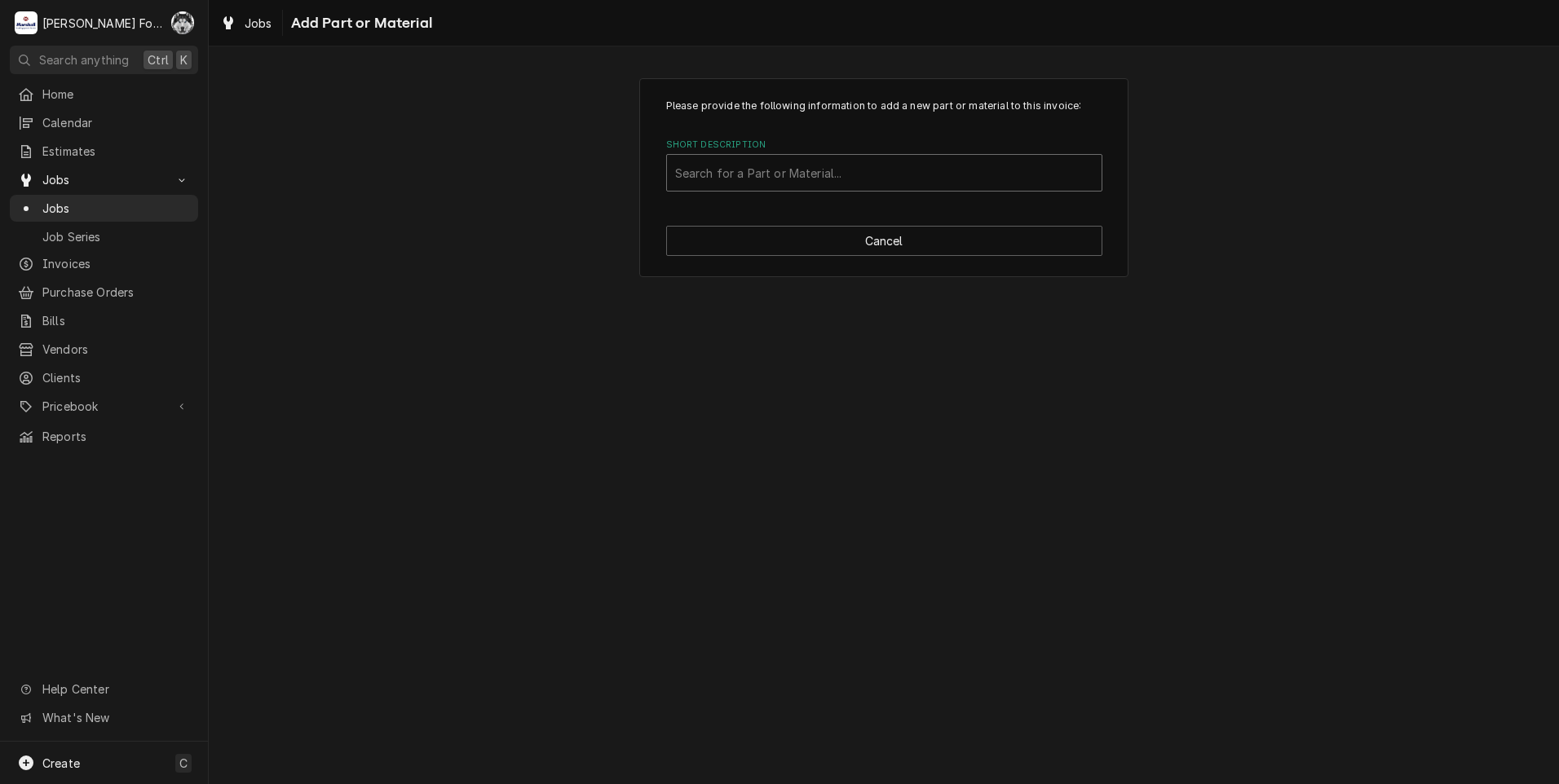
click at [883, 183] on div "Short Description" at bounding box center [884, 173] width 418 height 29
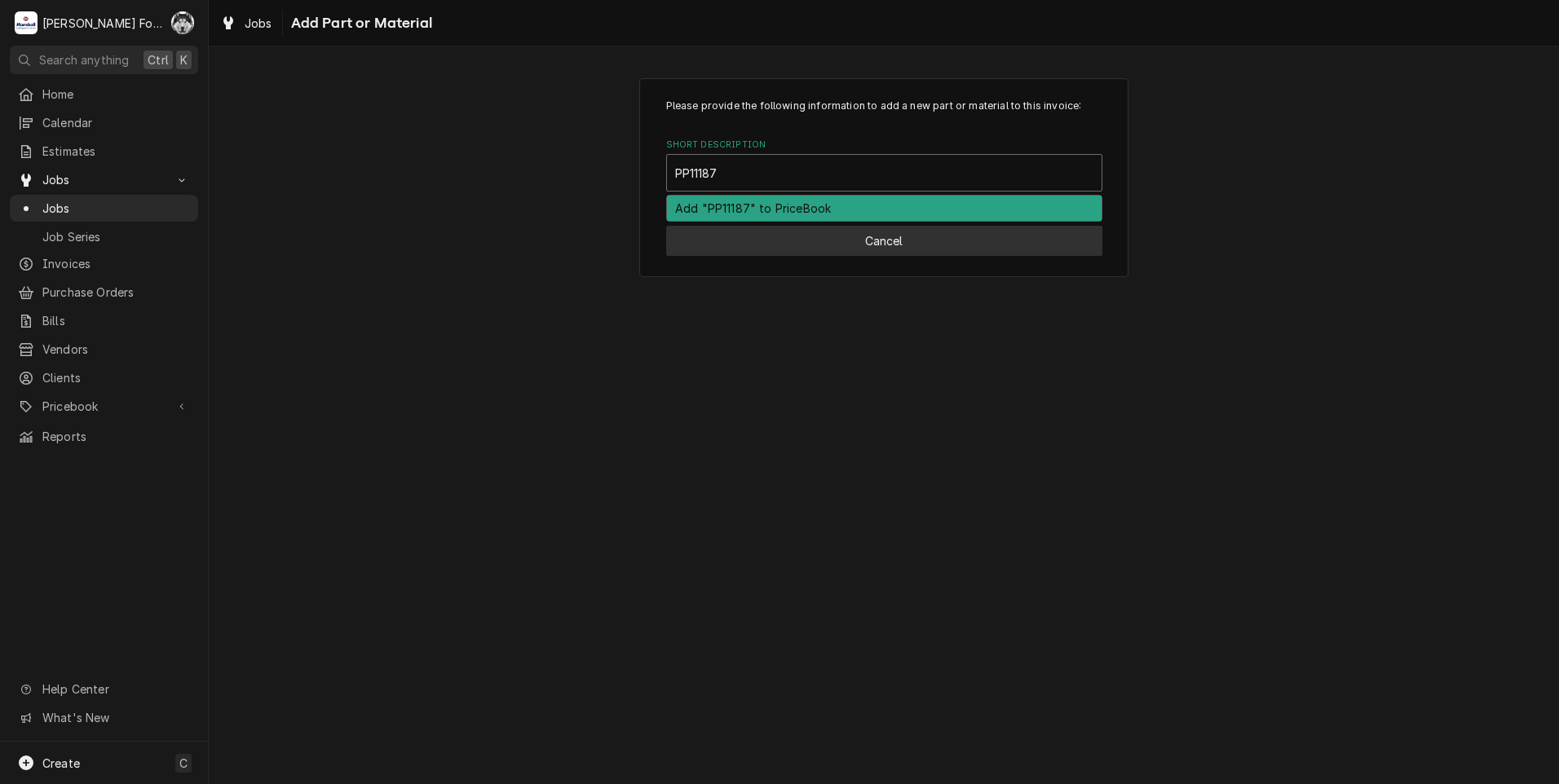
type input "PP11187"
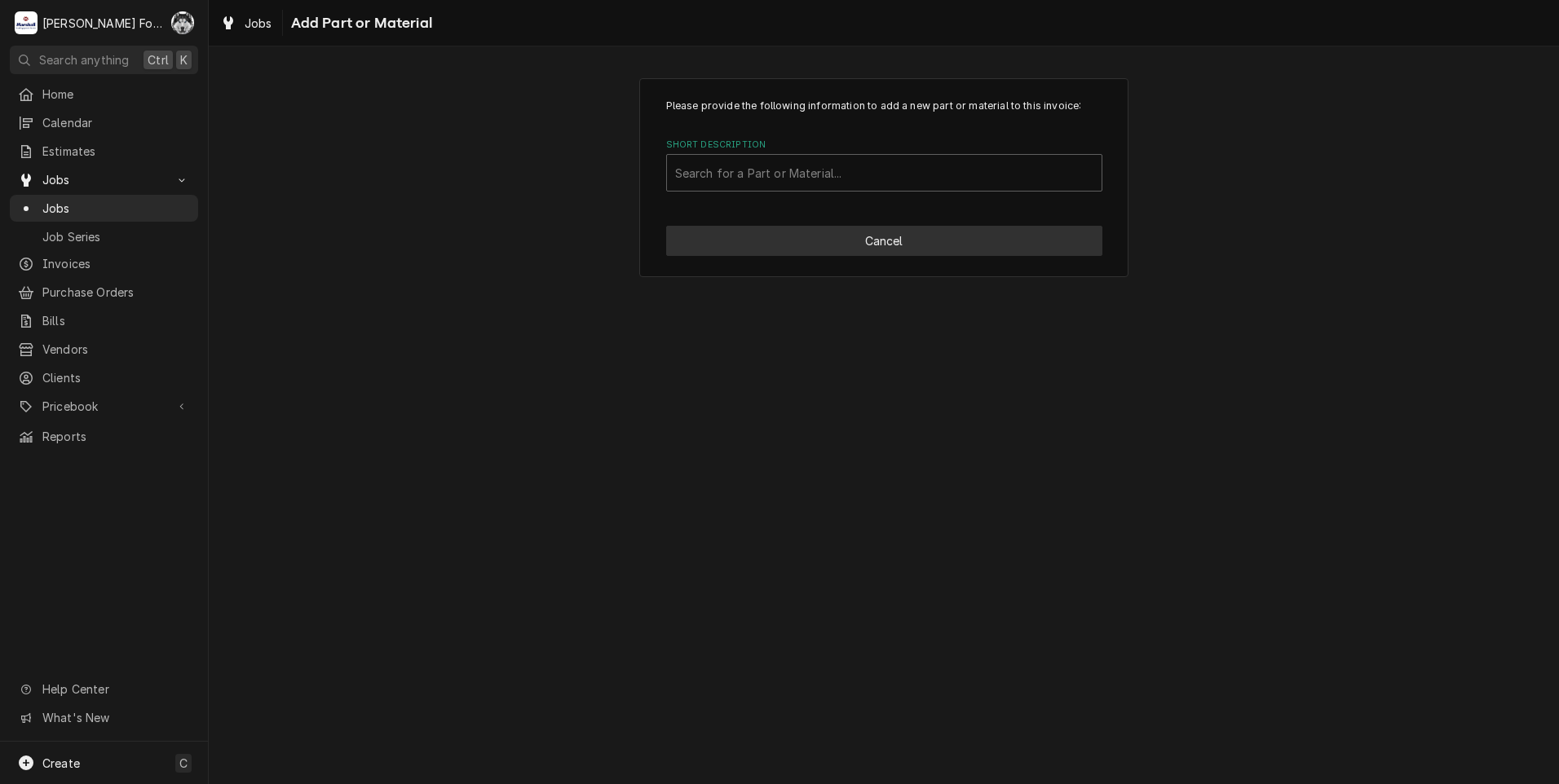
click at [793, 244] on button "Cancel" at bounding box center [883, 240] width 436 height 30
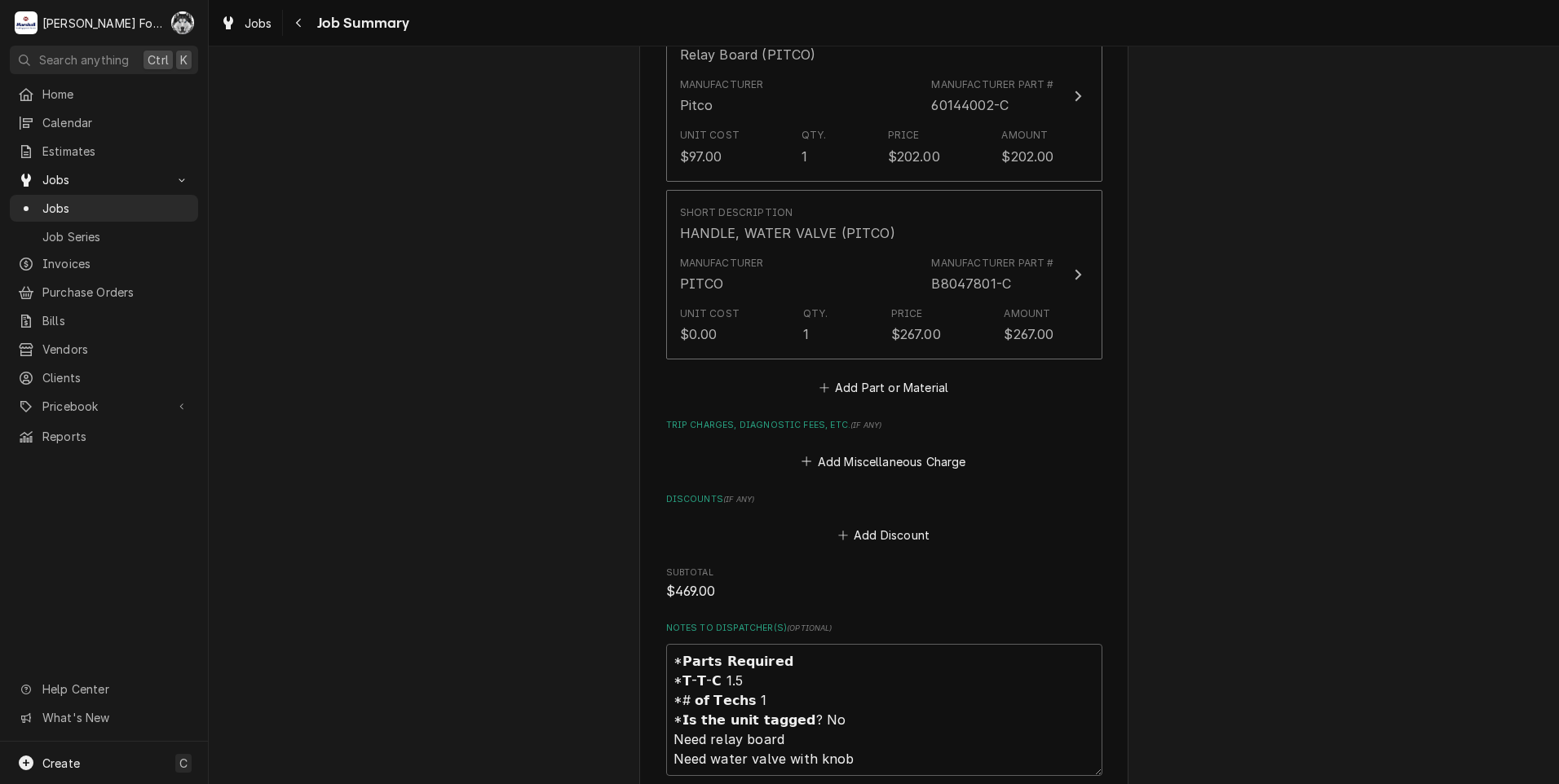
scroll to position [1222, 0]
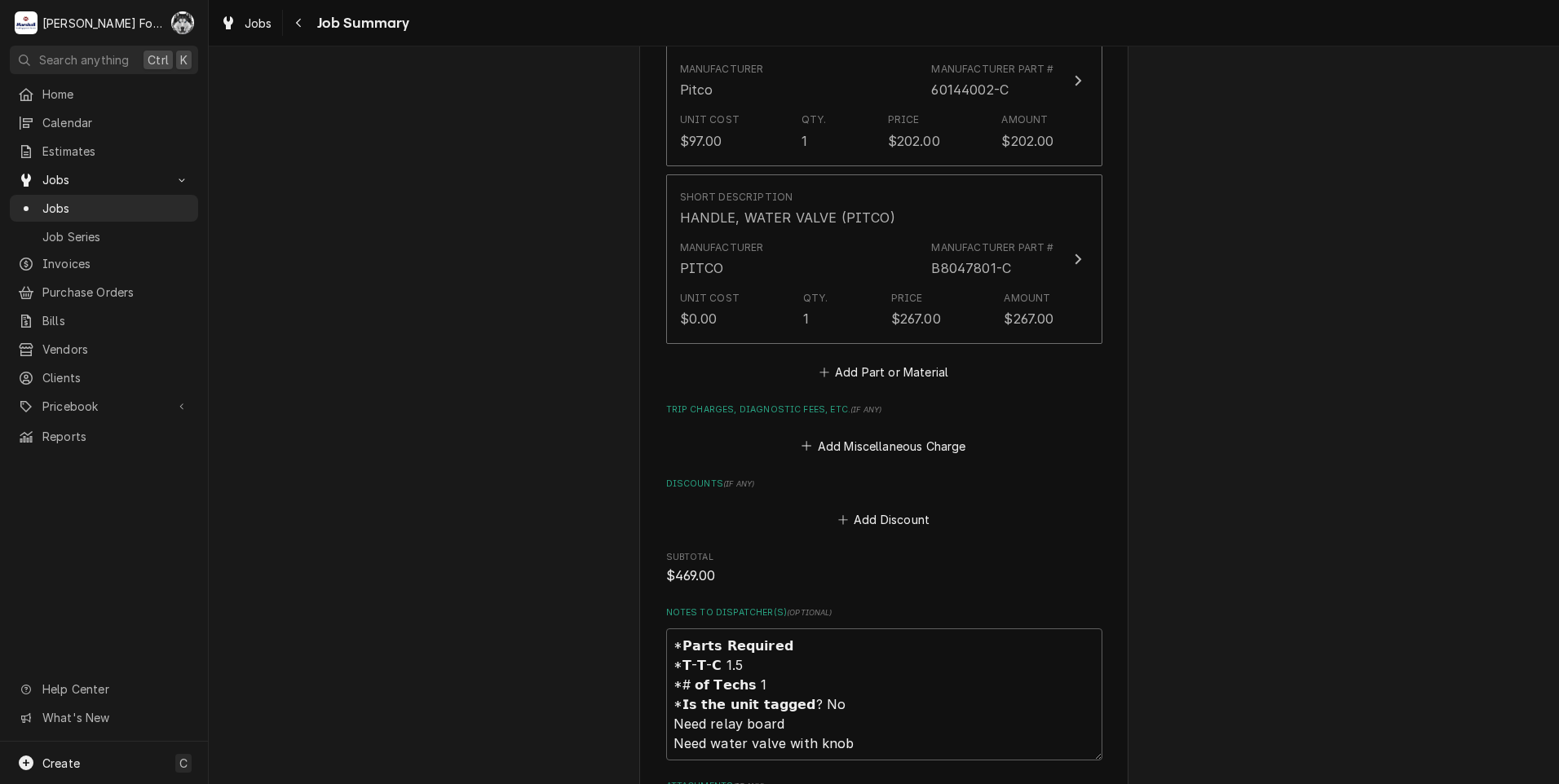
type textarea "x"
click at [889, 361] on button "Add Part or Material" at bounding box center [883, 372] width 134 height 22
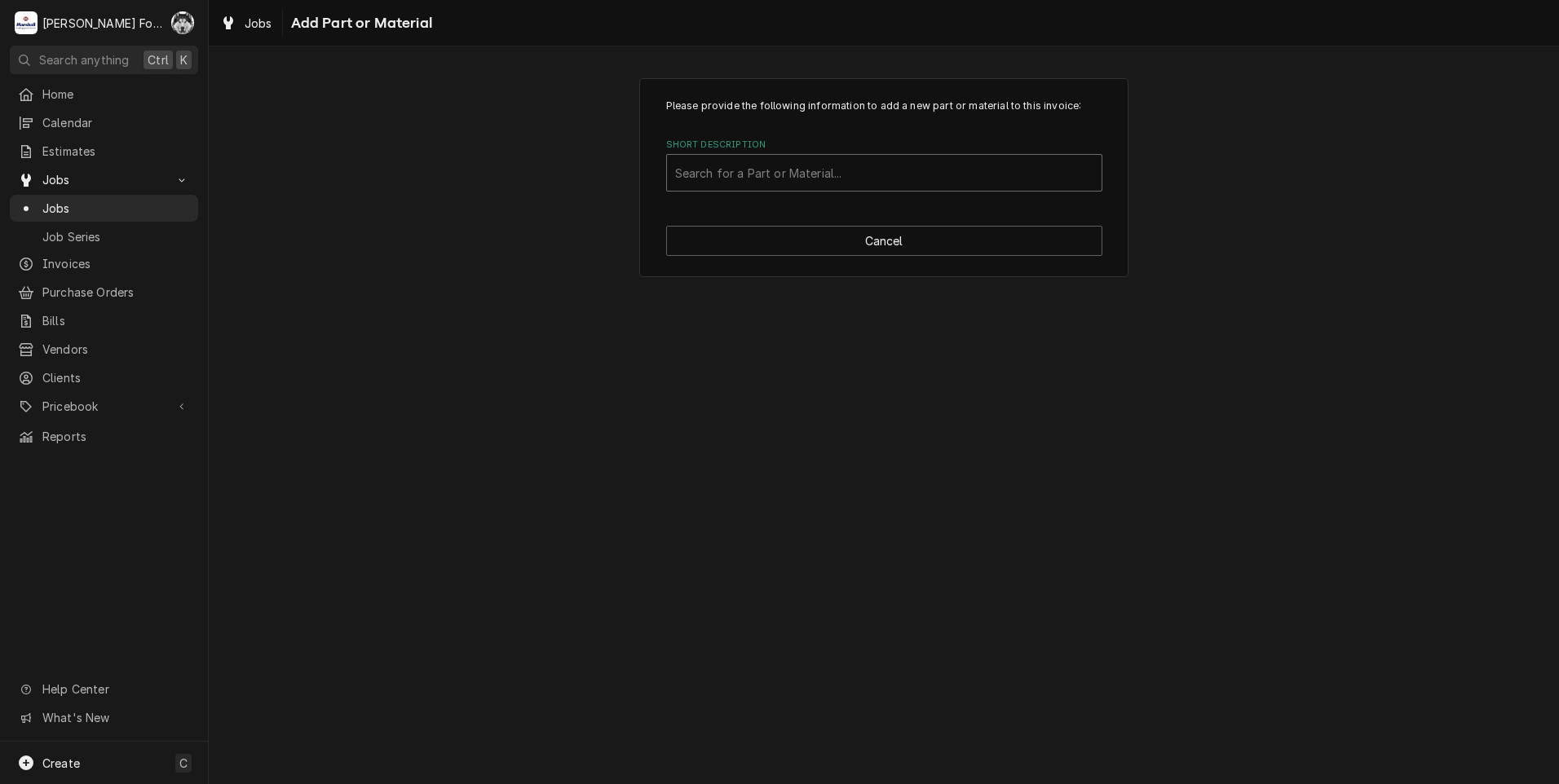
click at [822, 182] on div "Short Description" at bounding box center [884, 173] width 418 height 29
type input "PP11187"
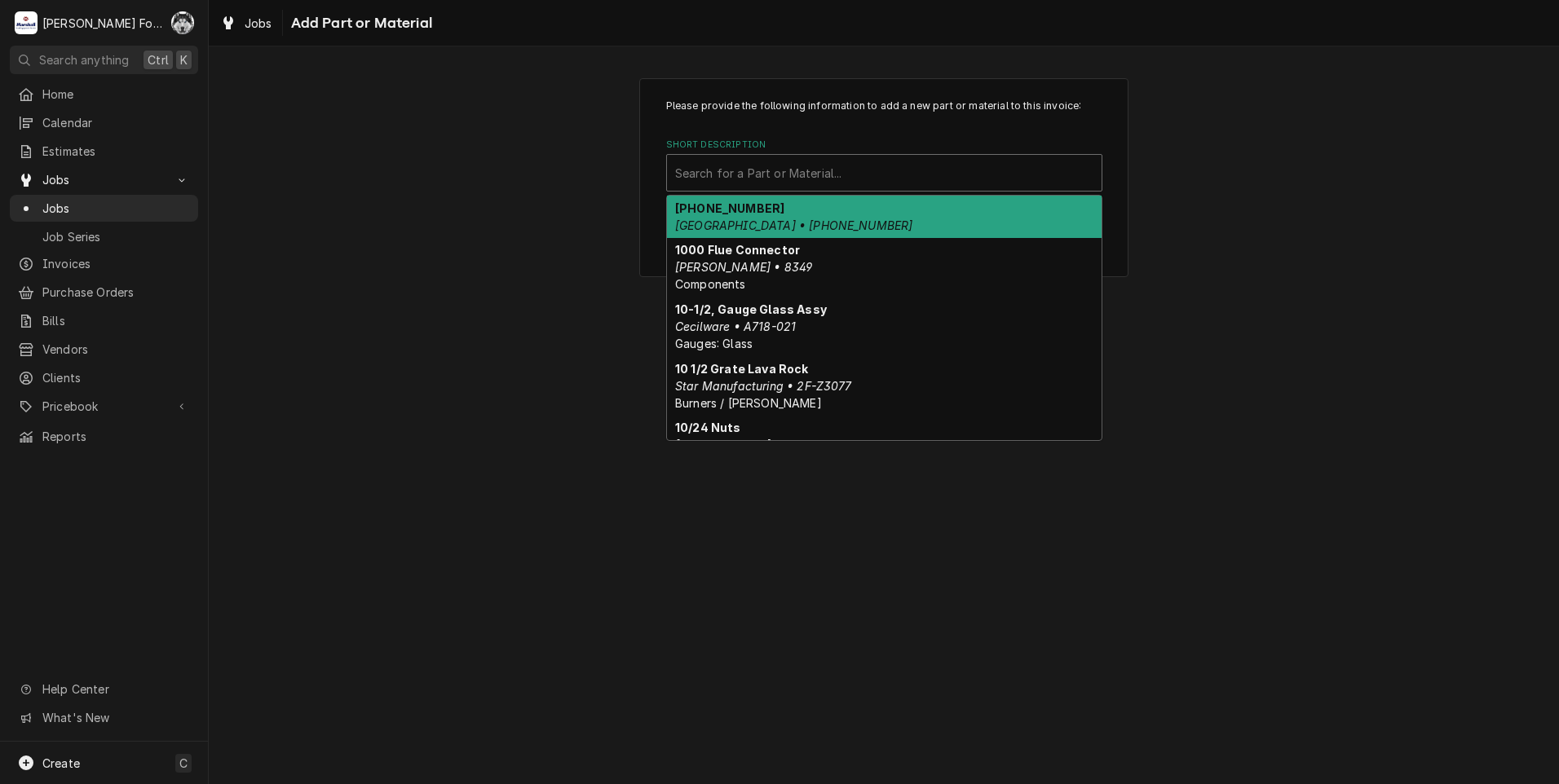
click at [759, 179] on div "Short Description" at bounding box center [884, 173] width 418 height 29
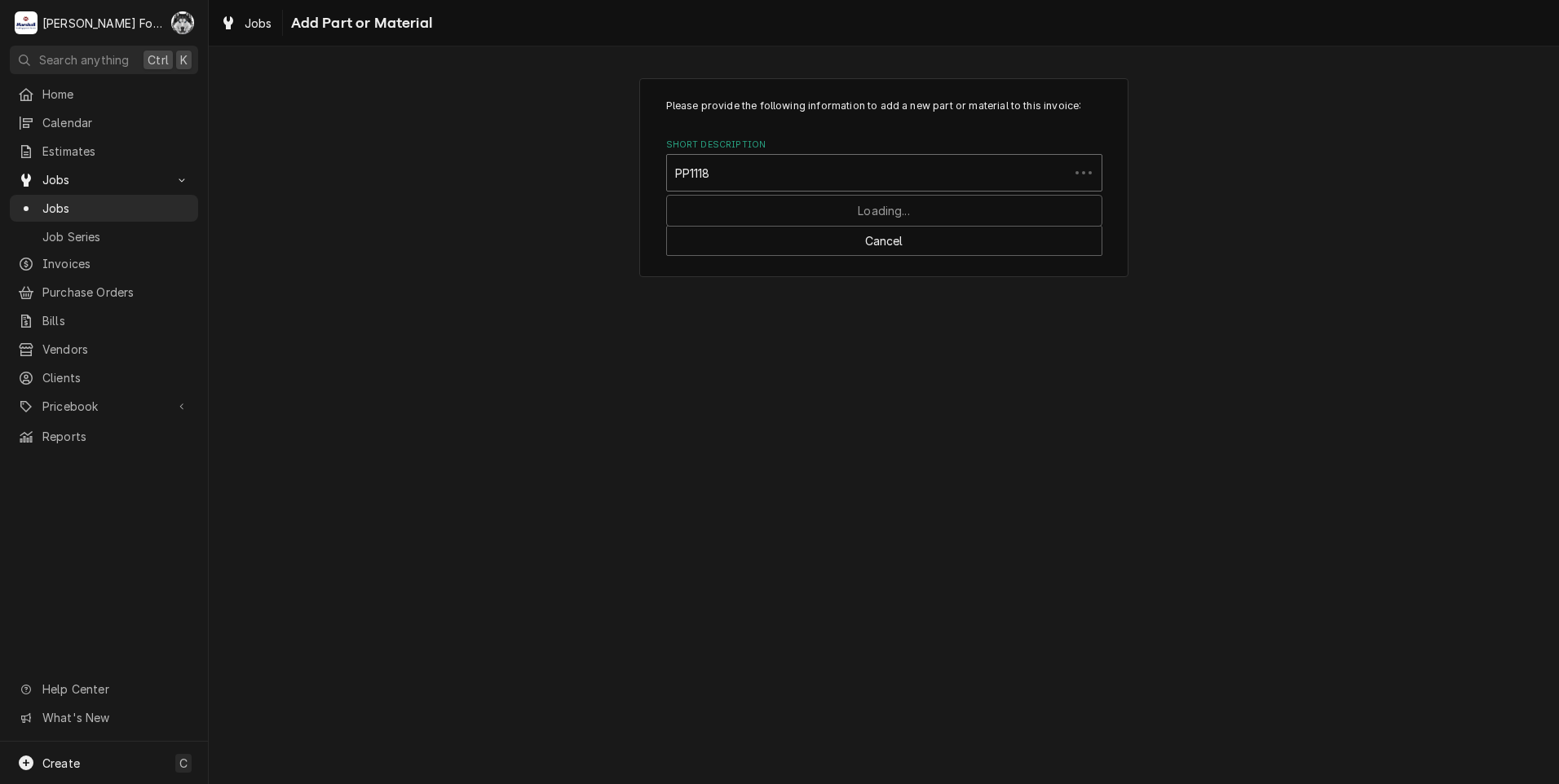
type input "PP11187"
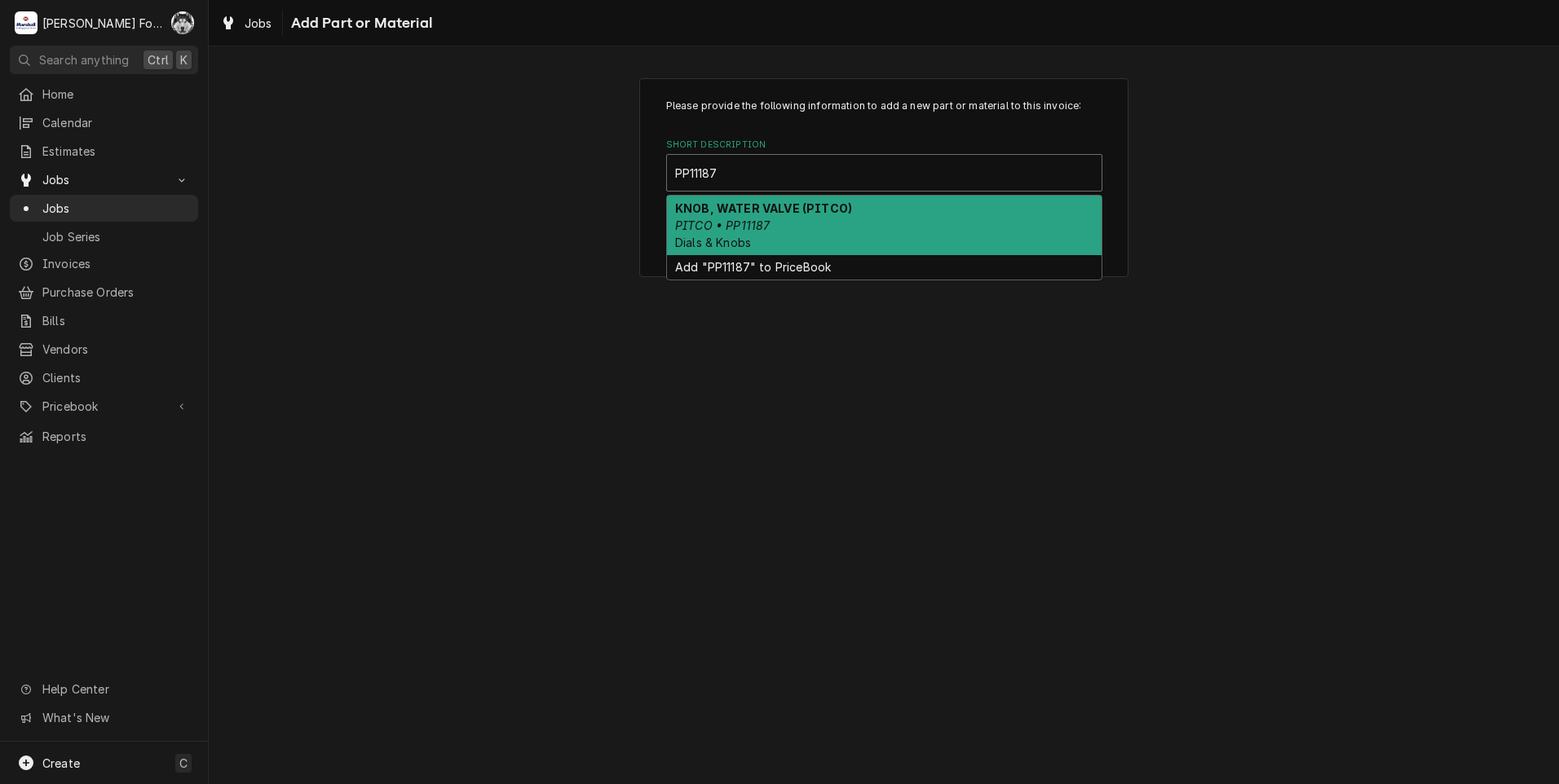
click at [763, 226] on em "PITCO • PP11187" at bounding box center [722, 225] width 94 height 14
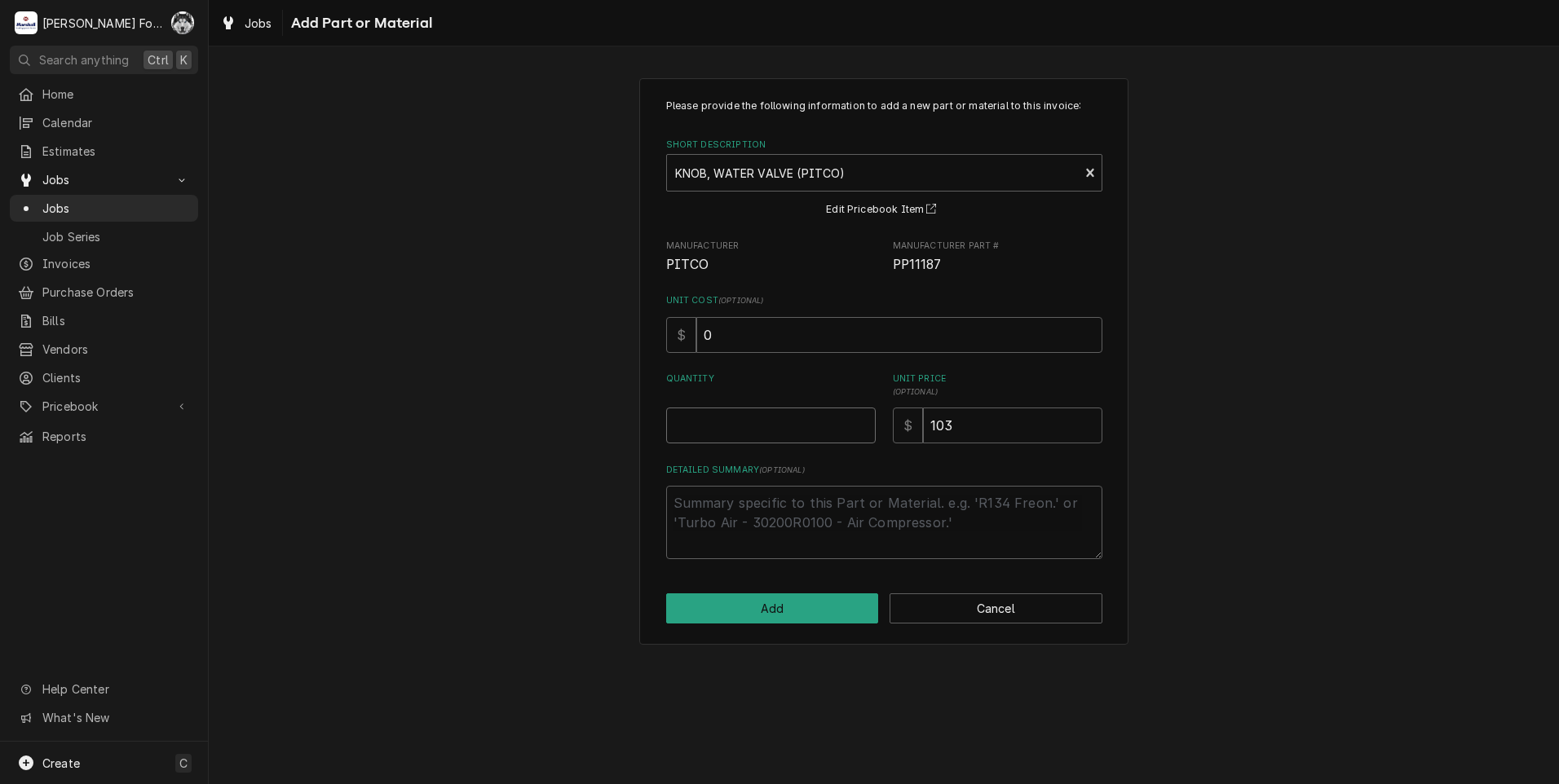
type textarea "x"
type input "0.5"
click at [859, 418] on input "0.5" at bounding box center [771, 425] width 210 height 36
type textarea "x"
type input "1"
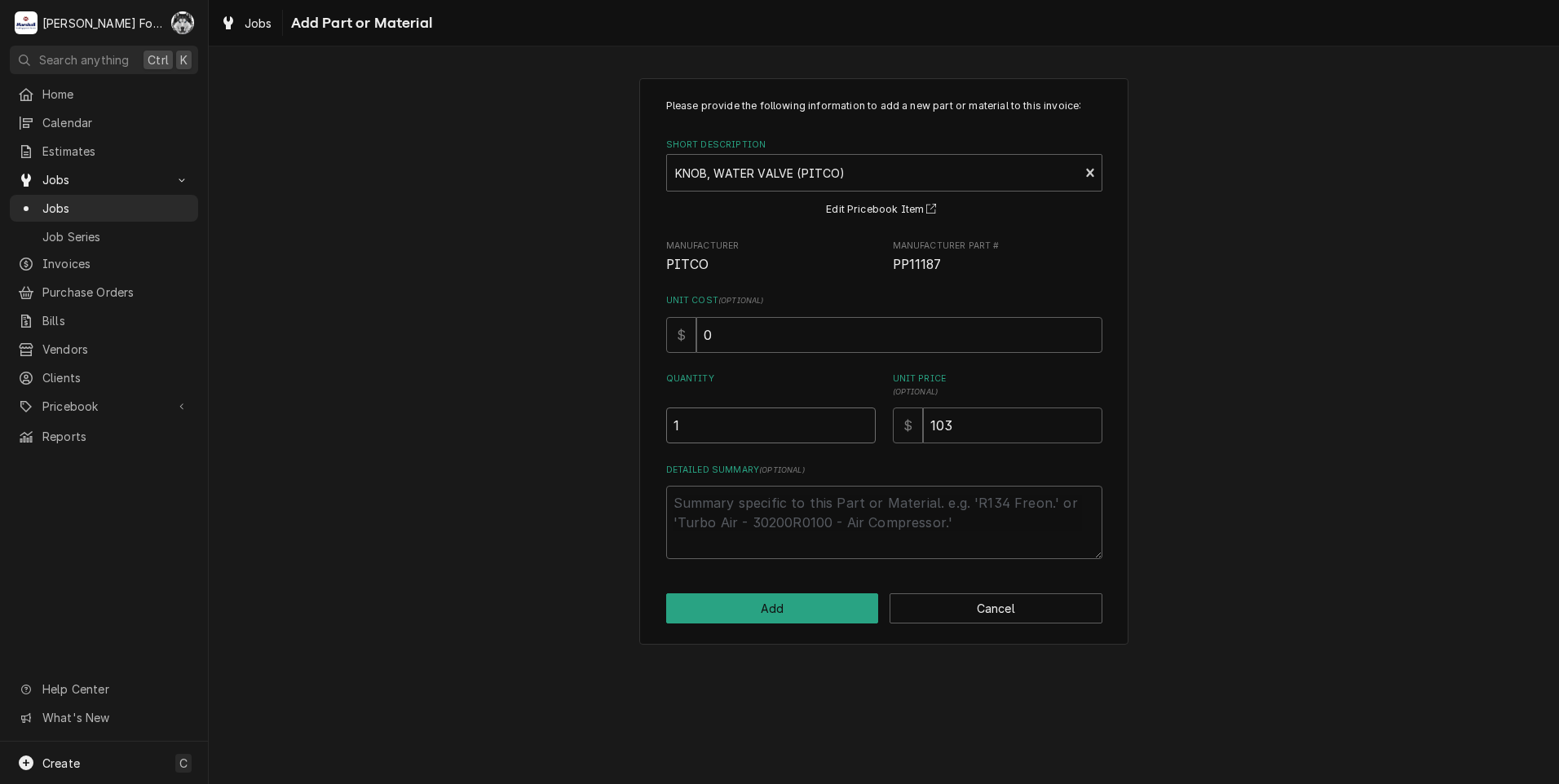
click at [859, 418] on input "1" at bounding box center [771, 425] width 210 height 36
drag, startPoint x: 960, startPoint y: 430, endPoint x: 849, endPoint y: 449, distance: 112.6
click at [849, 449] on div "Please provide the following information to add a new part or material to this …" at bounding box center [883, 329] width 436 height 460
click at [774, 612] on button "Add" at bounding box center [772, 608] width 213 height 30
type textarea "x"
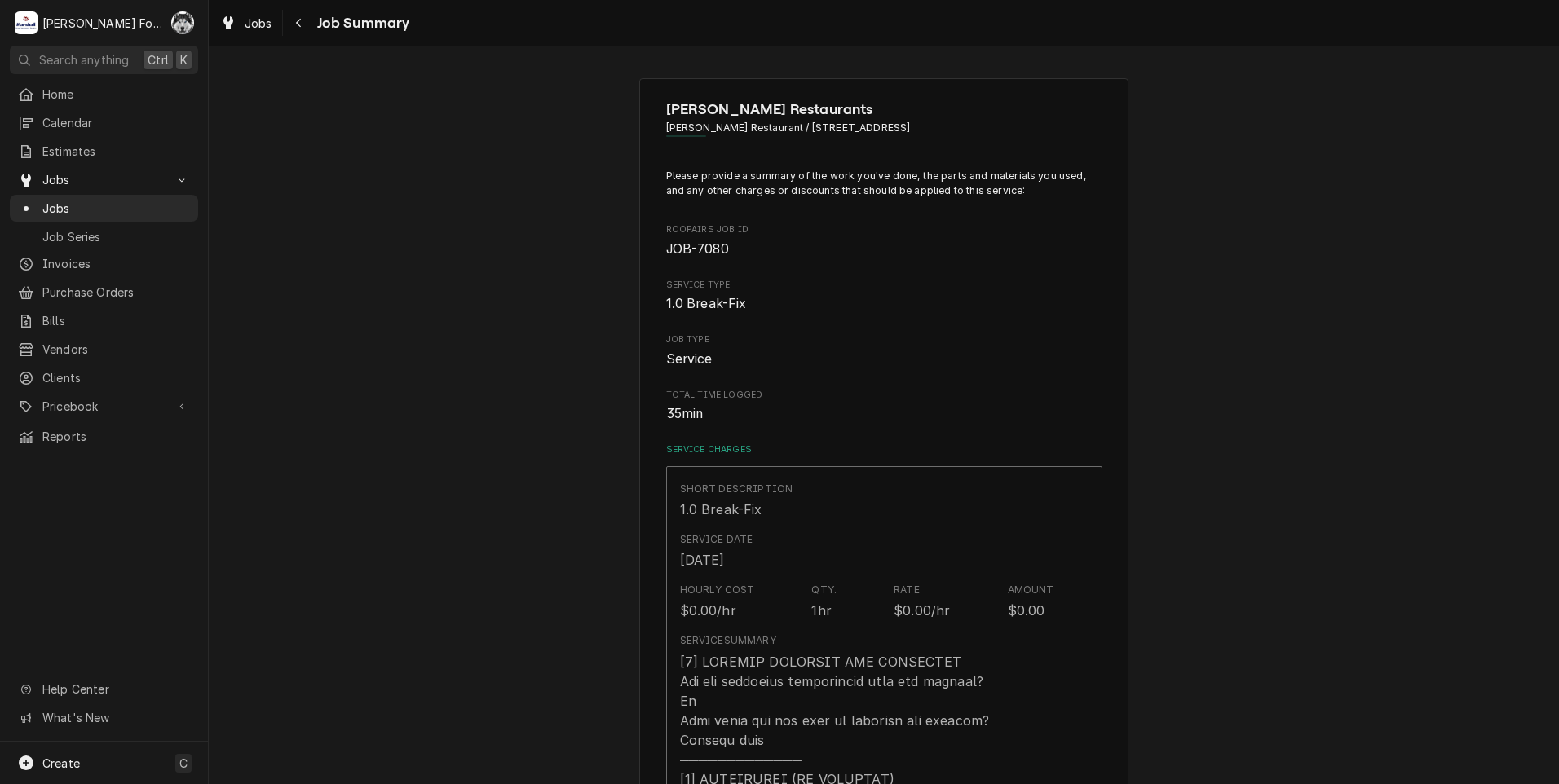
scroll to position [1222, 0]
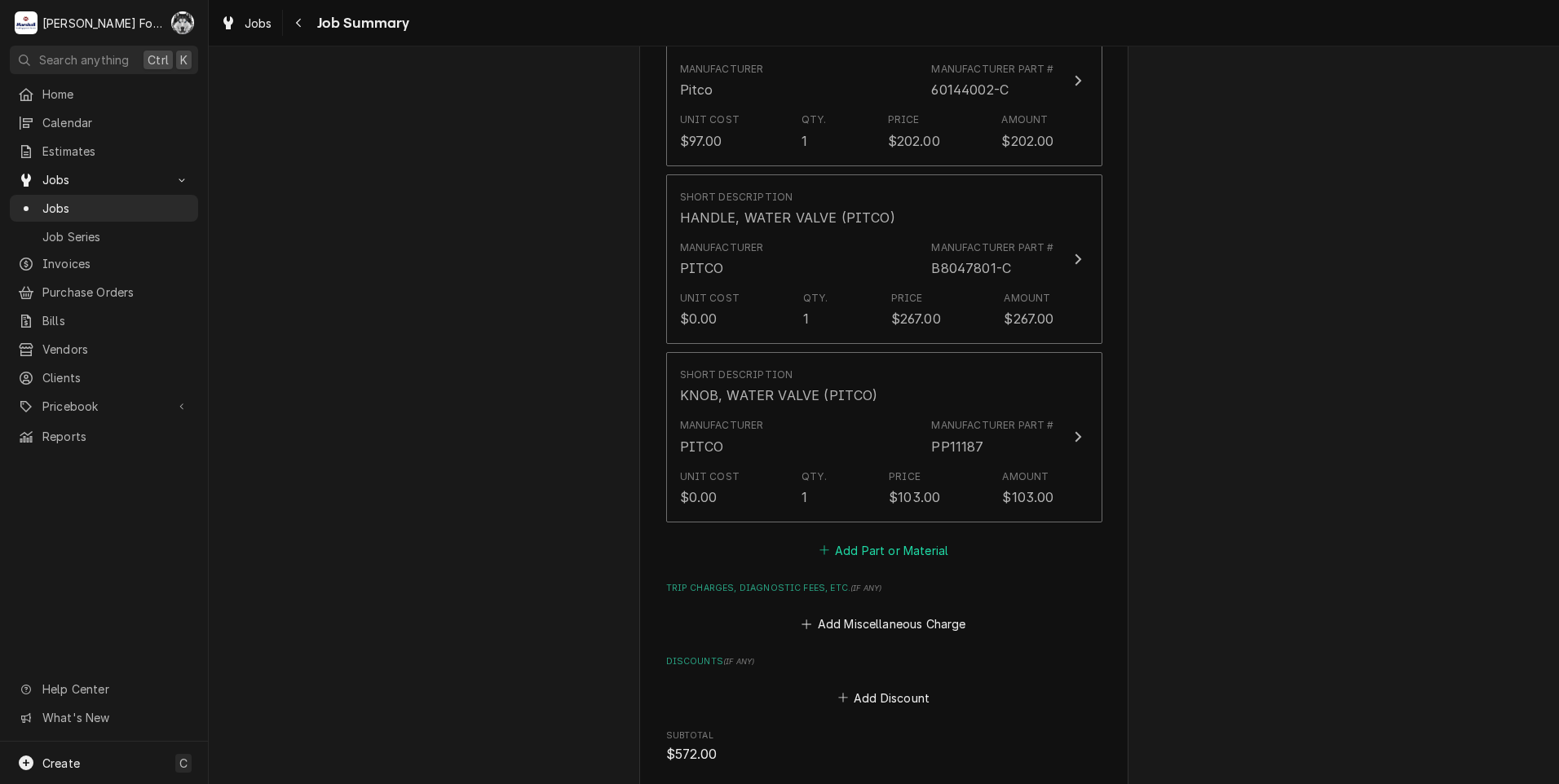
click at [888, 539] on button "Add Part or Material" at bounding box center [883, 550] width 134 height 22
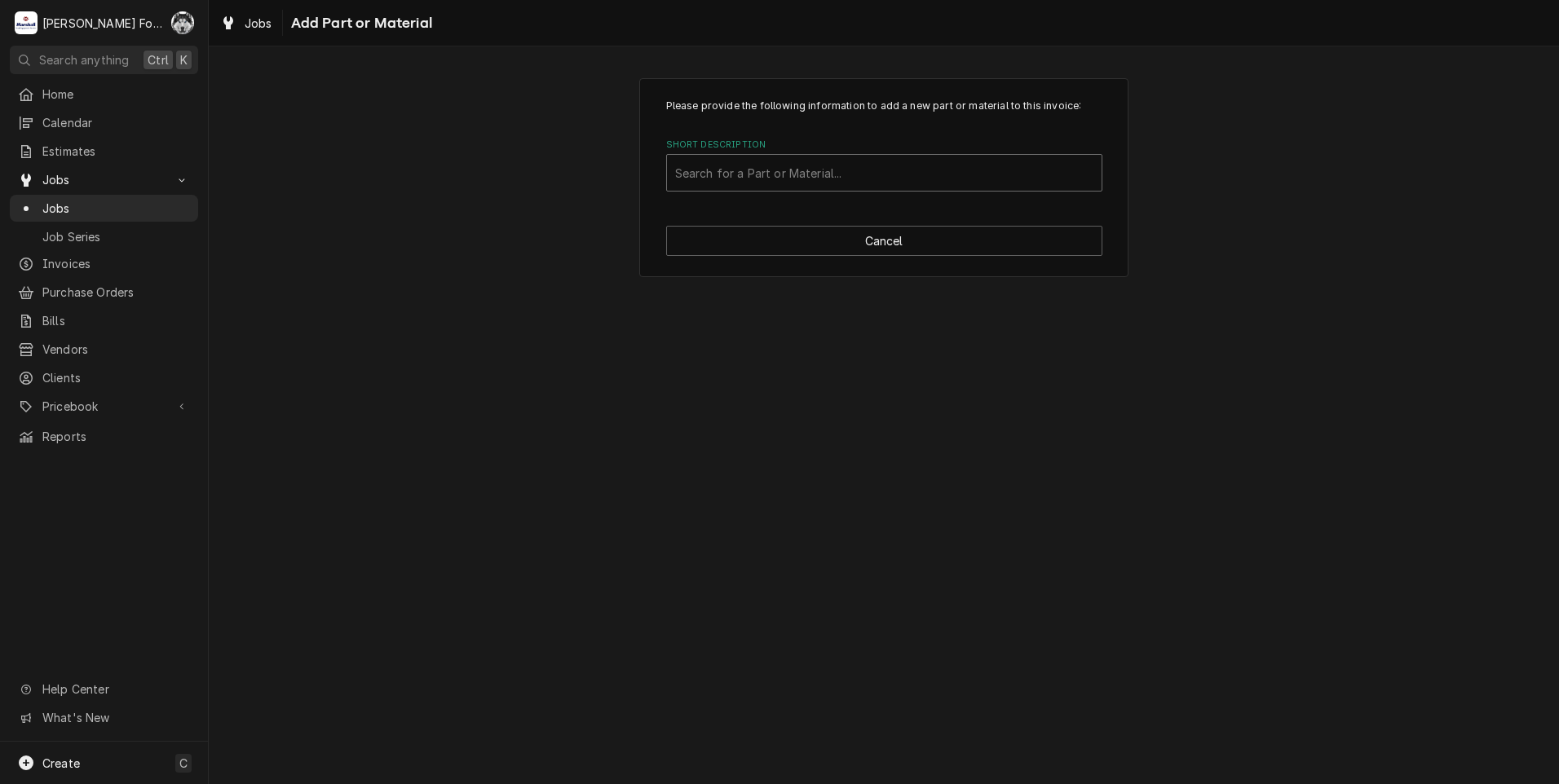
click at [878, 159] on div "Short Description Search for a Part or Material..." at bounding box center [883, 165] width 436 height 53
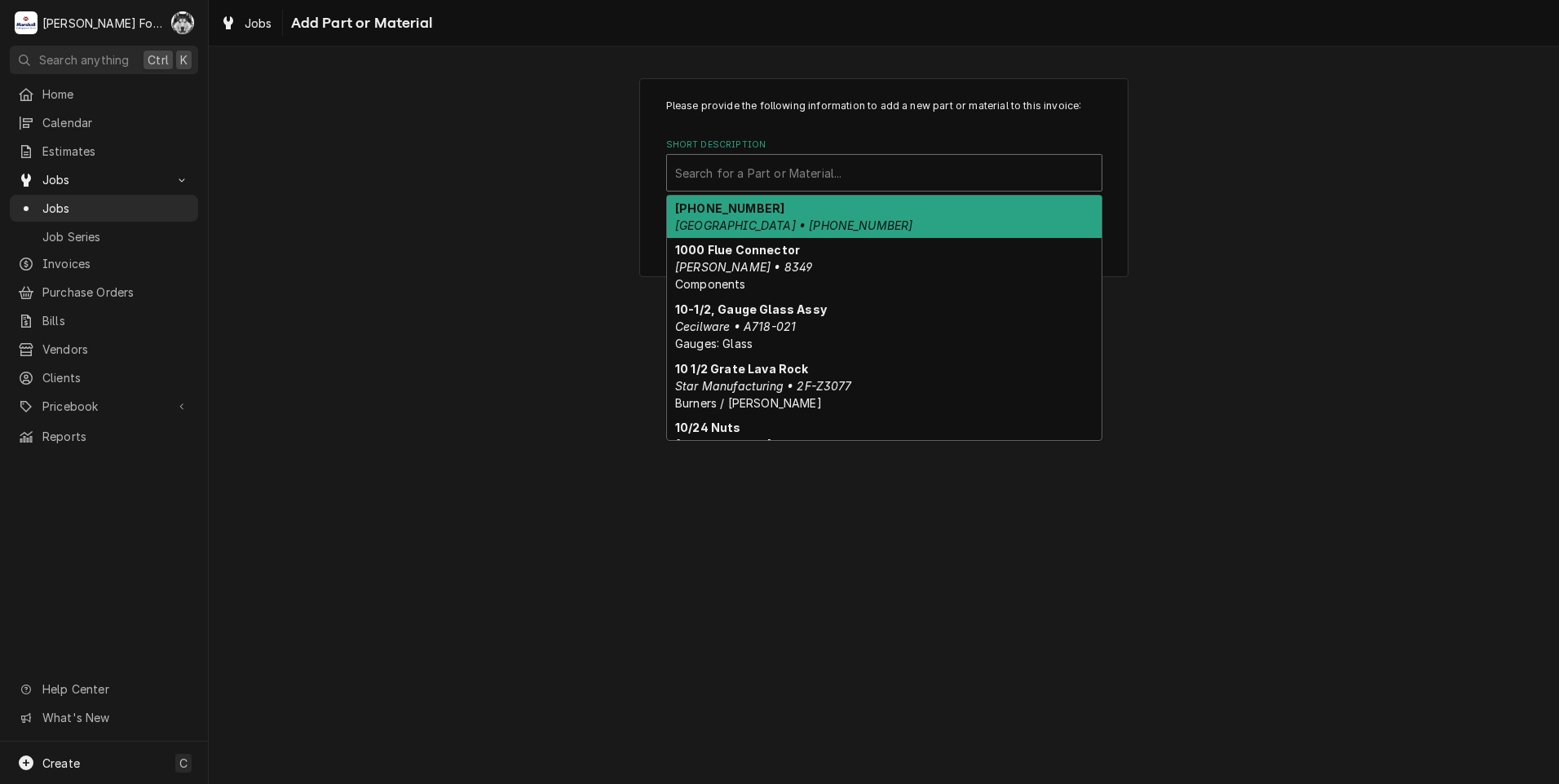
click at [882, 165] on div "Short Description" at bounding box center [884, 173] width 418 height 29
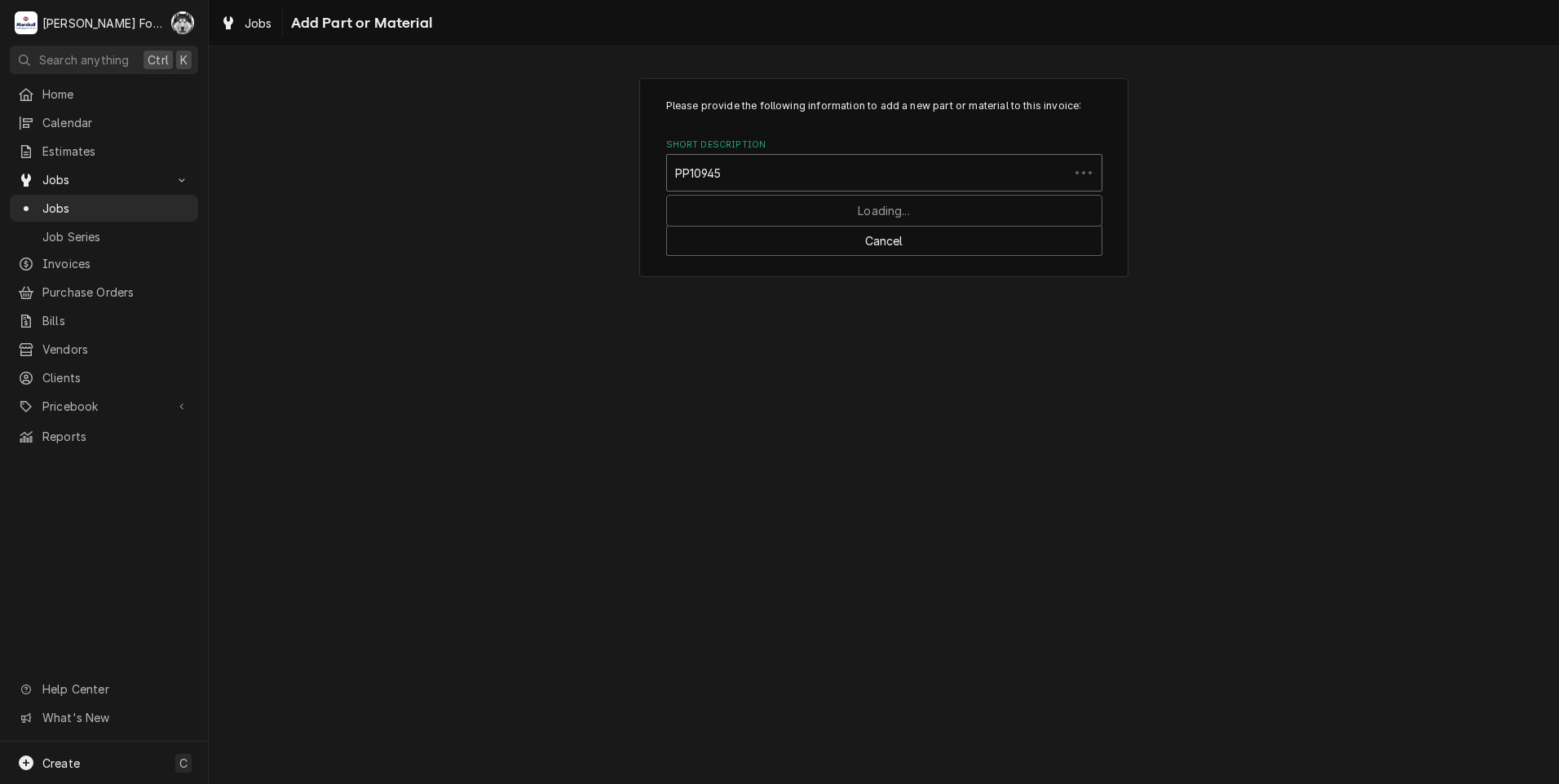
type input "PP10945"
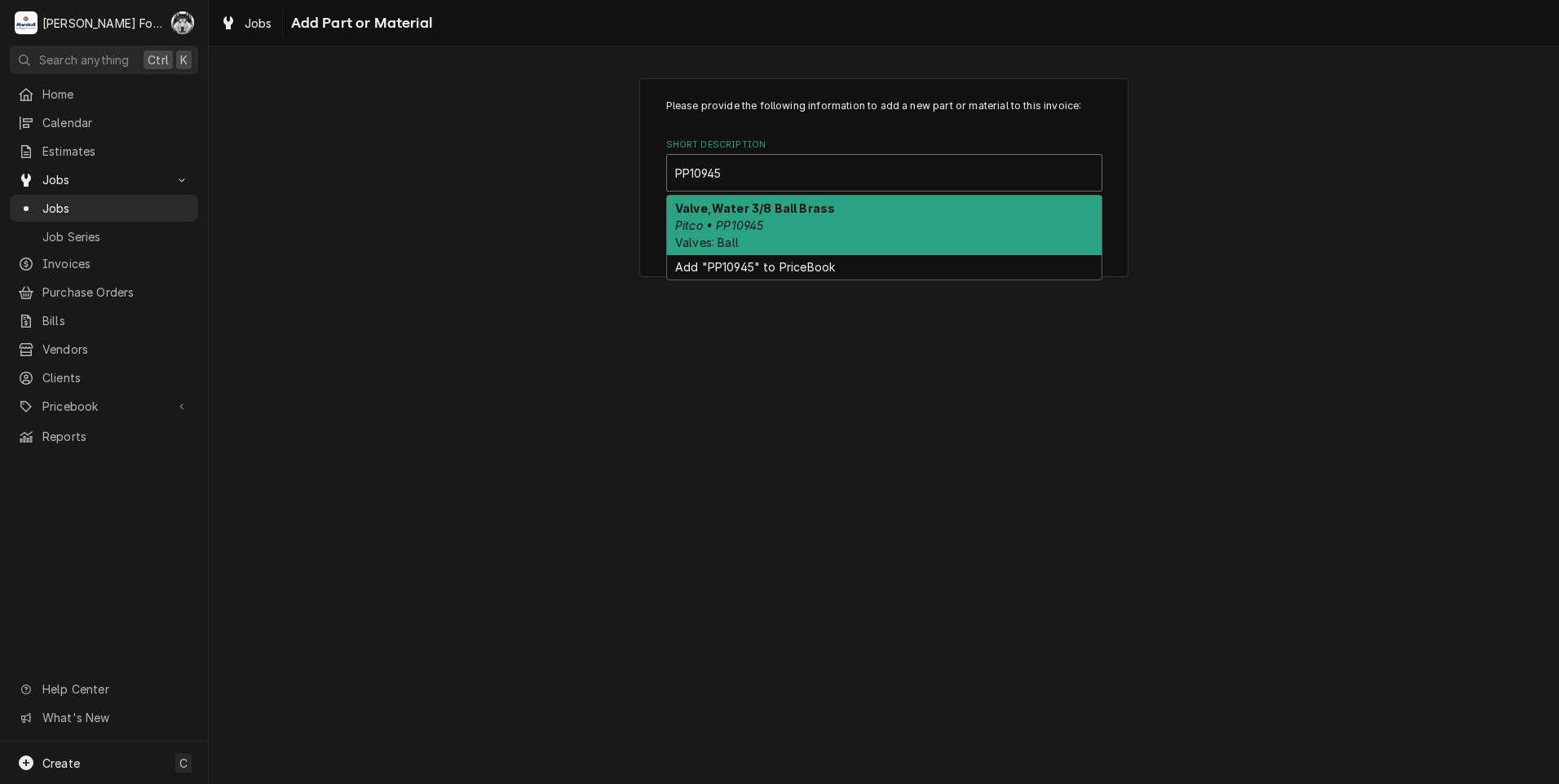
click at [798, 229] on div "Valve,Water 3/8 Ball Brass Pitco • PP10945 Valves: Ball" at bounding box center [883, 224] width 434 height 59
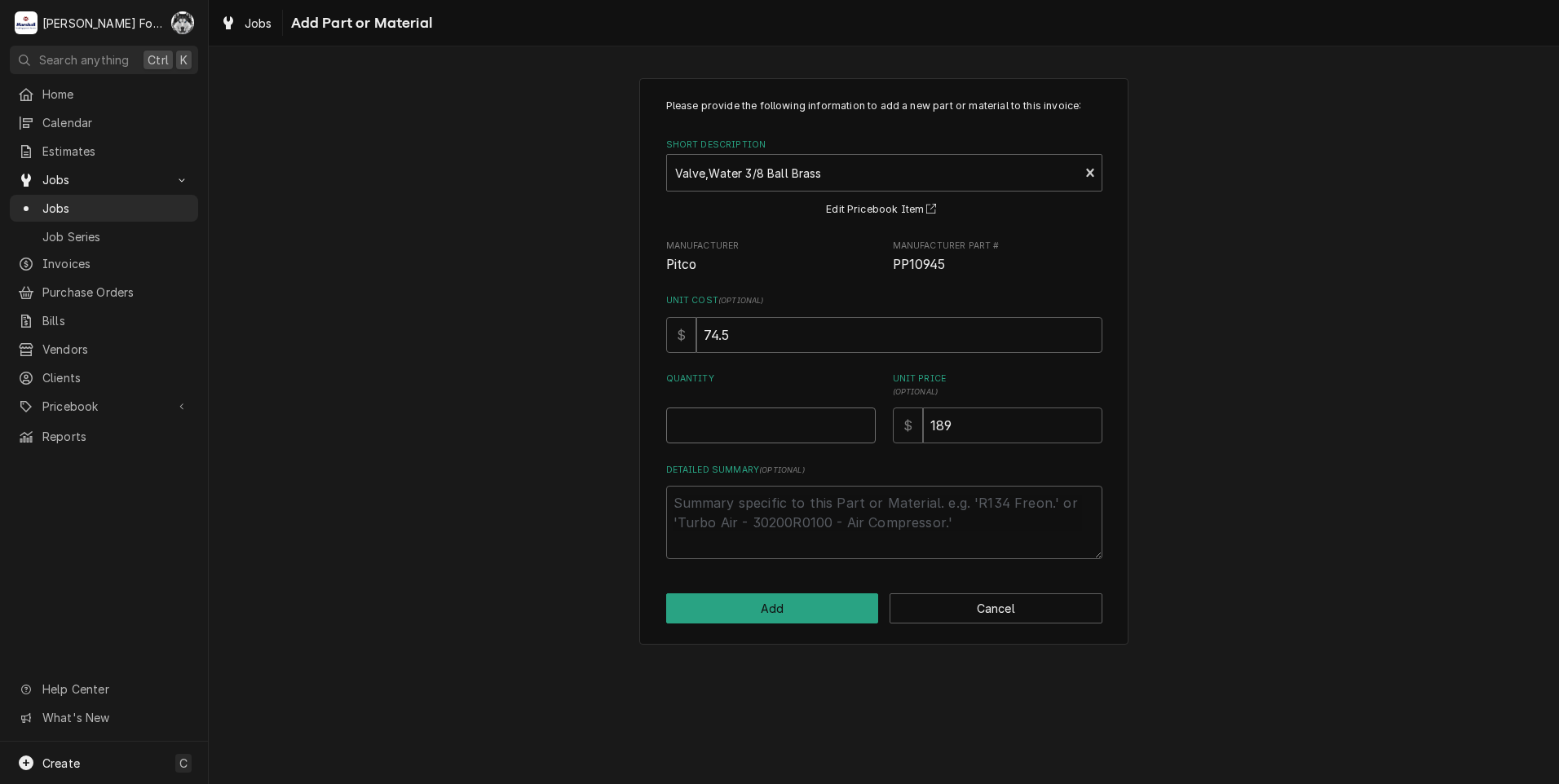
type textarea "x"
type input "0.5"
click at [862, 418] on input "0.5" at bounding box center [771, 425] width 210 height 36
type textarea "x"
type input "1"
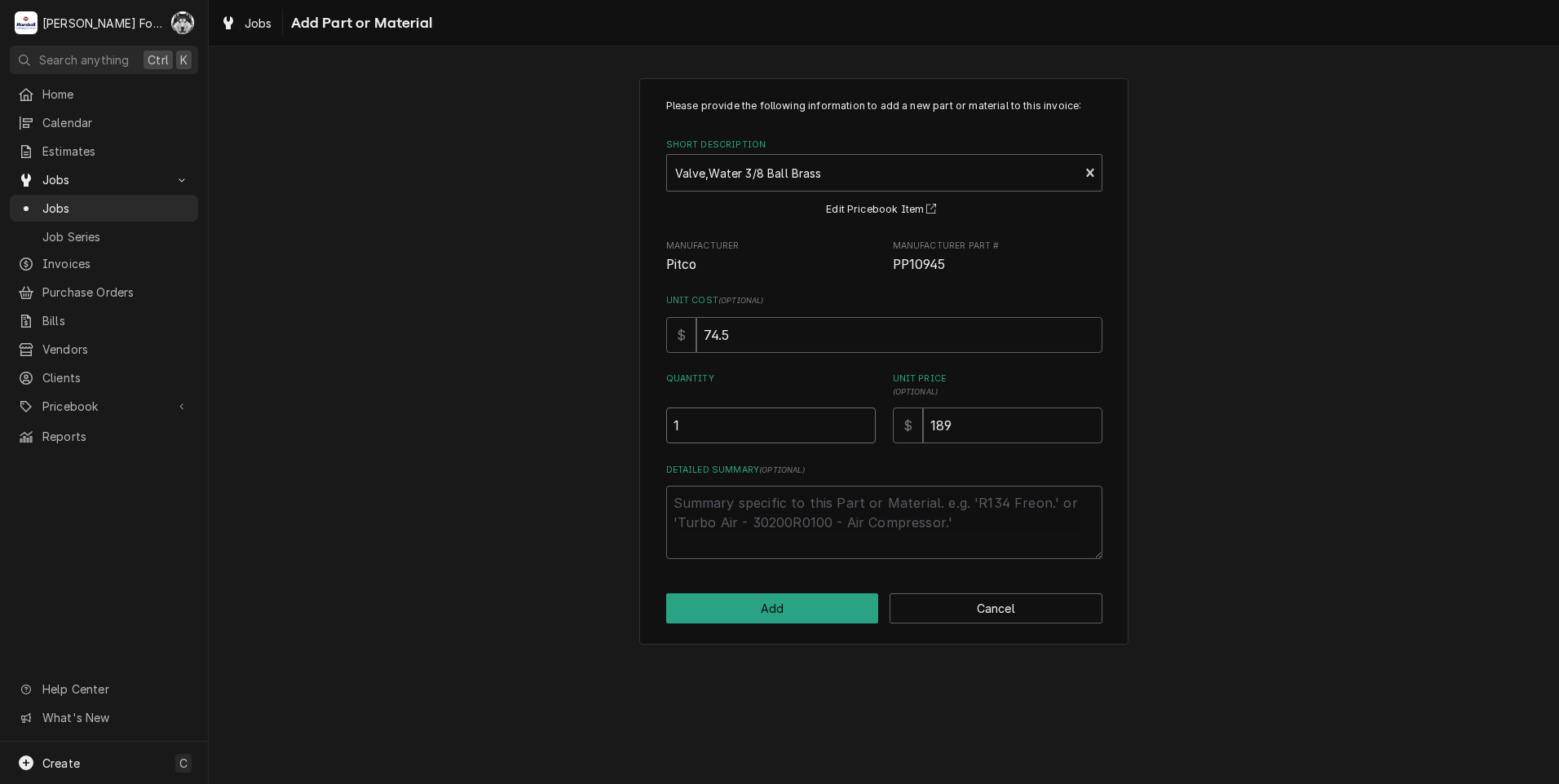
click at [862, 418] on input "1" at bounding box center [771, 425] width 210 height 36
drag, startPoint x: 932, startPoint y: 444, endPoint x: 745, endPoint y: 485, distance: 191.4
click at [768, 478] on div "Please provide the following information to add a new part or material to this …" at bounding box center [883, 329] width 436 height 460
type textarea "x"
type input "2"
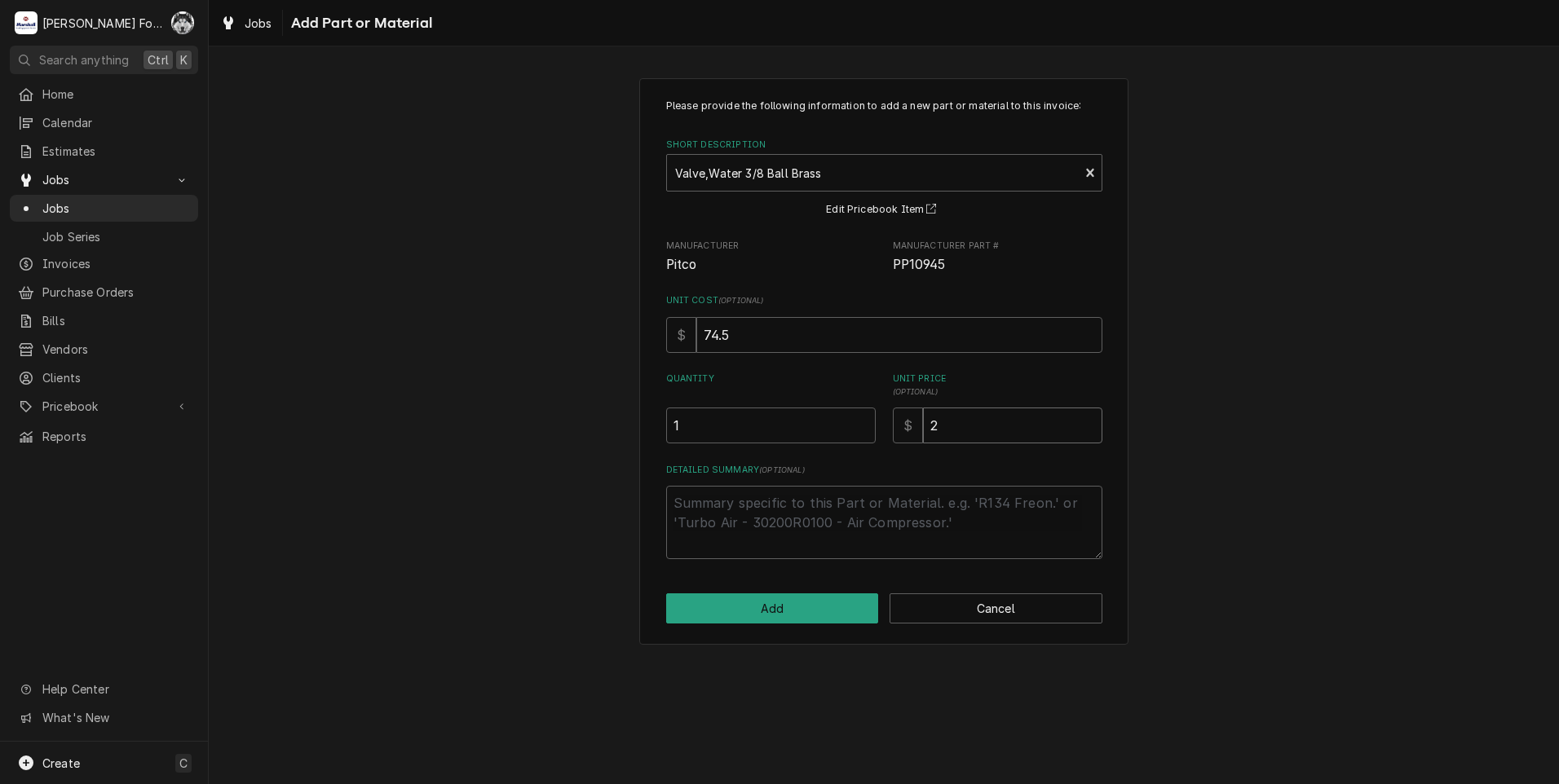
type textarea "x"
type input "22"
type textarea "x"
type input "222"
click at [755, 610] on button "Add" at bounding box center [772, 608] width 213 height 30
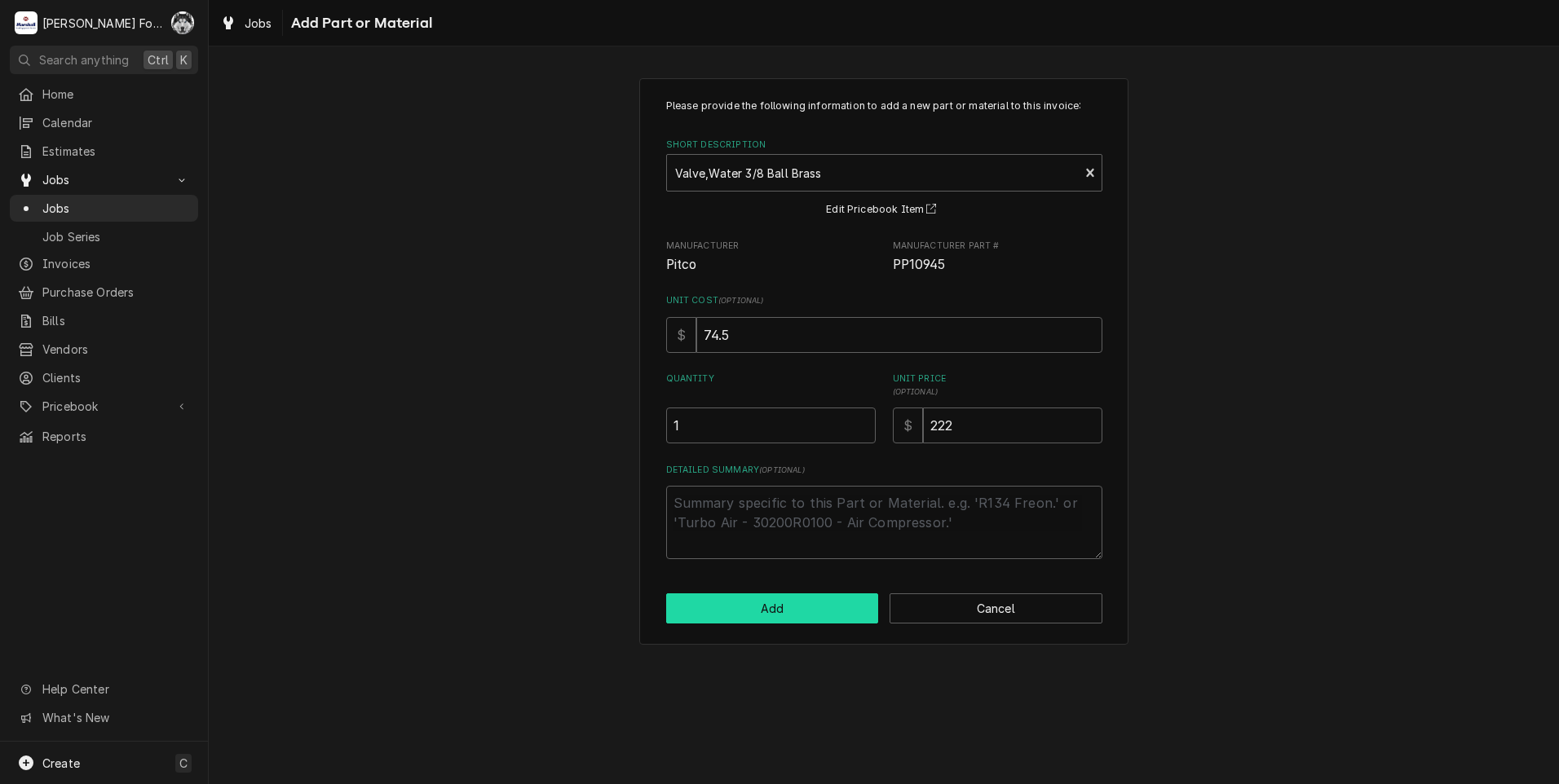
type textarea "x"
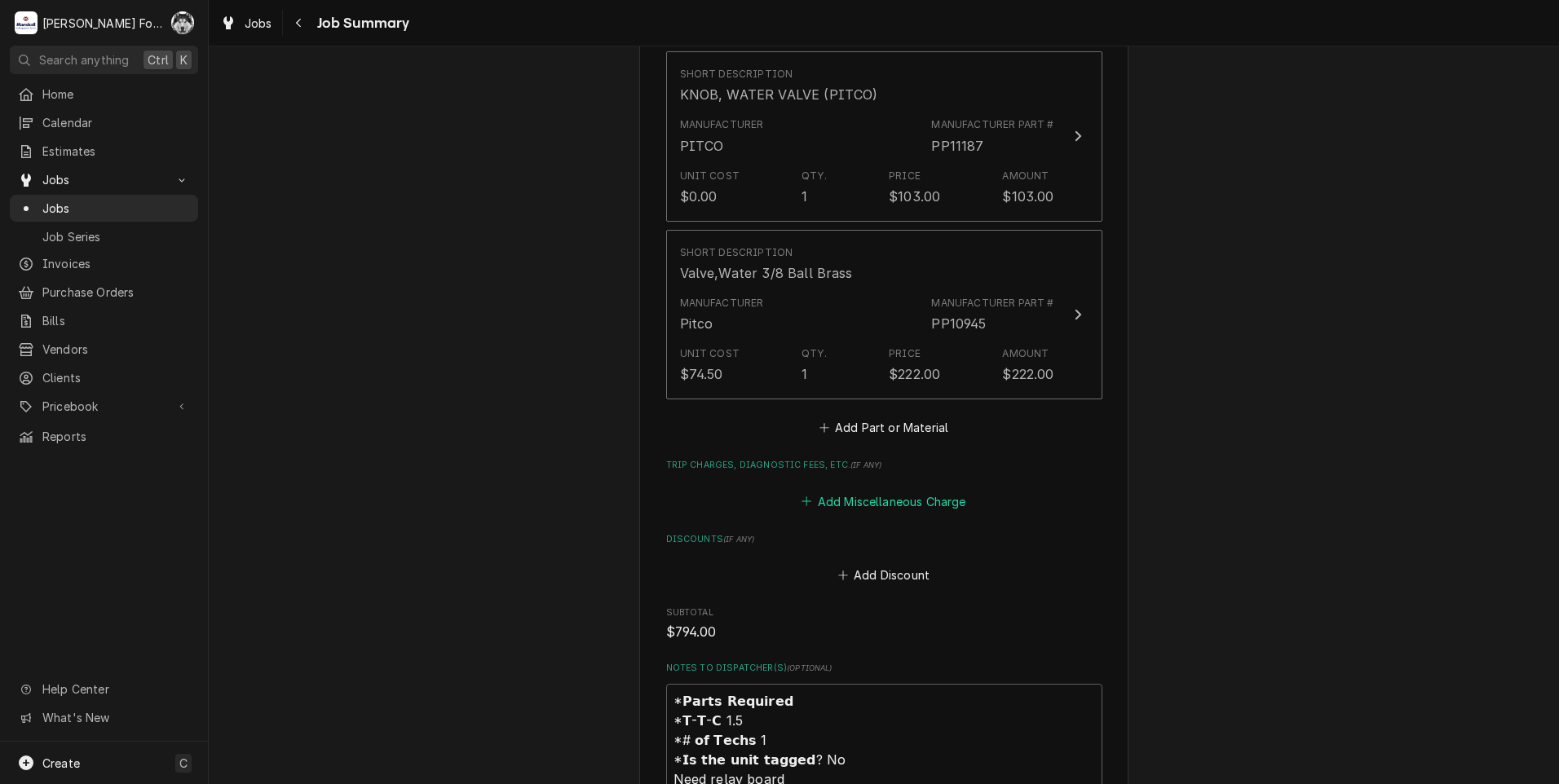
scroll to position [1549, 0]
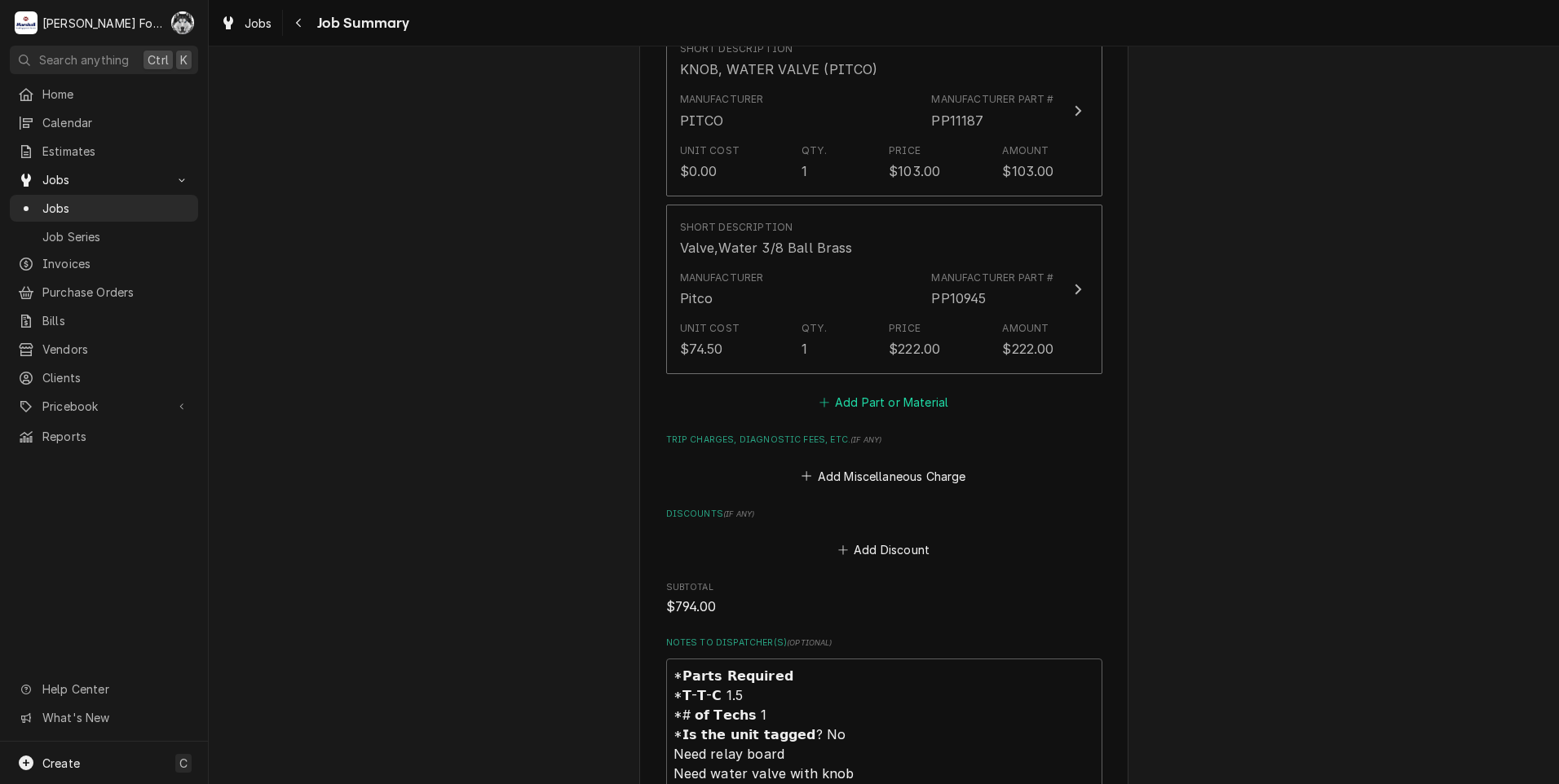
click at [893, 392] on button "Add Part or Material" at bounding box center [883, 402] width 134 height 22
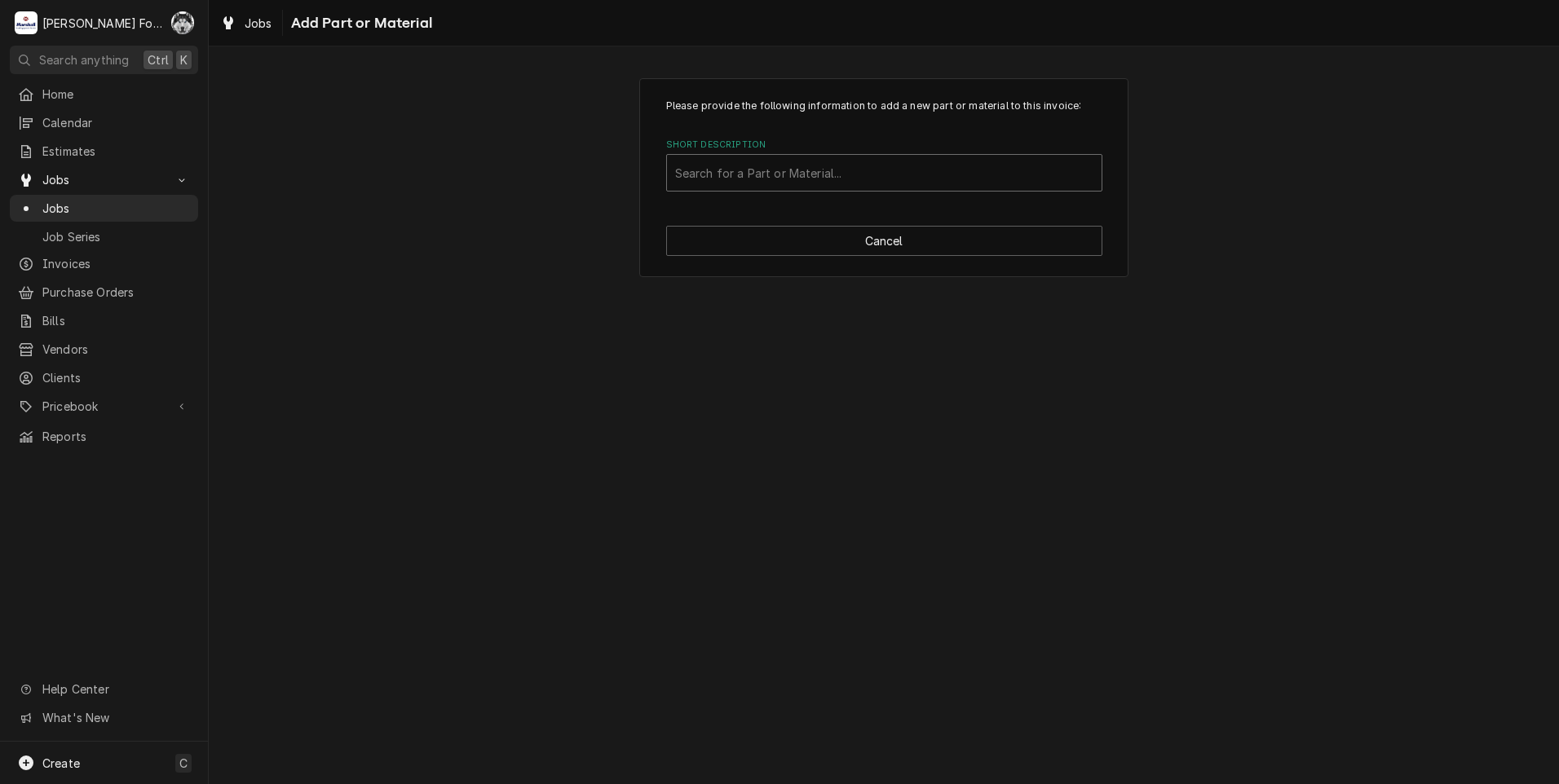
click at [832, 180] on div "Short Description" at bounding box center [884, 173] width 418 height 29
type input "SSDT"
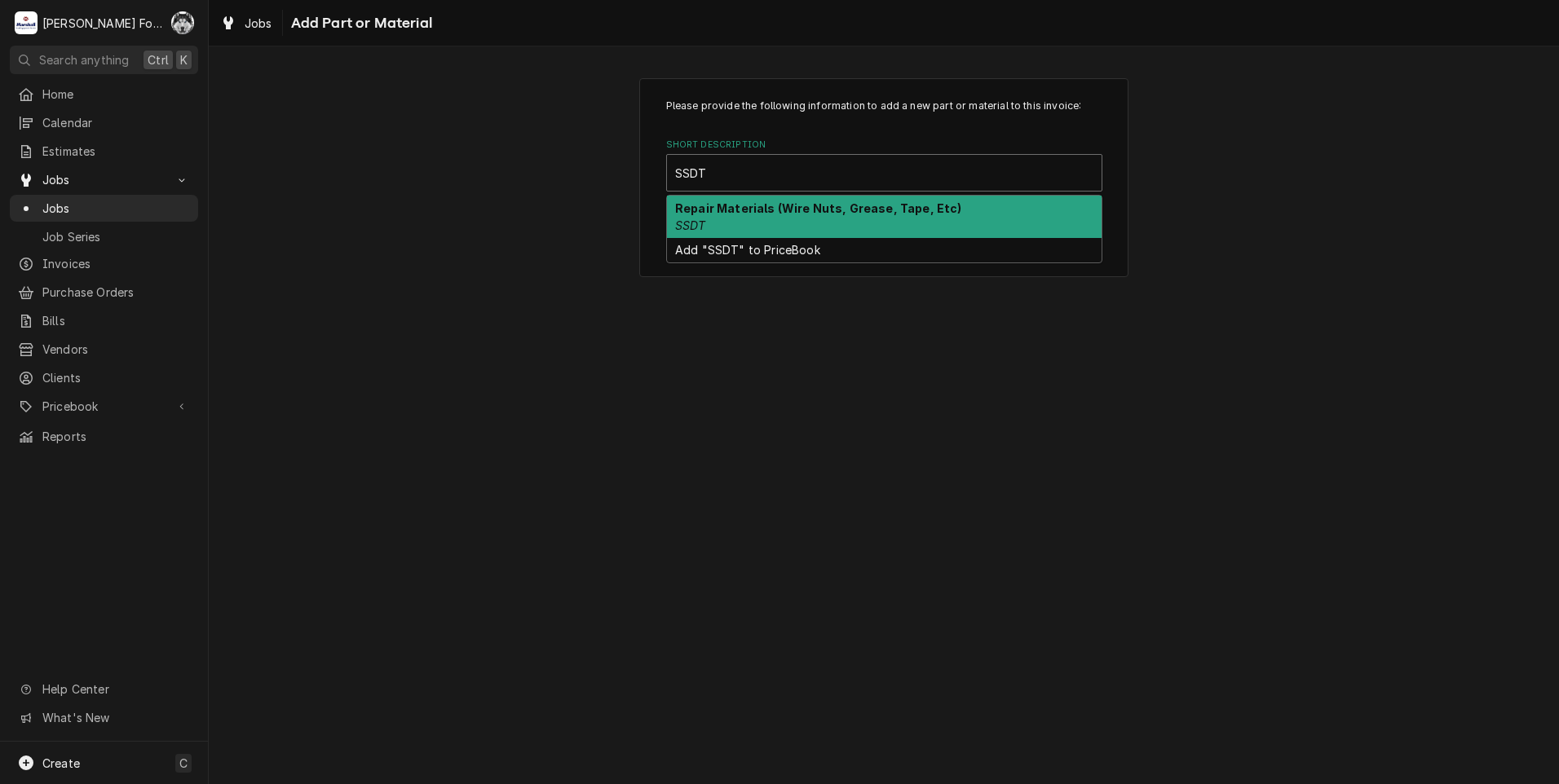
click at [809, 209] on strong "Repair Materials (Wire Nuts, Grease, Tape, Etc)" at bounding box center [818, 208] width 287 height 14
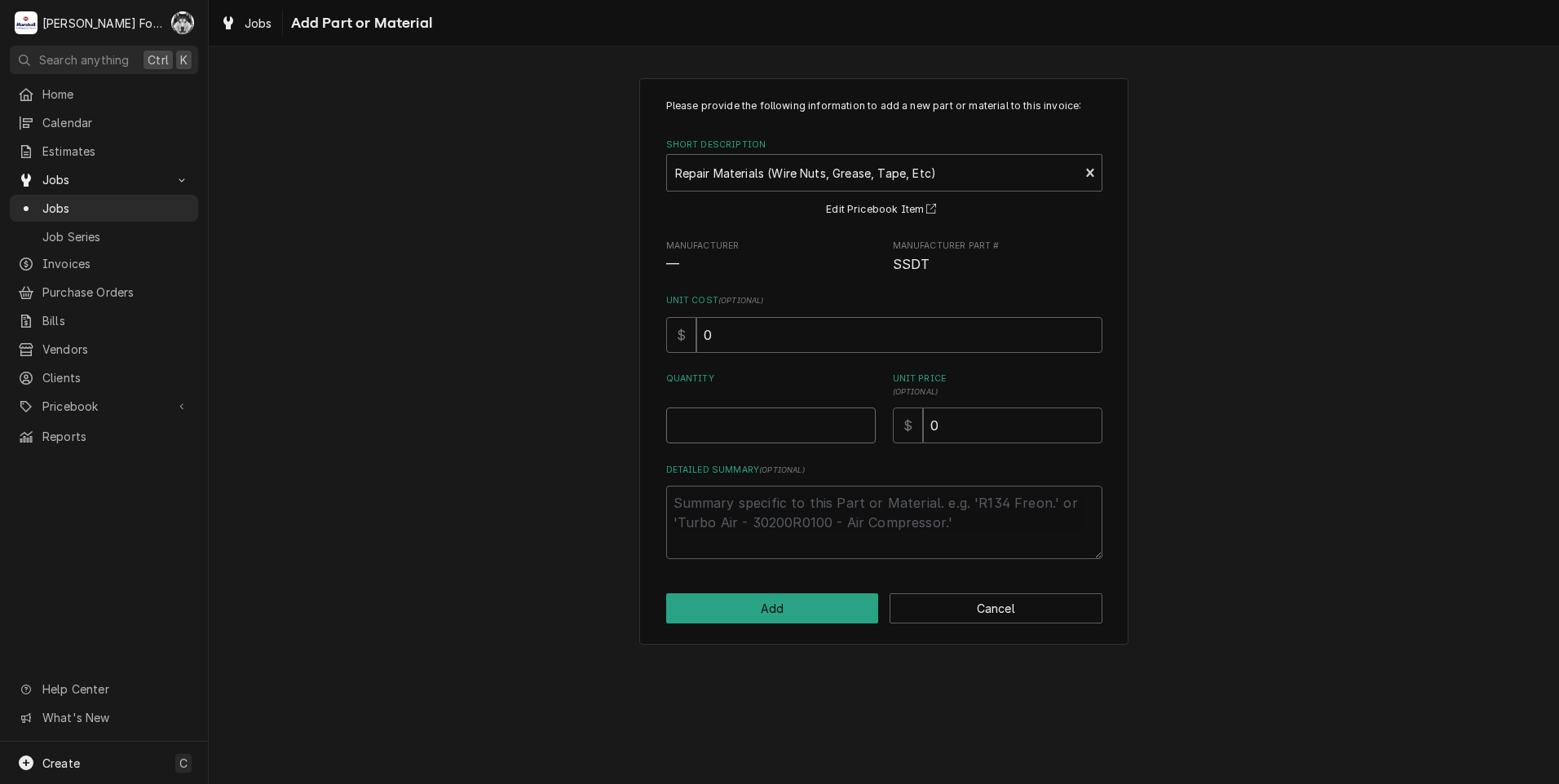
type textarea "x"
type input "0.5"
click at [861, 418] on input "0.5" at bounding box center [771, 425] width 210 height 36
type textarea "x"
type input "1"
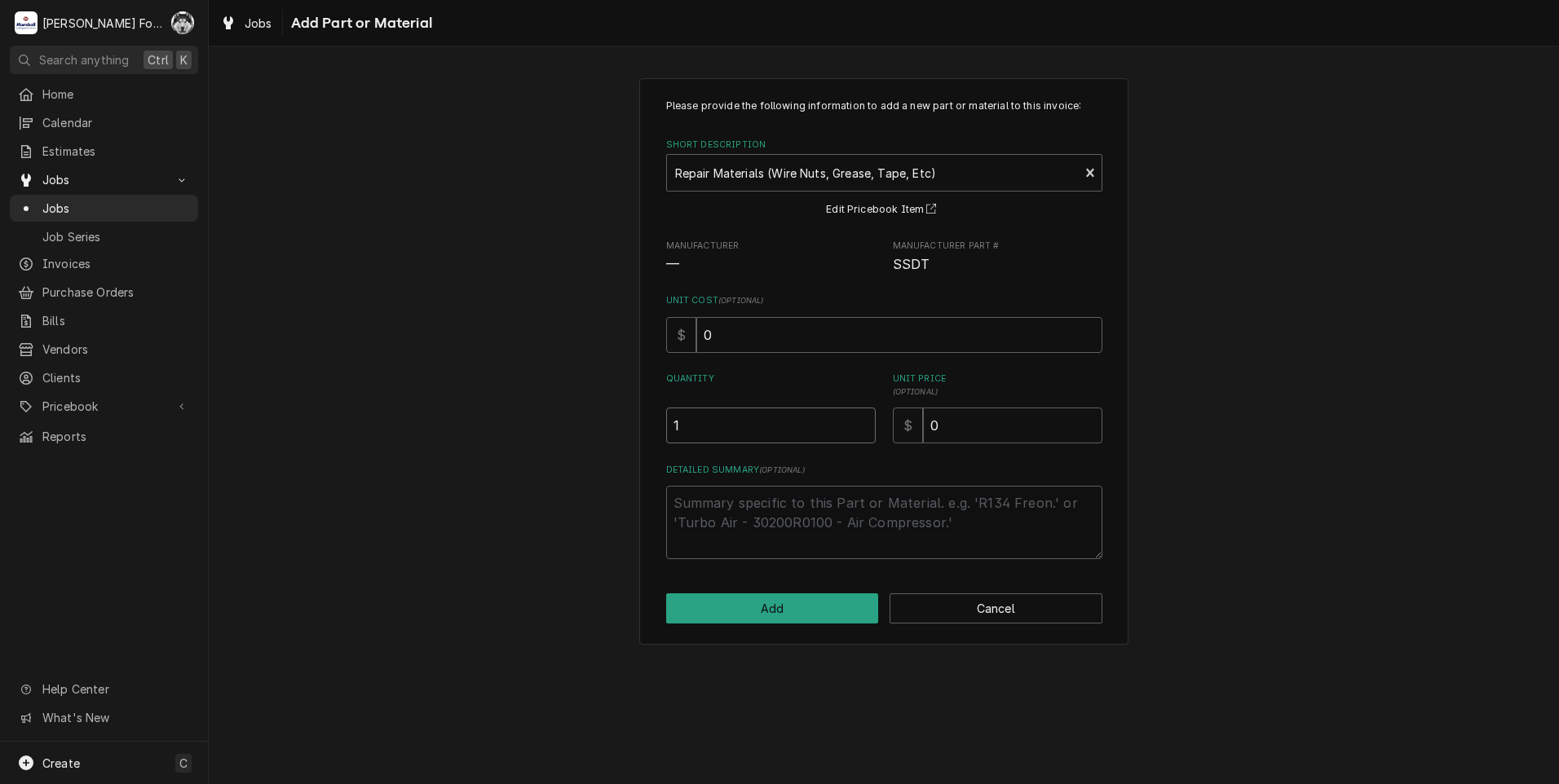
click at [861, 418] on input "1" at bounding box center [771, 425] width 210 height 36
drag, startPoint x: 973, startPoint y: 427, endPoint x: 848, endPoint y: 450, distance: 127.1
click at [848, 451] on div "Please provide the following information to add a new part or material to this …" at bounding box center [883, 329] width 436 height 460
type textarea "x"
type input "1"
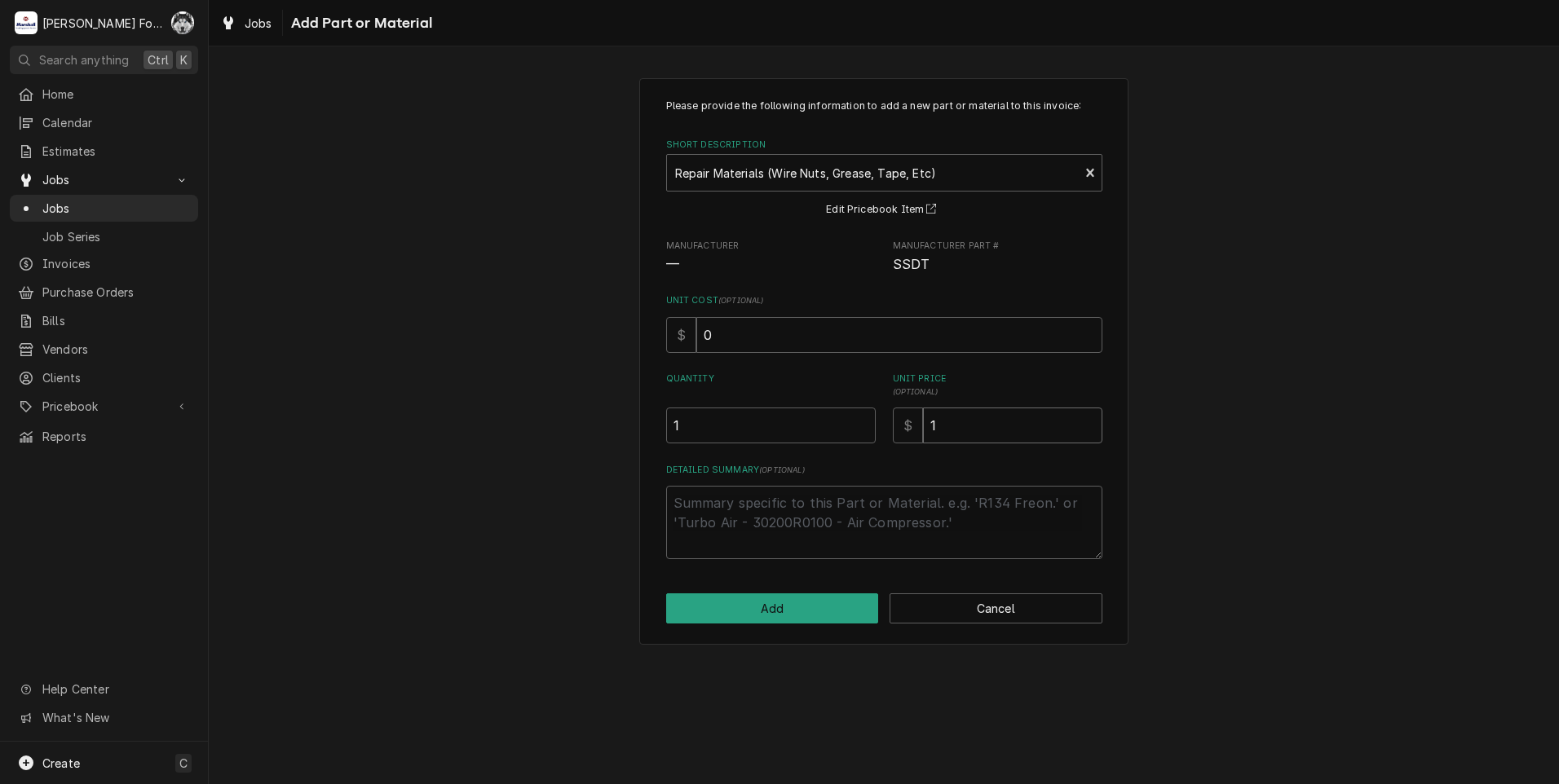
type textarea "x"
type input "16"
click at [746, 597] on button "Add" at bounding box center [772, 608] width 213 height 30
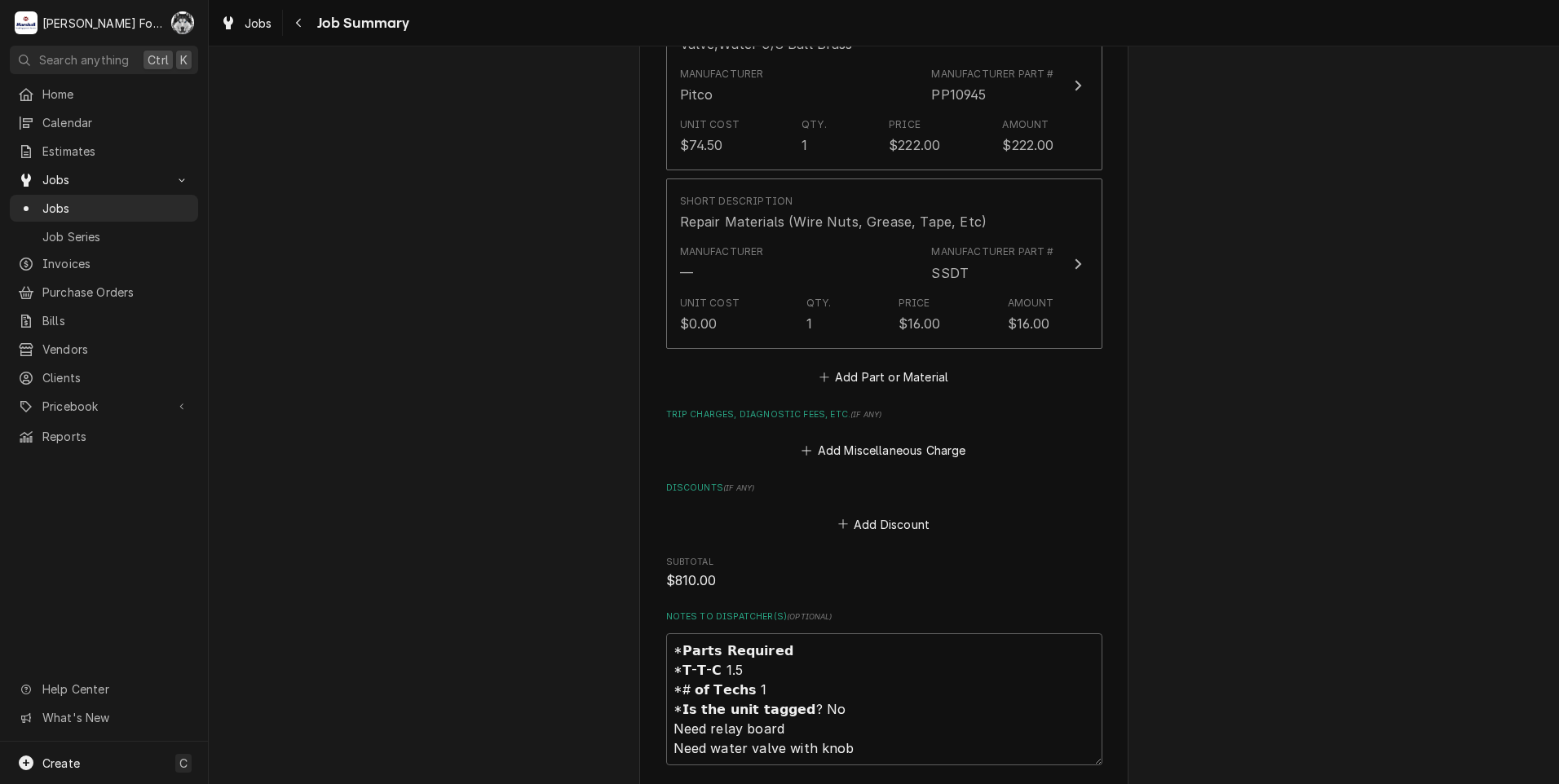
scroll to position [2139, 0]
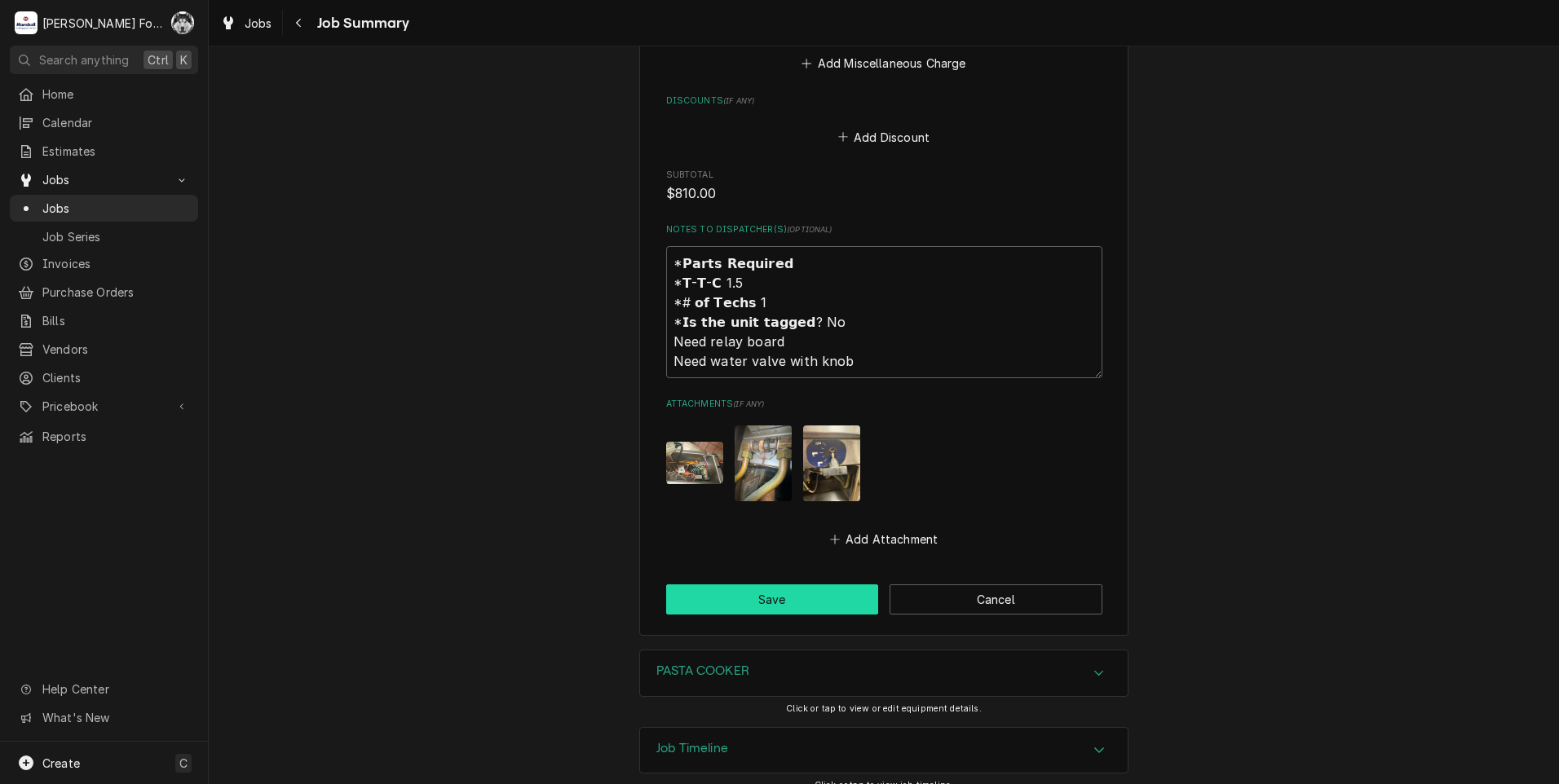
click at [769, 585] on button "Save" at bounding box center [772, 599] width 213 height 30
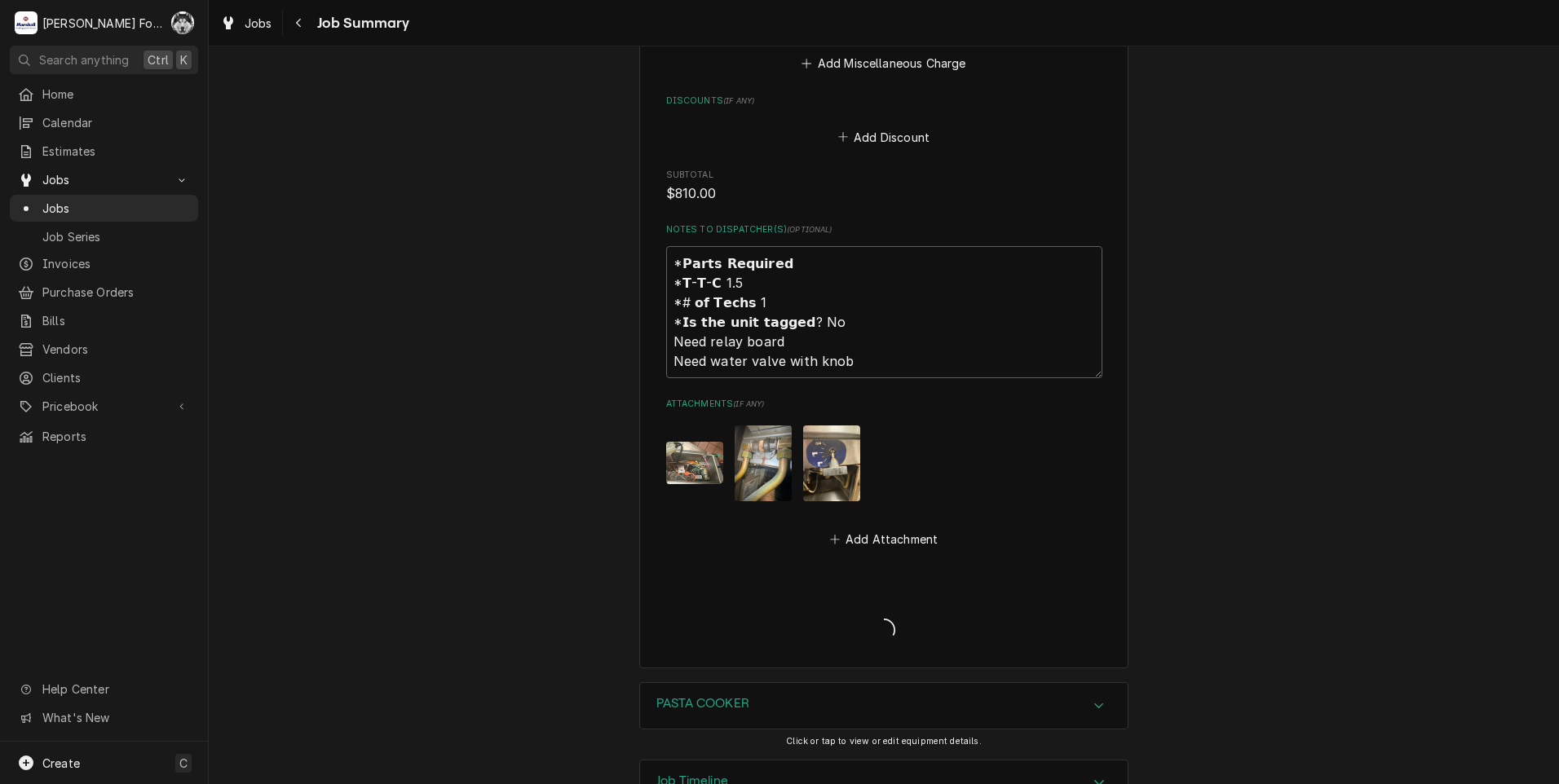
type textarea "x"
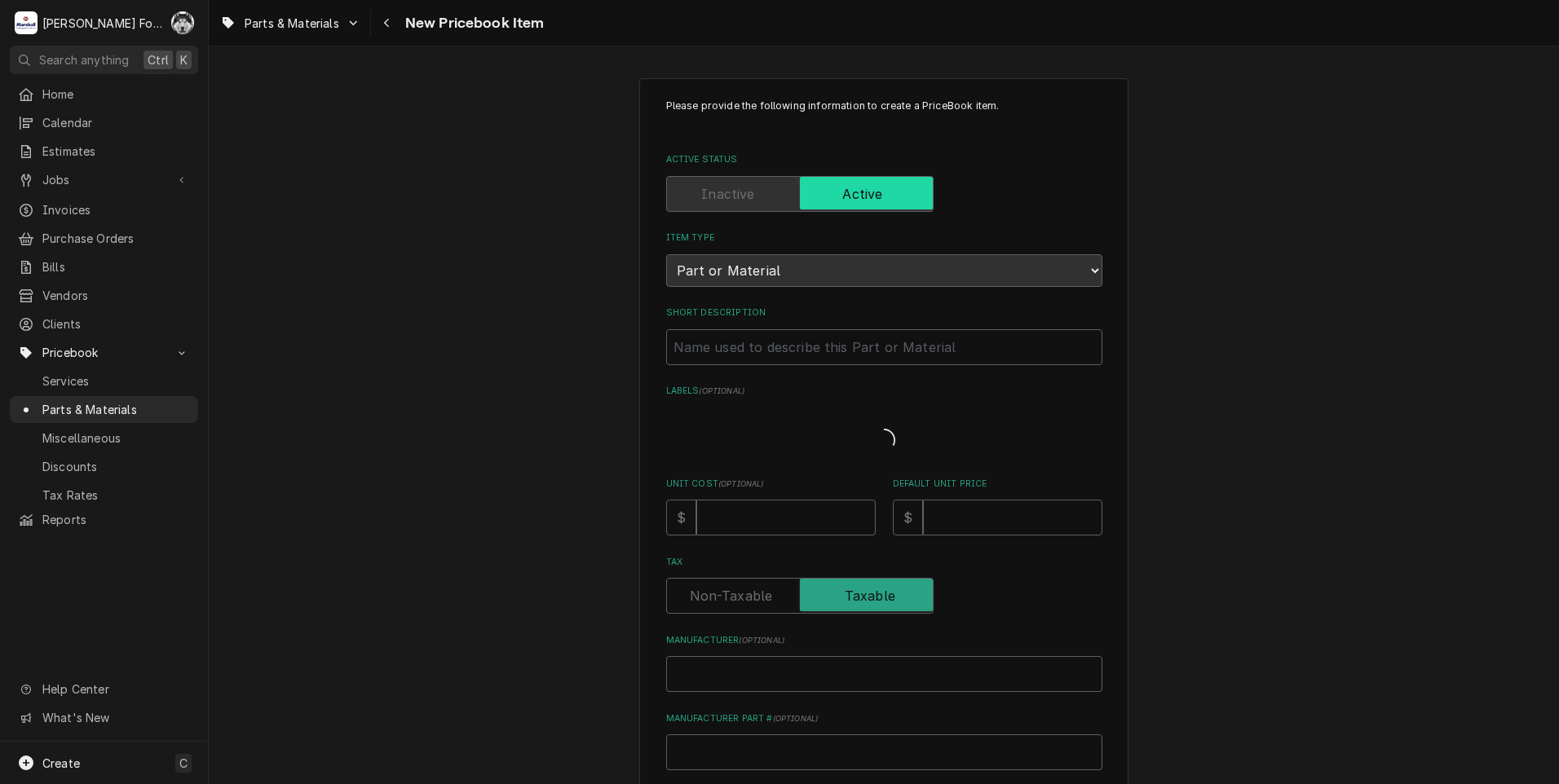
type textarea "x"
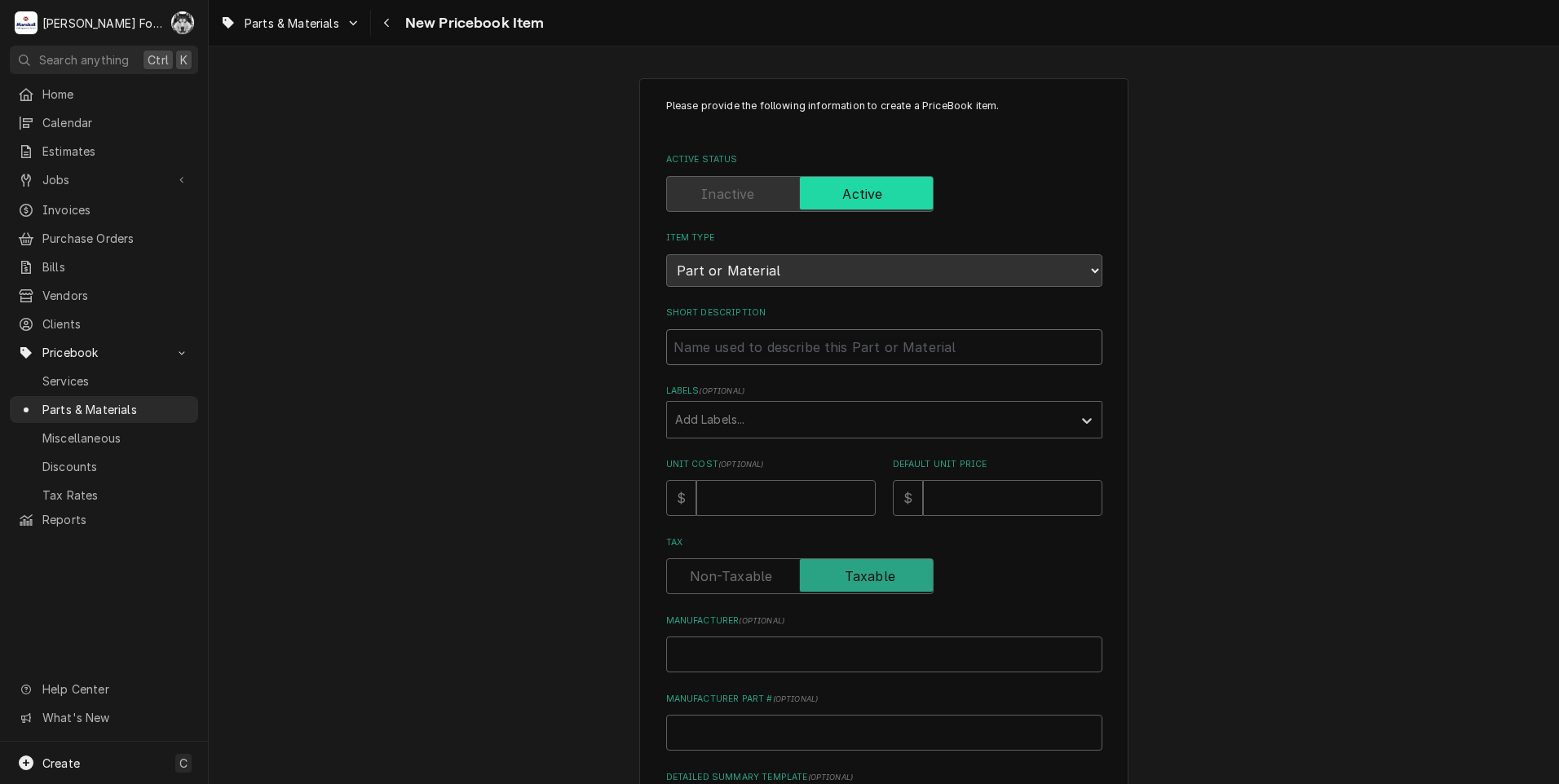
click at [836, 351] on input "Short Description" at bounding box center [883, 347] width 436 height 36
type input "K"
type textarea "x"
type input "KN"
type textarea "x"
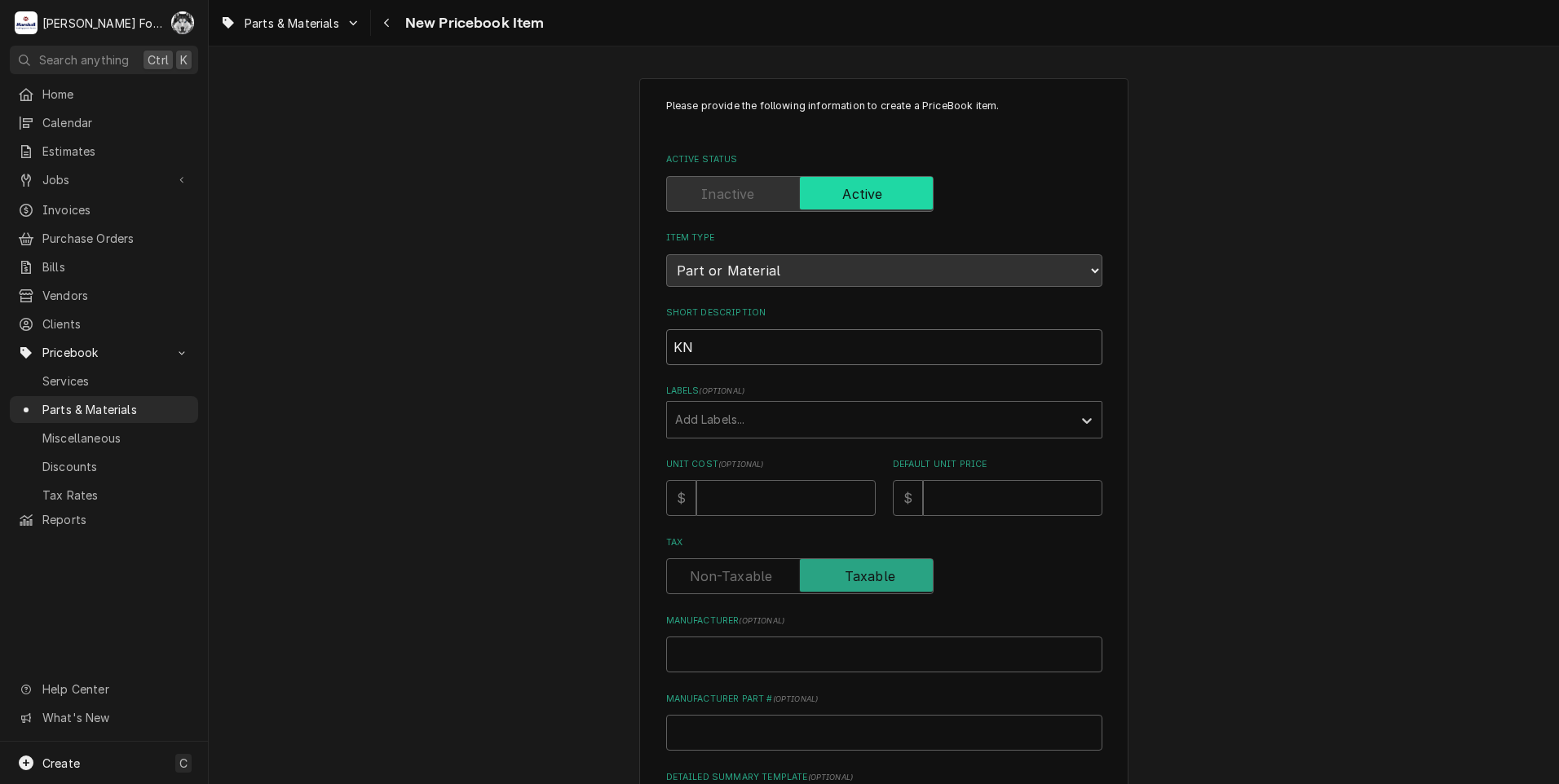
type input "KNO"
type textarea "x"
type input "KNOB"
type textarea "x"
type input "KNOB,"
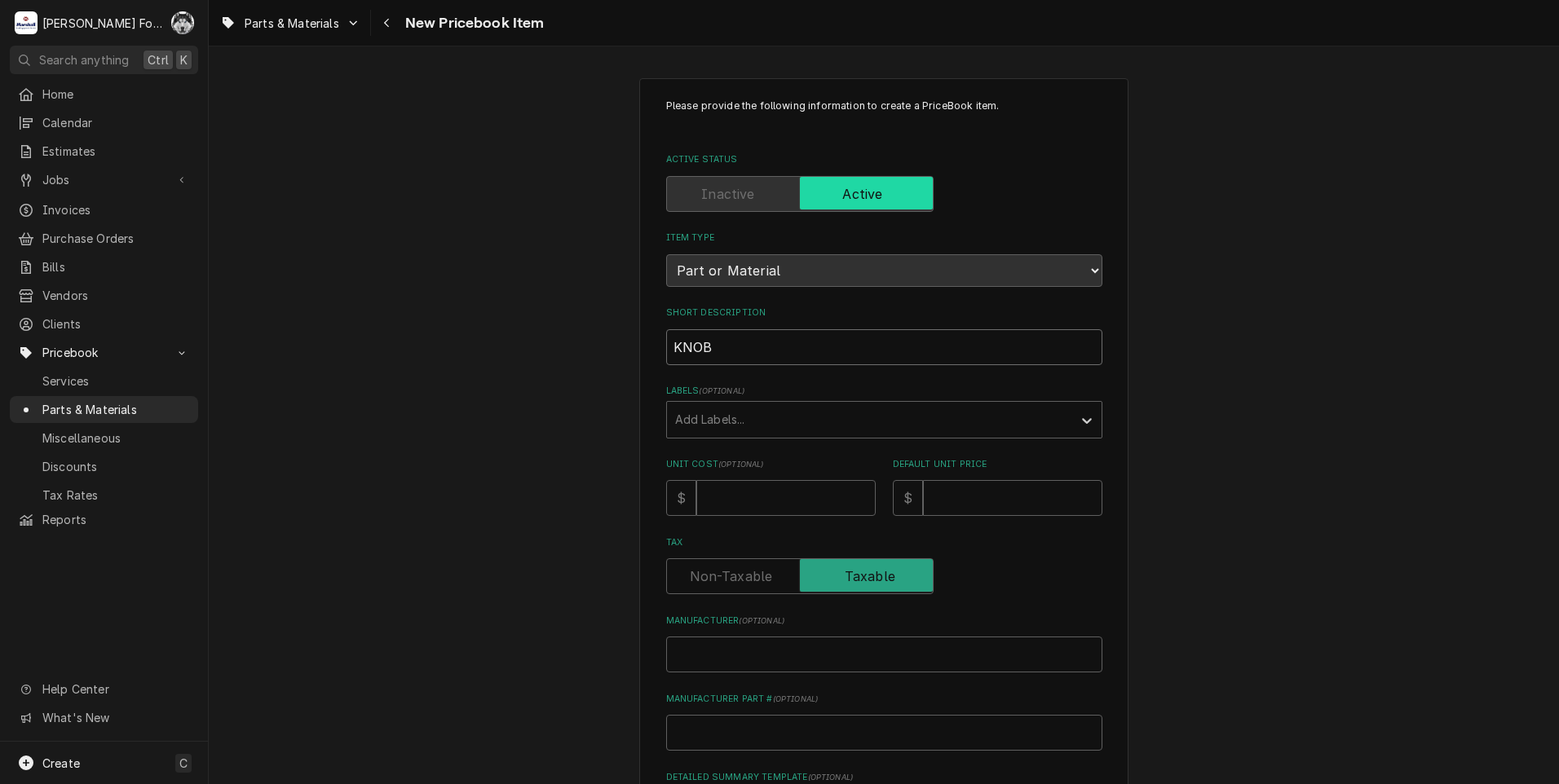
type textarea "x"
type input "KNOB,"
type textarea "x"
type input "KNOB, W"
type textarea "x"
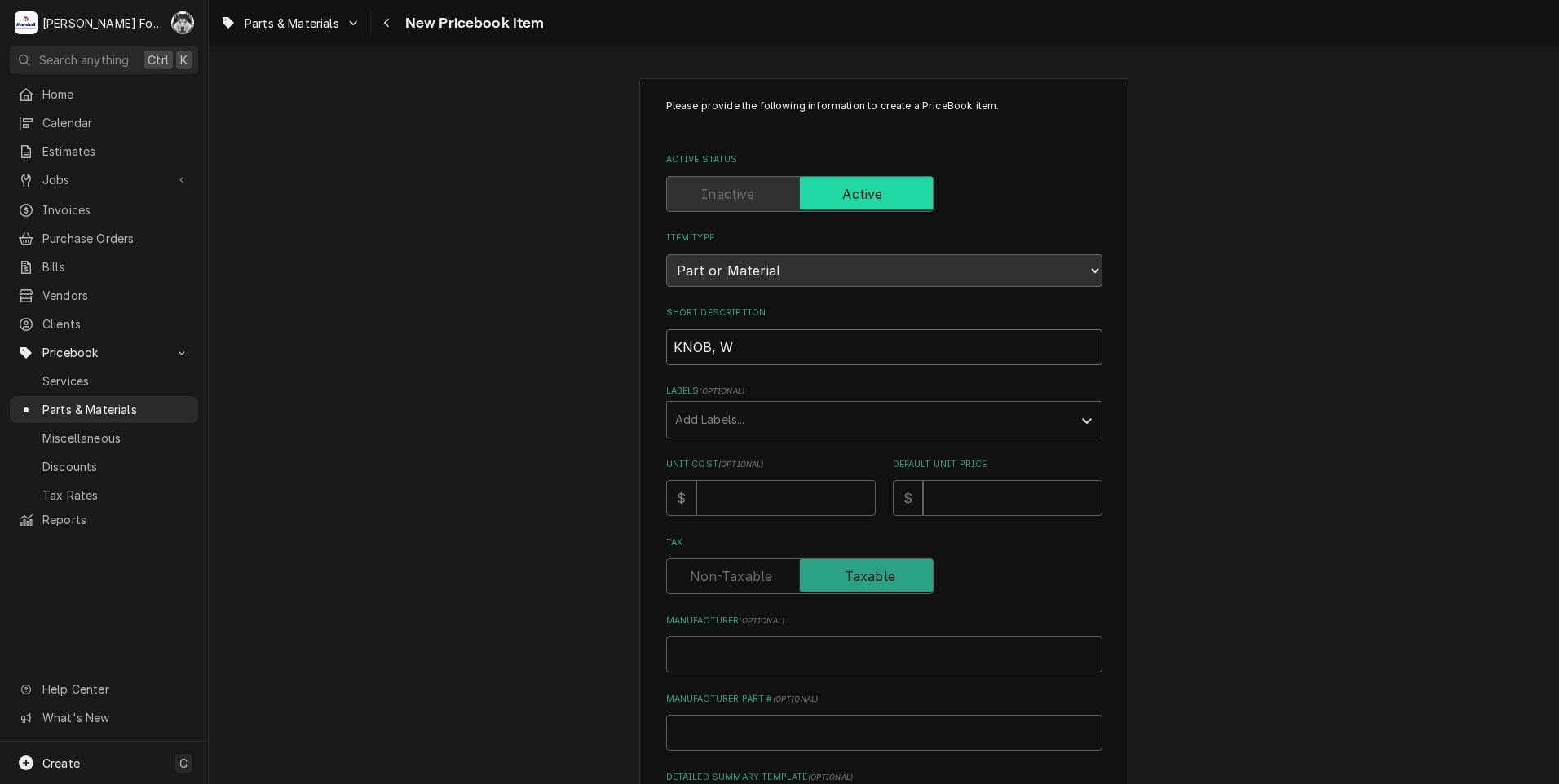
type input "KNOB, [GEOGRAPHIC_DATA]"
type textarea "x"
type input "KNOB, WAT"
type textarea "x"
type input "KNOB, WATE"
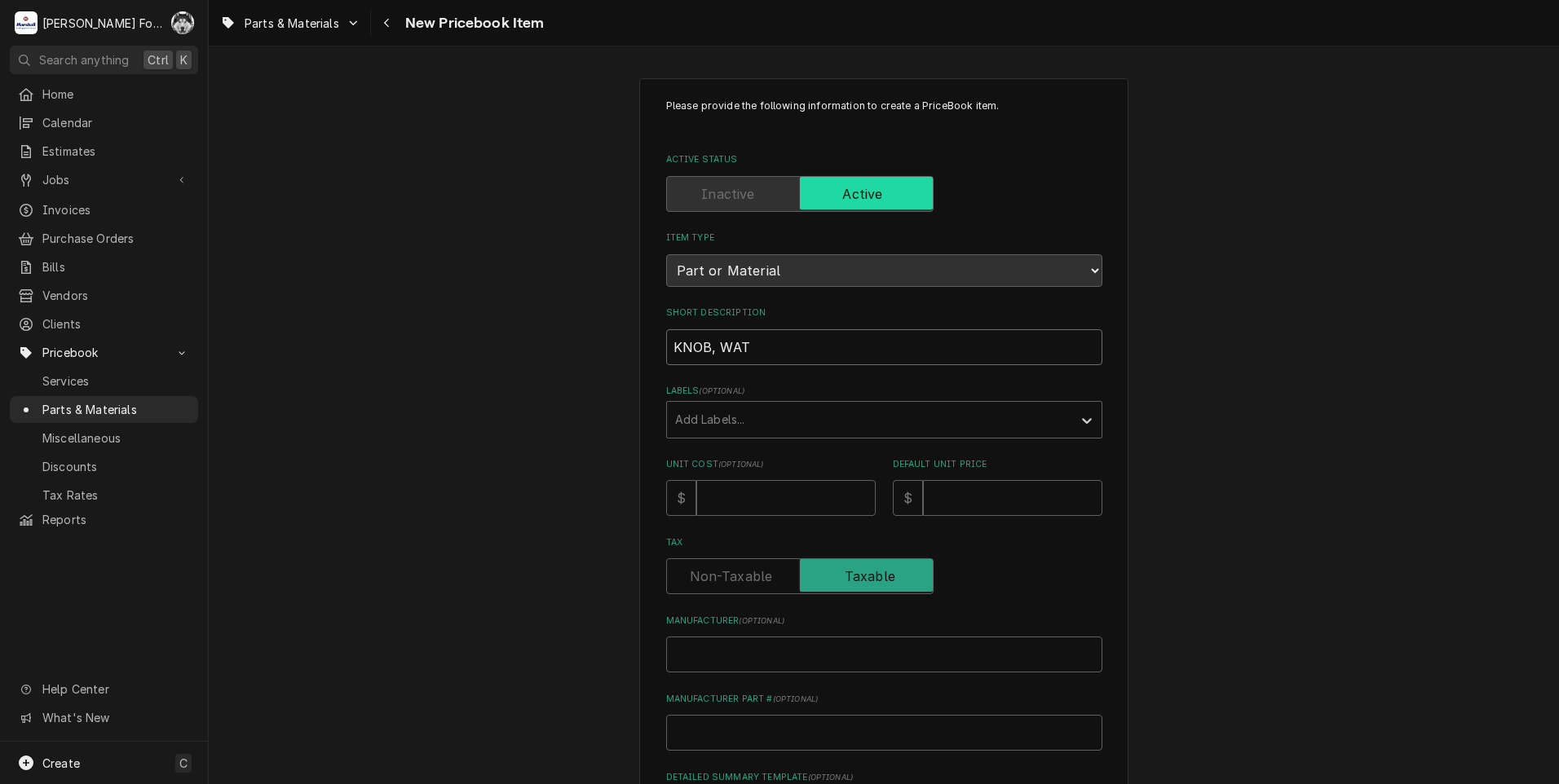
type textarea "x"
type input "KNOB, WATER"
type textarea "x"
type input "KNOB, WATER"
type textarea "x"
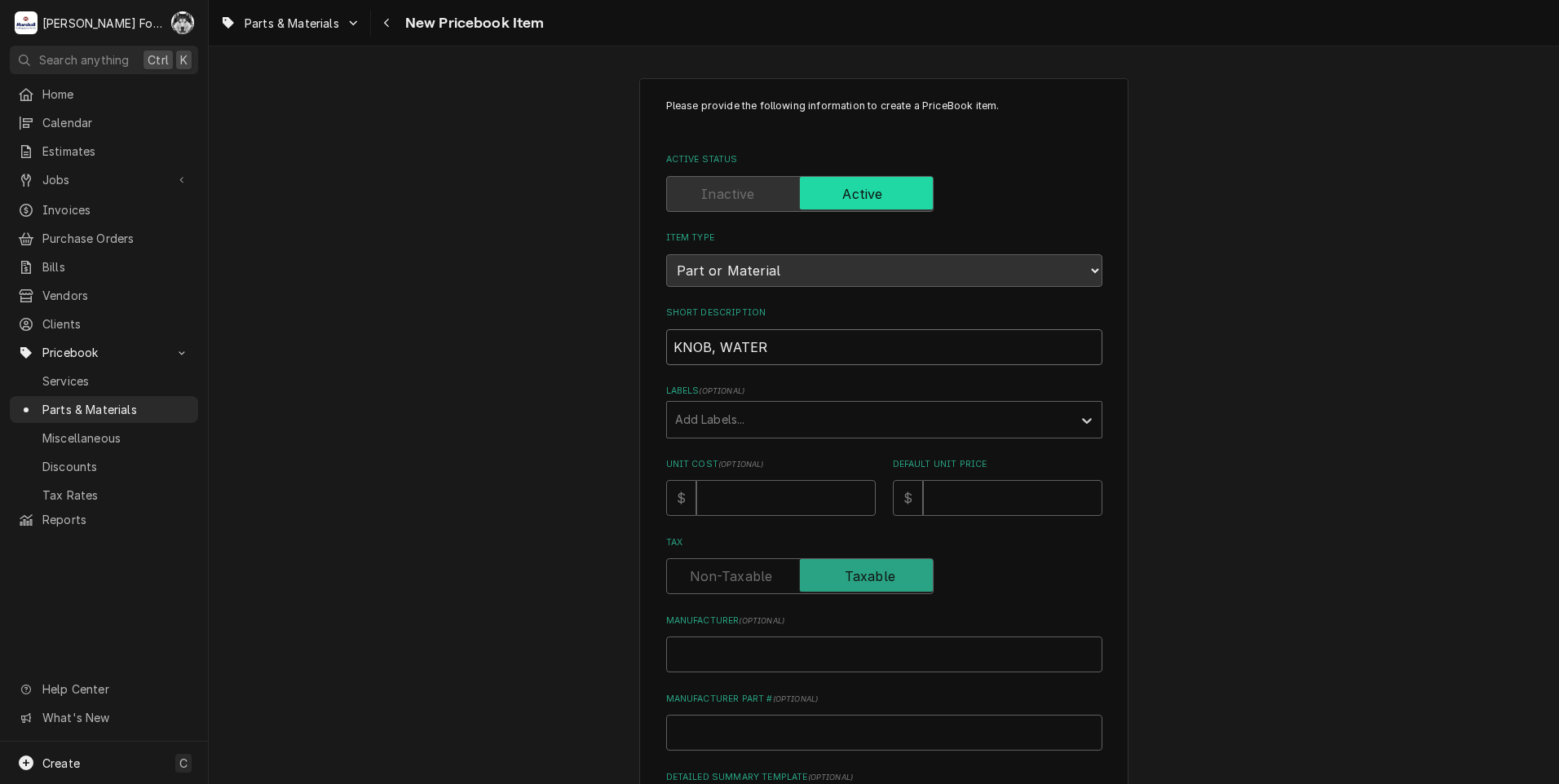
type input "KNOB, WATER V"
type textarea "x"
type input "KNOB, WATER VA"
type textarea "x"
type input "KNOB, WATER VAL"
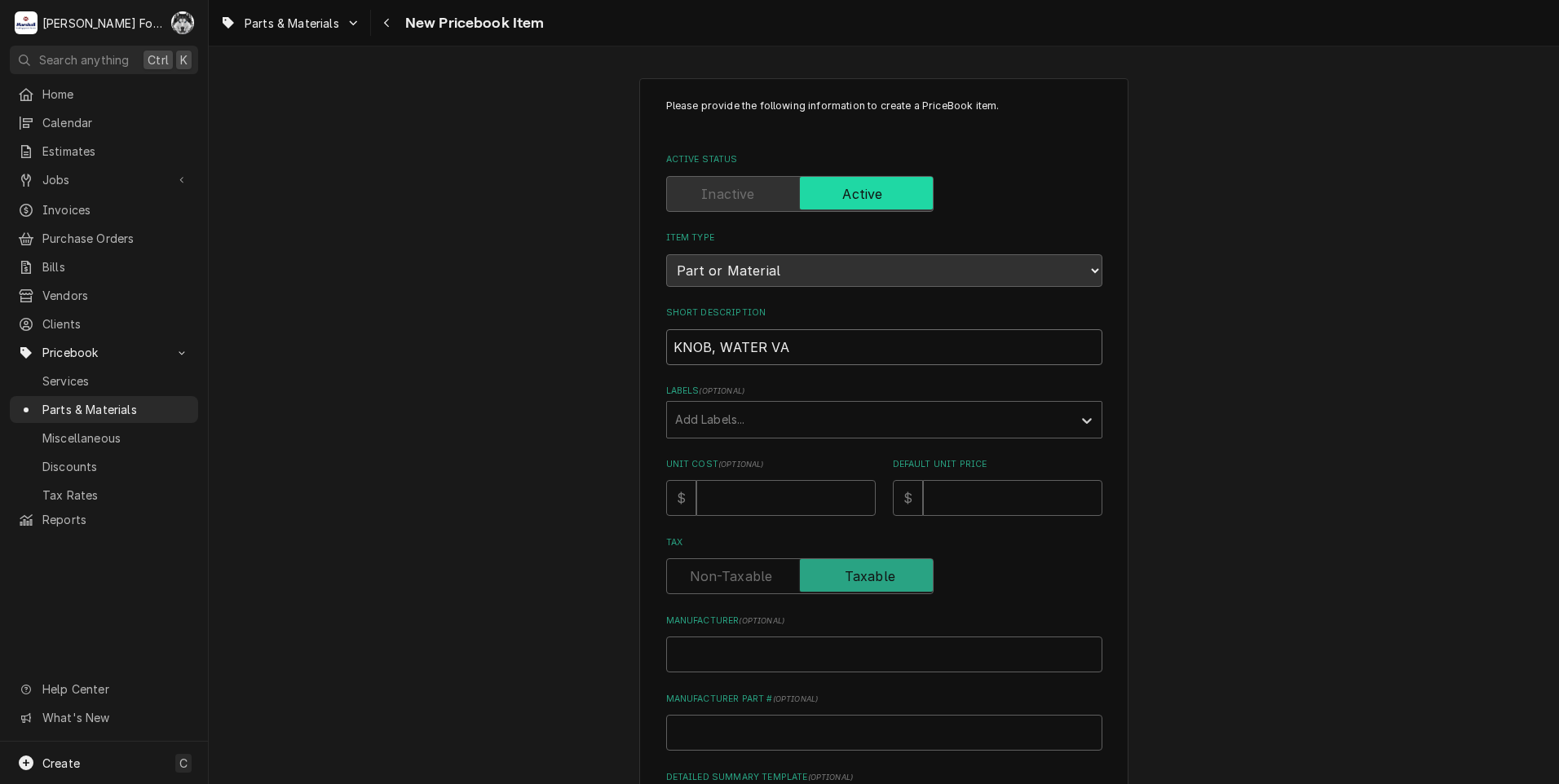
type textarea "x"
type input "KNOB, WATER VALV"
type textarea "x"
type input "KNOB, WATER VALVE"
type textarea "x"
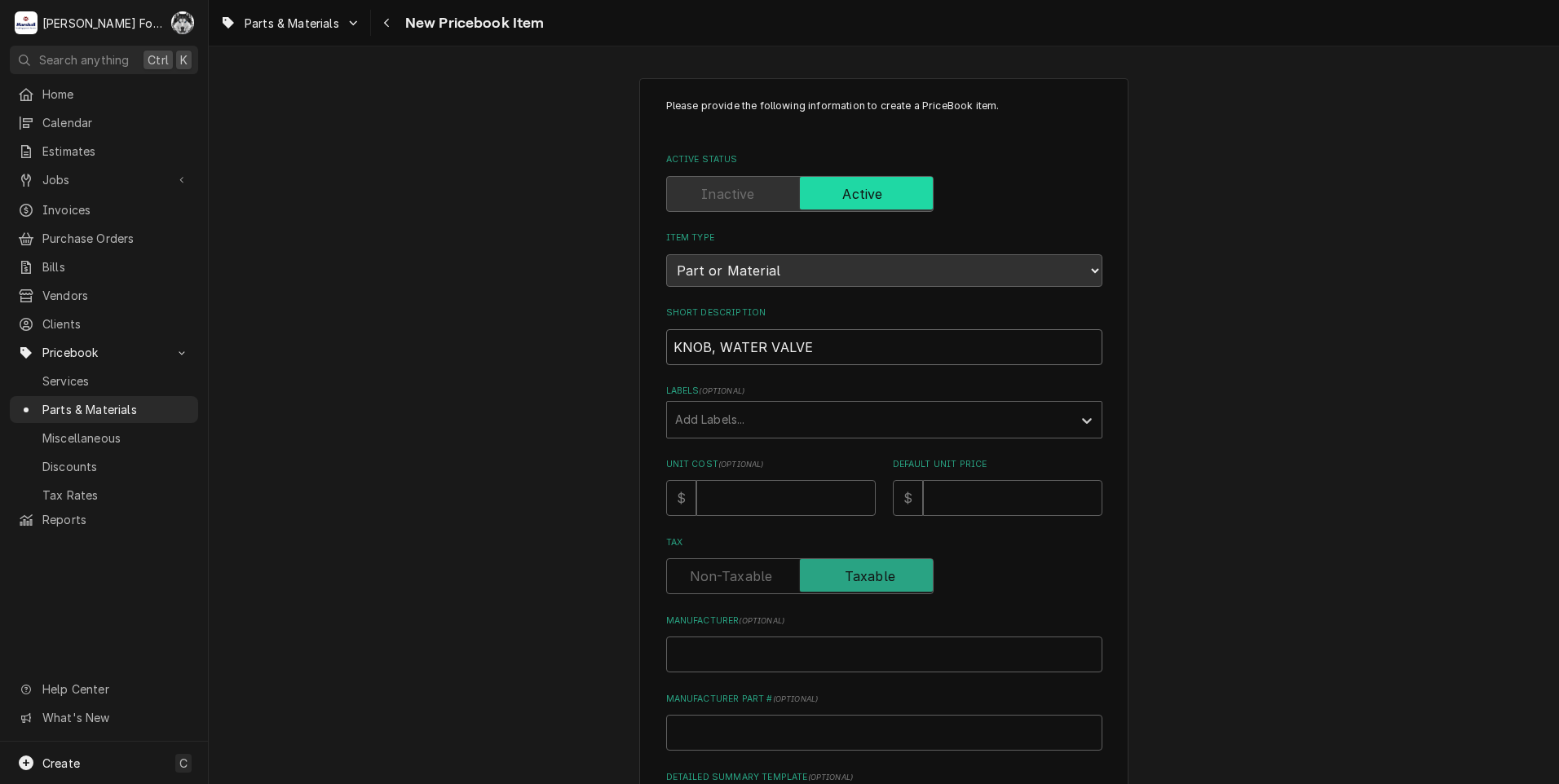
type input "KNOB, WATER VALVE"
type textarea "x"
type input "KNOB, WATER VALVE ("
type textarea "x"
type input "KNOB, WATER VALVE (P"
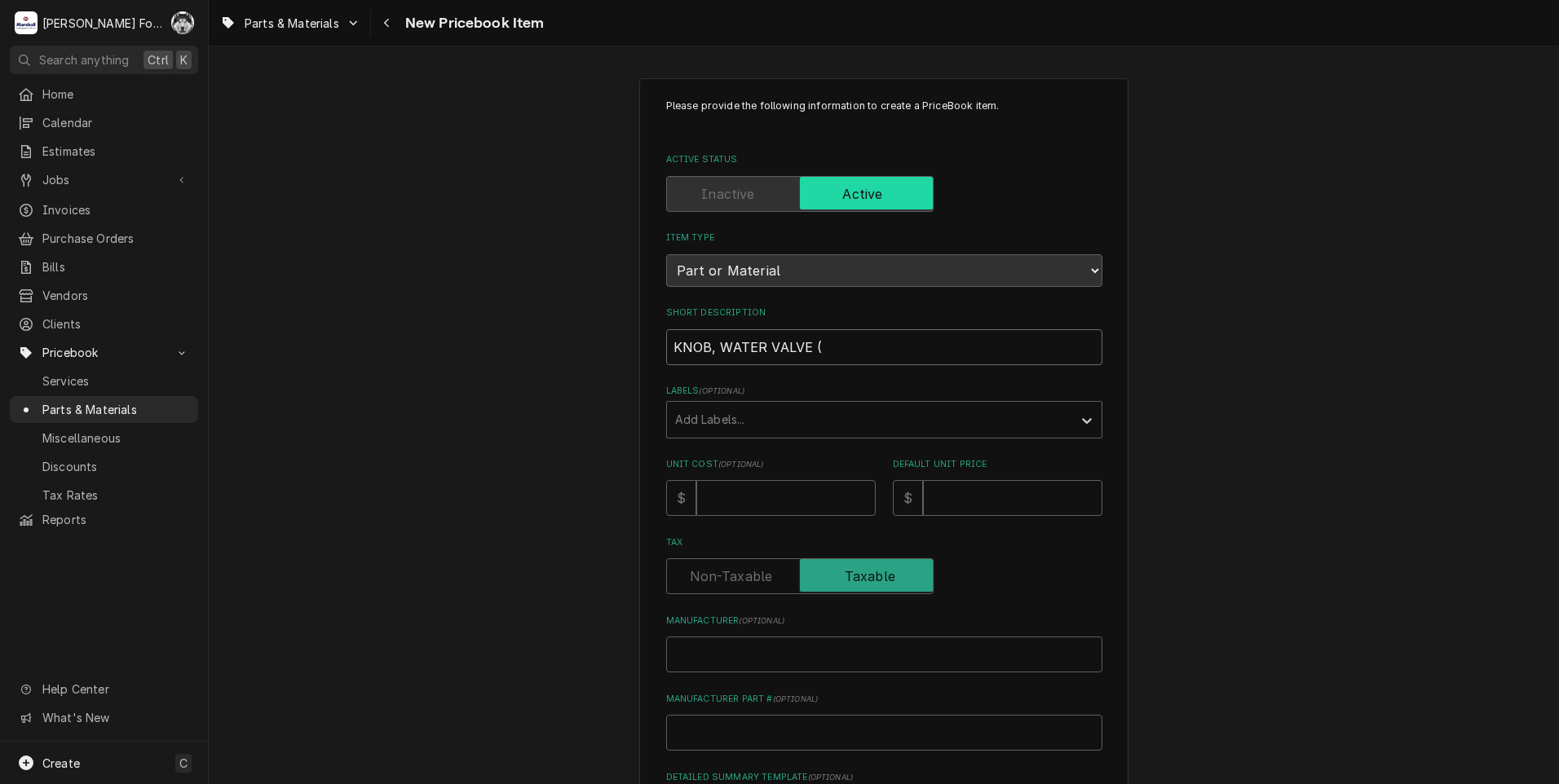
type textarea "x"
type input "KNOB, WATER VALVE (PI"
type textarea "x"
type input "KNOB, WATER VALVE (PIT"
type textarea "x"
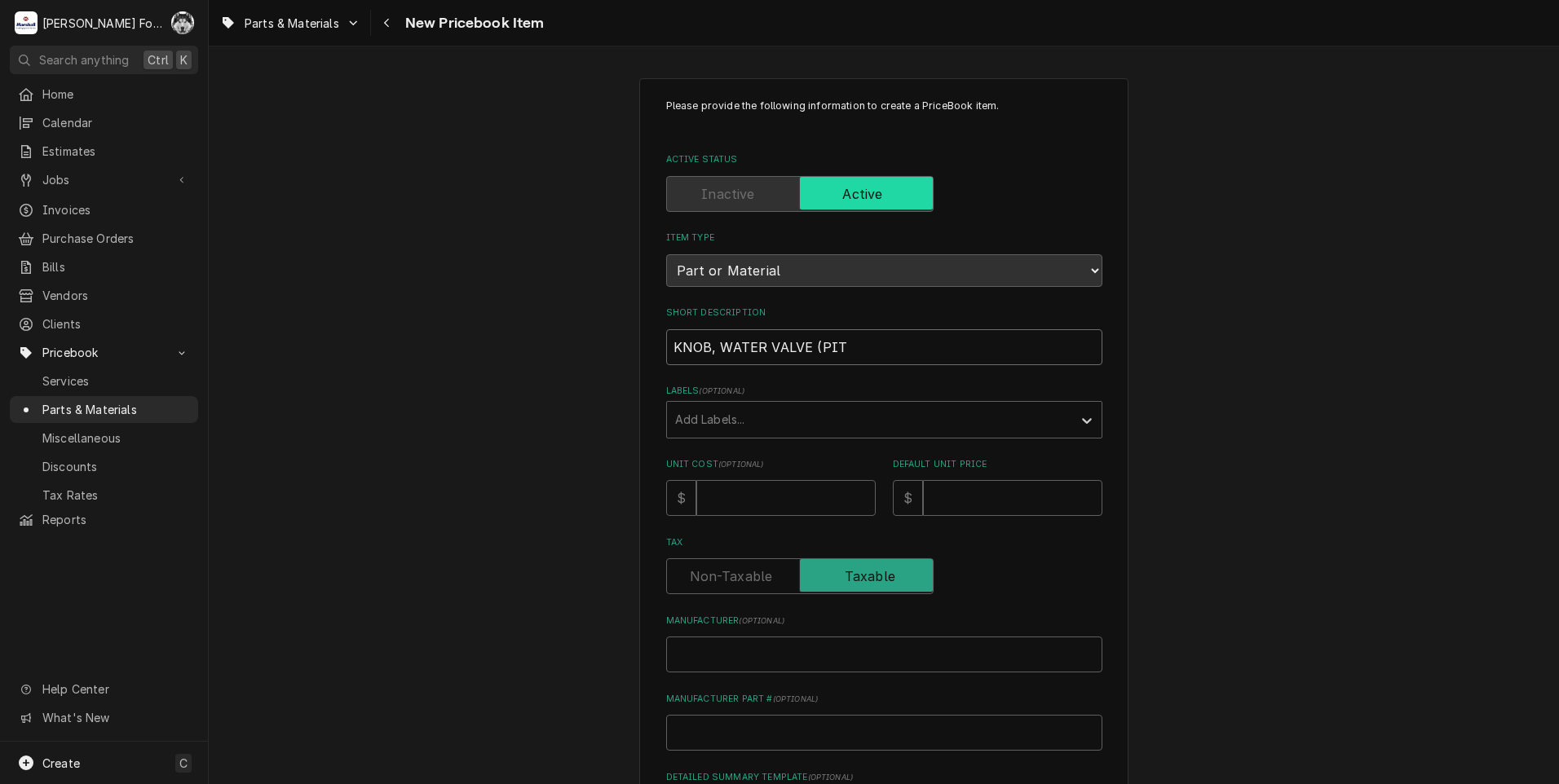
type input "KNOB, WATER VALVE (PITC"
type textarea "x"
type input "KNOB, WATER VALVE (PITCO"
type textarea "x"
type input "KNOB, WATER VALVE (PITCO)"
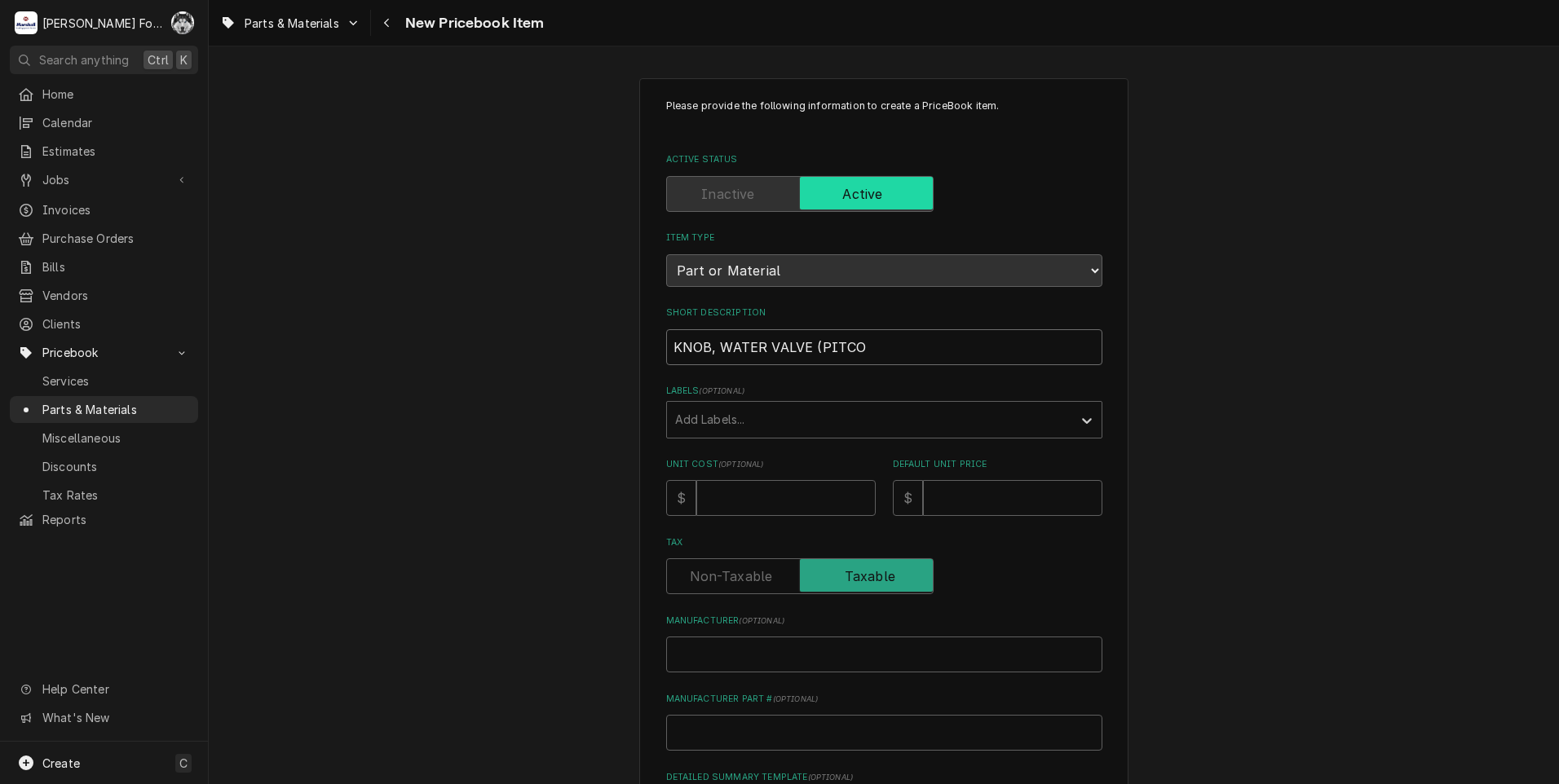
type textarea "x"
type input "KNOB, WATER VALVE (PITCO)"
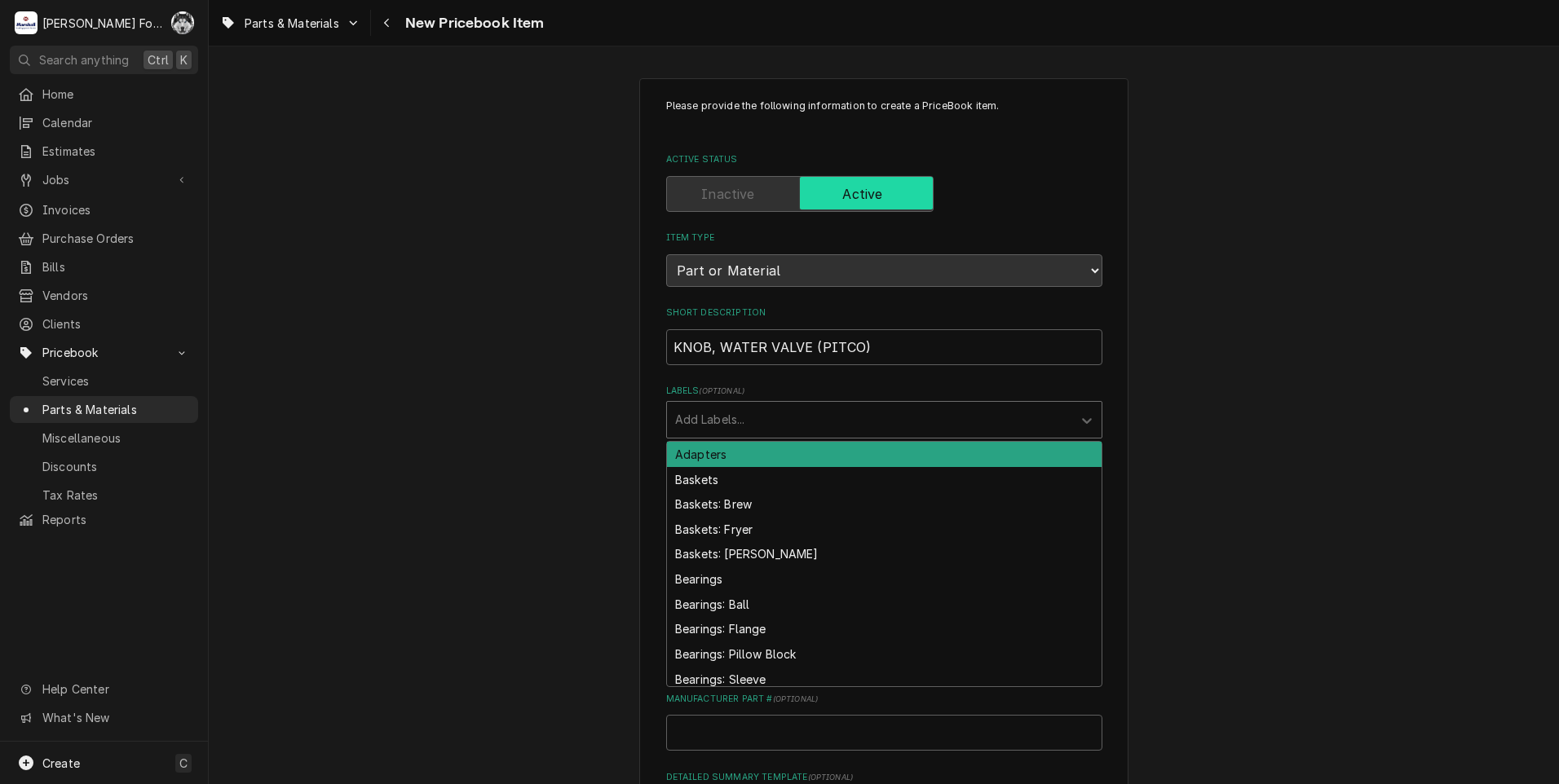
click at [802, 406] on div "Labels" at bounding box center [870, 420] width 389 height 29
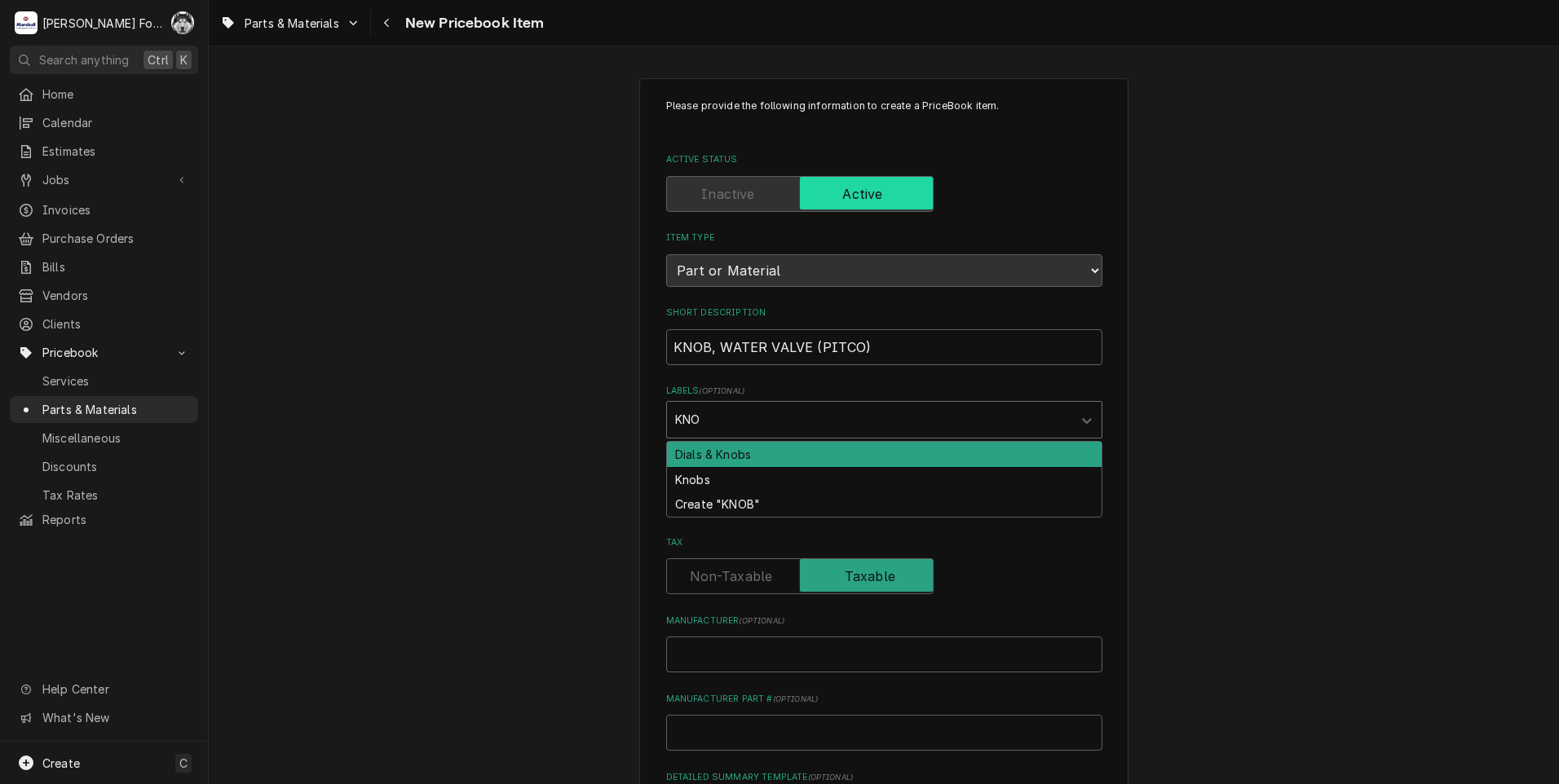
type input "KNOB"
type textarea "x"
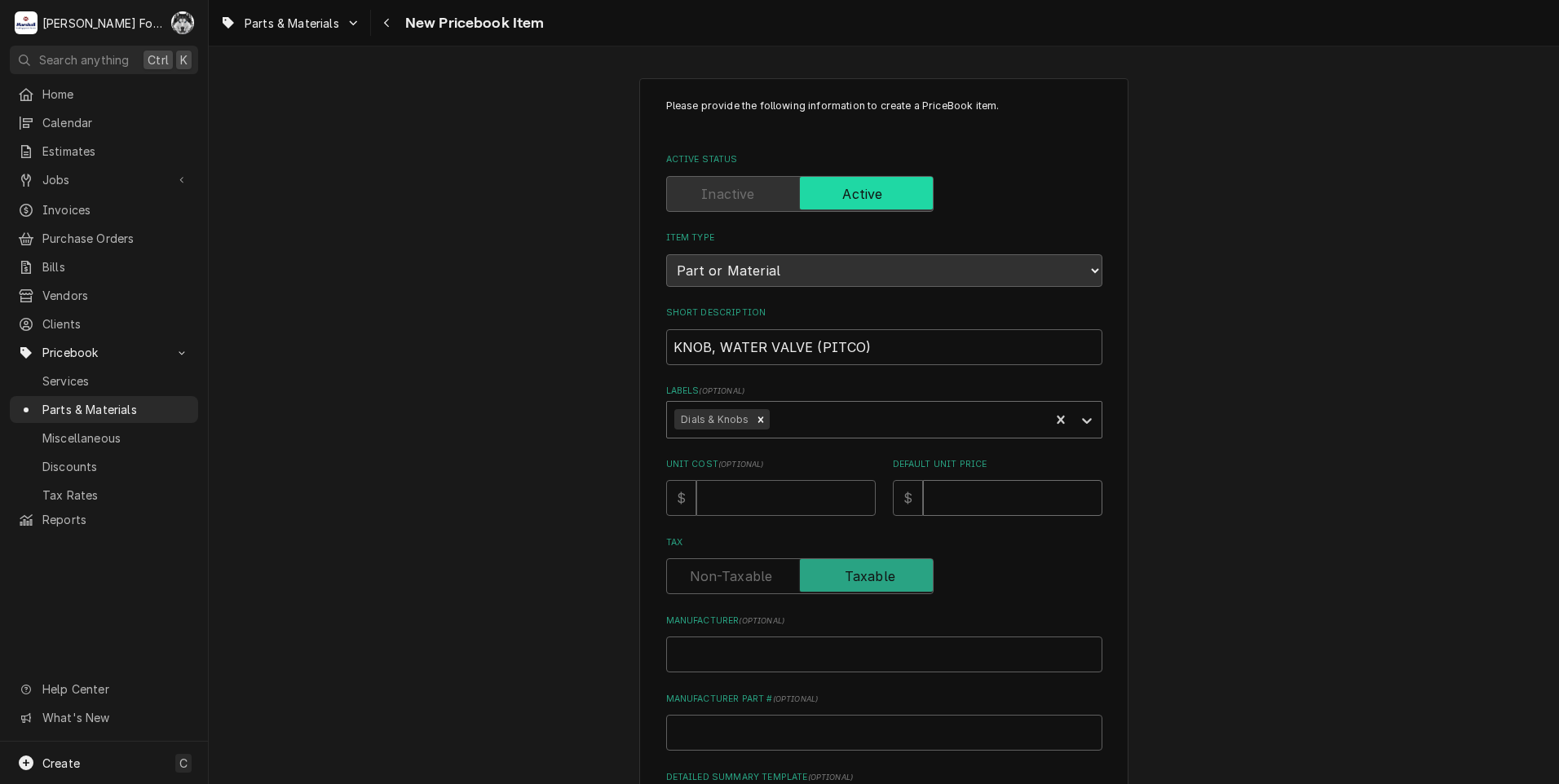
type input "1"
type textarea "x"
type input "10"
type textarea "x"
type input "103"
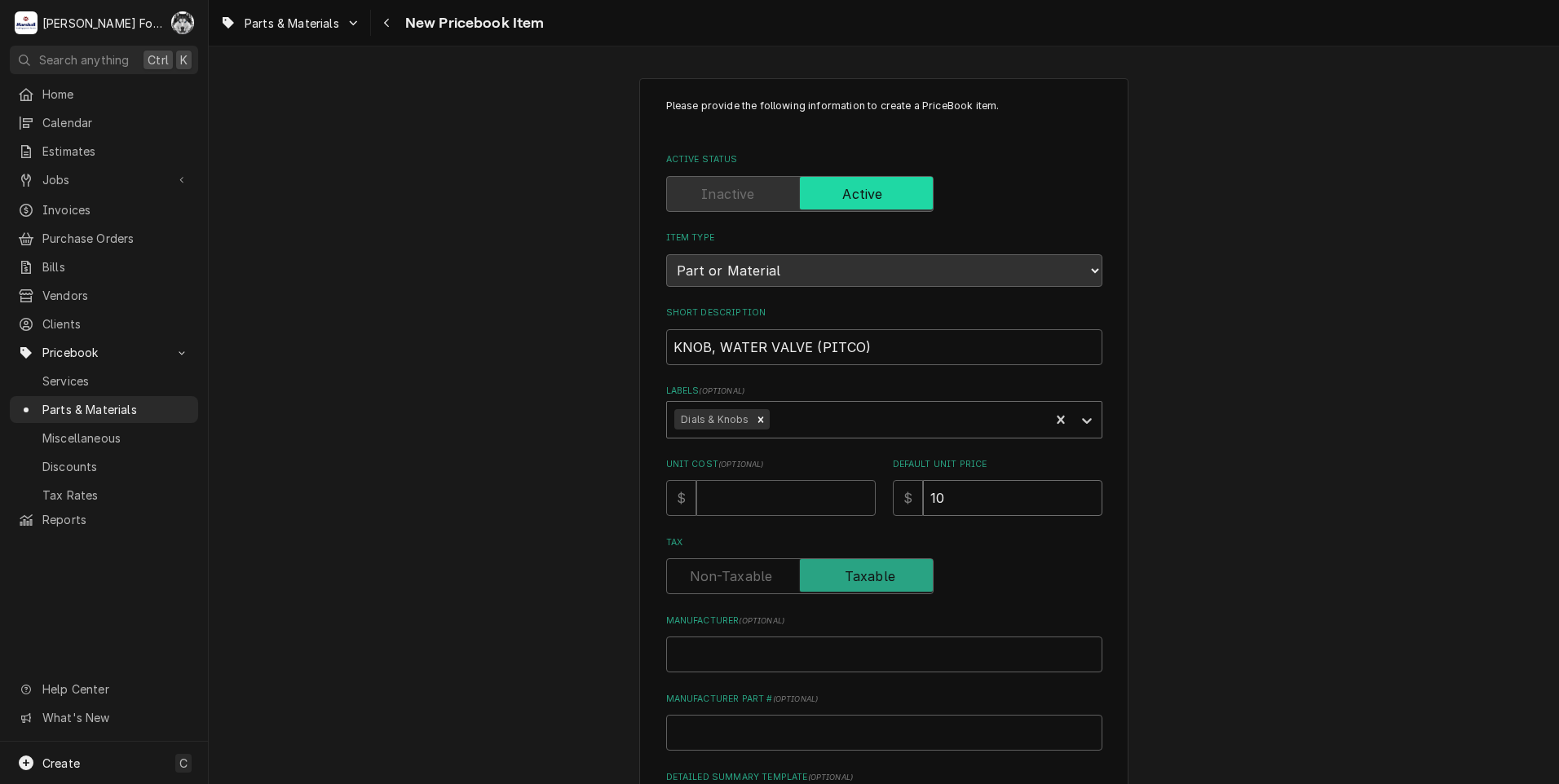
type textarea "x"
type input "103"
type input "P"
type textarea "x"
type input "PI"
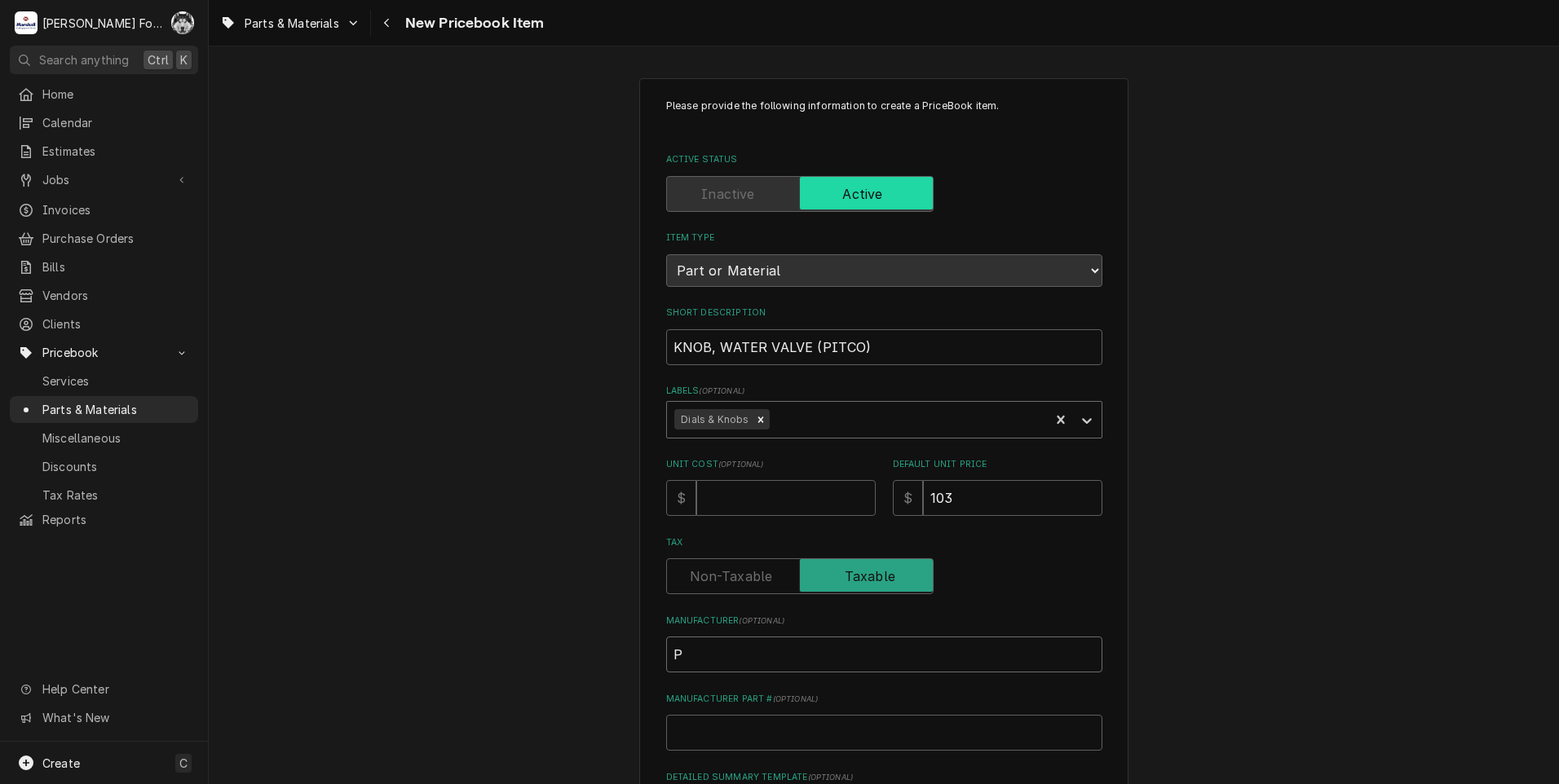
type textarea "x"
type input "PIT"
type textarea "x"
type input "PITC"
type textarea "x"
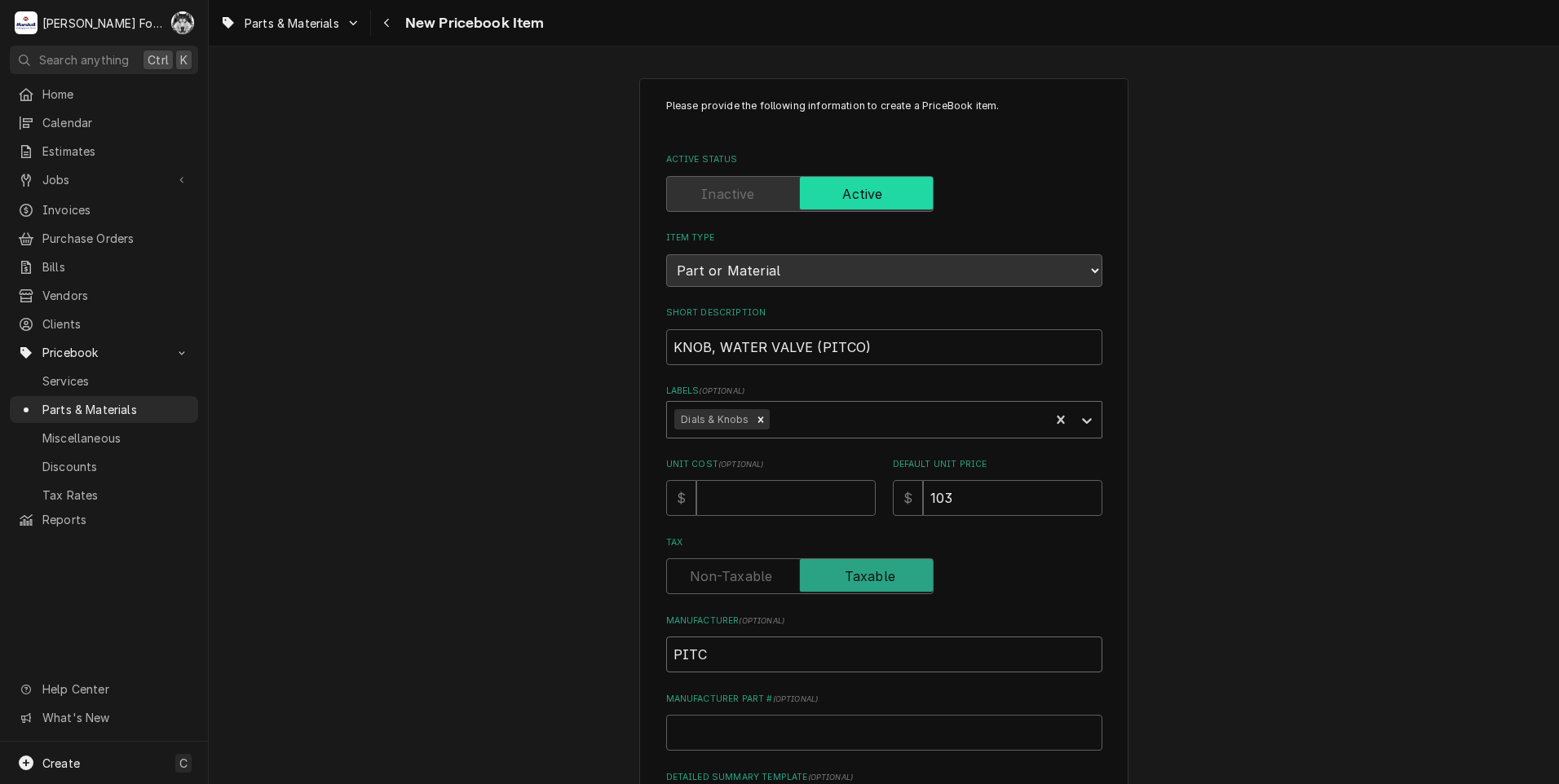
type input "PITCO"
type textarea "x"
type input "PITCO"
type input "P"
type textarea "x"
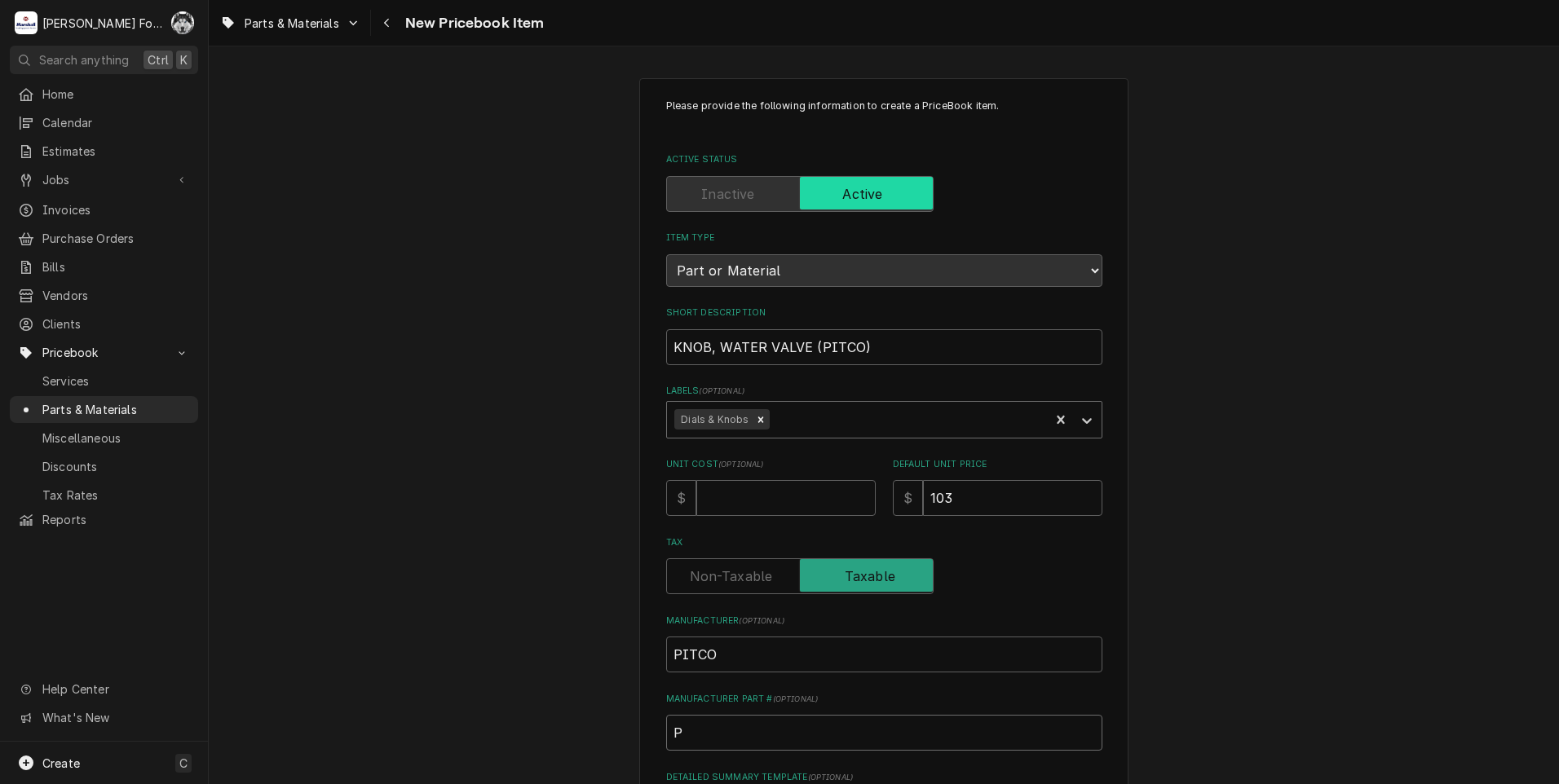
type input "PP"
type textarea "x"
type input "PP1"
type textarea "x"
type input "PP11"
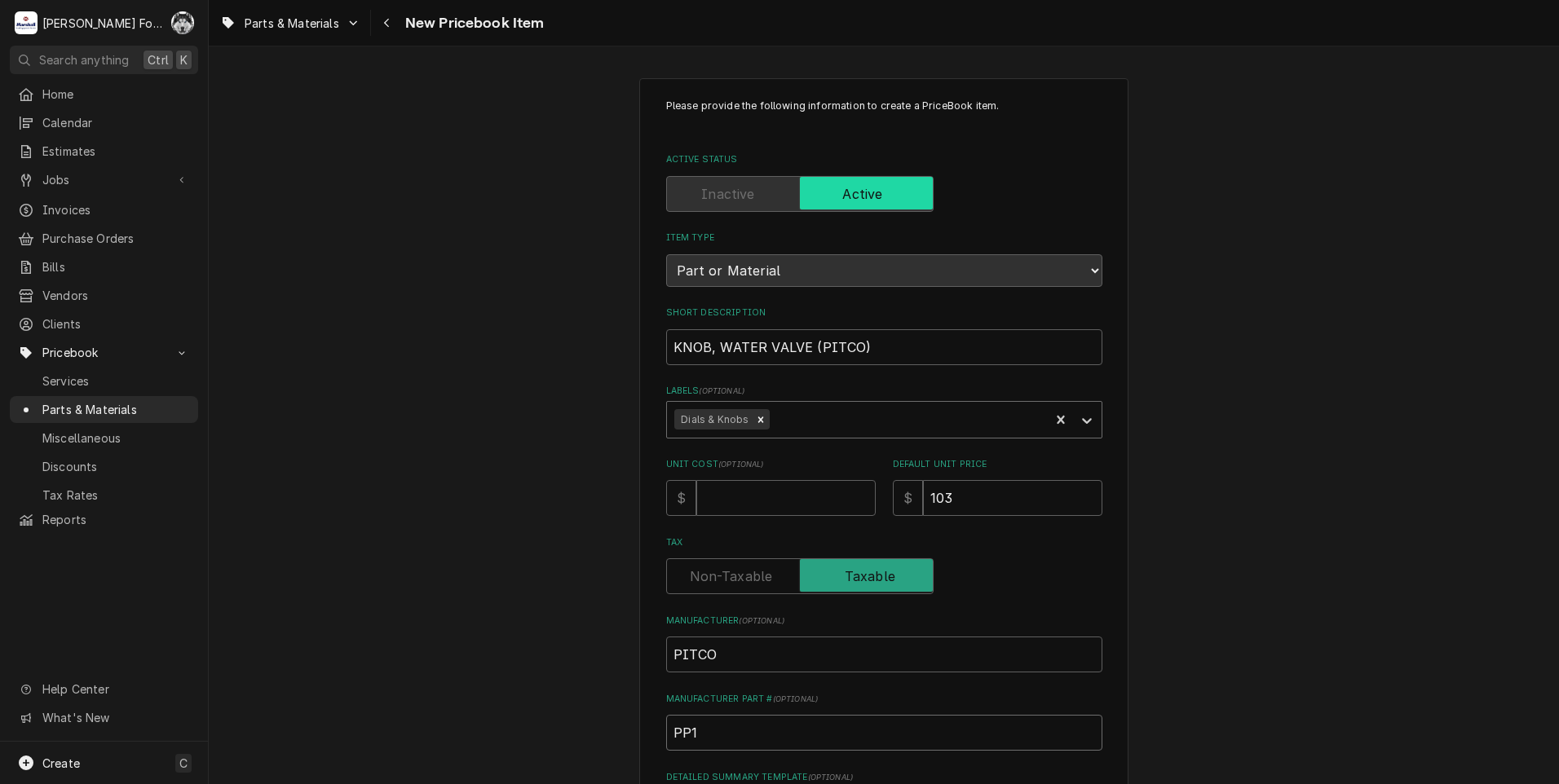
type textarea "x"
type input "PP111"
type textarea "x"
type input "PP1118"
type textarea "x"
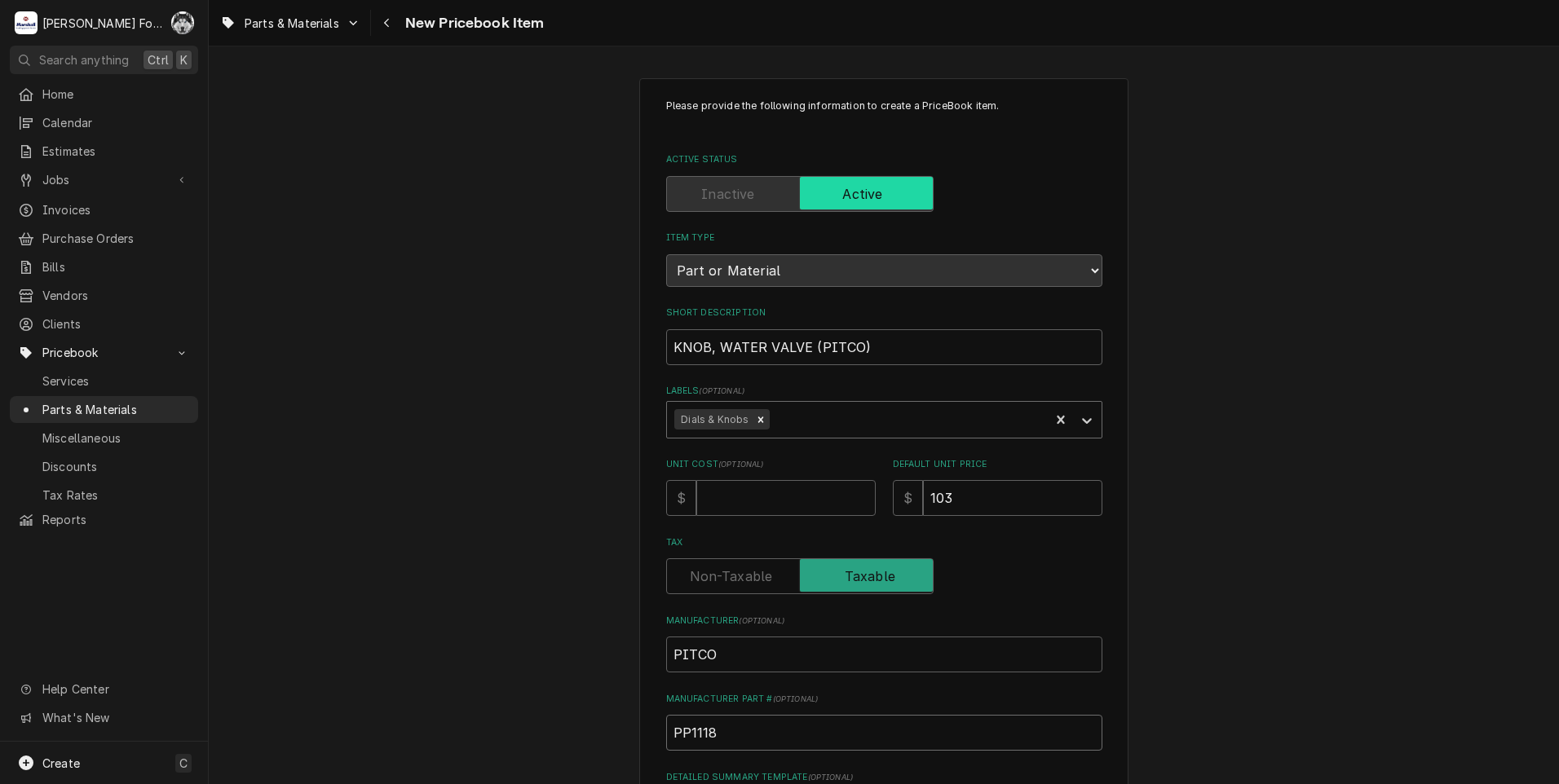
type input "PP11187"
type textarea "x"
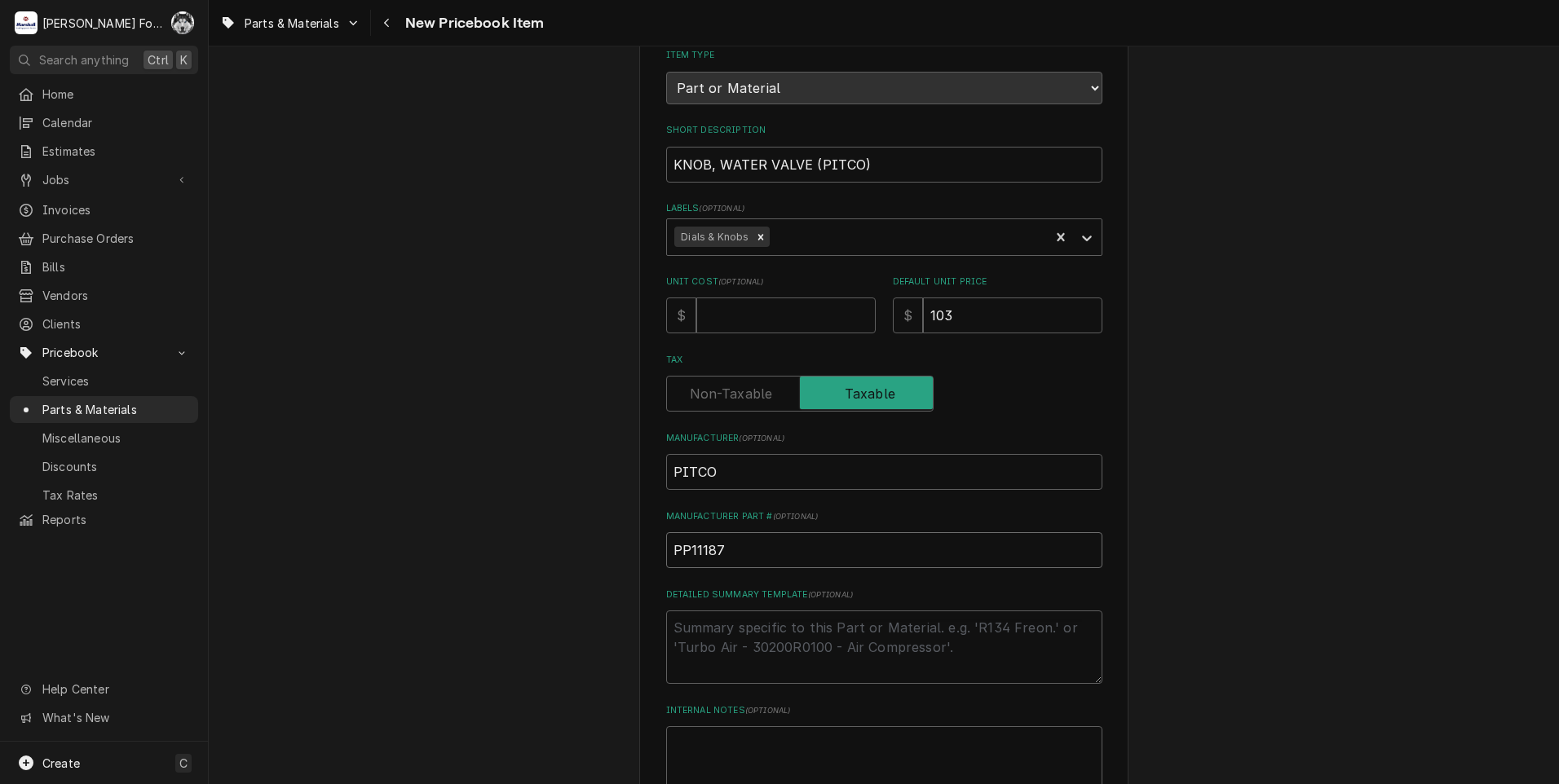
scroll to position [372, 0]
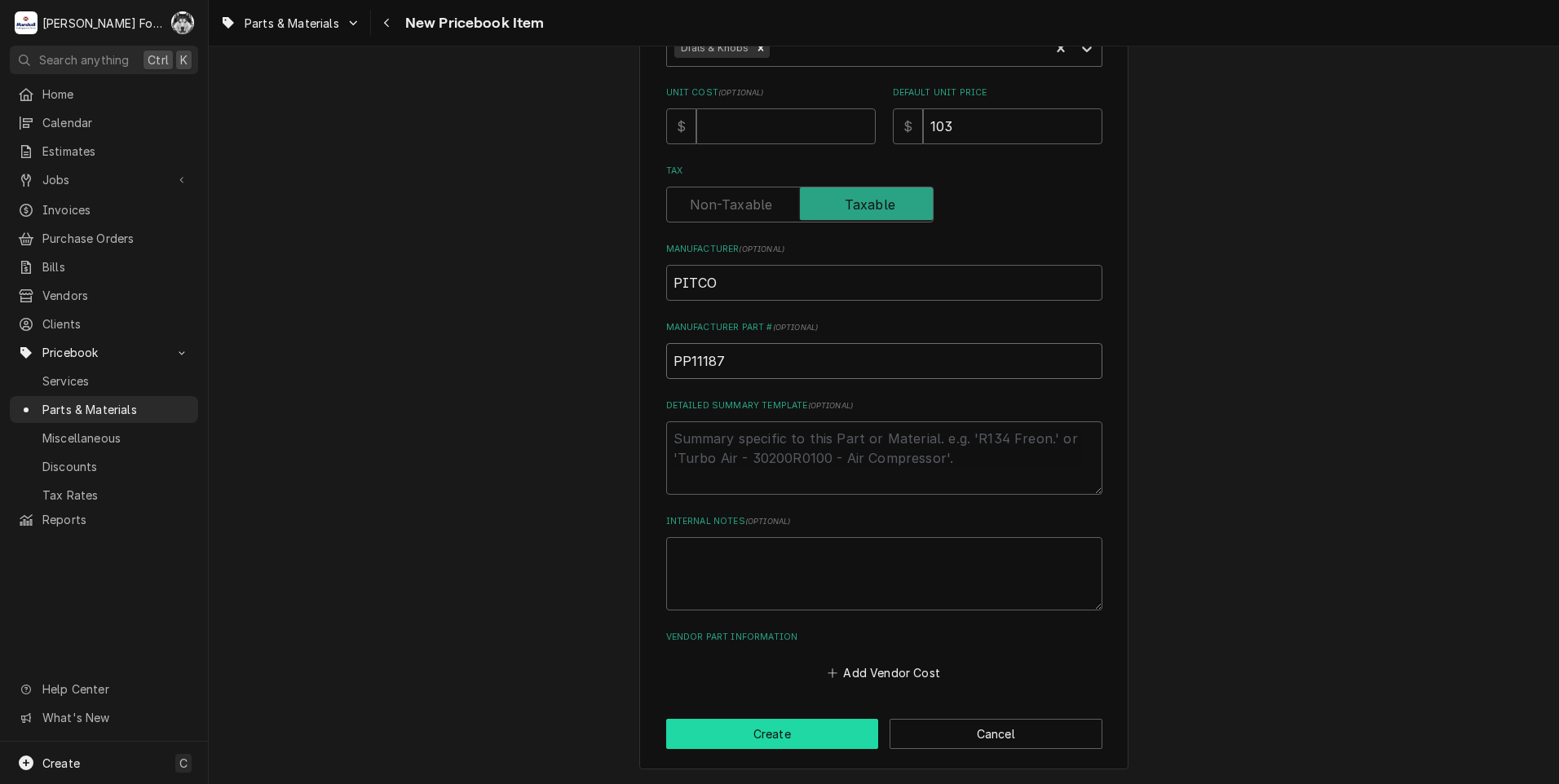
type input "PP11187"
click at [762, 725] on button "Create" at bounding box center [772, 733] width 213 height 30
type textarea "x"
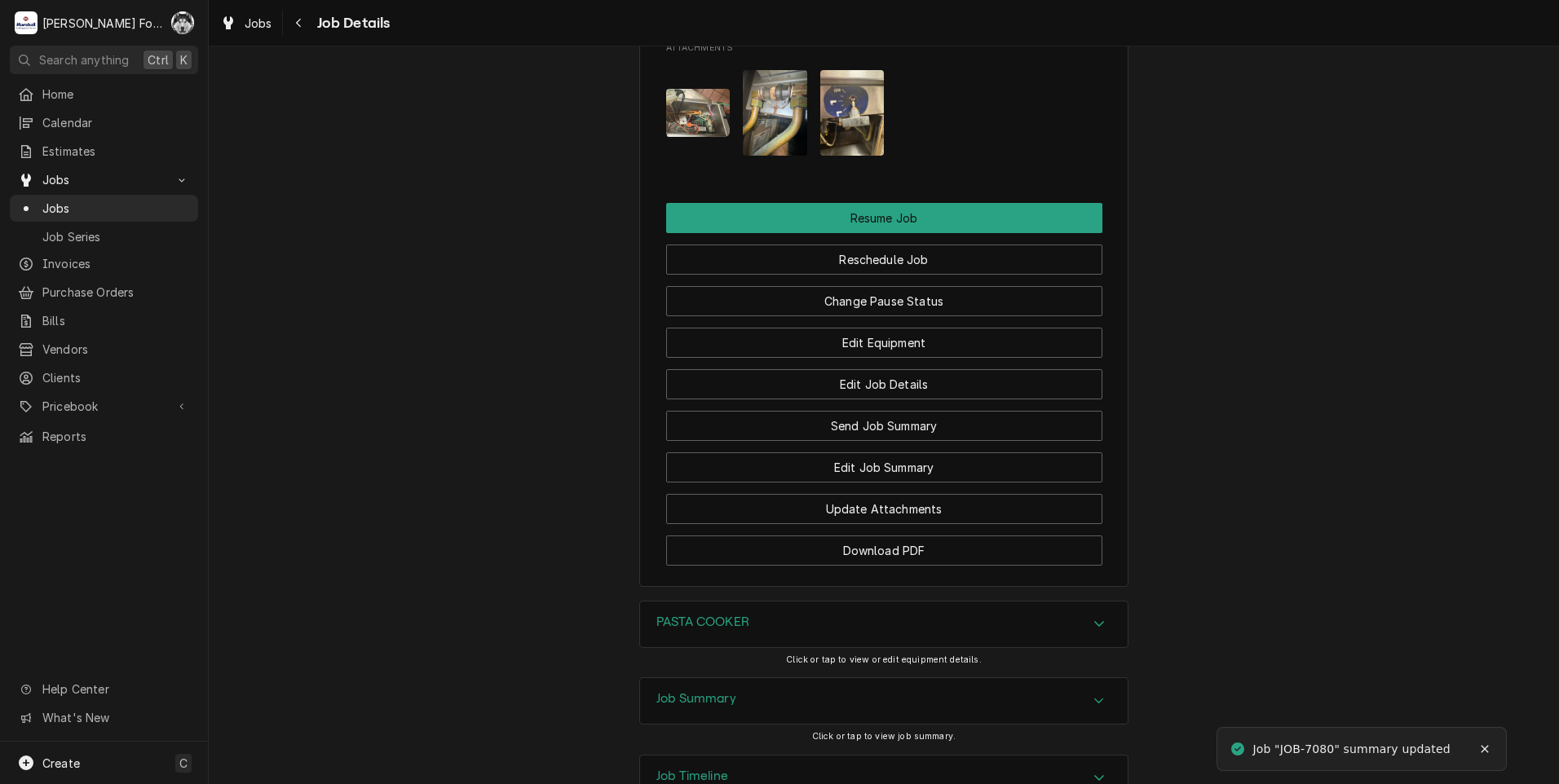
scroll to position [2027, 0]
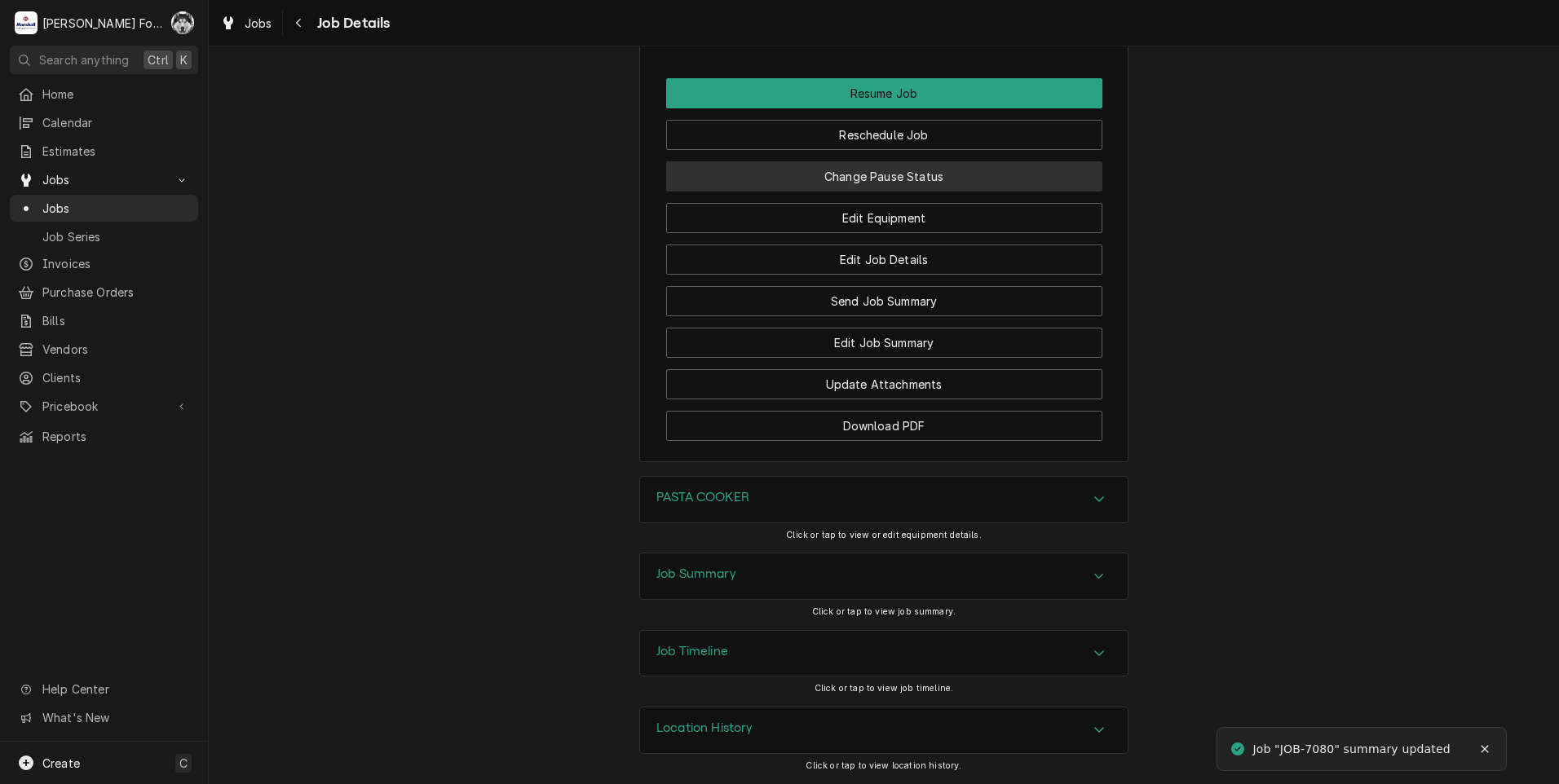
click at [872, 188] on button "Change Pause Status" at bounding box center [883, 176] width 436 height 30
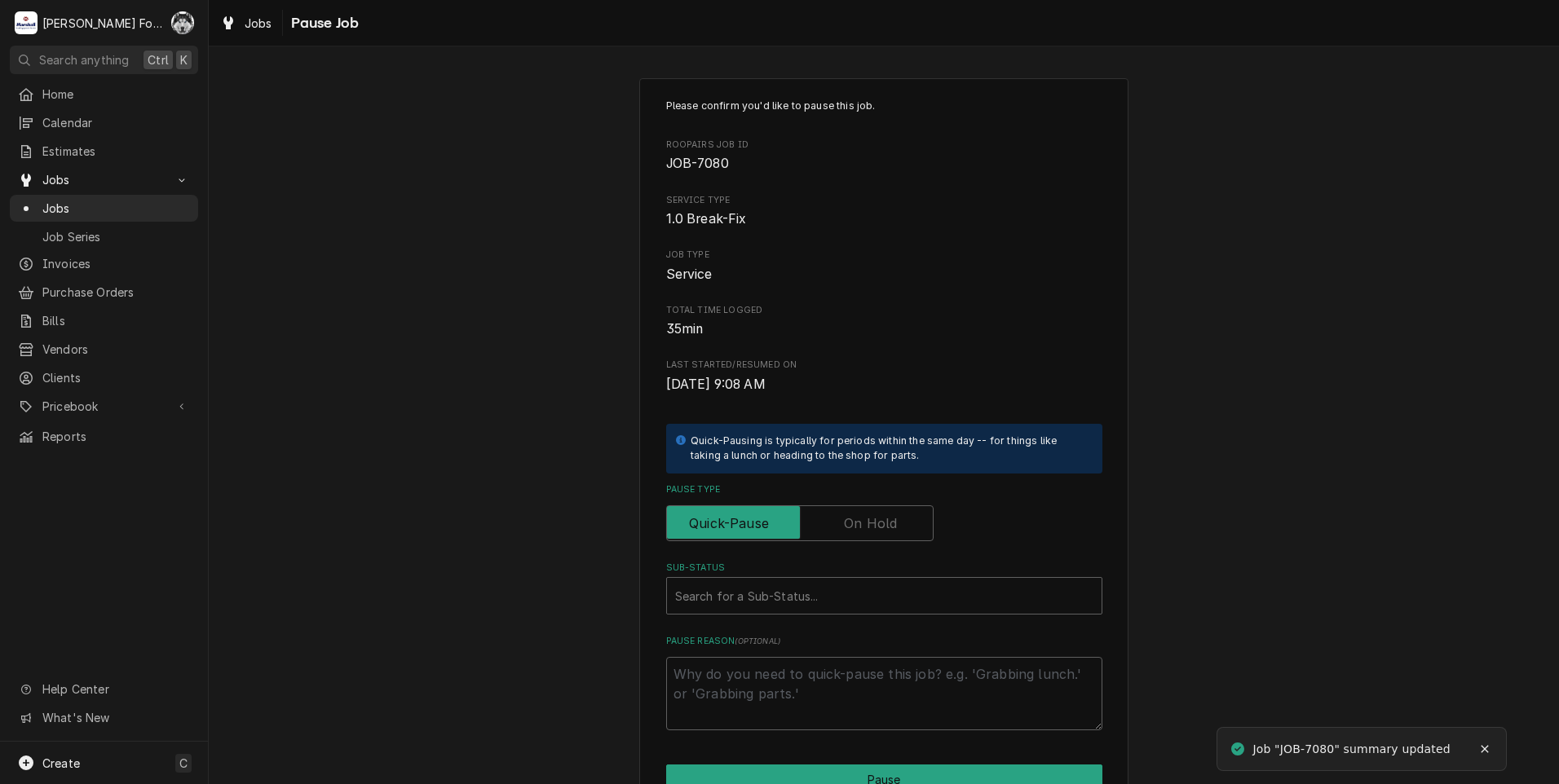
click at [847, 516] on label "Pause Type" at bounding box center [799, 523] width 267 height 36
click at [847, 516] on input "Pause Type" at bounding box center [800, 523] width 253 height 36
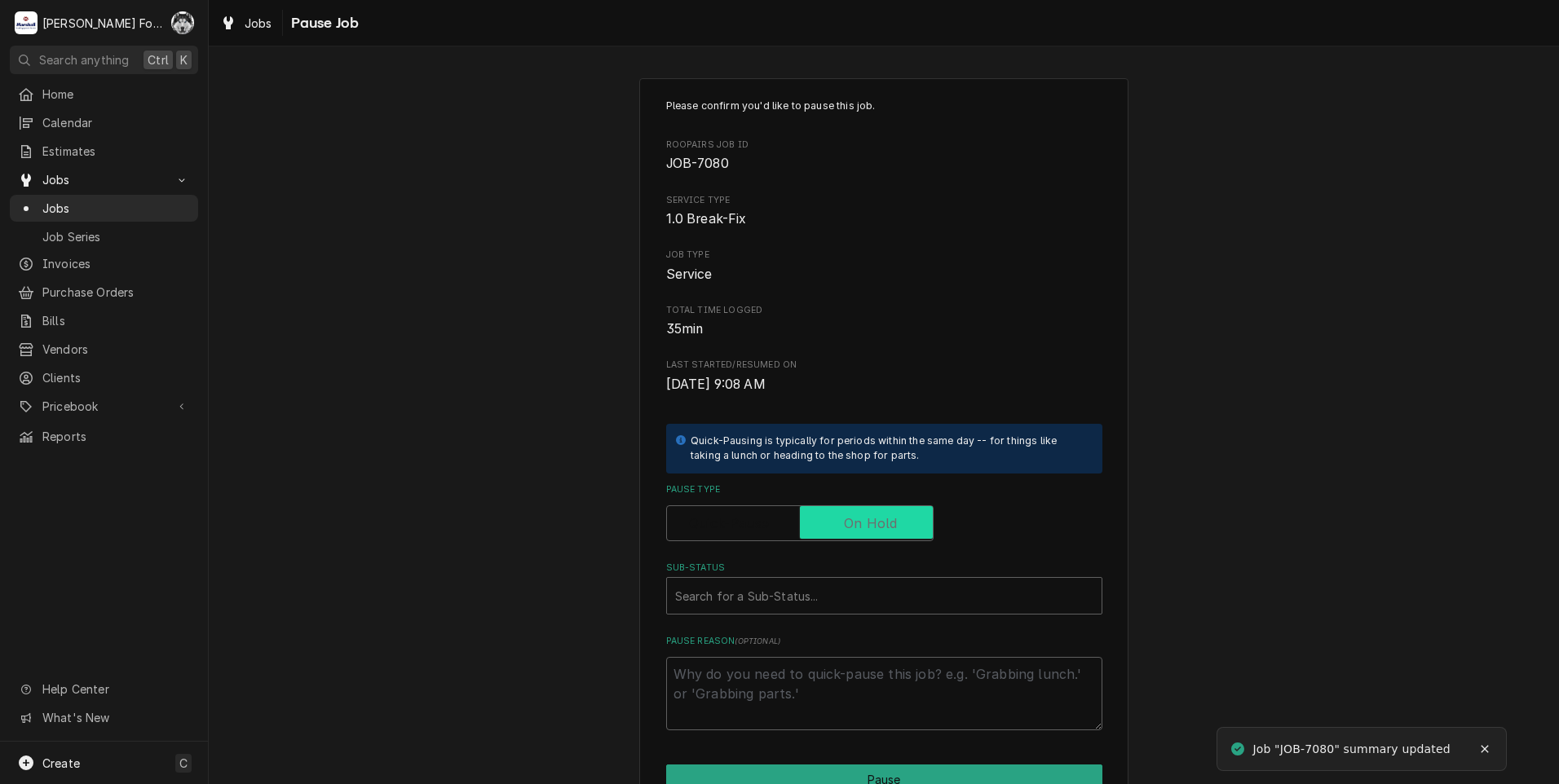
checkbox input "true"
drag, startPoint x: 820, startPoint y: 571, endPoint x: 818, endPoint y: 582, distance: 11.2
click at [821, 572] on label "Sub-Status" at bounding box center [883, 567] width 436 height 13
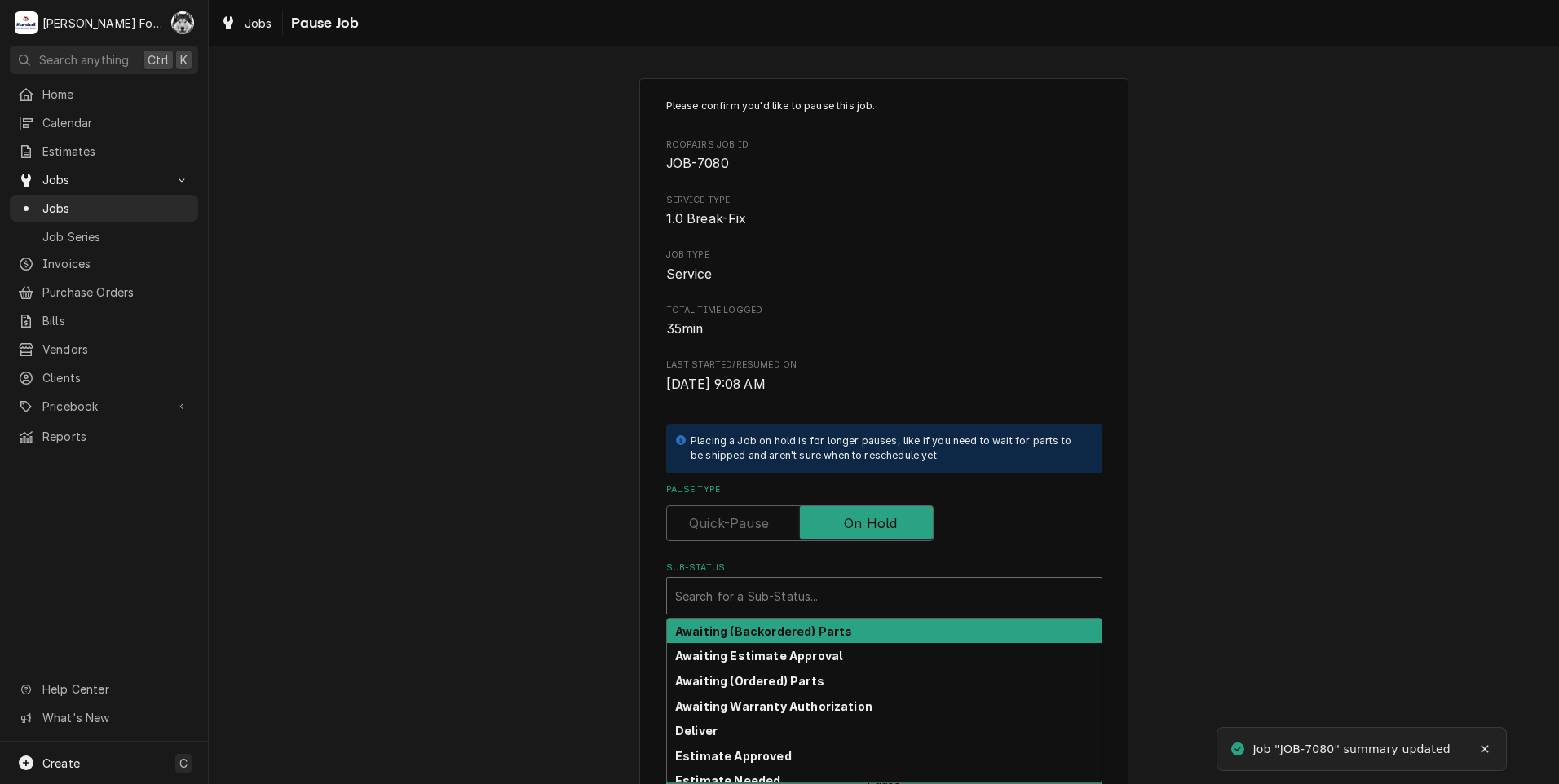
click at [817, 602] on div "Sub-Status" at bounding box center [884, 596] width 418 height 29
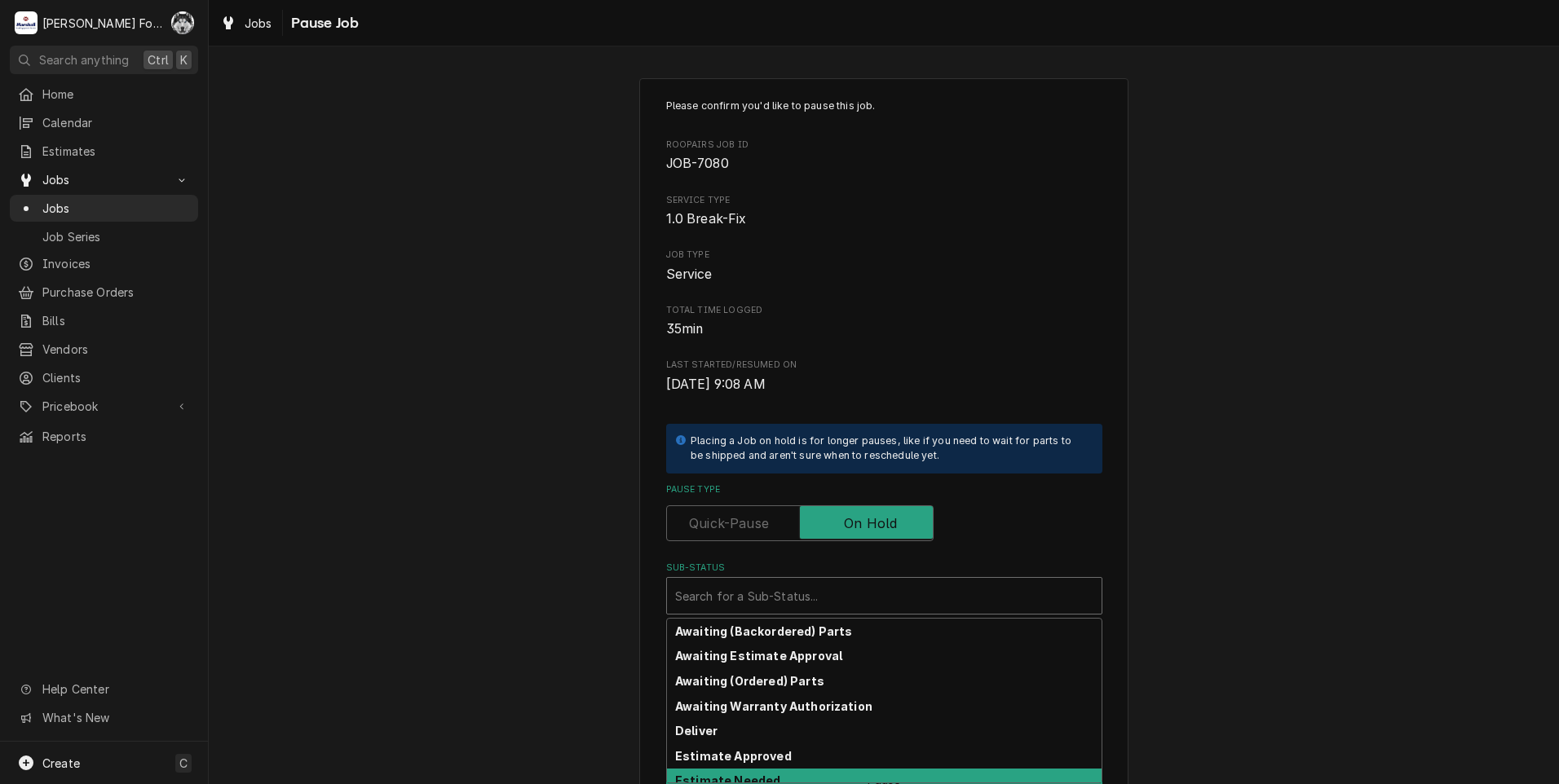
click at [745, 780] on strong "Estimate Needed" at bounding box center [728, 780] width 105 height 14
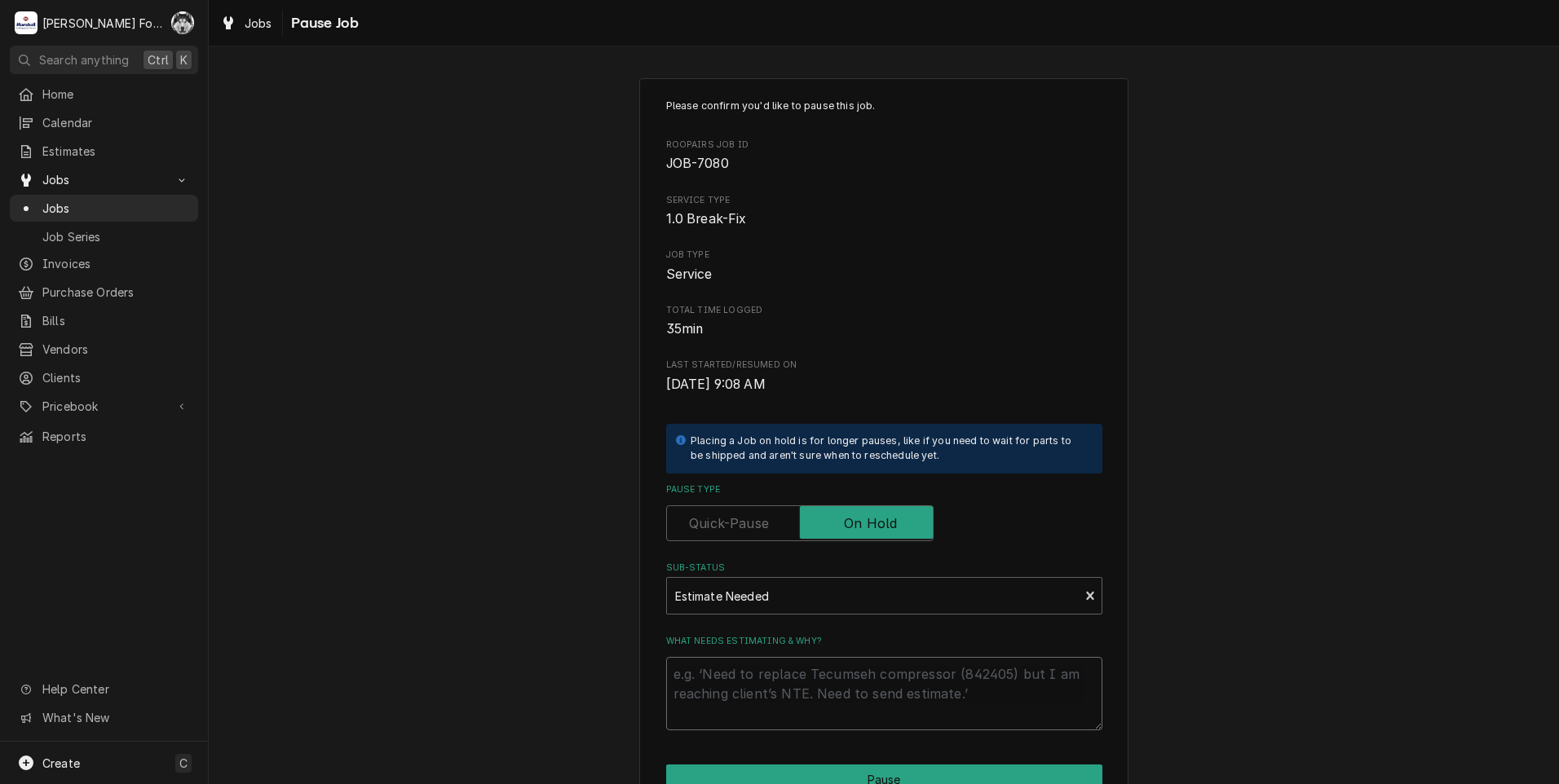
click at [751, 703] on textarea "What needs estimating & why?" at bounding box center [883, 694] width 436 height 74
type textarea "x"
type textarea "P"
type textarea "x"
type textarea "PA"
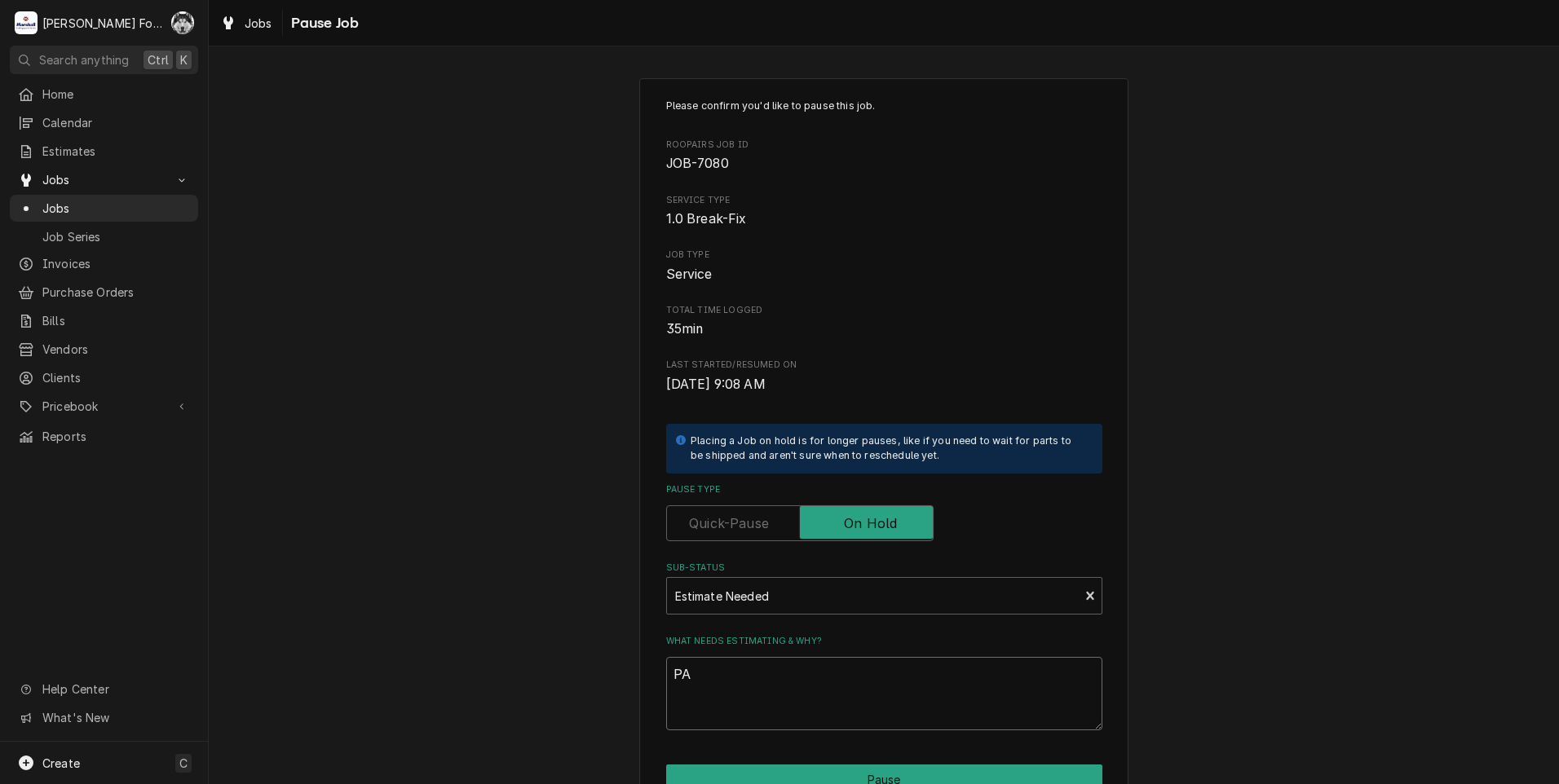
type textarea "x"
type textarea "PAR"
type textarea "x"
type textarea "PART"
type textarea "x"
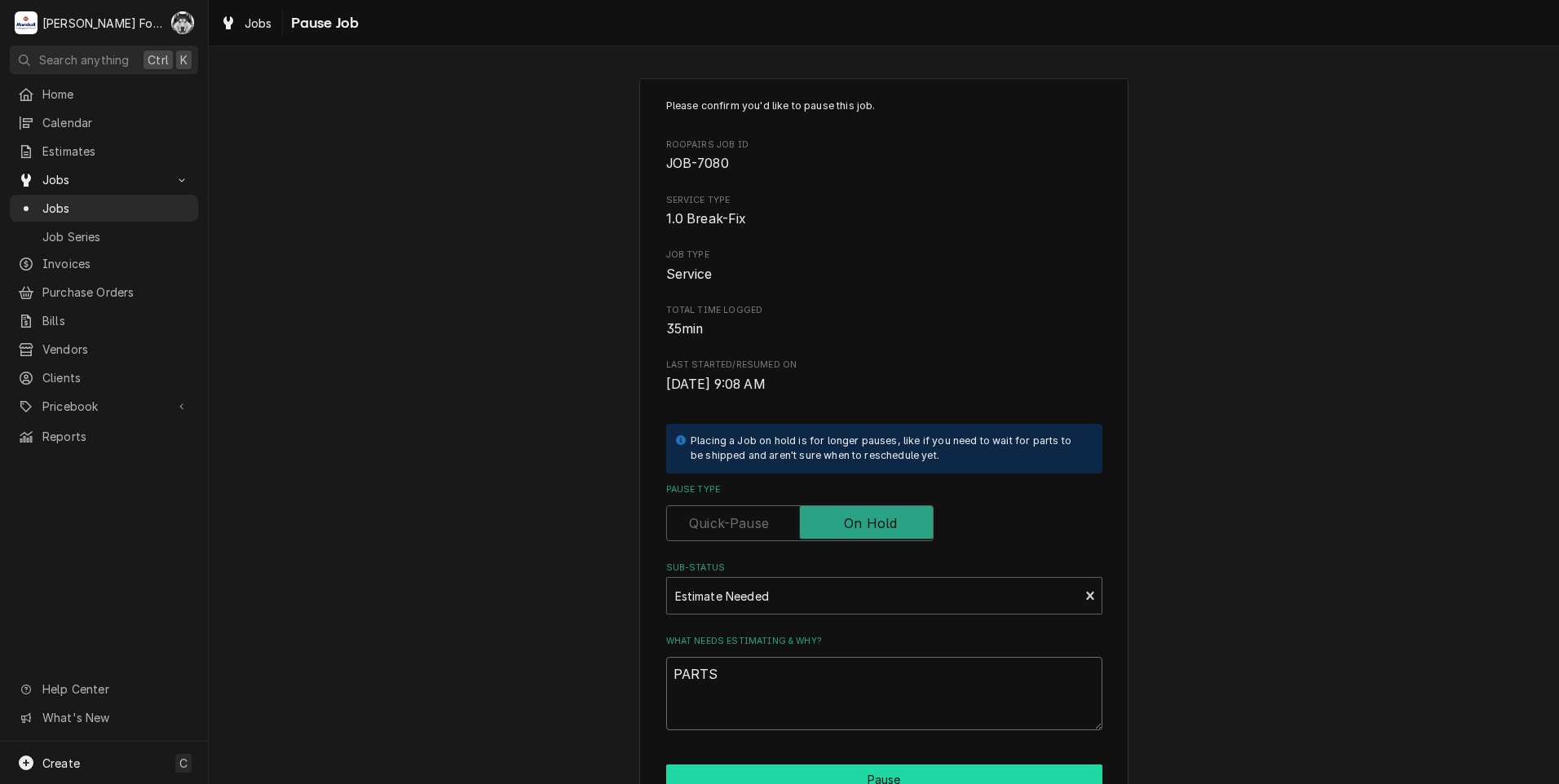
type textarea "PARTS"
click at [909, 782] on button "Pause" at bounding box center [883, 779] width 436 height 30
type textarea "x"
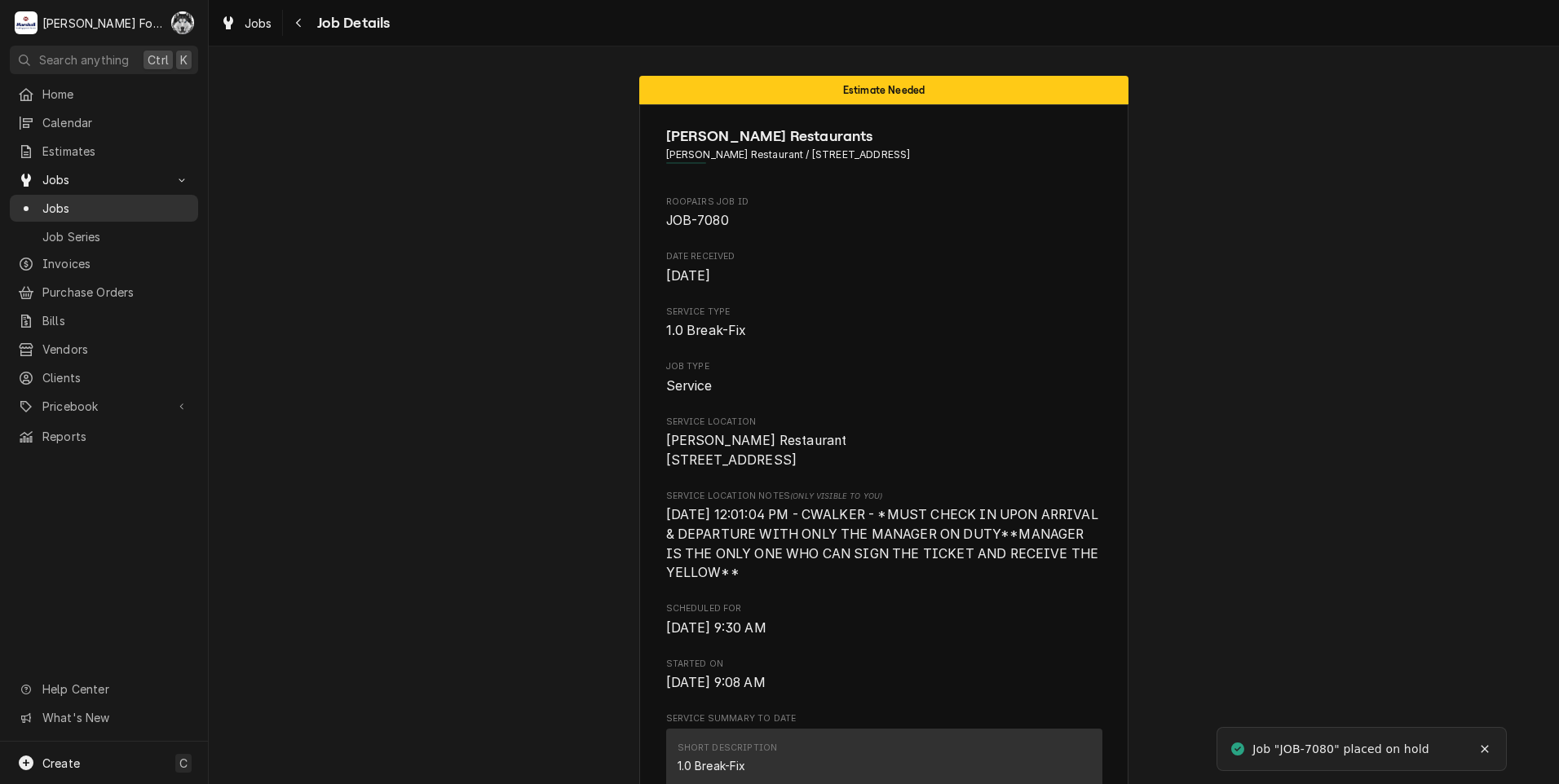
click at [58, 200] on span "Jobs" at bounding box center [117, 209] width 148 height 17
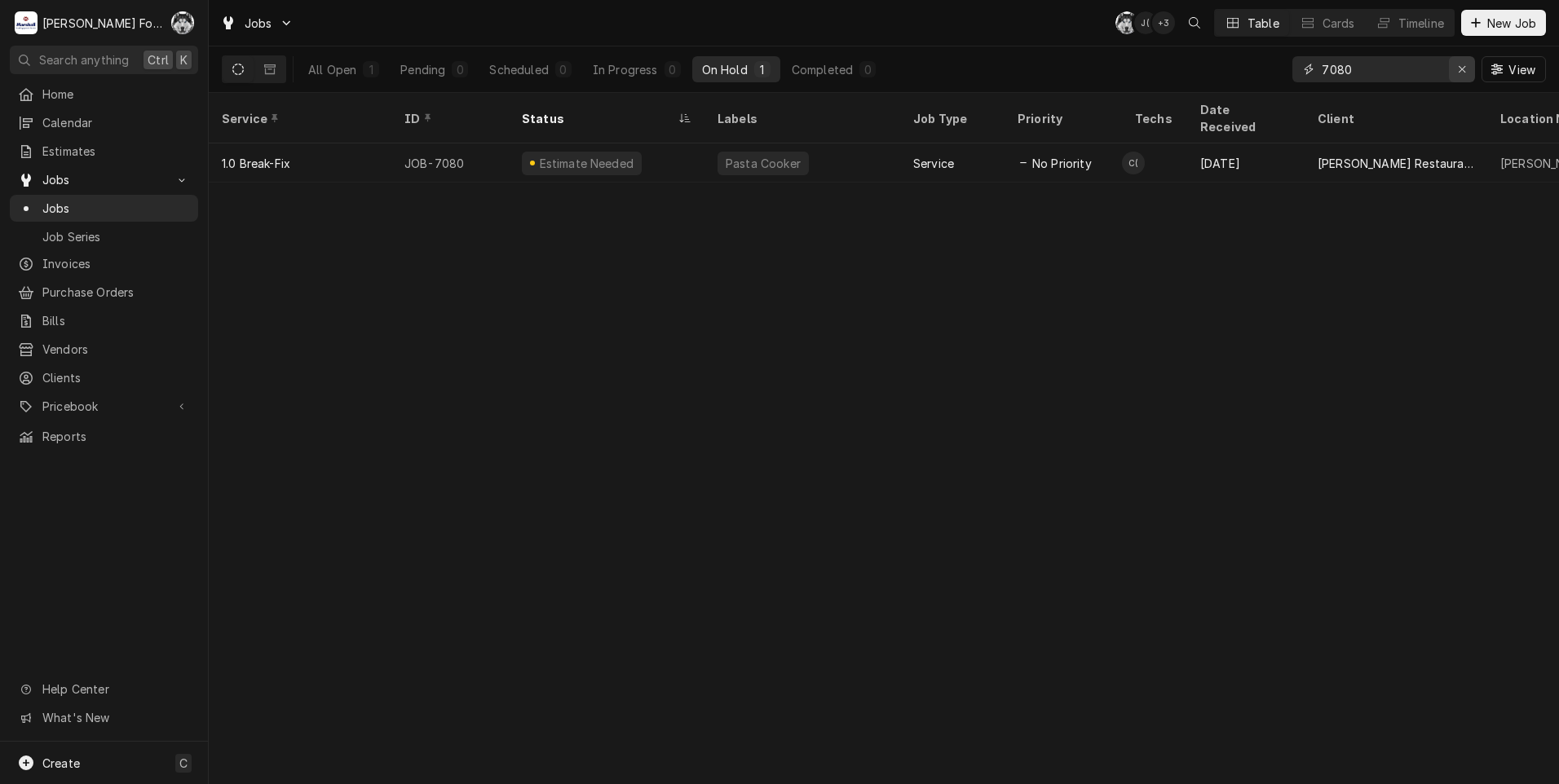
click at [1463, 74] on icon "Erase input" at bounding box center [1462, 69] width 9 height 12
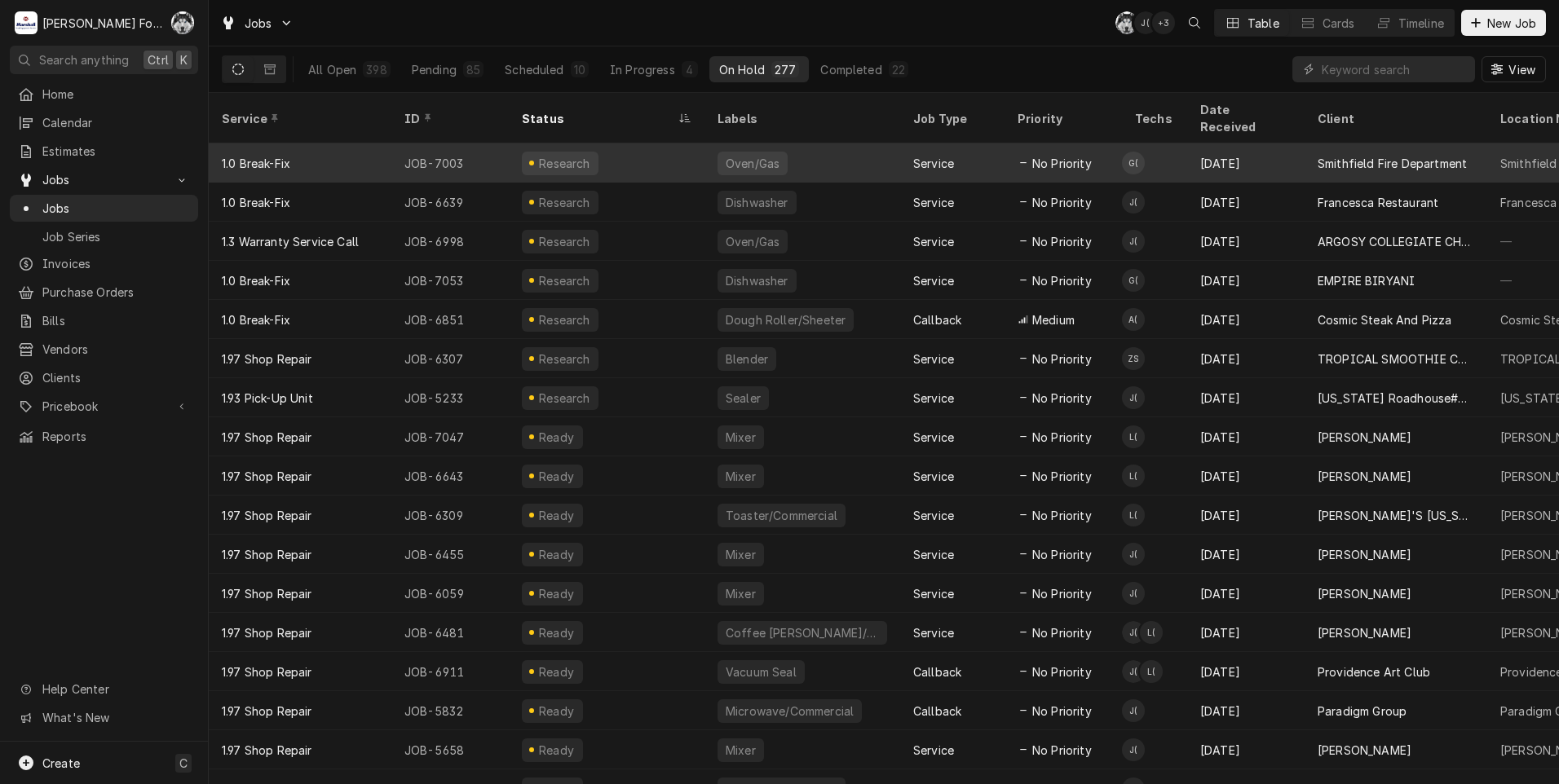
click at [693, 144] on div "Research" at bounding box center [606, 163] width 195 height 39
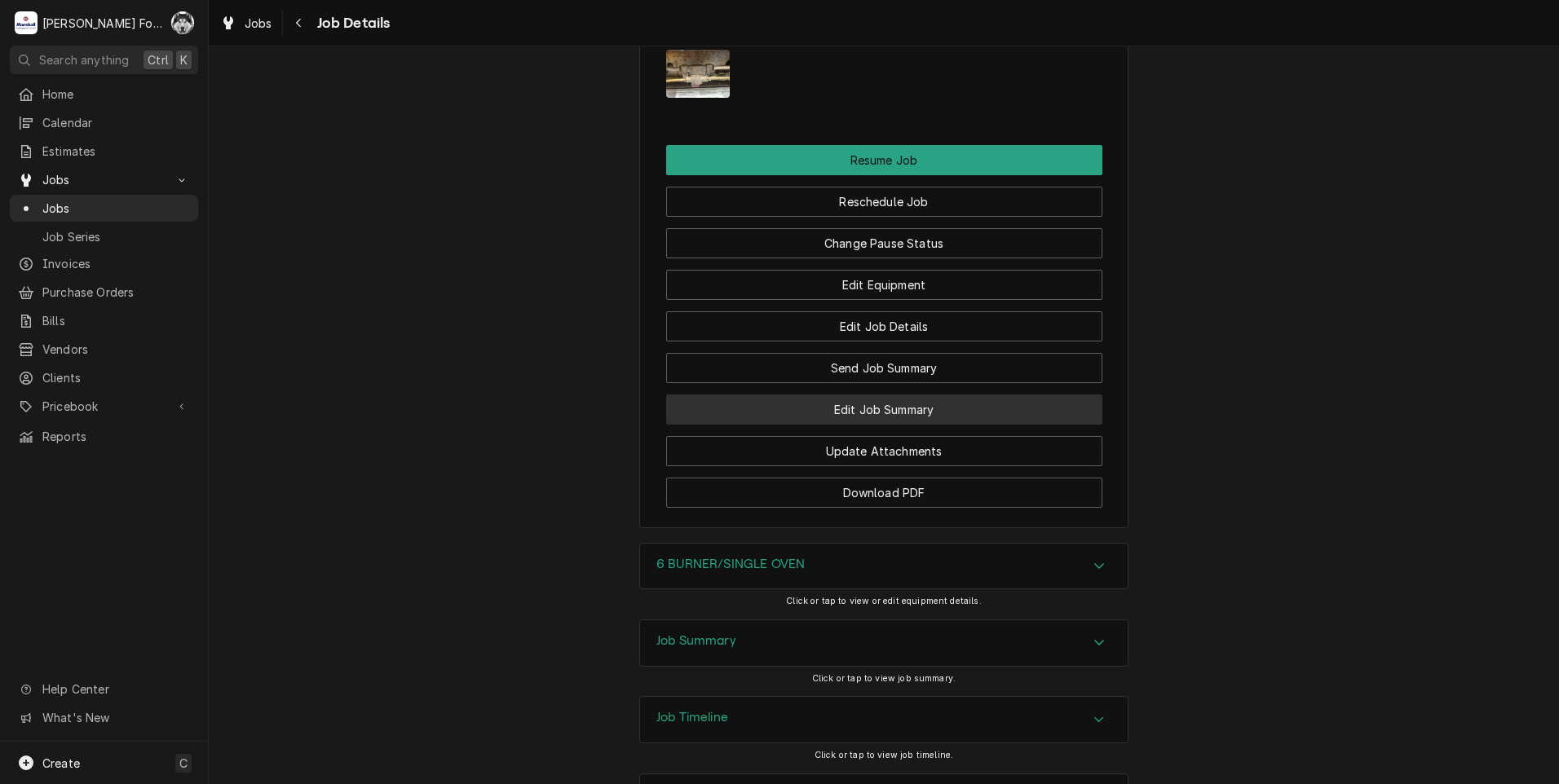
scroll to position [1875, 0]
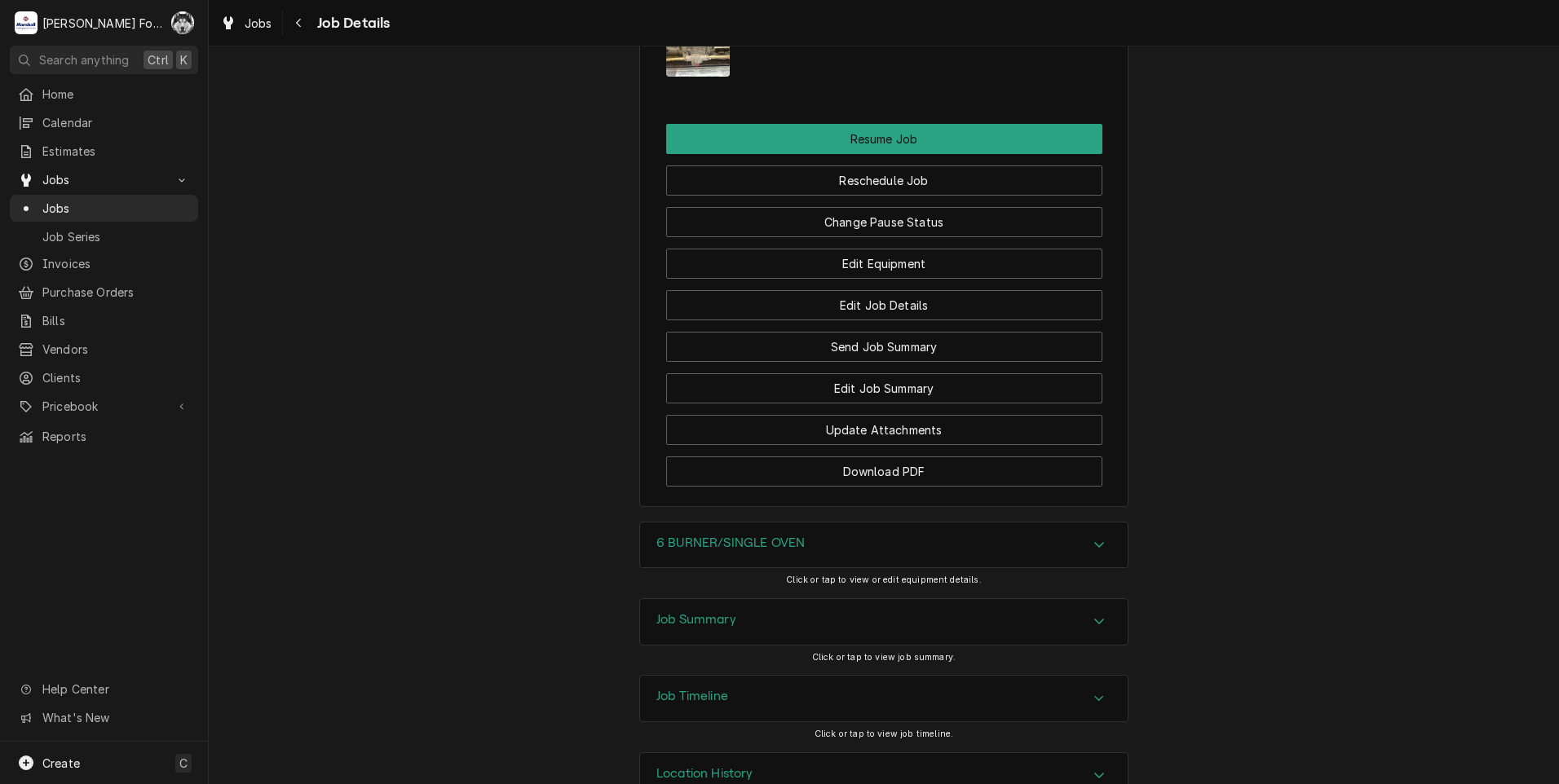
click at [805, 551] on h3 "6 BURNER/SINGLE OVEN" at bounding box center [730, 543] width 149 height 16
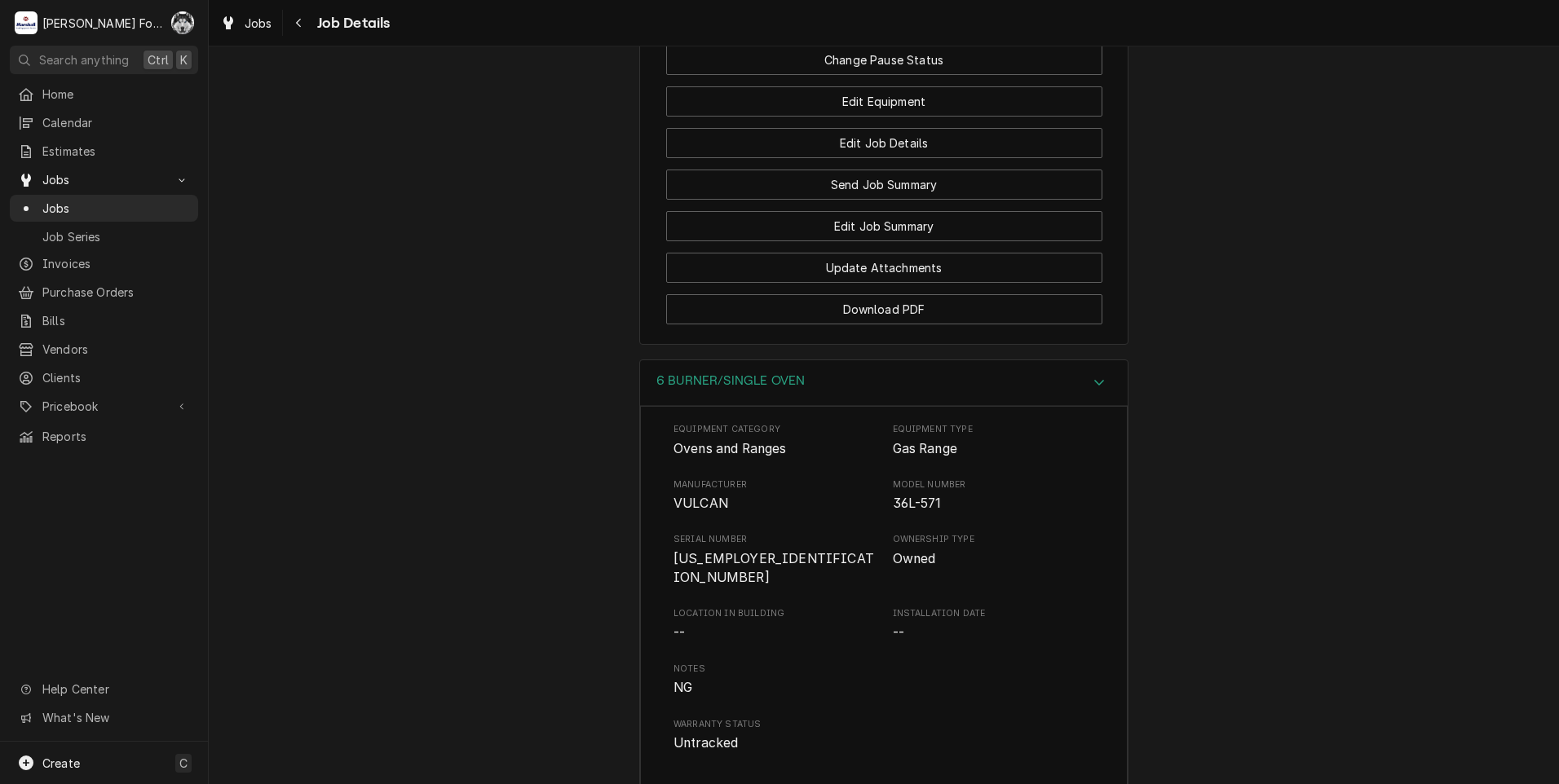
scroll to position [1612, 0]
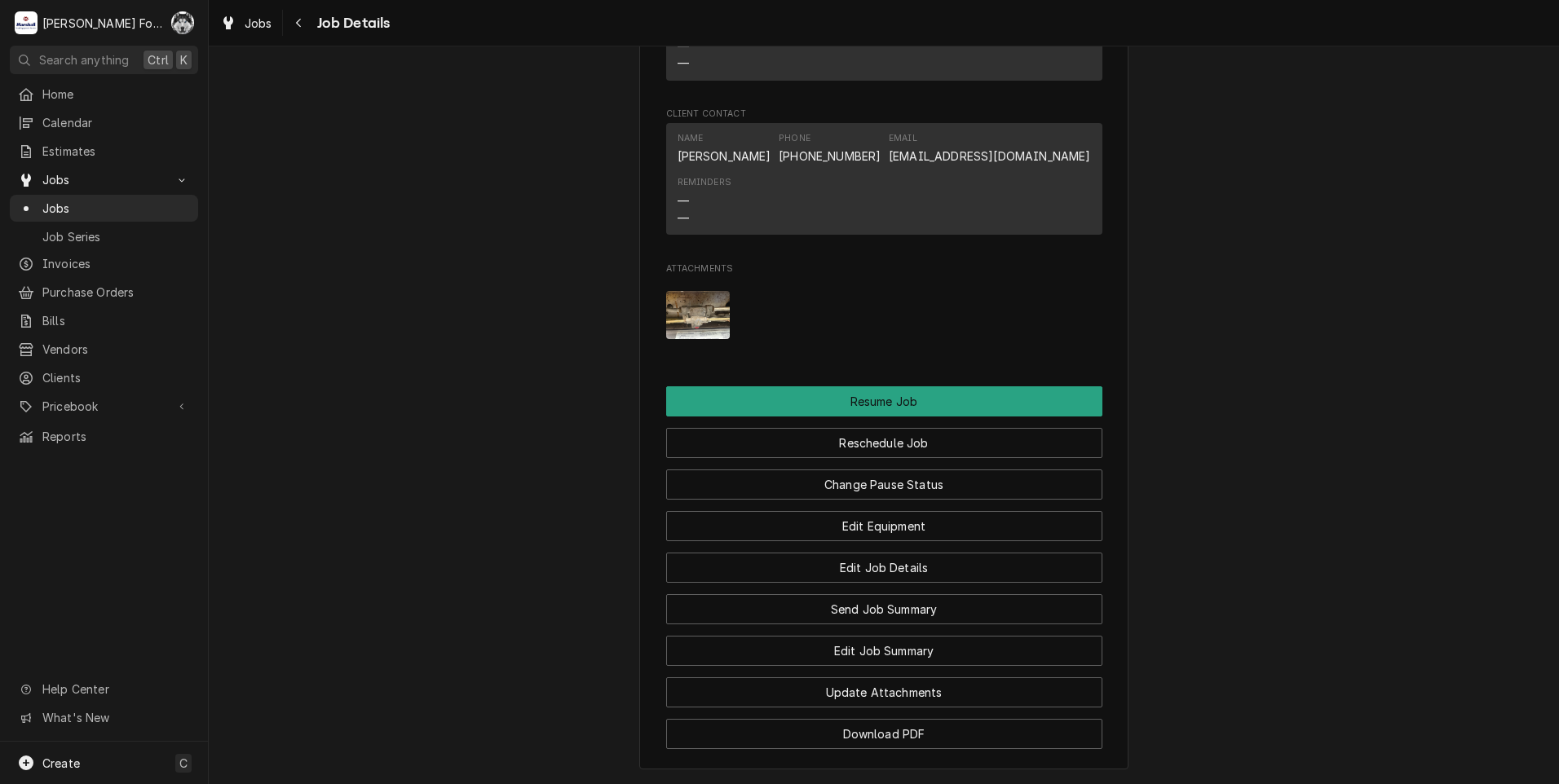
click at [680, 333] on img "Attachments" at bounding box center [698, 314] width 64 height 48
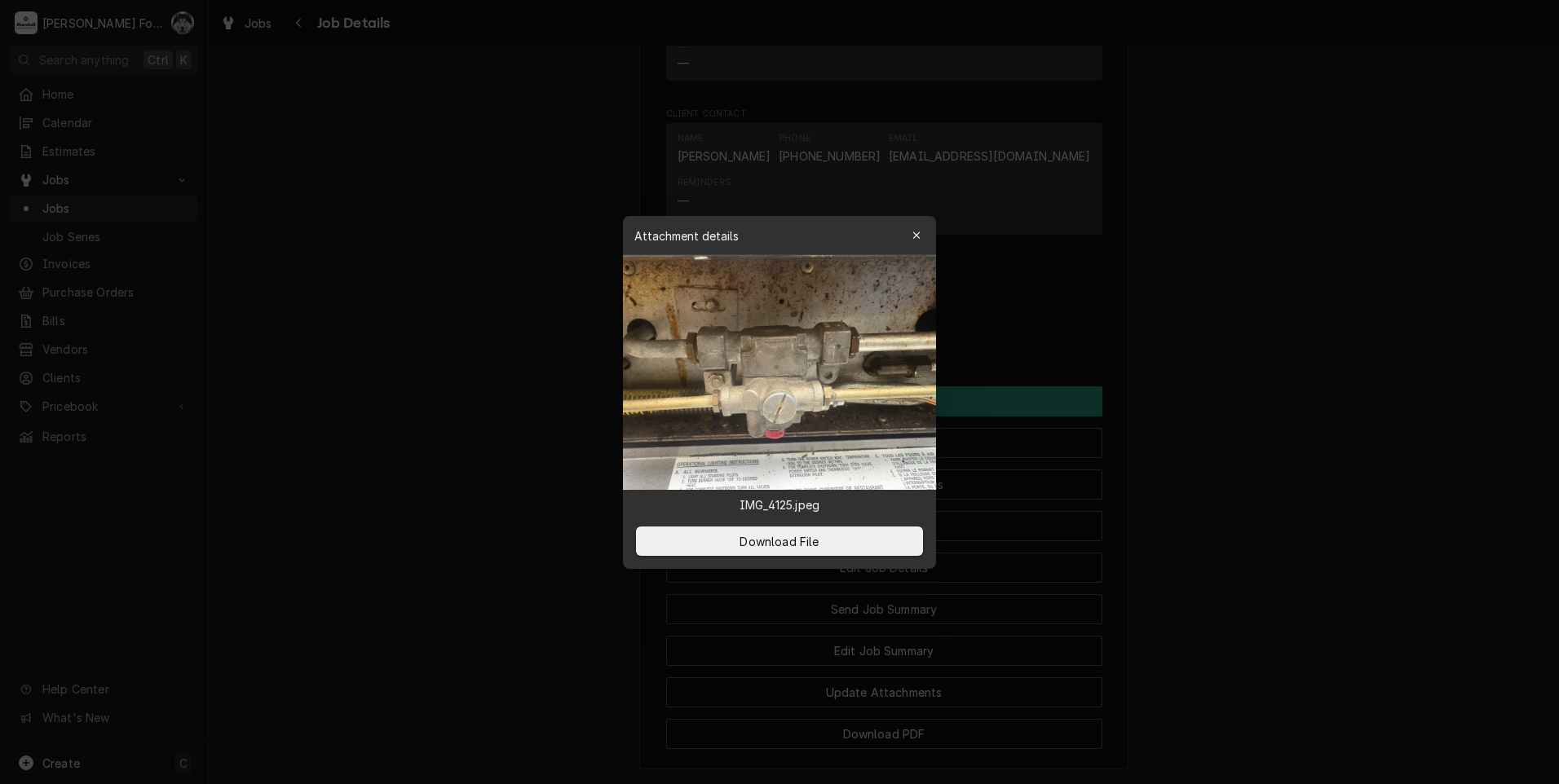
drag, startPoint x: 1387, startPoint y: 526, endPoint x: 1311, endPoint y: 508, distance: 78.1
click at [1376, 522] on div at bounding box center [780, 392] width 1559 height 784
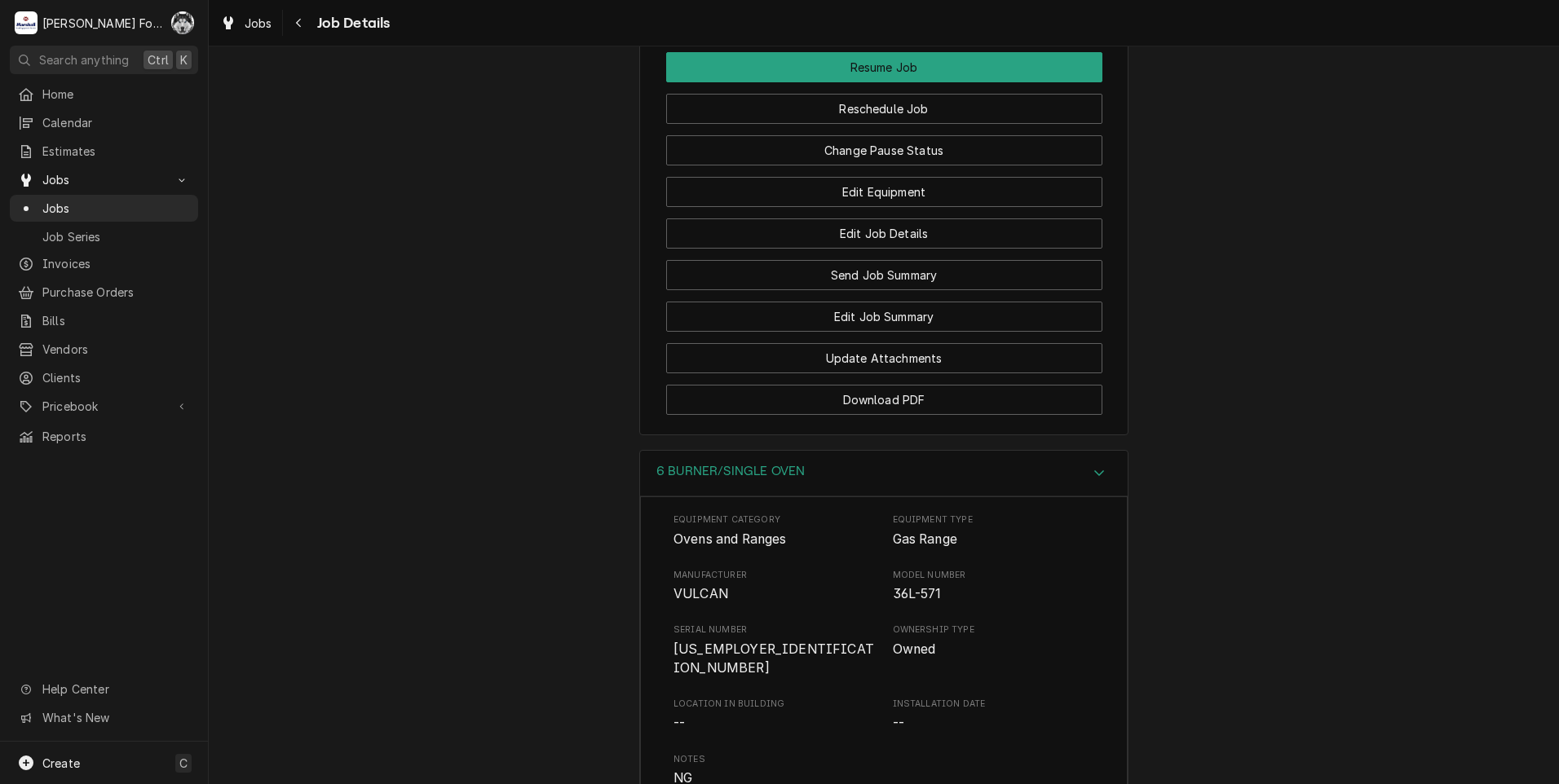
scroll to position [1775, 0]
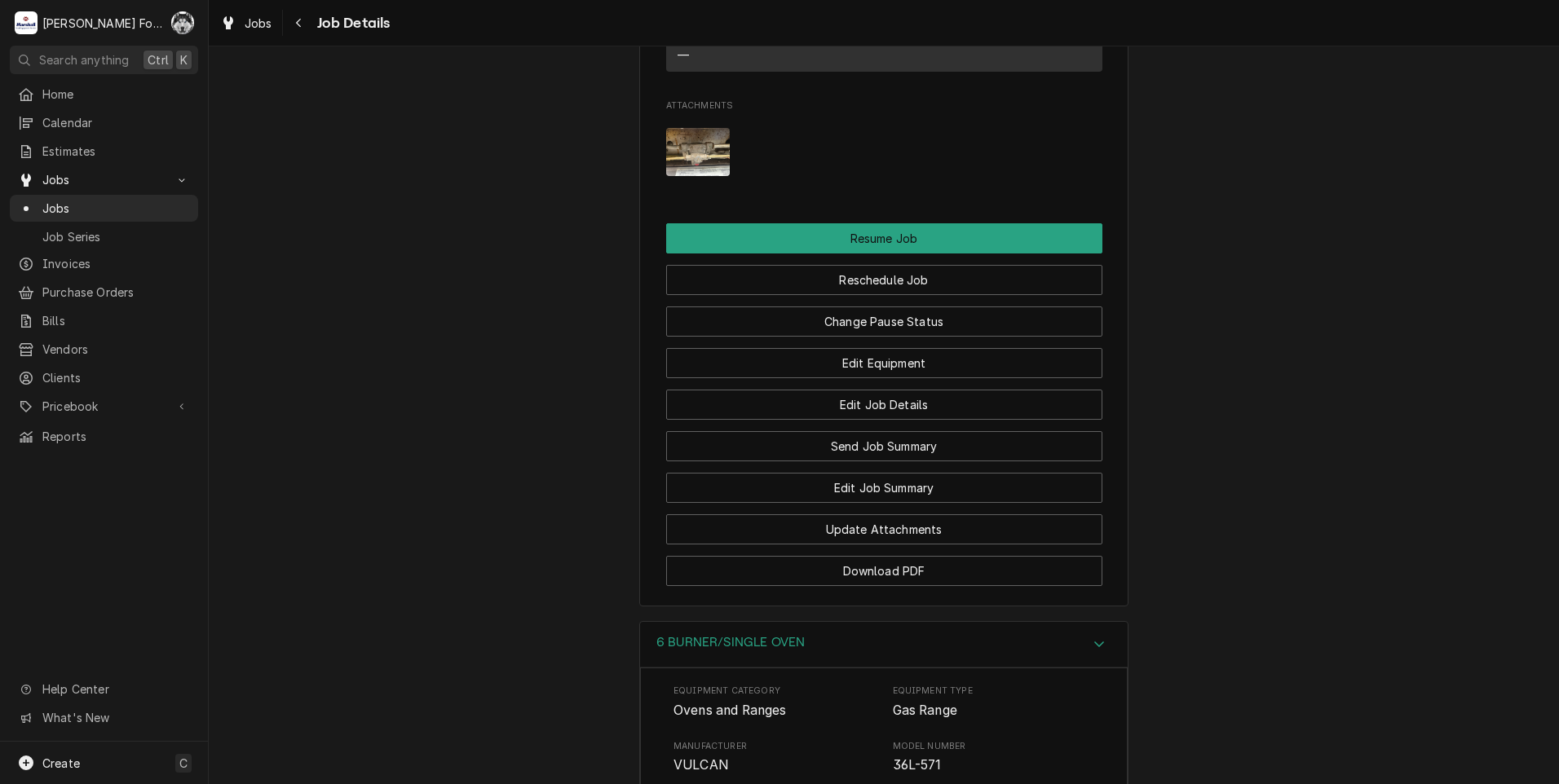
click at [704, 161] on img "Attachments" at bounding box center [698, 152] width 64 height 48
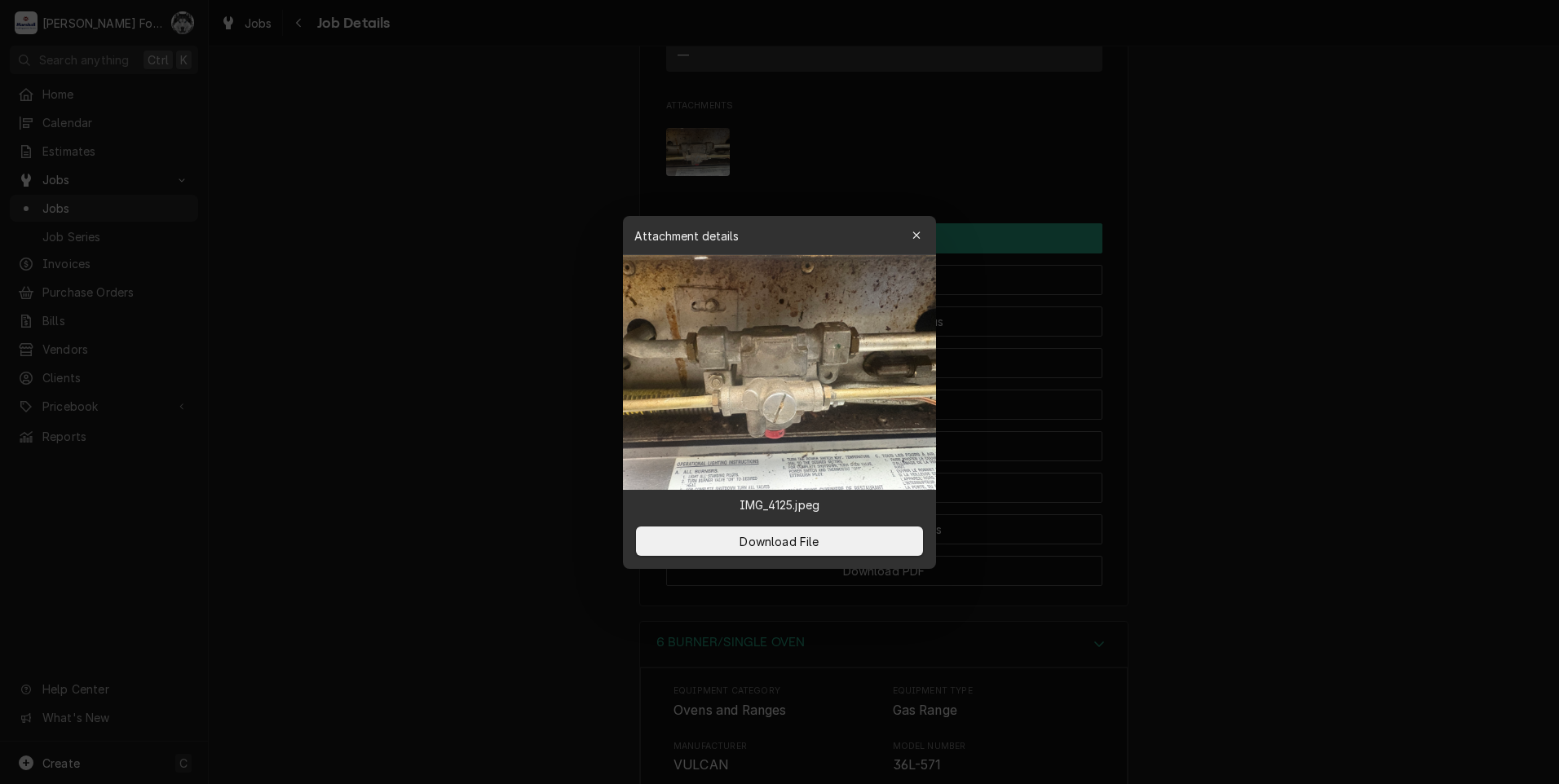
click at [1197, 598] on div at bounding box center [780, 392] width 1559 height 784
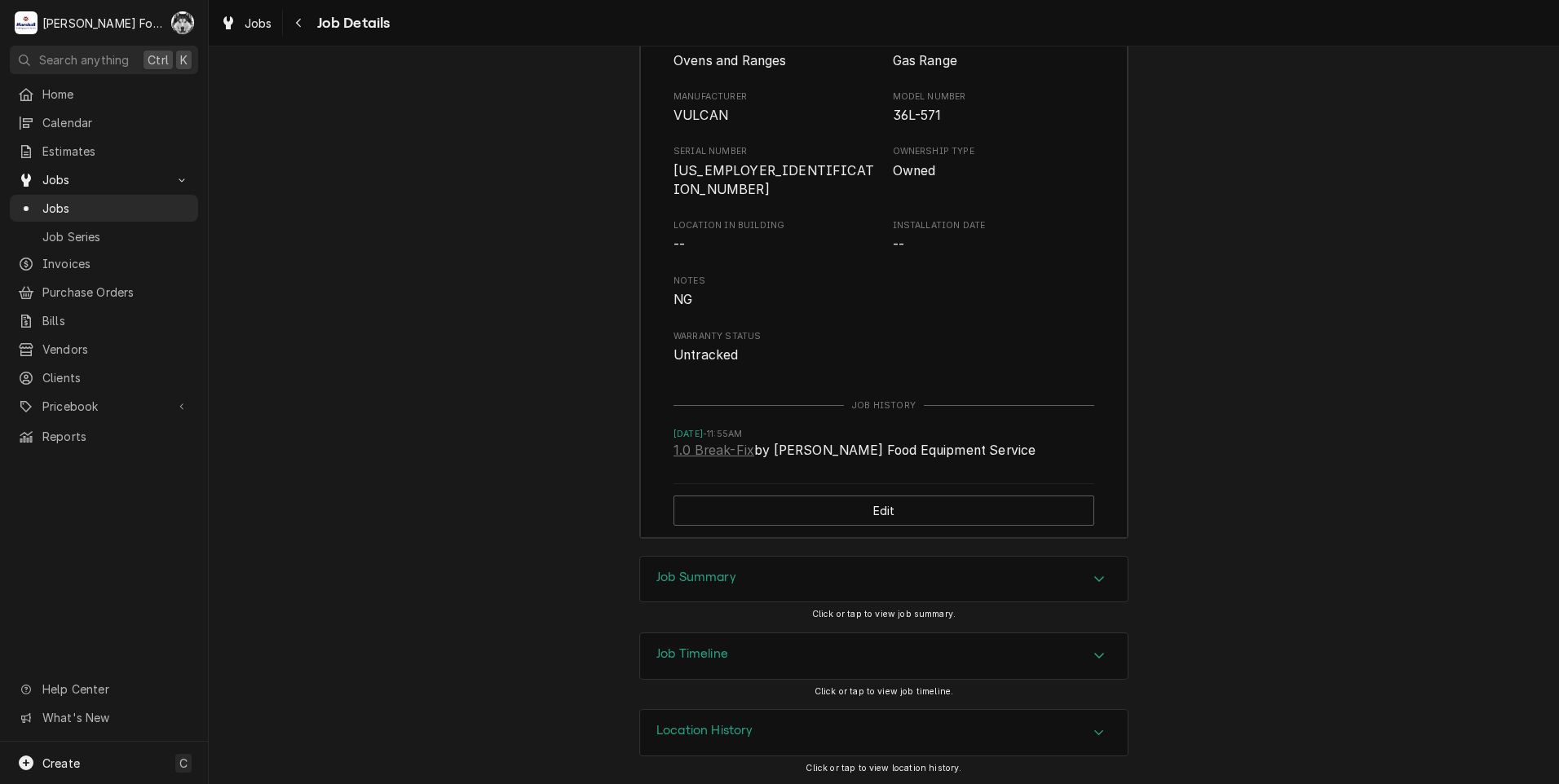
scroll to position [2427, 0]
drag, startPoint x: 803, startPoint y: 662, endPoint x: 827, endPoint y: 569, distance: 96.0
click at [827, 569] on div "Research Smithfield Fire Department Smithfield Fire Department / 607 Putnam Pik…" at bounding box center [883, 415] width 1350 height 737
click at [827, 569] on div "Job Summary" at bounding box center [884, 576] width 488 height 46
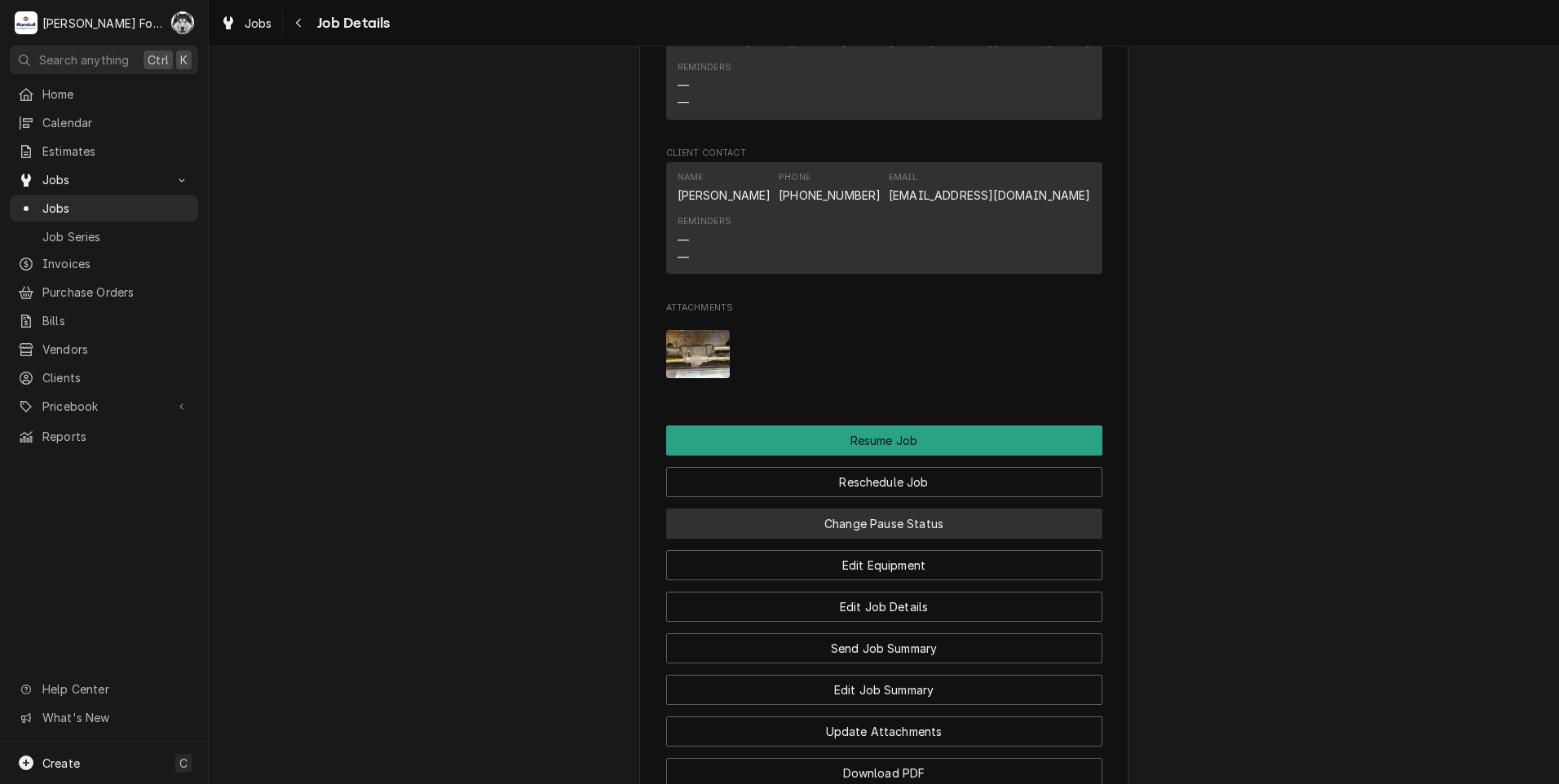
scroll to position [1571, 0]
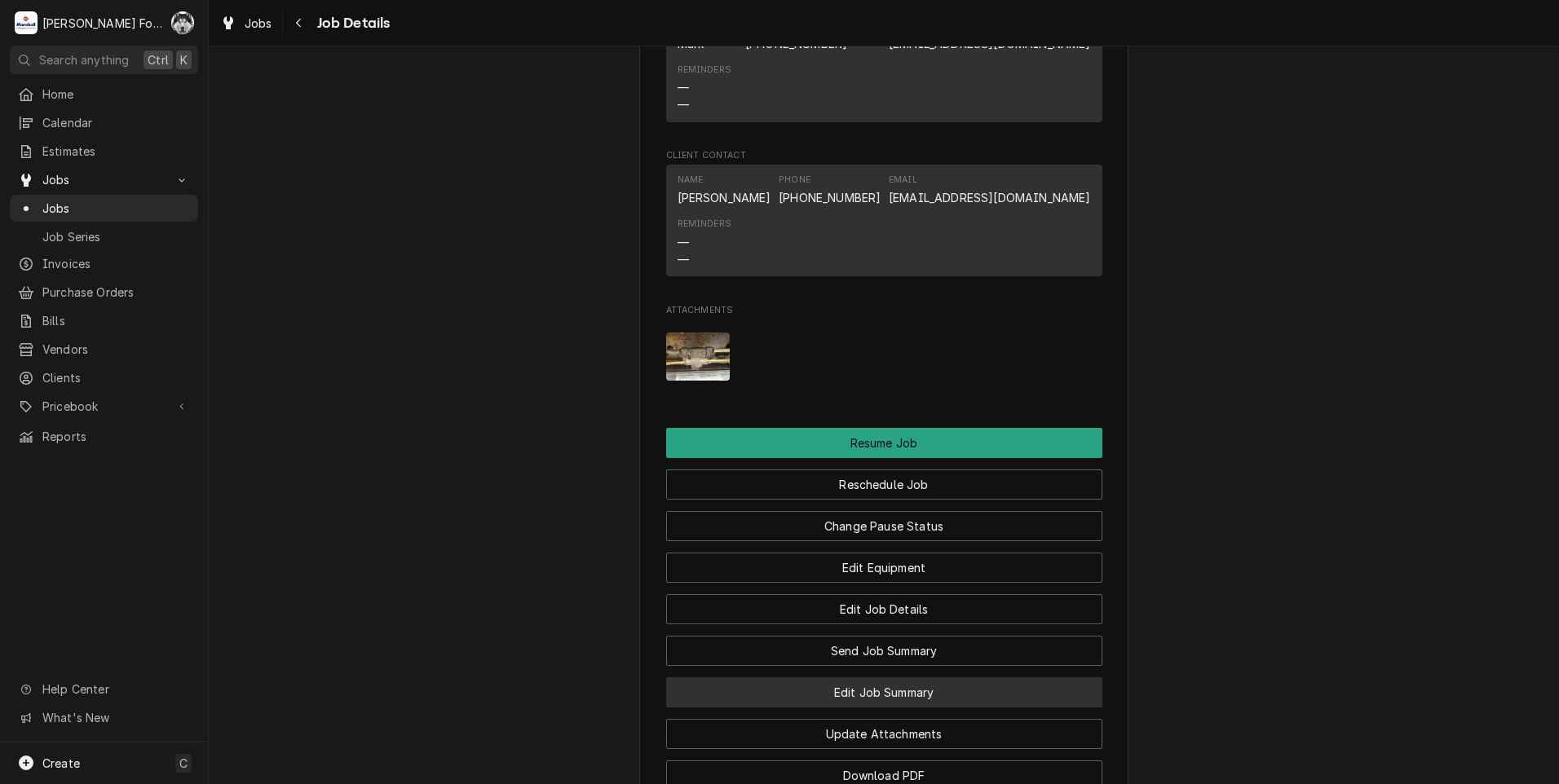
click at [868, 707] on button "Edit Job Summary" at bounding box center [883, 692] width 436 height 30
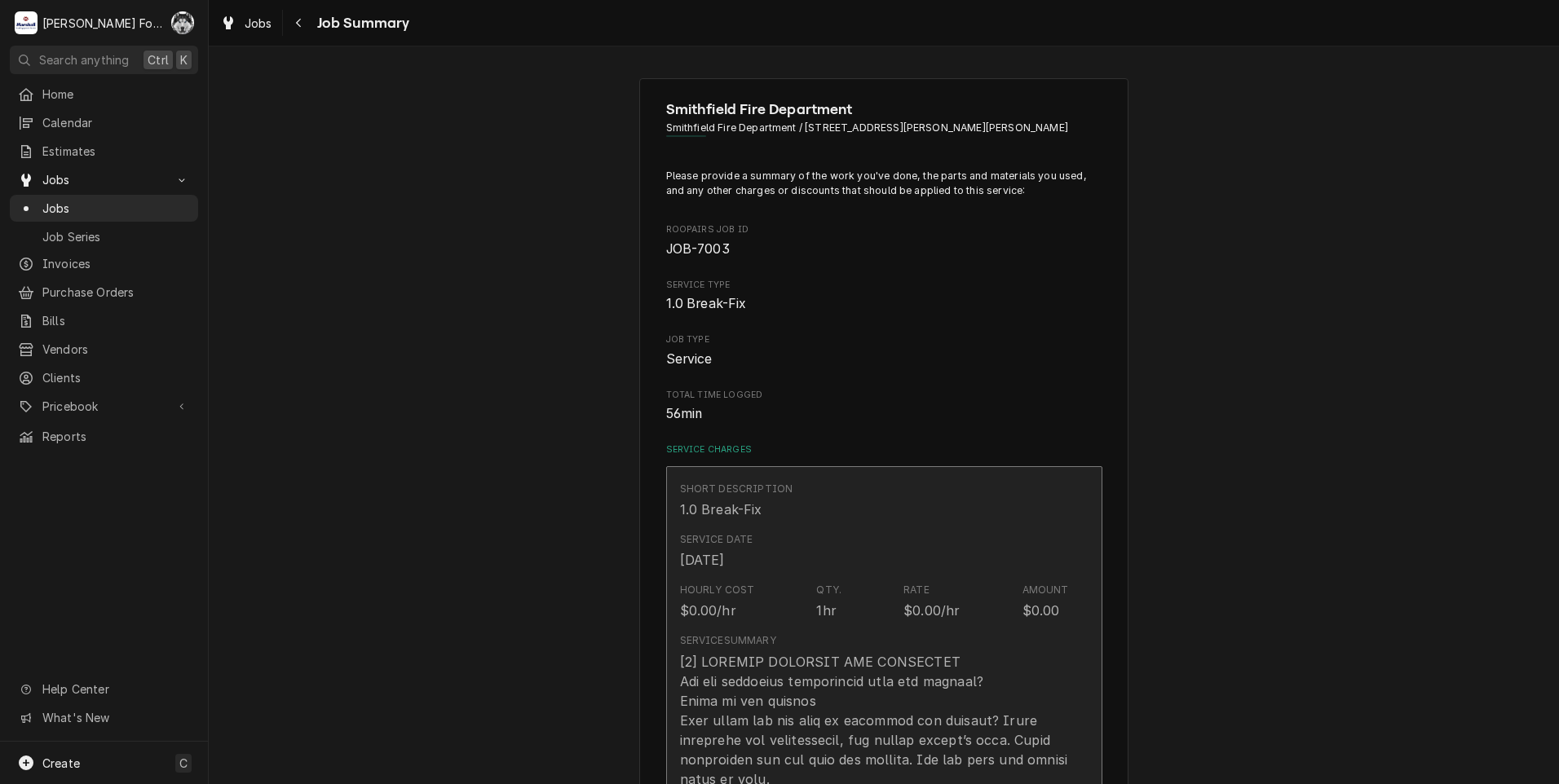
type textarea "x"
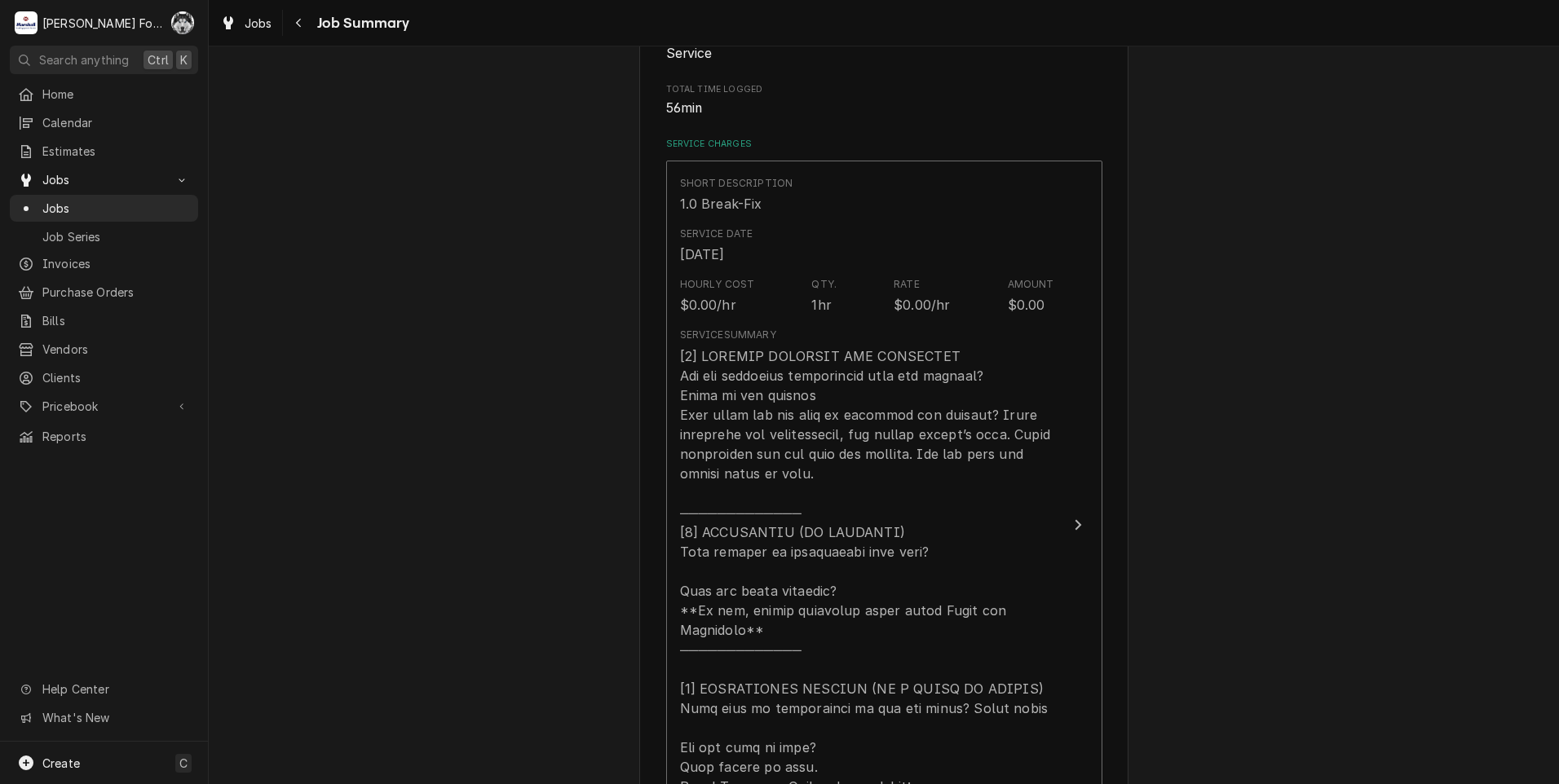
scroll to position [815, 0]
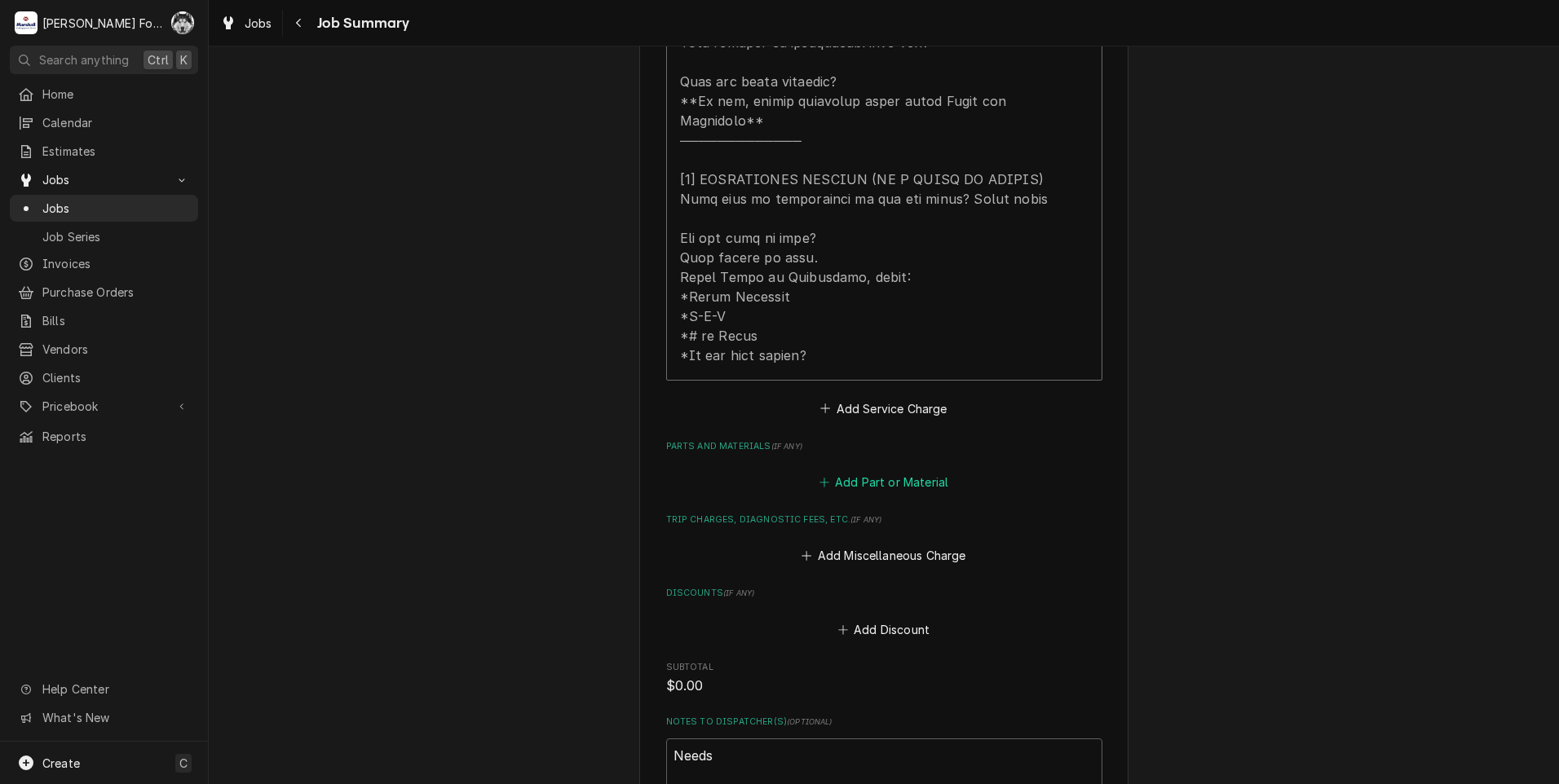
drag, startPoint x: 883, startPoint y: 431, endPoint x: 884, endPoint y: 460, distance: 29.0
click at [886, 440] on div "Parts and Materials ( if any ) Add Part or Material" at bounding box center [883, 466] width 436 height 53
click at [883, 471] on button "Add Part or Material" at bounding box center [883, 482] width 134 height 22
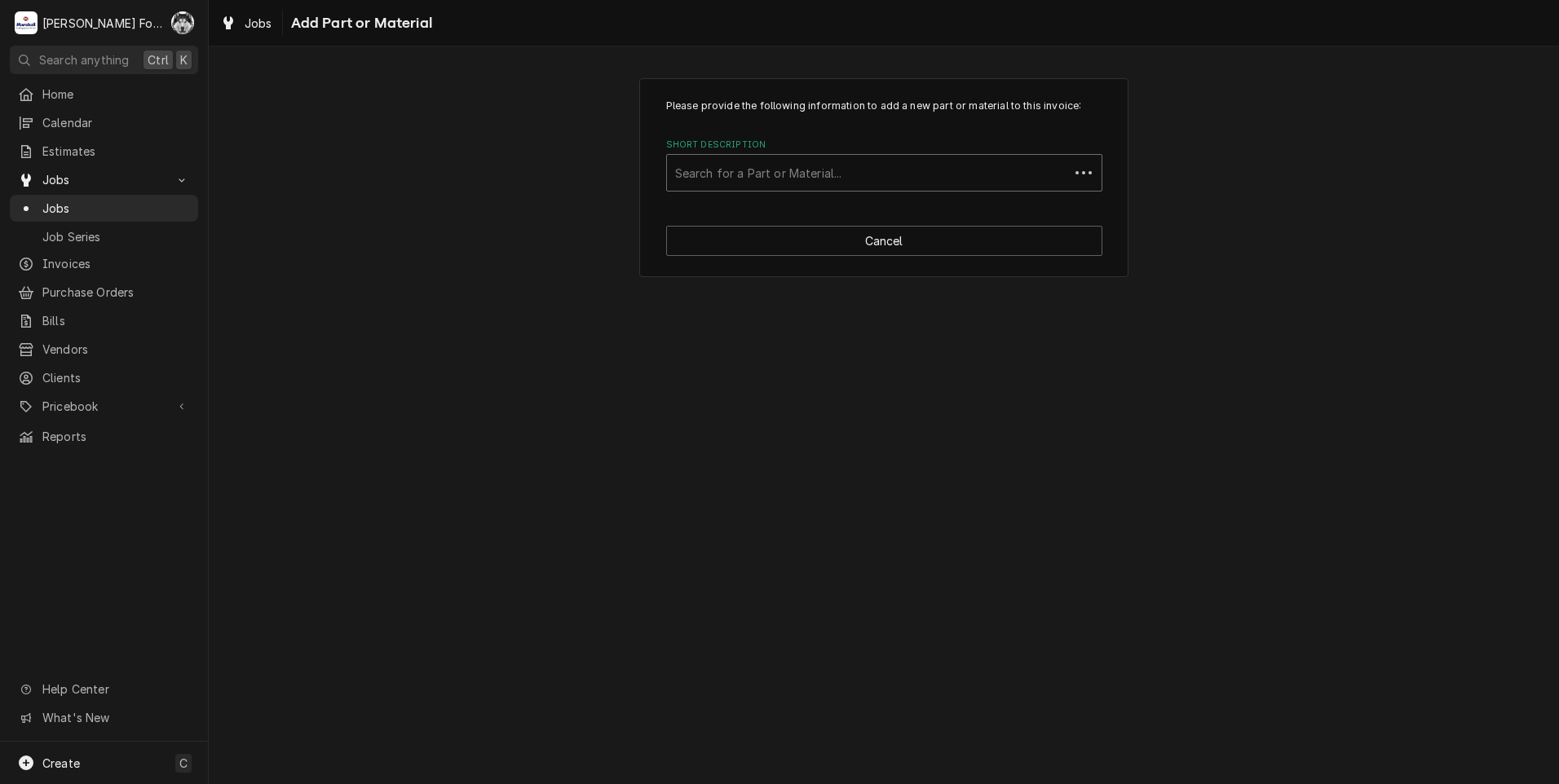
click at [896, 169] on div "Short Description" at bounding box center [868, 173] width 386 height 29
type input "[PHONE_NUMBER]"
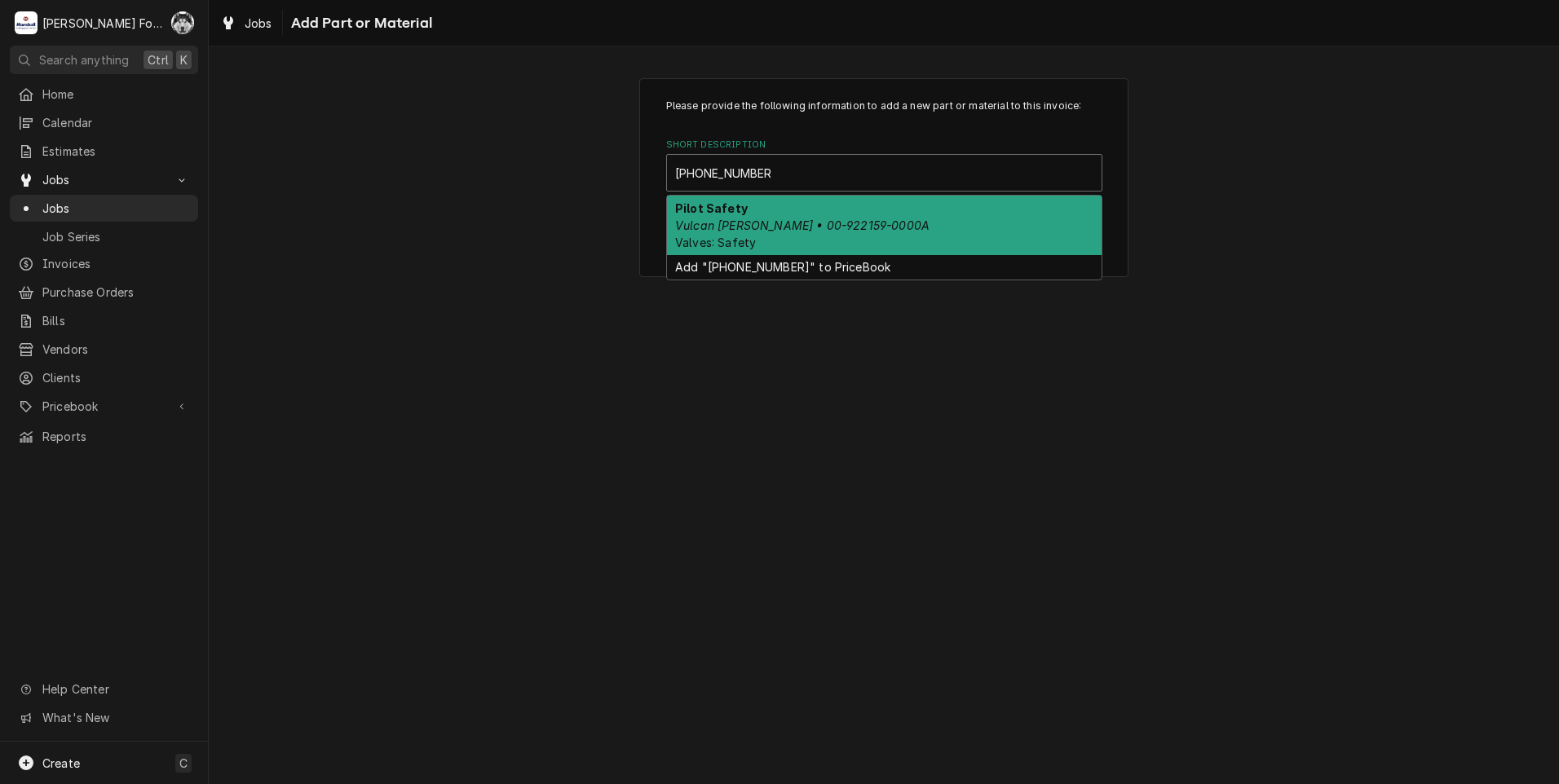
click at [892, 214] on div "Pilot Safety Vulcan Hart • 00-922159-0000A Valves: Safety" at bounding box center [883, 224] width 434 height 59
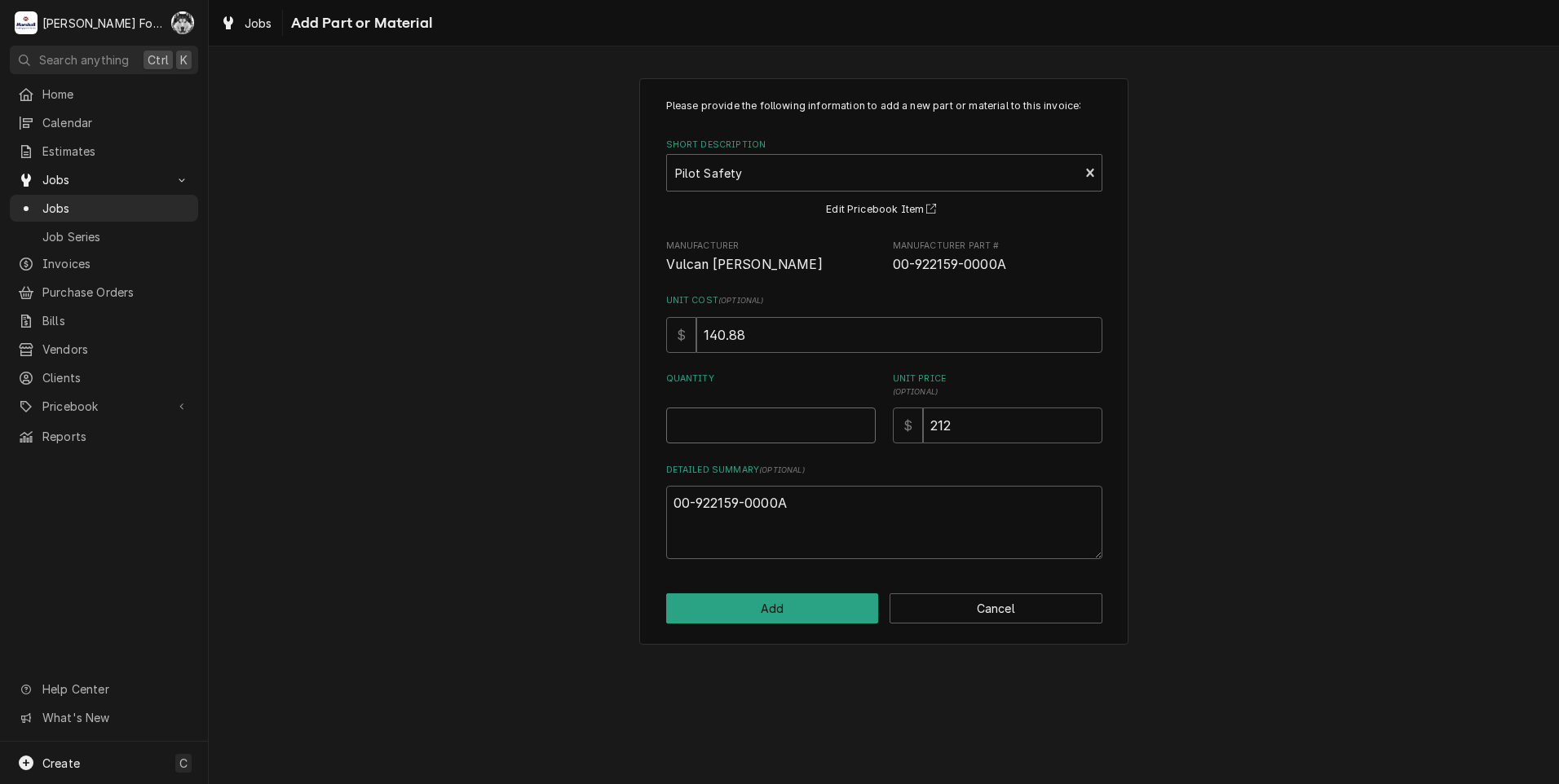
type textarea "x"
type input "0.5"
click at [859, 421] on input "0.5" at bounding box center [771, 425] width 210 height 36
type textarea "x"
type input "1"
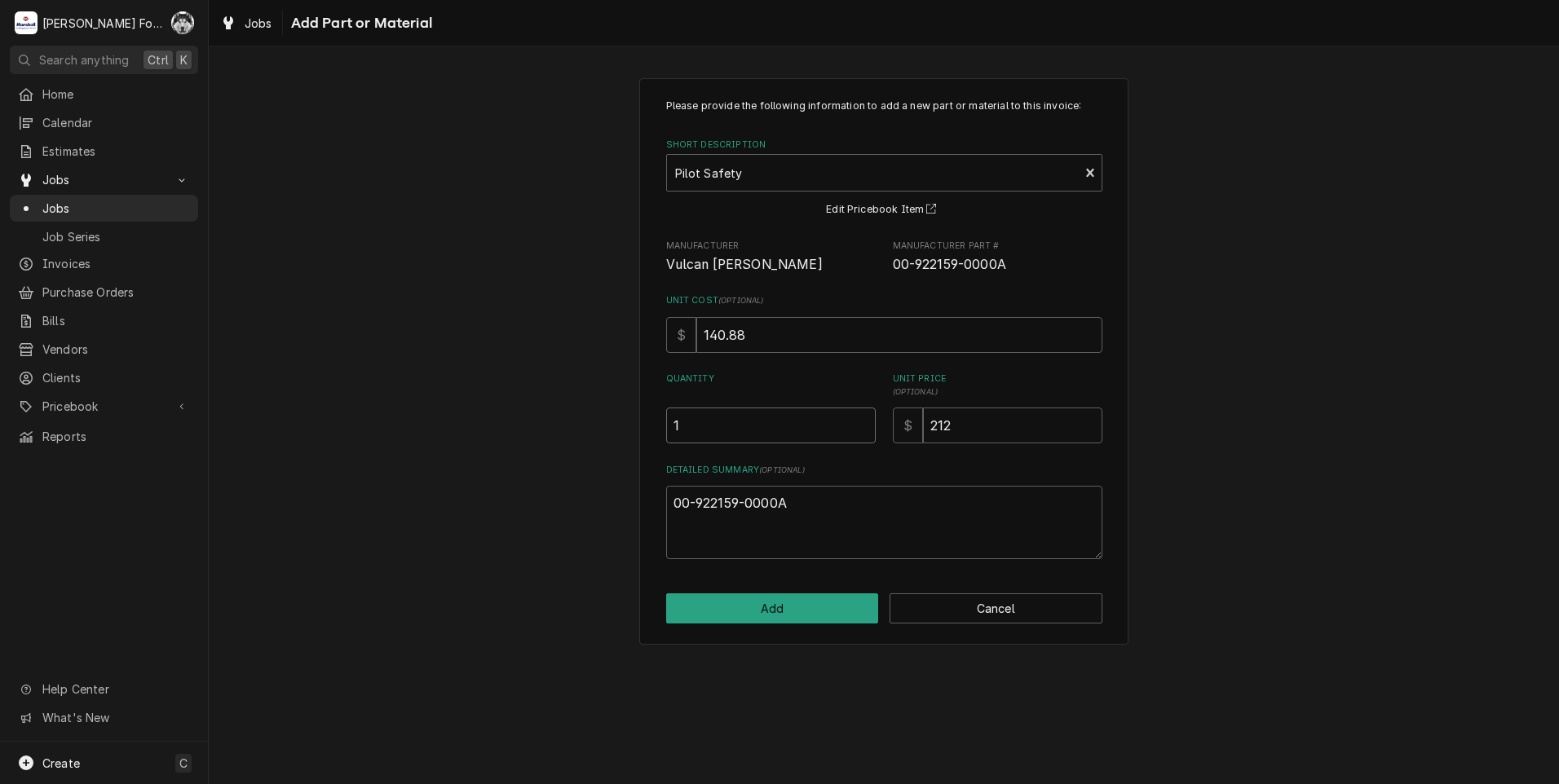
click at [859, 421] on input "1" at bounding box center [771, 425] width 210 height 36
drag, startPoint x: 811, startPoint y: 483, endPoint x: 777, endPoint y: 517, distance: 48.1
click at [777, 517] on div "Detailed Summary ( optional ) 00-922159-0000A" at bounding box center [883, 511] width 436 height 95
drag, startPoint x: 800, startPoint y: 502, endPoint x: 502, endPoint y: 540, distance: 300.4
click at [502, 540] on div "Please provide the following information to add a new part or material to this …" at bounding box center [883, 360] width 1350 height 595
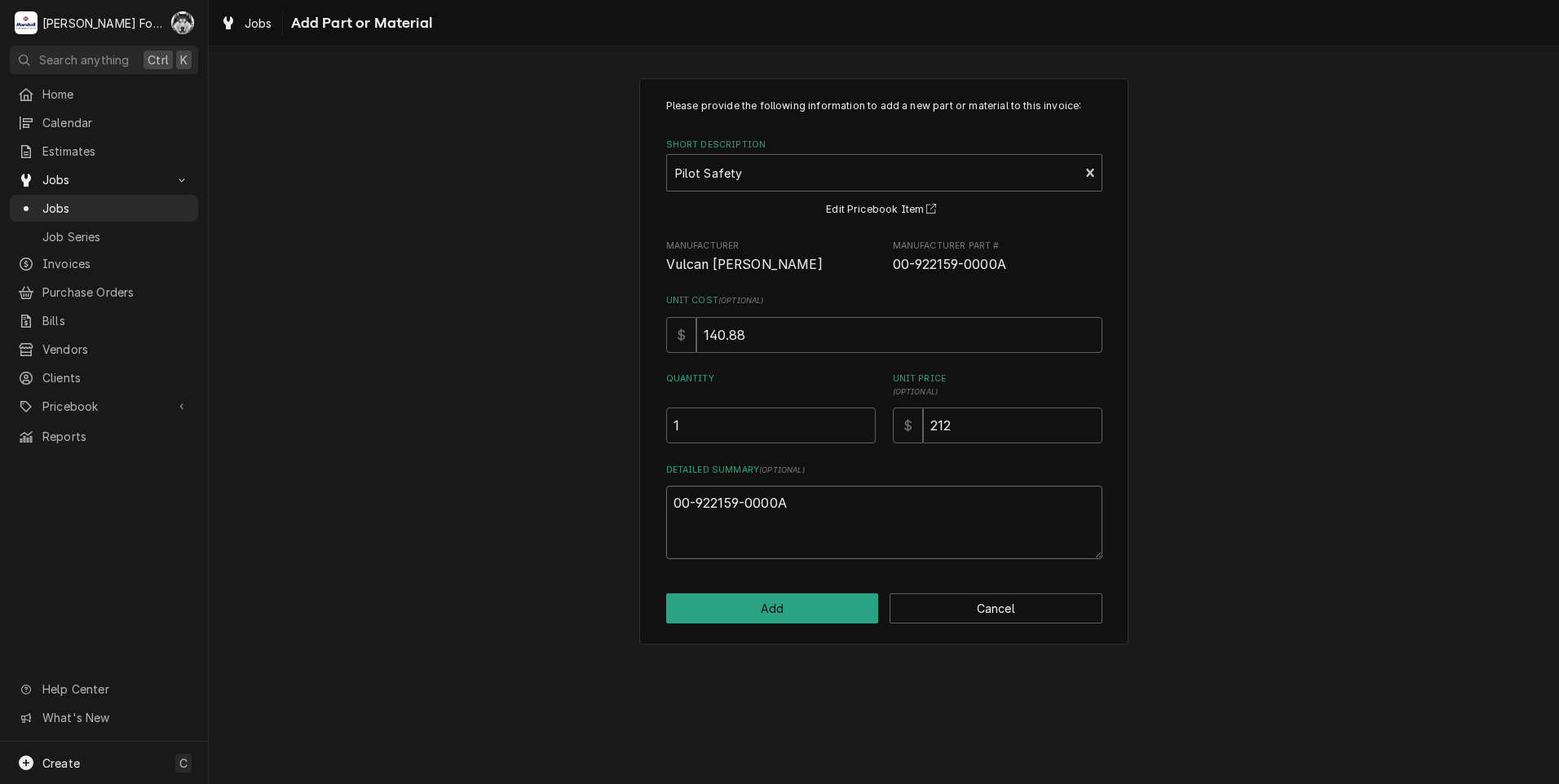
type textarea "x"
drag, startPoint x: 995, startPoint y: 433, endPoint x: 848, endPoint y: 455, distance: 148.6
click at [850, 454] on div "Please provide the following information to add a new part or material to this …" at bounding box center [883, 329] width 436 height 460
type textarea "x"
type input "2"
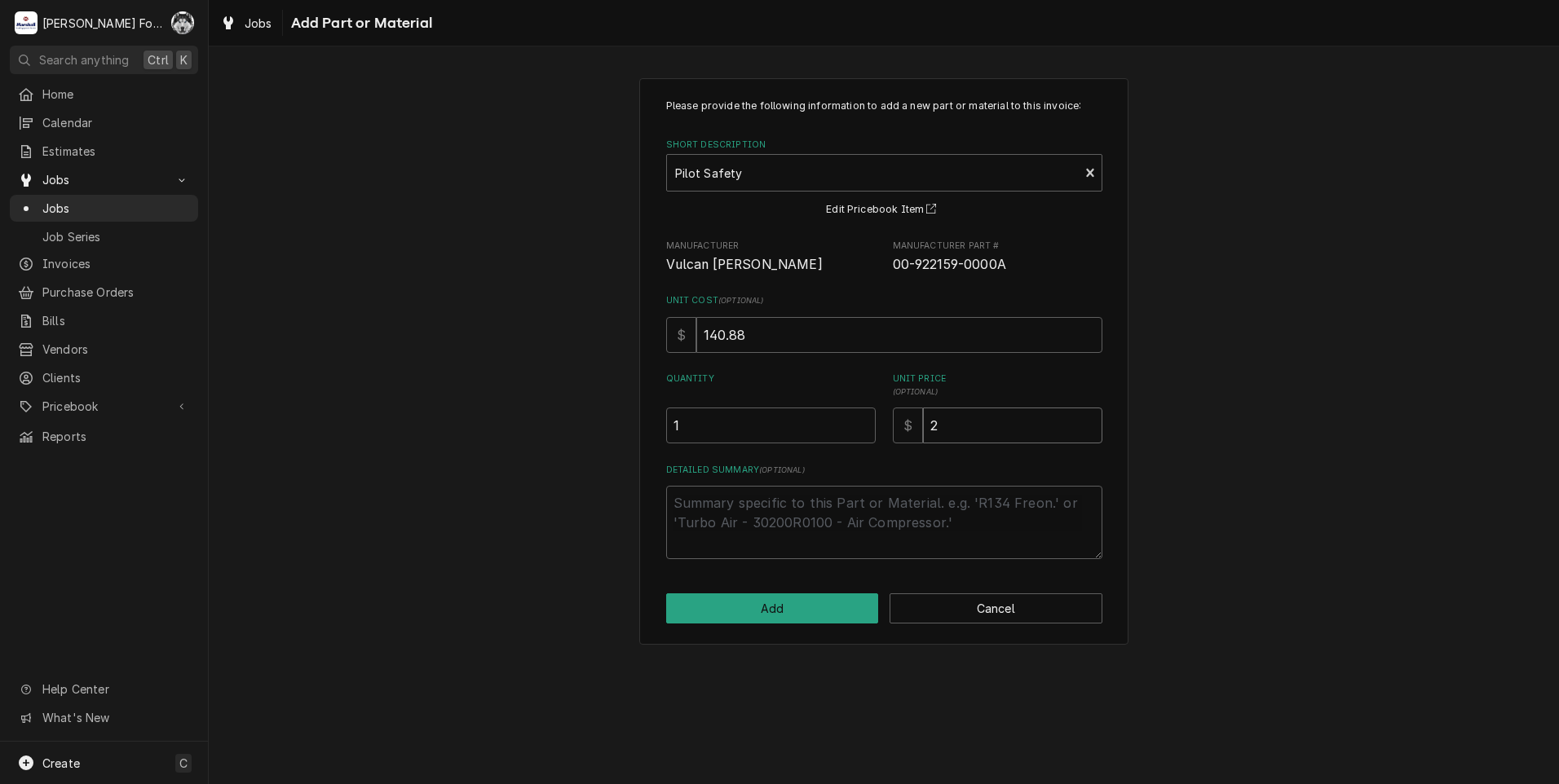
type textarea "x"
type input "21"
type textarea "x"
type input "219"
click at [804, 609] on button "Add" at bounding box center [772, 608] width 213 height 30
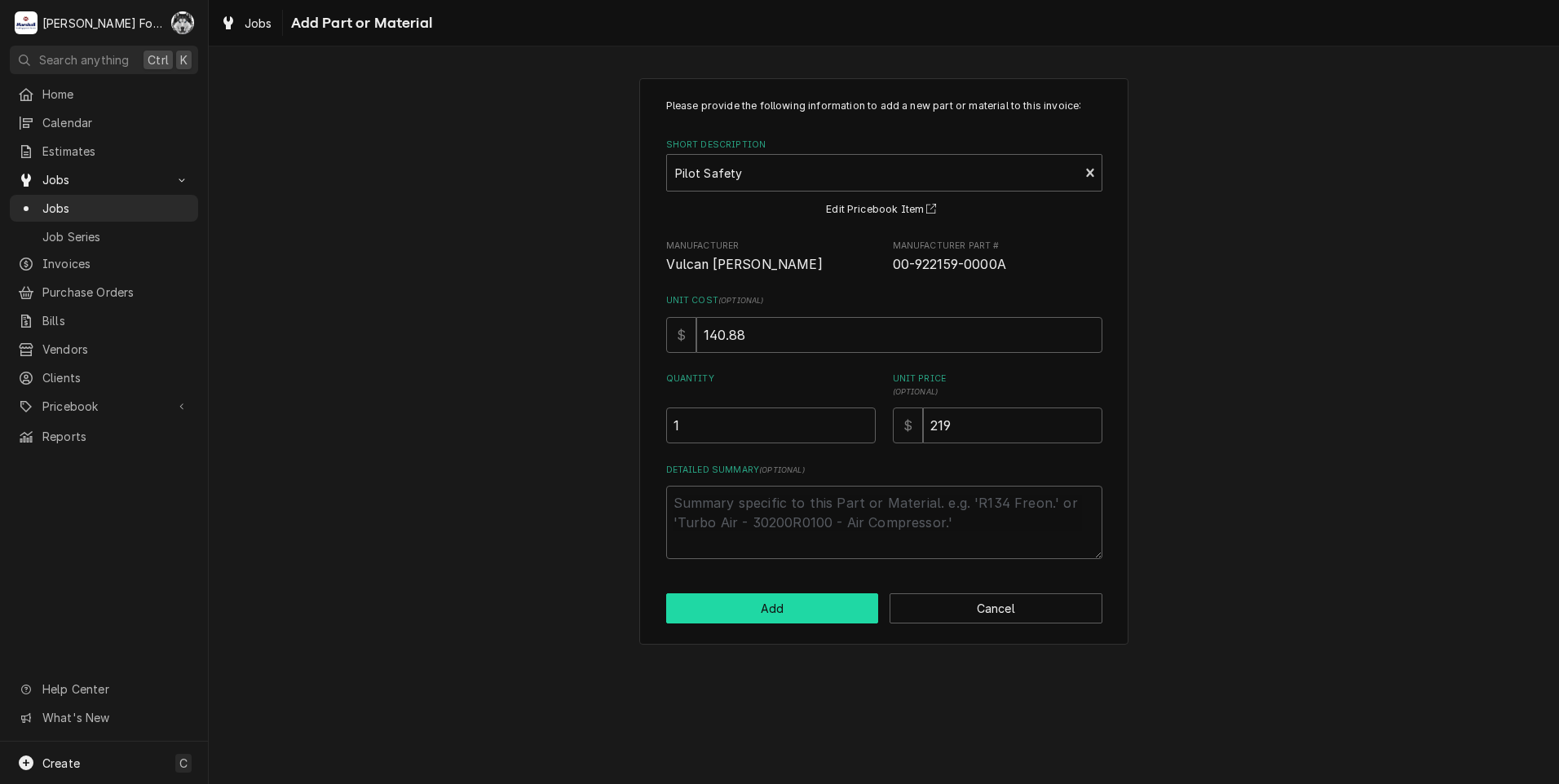
type textarea "x"
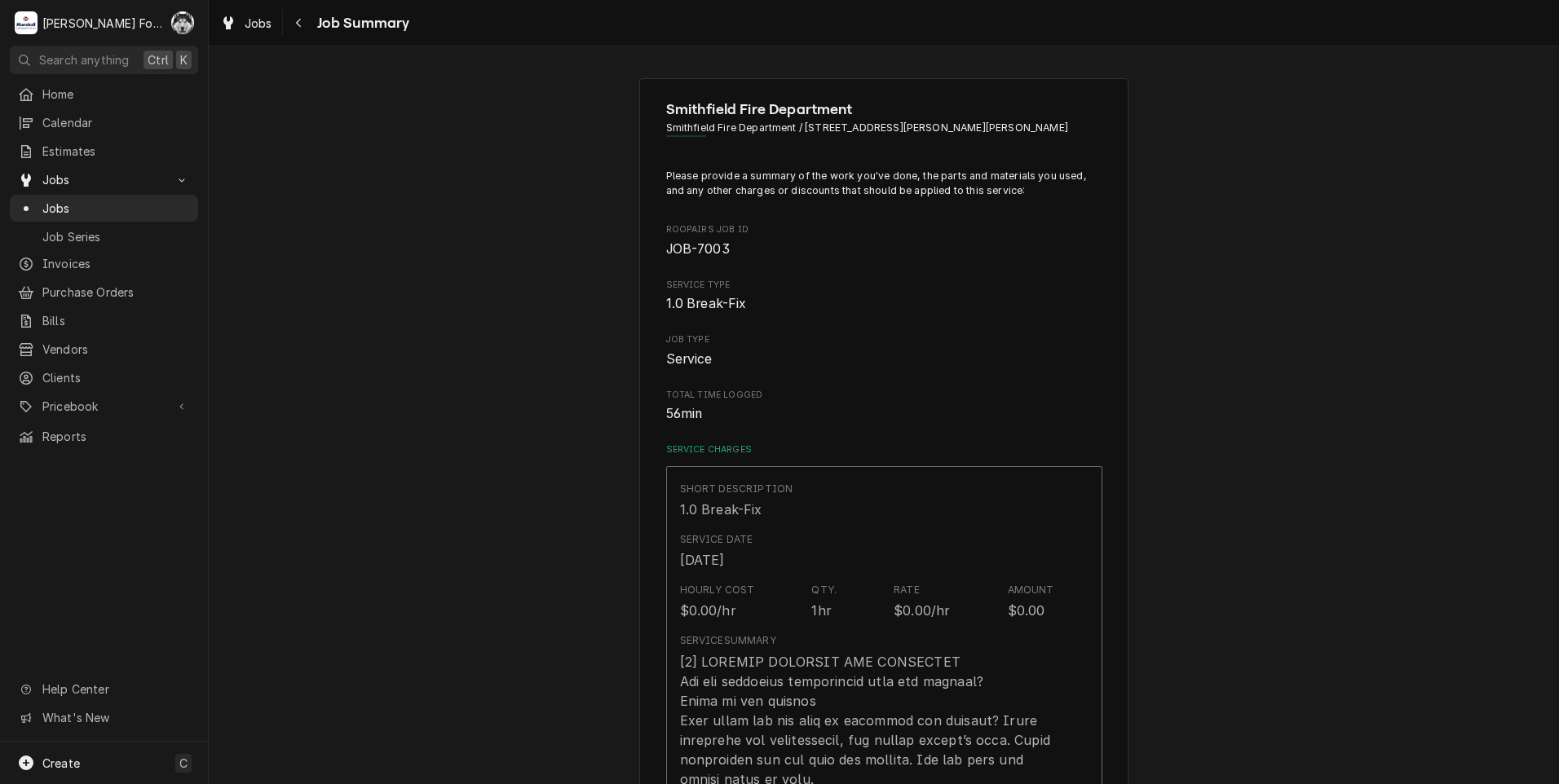
scroll to position [815, 0]
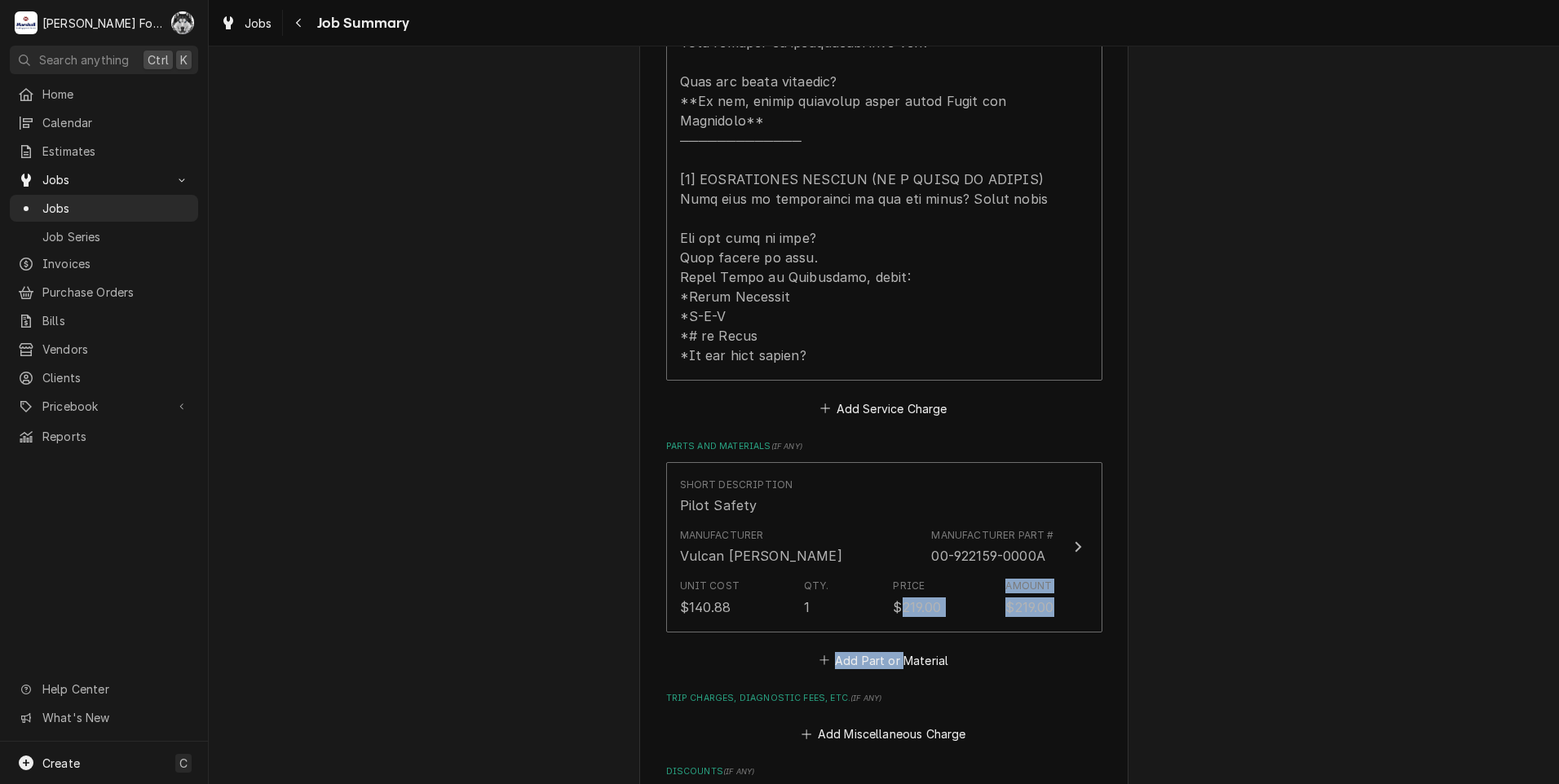
click at [895, 629] on div "Short Description Pilot Safety Manufacturer Vulcan Hart Manufacturer Part # 00-…" at bounding box center [883, 567] width 436 height 210
click at [895, 649] on button "Add Part or Material" at bounding box center [883, 660] width 134 height 22
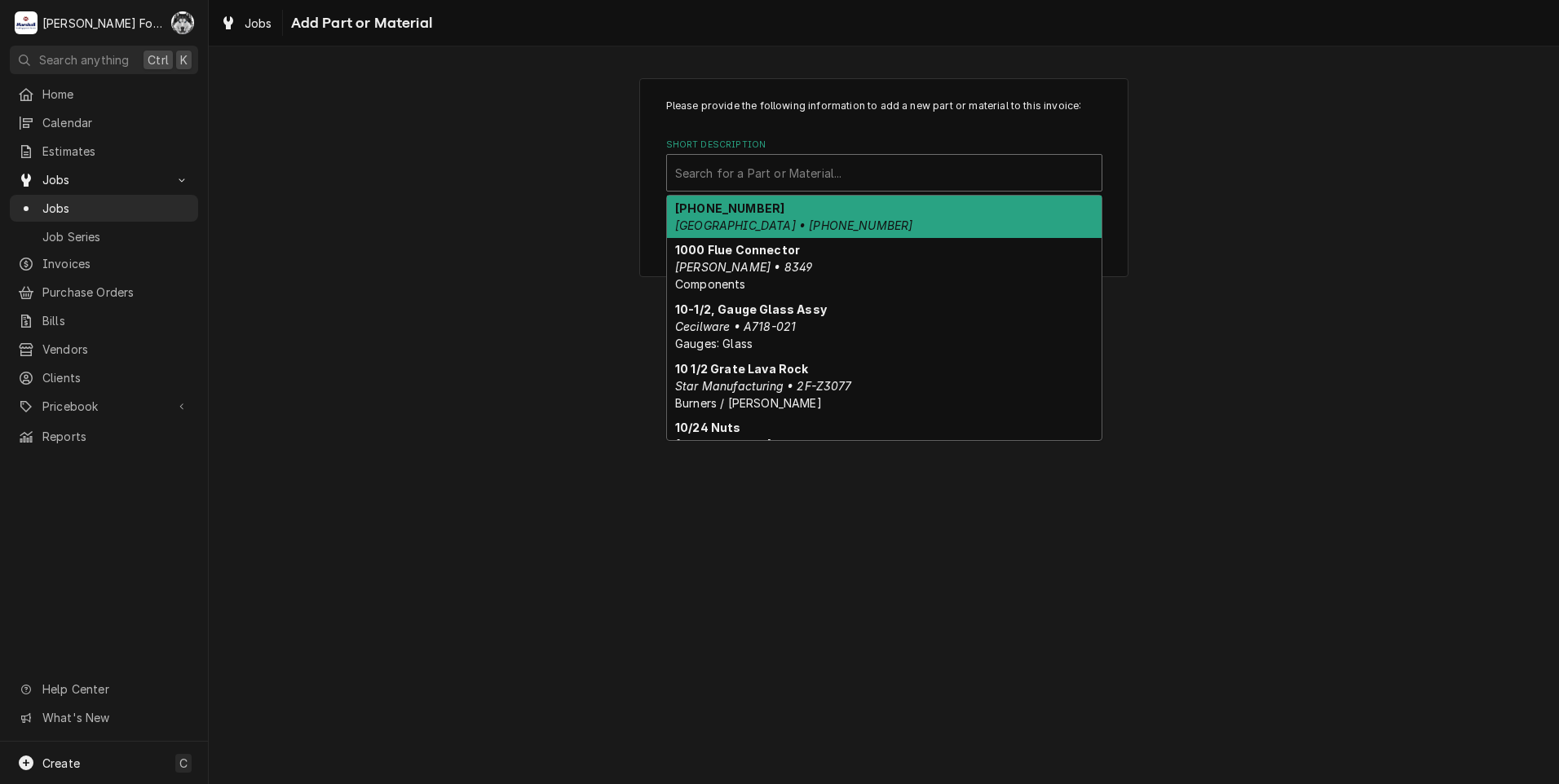
click at [879, 169] on div "Short Description" at bounding box center [884, 173] width 418 height 29
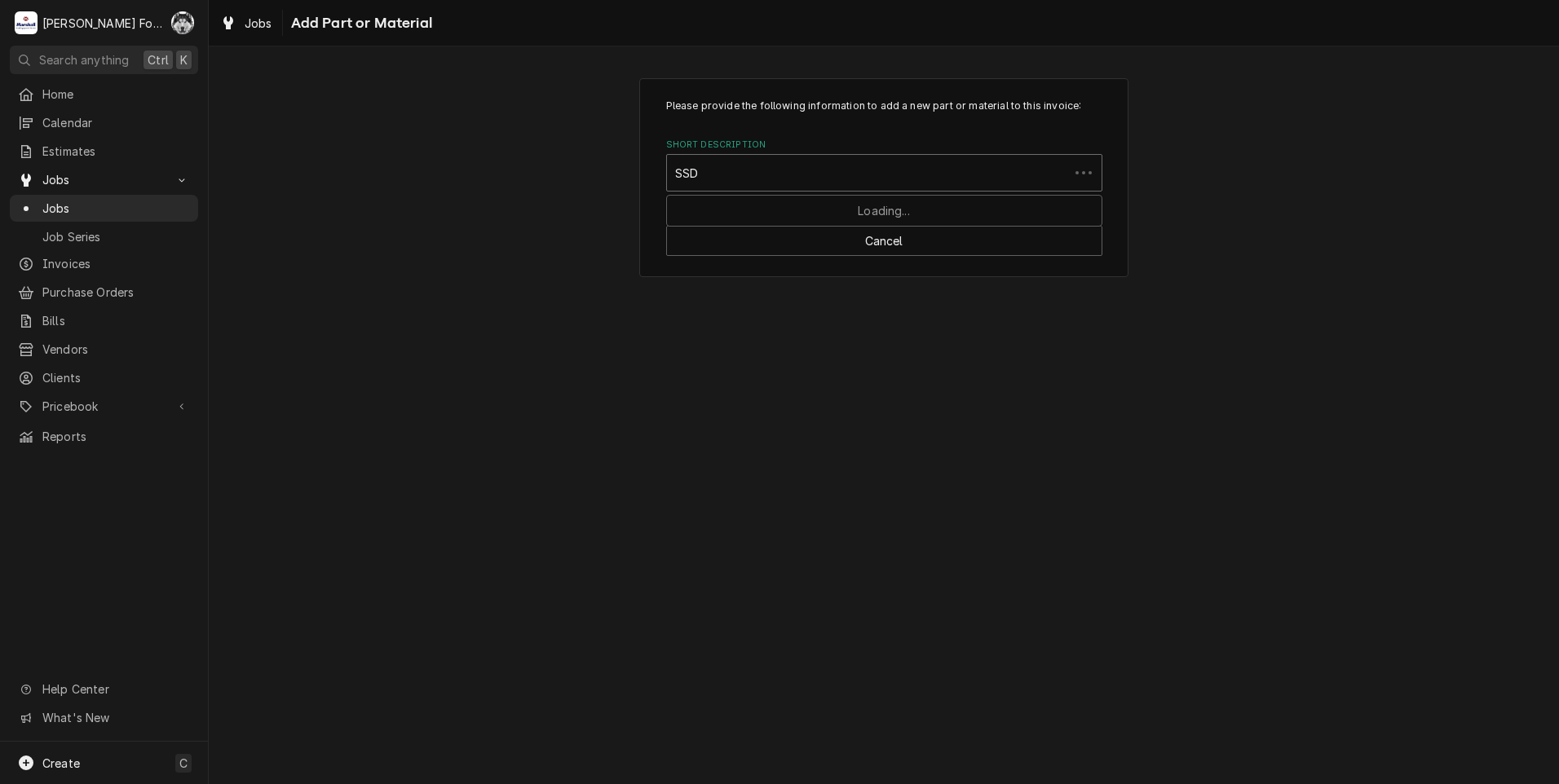
type input "SSDT"
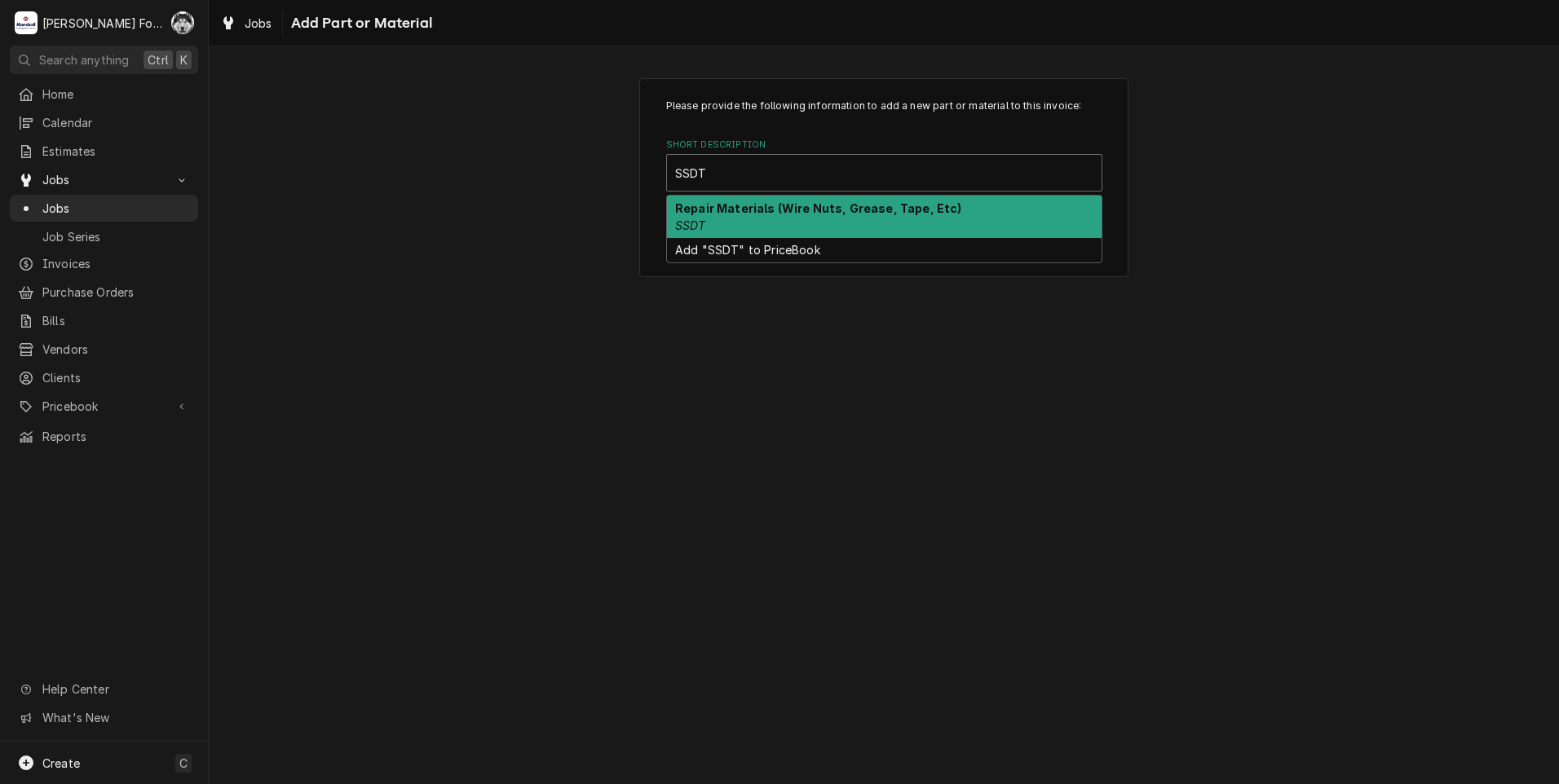
drag, startPoint x: 848, startPoint y: 215, endPoint x: 843, endPoint y: 277, distance: 62.2
click at [847, 215] on div "Repair Materials (Wire Nuts, Grease, Tape, Etc) SSDT" at bounding box center [883, 217] width 434 height 43
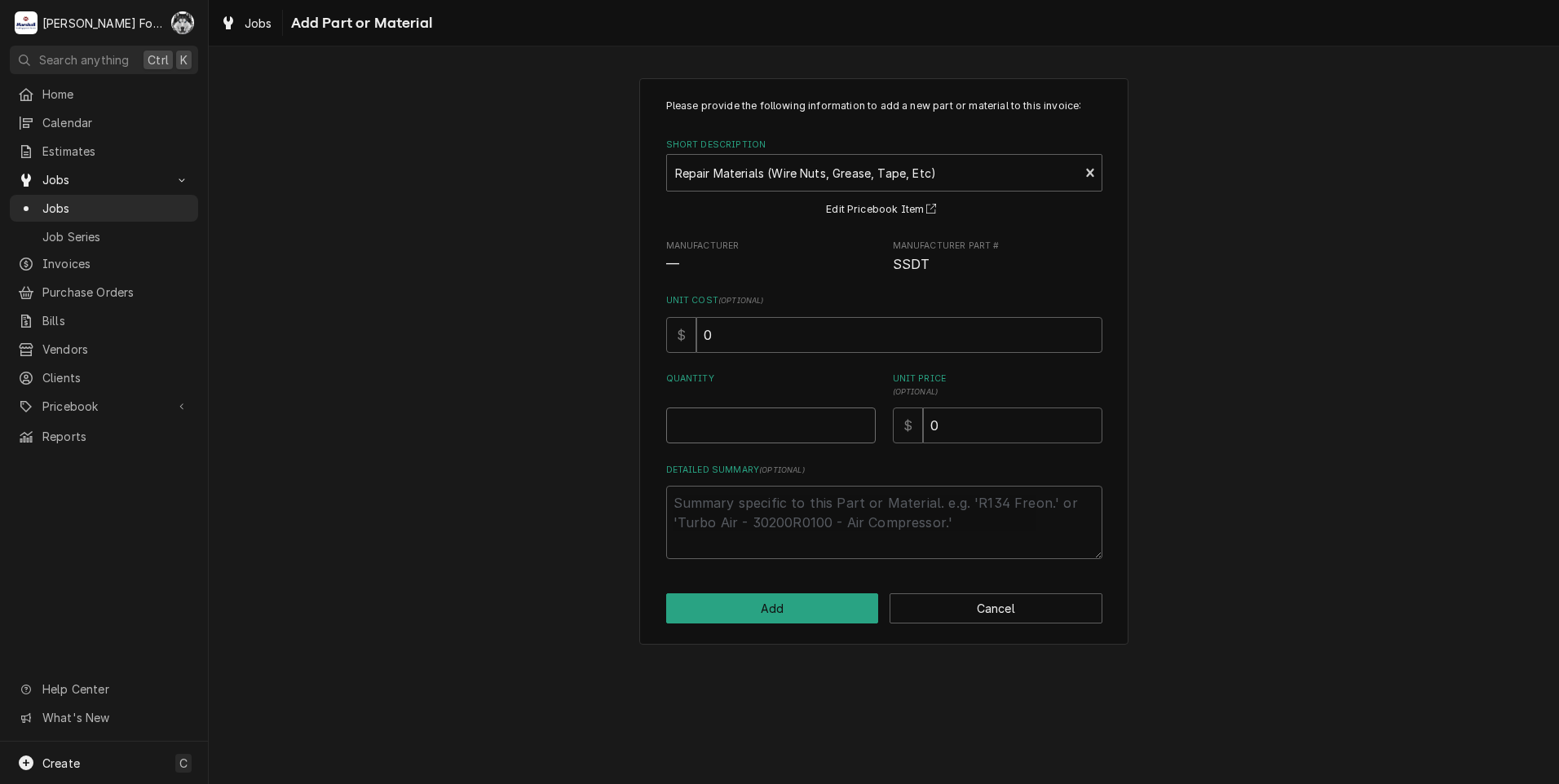
type textarea "x"
type input "0.5"
click at [857, 420] on input "0.5" at bounding box center [771, 425] width 210 height 36
type textarea "x"
type input "1"
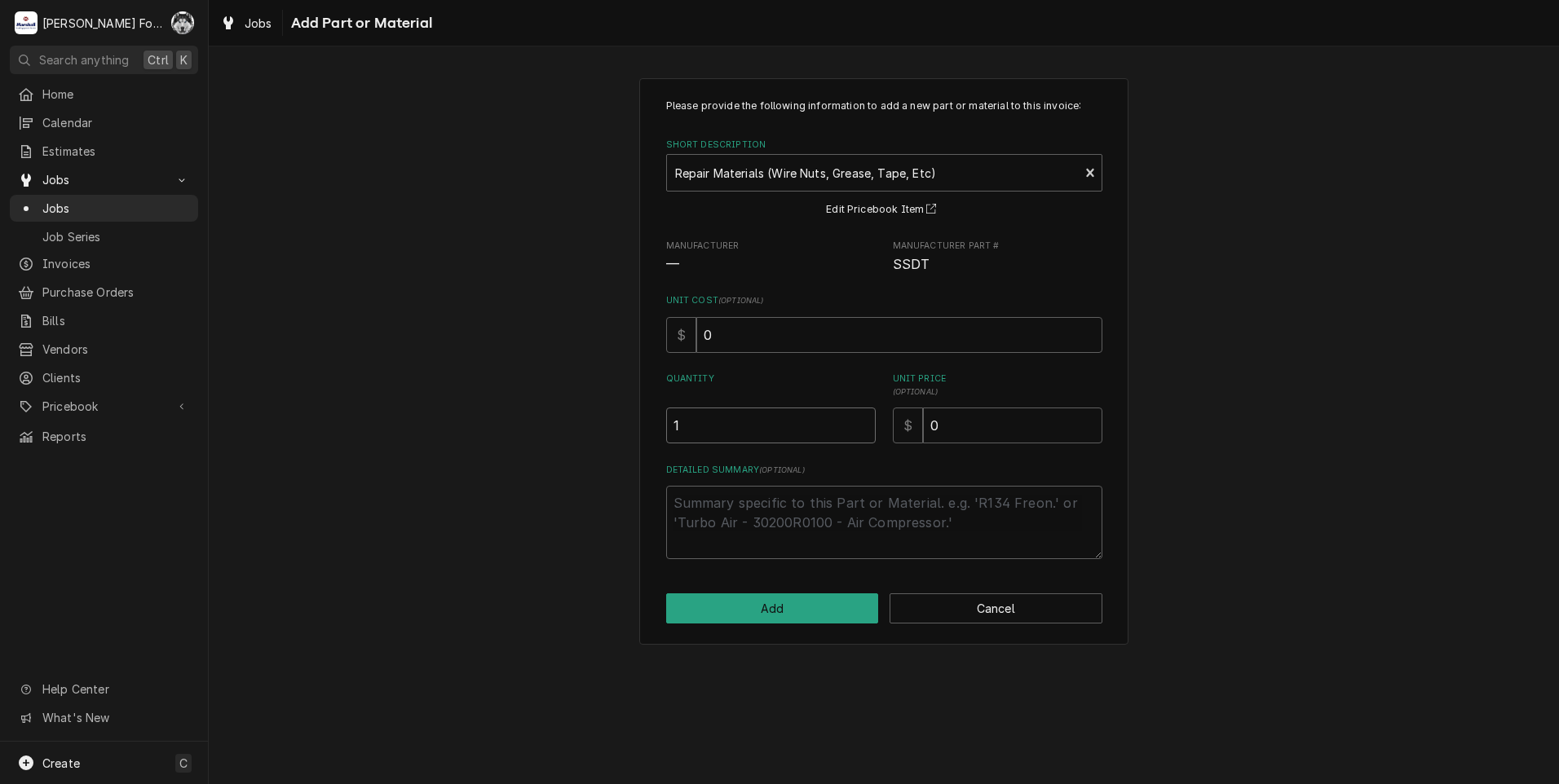
click at [857, 420] on input "1" at bounding box center [771, 425] width 210 height 36
drag, startPoint x: 987, startPoint y: 435, endPoint x: 759, endPoint y: 443, distance: 228.1
click at [759, 443] on div "Quantity 1 Unit Price ( optional ) $ 0" at bounding box center [883, 407] width 436 height 71
type textarea "x"
type input "6"
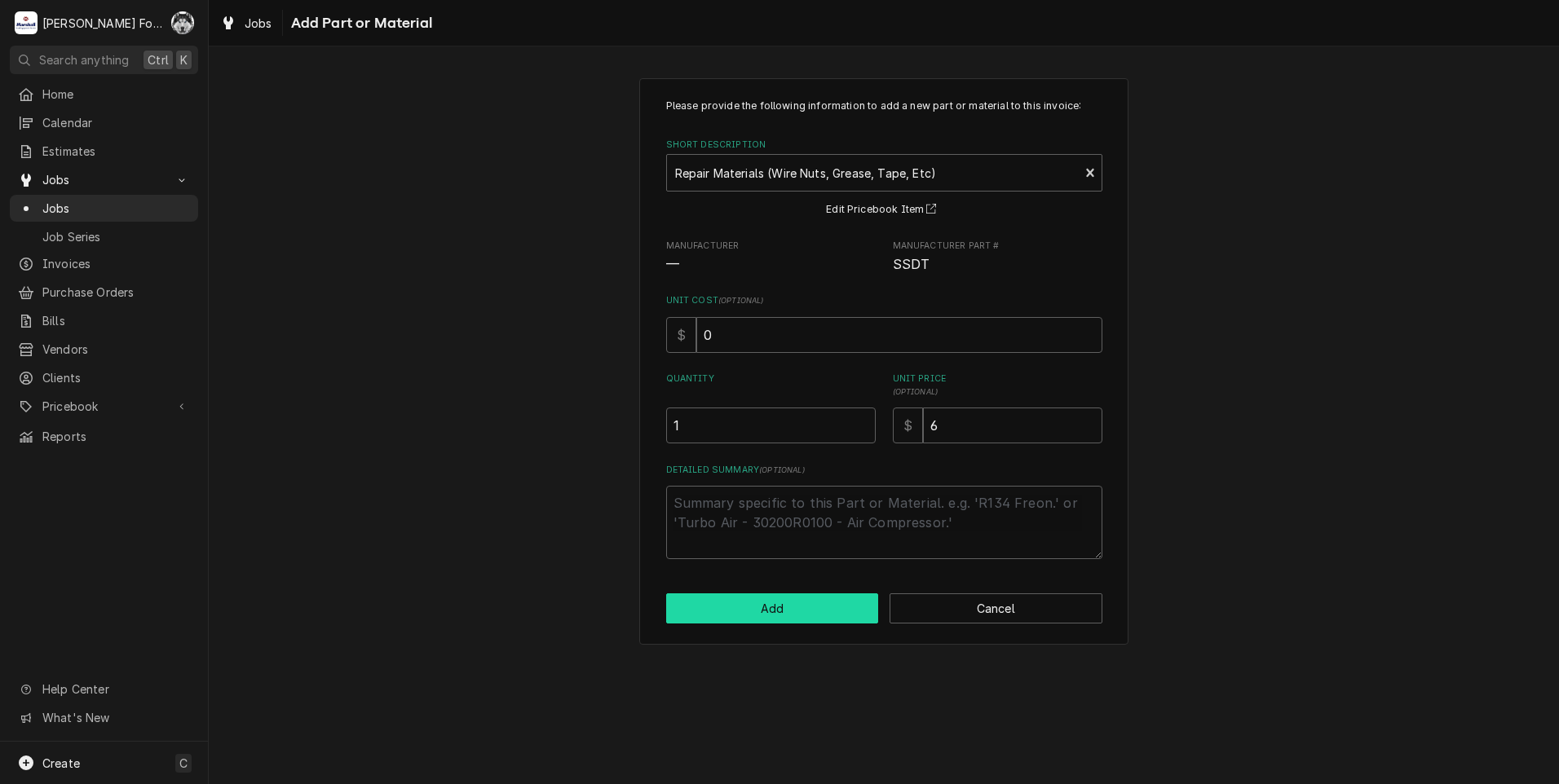
click at [821, 615] on button "Add" at bounding box center [772, 608] width 213 height 30
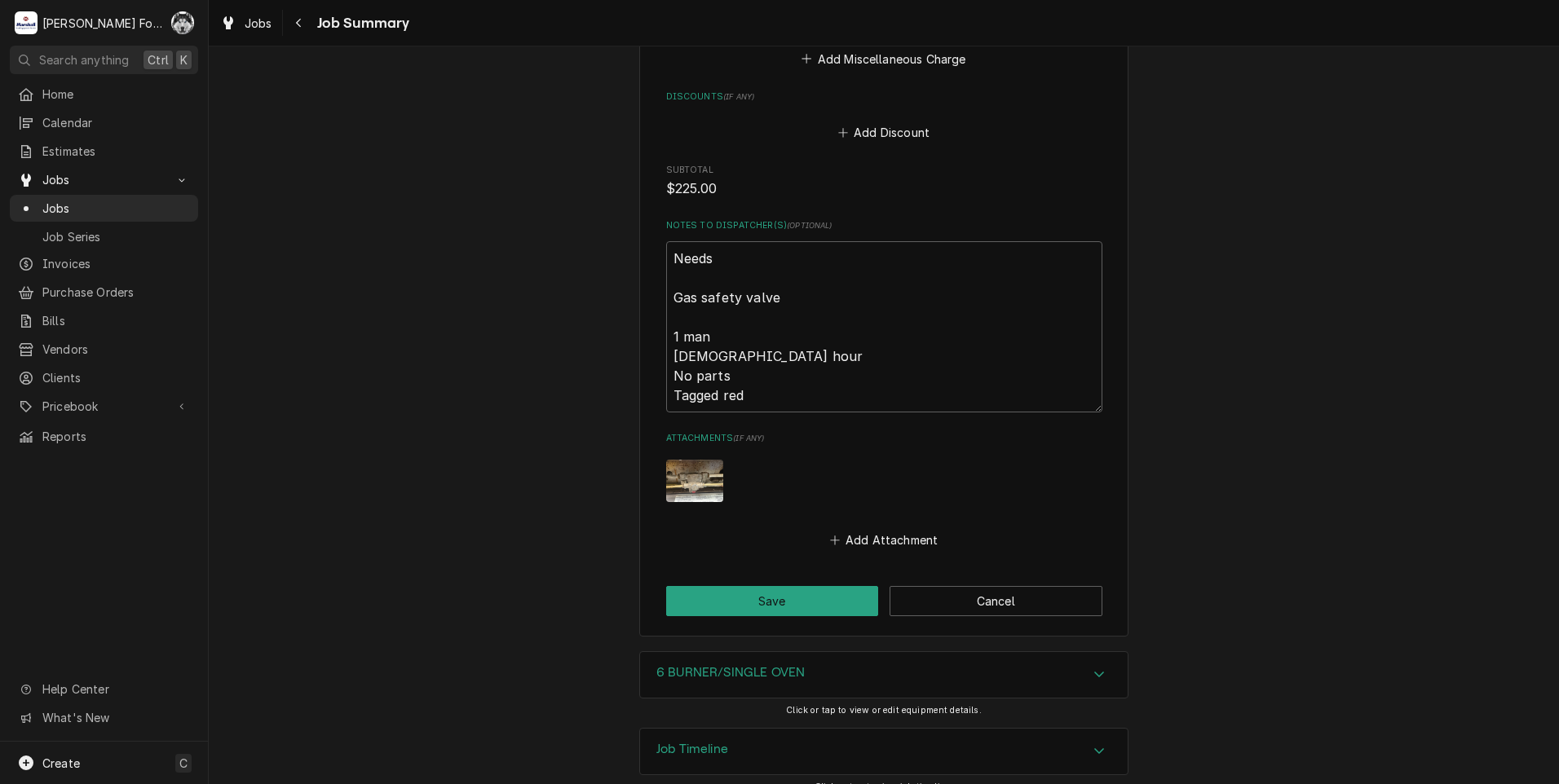
scroll to position [1670, 0]
drag, startPoint x: 752, startPoint y: 558, endPoint x: 760, endPoint y: 562, distance: 8.9
drag, startPoint x: 760, startPoint y: 562, endPoint x: 776, endPoint y: 544, distance: 24.1
click at [763, 585] on button "Save" at bounding box center [772, 599] width 213 height 30
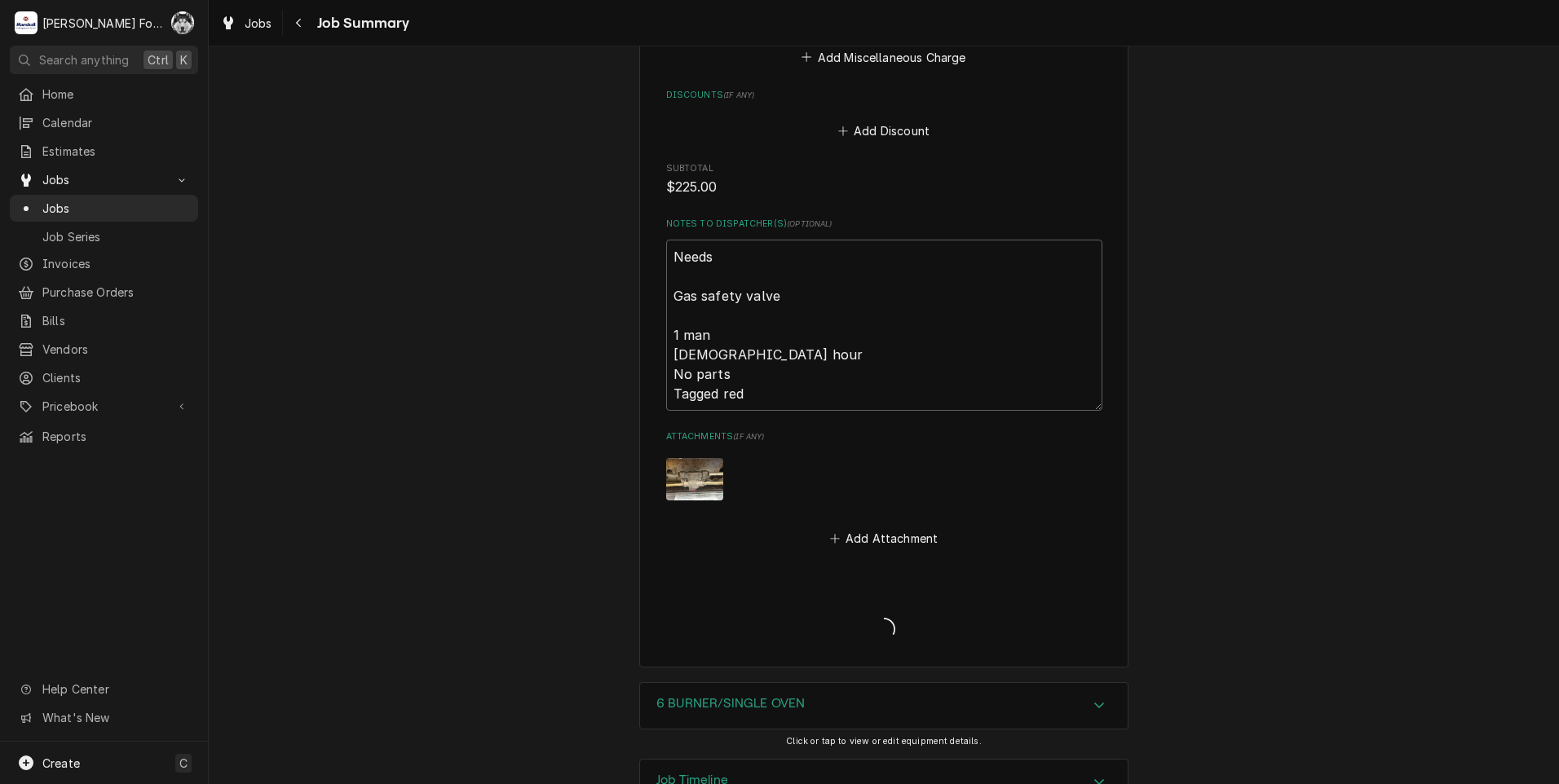
type textarea "x"
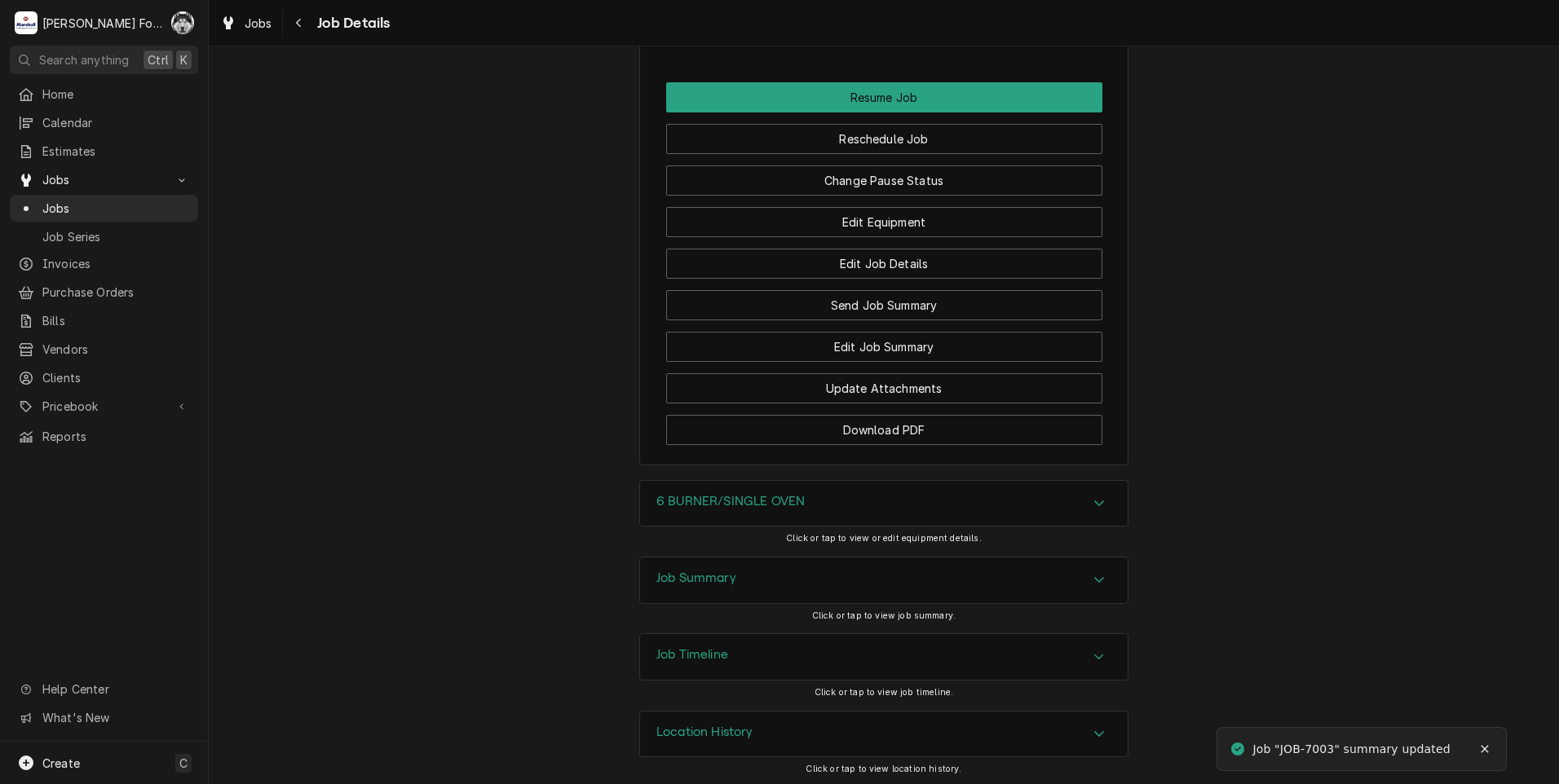
scroll to position [1939, 0]
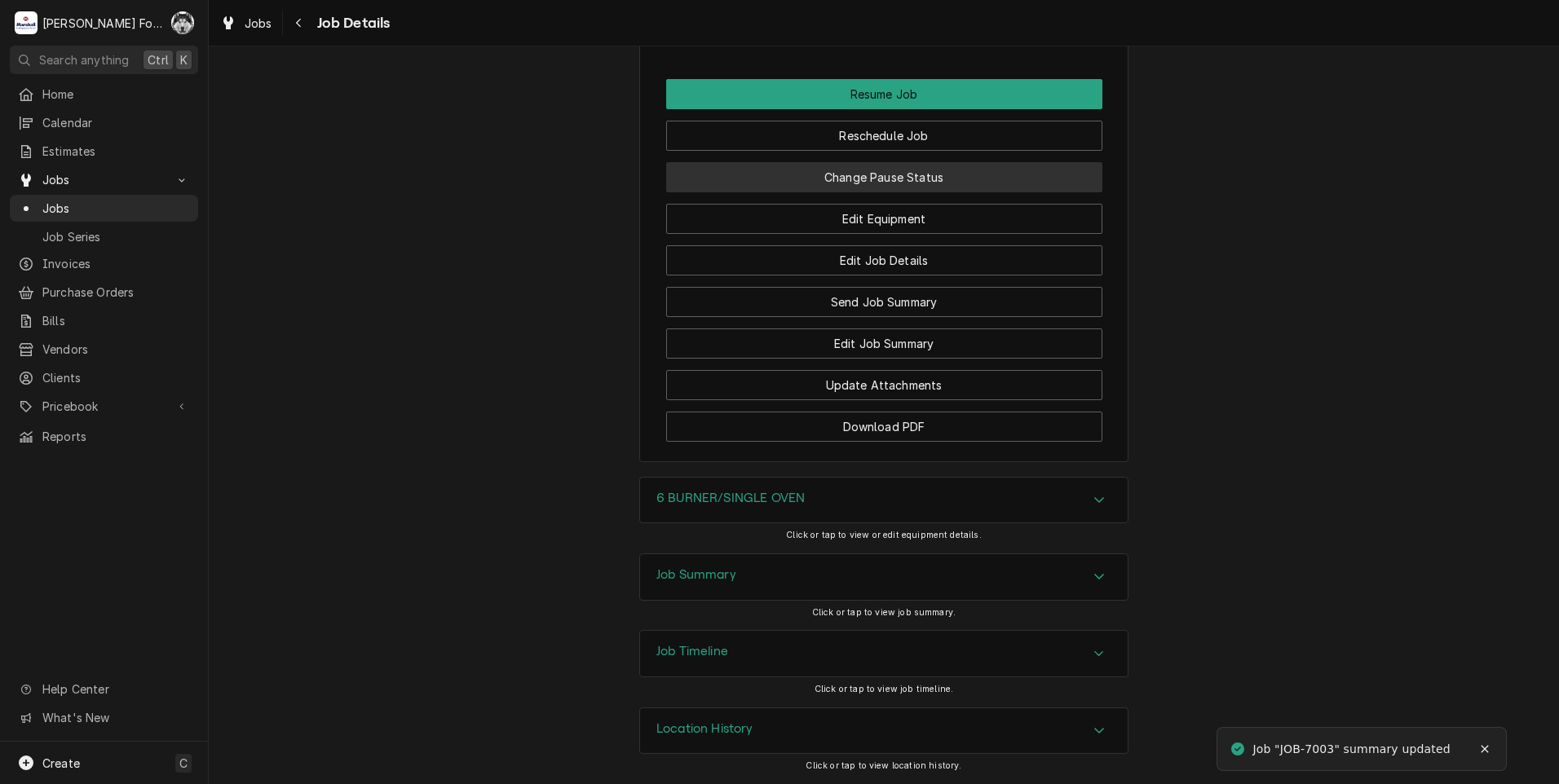
click at [908, 177] on button "Change Pause Status" at bounding box center [883, 177] width 436 height 30
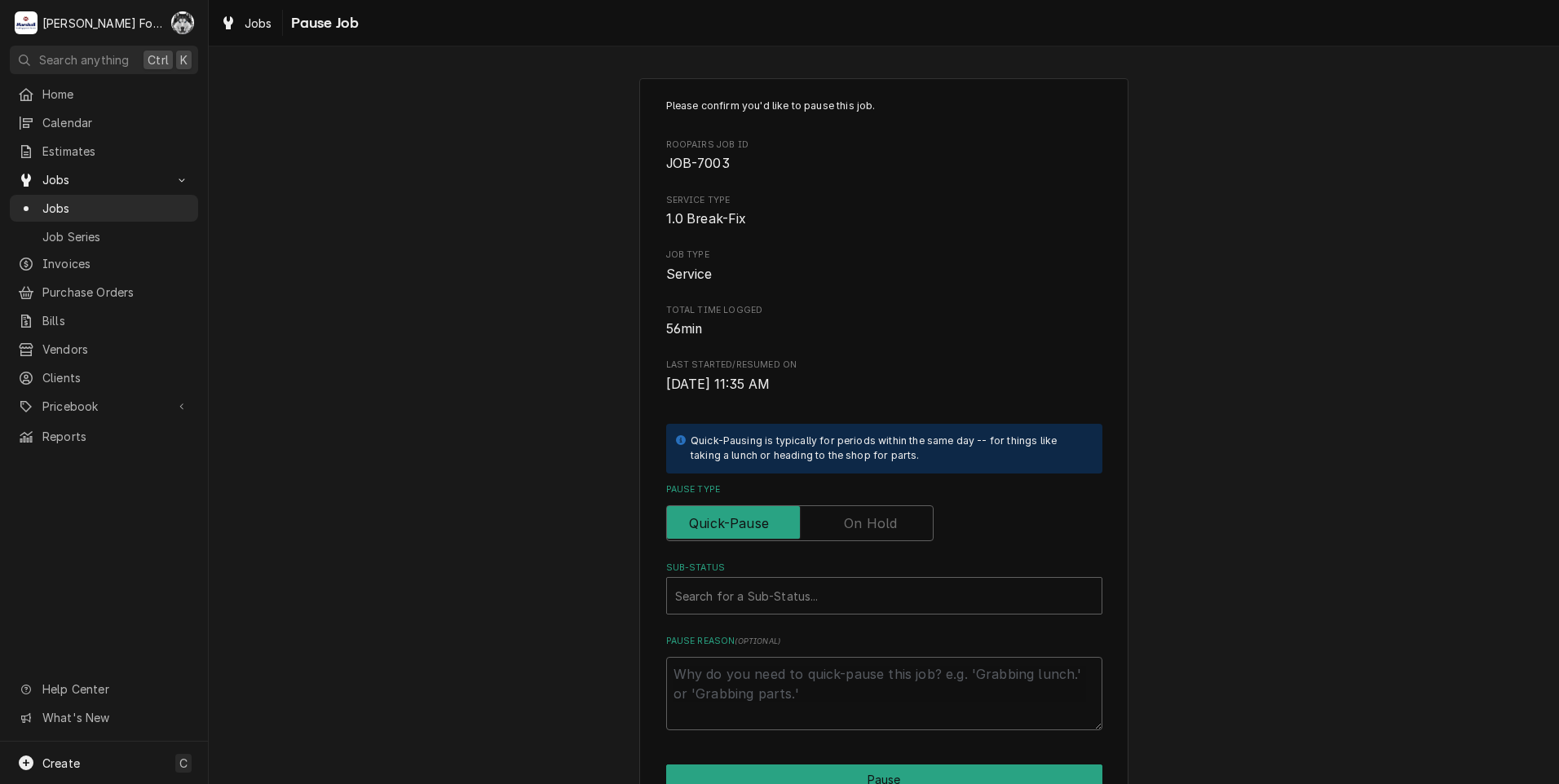
click at [853, 524] on label "Pause Type" at bounding box center [799, 523] width 267 height 36
click at [853, 524] on input "Pause Type" at bounding box center [800, 523] width 253 height 36
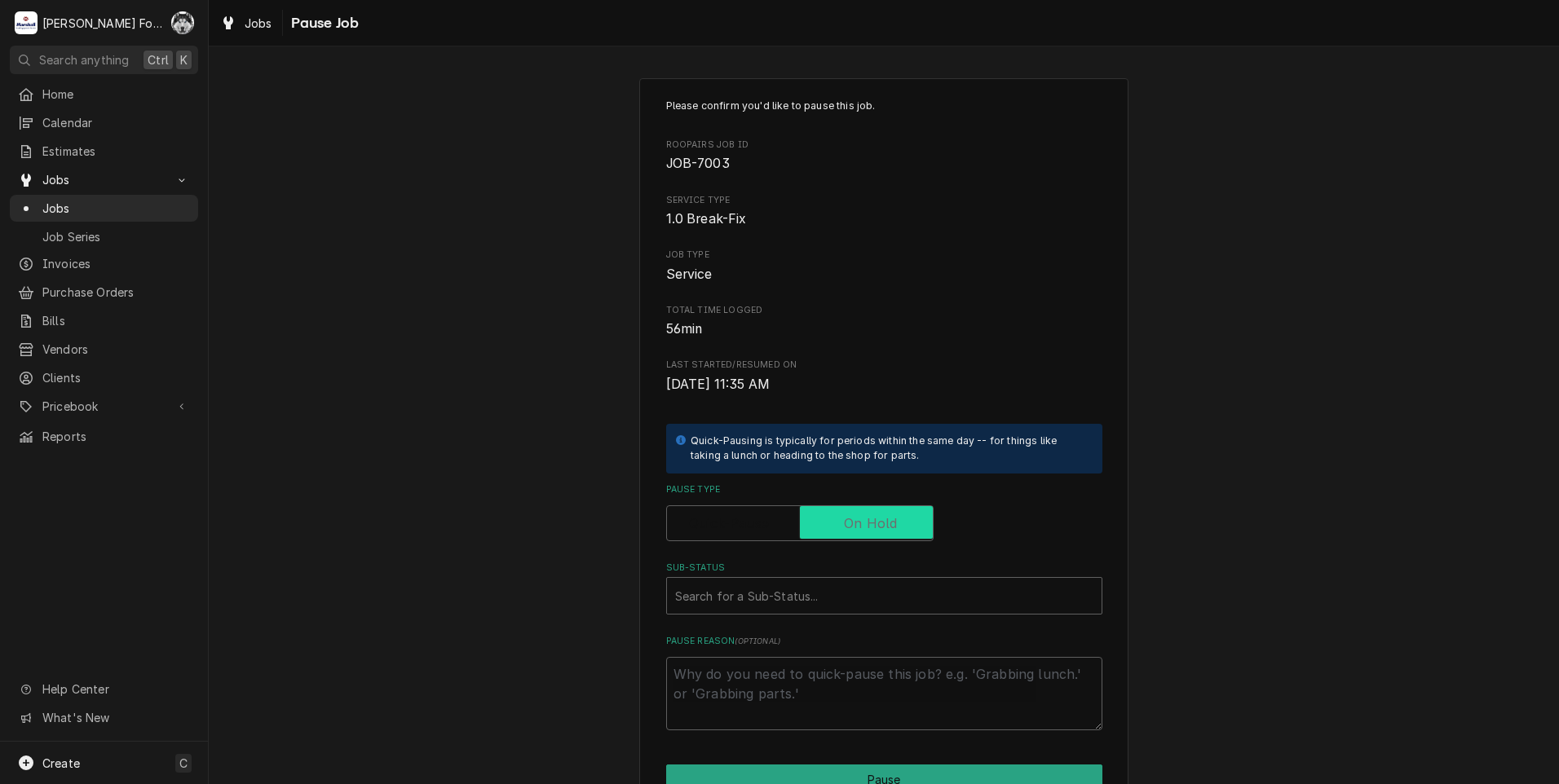
checkbox input "true"
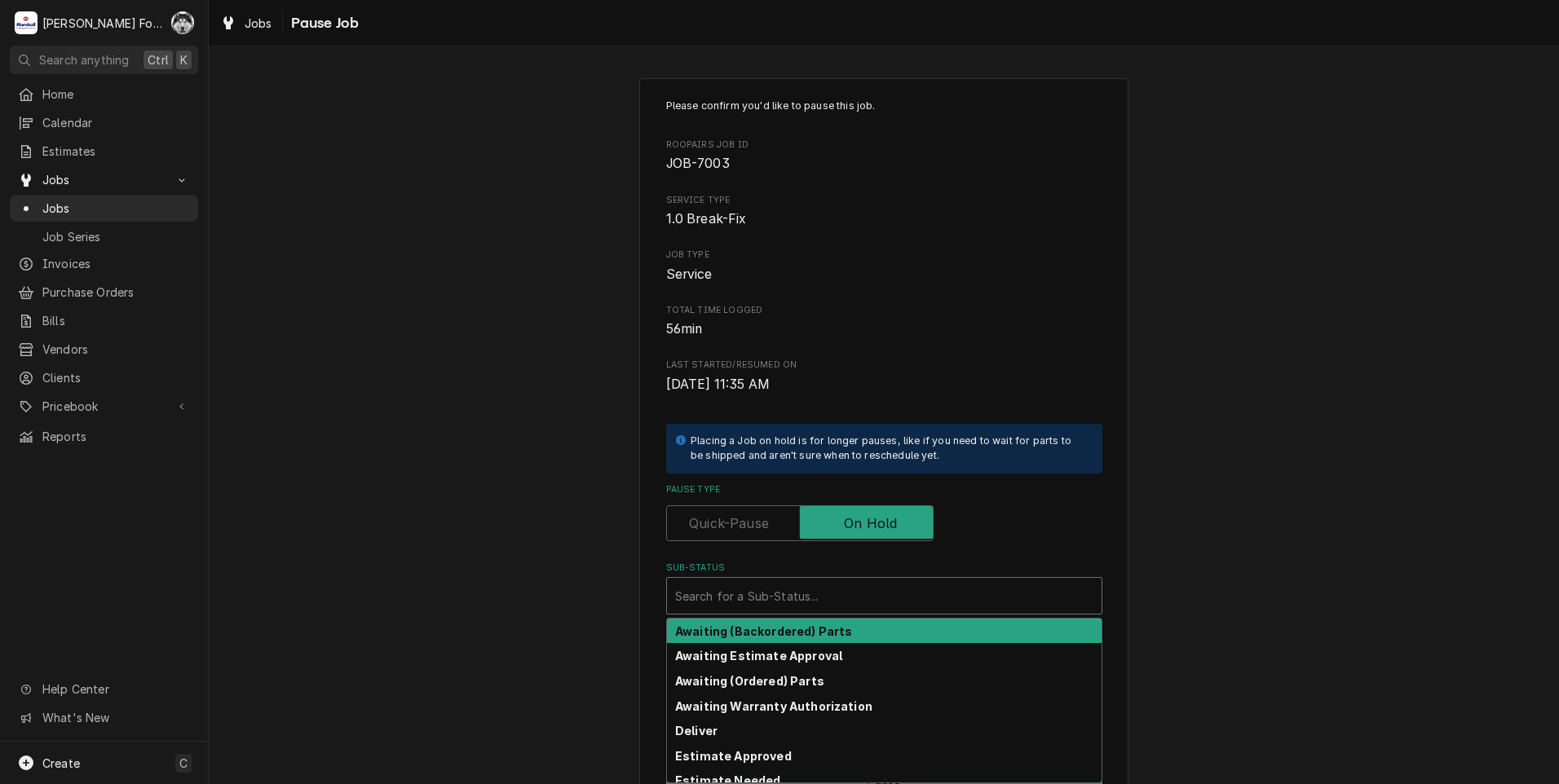
click at [787, 610] on div "Sub-Status" at bounding box center [884, 596] width 418 height 29
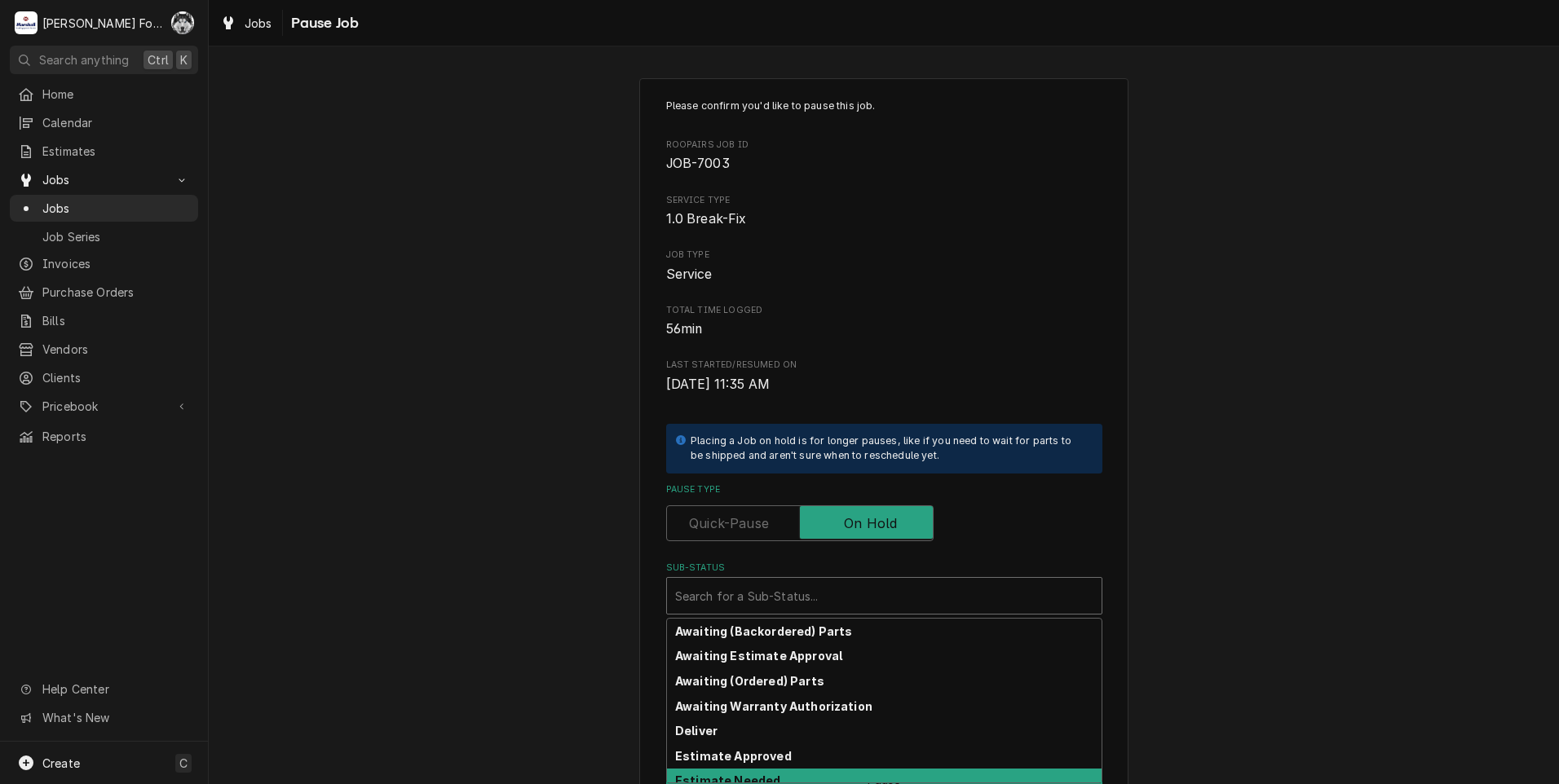
click at [756, 778] on strong "Estimate Needed" at bounding box center [728, 780] width 105 height 14
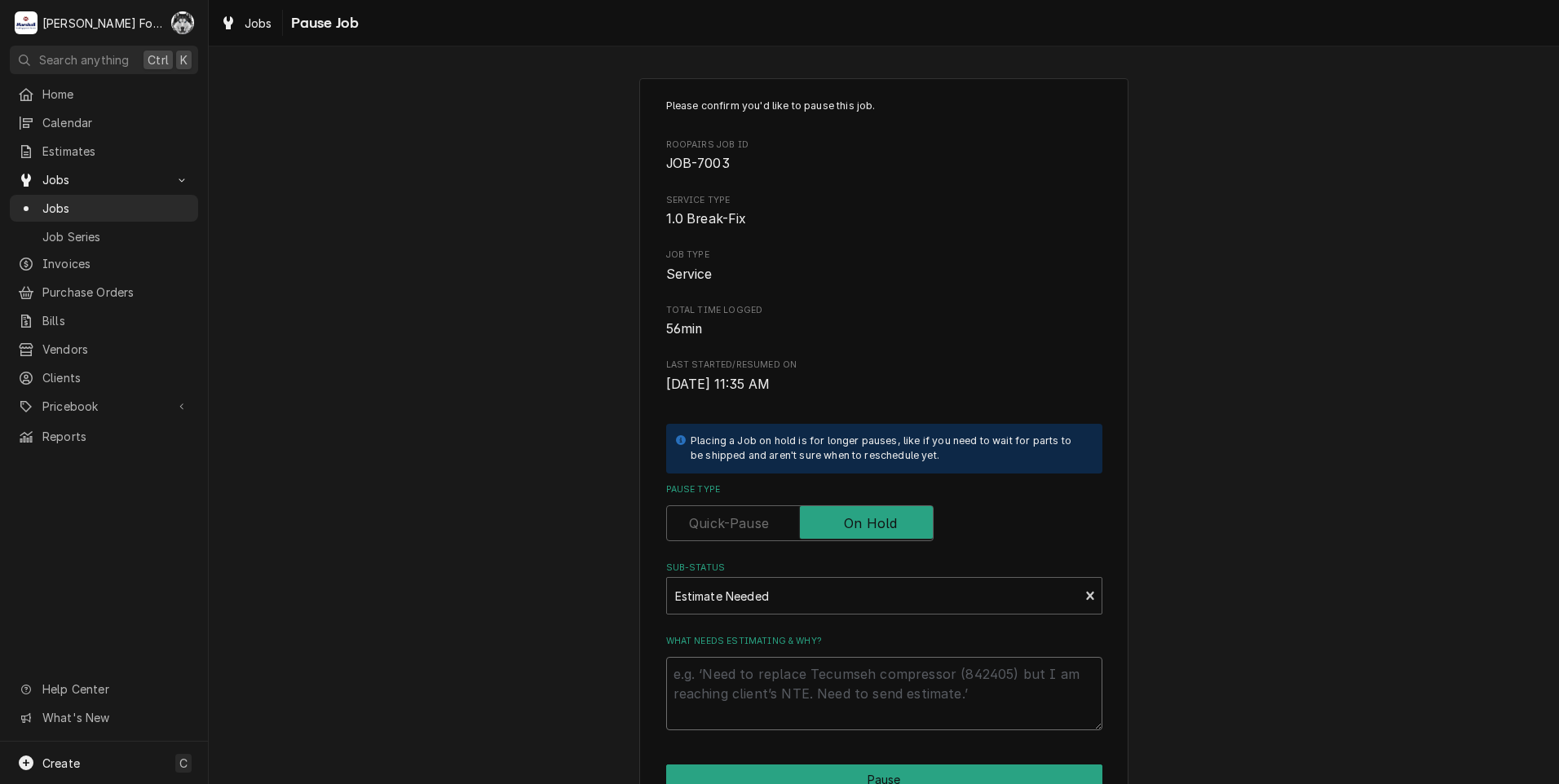
drag, startPoint x: 780, startPoint y: 695, endPoint x: 817, endPoint y: 614, distance: 89.1
click at [780, 694] on textarea "What needs estimating & why?" at bounding box center [883, 694] width 436 height 74
type textarea "x"
type textarea "P"
type textarea "x"
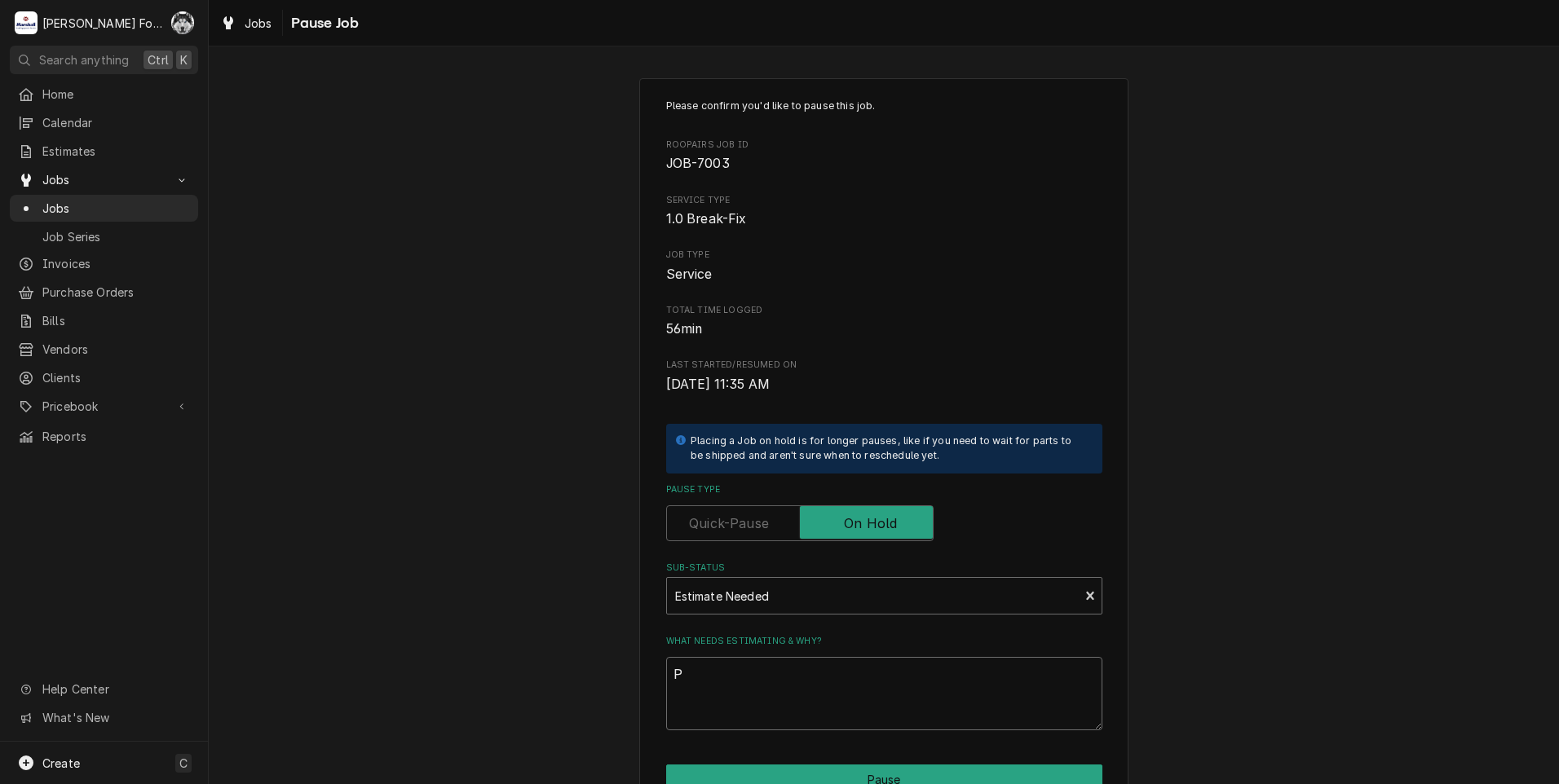
type textarea "PA"
type textarea "x"
type textarea "PAR"
type textarea "x"
type textarea "PART"
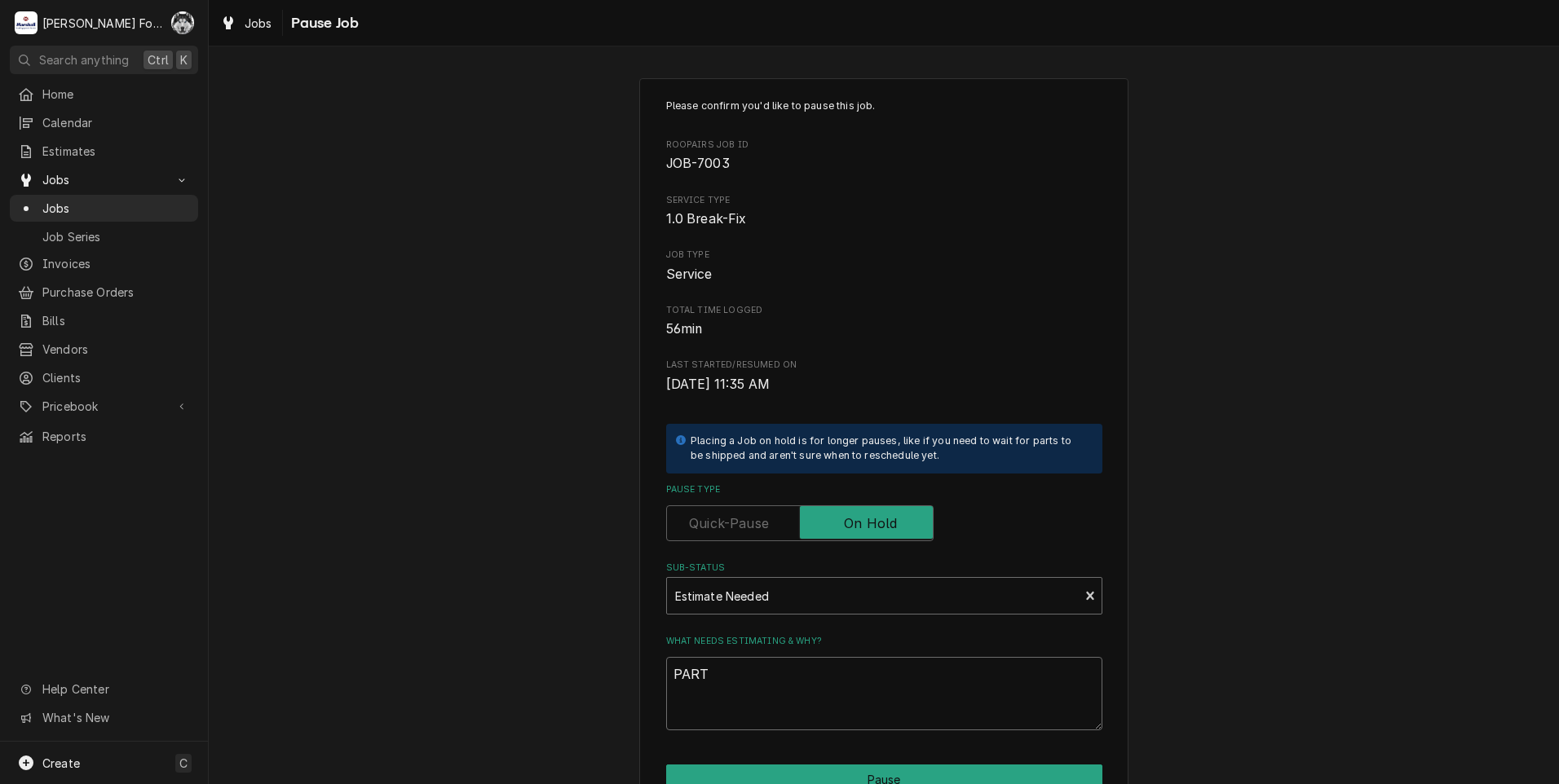
type textarea "x"
type textarea "PARTS"
click at [841, 772] on button "Pause" at bounding box center [883, 779] width 436 height 30
type textarea "x"
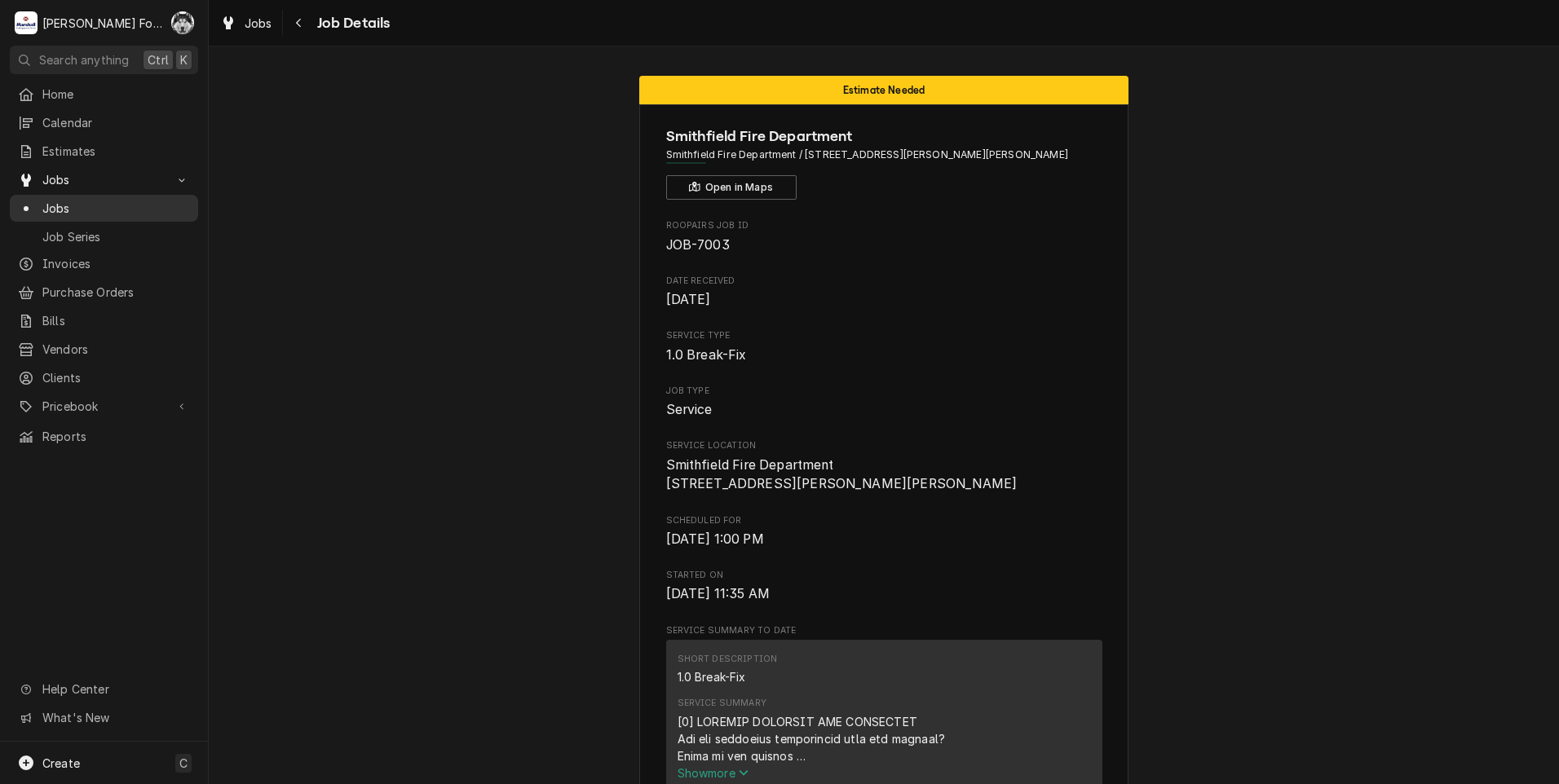
click at [60, 201] on span "Jobs" at bounding box center [117, 209] width 148 height 17
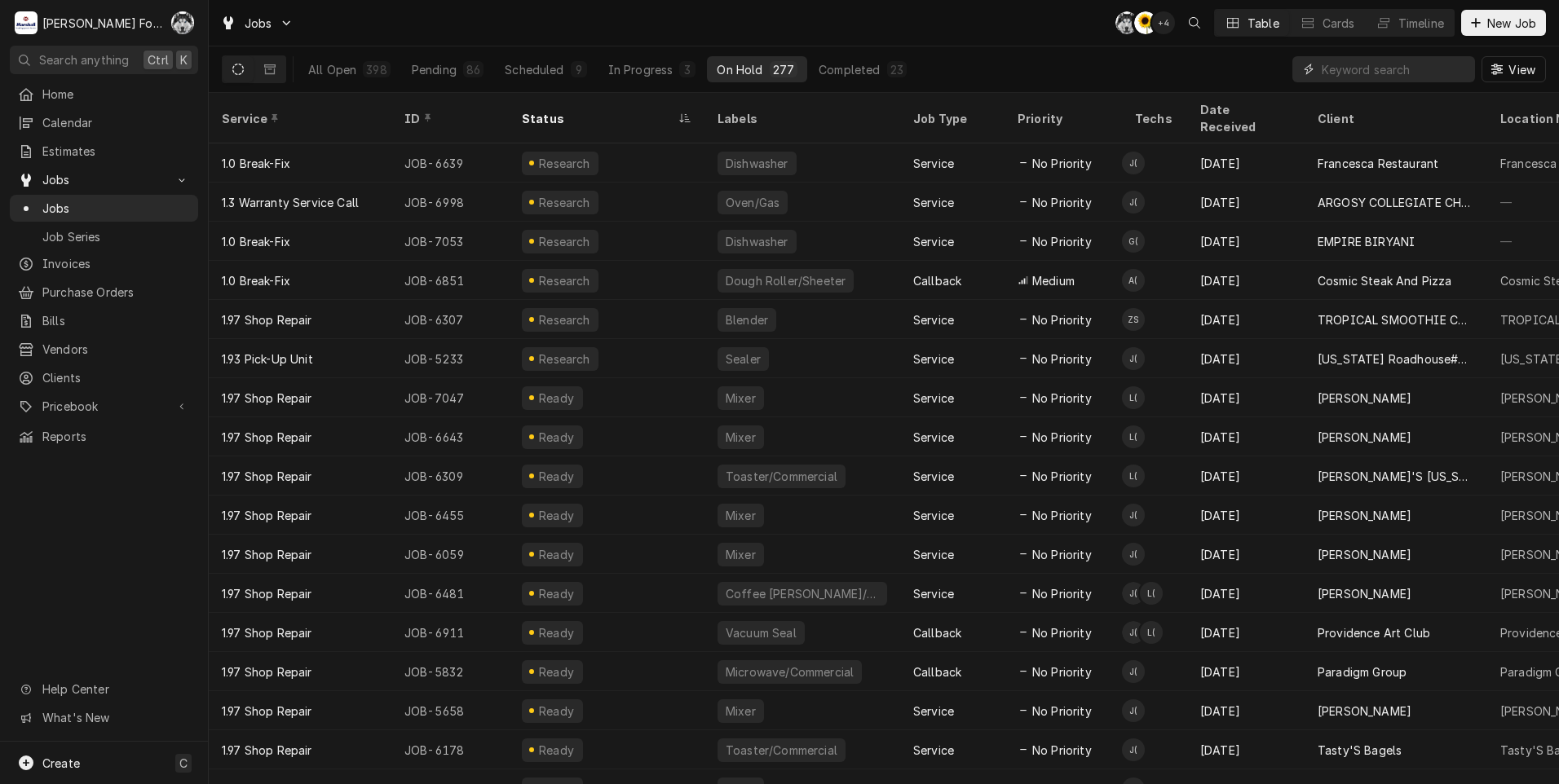
click at [1383, 67] on input "Dynamic Content Wrapper" at bounding box center [1394, 69] width 145 height 26
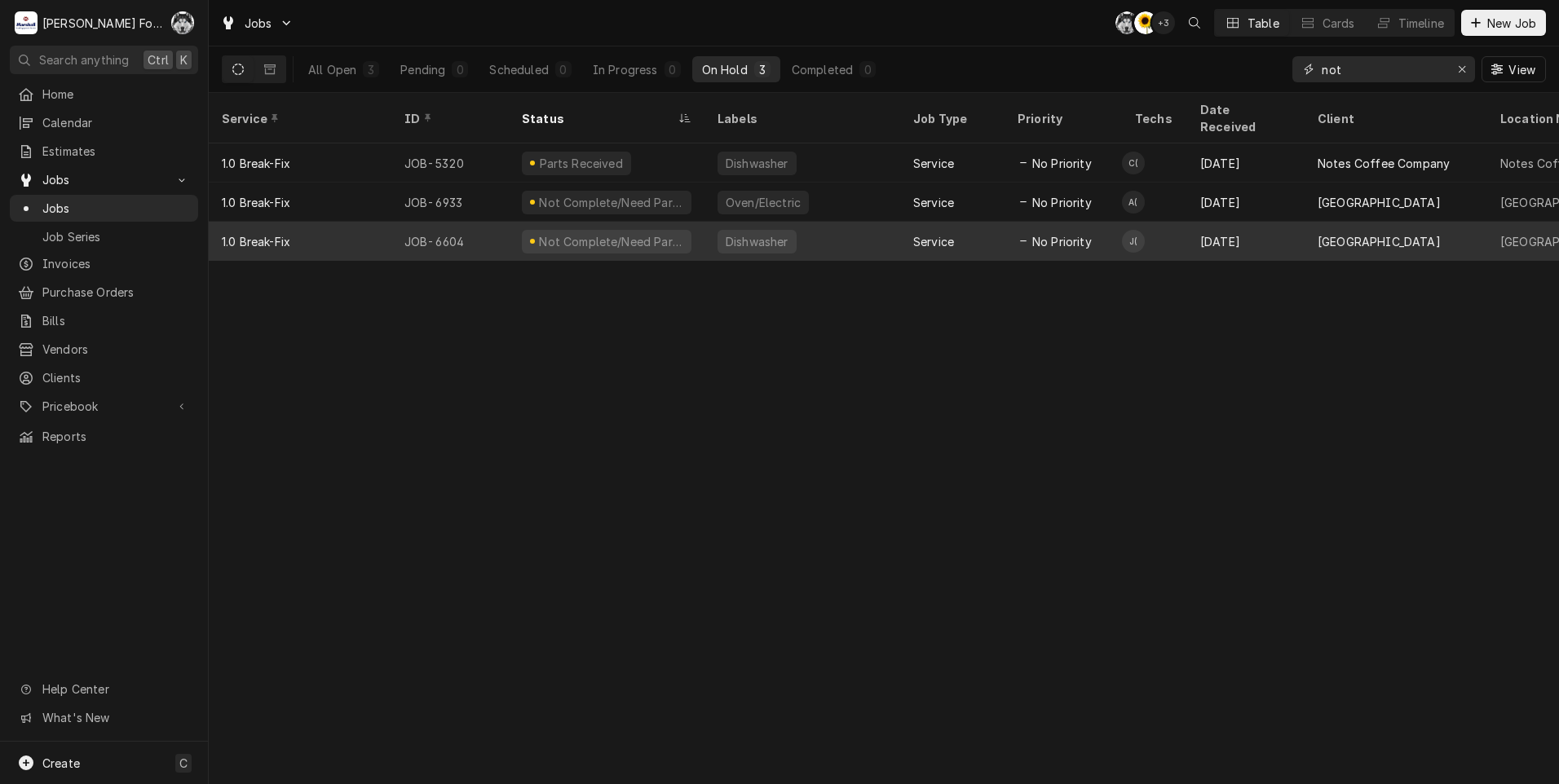
type input "not"
click at [1016, 227] on div "No Priority" at bounding box center [1063, 241] width 118 height 39
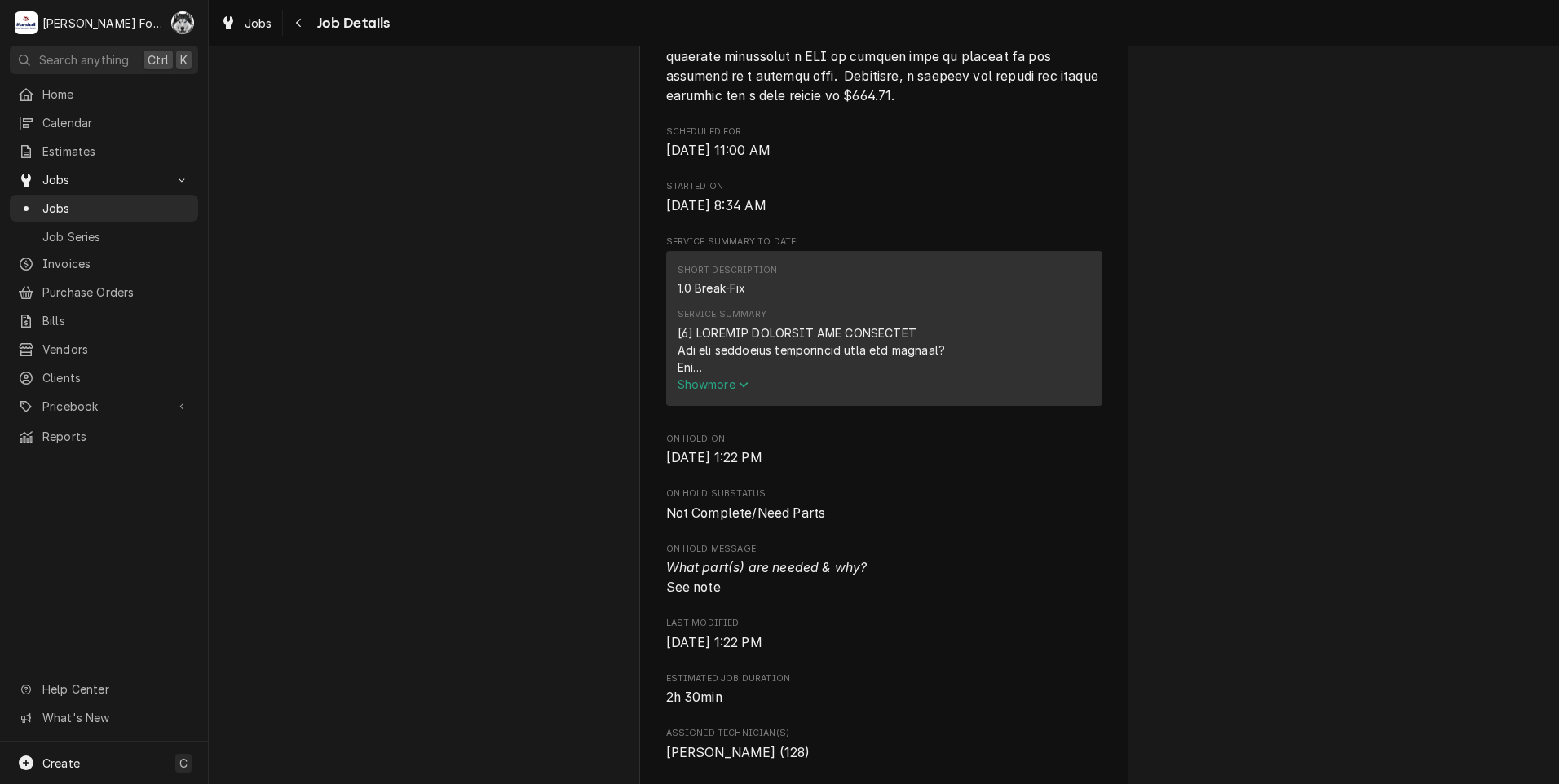
scroll to position [2934, 0]
